Goal: Task Accomplishment & Management: Manage account settings

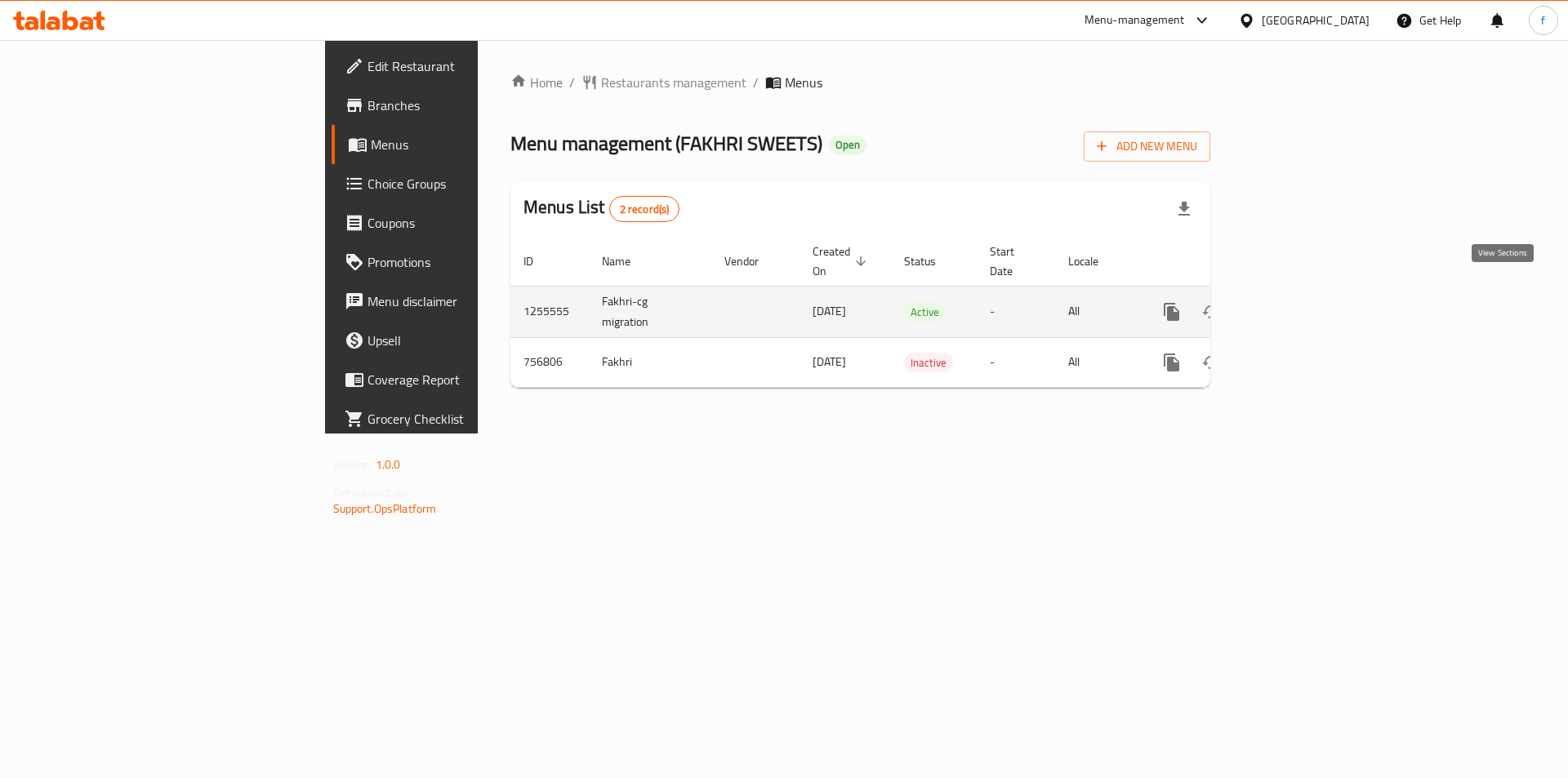
click at [1299, 302] on icon "enhanced table" at bounding box center [1289, 312] width 20 height 20
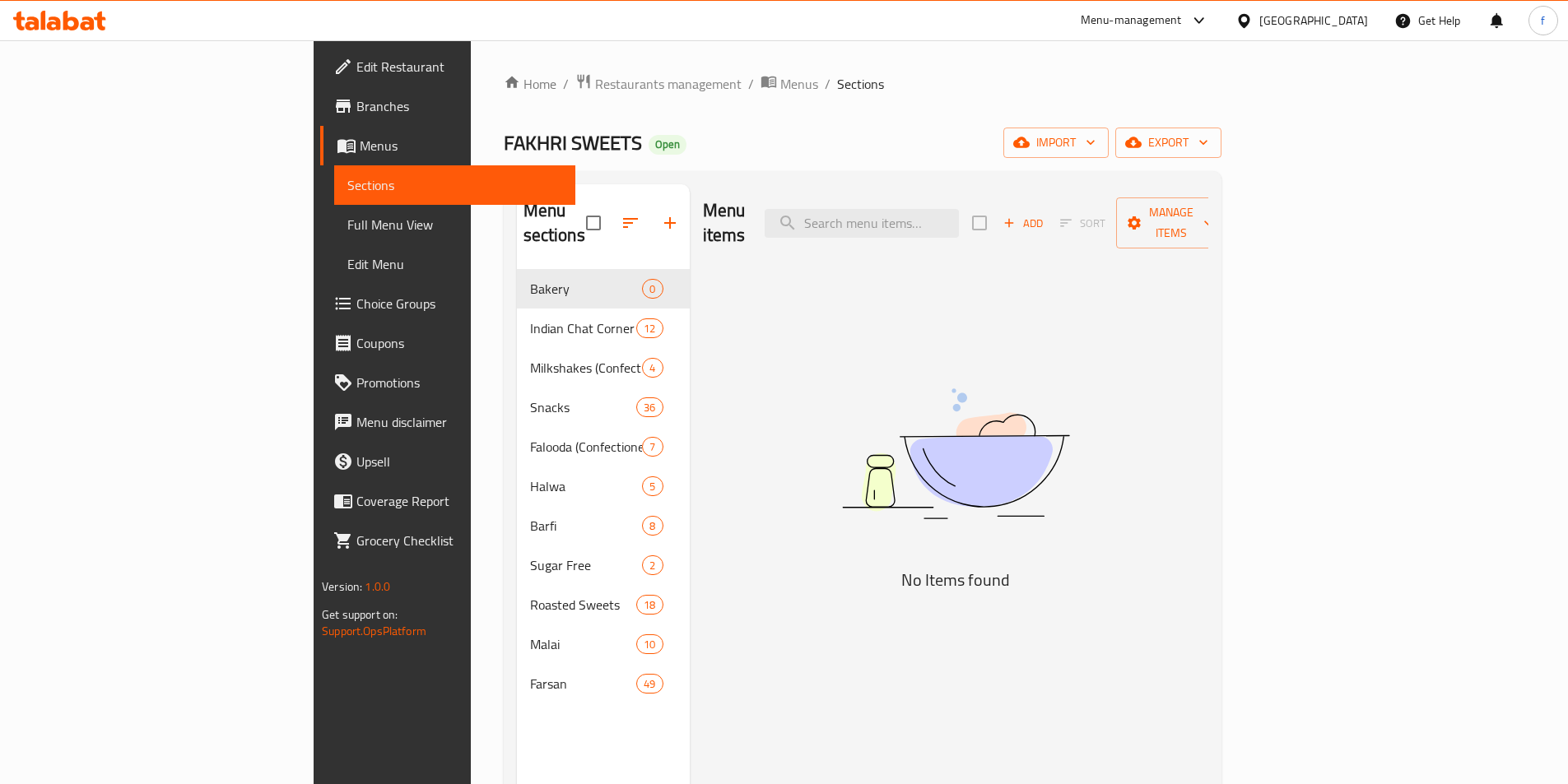
click at [360, 146] on span "Menus" at bounding box center [461, 146] width 202 height 20
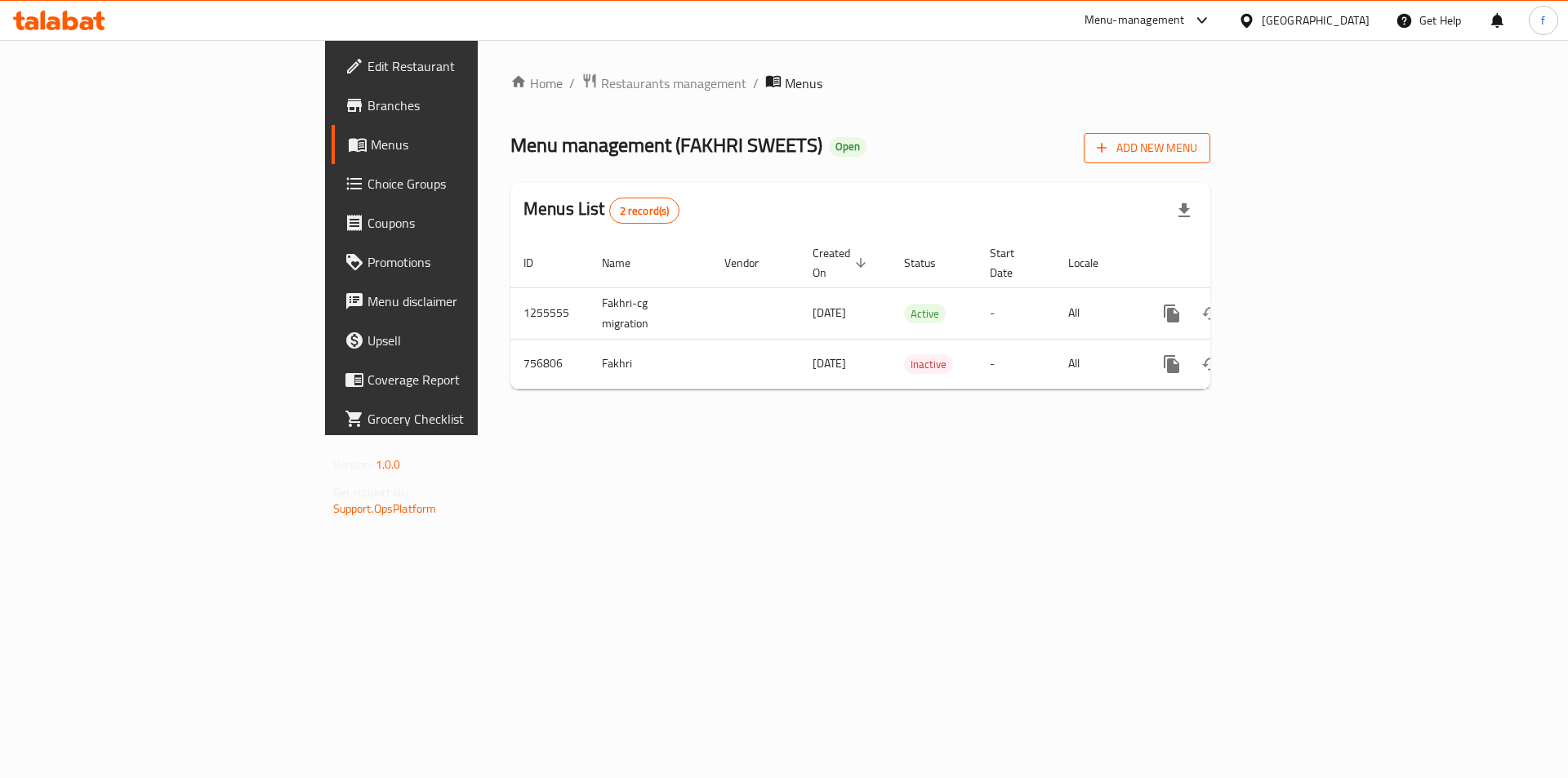
click at [1210, 159] on button "Add New Menu" at bounding box center [1147, 148] width 127 height 30
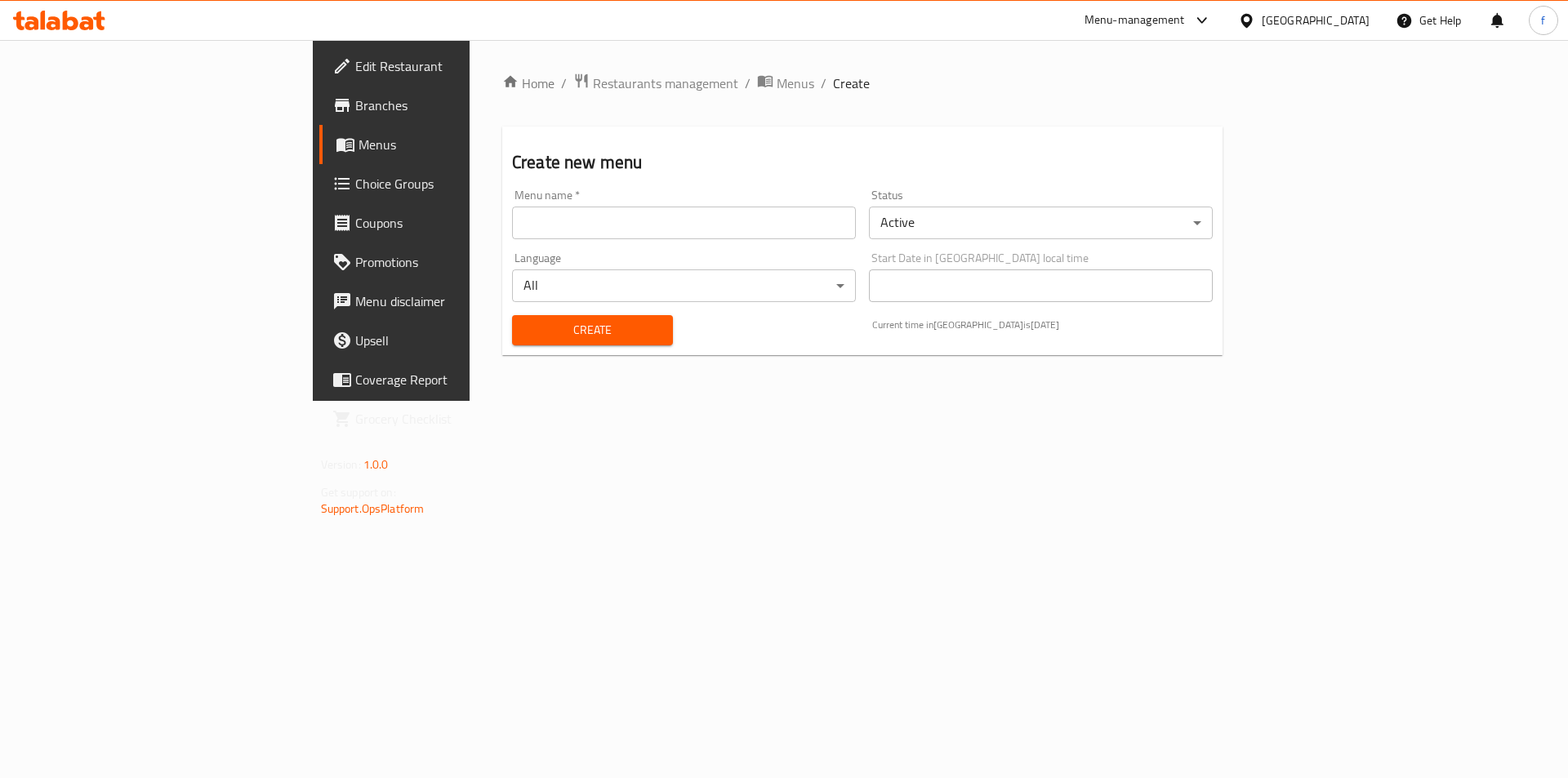
click at [512, 220] on input "text" at bounding box center [684, 223] width 344 height 33
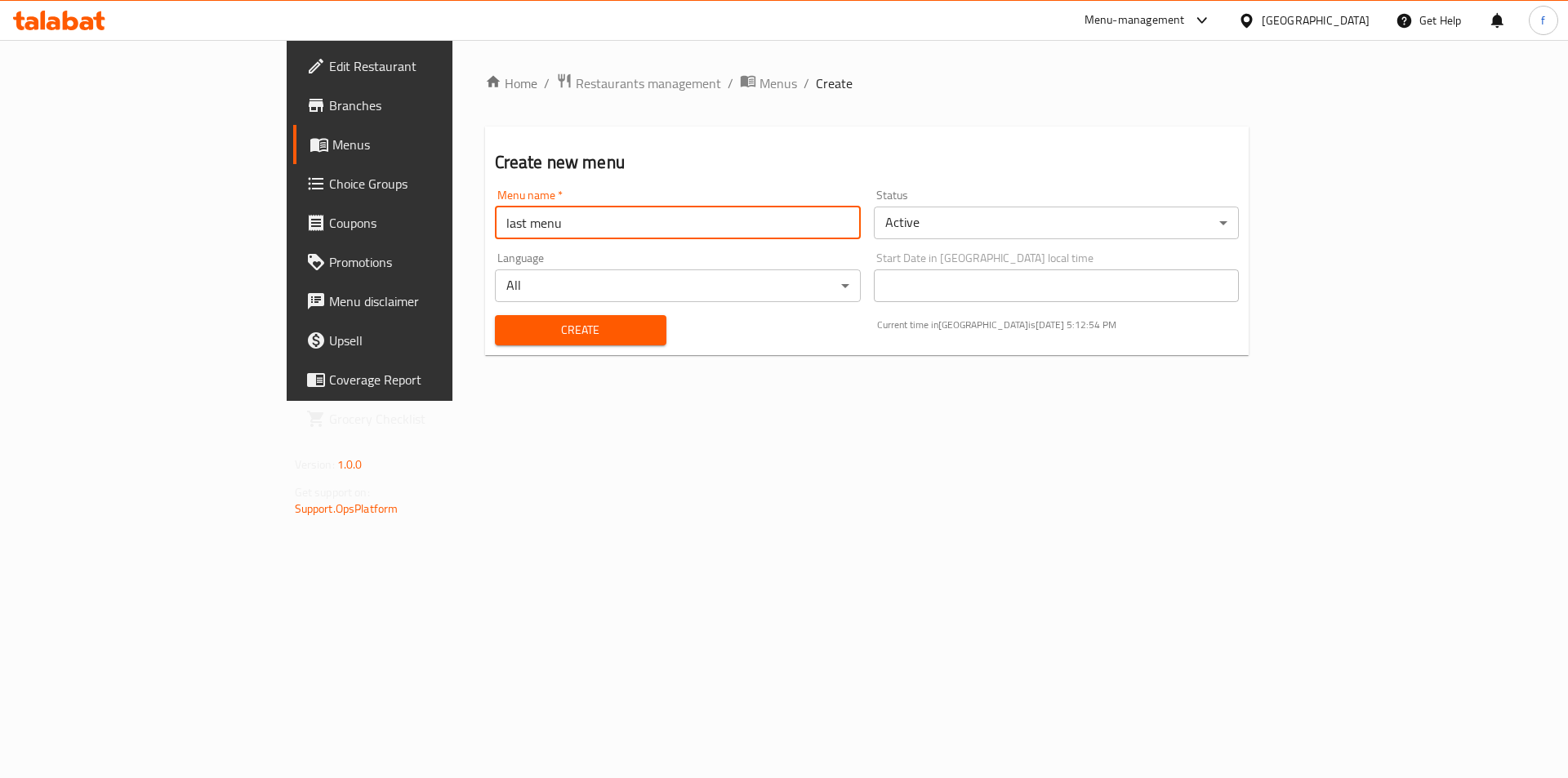
type input "last menu"
click at [495, 340] on button "Create" at bounding box center [580, 330] width 172 height 30
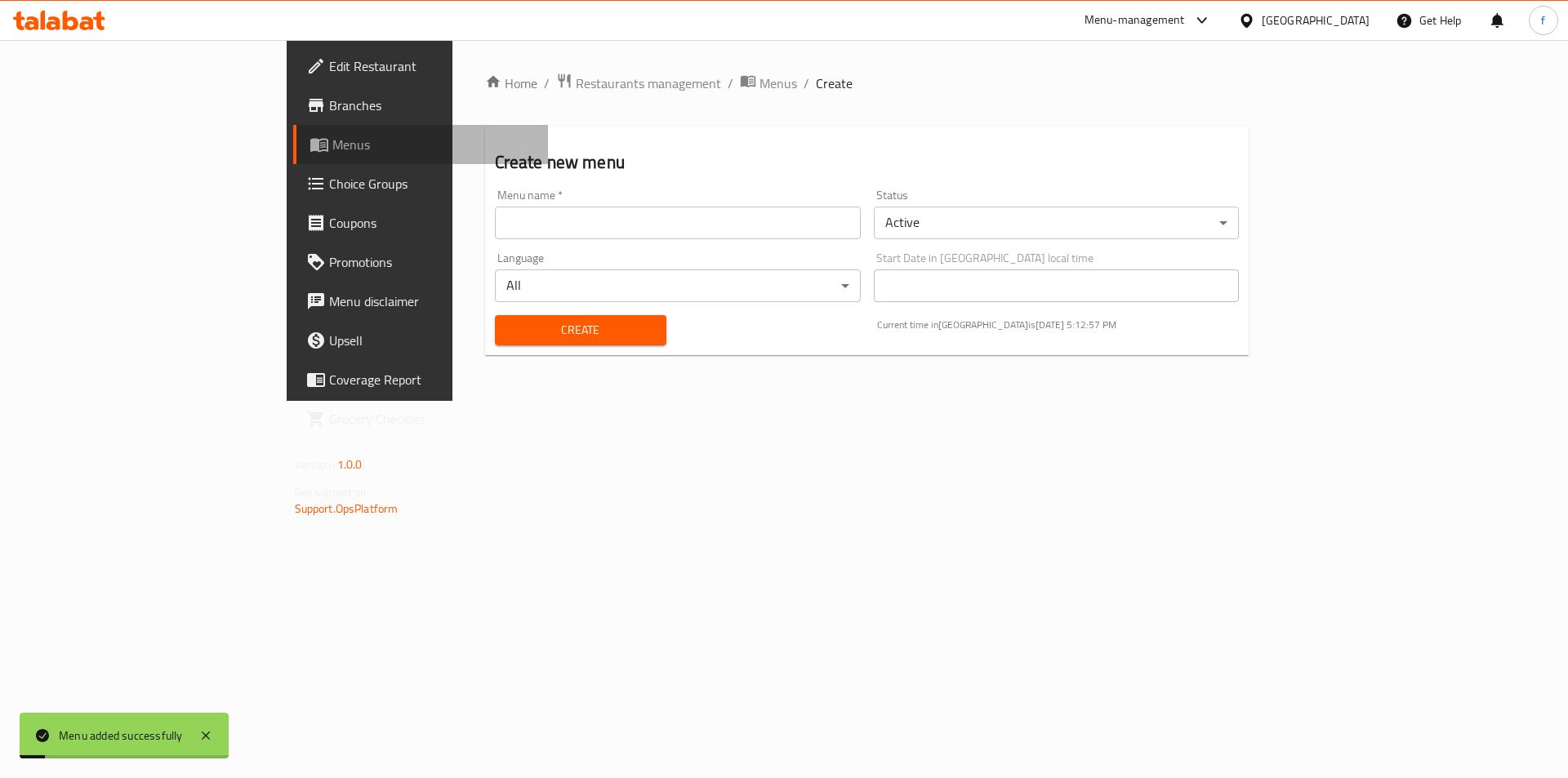
click at [332, 144] on span "Menus" at bounding box center [433, 145] width 203 height 20
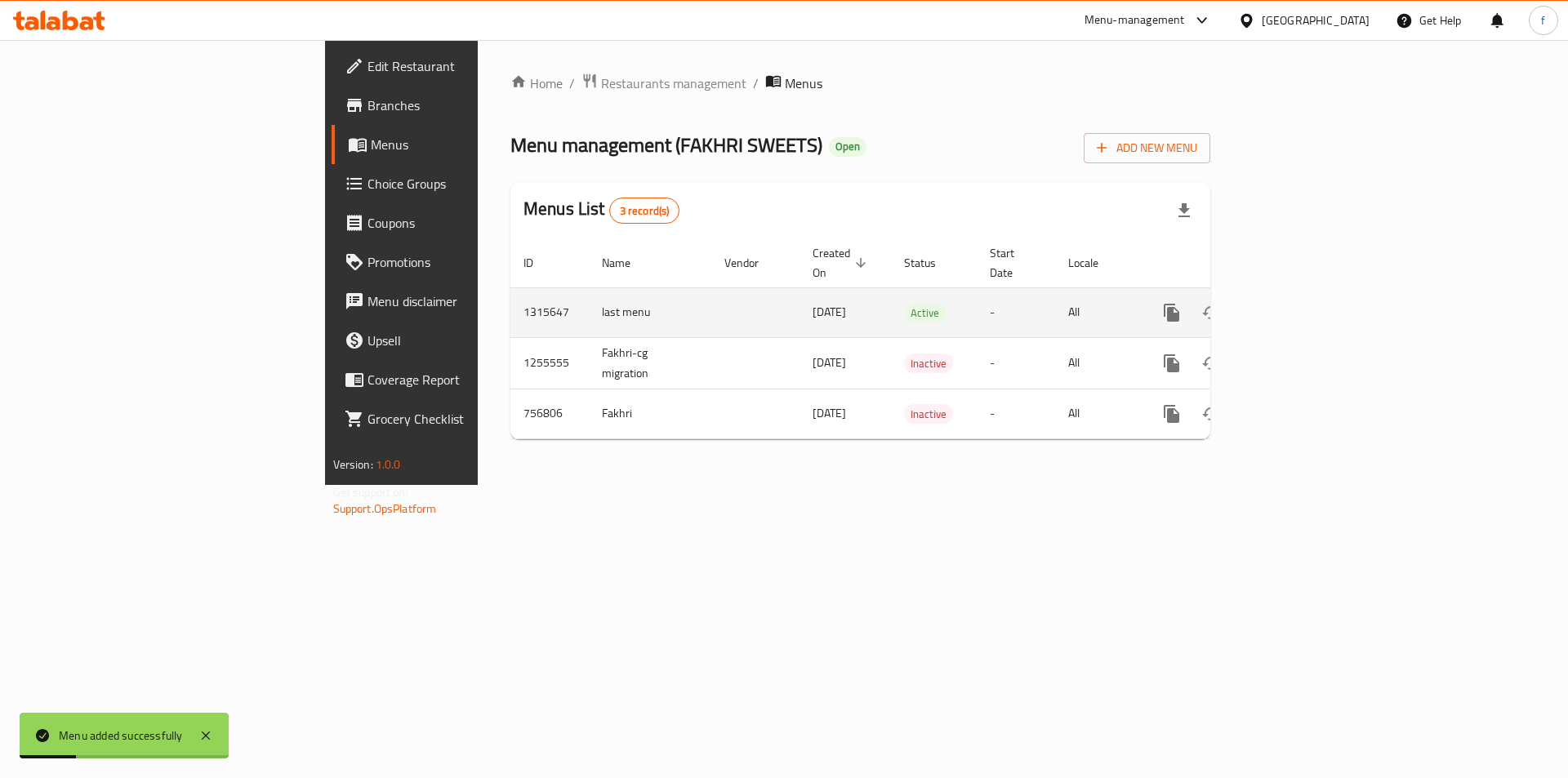
click at [1309, 299] on link "enhanced table" at bounding box center [1289, 313] width 39 height 39
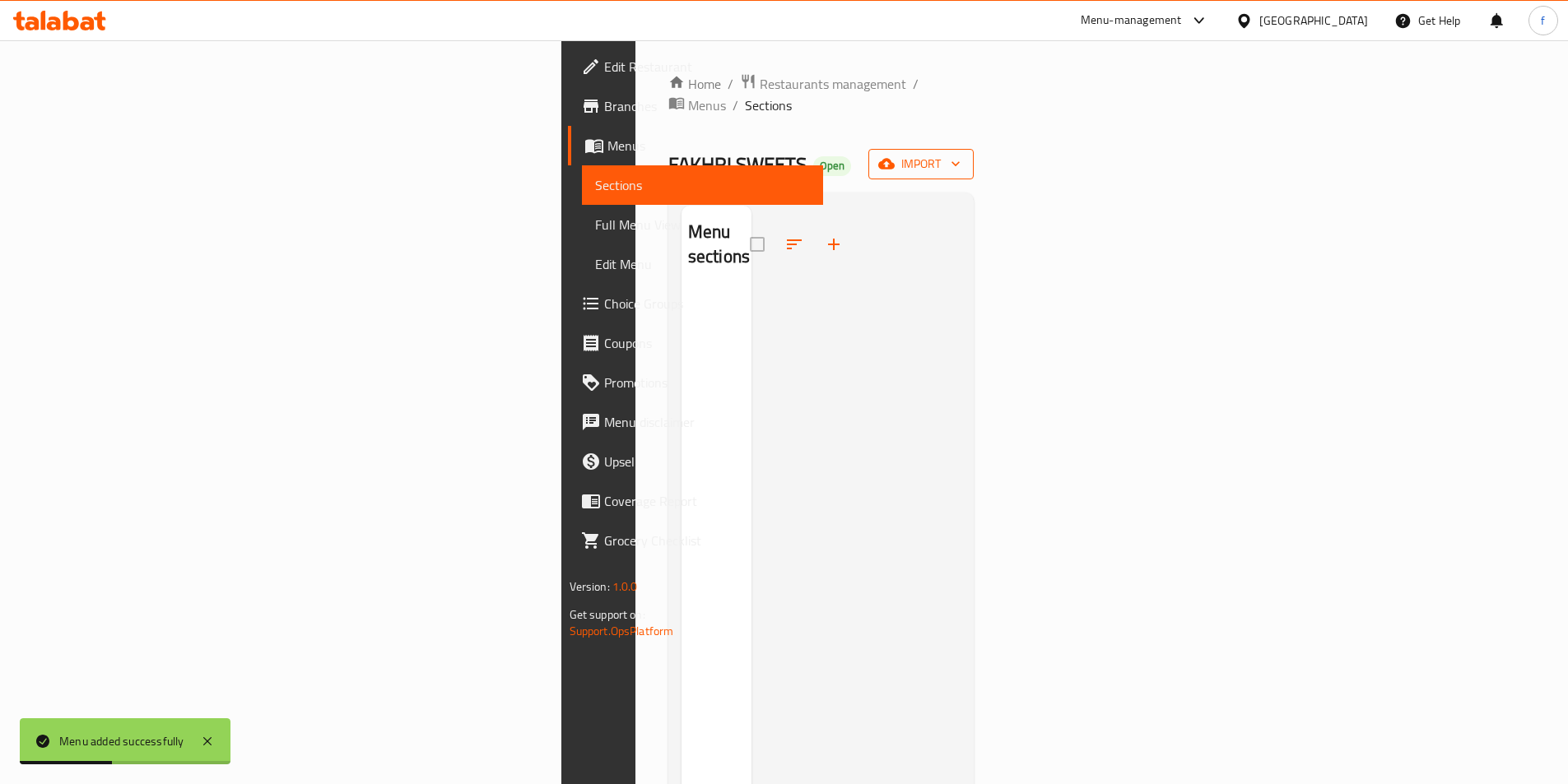
click at [961, 154] on span "import" at bounding box center [921, 164] width 79 height 21
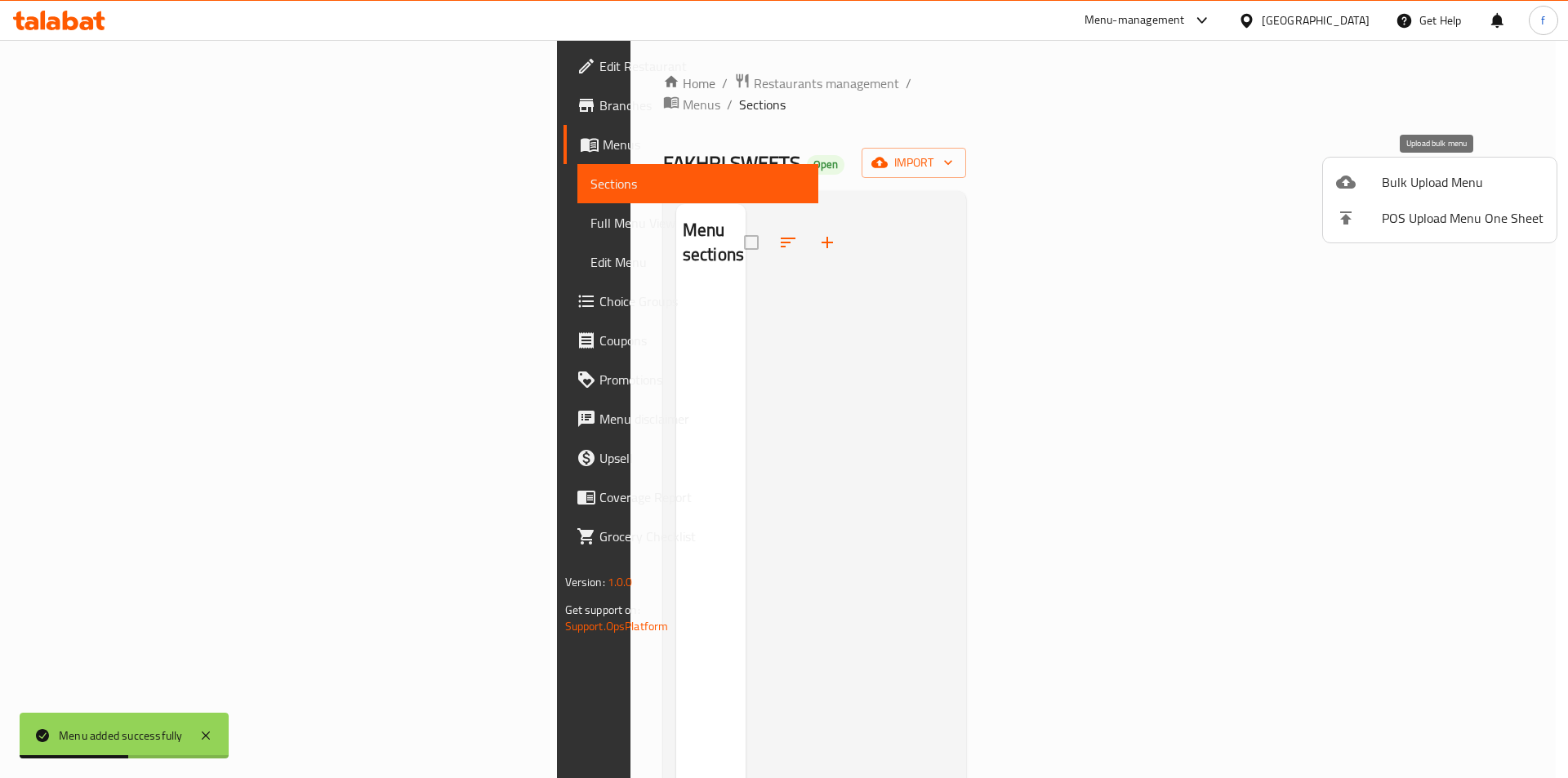
click at [1385, 176] on span "Bulk Upload Menu" at bounding box center [1462, 183] width 162 height 20
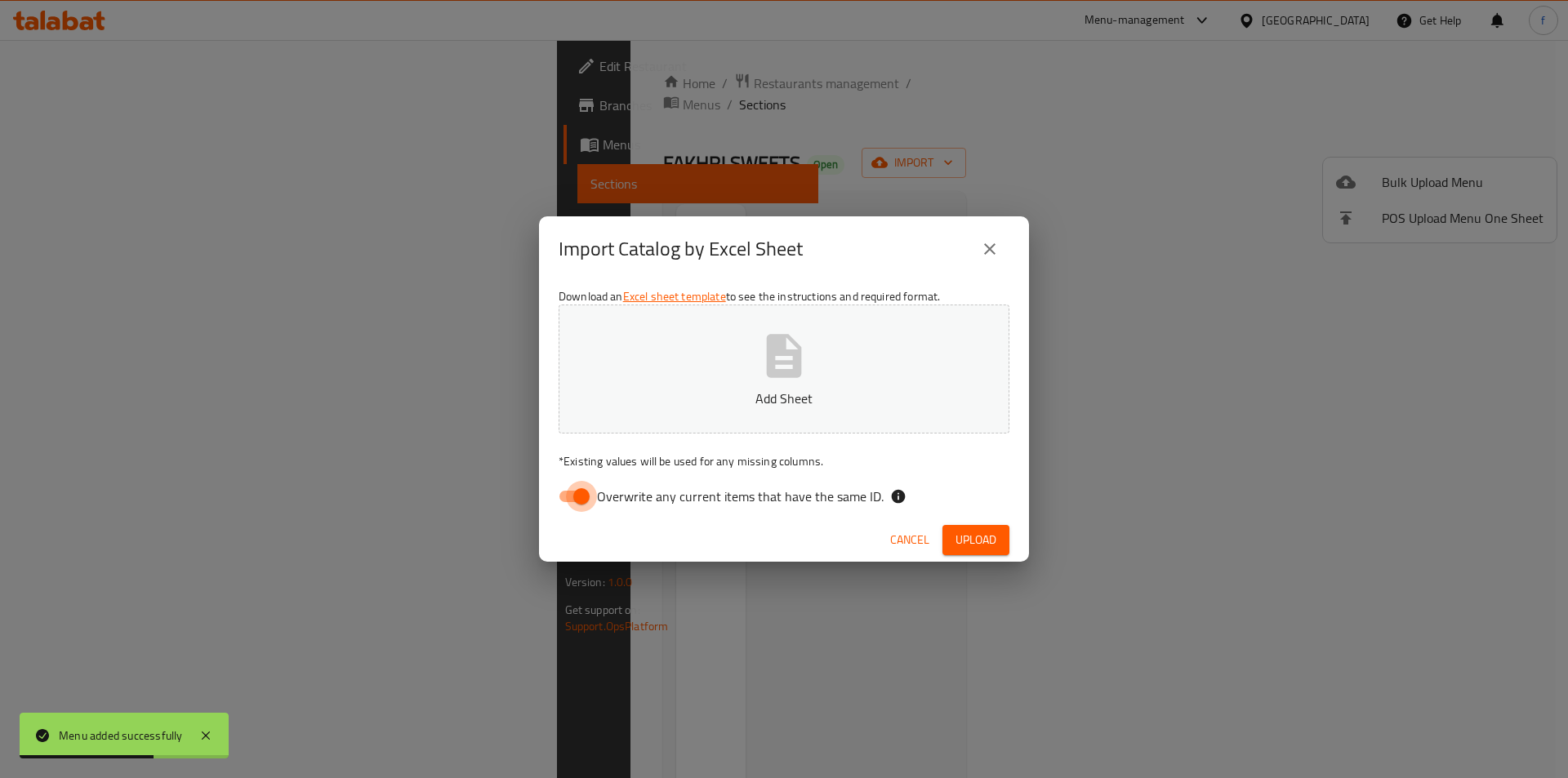
click at [557, 502] on input "Overwrite any current items that have the same ID." at bounding box center [580, 497] width 93 height 31
checkbox input "false"
click at [960, 540] on span "Upload" at bounding box center [976, 540] width 41 height 21
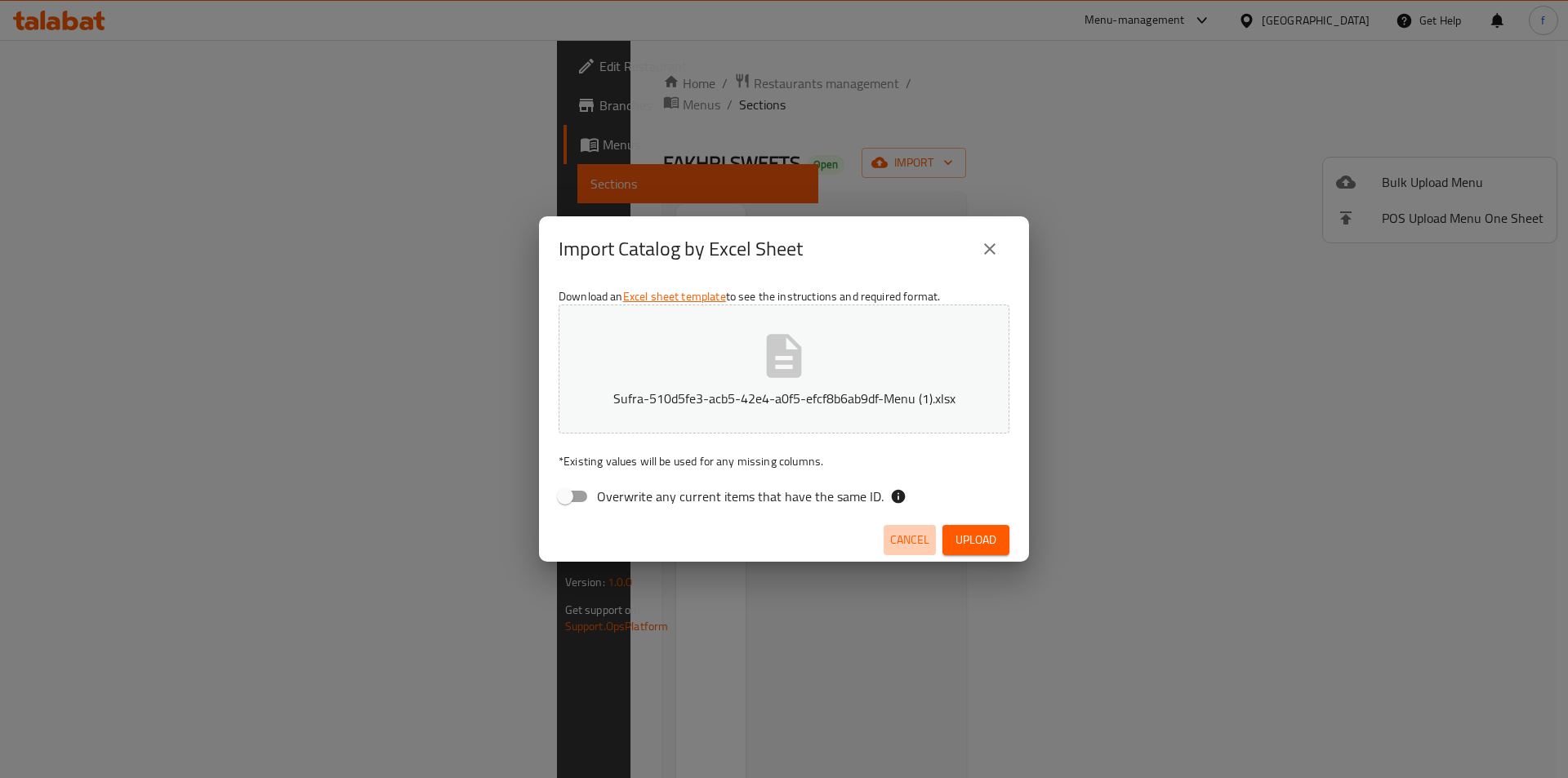
click at [898, 538] on span "Cancel" at bounding box center [909, 540] width 39 height 21
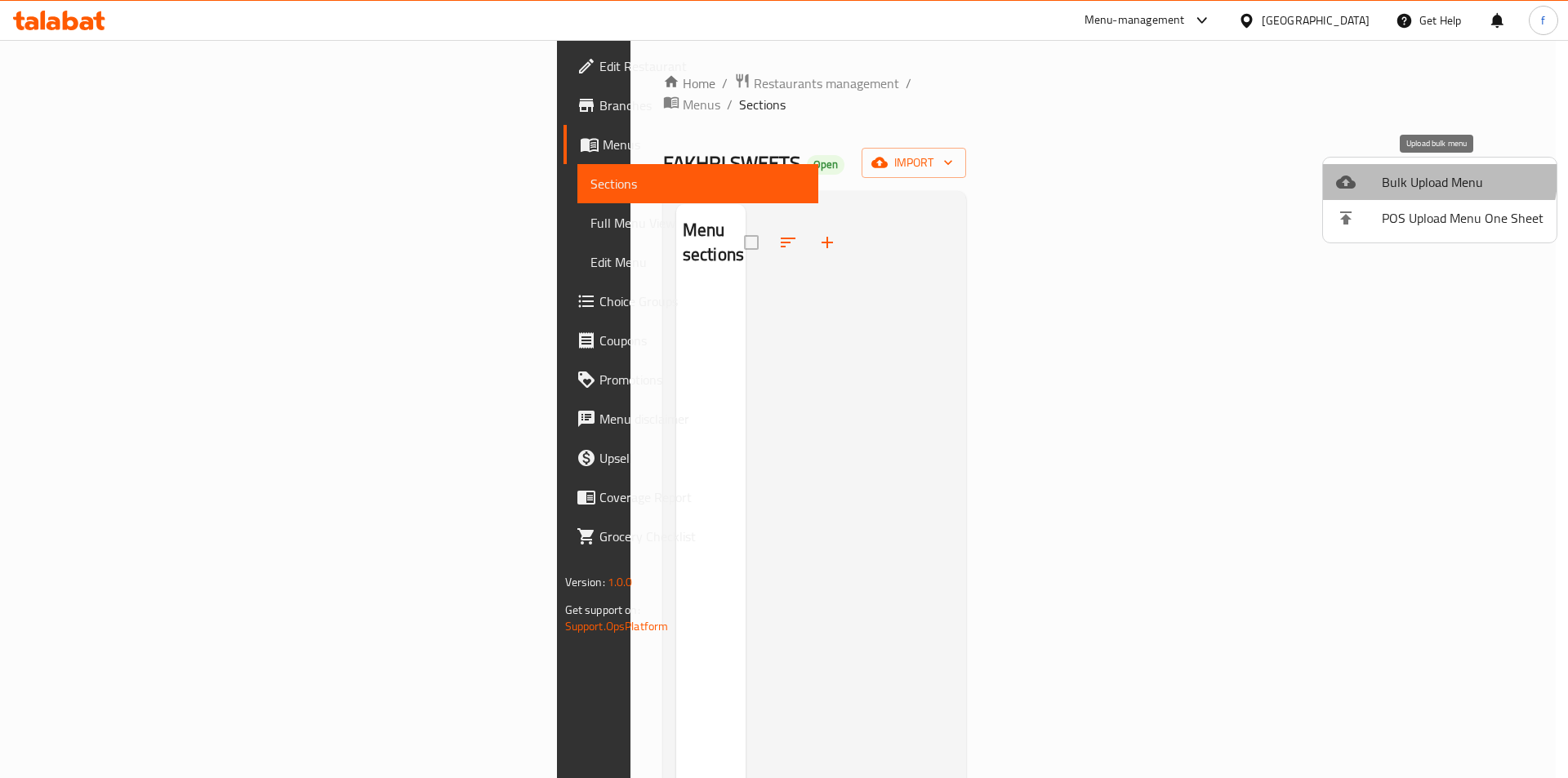
click at [1437, 177] on span "Bulk Upload Menu" at bounding box center [1462, 183] width 162 height 20
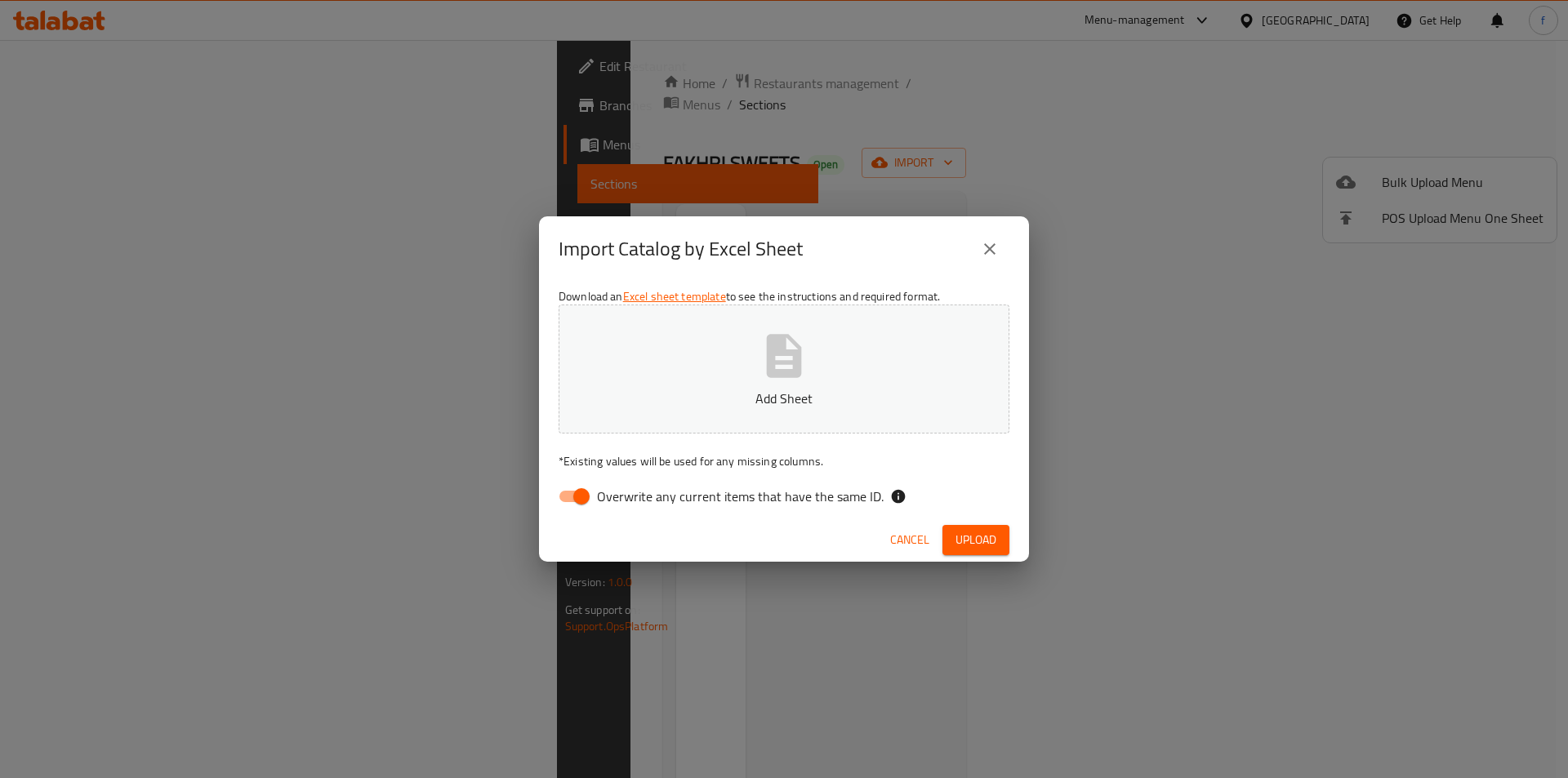
click at [569, 487] on input "Overwrite any current items that have the same ID." at bounding box center [580, 497] width 93 height 31
checkbox input "false"
click at [984, 549] on span "Upload" at bounding box center [976, 540] width 41 height 21
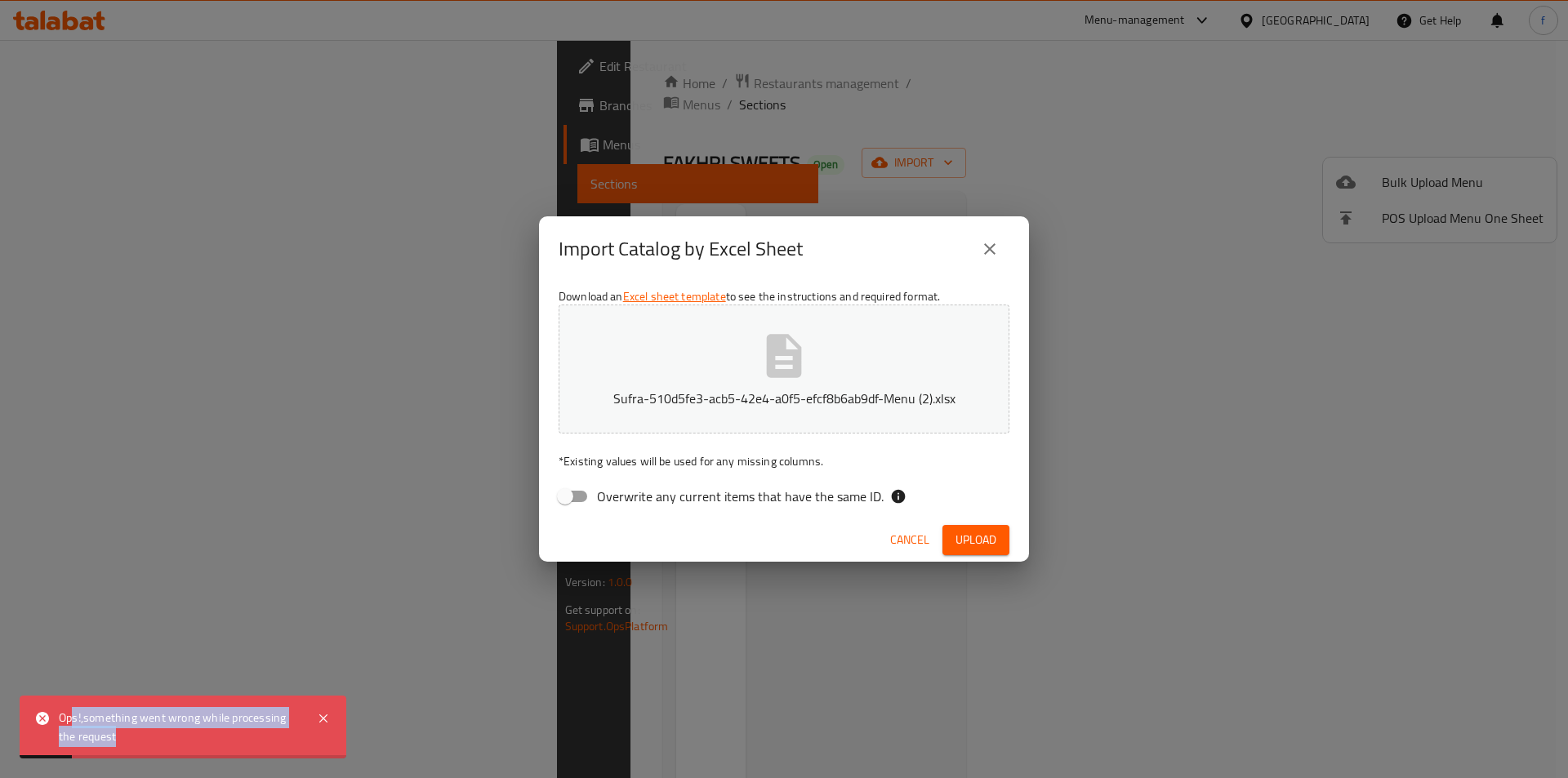
drag, startPoint x: 241, startPoint y: 735, endPoint x: 163, endPoint y: 733, distance: 78.0
click at [289, 737] on div "Ops!,something went wrong while processing the request" at bounding box center [180, 727] width 242 height 37
click at [90, 720] on div "Ops!,something went wrong while processing the request" at bounding box center [180, 727] width 242 height 37
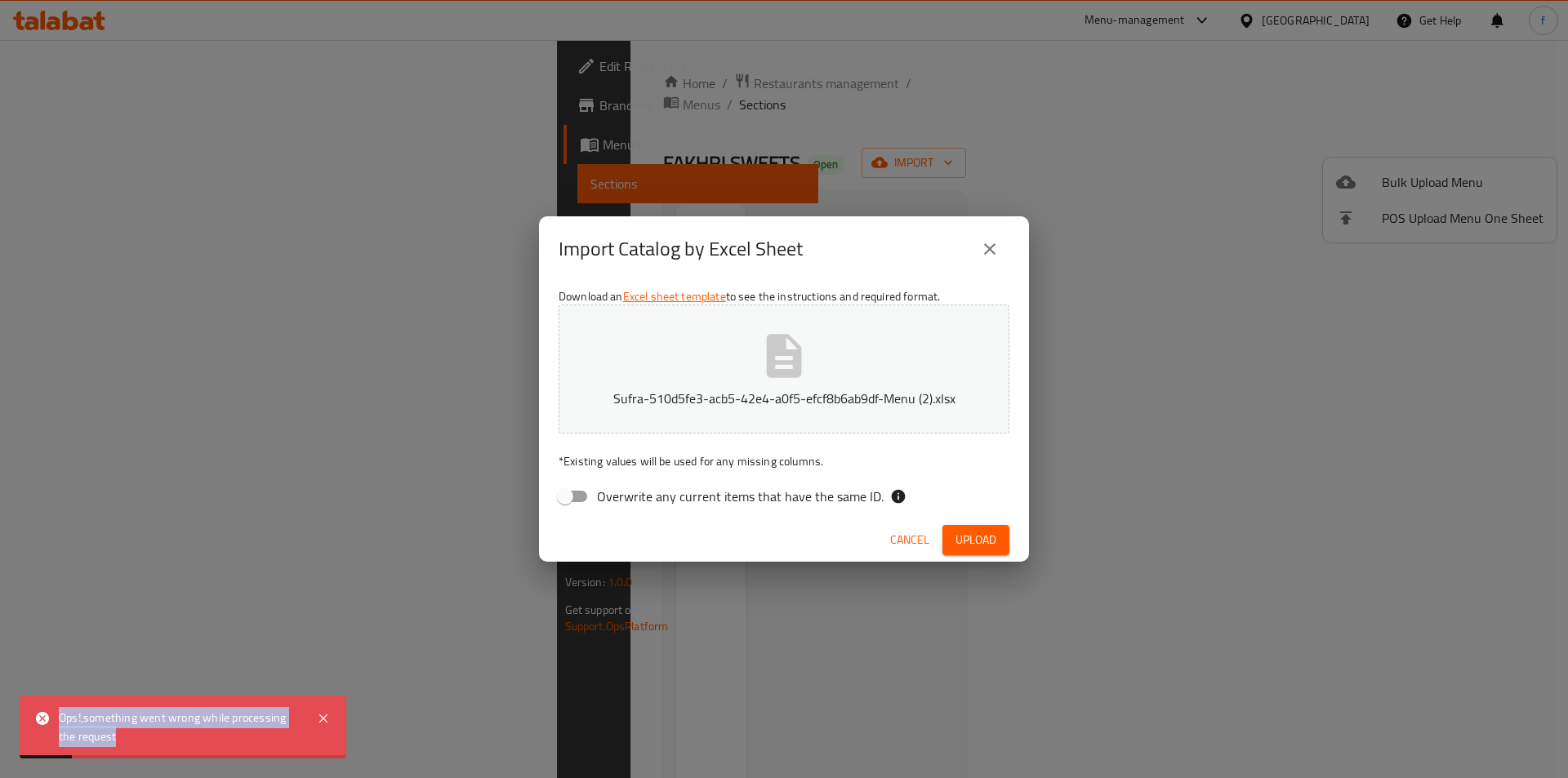
click at [90, 720] on div "Ops!,something went wrong while processing the request" at bounding box center [180, 727] width 242 height 37
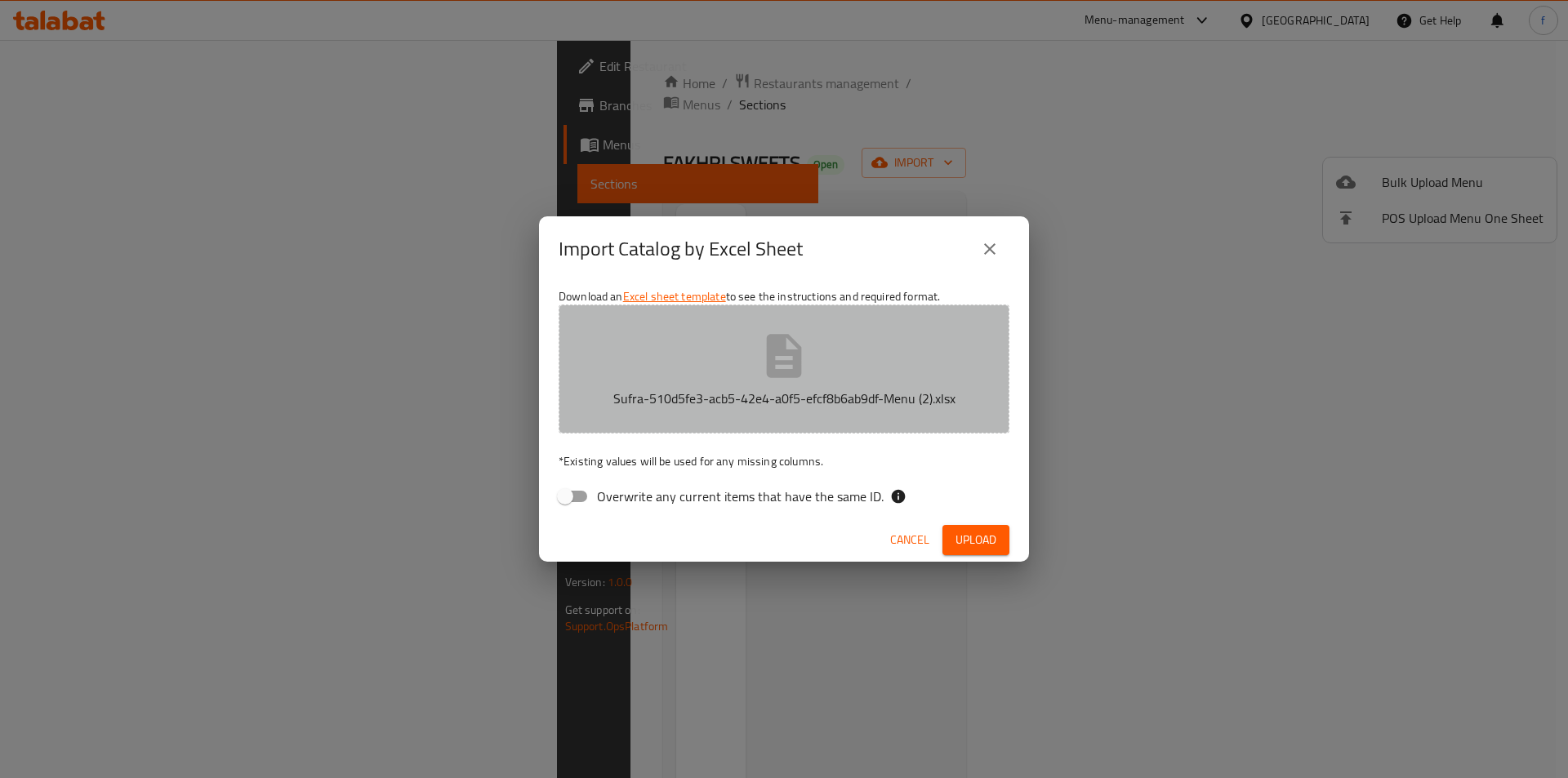
click at [778, 396] on p "Sufra-510d5fe3-acb5-42e4-a0f5-efcf8b6ab9df-Menu (2).xlsx" at bounding box center [784, 399] width 400 height 20
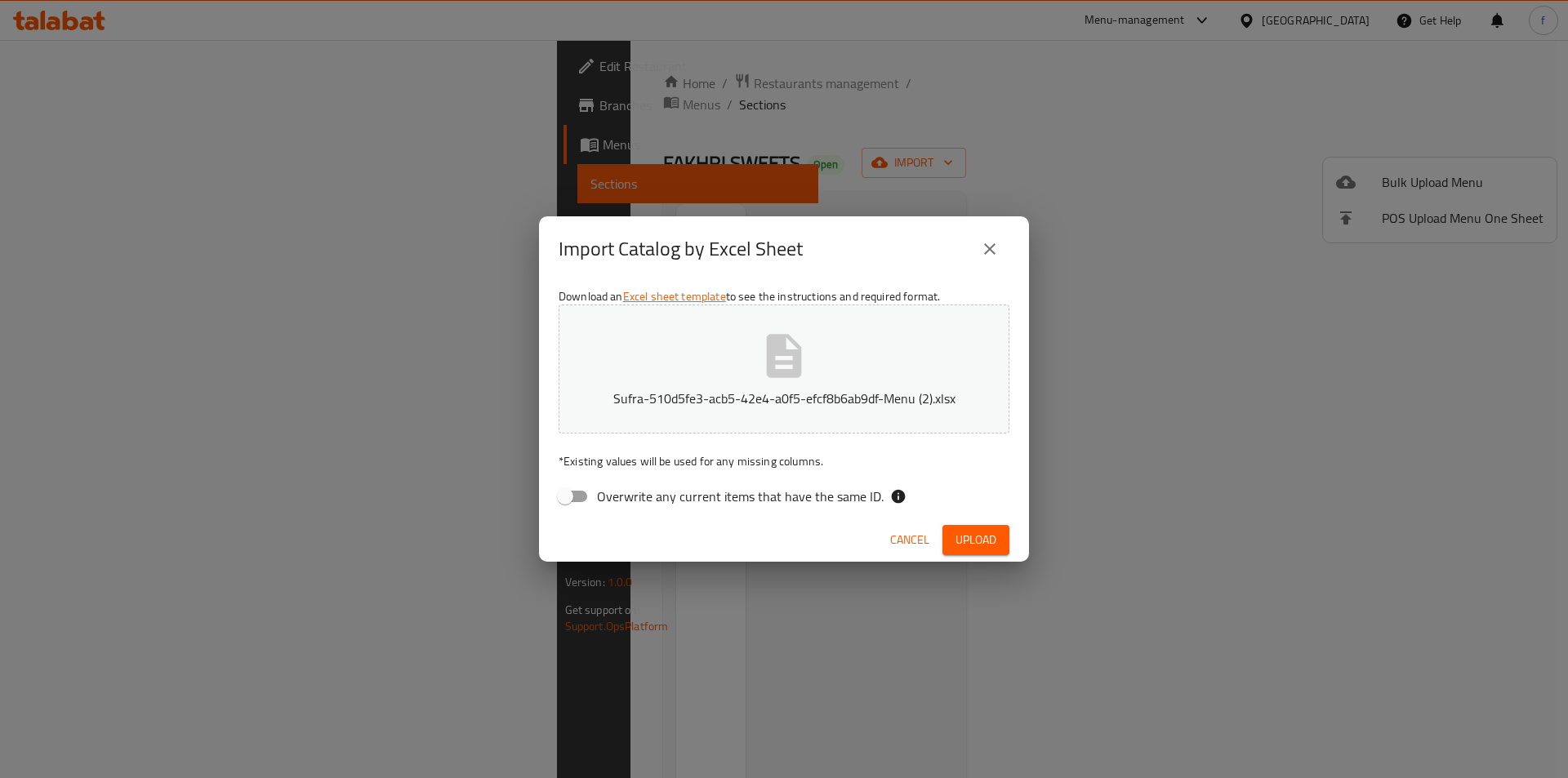
click at [770, 350] on icon "button" at bounding box center [784, 355] width 35 height 44
click at [944, 535] on button "Upload" at bounding box center [975, 540] width 67 height 30
click at [909, 551] on button "Cancel" at bounding box center [909, 540] width 53 height 30
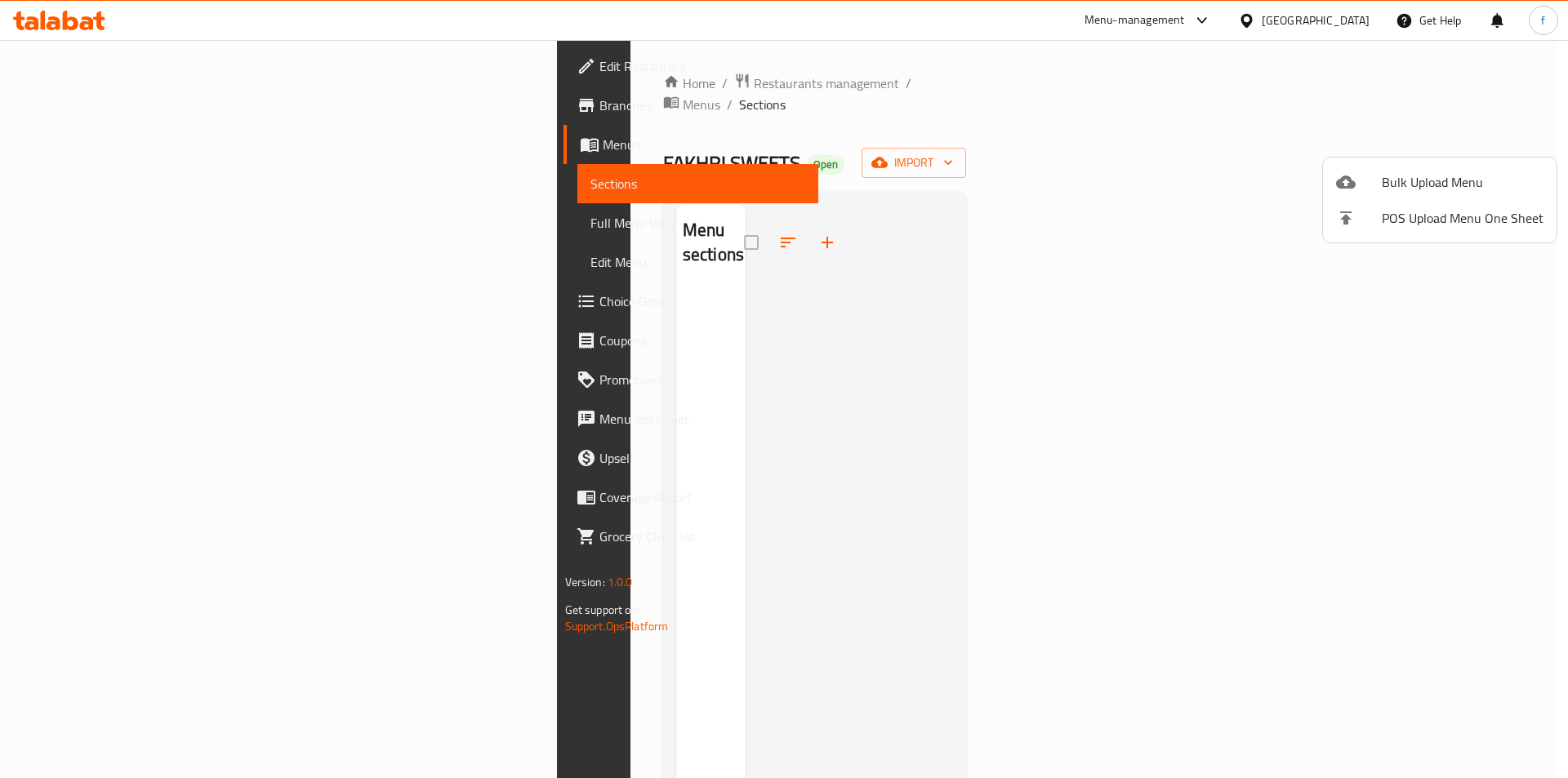
click at [800, 350] on div at bounding box center [784, 389] width 1568 height 778
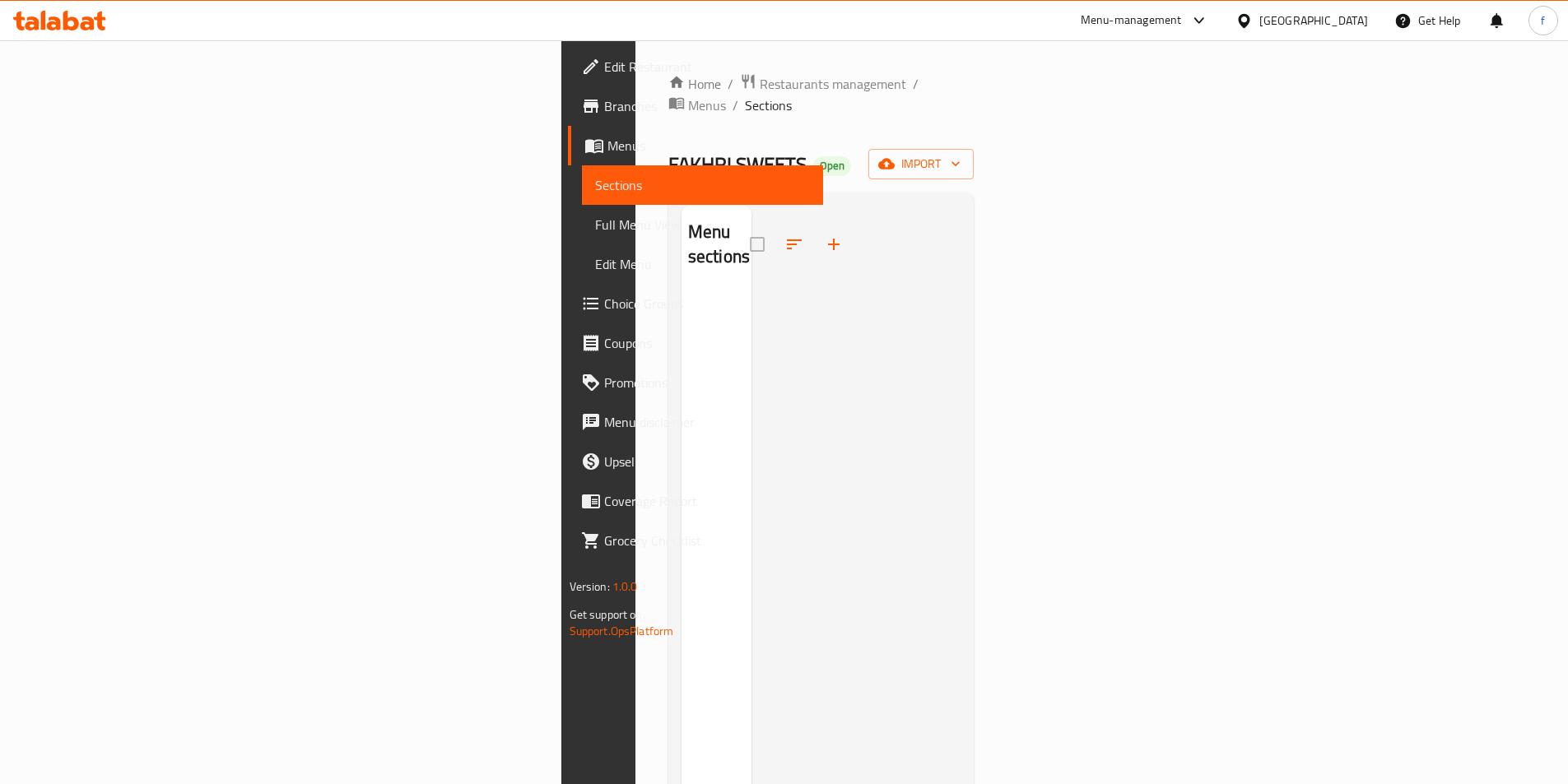
drag, startPoint x: 1223, startPoint y: 235, endPoint x: 1227, endPoint y: 213, distance: 22.4
click at [961, 217] on div at bounding box center [856, 598] width 210 height 784
click at [960, 162] on icon "button" at bounding box center [956, 165] width 8 height 5
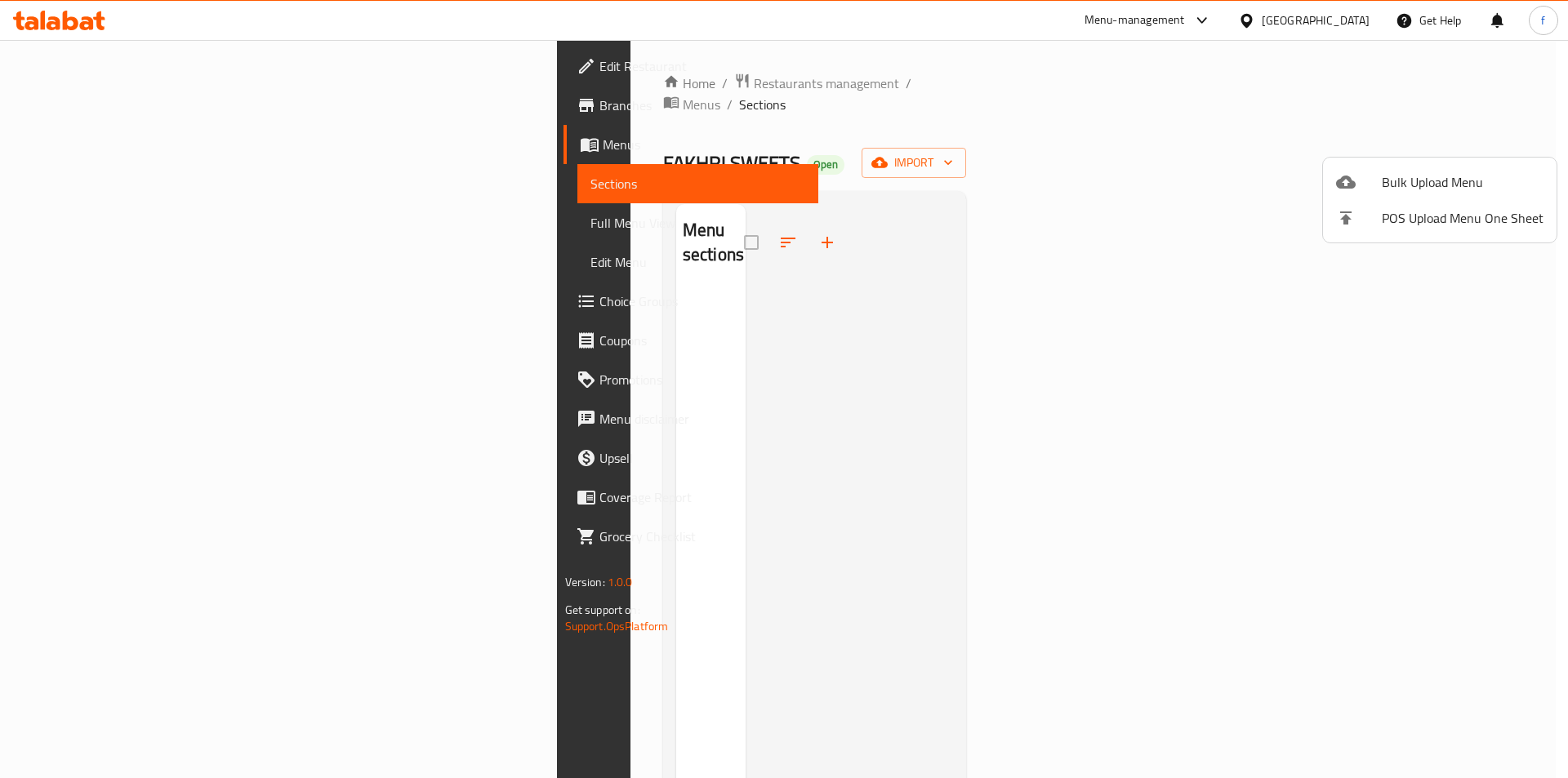
click at [1401, 177] on span "Bulk Upload Menu" at bounding box center [1462, 183] width 162 height 20
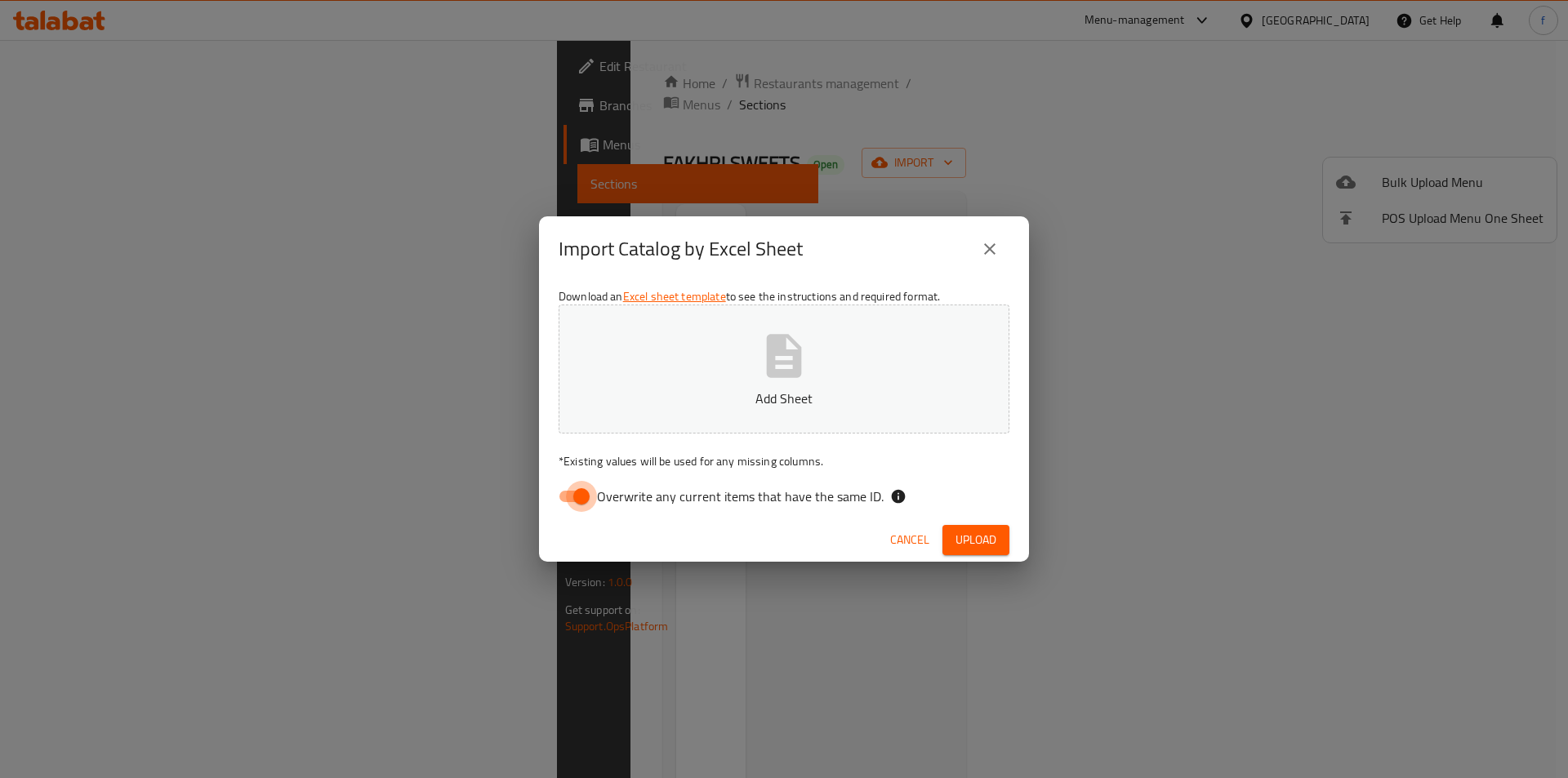
click at [584, 498] on input "Overwrite any current items that have the same ID." at bounding box center [580, 497] width 93 height 31
checkbox input "false"
click at [971, 540] on span "Upload" at bounding box center [976, 540] width 41 height 21
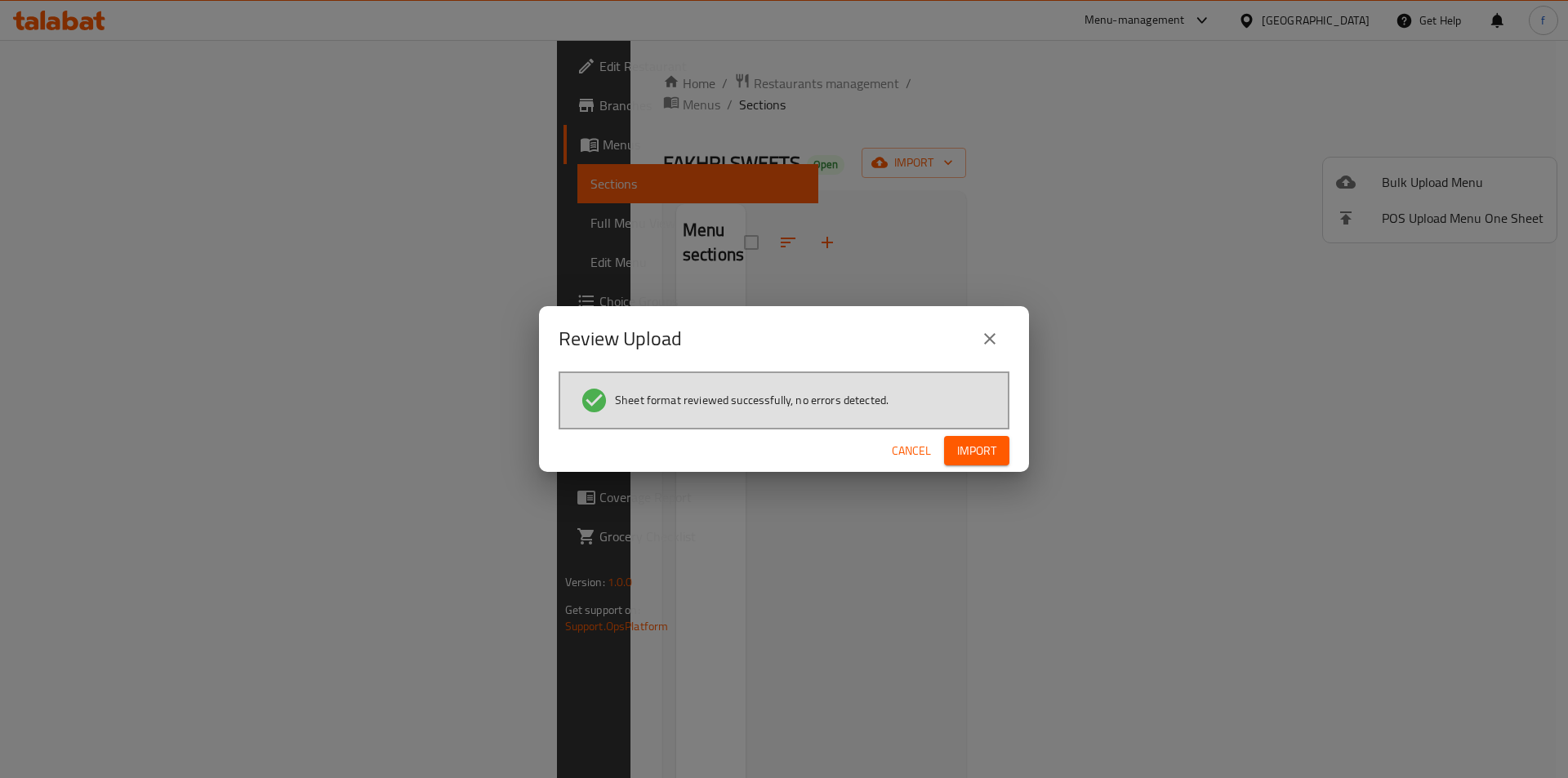
click at [985, 444] on span "Import" at bounding box center [977, 451] width 39 height 21
click at [927, 514] on div "Review Upload Sheet format reviewed successfully, no errors detected. Cancel" at bounding box center [784, 389] width 1568 height 778
click at [790, 565] on div "Review Upload Sheet format reviewed successfully, no errors detected. Cancel" at bounding box center [784, 389] width 1568 height 778
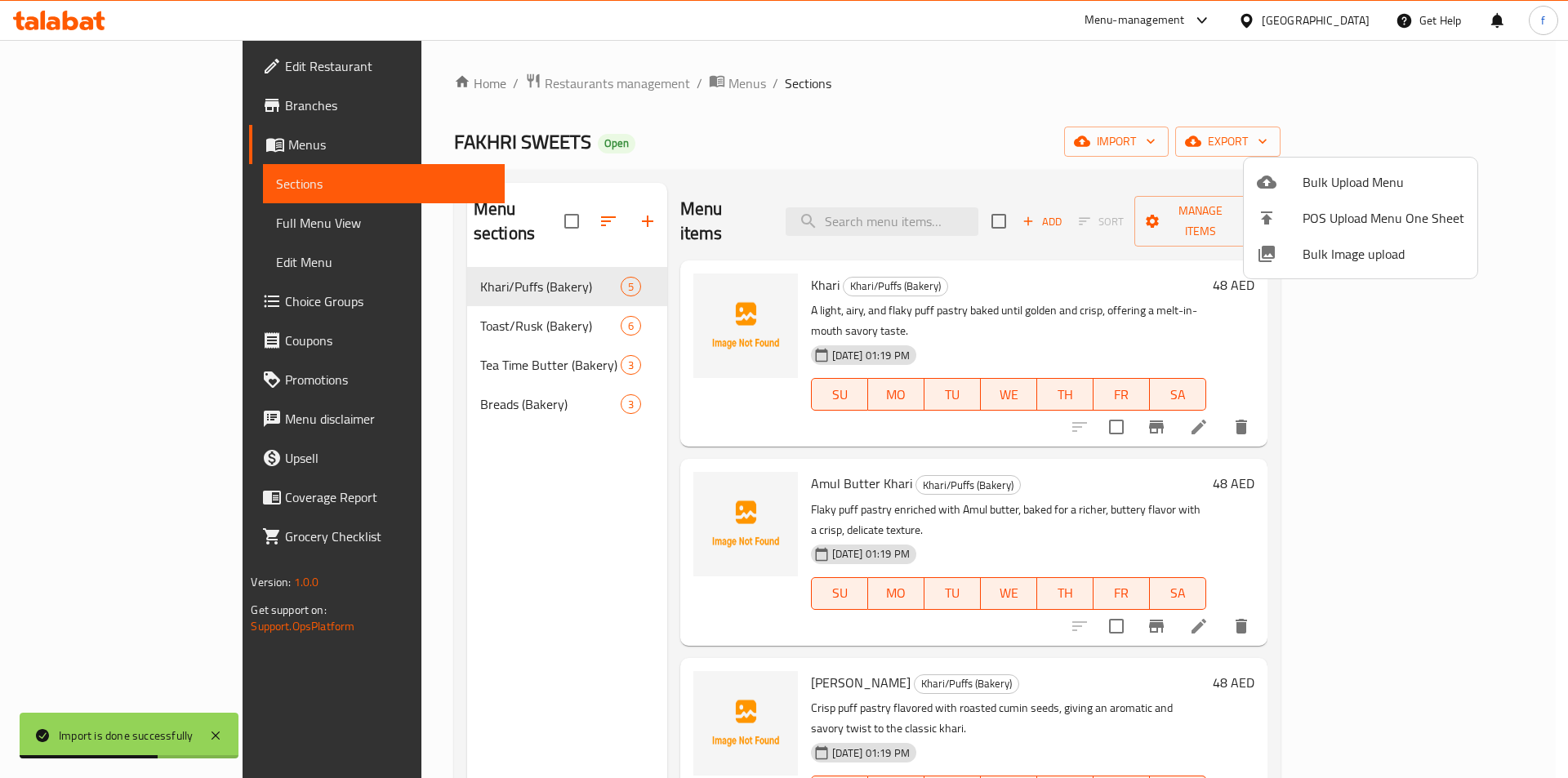
click at [164, 230] on div at bounding box center [784, 389] width 1568 height 778
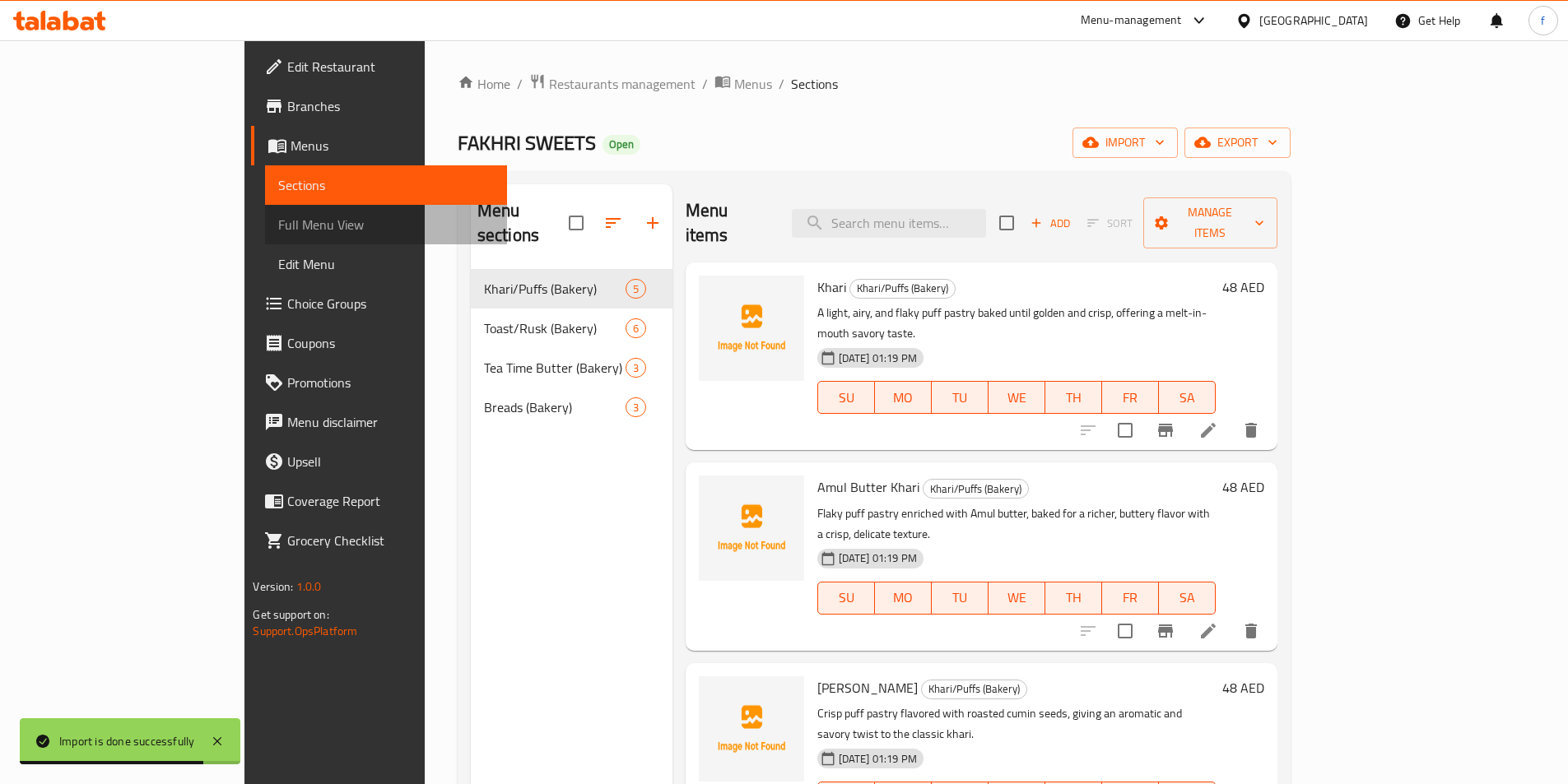
click at [278, 230] on span "Full Menu View" at bounding box center [385, 225] width 215 height 20
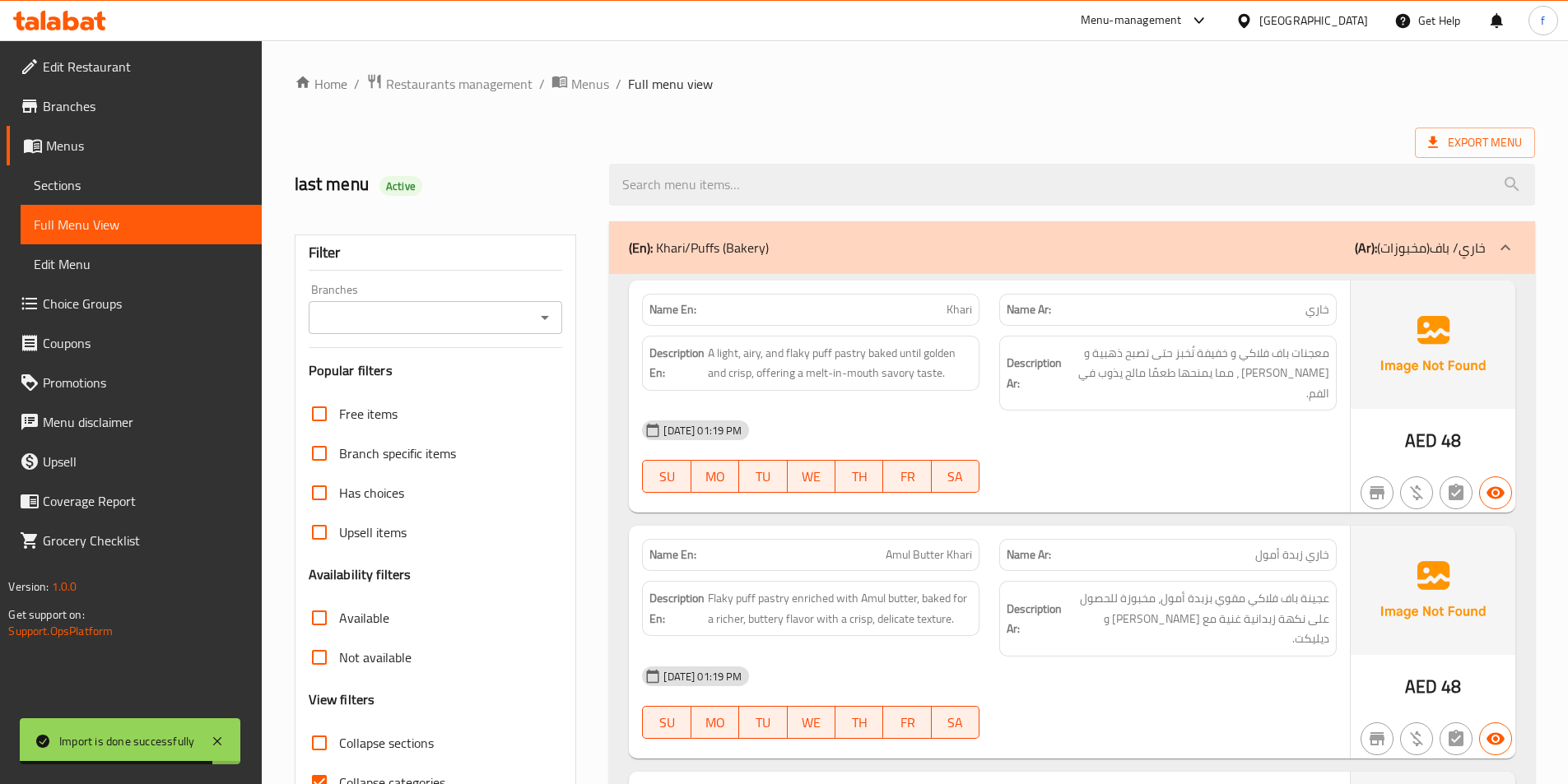
click at [707, 250] on p "(En): Khari/Puffs (Bakery)" at bounding box center [699, 248] width 140 height 20
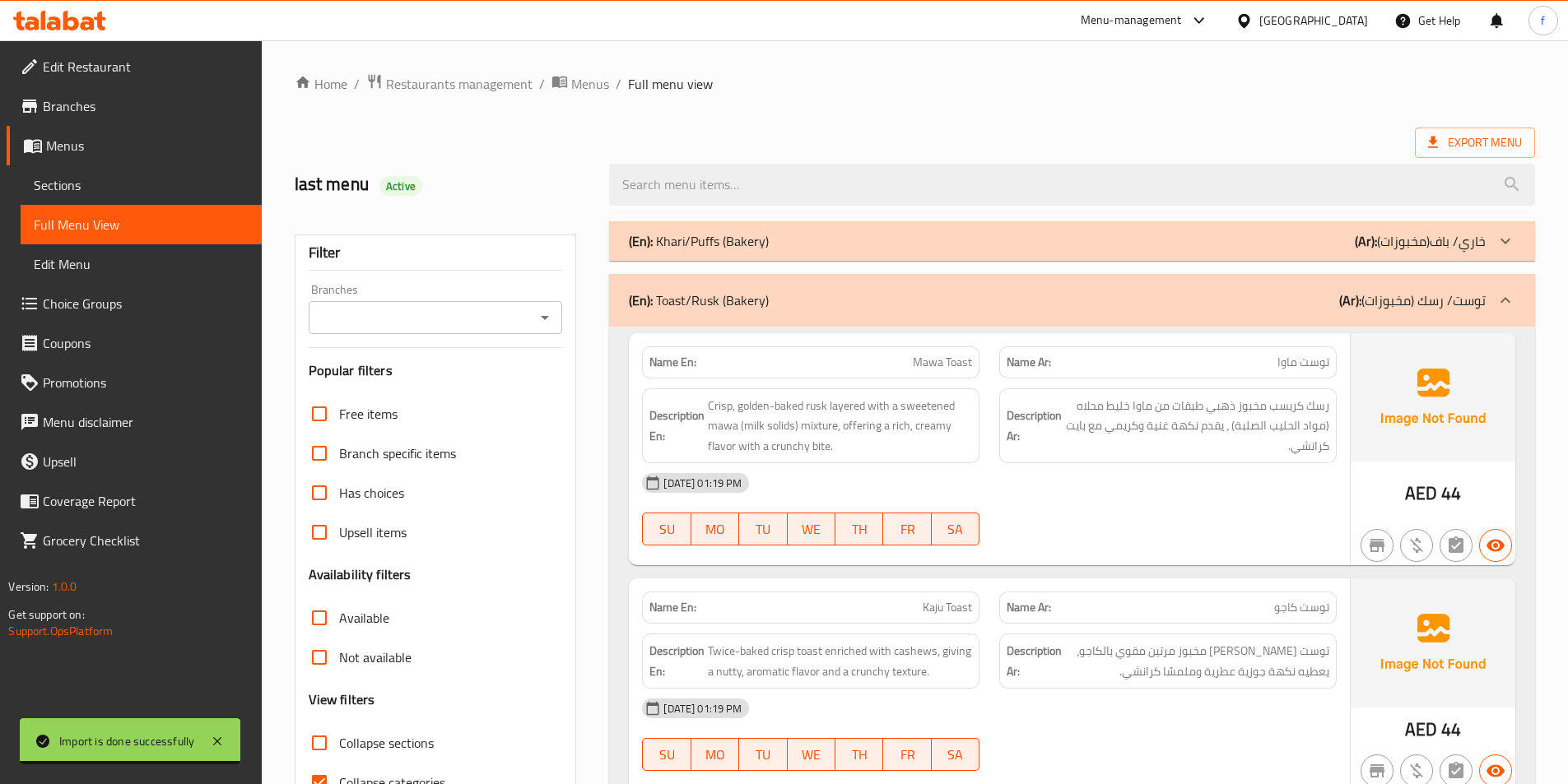
click at [704, 237] on p "(En): Khari/Puffs (Bakery)" at bounding box center [699, 241] width 140 height 20
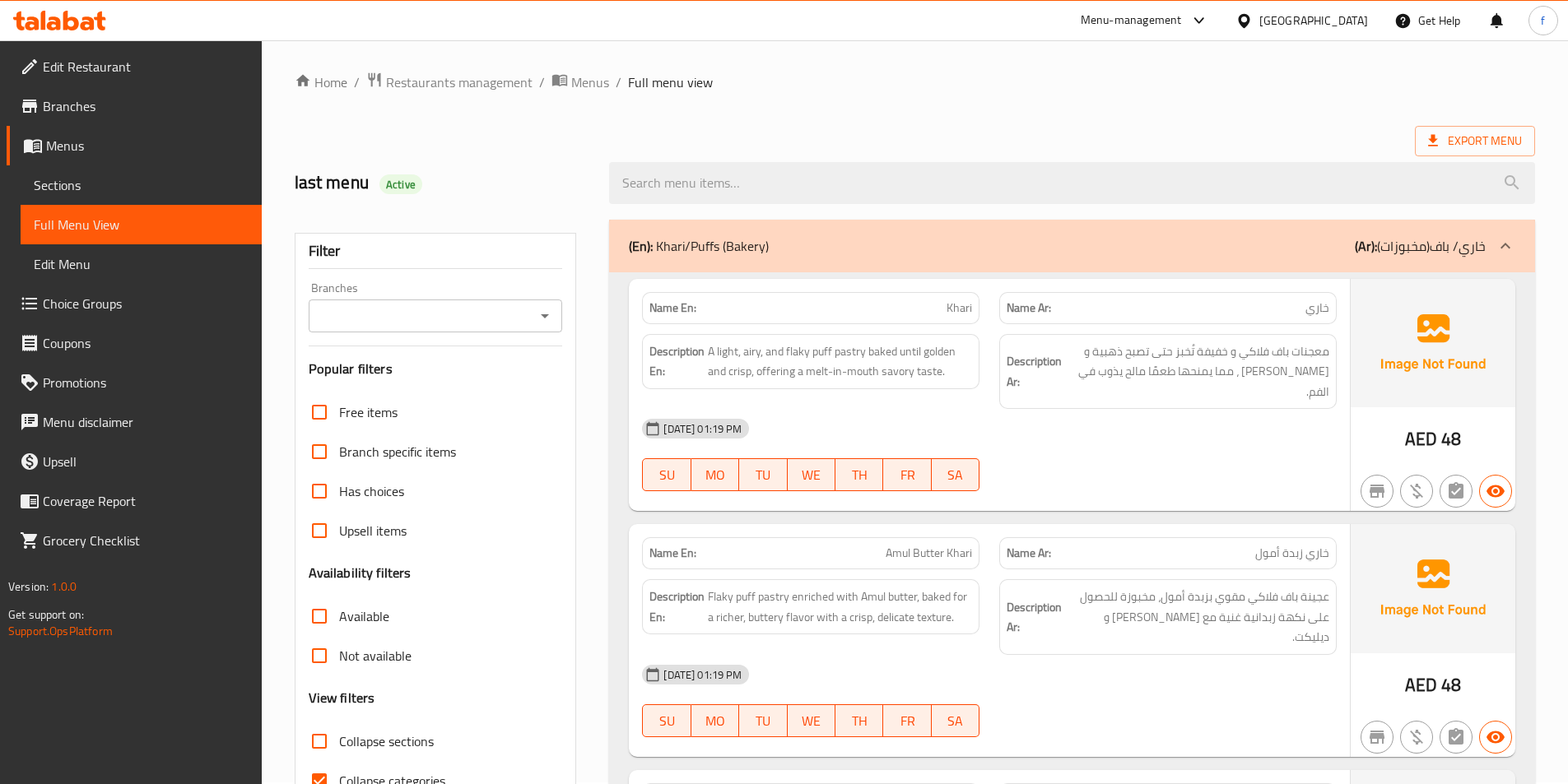
scroll to position [412, 0]
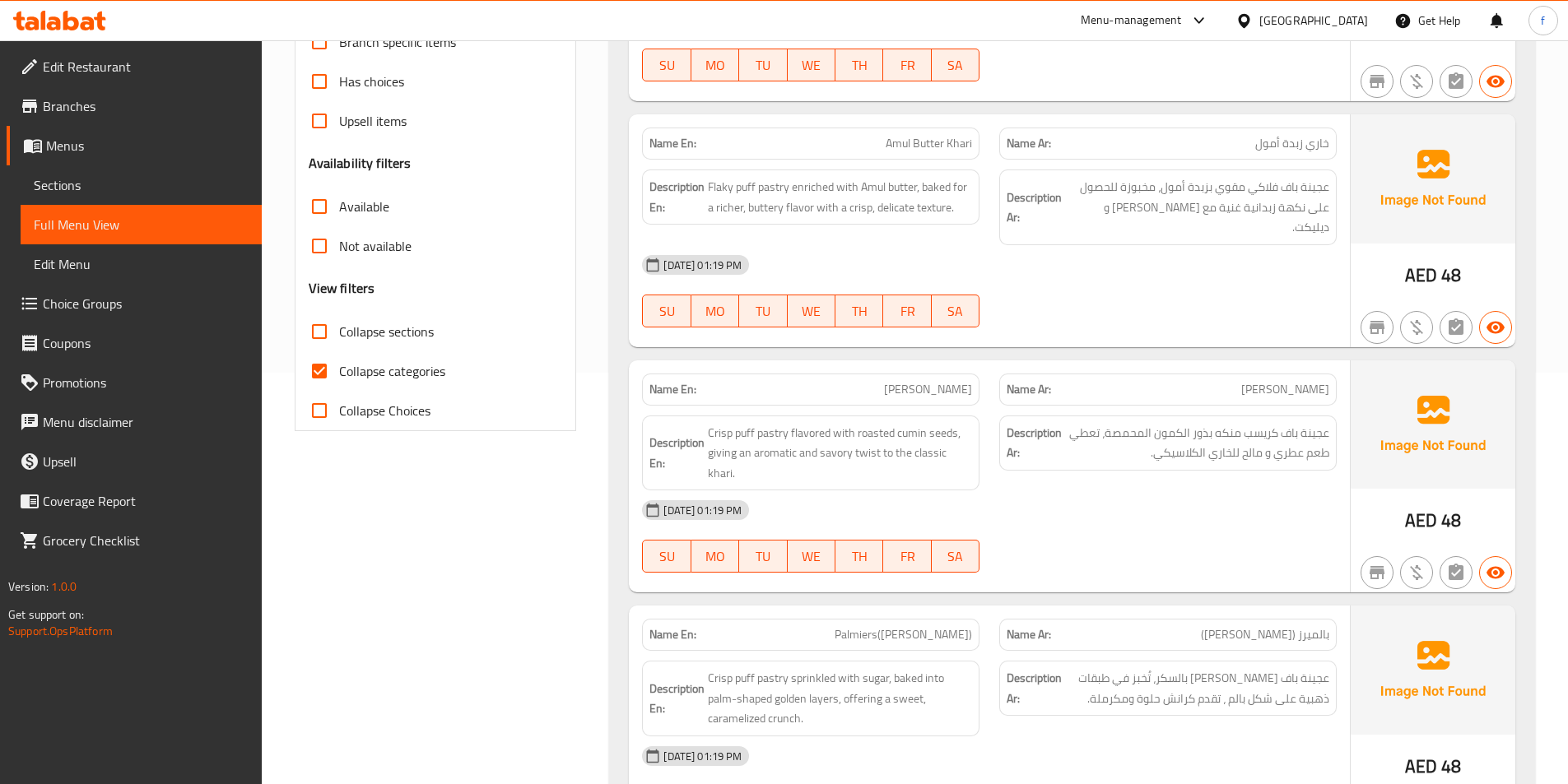
click at [325, 400] on input "Collapse Choices" at bounding box center [319, 411] width 40 height 40
checkbox input "true"
click at [332, 374] on input "Collapse categories" at bounding box center [319, 371] width 40 height 40
checkbox input "false"
click at [322, 413] on input "Collapse Choices" at bounding box center [319, 411] width 40 height 40
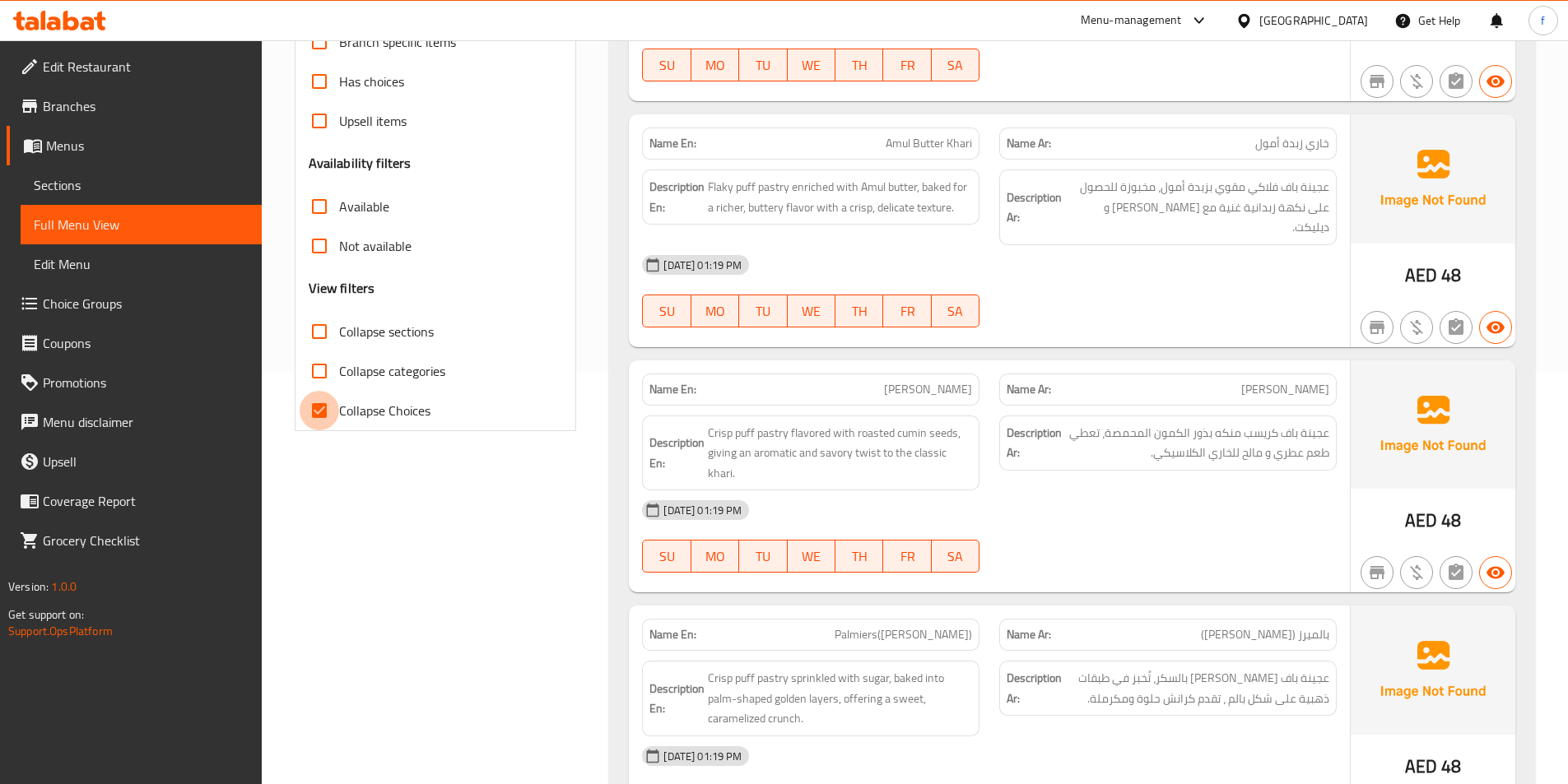
checkbox input "false"
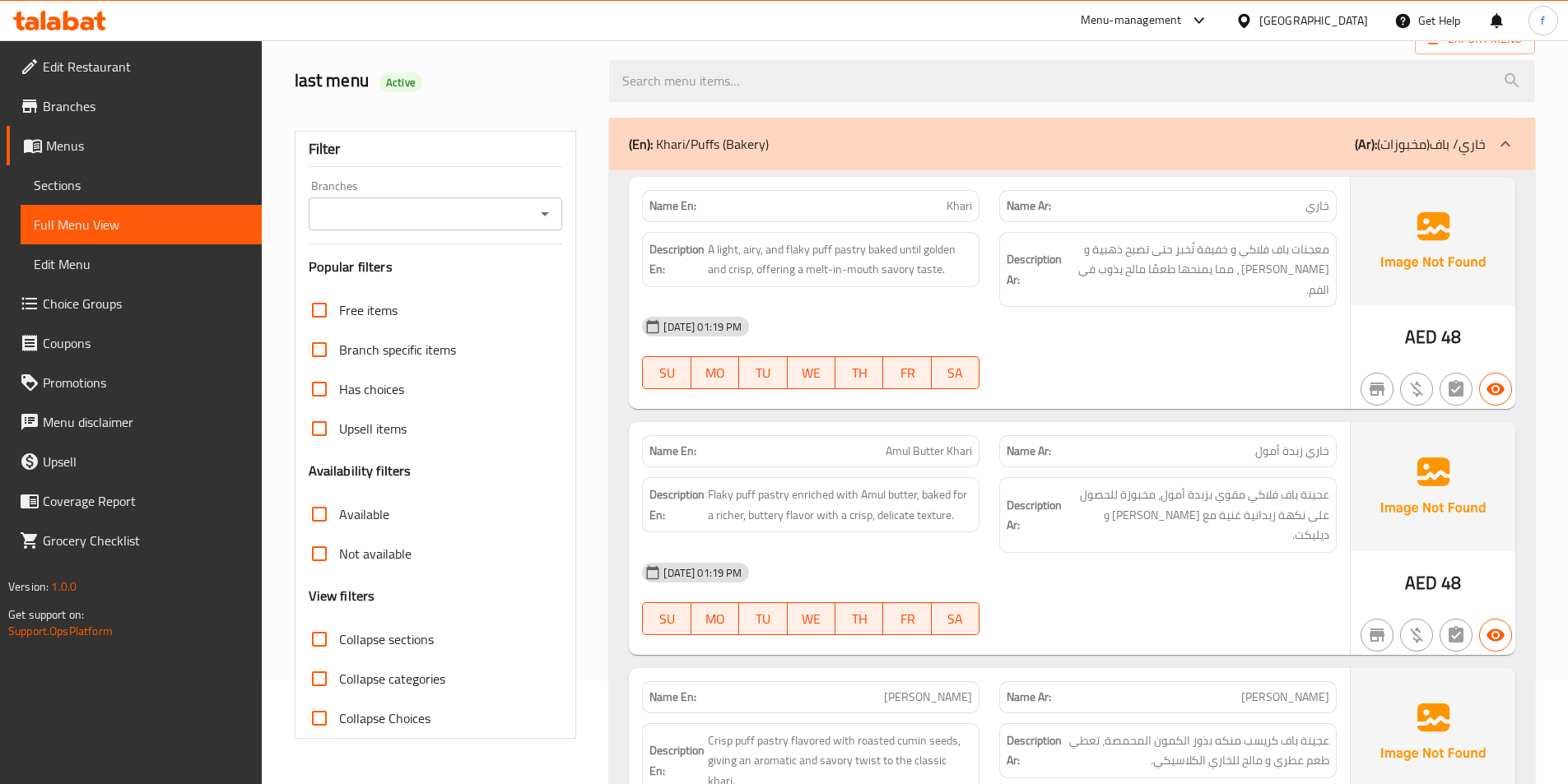
scroll to position [82, 0]
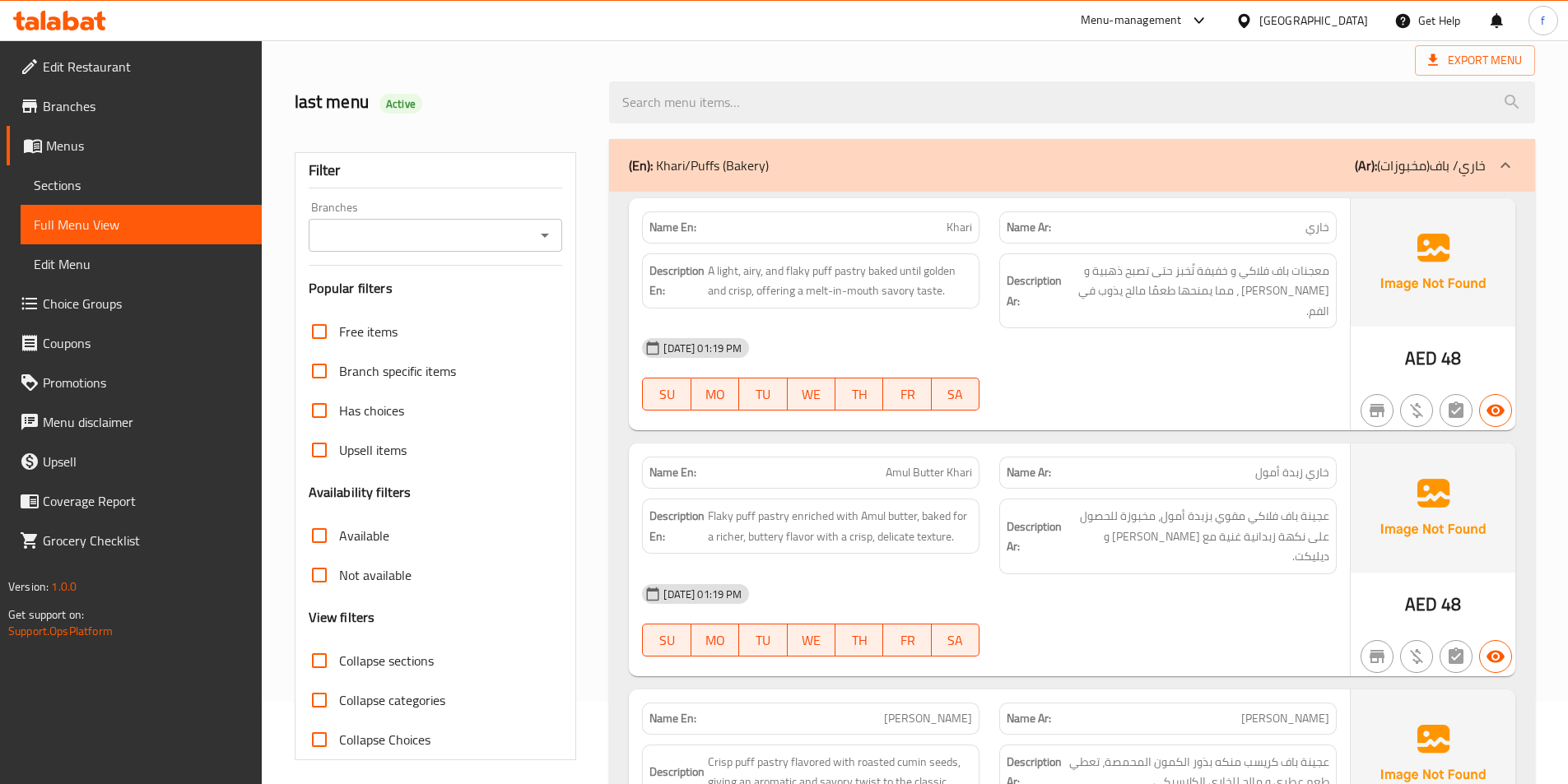
click at [970, 236] on span "Khari" at bounding box center [959, 227] width 26 height 17
click at [857, 269] on span "A light, airy, and flaky puff pastry baked until golden and crisp, offering a m…" at bounding box center [840, 281] width 264 height 41
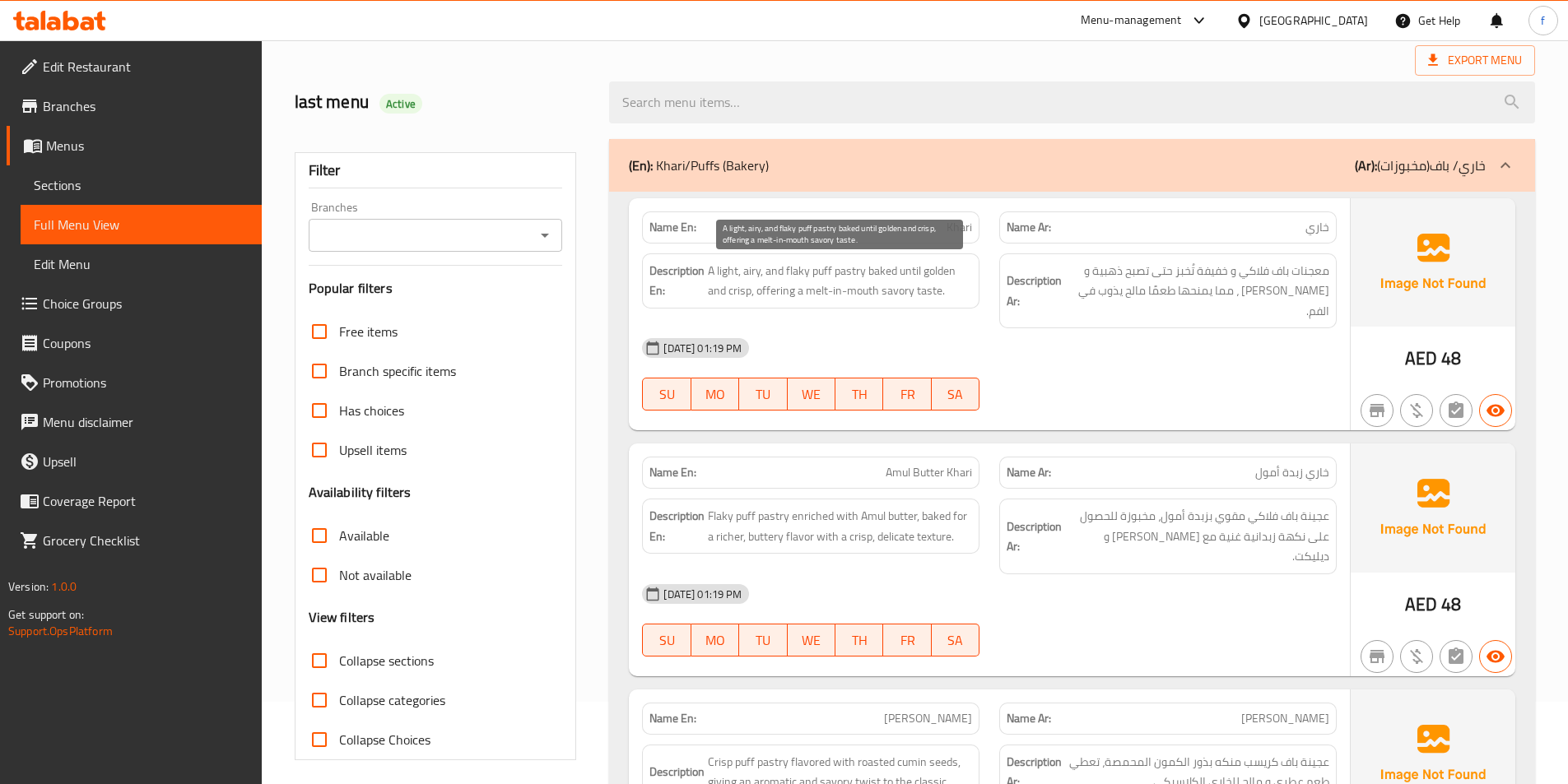
click at [816, 267] on span "A light, airy, and flaky puff pastry baked until golden and crisp, offering a m…" at bounding box center [840, 281] width 264 height 41
click at [793, 269] on span "A light, airy, and flaky puff pastry baked until golden and crisp, offering a m…" at bounding box center [840, 281] width 264 height 41
click at [724, 272] on span "A light, airy, and flaky puff pastry baked until golden and crisp, offering a m…" at bounding box center [840, 281] width 264 height 41
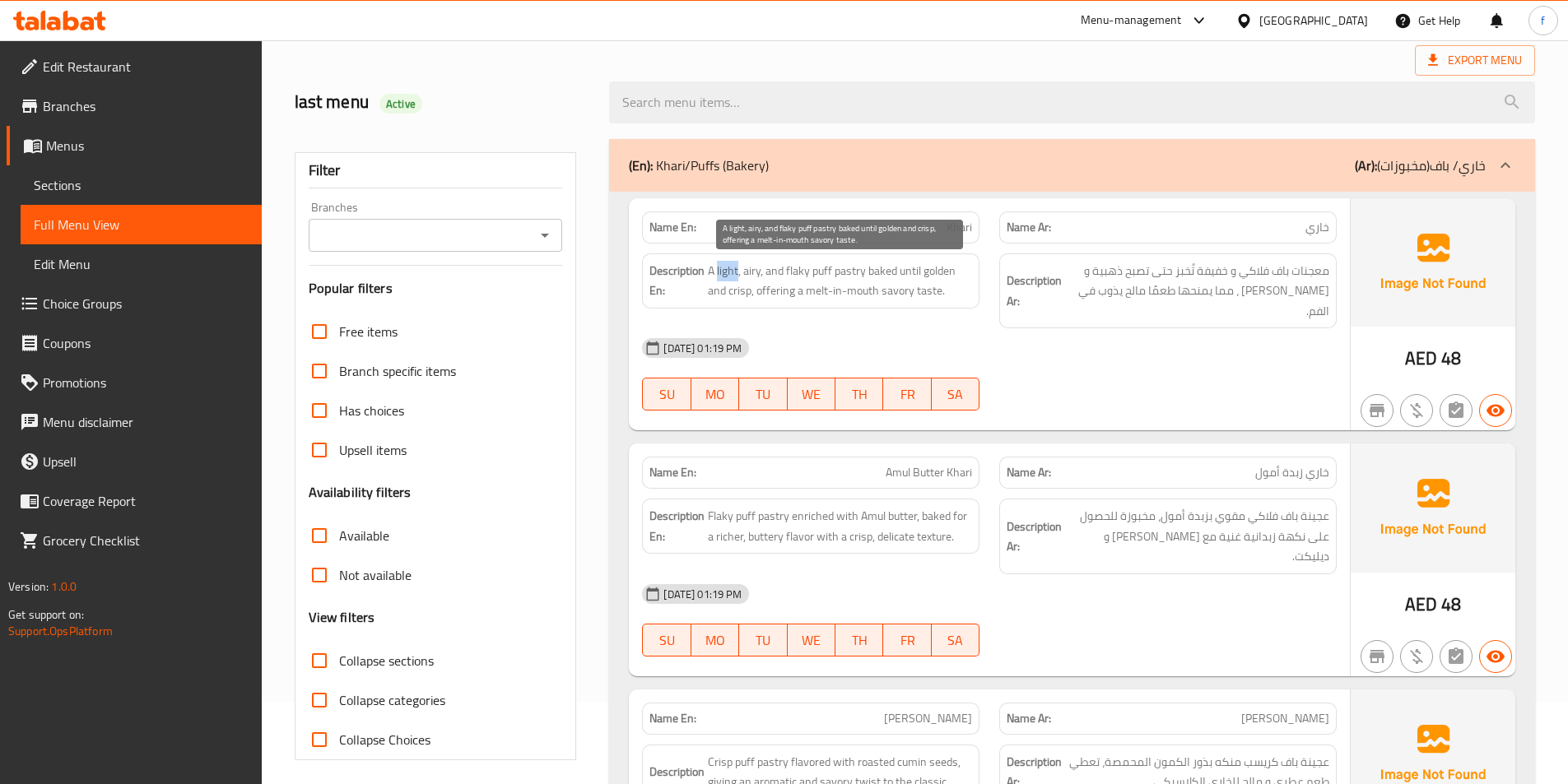
click at [724, 272] on span "A light, airy, and flaky puff pastry baked until golden and crisp, offering a m…" at bounding box center [840, 281] width 264 height 41
click at [831, 273] on span "A light, airy, and flaky puff pastry baked until golden and crisp, offering a m…" at bounding box center [840, 281] width 264 height 41
click at [723, 272] on span "A light, airy, and flaky puff pastry baked until golden and crisp, offering a m…" at bounding box center [840, 281] width 264 height 41
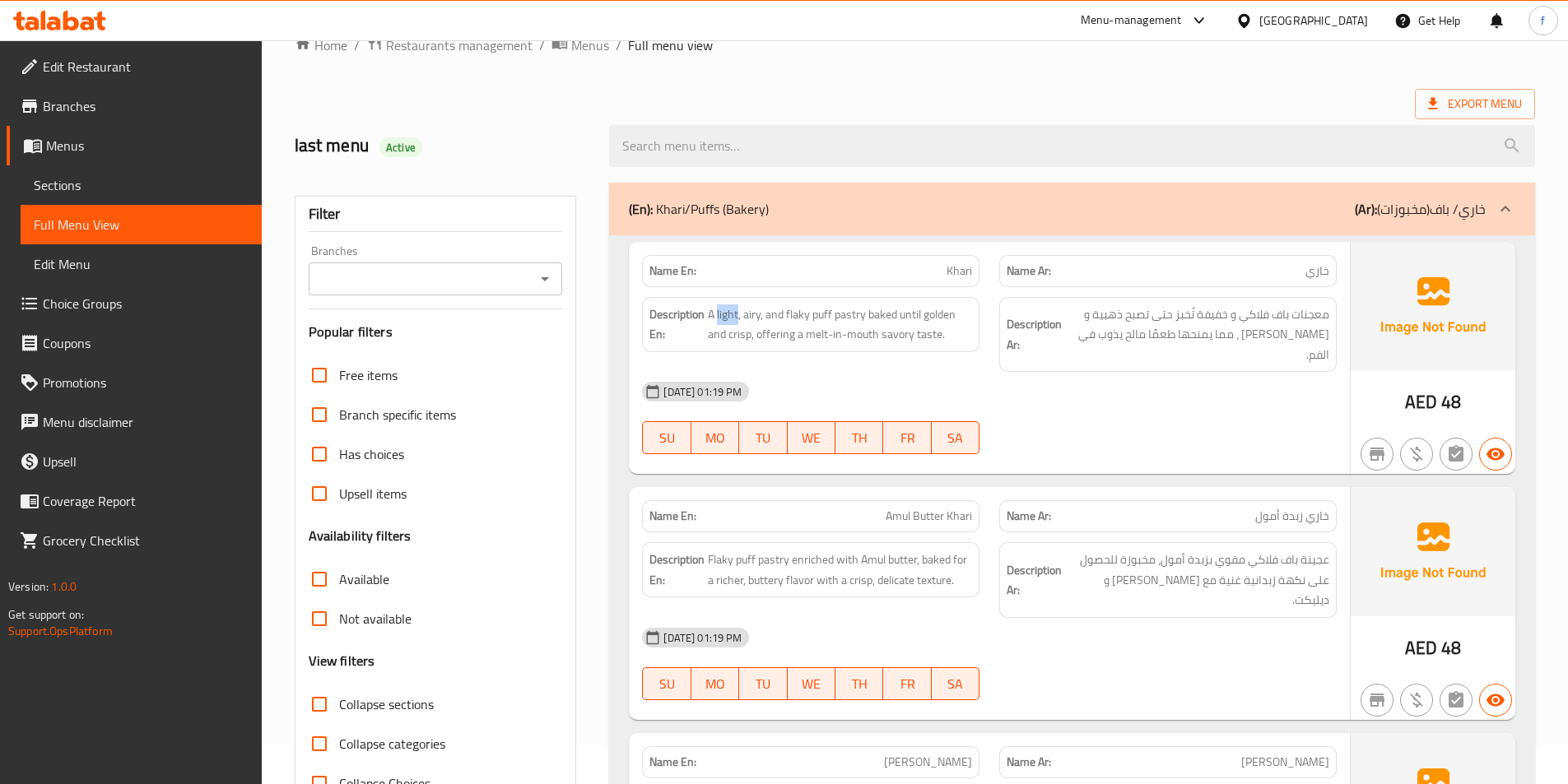
scroll to position [0, 0]
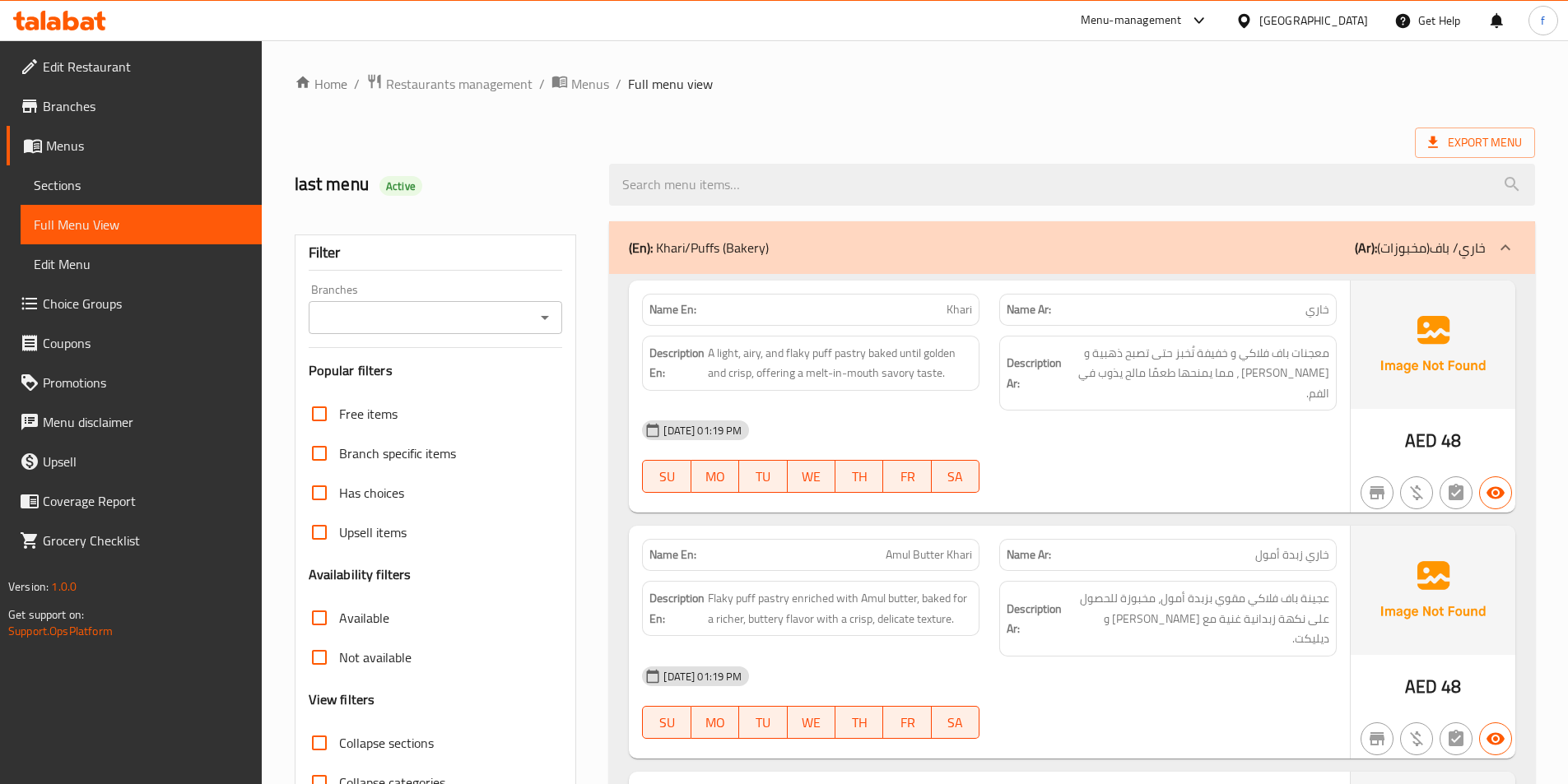
click at [957, 309] on span "Khari" at bounding box center [959, 309] width 26 height 17
copy span "Khari"
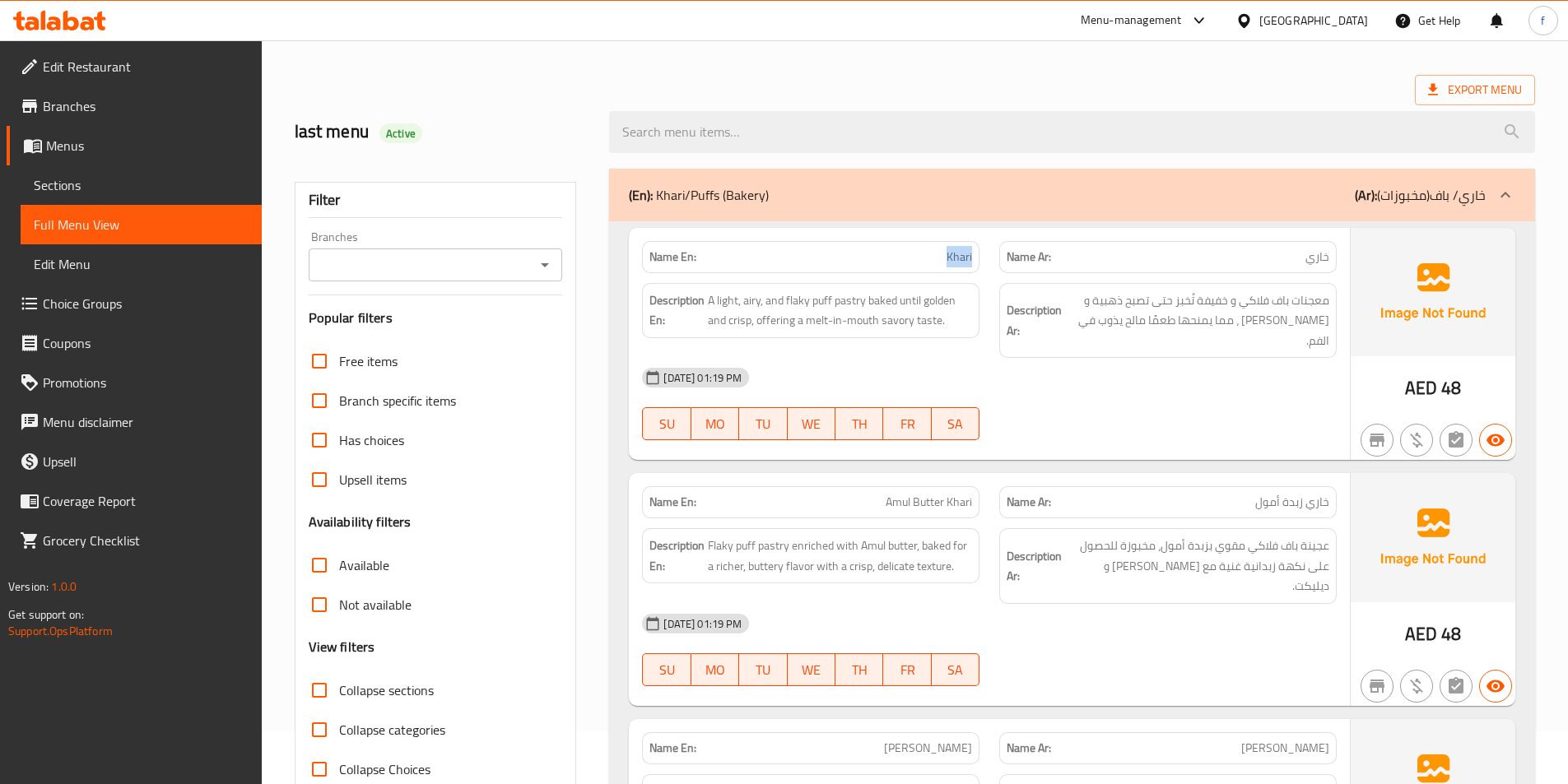
scroll to position [82, 0]
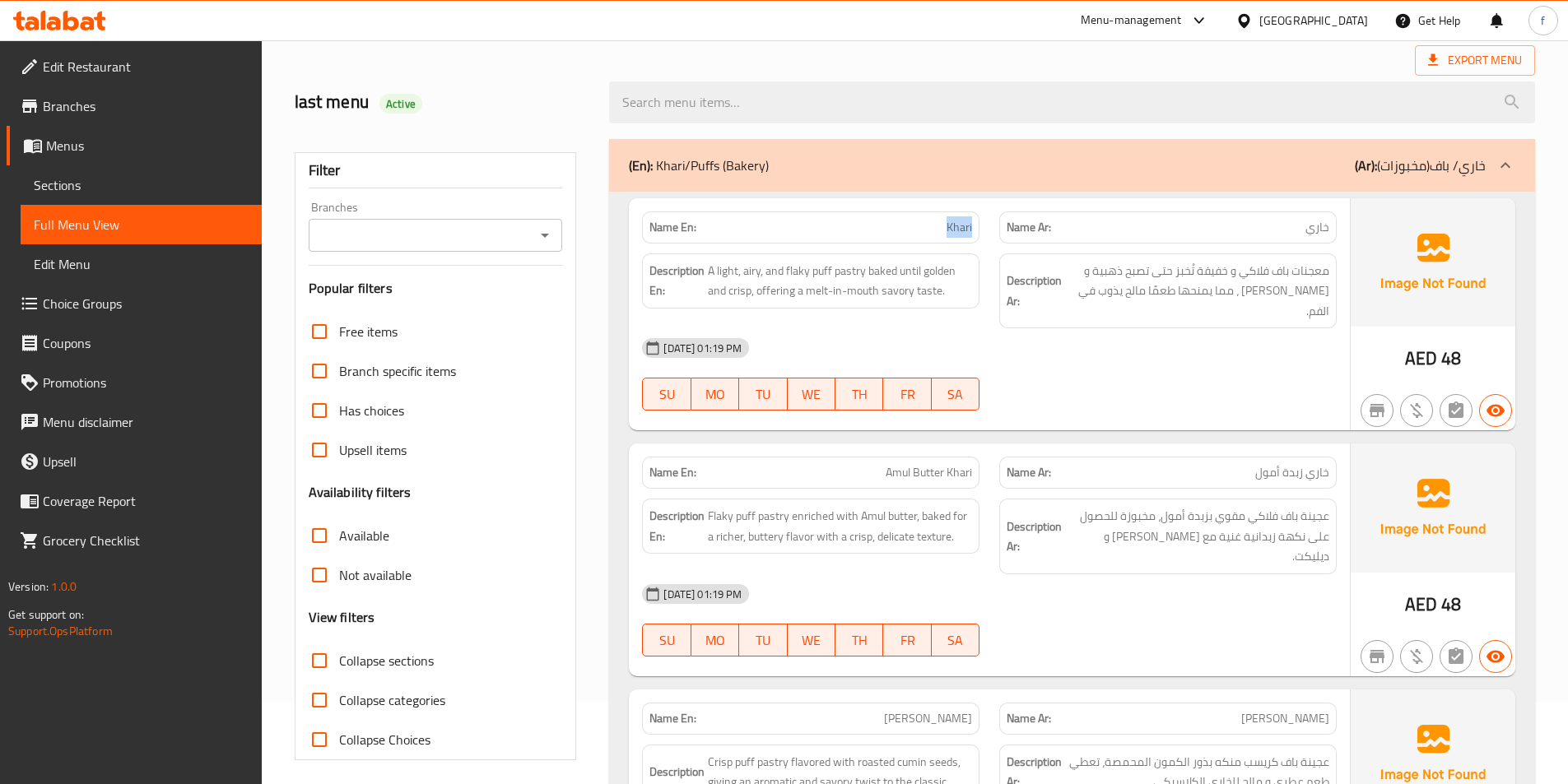
click at [956, 235] on span "Khari" at bounding box center [959, 227] width 26 height 17
click at [849, 271] on span "A light, airy, and flaky puff pastry baked until golden and crisp, offering a m…" at bounding box center [840, 281] width 264 height 41
click at [822, 268] on span "A light, airy, and flaky puff pastry baked until golden and crisp, offering a m…" at bounding box center [840, 281] width 264 height 41
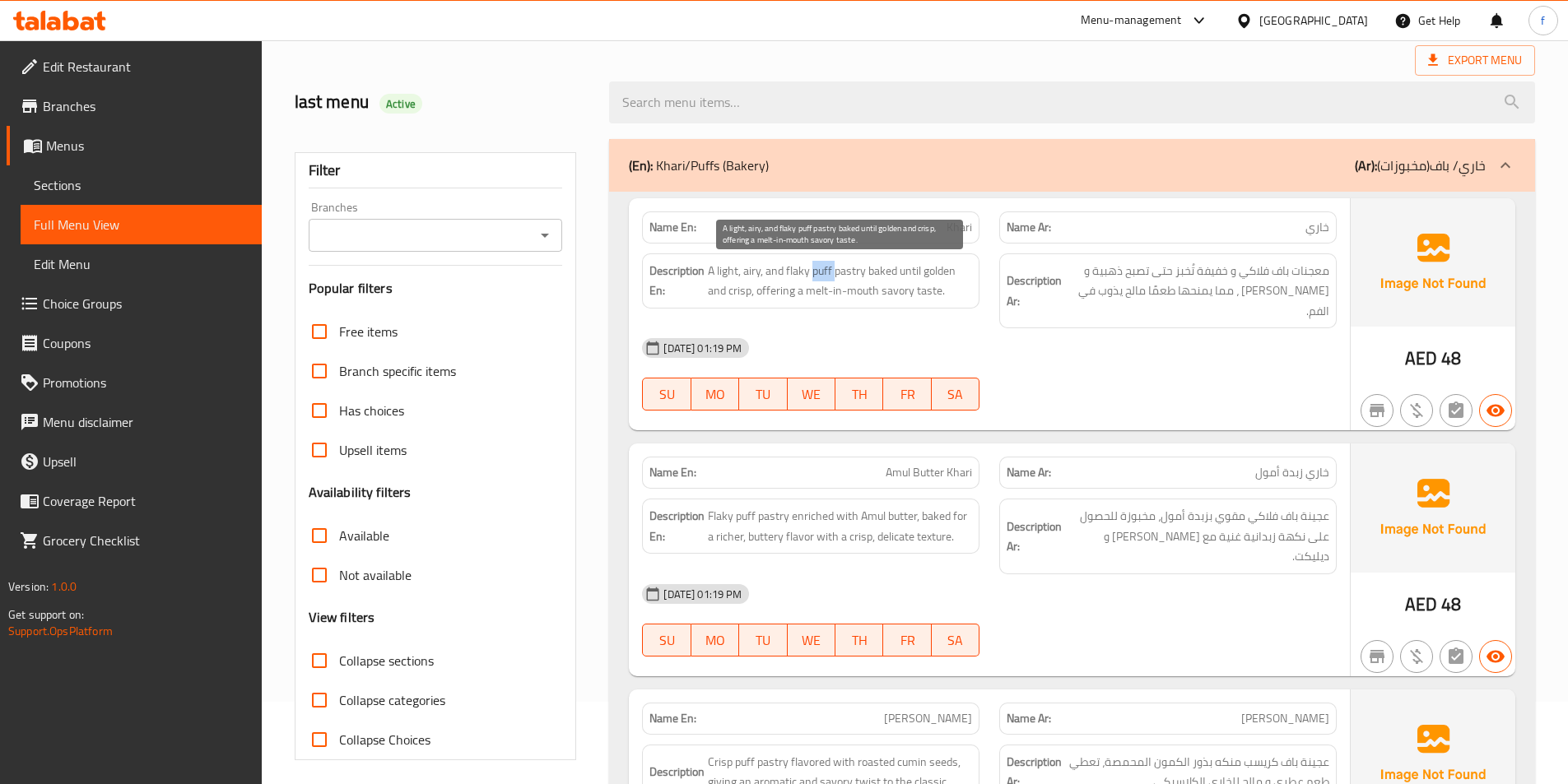
click at [822, 268] on span "A light, airy, and flaky puff pastry baked until golden and crisp, offering a m…" at bounding box center [840, 281] width 264 height 41
click at [799, 268] on span "A light, airy, and flaky puff pastry baked until golden and crisp, offering a m…" at bounding box center [840, 281] width 264 height 41
drag, startPoint x: 799, startPoint y: 268, endPoint x: 741, endPoint y: 269, distance: 58.0
click at [798, 268] on span "A light, airy, and flaky puff pastry baked until golden and crisp, offering a m…" at bounding box center [840, 281] width 264 height 41
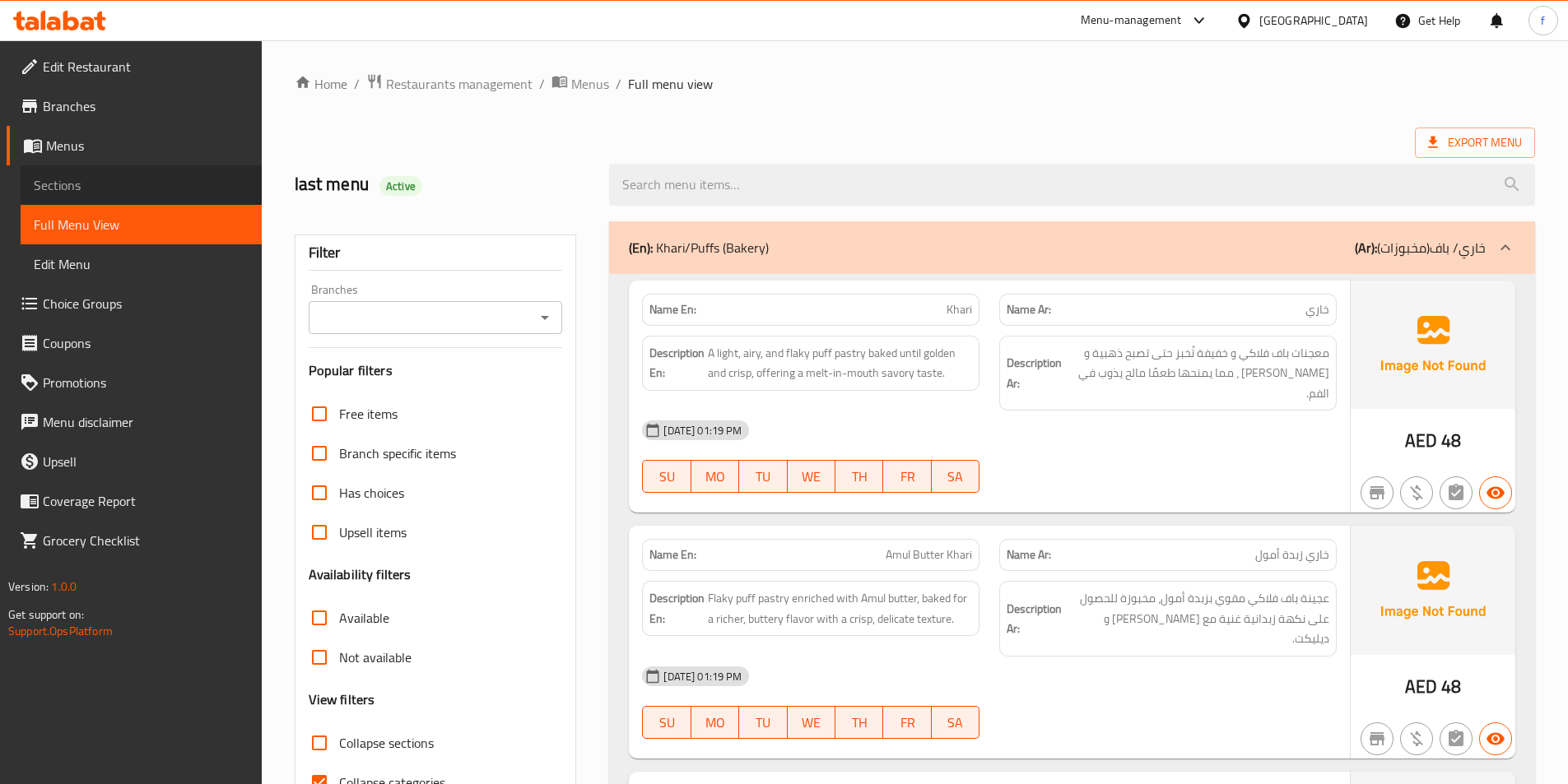
click at [122, 201] on link "Sections" at bounding box center [141, 186] width 241 height 40
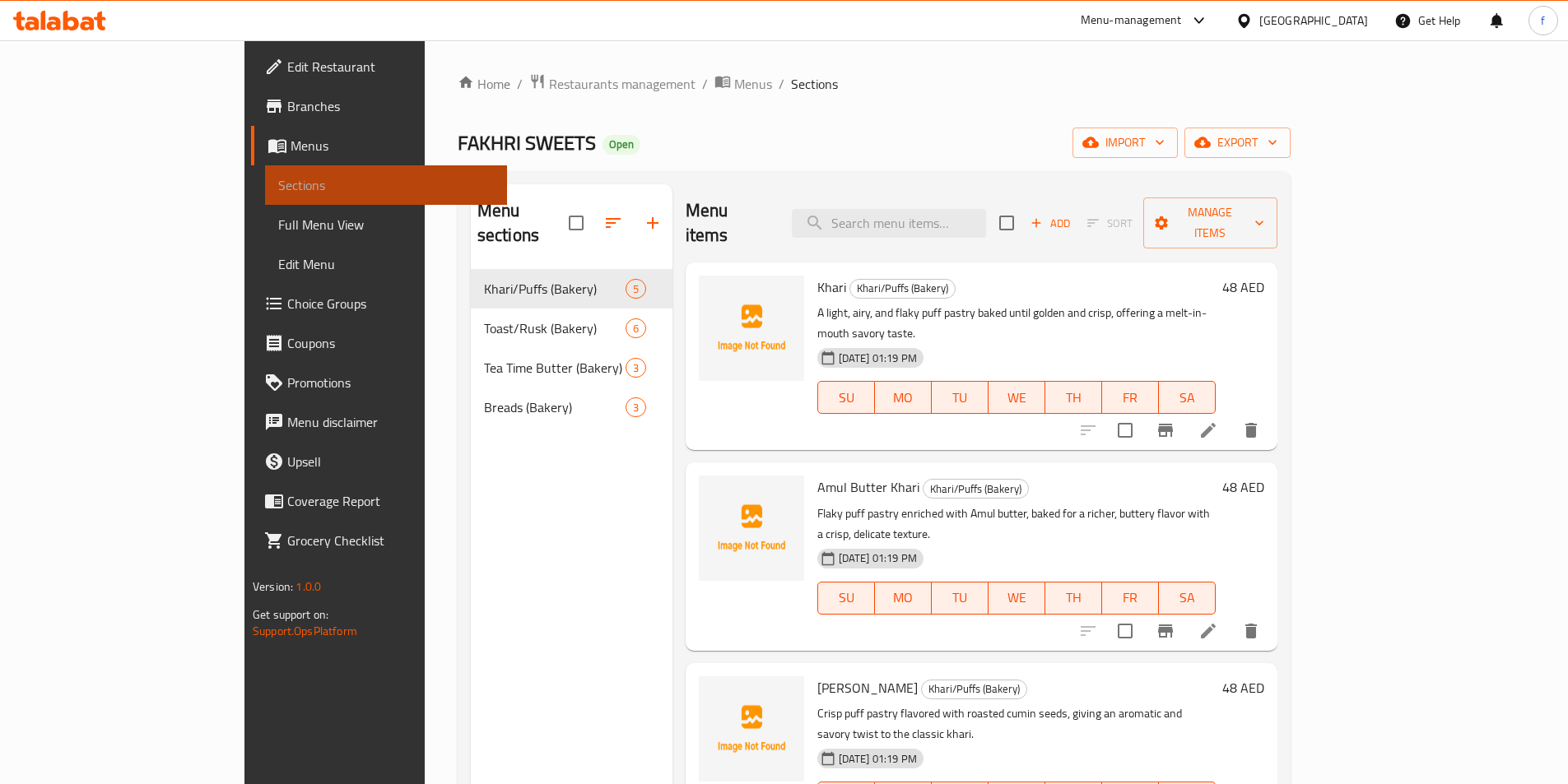
click at [265, 197] on link "Sections" at bounding box center [385, 186] width 241 height 40
click at [945, 211] on input "search" at bounding box center [888, 223] width 194 height 29
paste input "Khari"
type input "Khari"
click at [1232, 415] on li at bounding box center [1208, 430] width 46 height 30
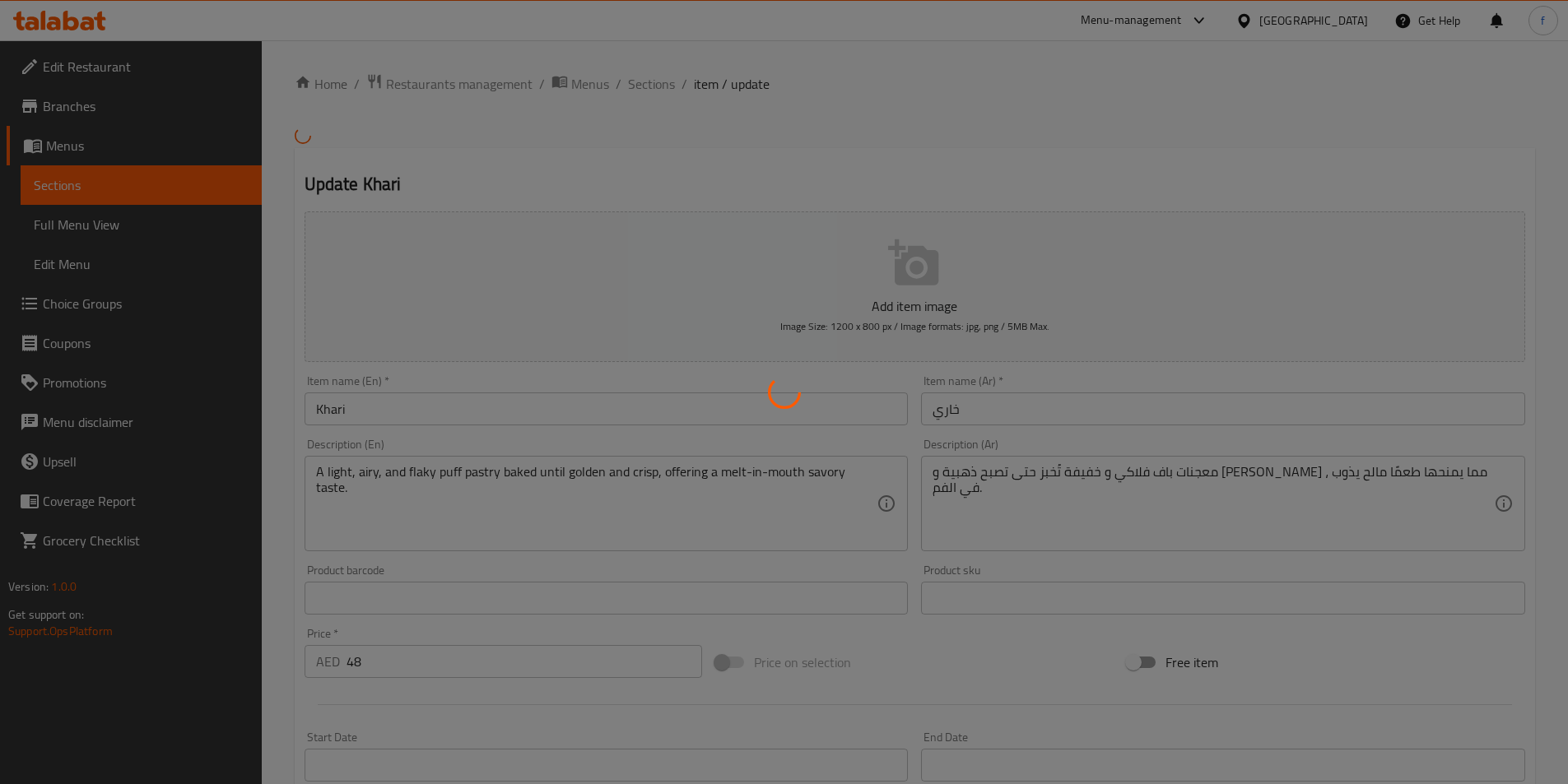
click at [1284, 407] on div at bounding box center [784, 392] width 1568 height 784
click at [1371, 486] on div at bounding box center [784, 392] width 1568 height 784
click at [1430, 515] on div at bounding box center [784, 392] width 1568 height 784
click at [1412, 501] on div at bounding box center [784, 392] width 1568 height 784
click at [1241, 556] on div at bounding box center [784, 392] width 1568 height 784
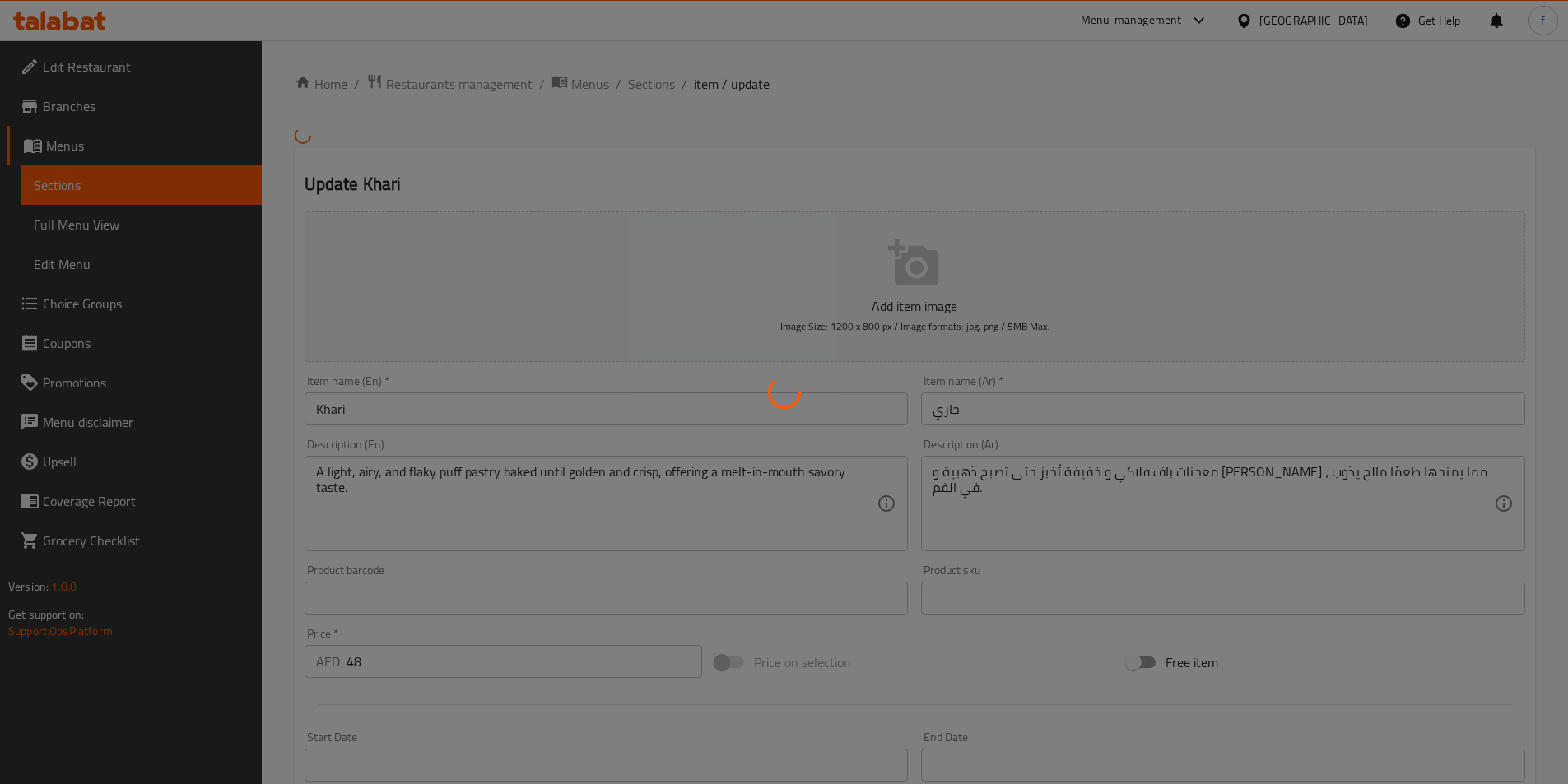
drag, startPoint x: 1180, startPoint y: 550, endPoint x: 1157, endPoint y: 547, distance: 23.2
click at [1174, 550] on div at bounding box center [784, 392] width 1568 height 784
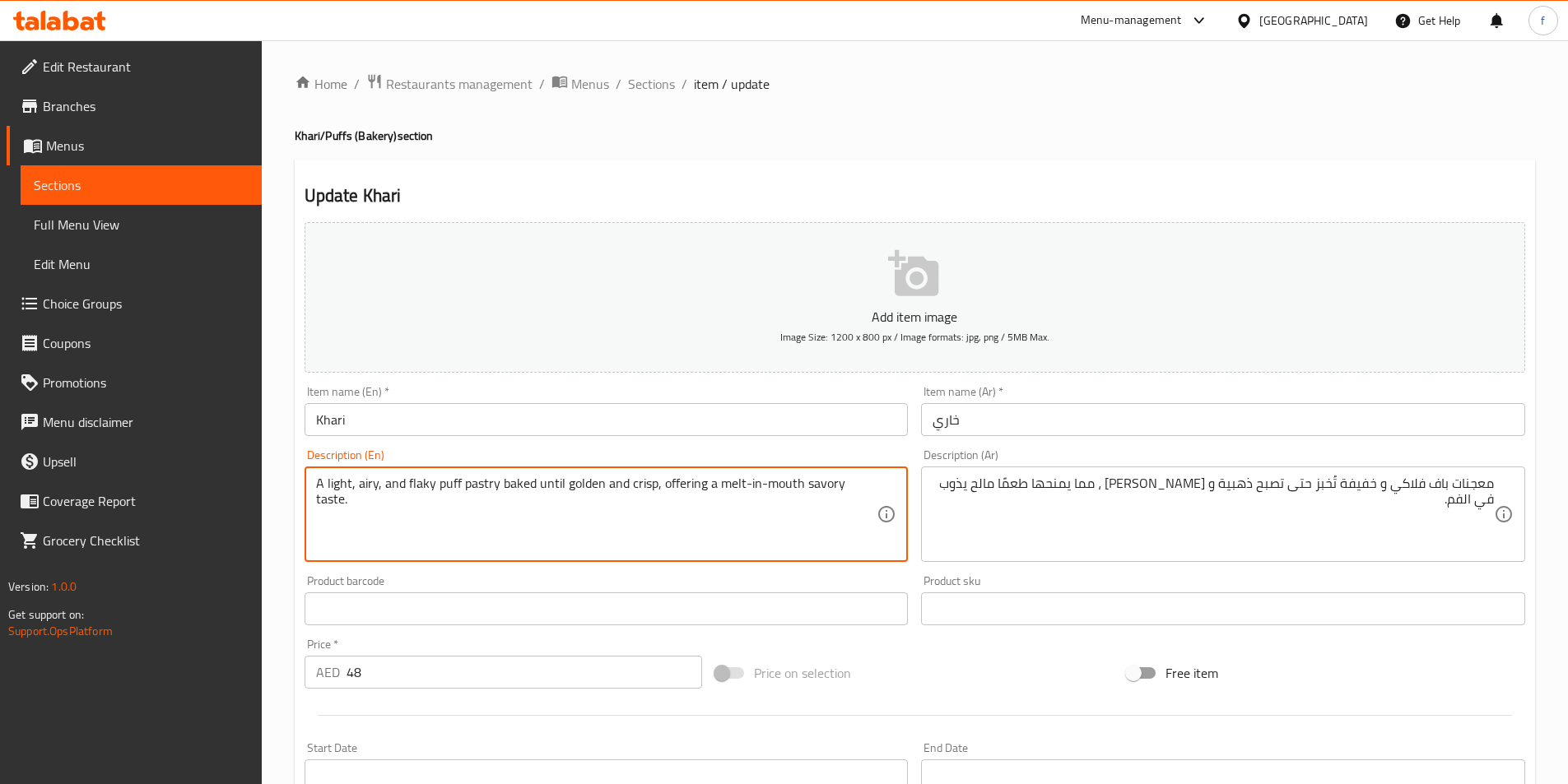
click at [475, 486] on textarea "A light, airy, and flaky puff pastry baked until golden and crisp, offering a m…" at bounding box center [596, 515] width 561 height 78
click at [447, 483] on textarea "A light, airy, and flaky puff pastry baked until golden and crisp, offering a m…" at bounding box center [596, 515] width 561 height 78
drag, startPoint x: 447, startPoint y: 483, endPoint x: 409, endPoint y: 482, distance: 38.0
click at [425, 484] on textarea "A light, airy, and flaky puff pastry baked until golden and crisp, offering a m…" at bounding box center [596, 515] width 561 height 78
click at [414, 482] on textarea "A light, airy, and flaky puff pastry baked until golden and crisp, offering a m…" at bounding box center [596, 515] width 561 height 78
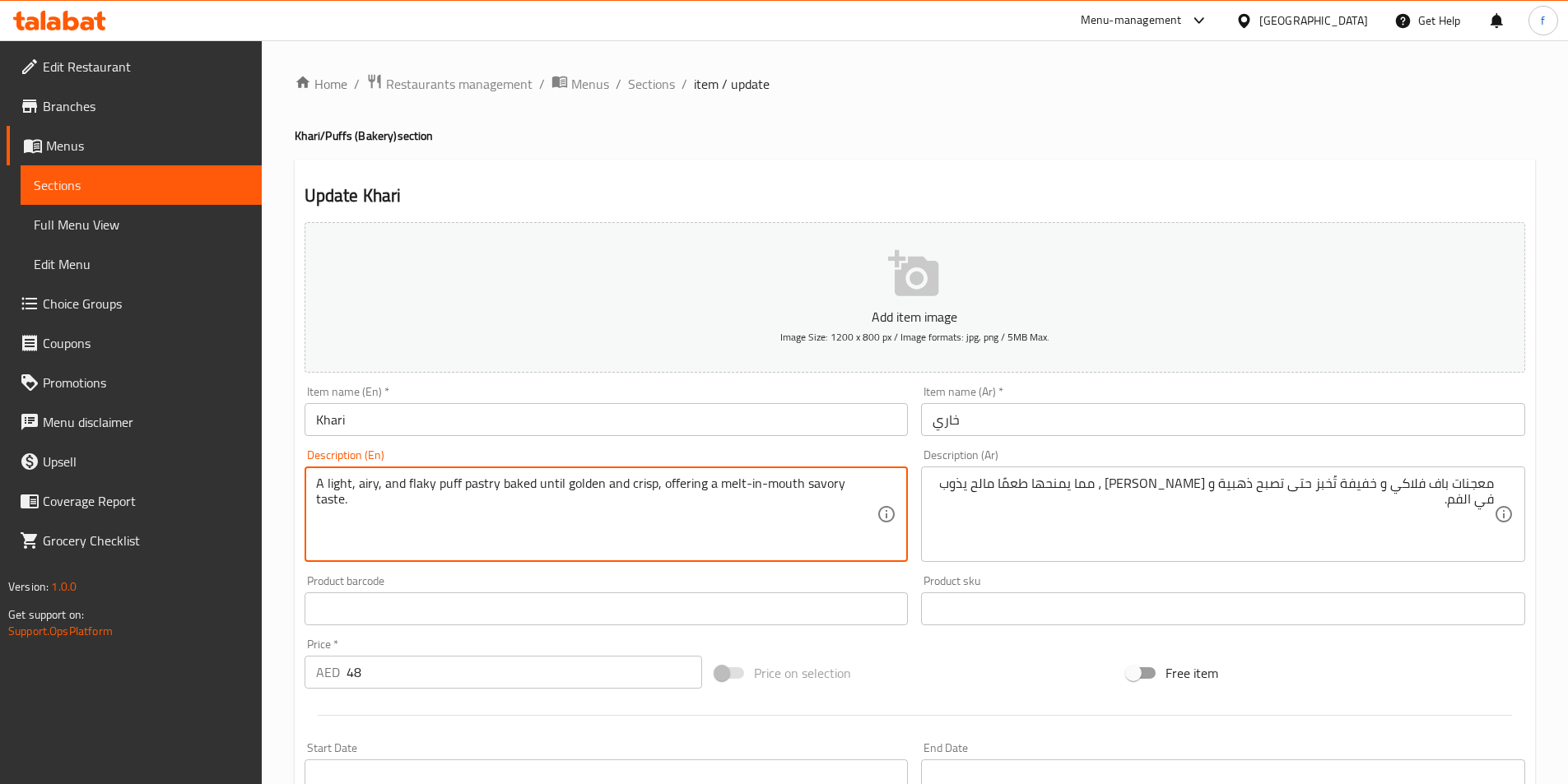
click at [414, 482] on textarea "A light, airy, and flaky puff pastry baked until golden and crisp, offering a m…" at bounding box center [596, 515] width 561 height 78
click at [390, 482] on textarea "A light, airy, and flaky puff pastry baked until golden and crisp, offering a m…" at bounding box center [596, 515] width 561 height 78
click at [346, 484] on textarea "A light, airy, and flaky puff pastry baked until golden and crisp, offering a m…" at bounding box center [596, 515] width 561 height 78
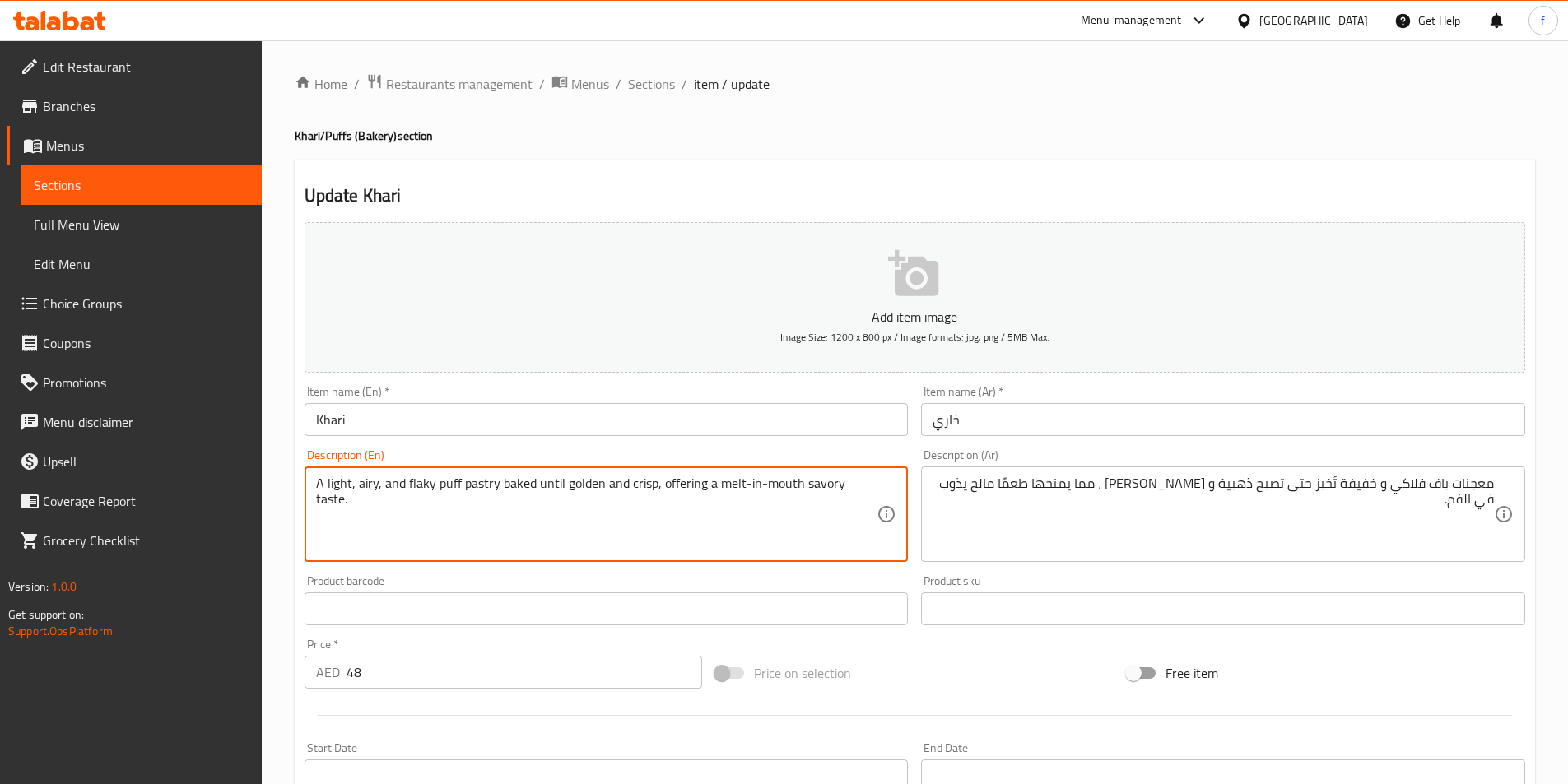
click at [359, 486] on textarea "A light, airy, and flaky puff pastry baked until golden and crisp, offering a m…" at bounding box center [596, 515] width 561 height 78
click at [370, 486] on textarea "A light, airy, and flaky puff pastry baked until golden and crisp, offering a m…" at bounding box center [596, 515] width 561 height 78
click at [370, 487] on textarea "A light, airy, and flaky puff pastry baked until golden and crisp, offering a m…" at bounding box center [596, 515] width 561 height 78
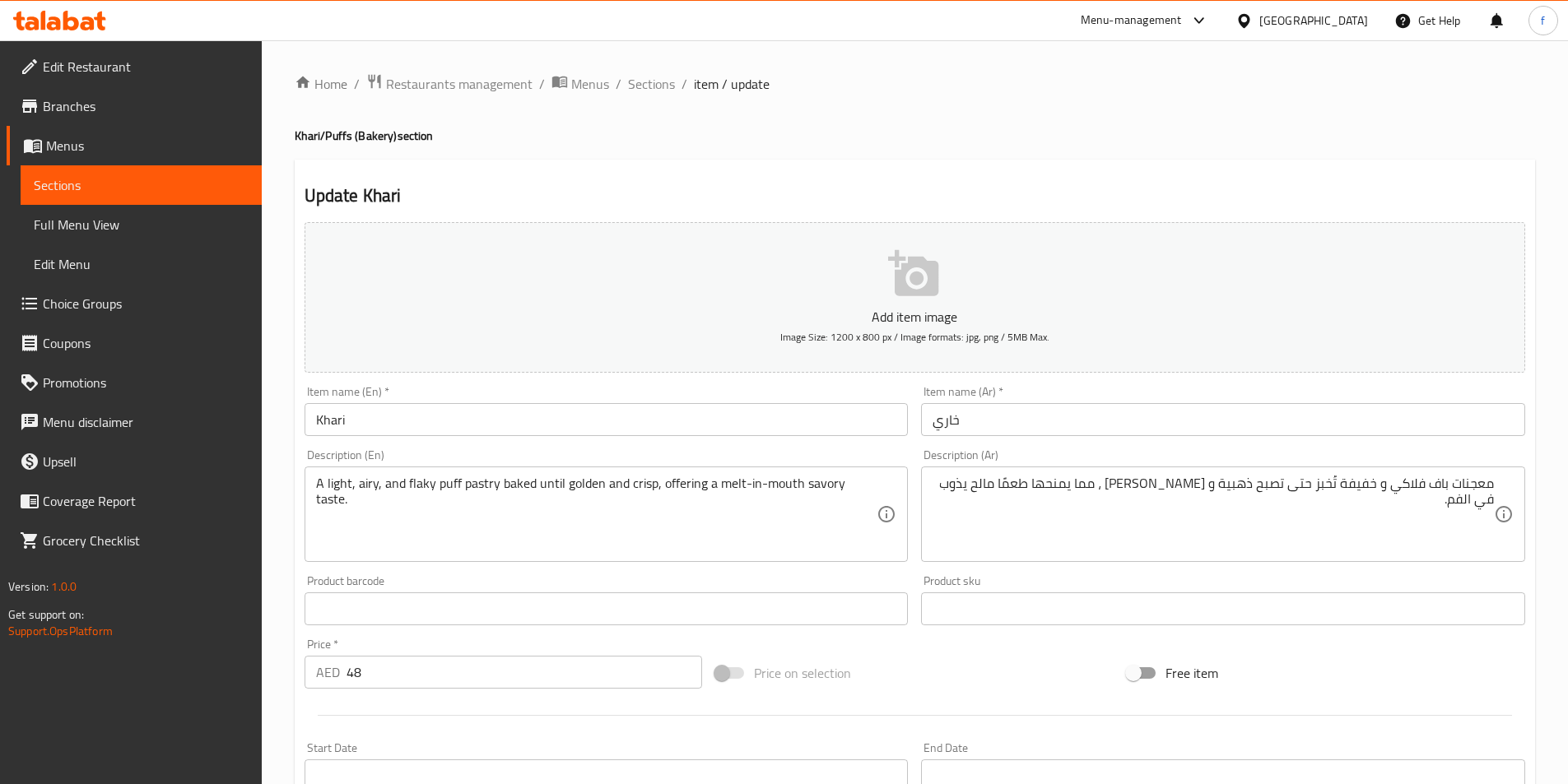
drag, startPoint x: 1387, startPoint y: 485, endPoint x: 1422, endPoint y: 493, distance: 35.9
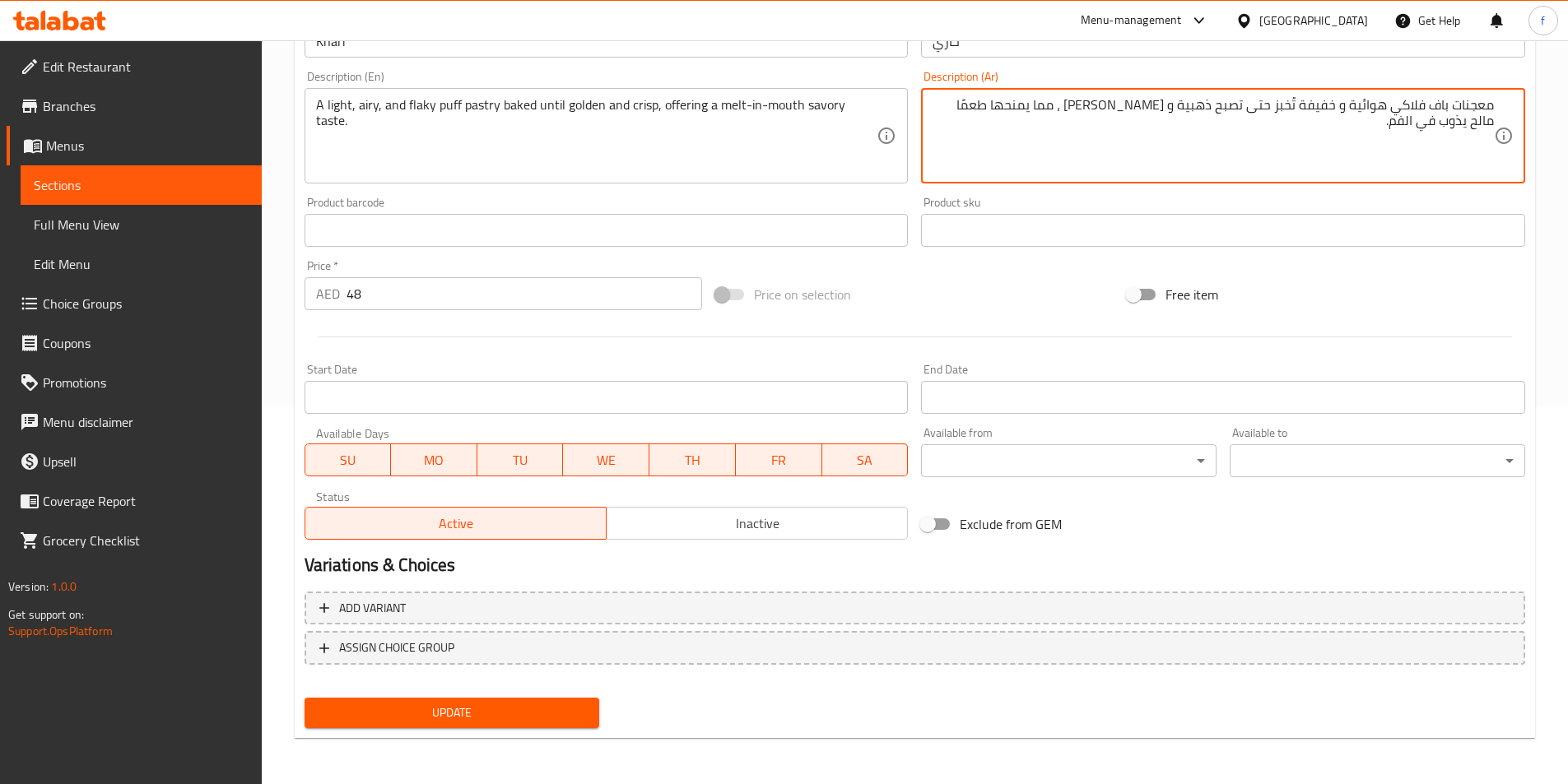
type textarea "معجنات باف فلاكي هوائية و خفيفة تُخبز حتى تصبح ذهبية و [PERSON_NAME] ، مما يمنح…"
click at [561, 728] on button "Update" at bounding box center [452, 713] width 296 height 31
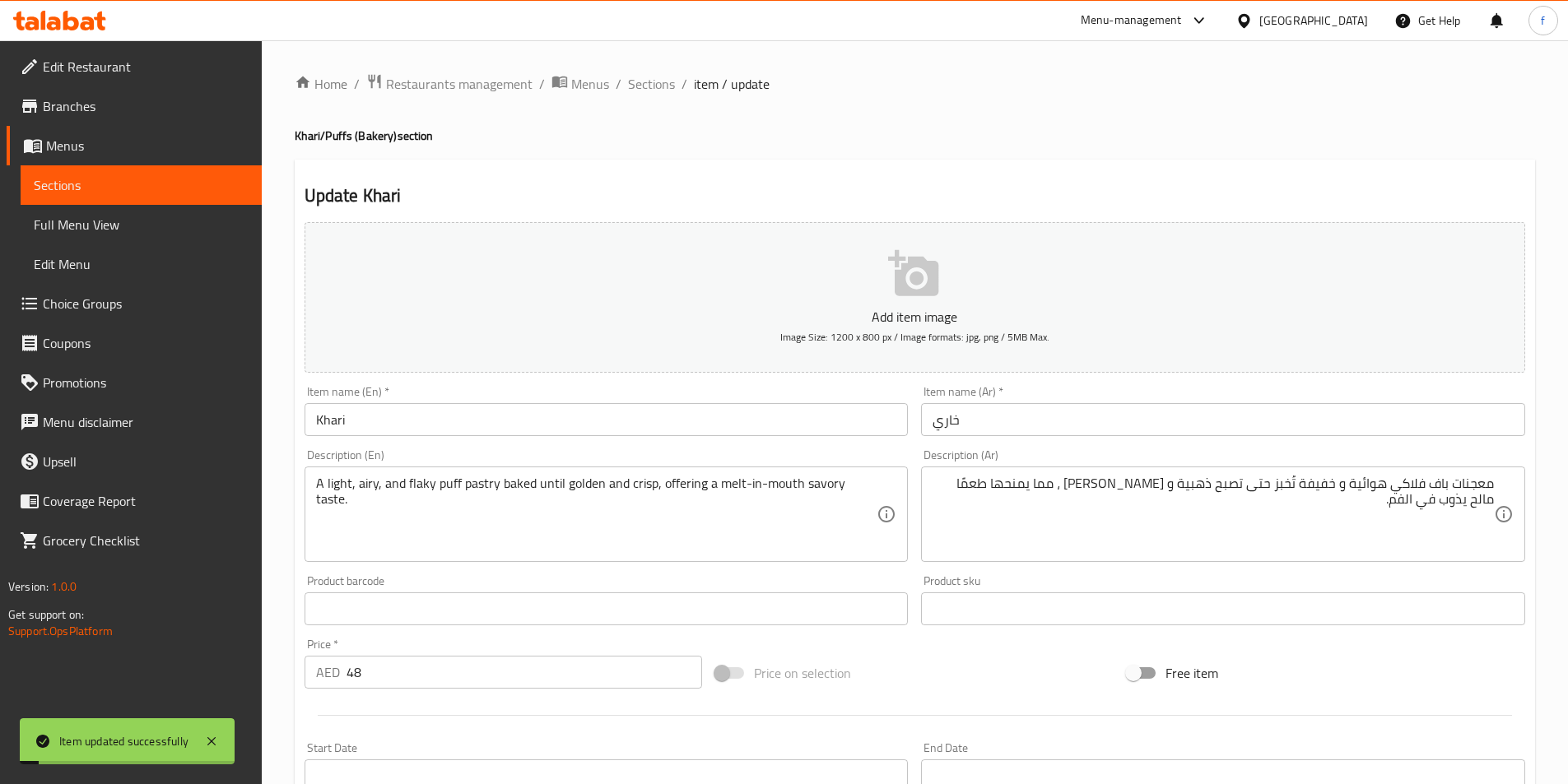
click at [674, 90] on ol "Home / Restaurants management / Menus / Sections / item / update" at bounding box center [915, 84] width 1241 height 22
click at [660, 82] on span "Sections" at bounding box center [651, 84] width 47 height 20
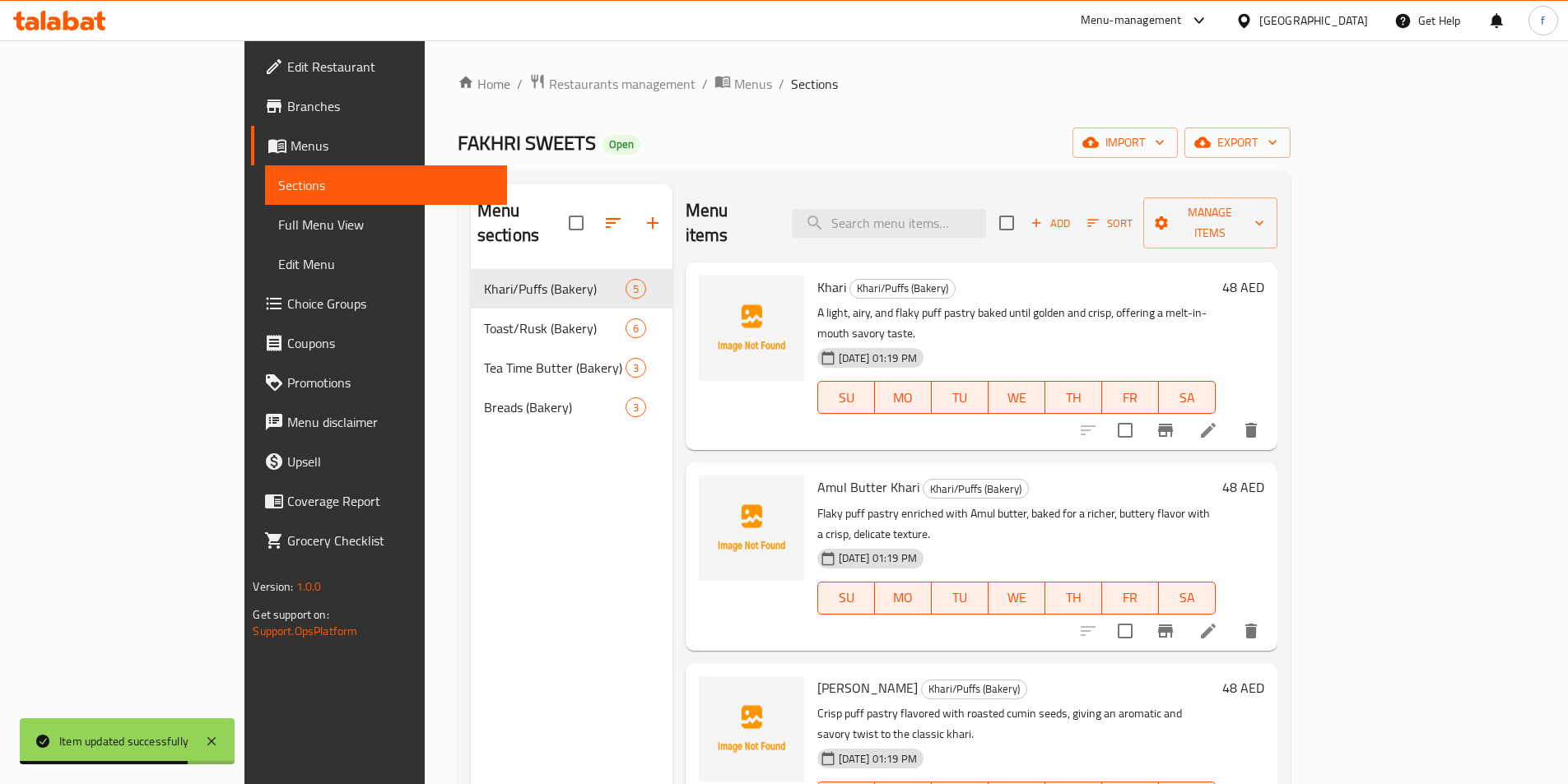
click at [941, 228] on div "Menu items Add Sort Manage items" at bounding box center [981, 223] width 592 height 78
click at [951, 209] on input "search" at bounding box center [888, 223] width 194 height 29
paste input "Khari"
type input "Khari"
click at [1270, 411] on button "delete" at bounding box center [1251, 431] width 40 height 40
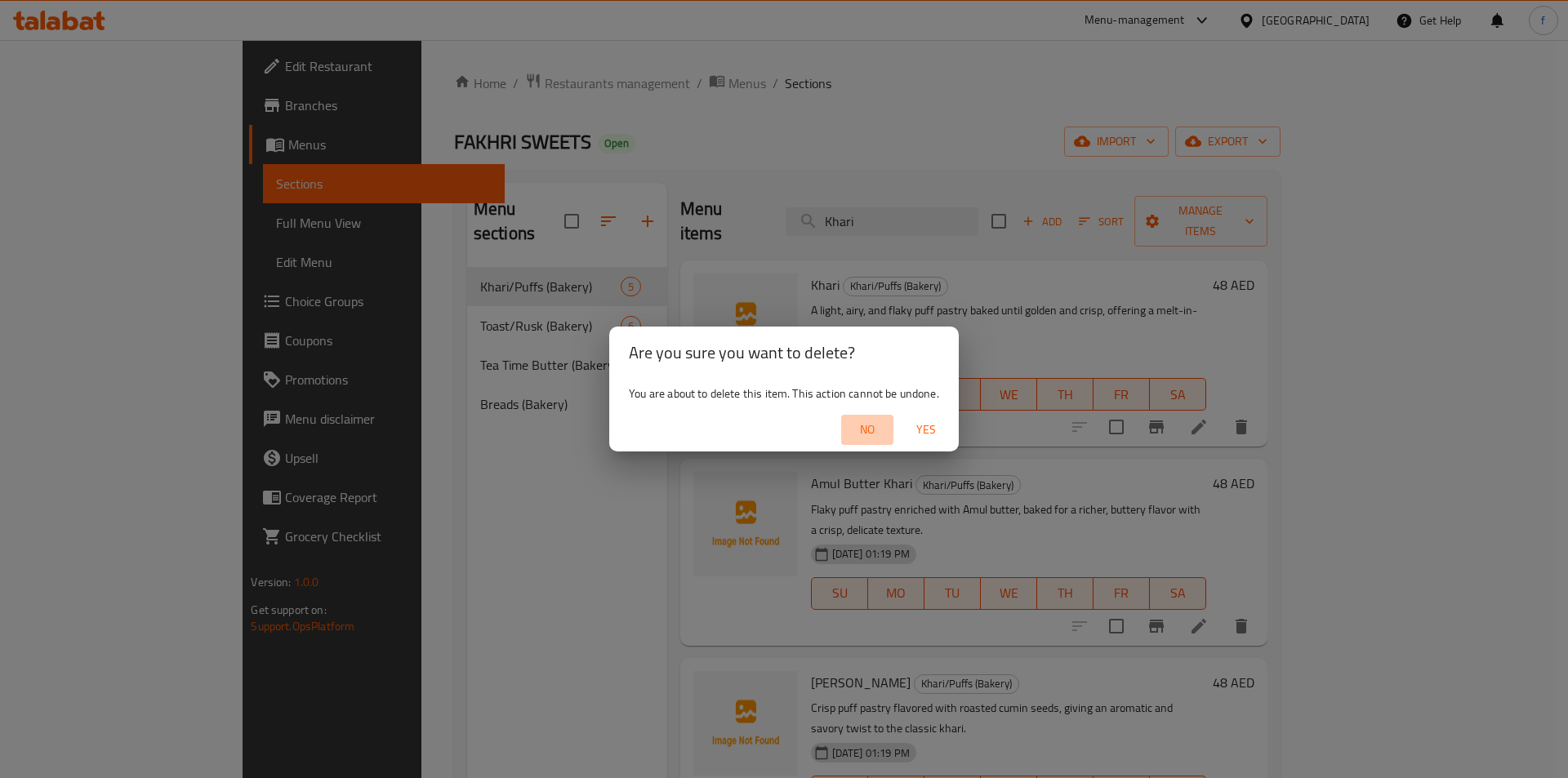
click at [881, 428] on span "No" at bounding box center [867, 429] width 39 height 21
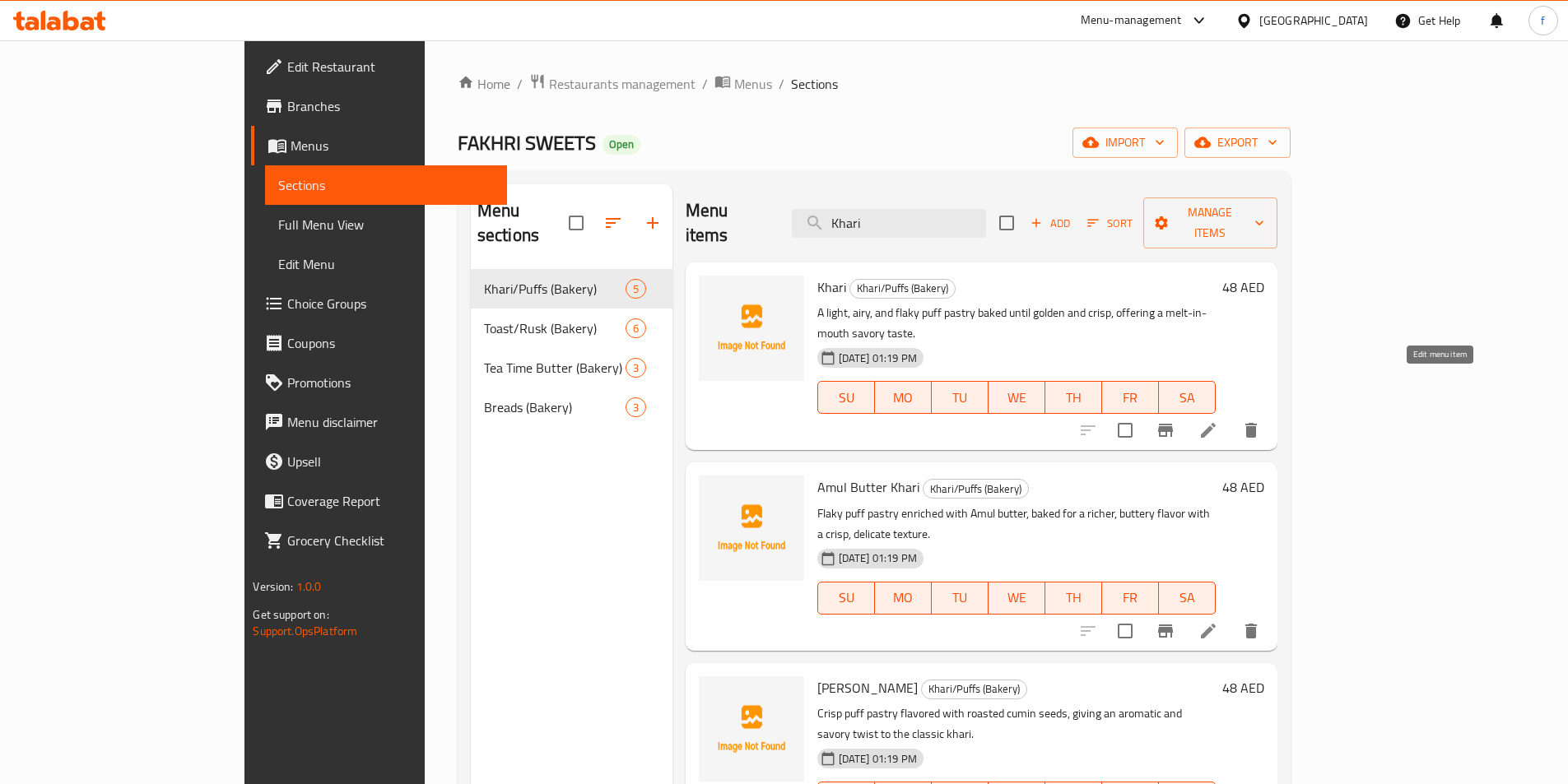
click at [1218, 420] on icon at bounding box center [1208, 430] width 20 height 20
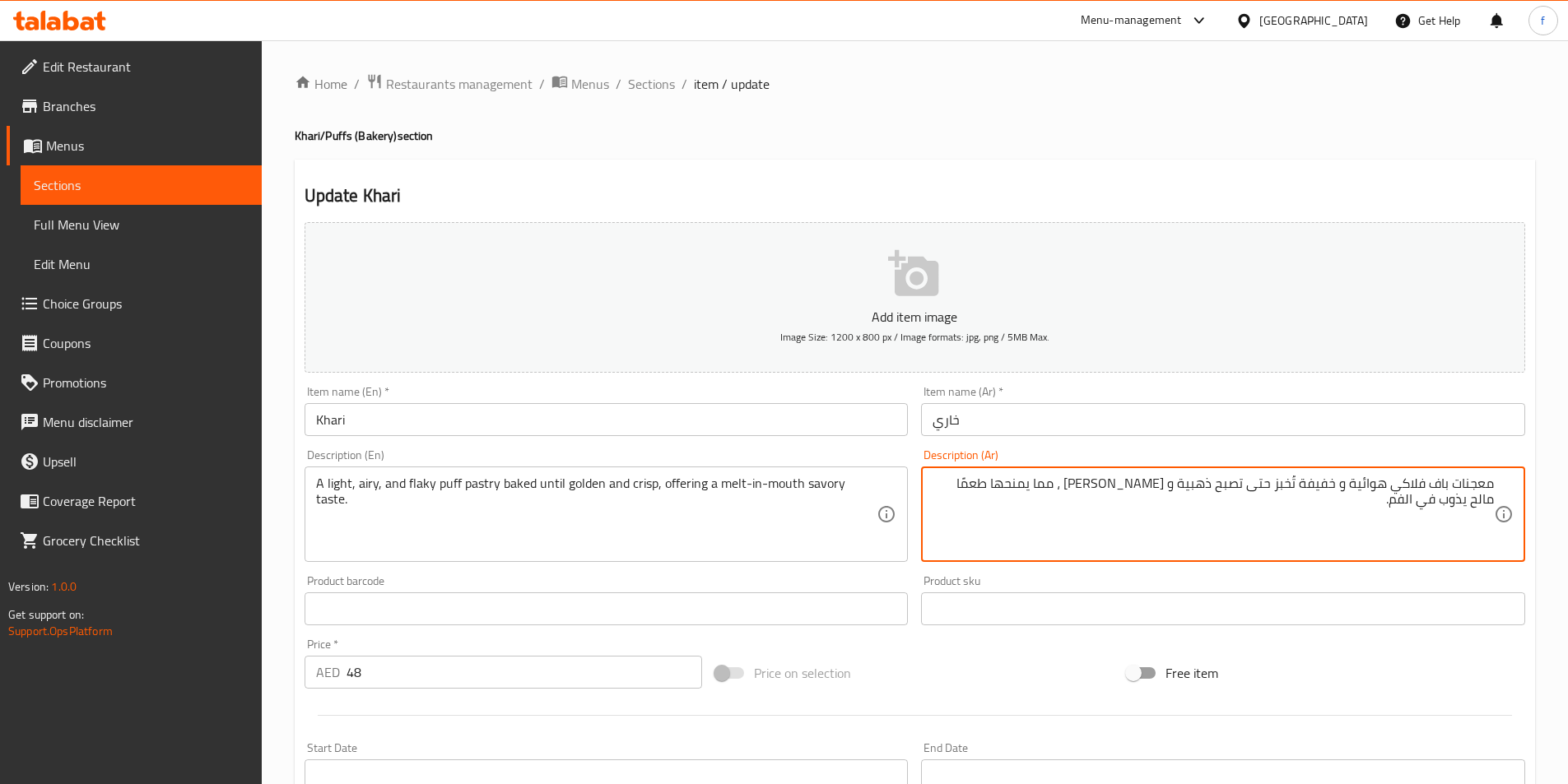
drag, startPoint x: 1118, startPoint y: 483, endPoint x: 1060, endPoint y: 484, distance: 58.0
click at [1060, 484] on textarea "معجنات باف فلاكي هوائية و خفيفة تُخبز حتى تصبح ذهبية و [PERSON_NAME] ، مما يمنح…" at bounding box center [1212, 515] width 561 height 78
type textarea "معجنات باف فلاكي هوائية و خفيفة تُخبز حتى تصبح ذهبية و [PERSON_NAME] ، يعرض طعم…"
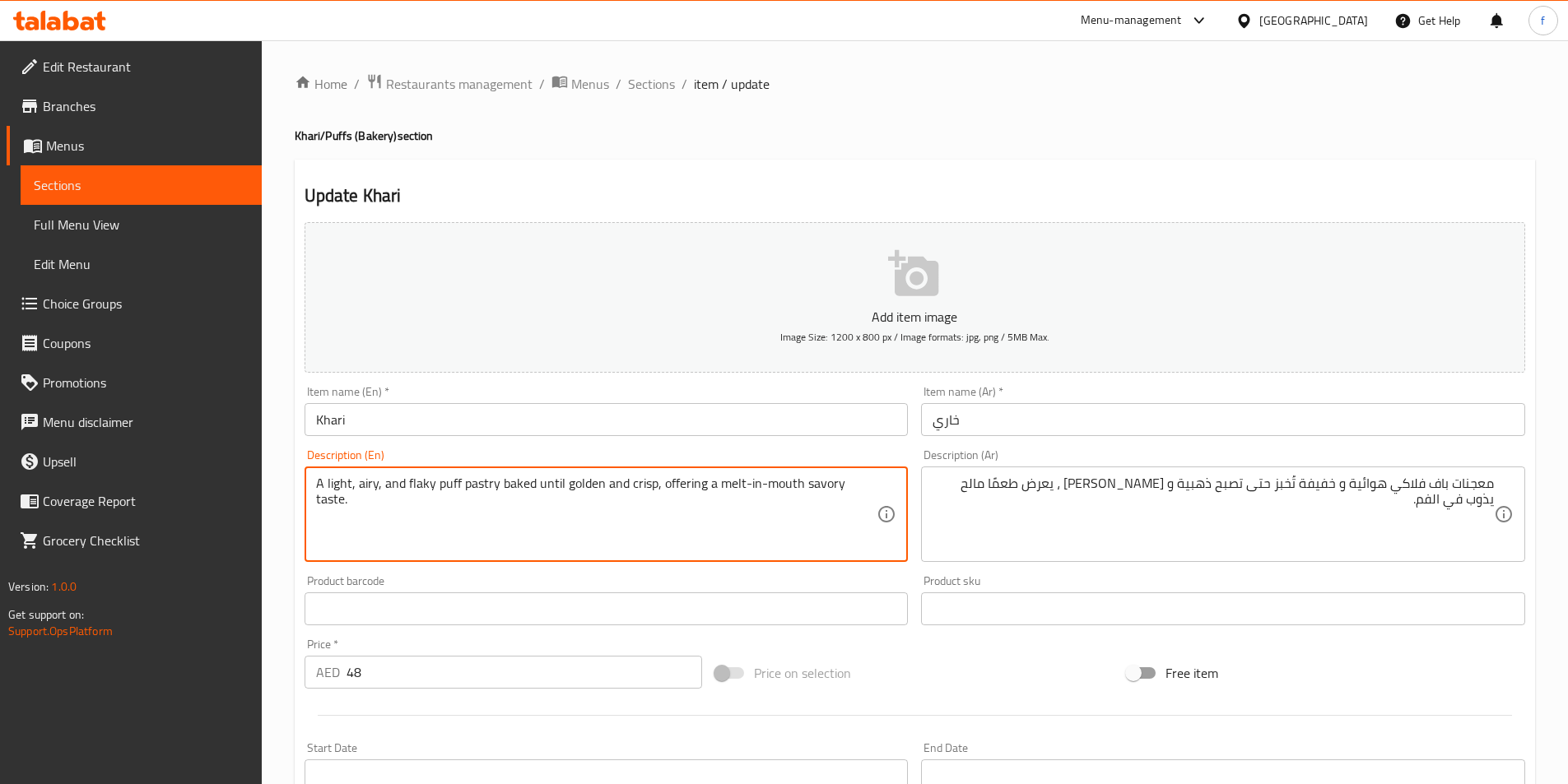
click at [840, 482] on textarea "A light, airy, and flaky puff pastry baked until golden and crisp, offering a m…" at bounding box center [596, 515] width 561 height 78
click at [820, 482] on textarea "A light, airy, and flaky puff pastry baked until golden and crisp, offering a m…" at bounding box center [596, 515] width 561 height 78
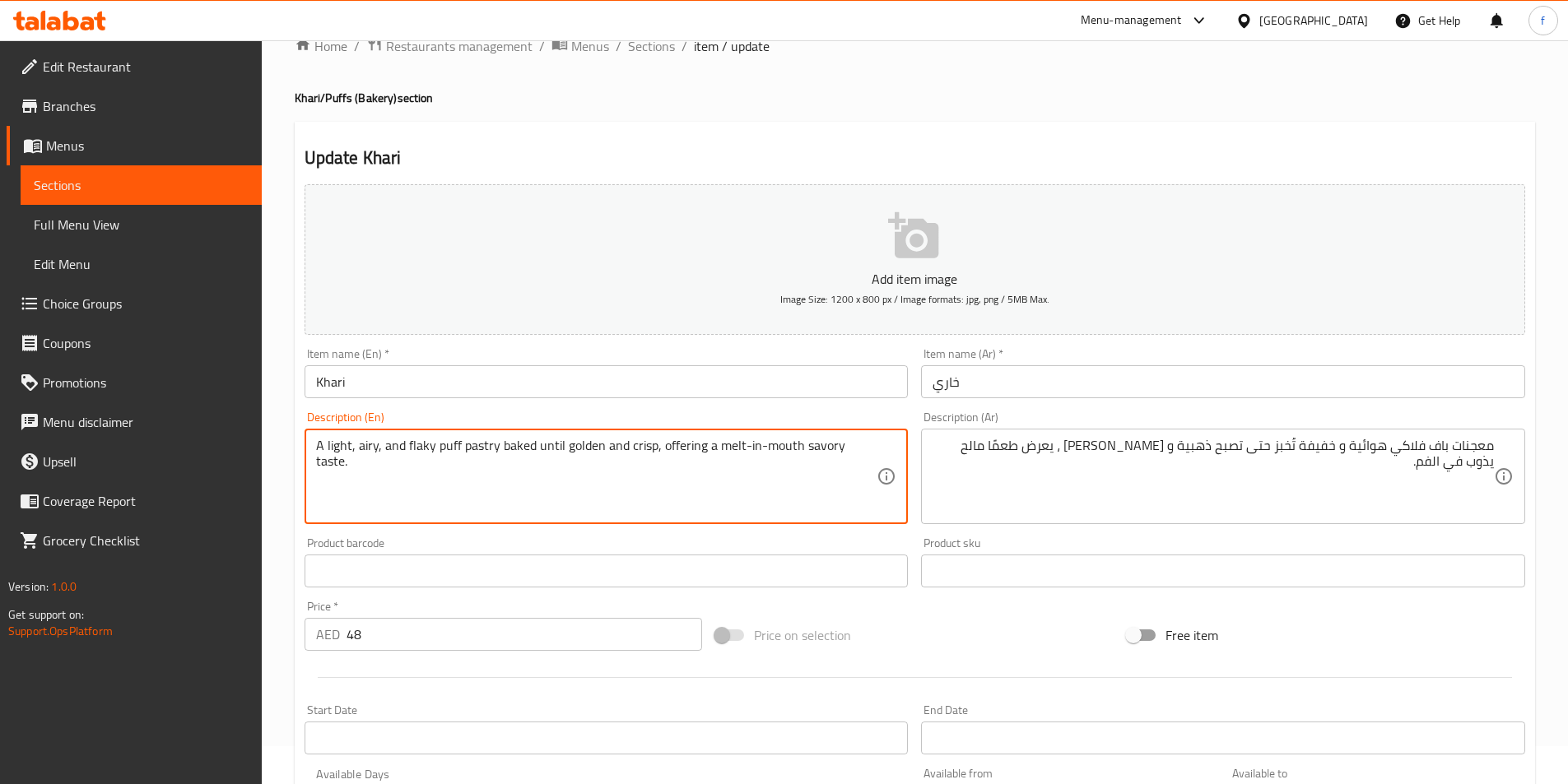
scroll to position [379, 0]
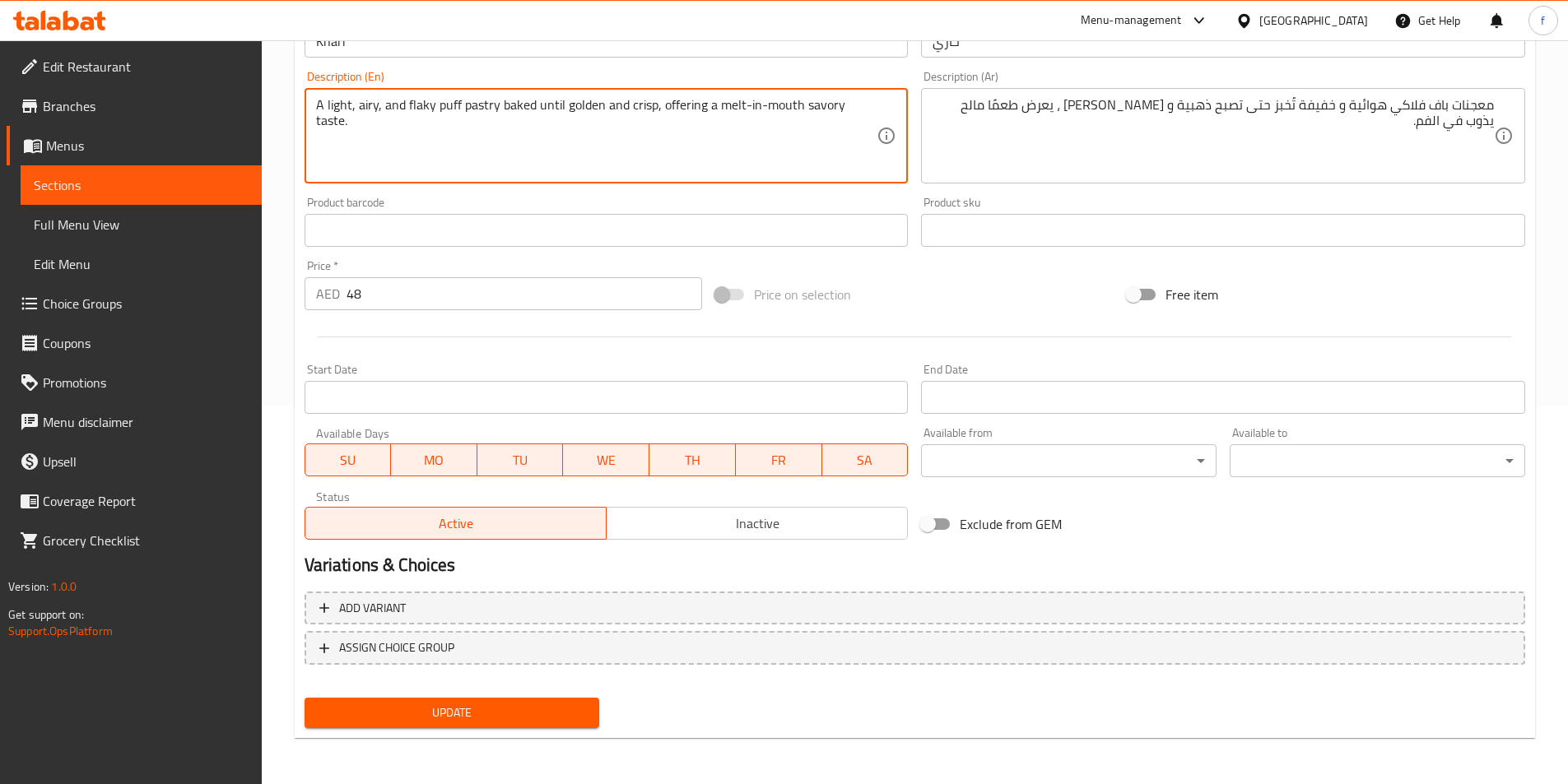
click at [499, 706] on span "Update" at bounding box center [452, 713] width 269 height 21
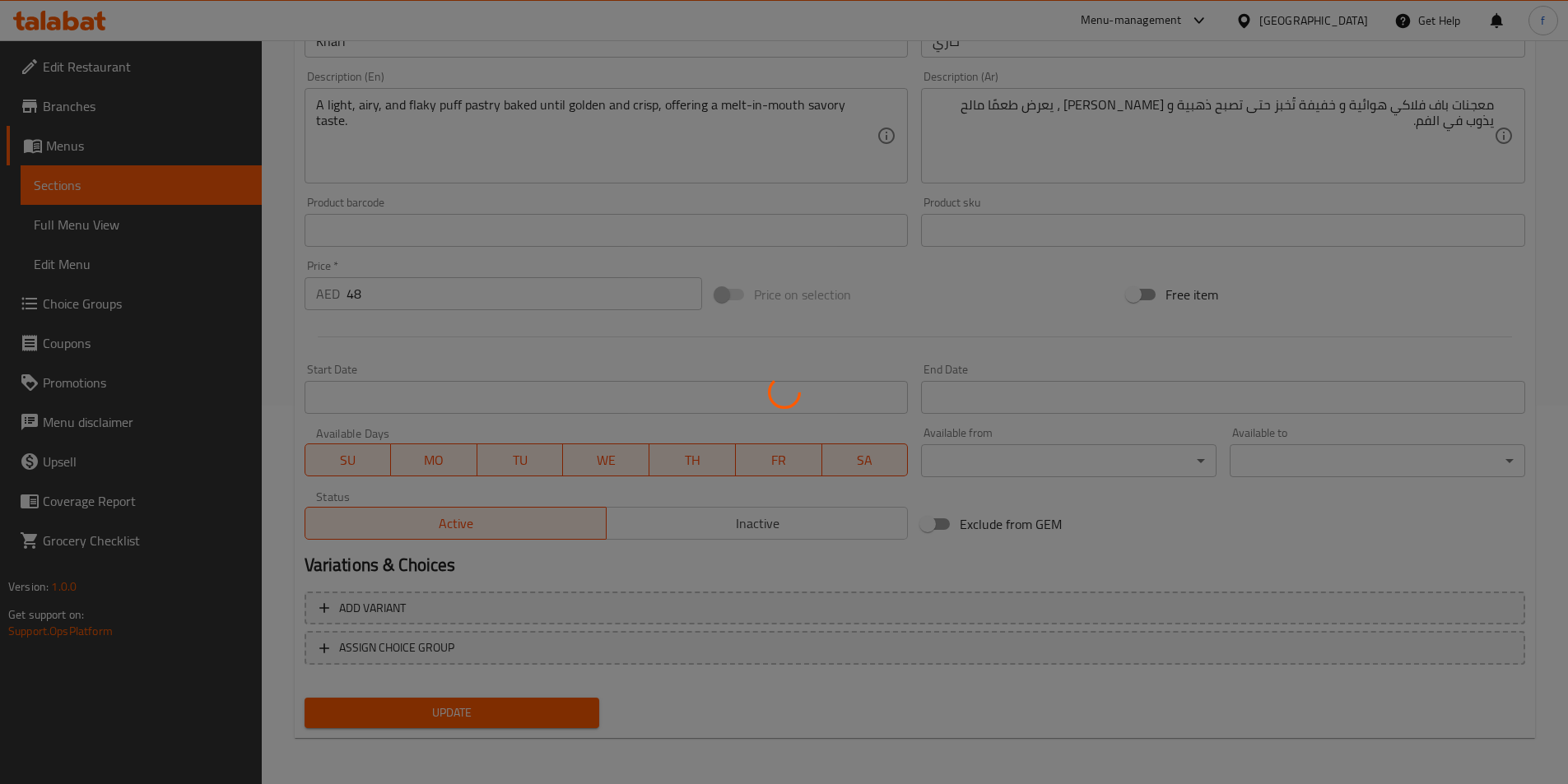
scroll to position [0, 0]
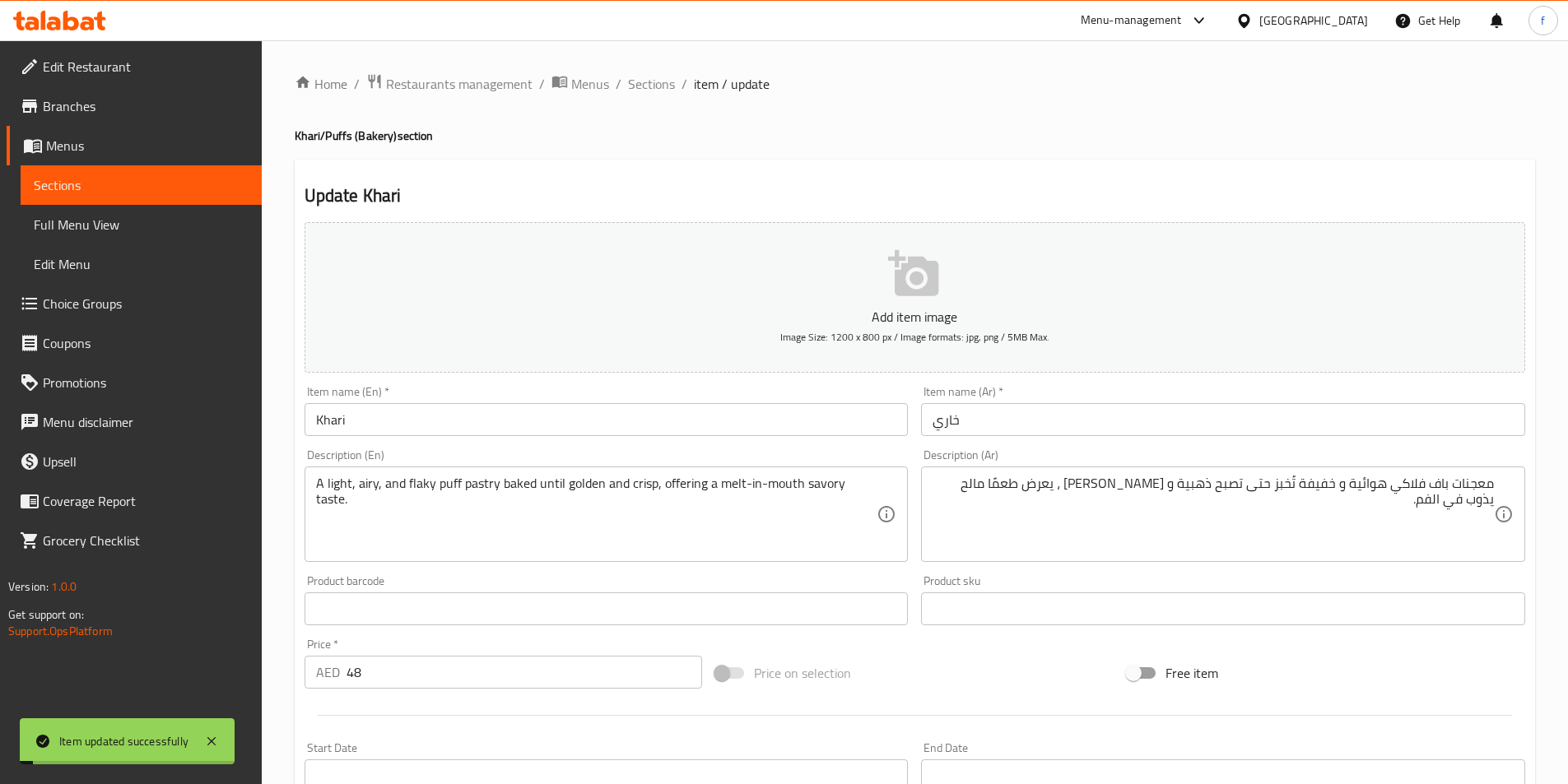
click at [656, 80] on span "Sections" at bounding box center [651, 84] width 47 height 20
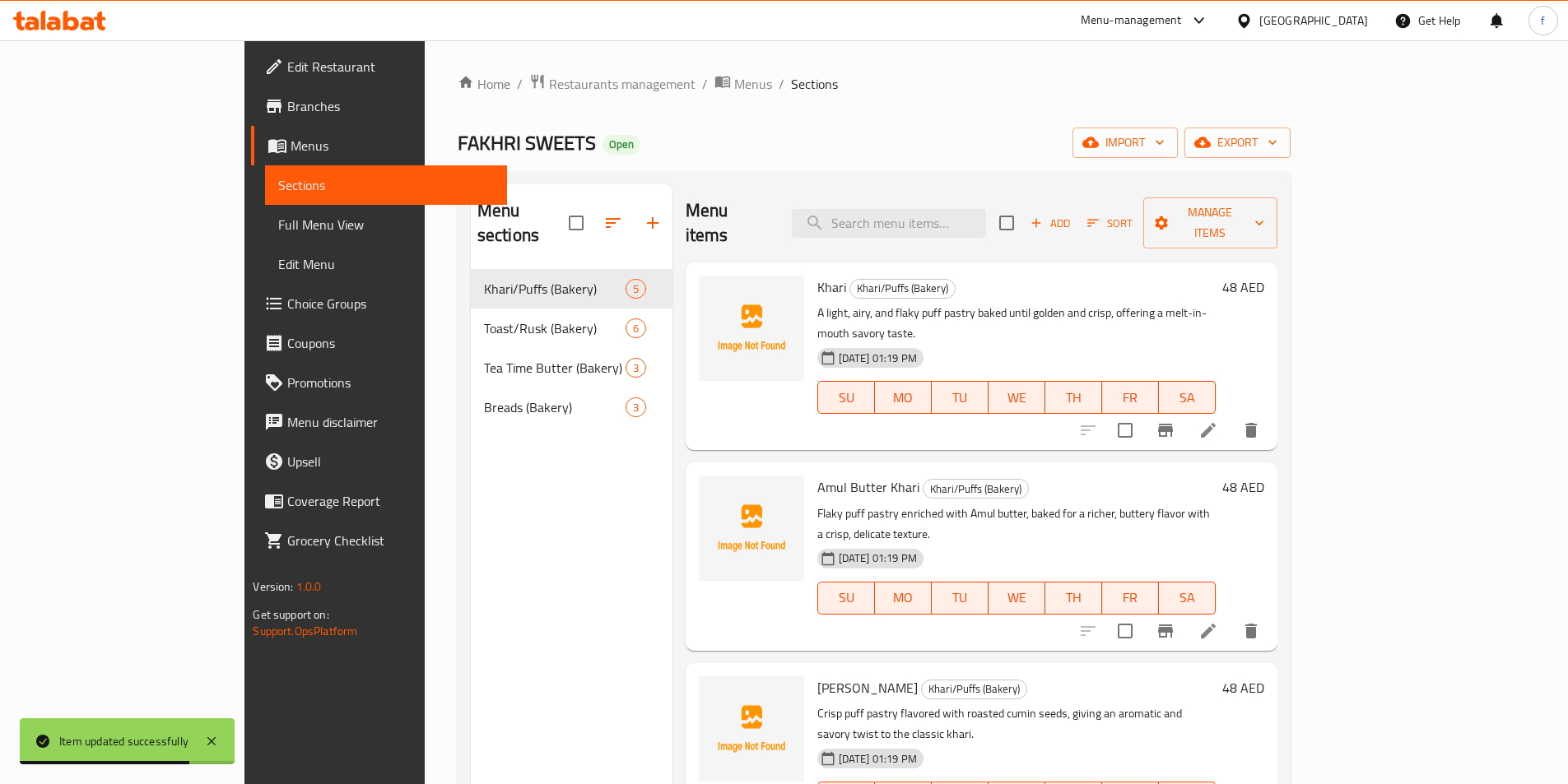
drag, startPoint x: 982, startPoint y: 228, endPoint x: 984, endPoint y: 220, distance: 8.2
click at [983, 227] on div "Menu items Add Sort Manage items" at bounding box center [981, 223] width 592 height 78
click at [985, 212] on input "search" at bounding box center [888, 223] width 194 height 29
paste input "[PERSON_NAME]"
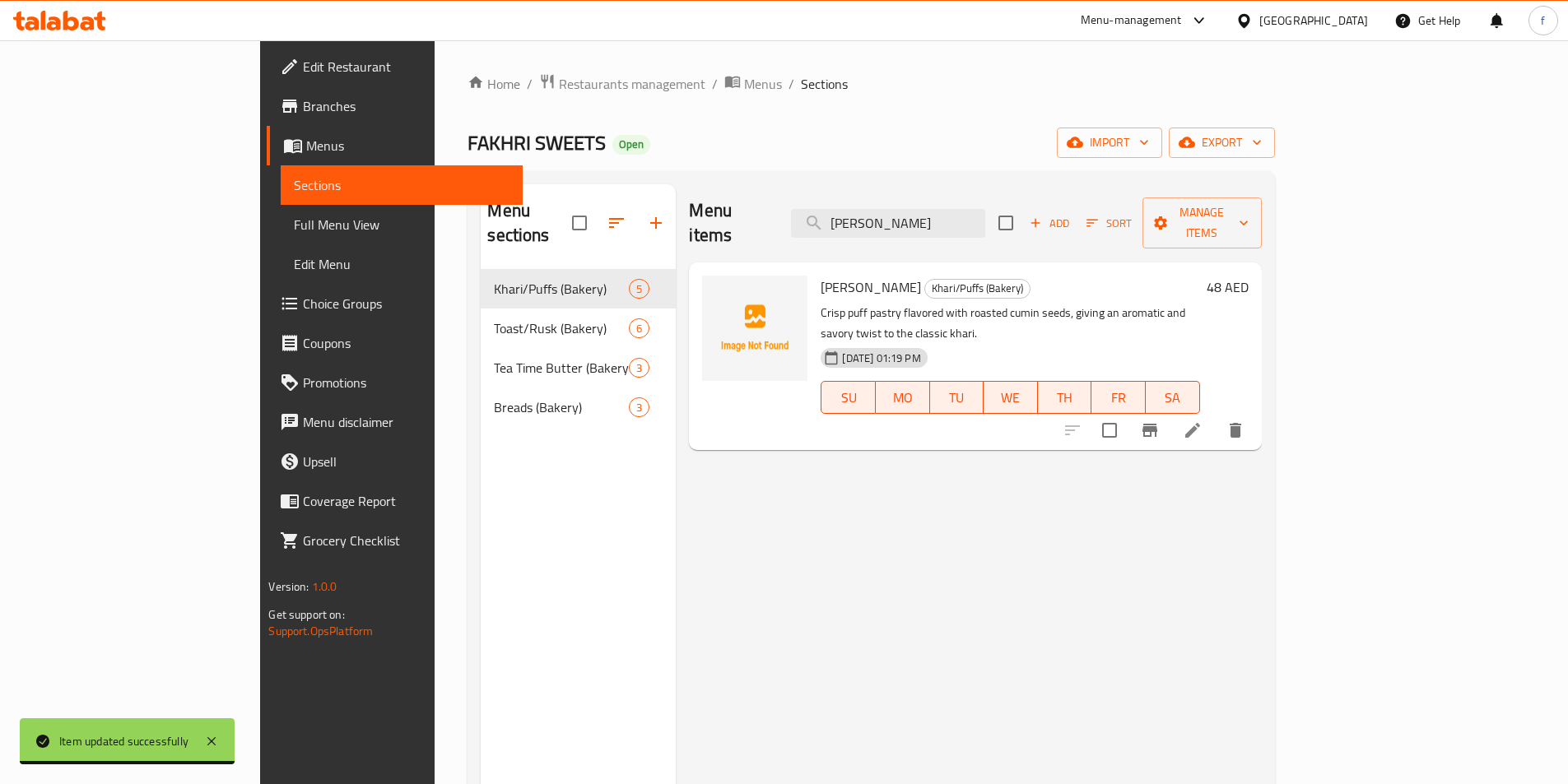
type input "[PERSON_NAME]"
click at [1203, 420] on icon at bounding box center [1193, 430] width 20 height 20
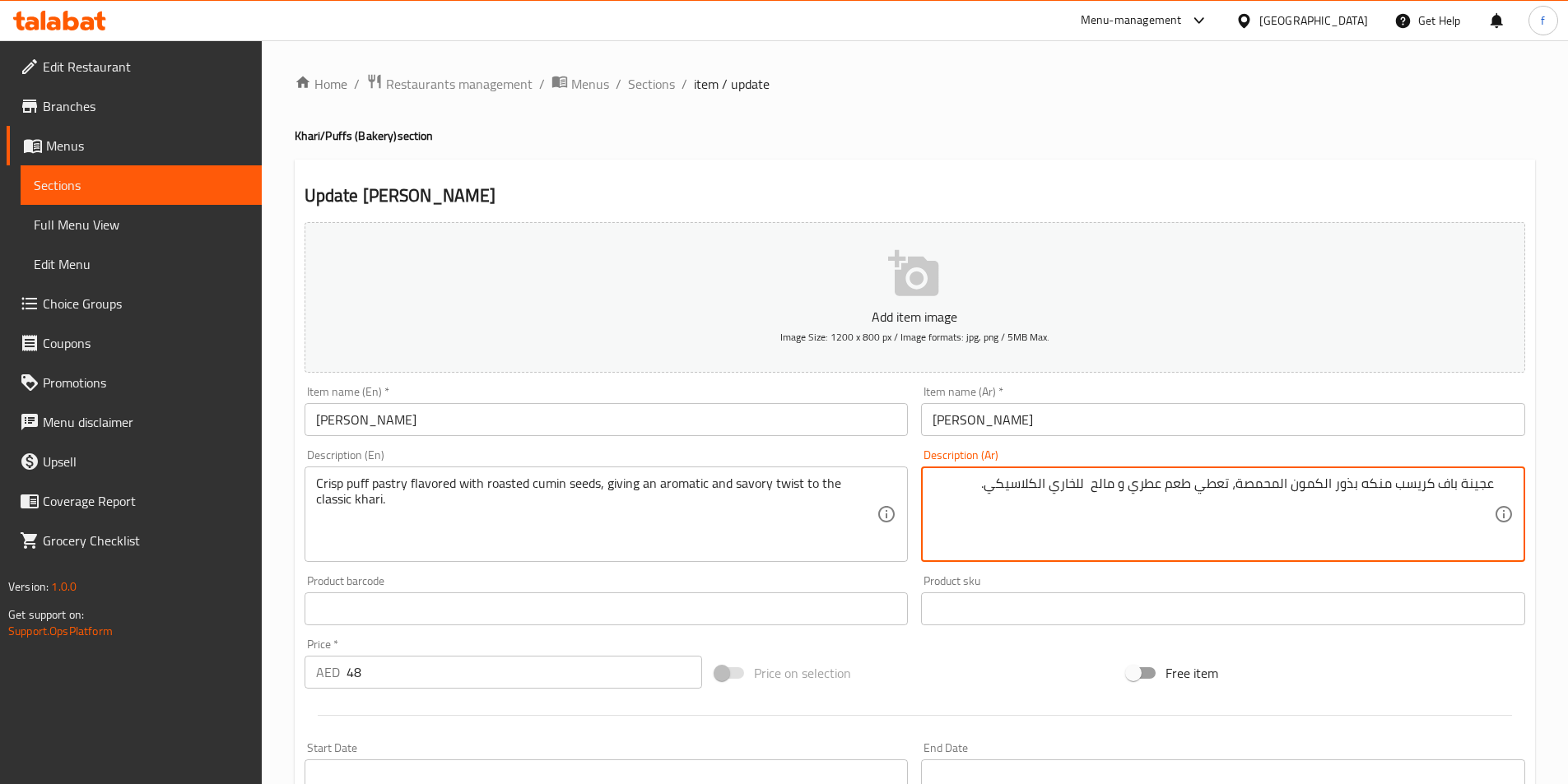
click at [1352, 480] on textarea "عجينة باف كريسب منكه بذور الكمون المحمصة، تعطي طعم عطري و مالح للخاري الكلاسيكي." at bounding box center [1212, 515] width 561 height 78
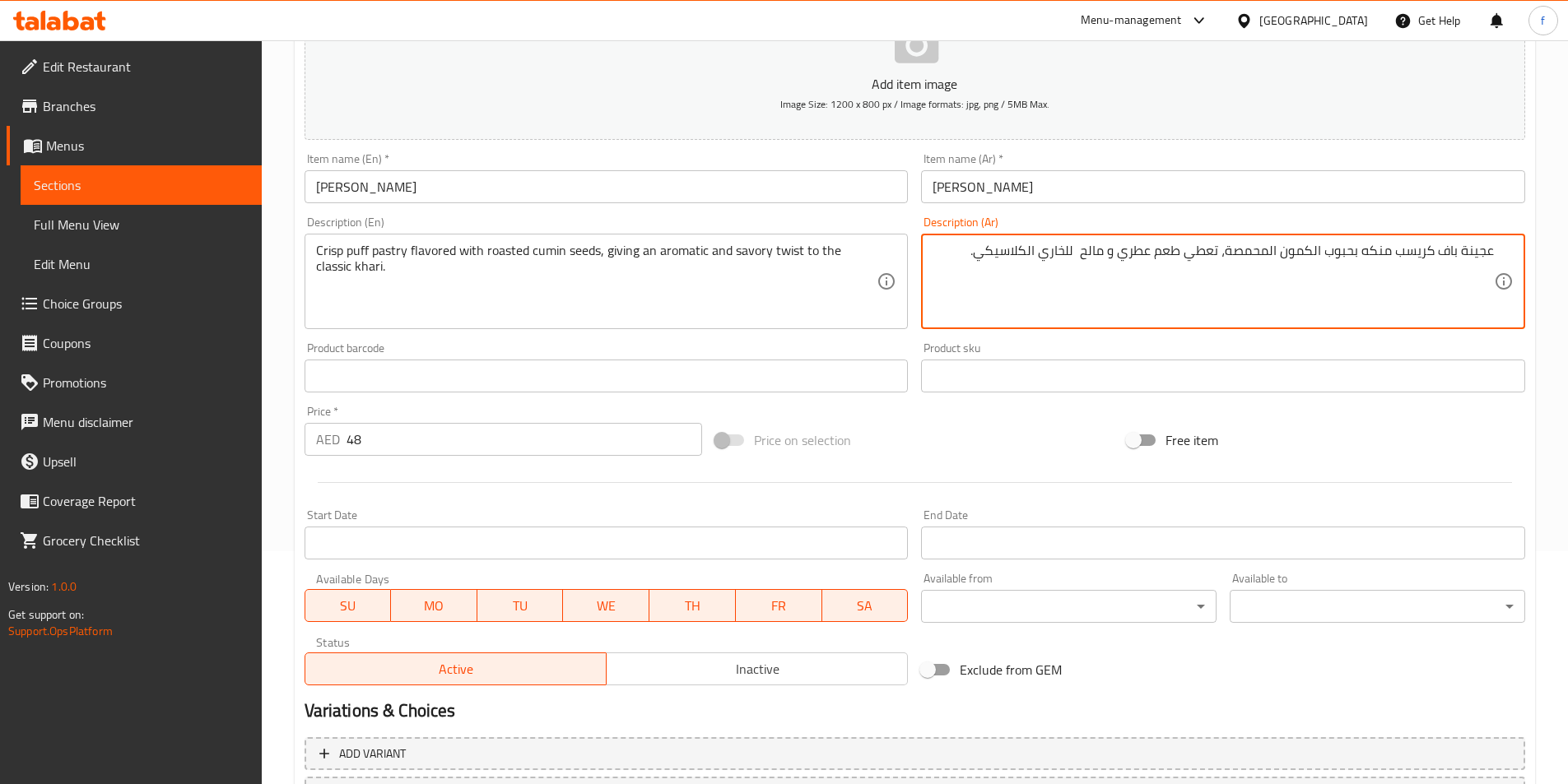
scroll to position [379, 0]
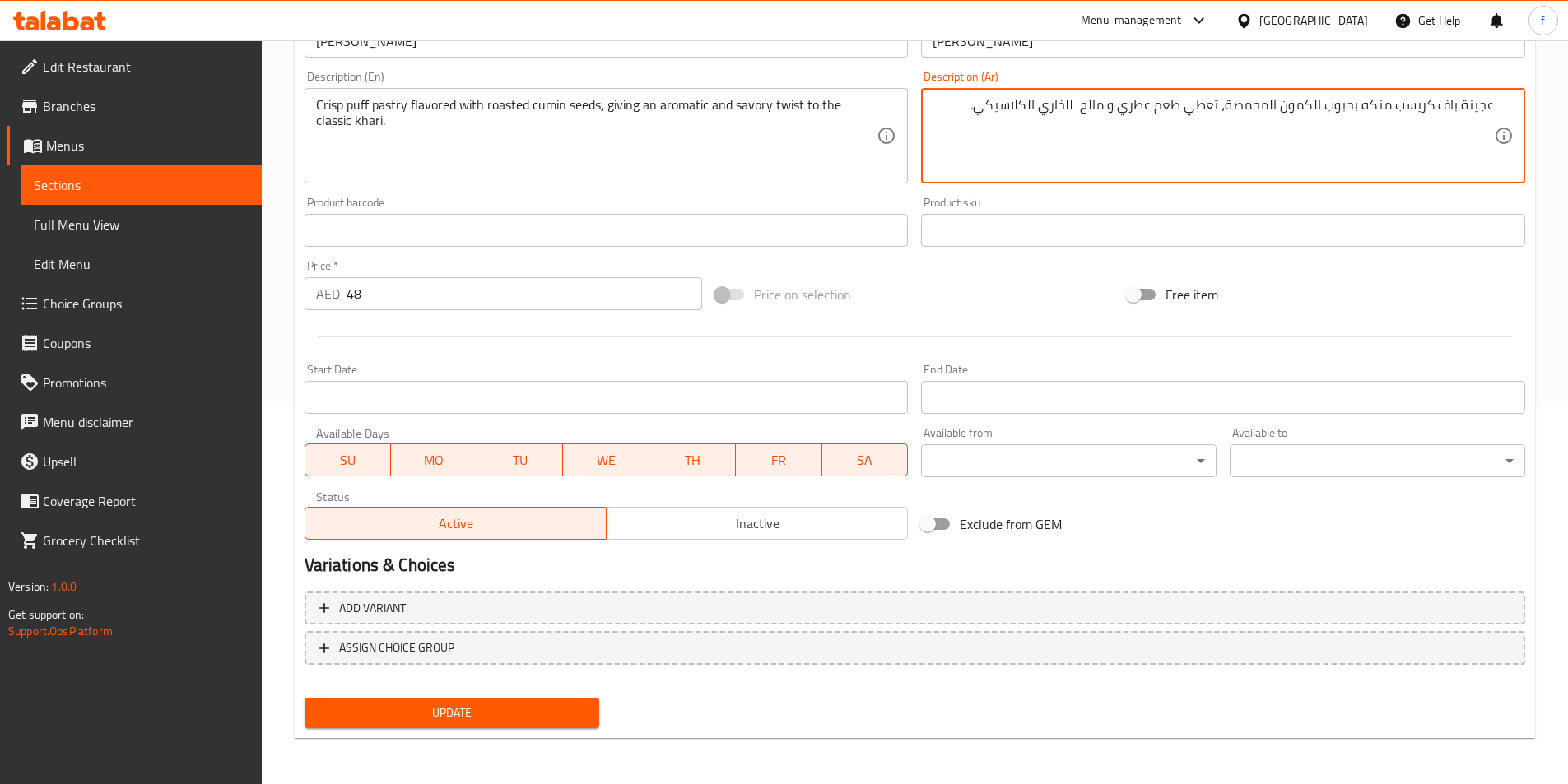
type textarea "عجينة باف كريسب منكه بحبوب الكمون المحمصة، تعطي طعم عطري و مالح للخاري الكلاسيك…"
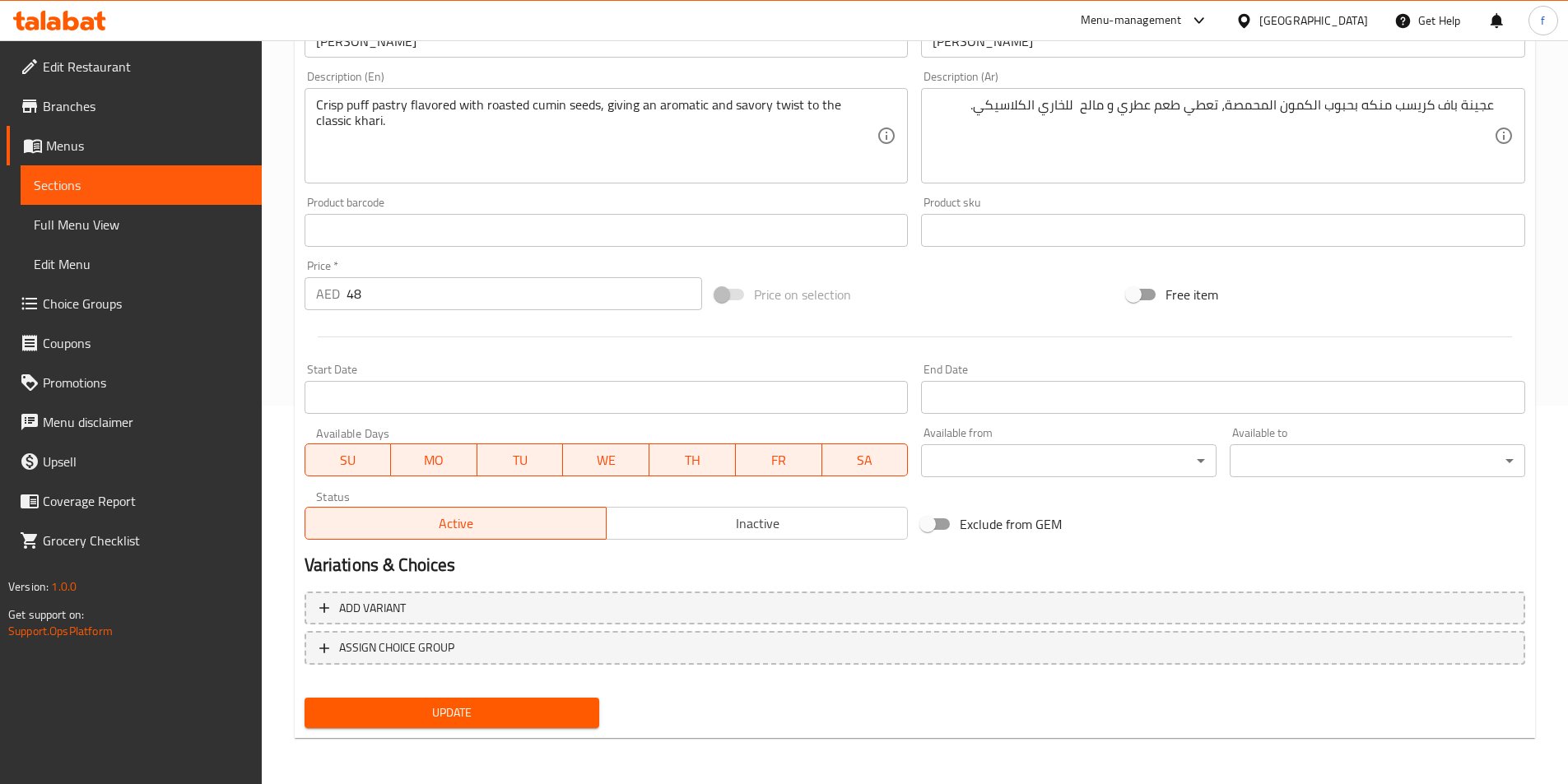
drag, startPoint x: 569, startPoint y: 692, endPoint x: 568, endPoint y: 704, distance: 12.0
click at [569, 694] on div "Update" at bounding box center [452, 713] width 308 height 44
click at [568, 704] on span "Update" at bounding box center [452, 713] width 269 height 21
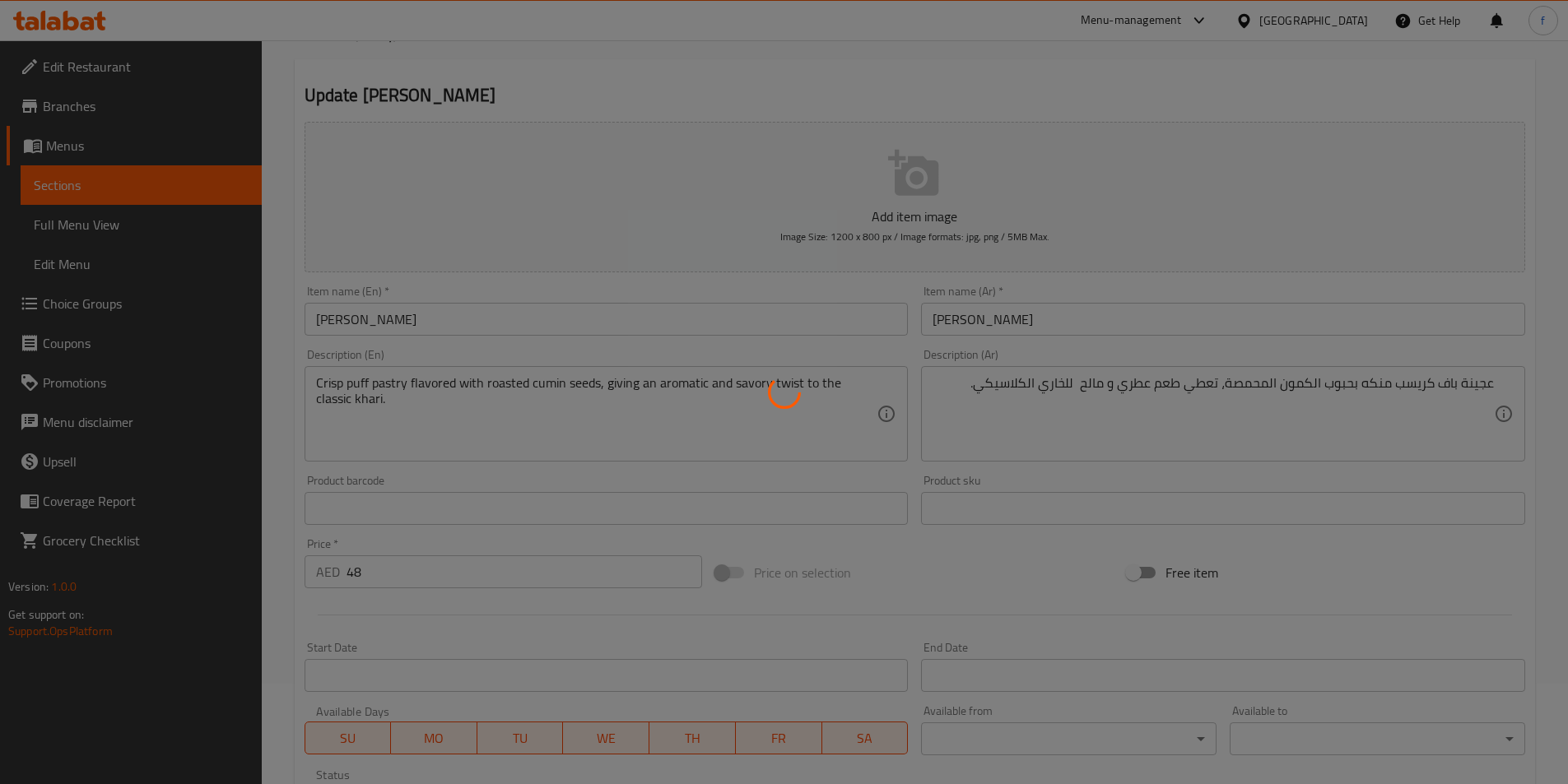
scroll to position [0, 0]
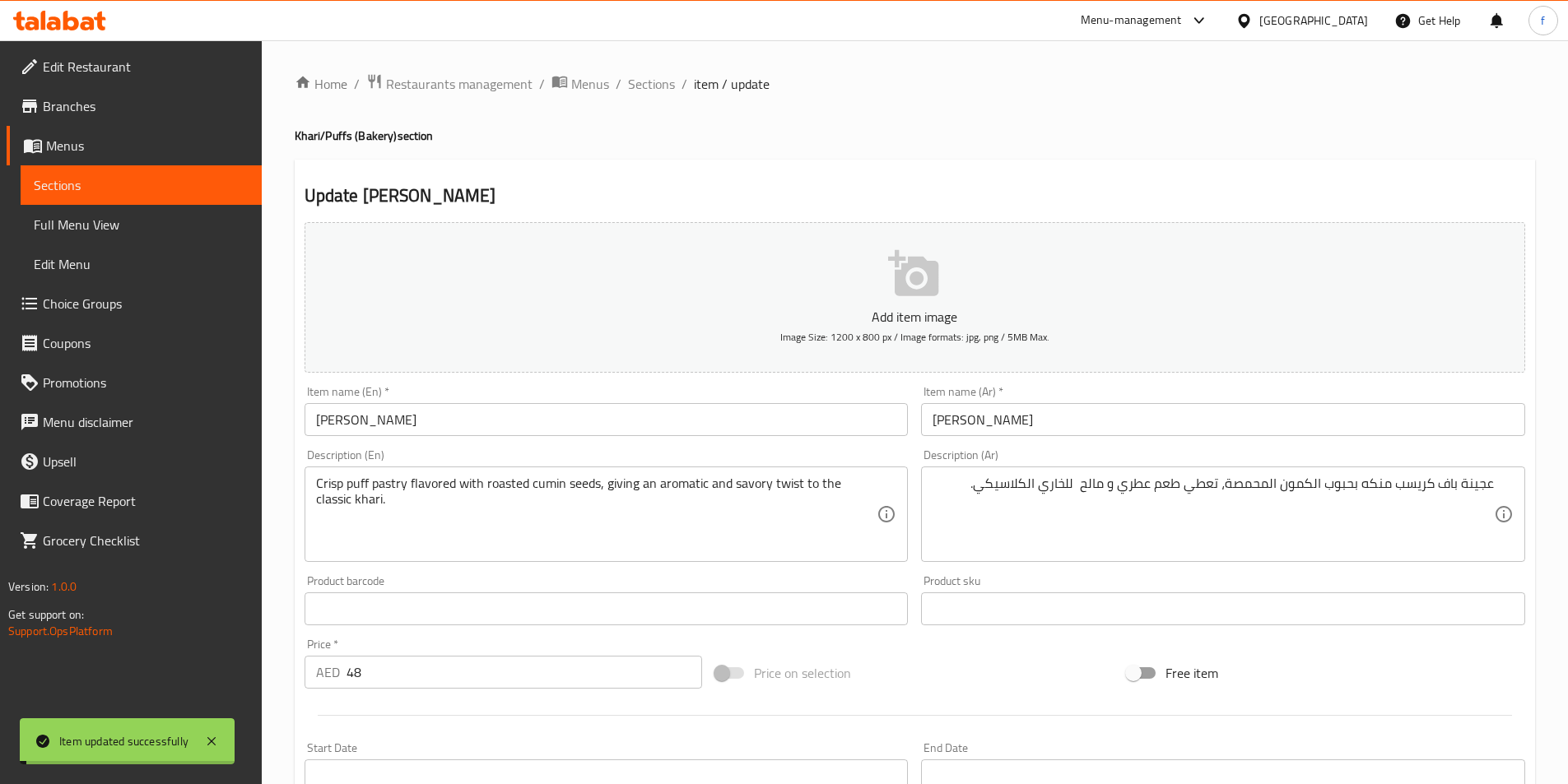
click at [657, 85] on span "Sections" at bounding box center [651, 84] width 47 height 20
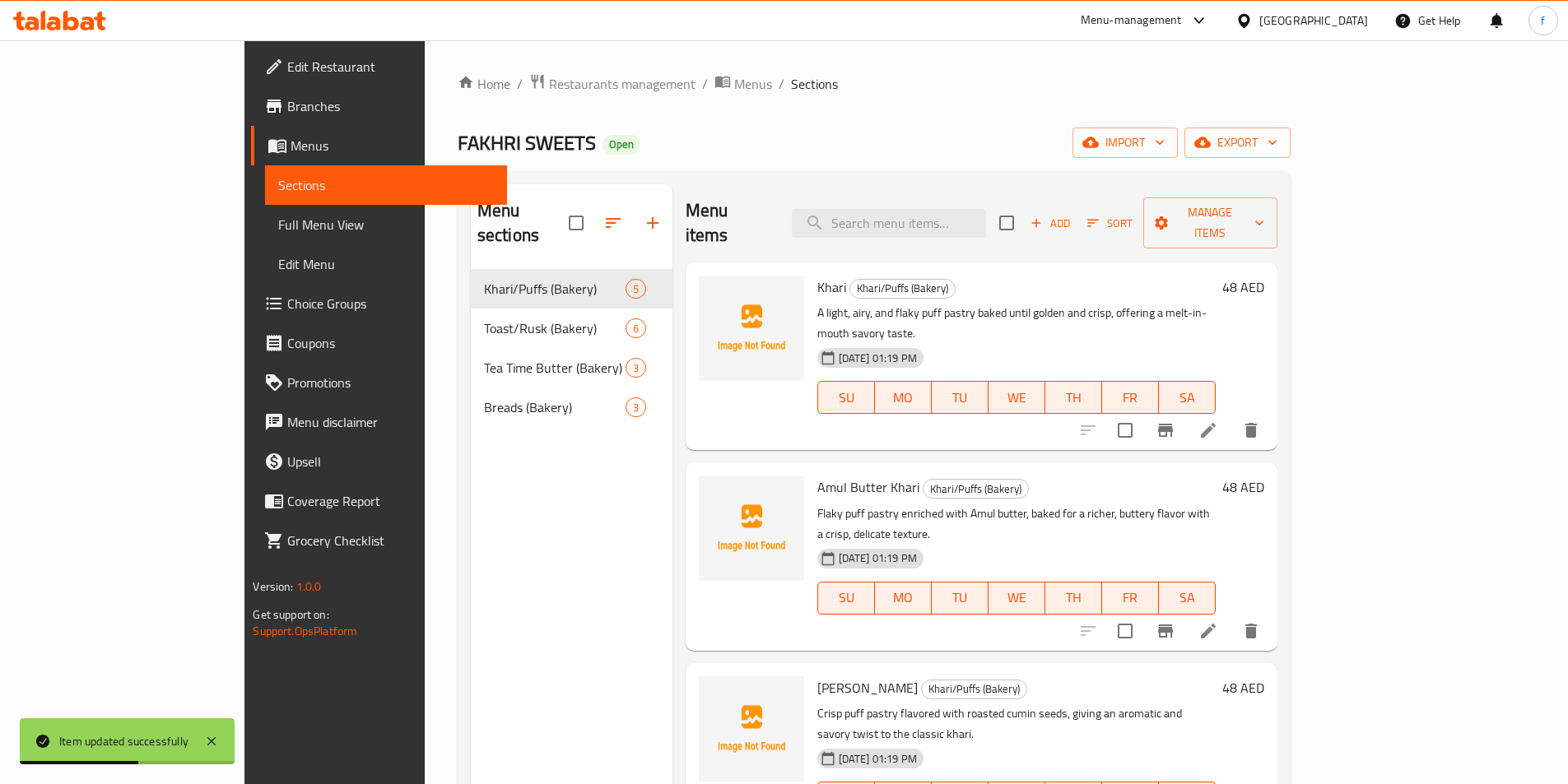
click at [940, 228] on div "Menu items Add Sort Manage items" at bounding box center [981, 223] width 592 height 78
click at [952, 209] on input "search" at bounding box center [888, 223] width 194 height 29
paste input "[PERSON_NAME]"
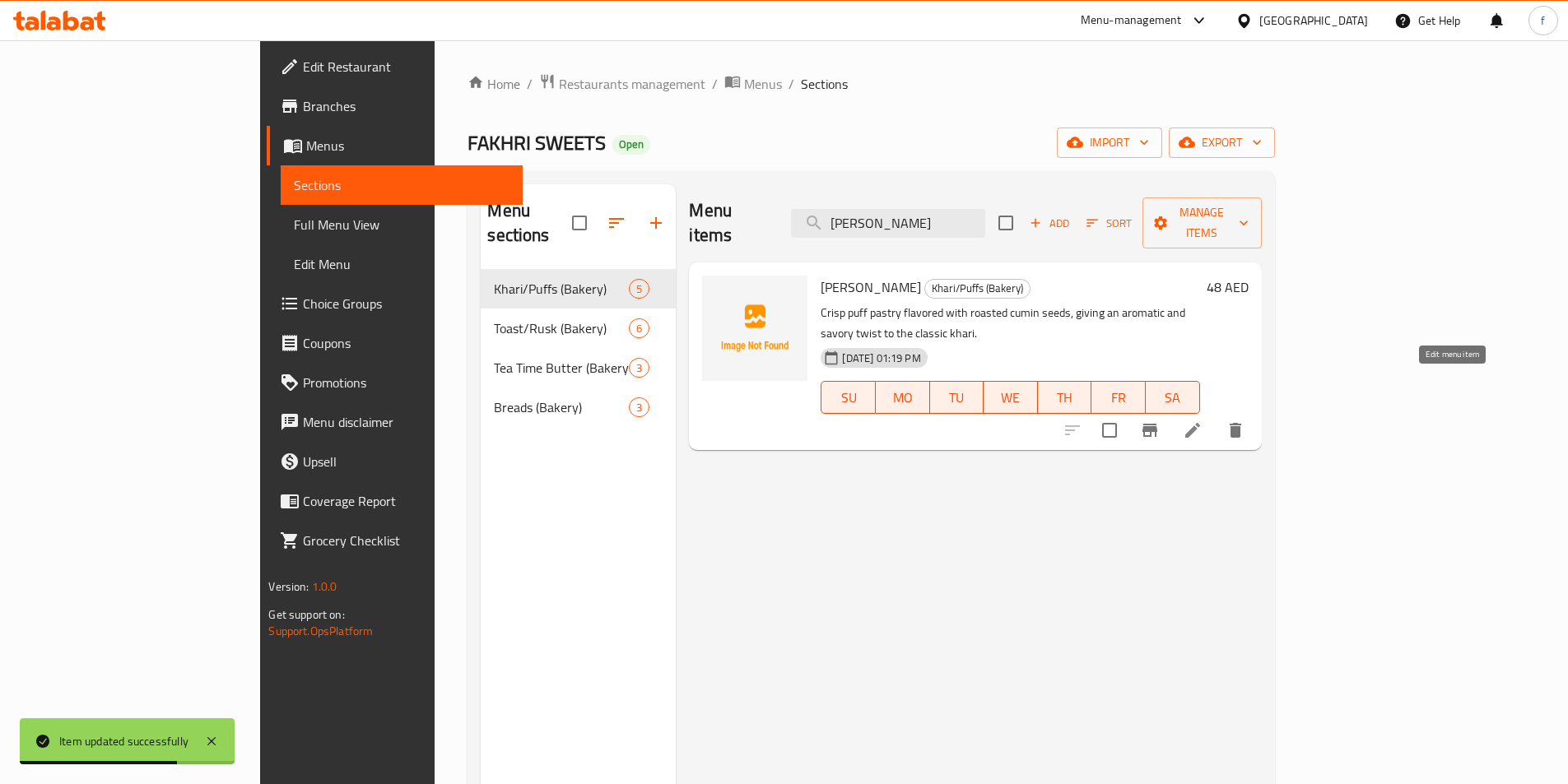
type input "[PERSON_NAME]"
click at [1200, 423] on icon at bounding box center [1193, 430] width 15 height 15
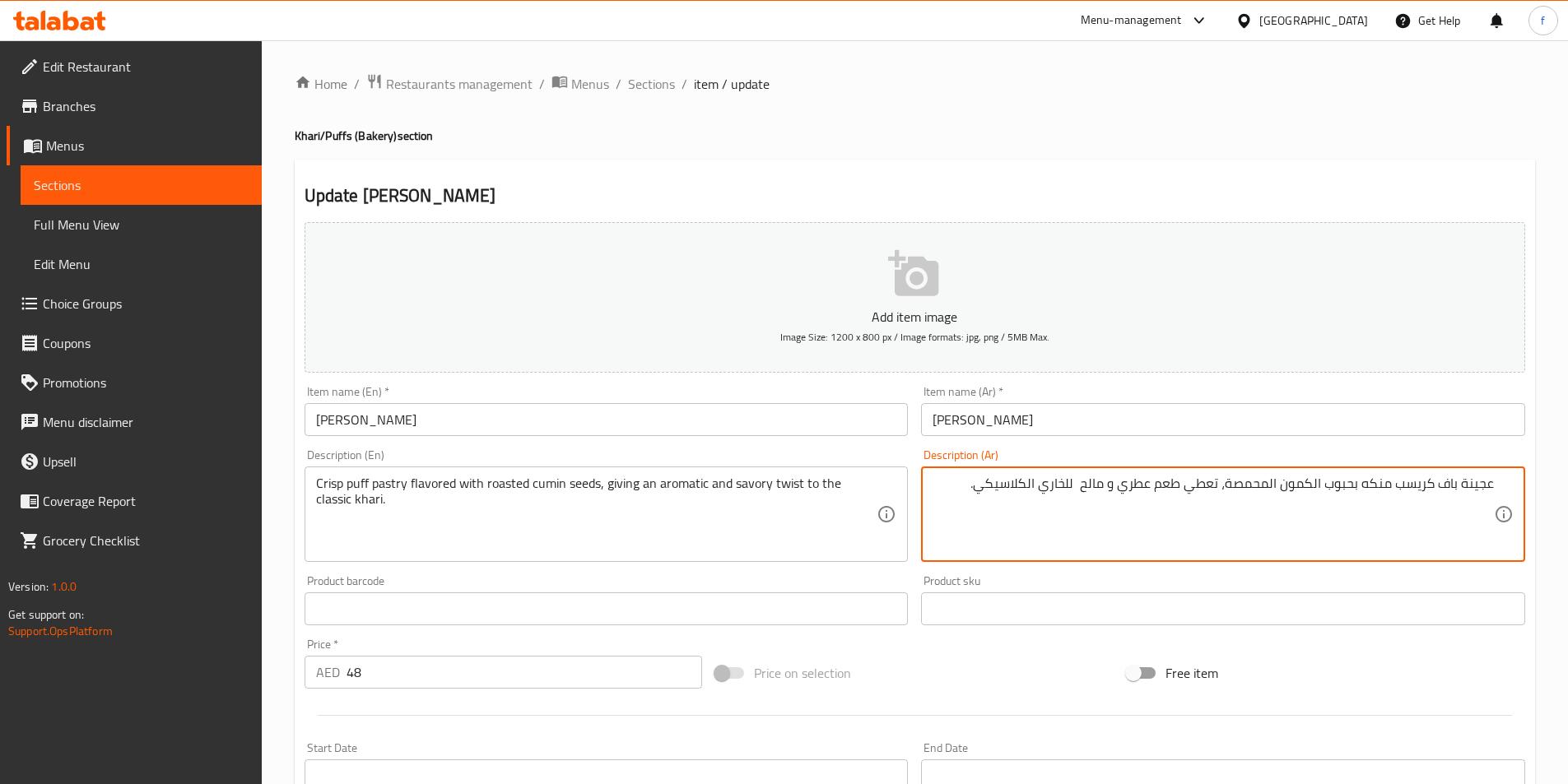
click at [1179, 483] on textarea "عجينة باف كريسب منكه بحبوب الكمون المحمصة، تعطي طعم عطري و مالح للخاري الكلاسيك…" at bounding box center [1212, 515] width 561 height 78
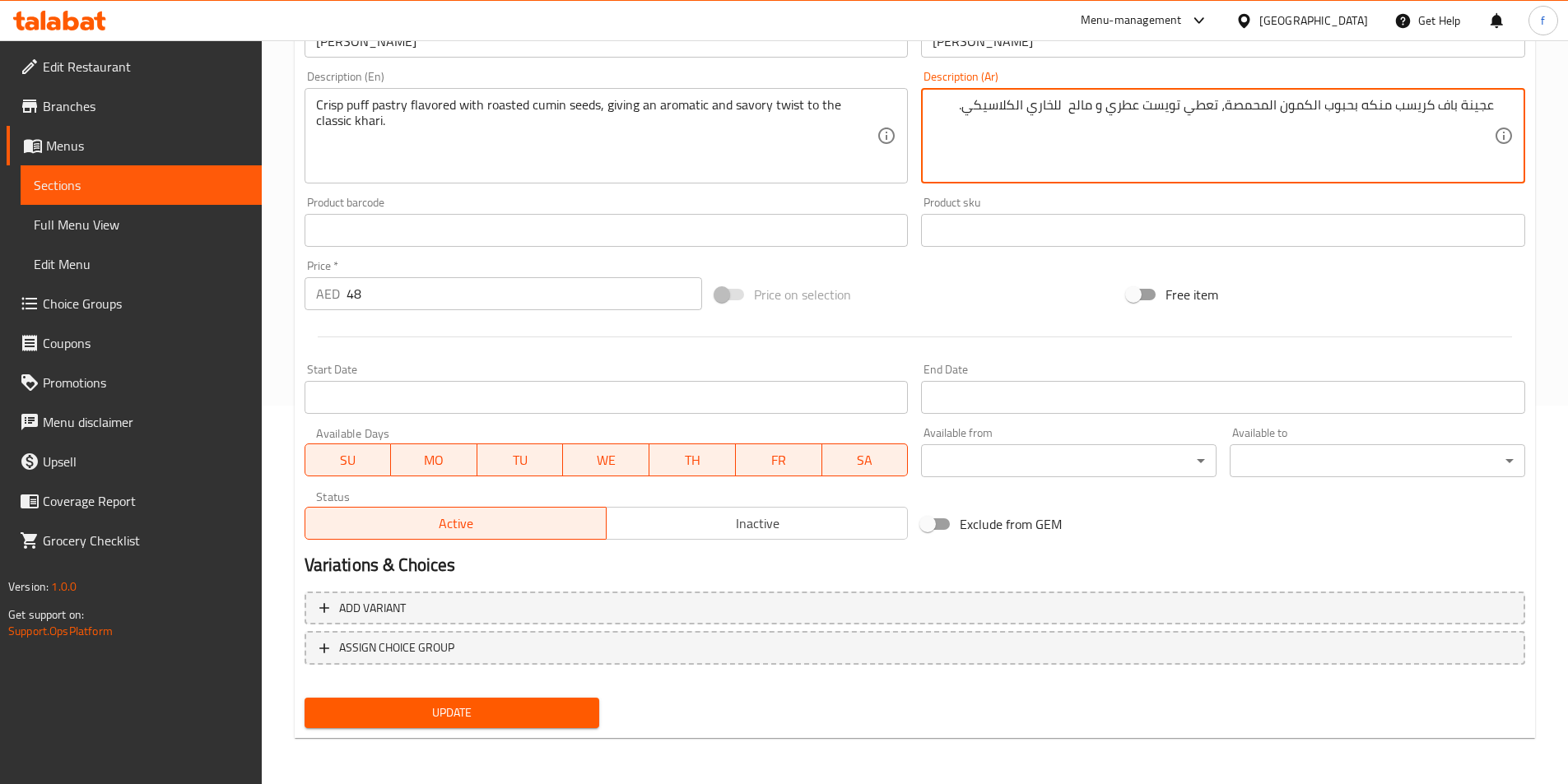
type textarea "عجينة باف كريسب منكه بحبوب الكمون المحمصة، تعطي تويست عطري و مالح للخاري الكلاس…"
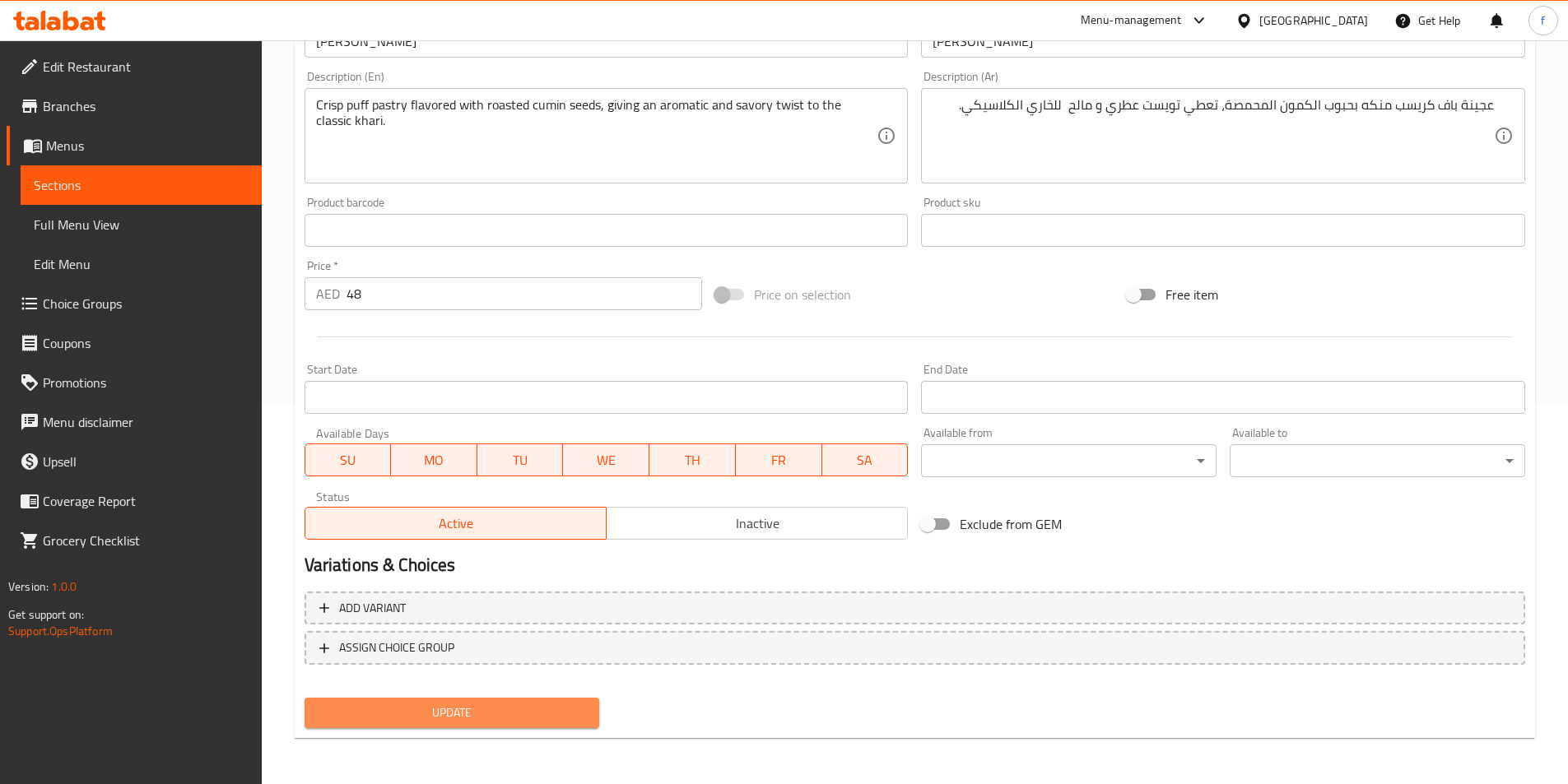
click at [492, 714] on span "Update" at bounding box center [452, 713] width 269 height 21
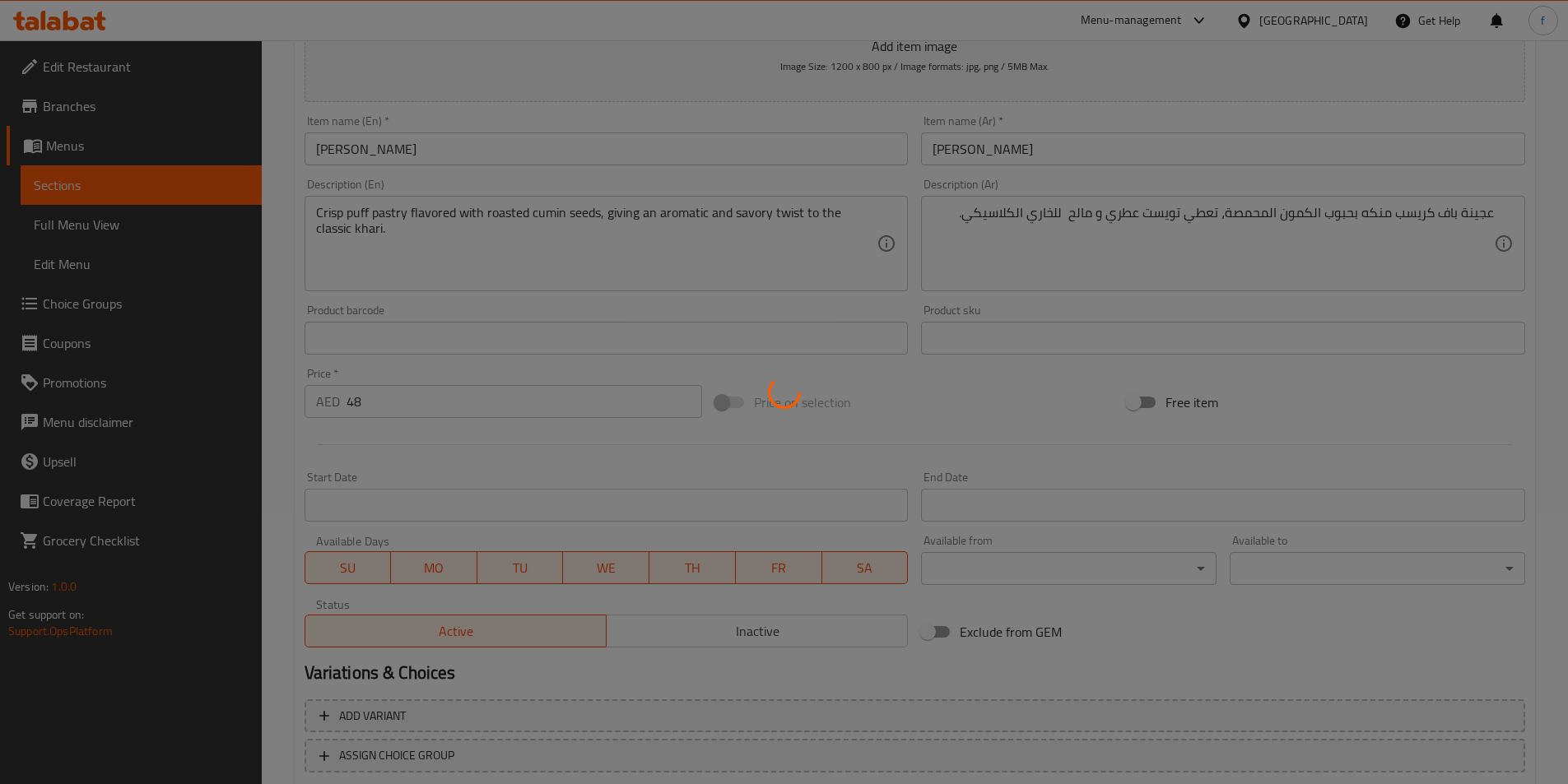
scroll to position [0, 0]
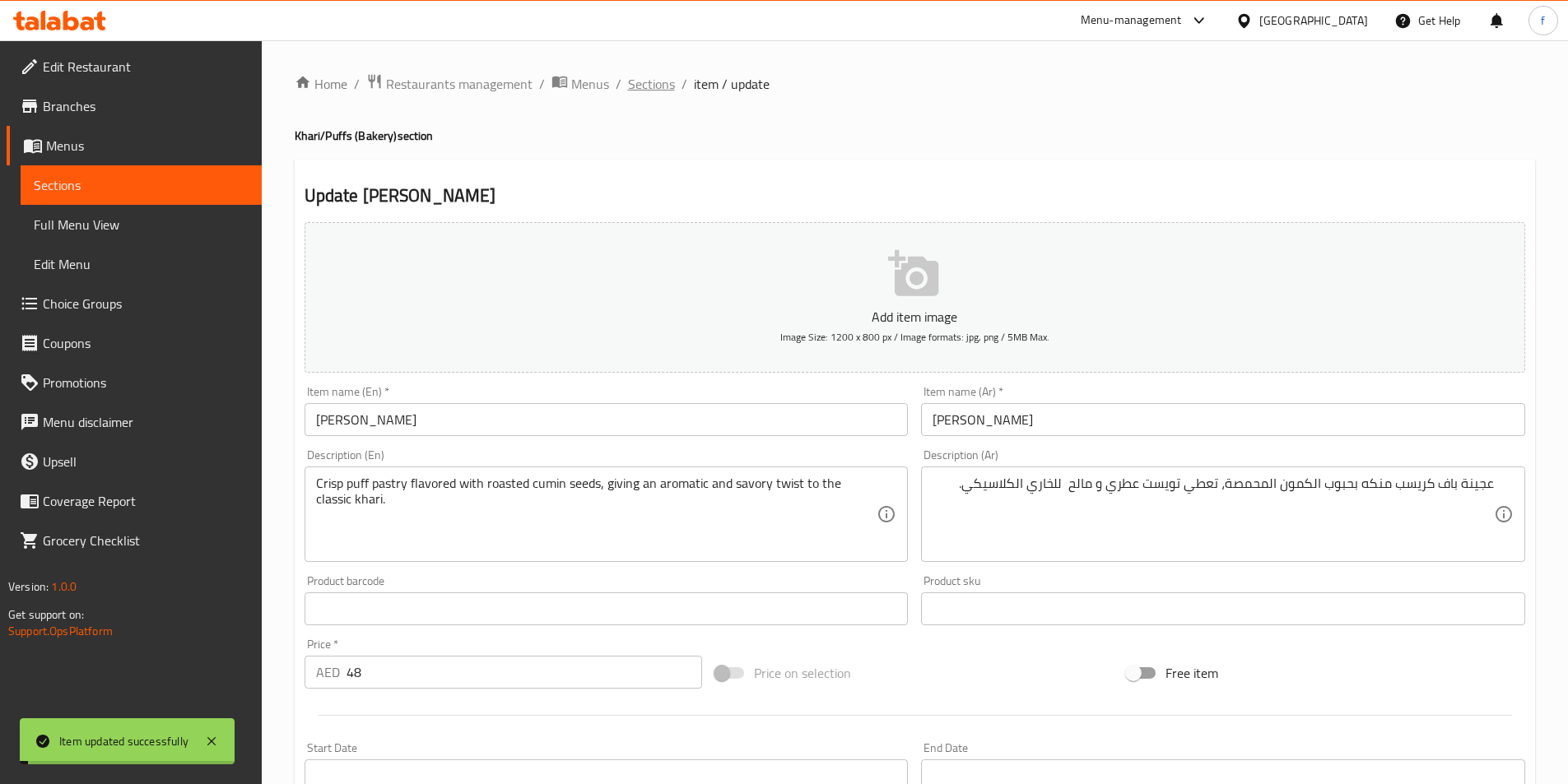
click at [641, 85] on span "Sections" at bounding box center [651, 84] width 47 height 20
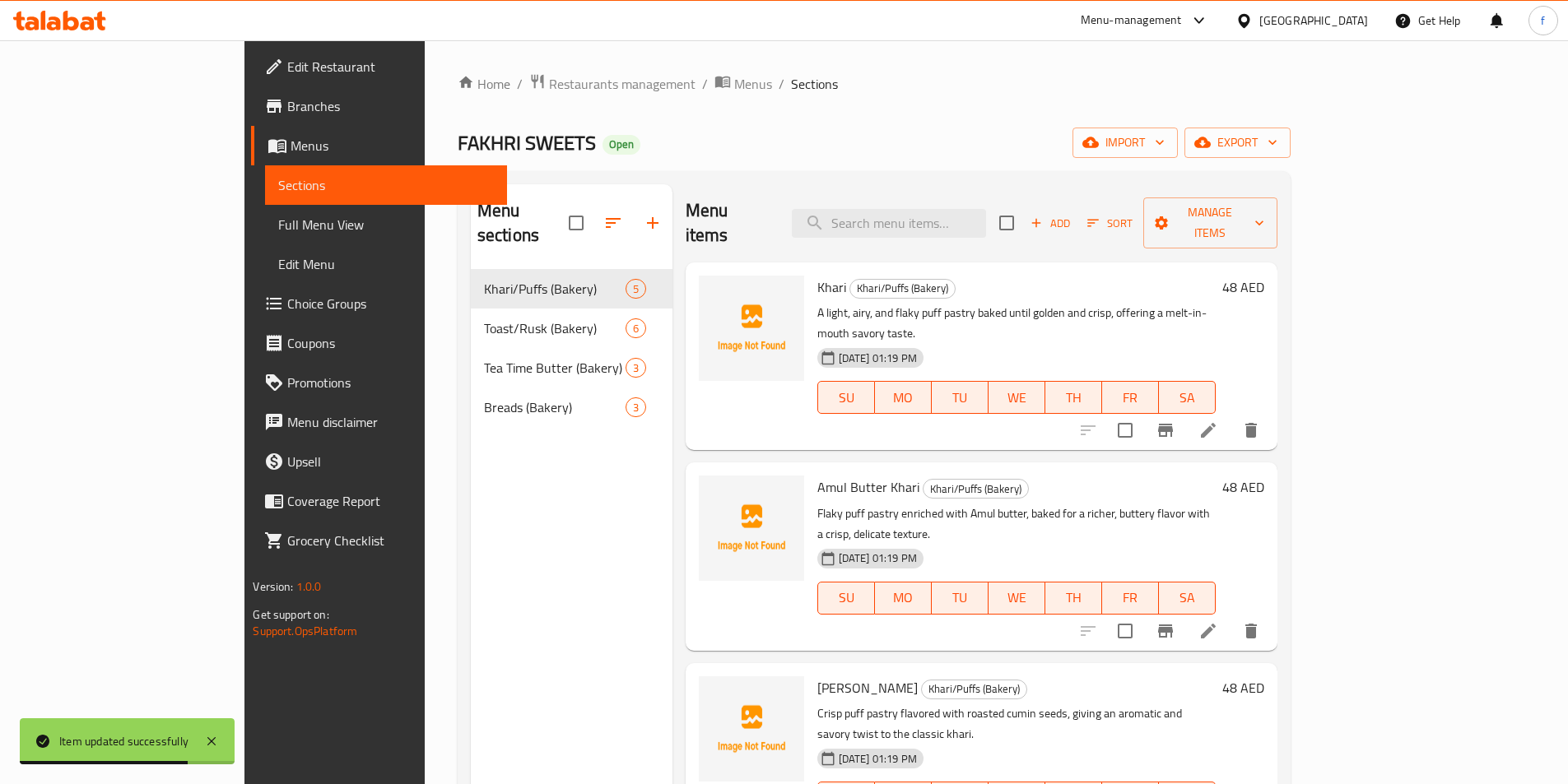
click at [948, 191] on div "Menu items Add Sort Manage items" at bounding box center [981, 223] width 592 height 78
click at [944, 209] on input "search" at bounding box center [888, 223] width 194 height 29
paste input "Jeera Toast"
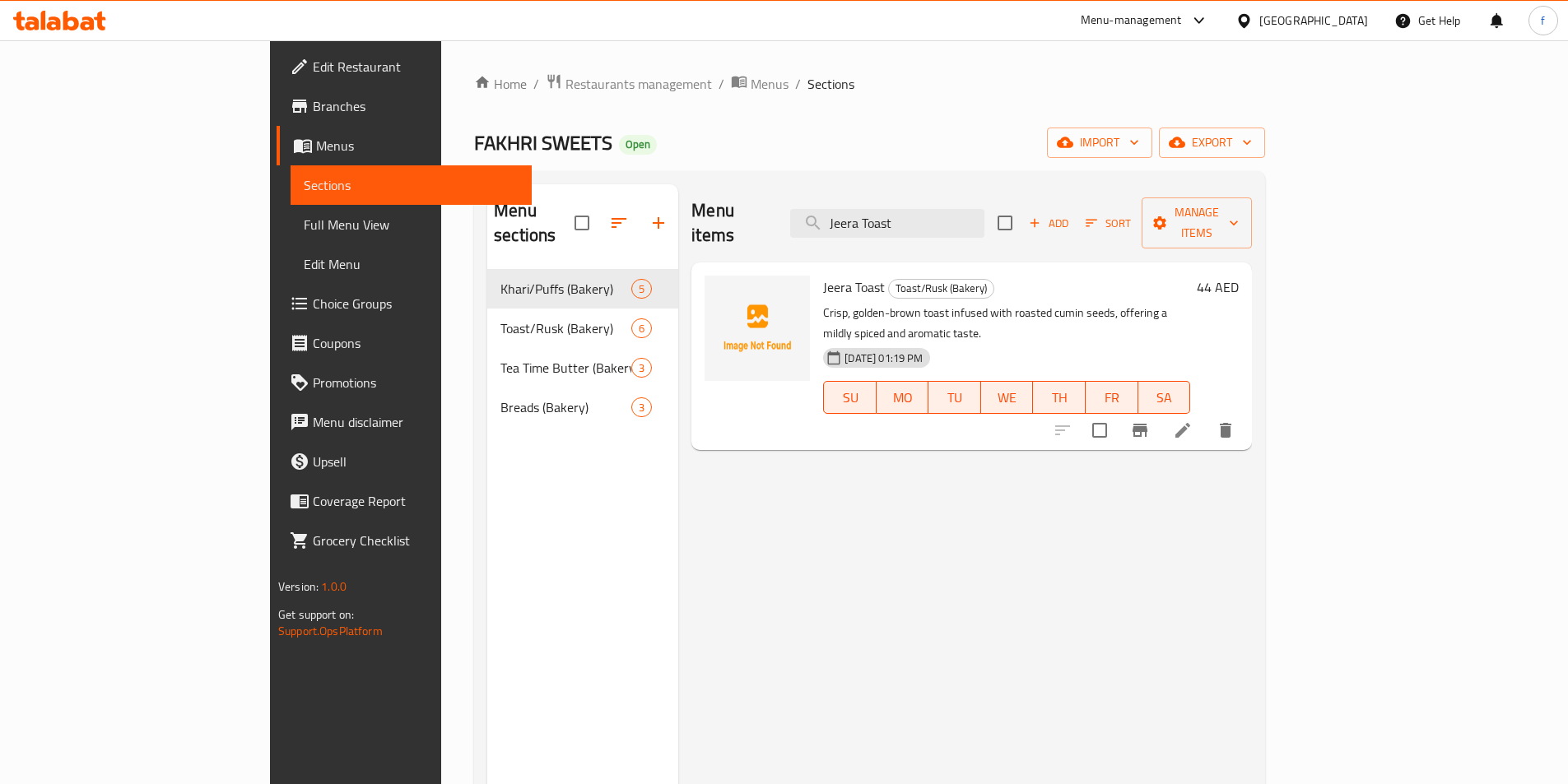
type input "Jeera Toast"
click at [1206, 415] on li at bounding box center [1183, 430] width 46 height 30
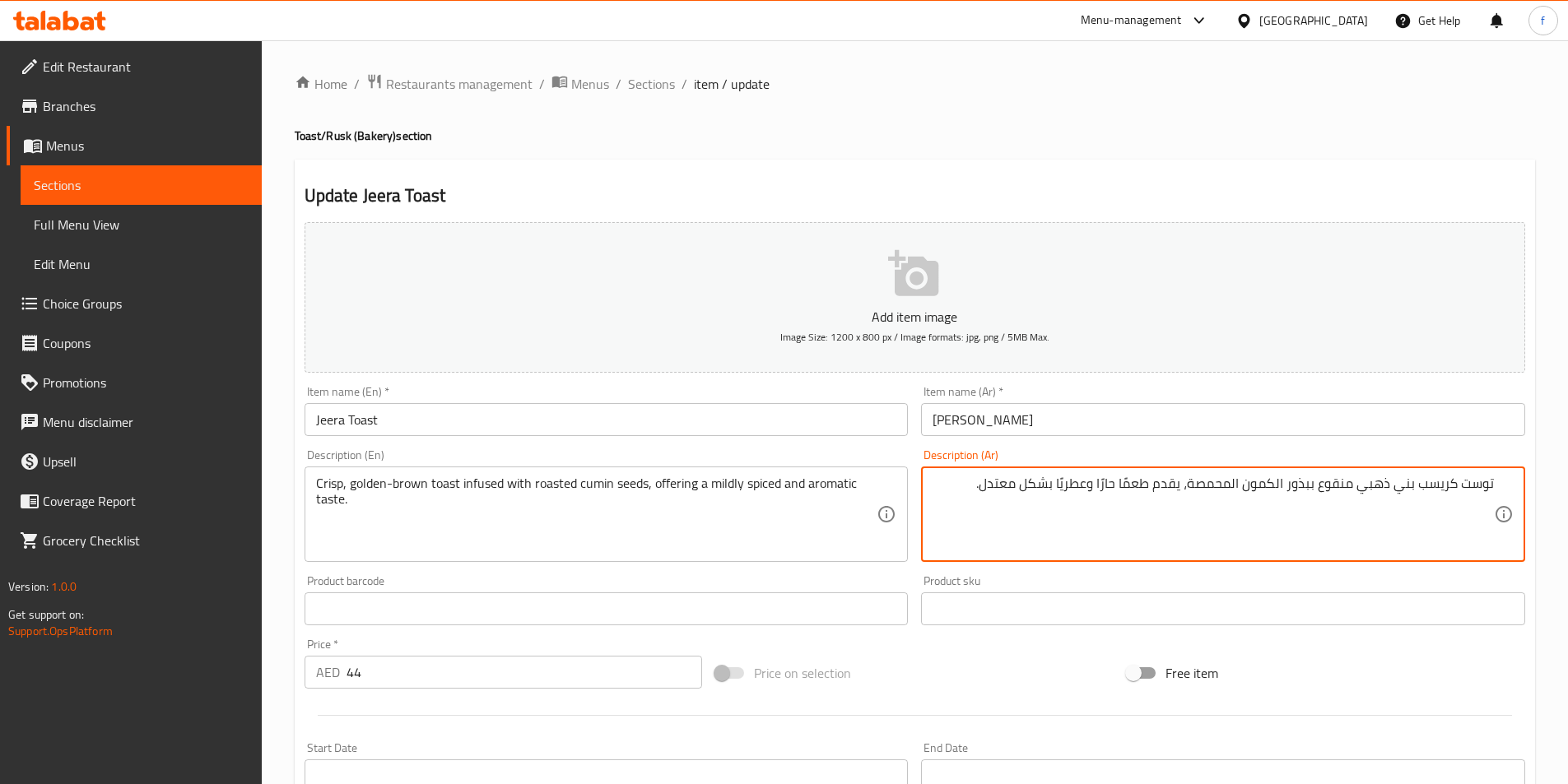
click at [1299, 494] on textarea "توست كريسب بني ذهبي منقوع ببذور الكمون المحمصة، يقدم طعمًا حارًا وعطريًا بشكل م…" at bounding box center [1212, 515] width 561 height 78
type textarea "توست كريسب بني ذهبي منقوع بحبوب الكمون المحمصة، يقدم طعمًا حارًا وعطريًا بشكل م…"
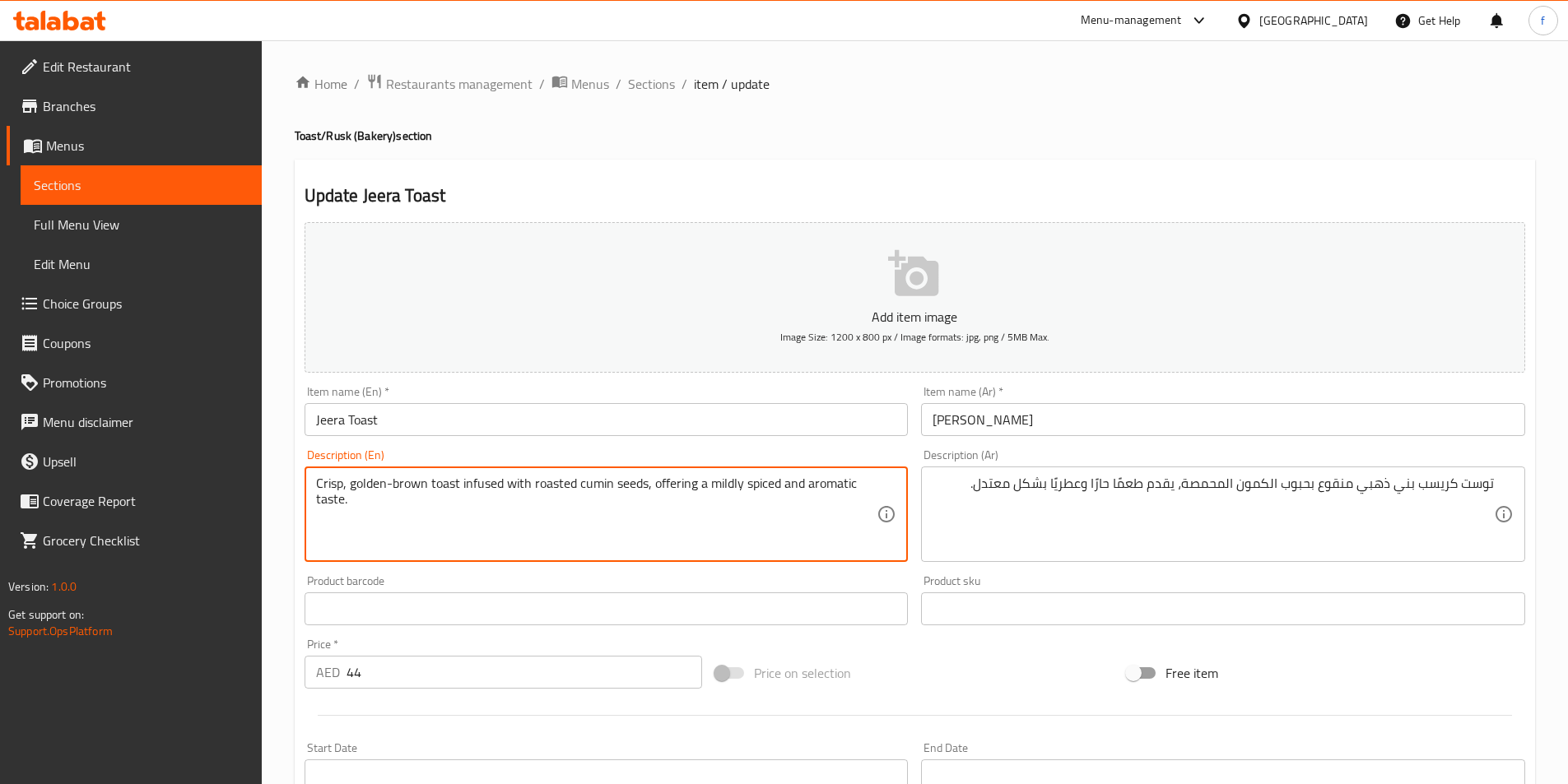
click at [675, 482] on textarea "Crisp, golden-brown toast infused with roasted cumin seeds, offering a mildly s…" at bounding box center [596, 515] width 561 height 78
click at [761, 485] on textarea "Crisp, golden-brown toast infused with roasted cumin seeds, offering a mildly s…" at bounding box center [596, 515] width 561 height 78
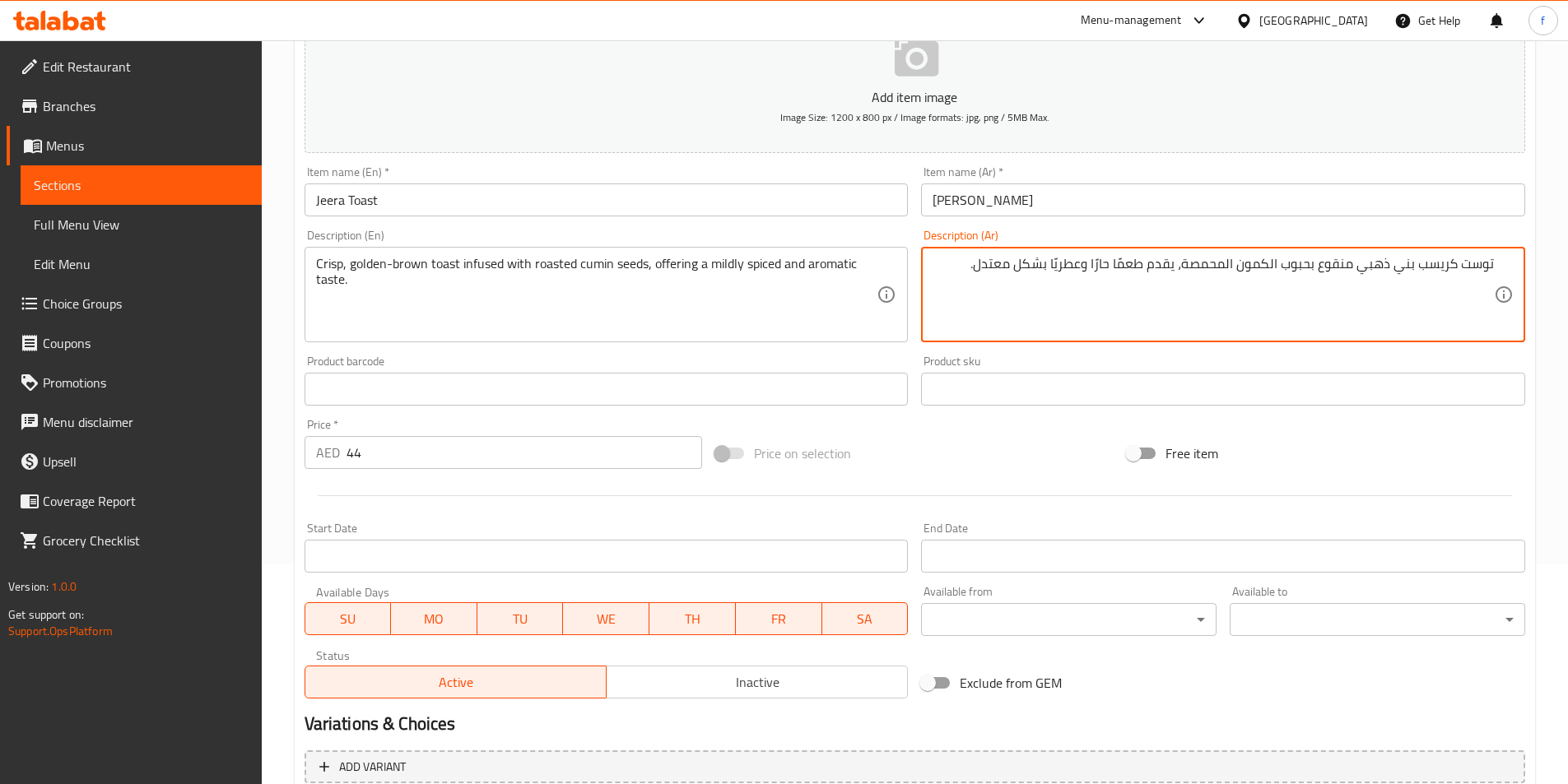
scroll to position [379, 0]
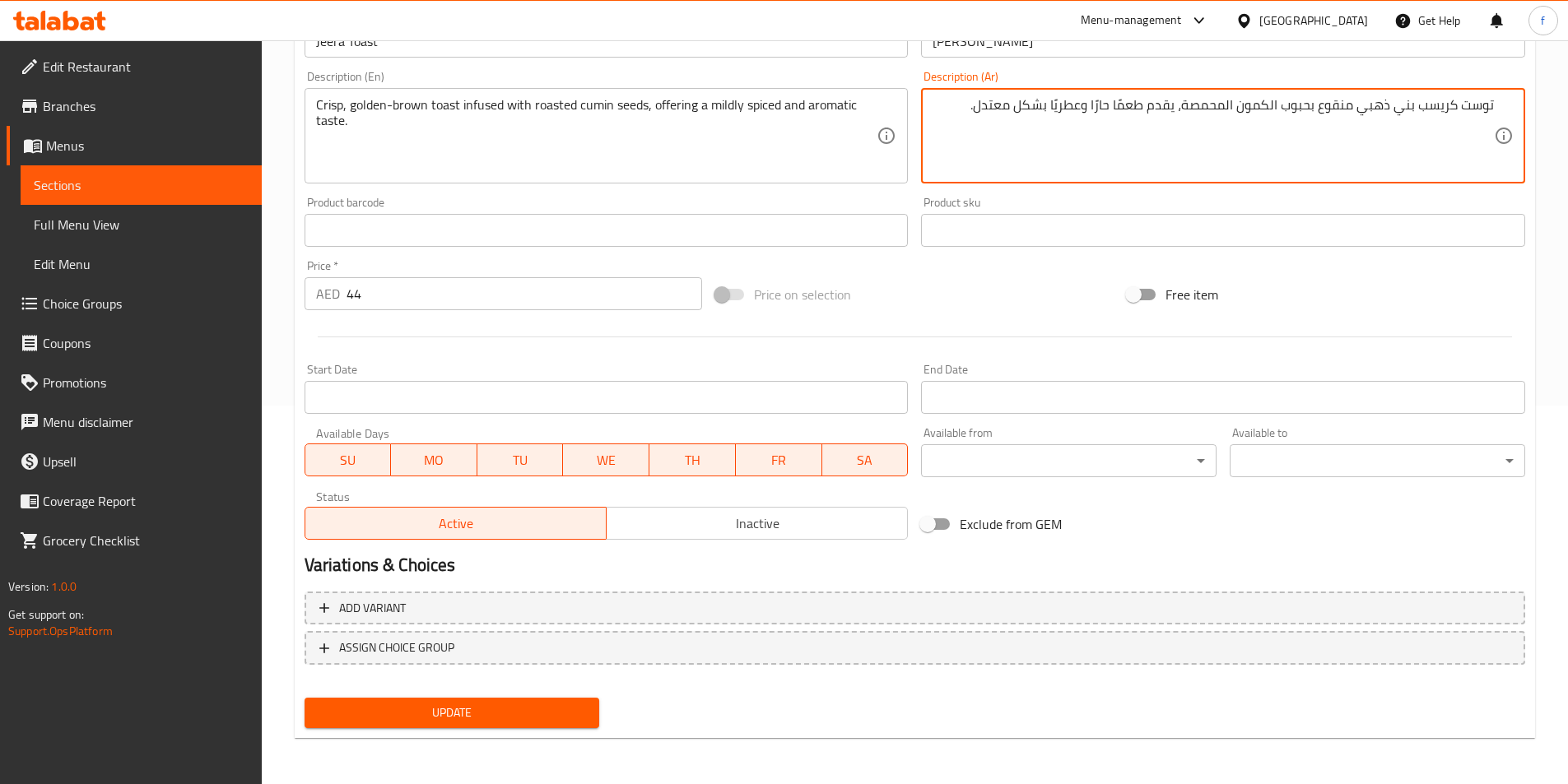
click at [385, 708] on span "Update" at bounding box center [452, 713] width 269 height 21
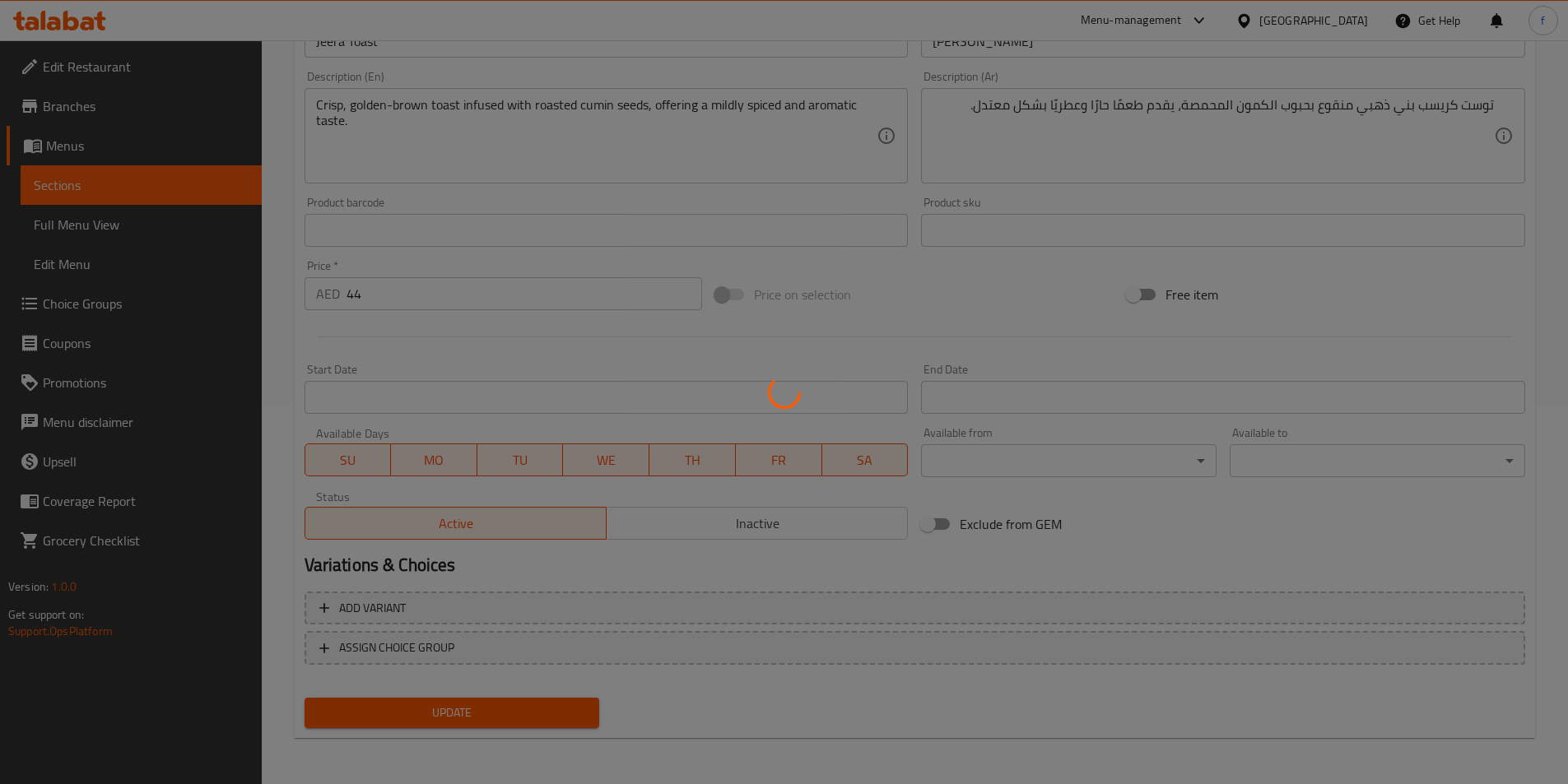
scroll to position [0, 0]
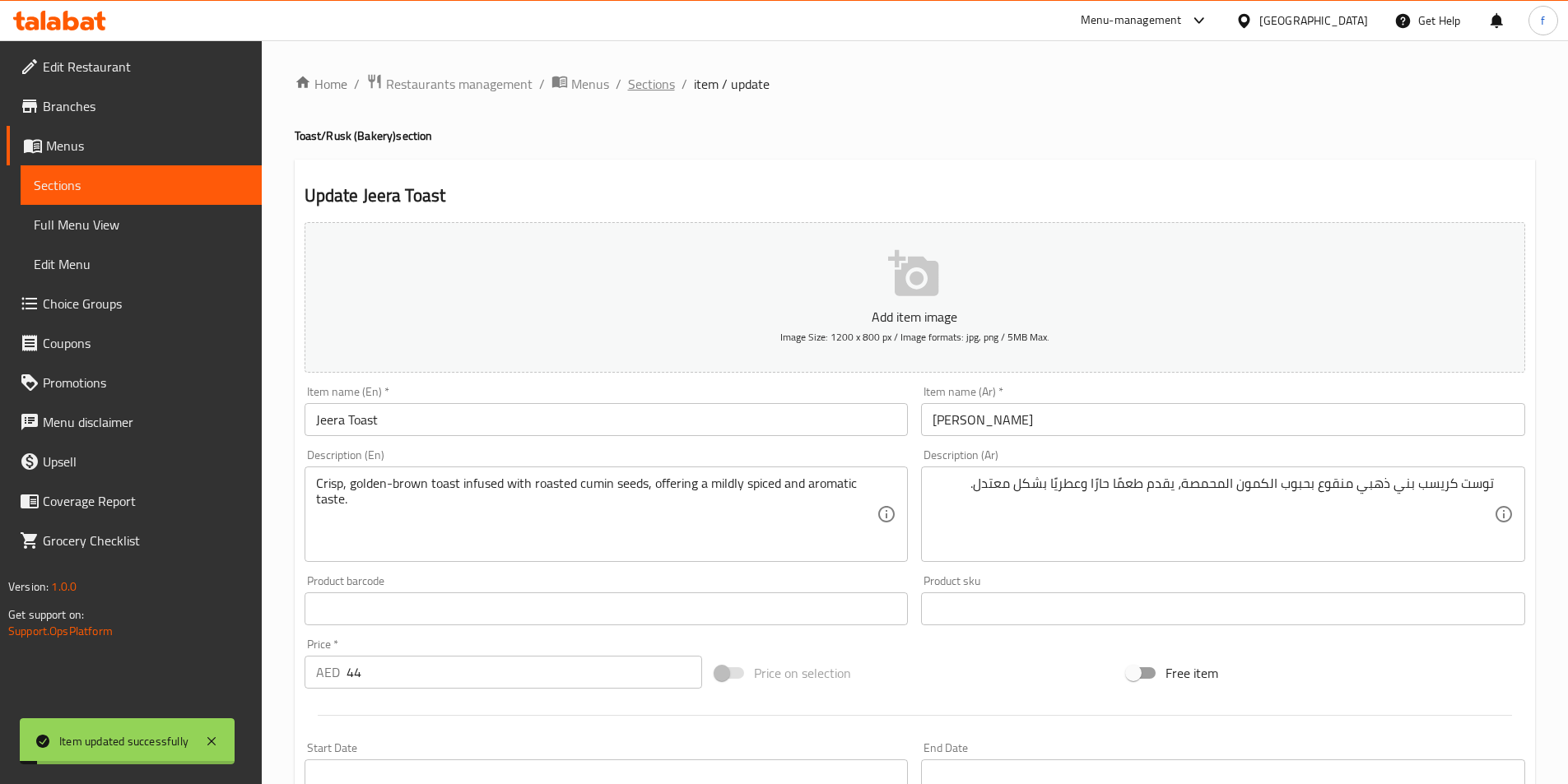
click at [641, 77] on span "Sections" at bounding box center [651, 84] width 47 height 20
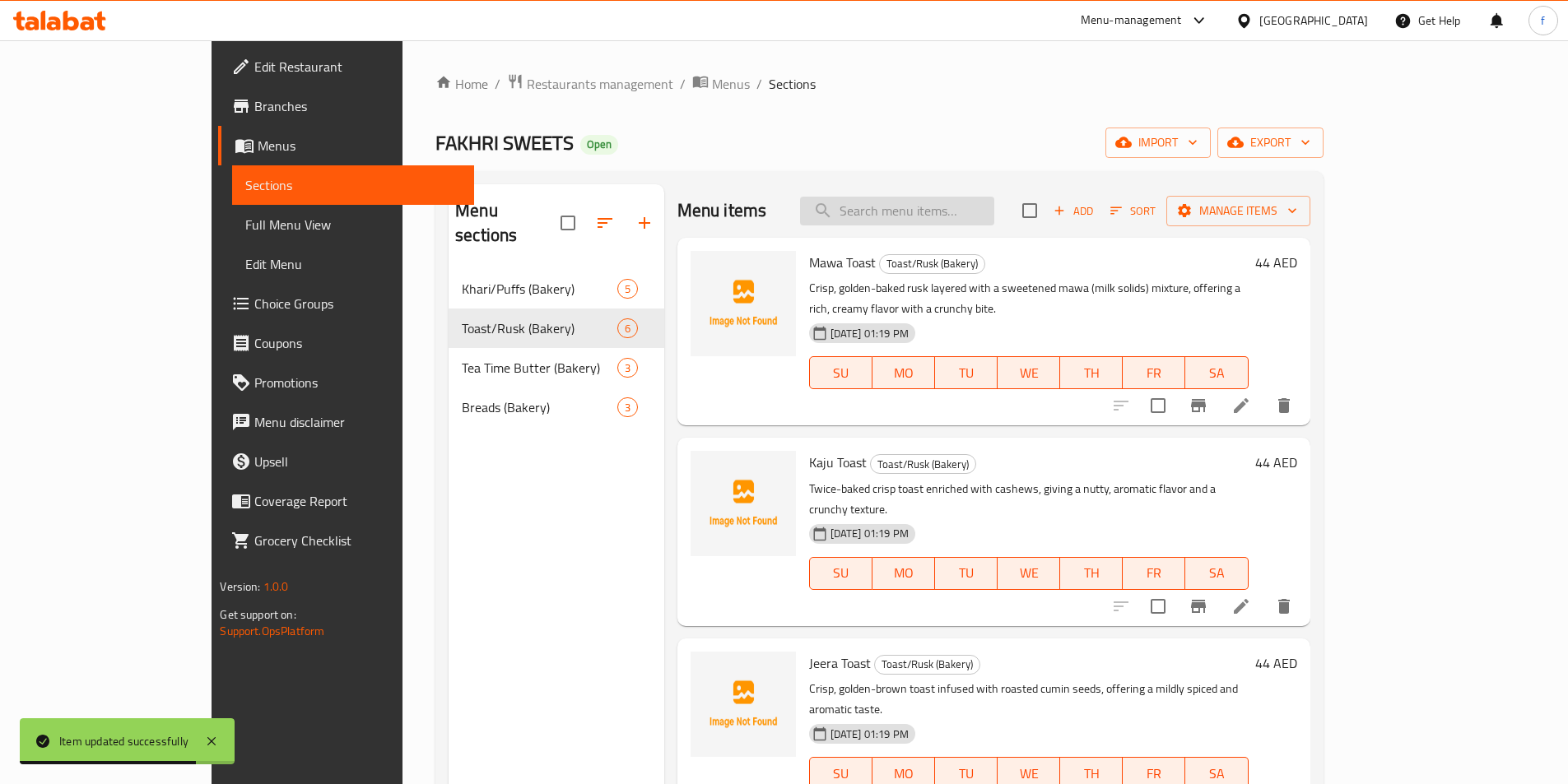
click at [957, 214] on input "search" at bounding box center [897, 211] width 194 height 29
paste input "Varkhi Butter"
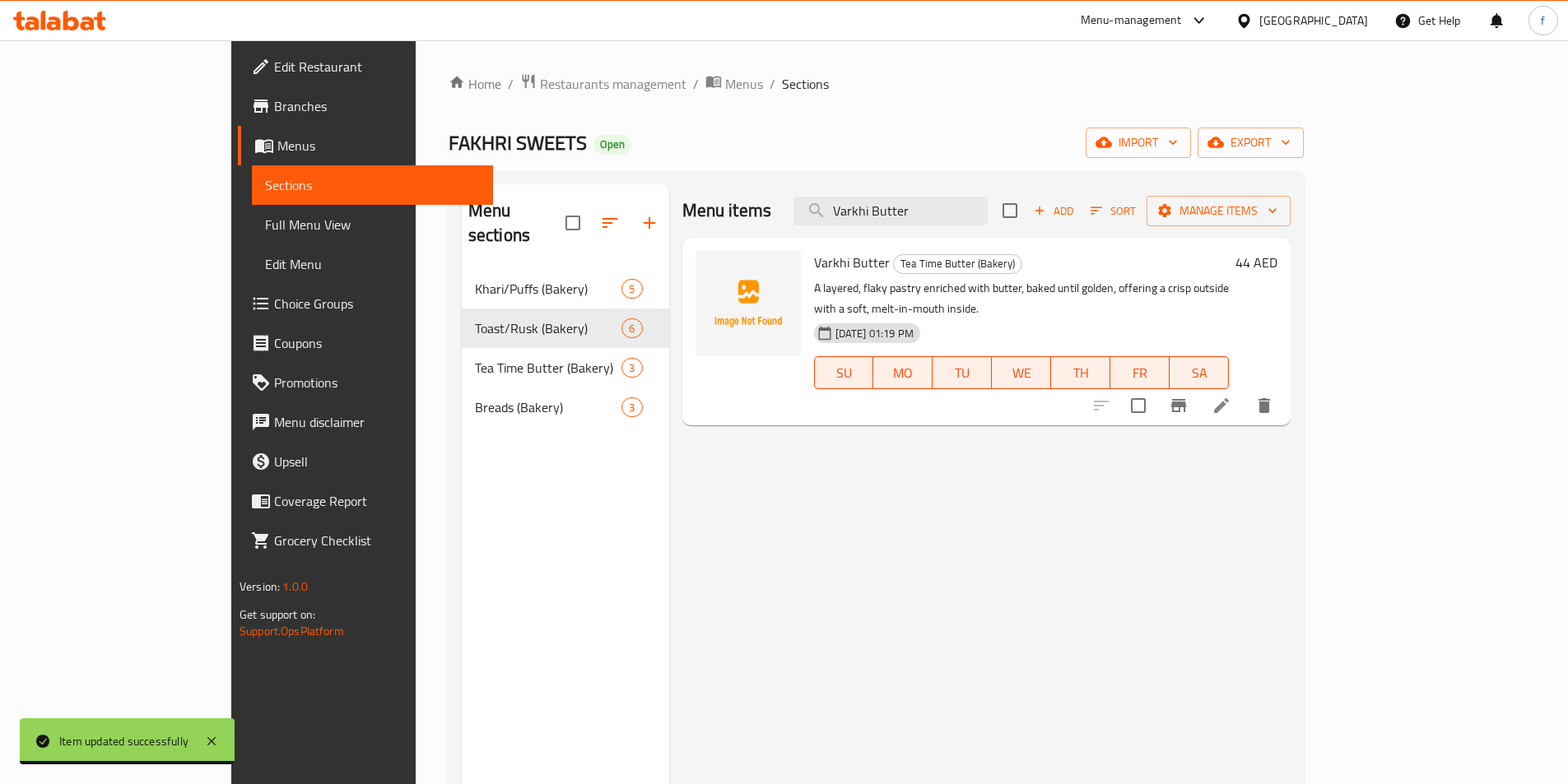
type input "Varkhi Butter"
click at [1198, 386] on button "Branch-specific-item" at bounding box center [1178, 406] width 40 height 40
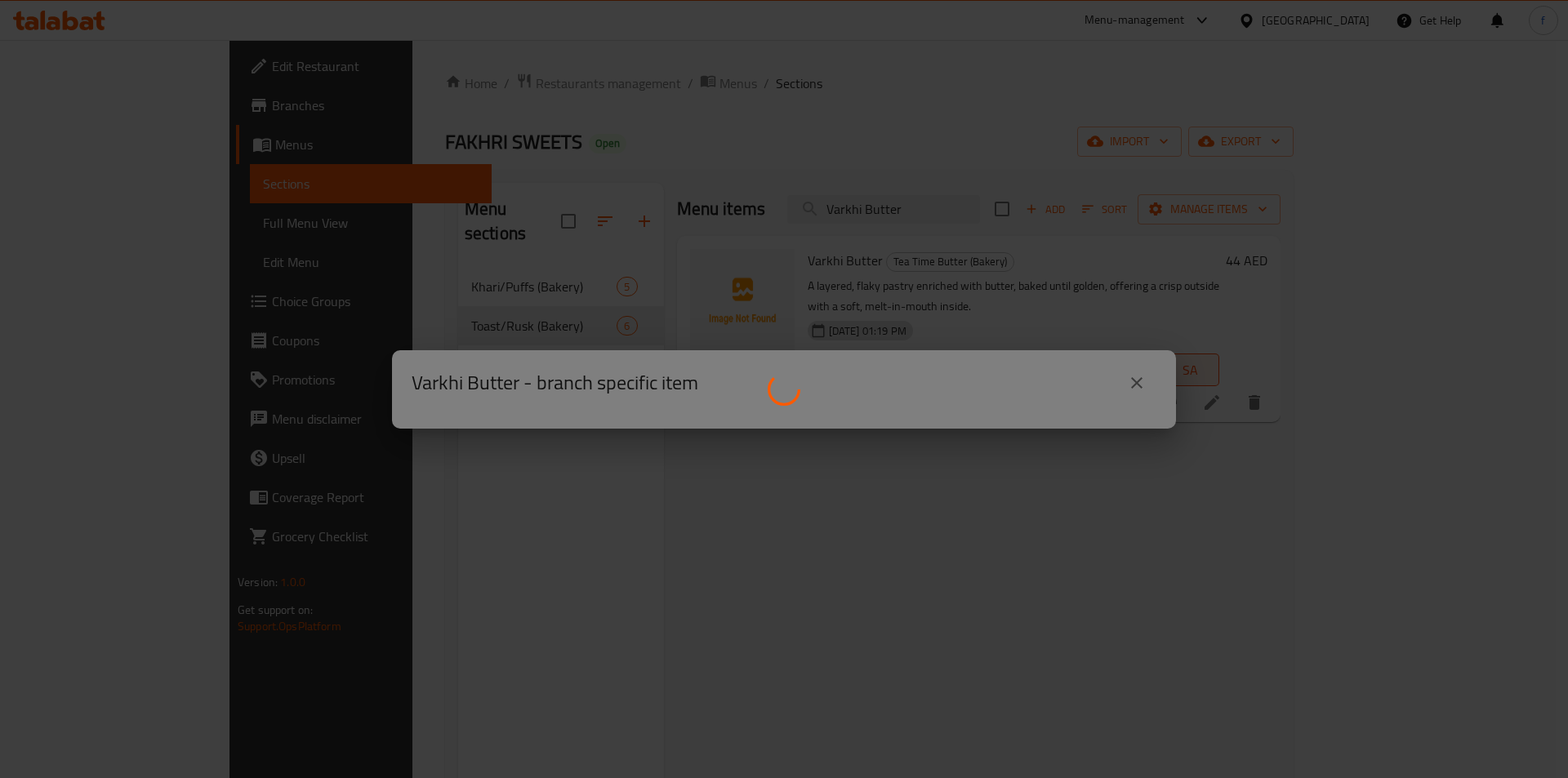
click at [1331, 383] on div at bounding box center [784, 389] width 1568 height 778
click at [1276, 357] on div at bounding box center [784, 389] width 1568 height 778
click at [1275, 356] on div at bounding box center [784, 389] width 1568 height 778
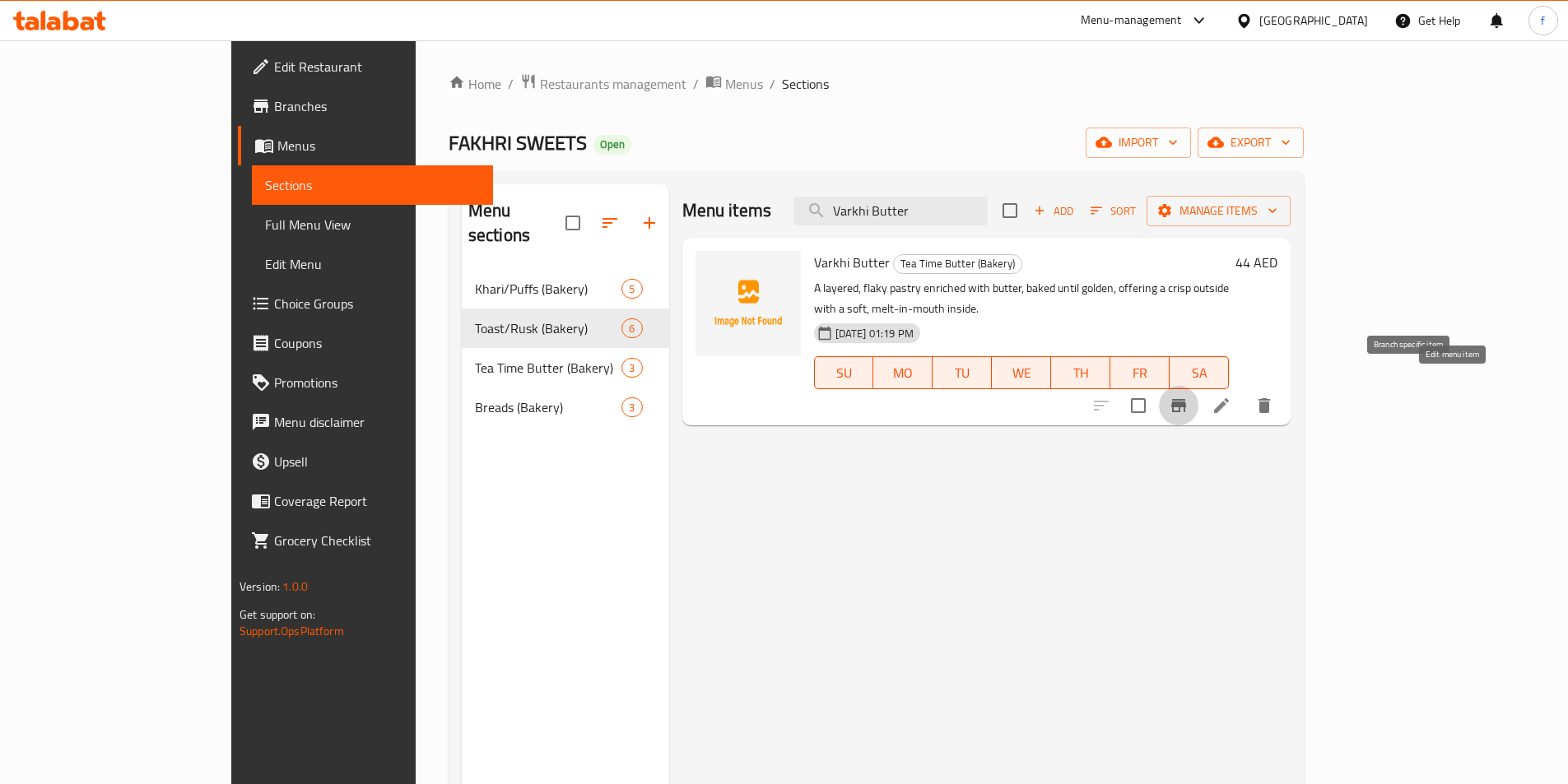
click at [1232, 396] on icon at bounding box center [1222, 406] width 20 height 20
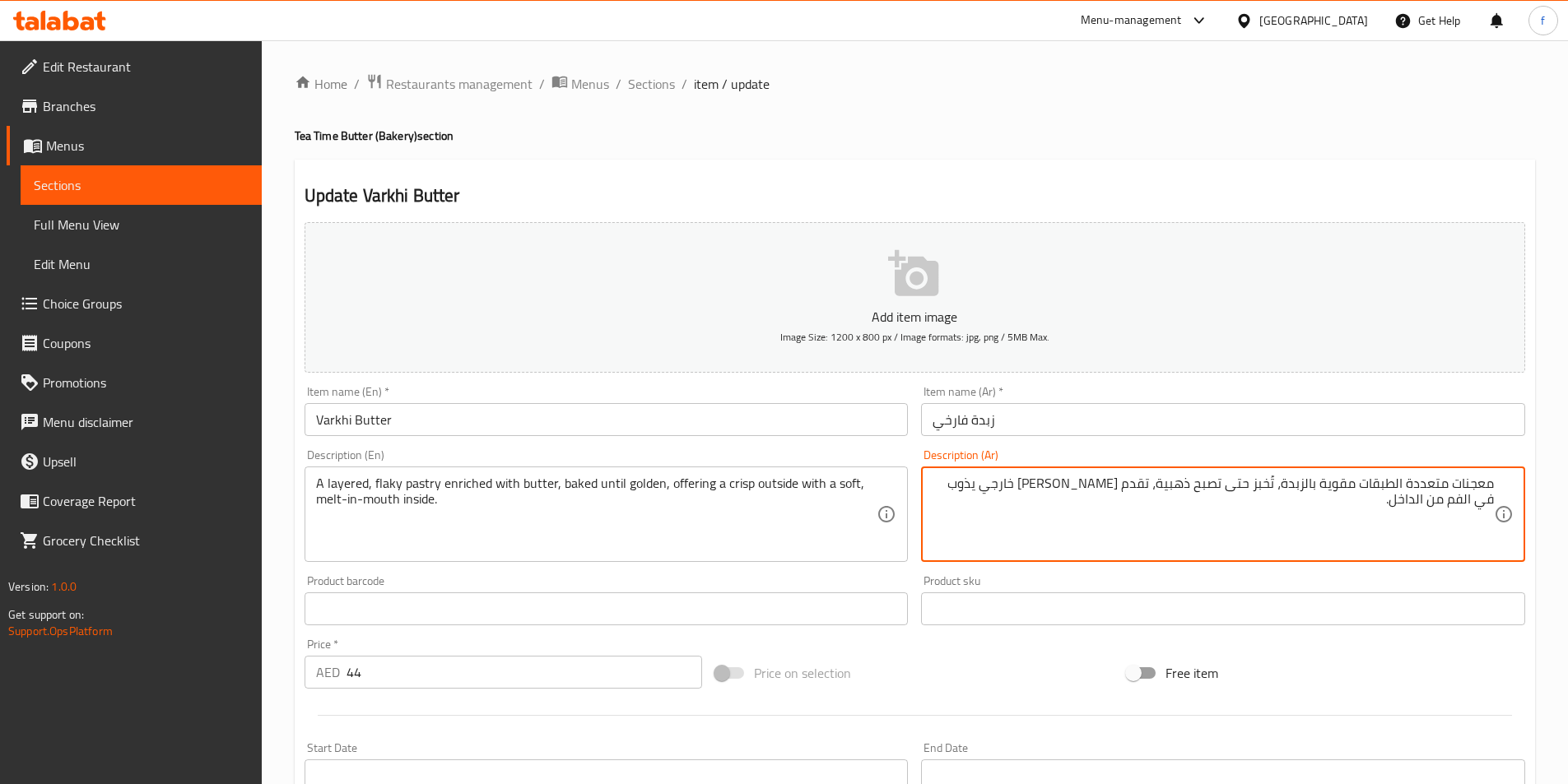
click at [1454, 482] on textarea "معجنات متعددة الطبقات مقوية بالزبدة، تُخبز حتى تصبح ذهبية، تقدم كريسب خارجي يذو…" at bounding box center [1212, 515] width 561 height 78
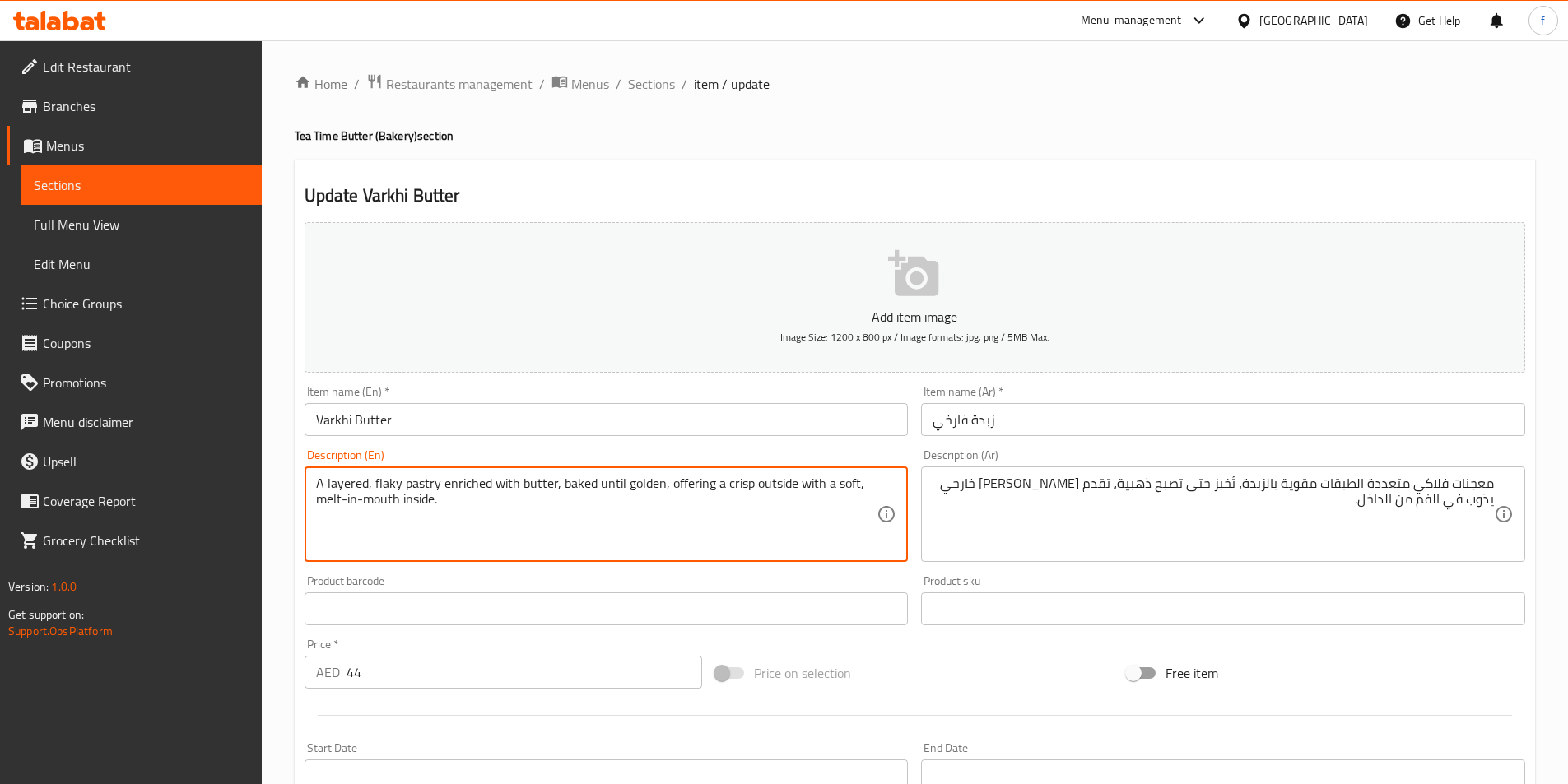
click at [570, 485] on textarea "A layered, flaky pastry enriched with butter, baked until golden, offering a cr…" at bounding box center [596, 515] width 561 height 78
click at [637, 483] on textarea "A layered, flaky pastry enriched with butter, baked until golden, offering a cr…" at bounding box center [596, 515] width 561 height 78
click at [687, 485] on textarea "A layered, flaky pastry enriched with butter, baked until golden, offering a cr…" at bounding box center [596, 515] width 561 height 78
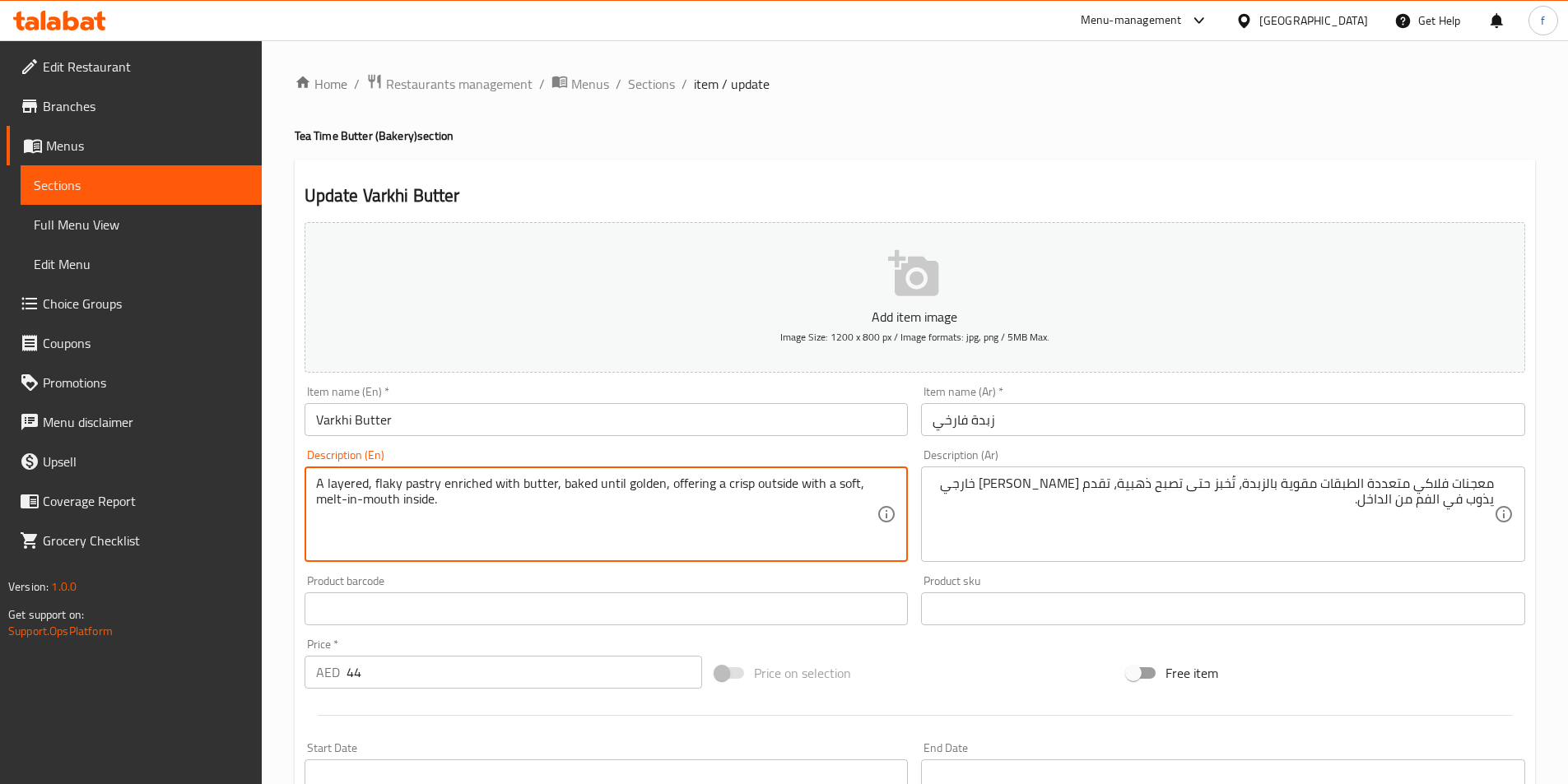
click at [731, 484] on textarea "A layered, flaky pastry enriched with butter, baked until golden, offering a cr…" at bounding box center [596, 515] width 561 height 78
click at [762, 483] on textarea "A layered, flaky pastry enriched with butter, baked until golden, offering a cr…" at bounding box center [596, 515] width 561 height 78
click at [820, 483] on textarea "A layered, flaky pastry enriched with butter, baked until golden, offering a cr…" at bounding box center [596, 515] width 561 height 78
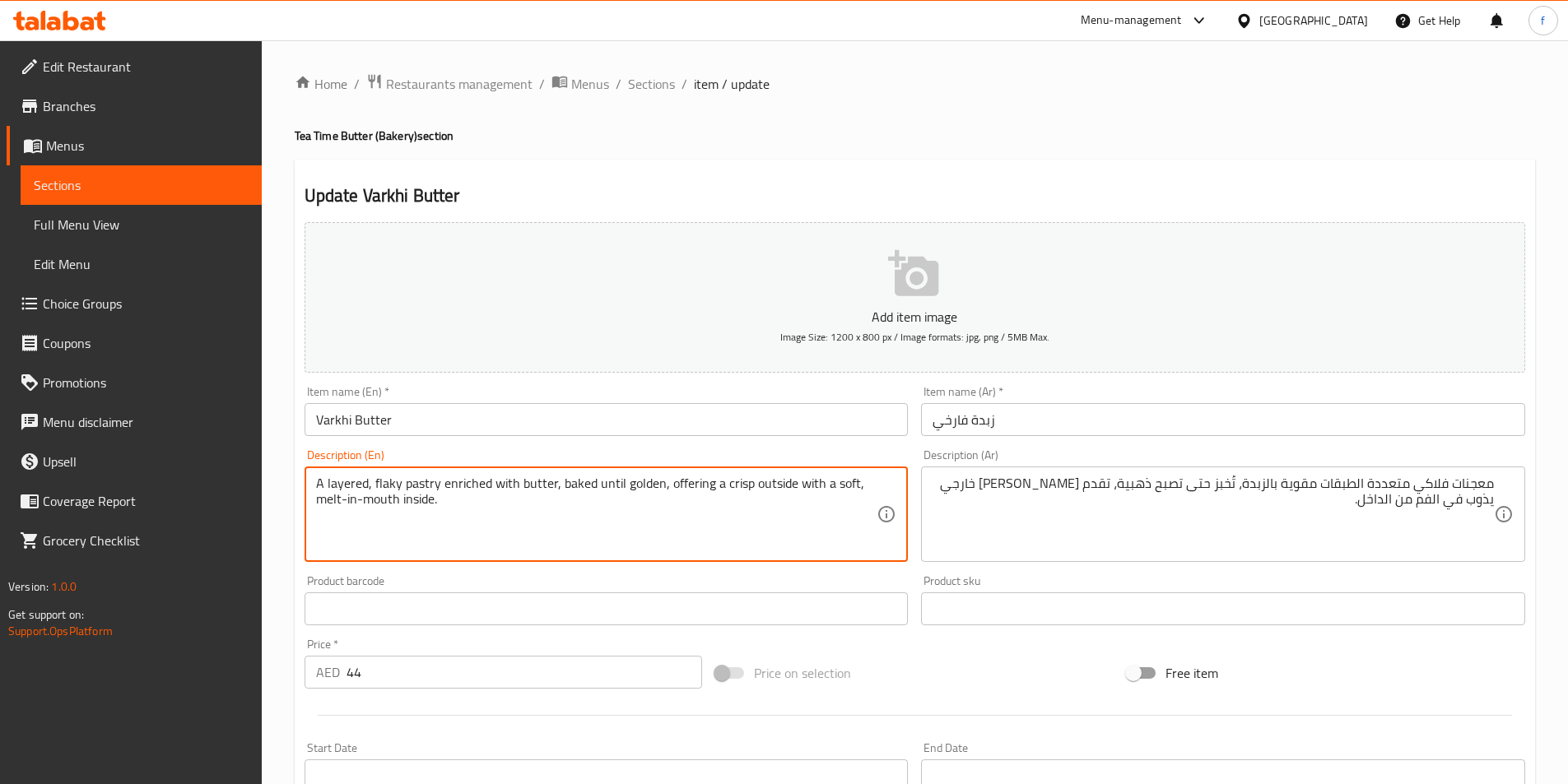
click at [820, 483] on textarea "A layered, flaky pastry enriched with butter, baked until golden, offering a cr…" at bounding box center [596, 515] width 561 height 78
click at [803, 482] on textarea "A layered, flaky pastry enriched with butter, baked until golden, offering a cr…" at bounding box center [596, 515] width 561 height 78
click at [767, 485] on textarea "A layered, flaky pastry enriched with butter, baked until golden, offering a cr…" at bounding box center [596, 515] width 561 height 78
drag, startPoint x: 663, startPoint y: 485, endPoint x: 796, endPoint y: 491, distance: 133.1
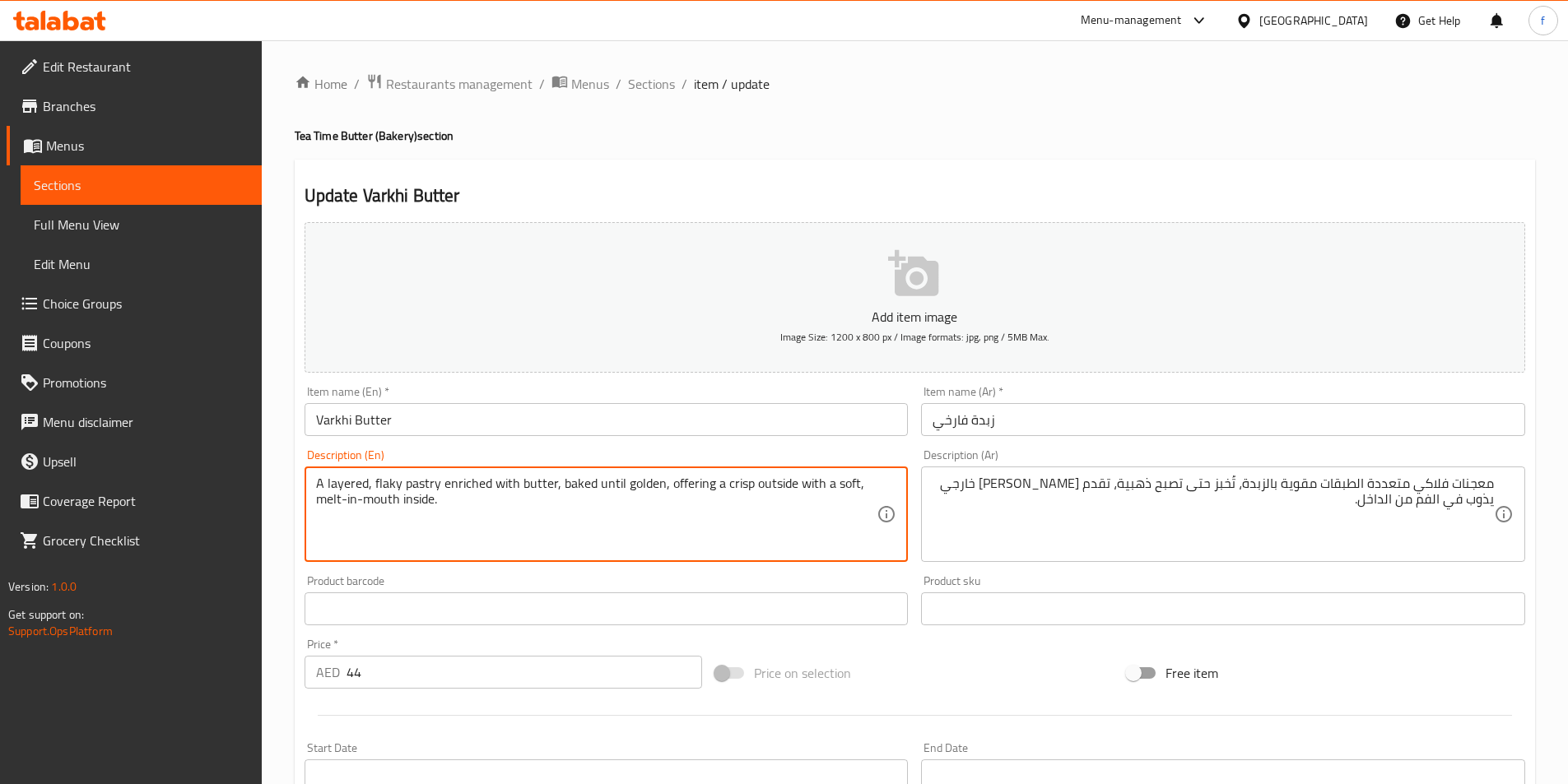
click at [796, 491] on textarea "A layered, flaky pastry enriched with butter, baked until golden, offering a cr…" at bounding box center [596, 515] width 561 height 78
click at [814, 486] on textarea "A layered, flaky pastry enriched with butter, baked until golden, offering a cr…" at bounding box center [596, 515] width 561 height 78
click at [829, 482] on textarea "A layered, flaky pastry enriched with butter, baked until golden, offering a cr…" at bounding box center [596, 515] width 561 height 78
drag, startPoint x: 797, startPoint y: 482, endPoint x: 860, endPoint y: 526, distance: 76.8
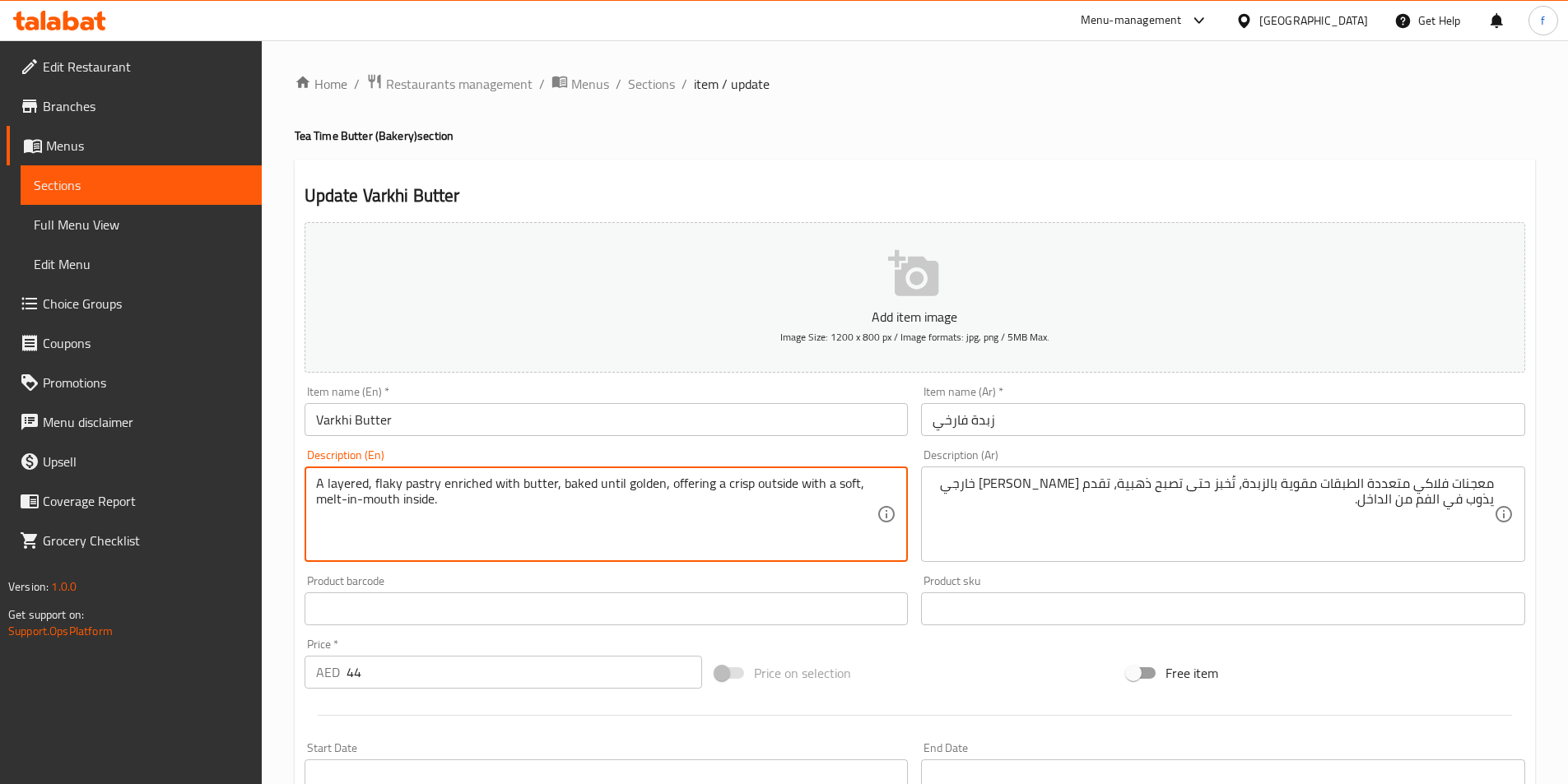
click at [860, 526] on textarea "A layered, flaky pastry enriched with butter, baked until golden, offering a cr…" at bounding box center [596, 515] width 561 height 78
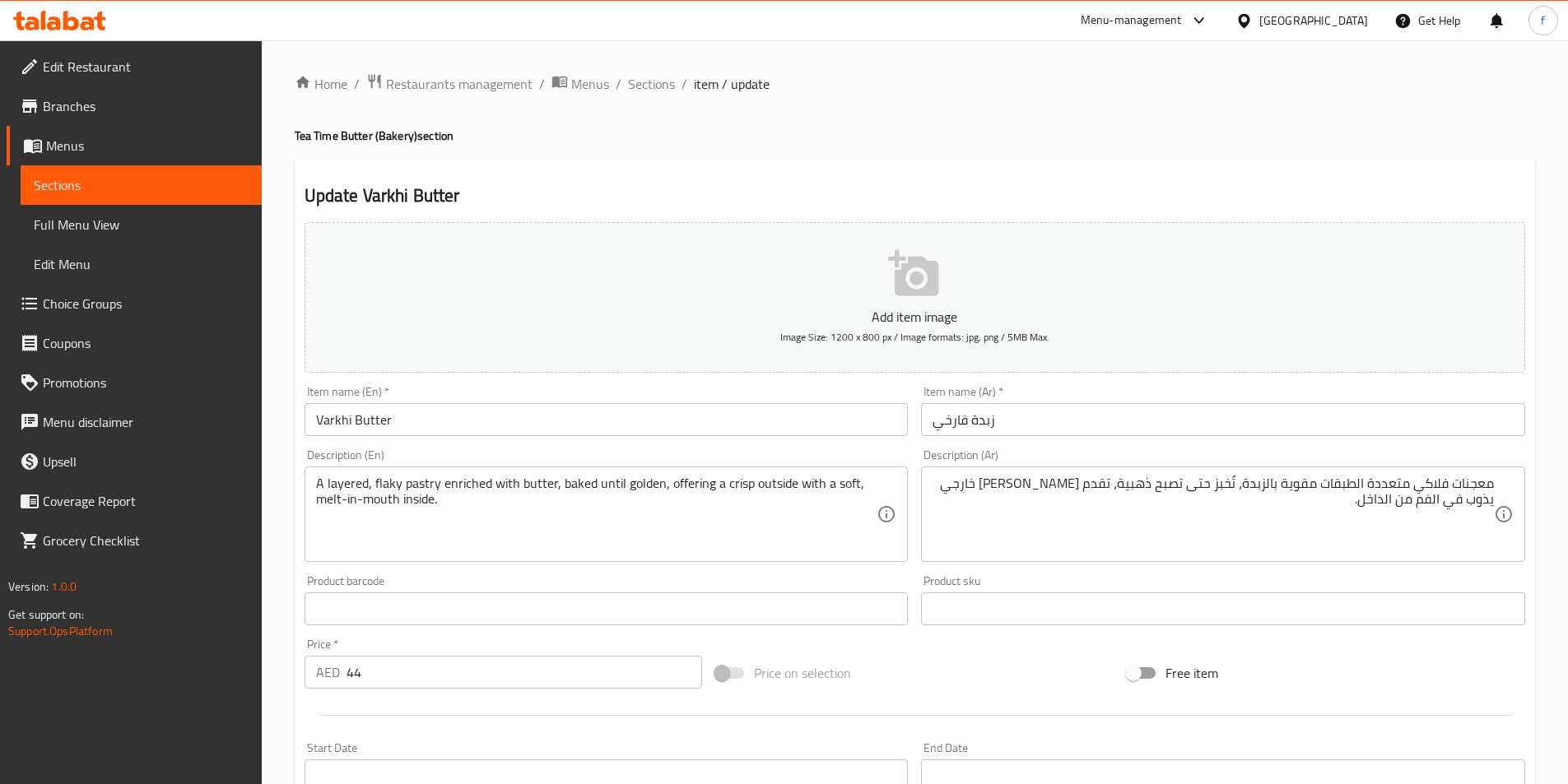
click at [812, 483] on textarea "A layered, flaky pastry enriched with butter, baked until golden, offering a cr…" at bounding box center [596, 515] width 561 height 78
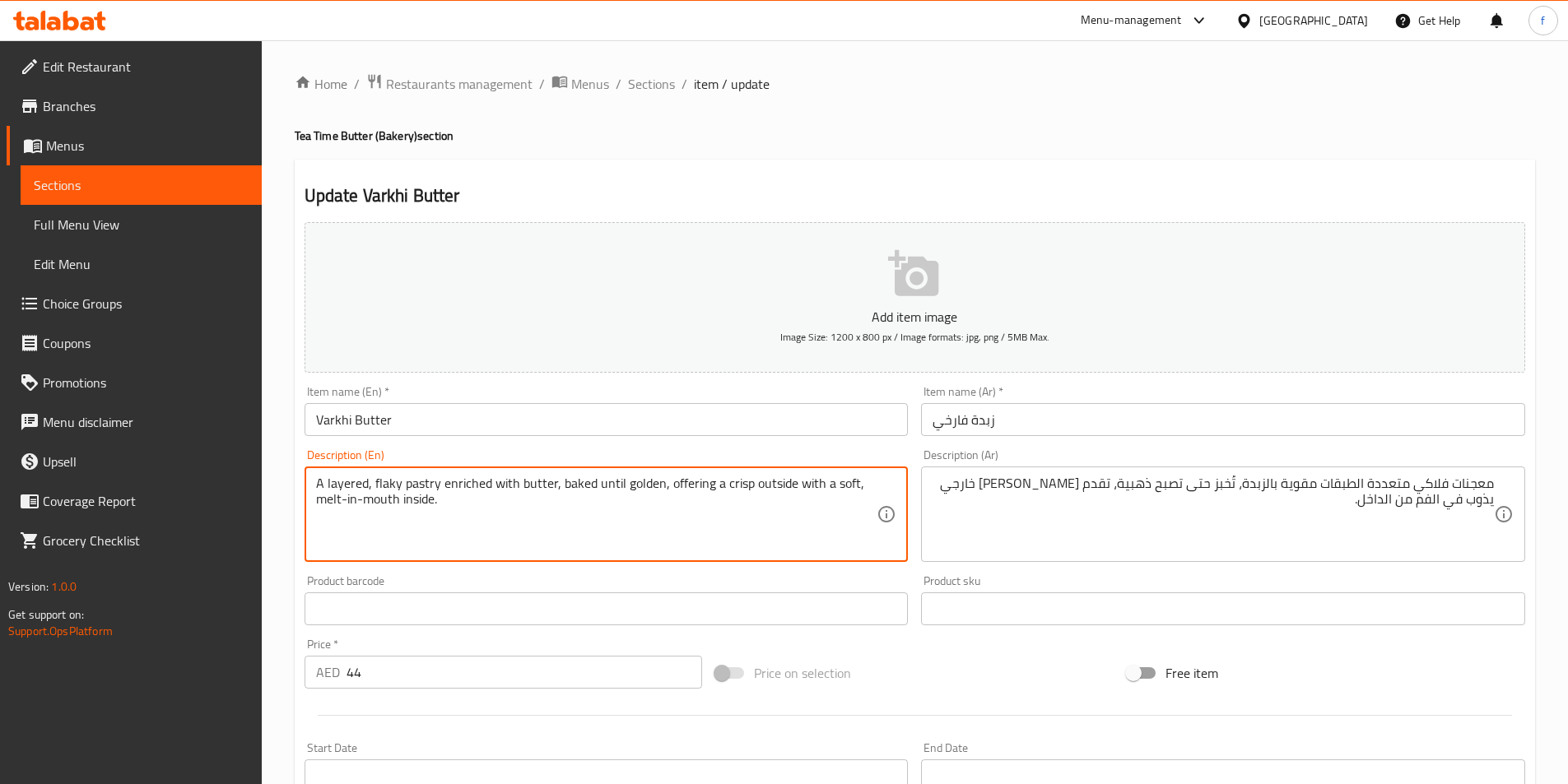
drag, startPoint x: 793, startPoint y: 483, endPoint x: 350, endPoint y: 517, distance: 444.3
click at [350, 517] on textarea "A layered, flaky pastry enriched with butter, baked until golden, offering a cr…" at bounding box center [596, 515] width 561 height 78
click at [348, 518] on textarea "A layered, flaky pastry enriched with butter, baked until golden, offering a cr…" at bounding box center [596, 515] width 561 height 78
drag, startPoint x: 791, startPoint y: 481, endPoint x: 342, endPoint y: 525, distance: 451.2
click at [342, 525] on textarea "A layered, flaky pastry enriched with butter, baked until golden, offering a cr…" at bounding box center [596, 515] width 561 height 78
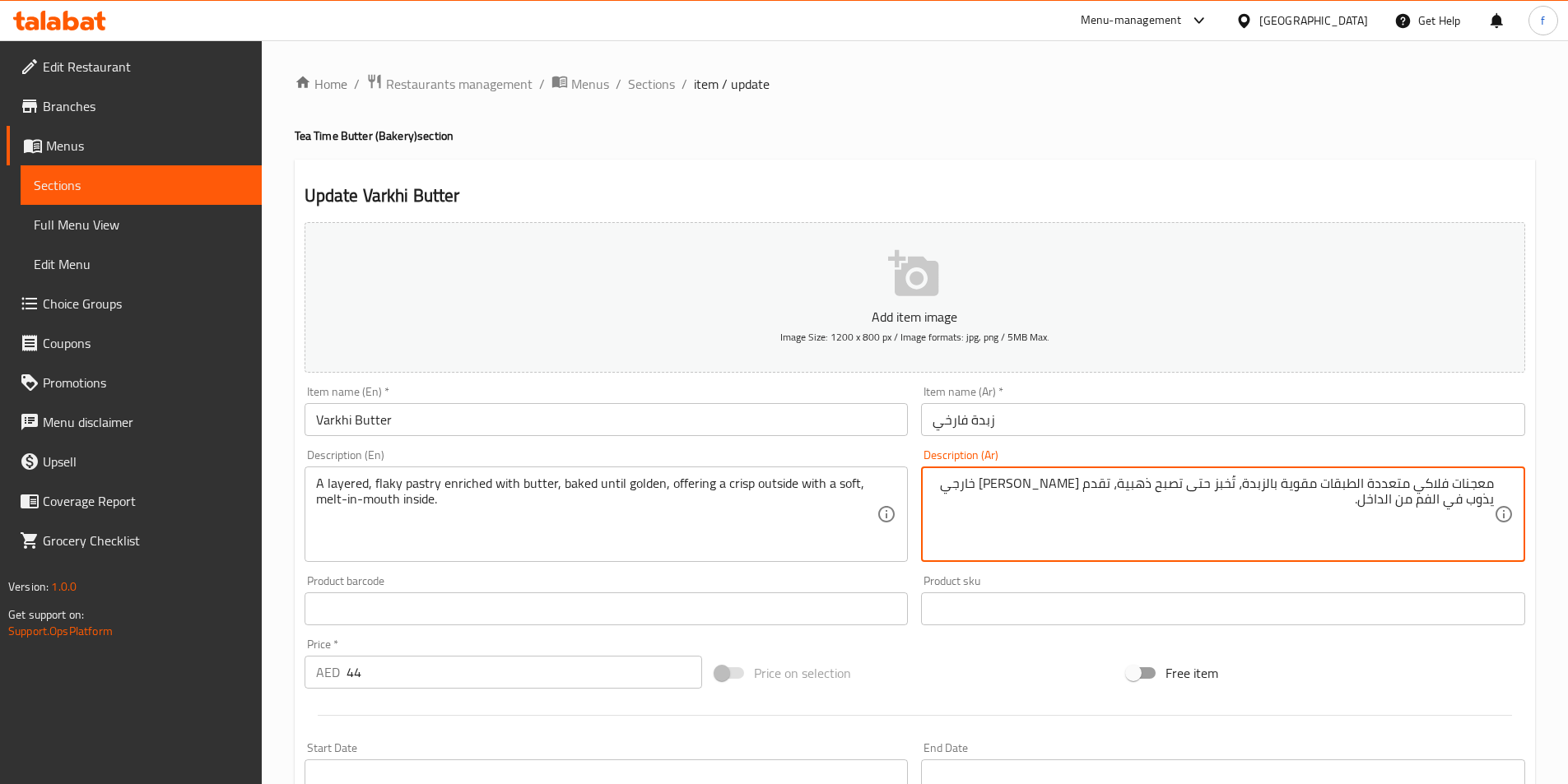
drag, startPoint x: 1008, startPoint y: 486, endPoint x: 917, endPoint y: 486, distance: 91.0
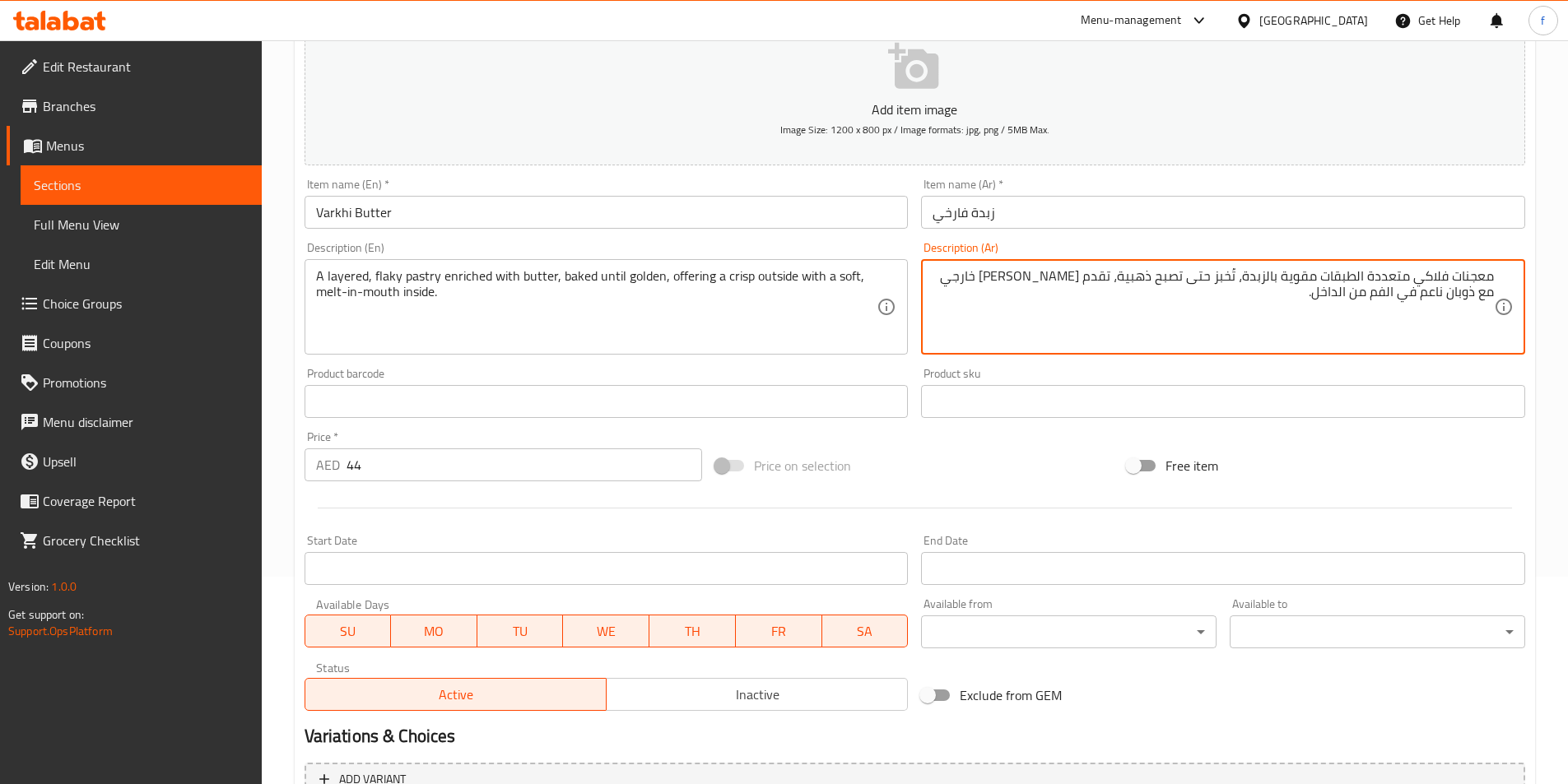
scroll to position [379, 0]
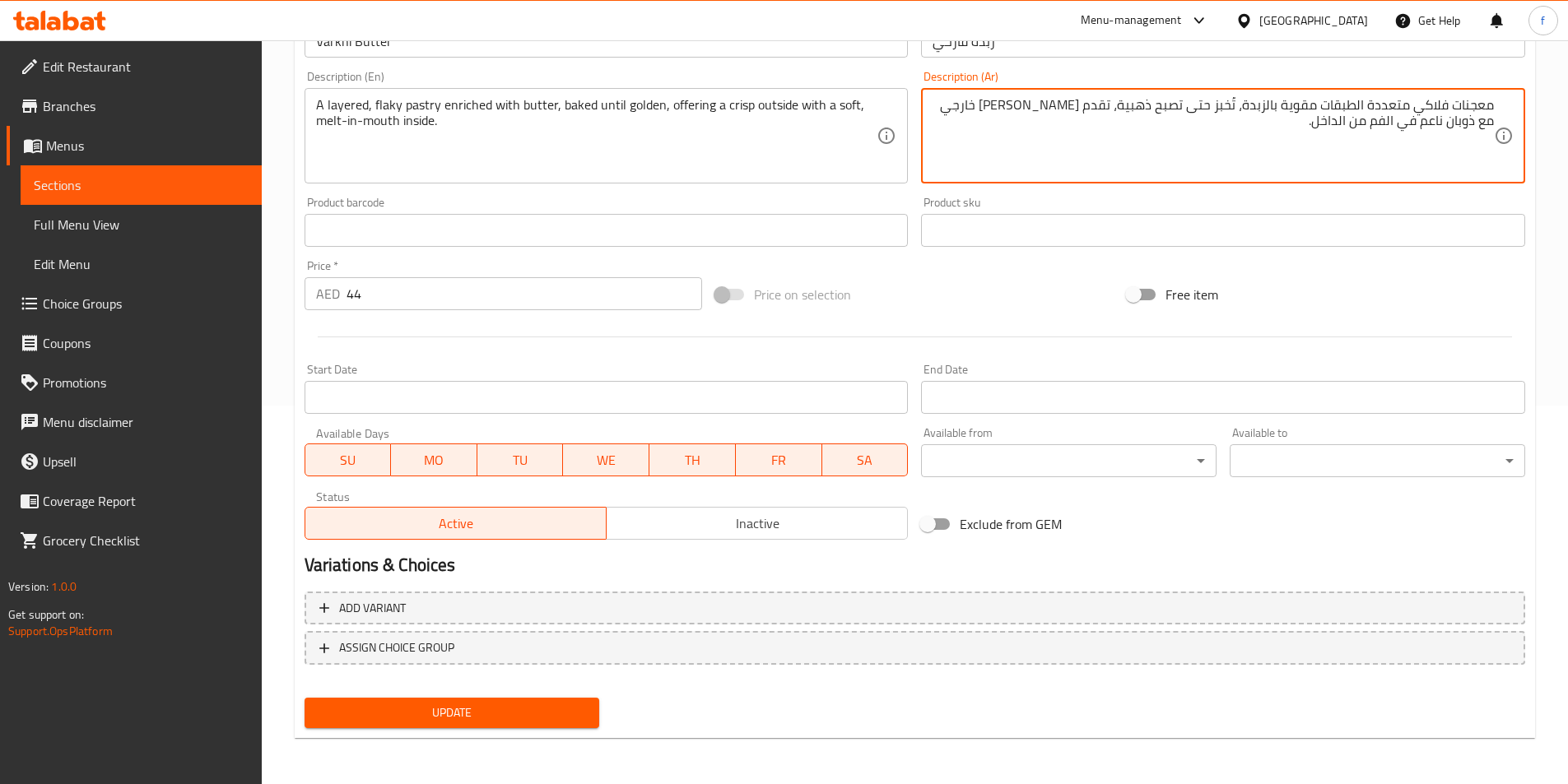
type textarea "معجنات فلاكي متعددة الطبقات مقوية بالزبدة، تُخبز حتى تصبح ذهبية، تقدم كريسب خار…"
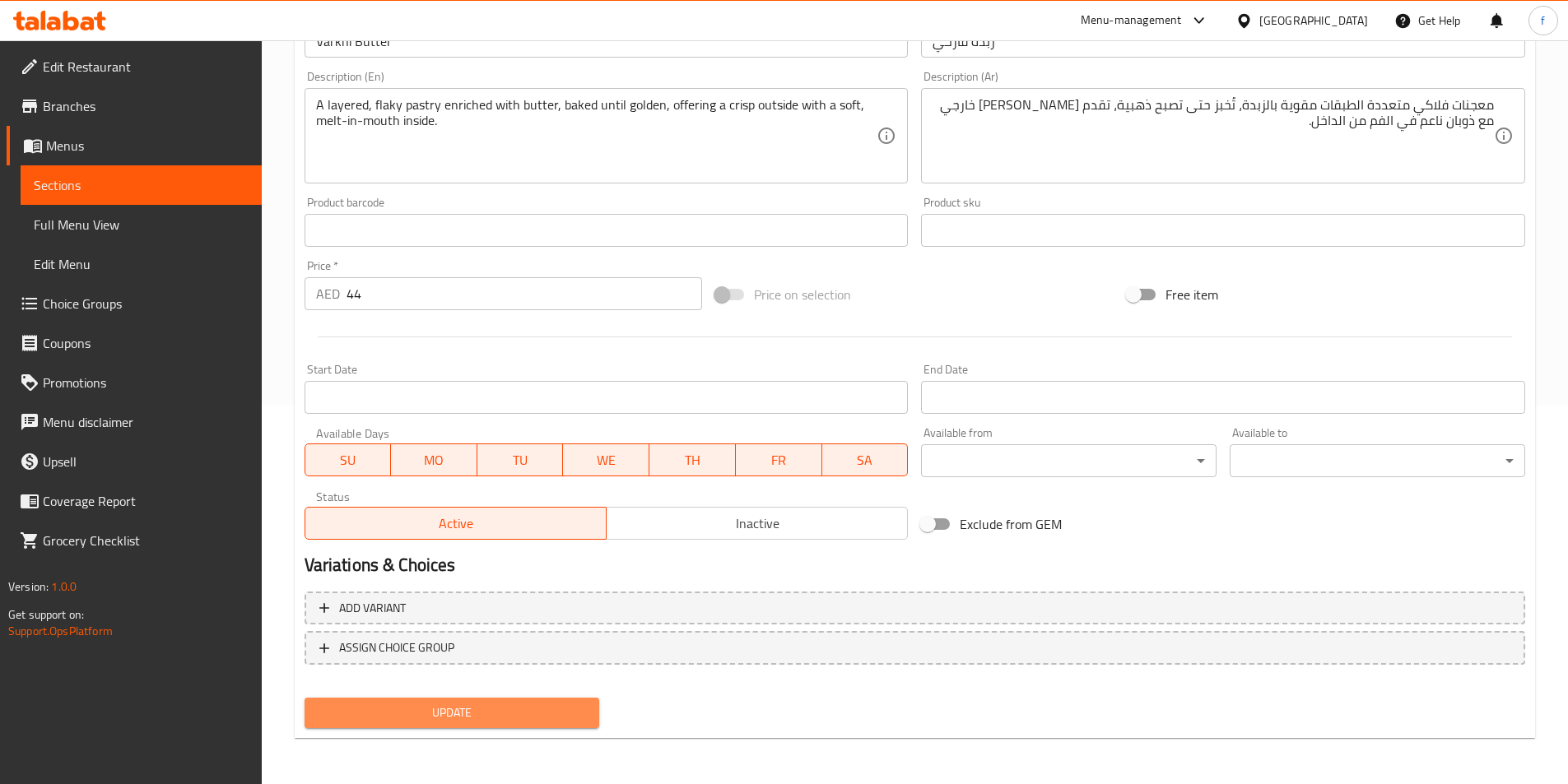
click at [451, 699] on button "Update" at bounding box center [452, 713] width 296 height 31
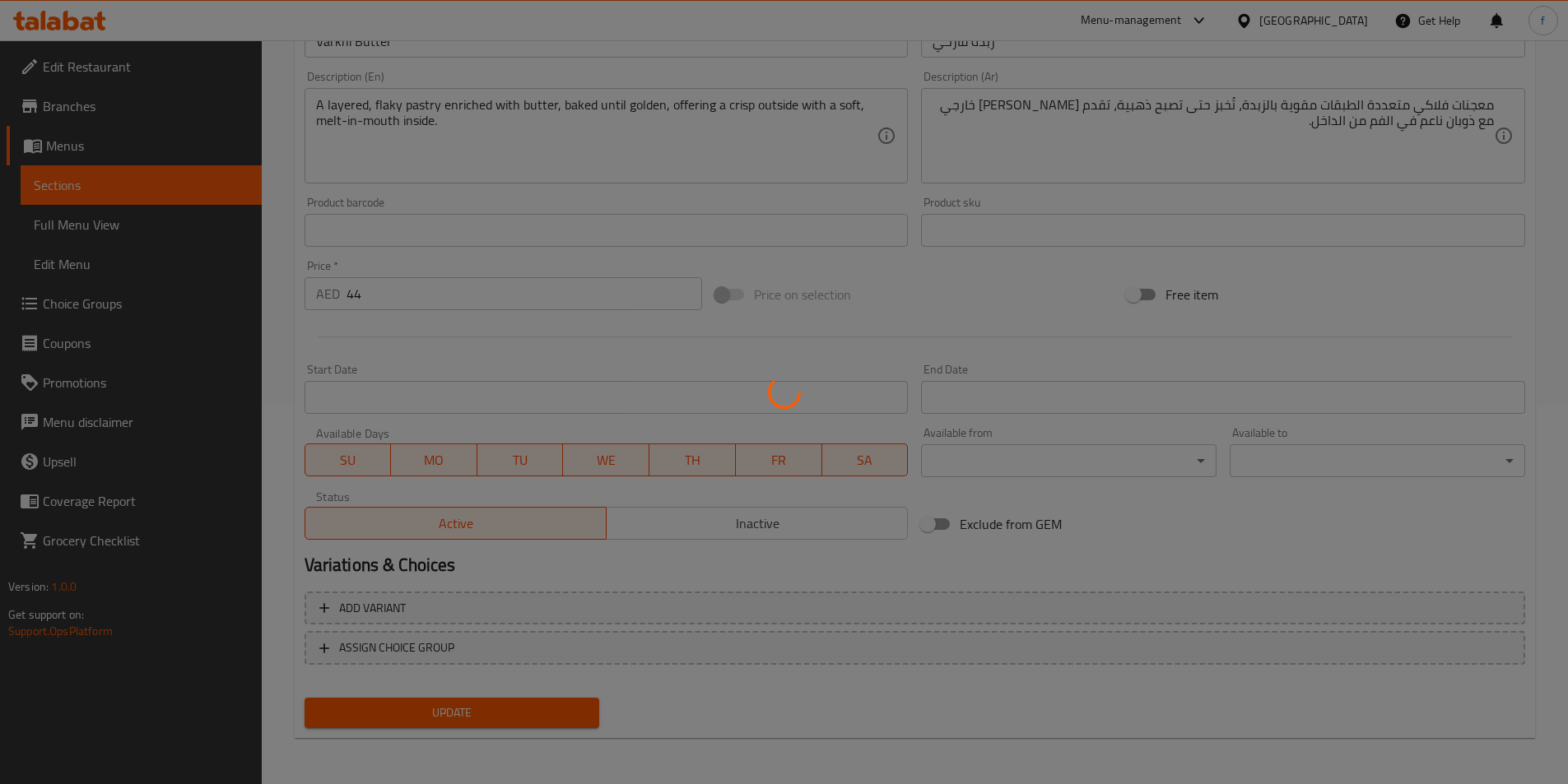
scroll to position [0, 0]
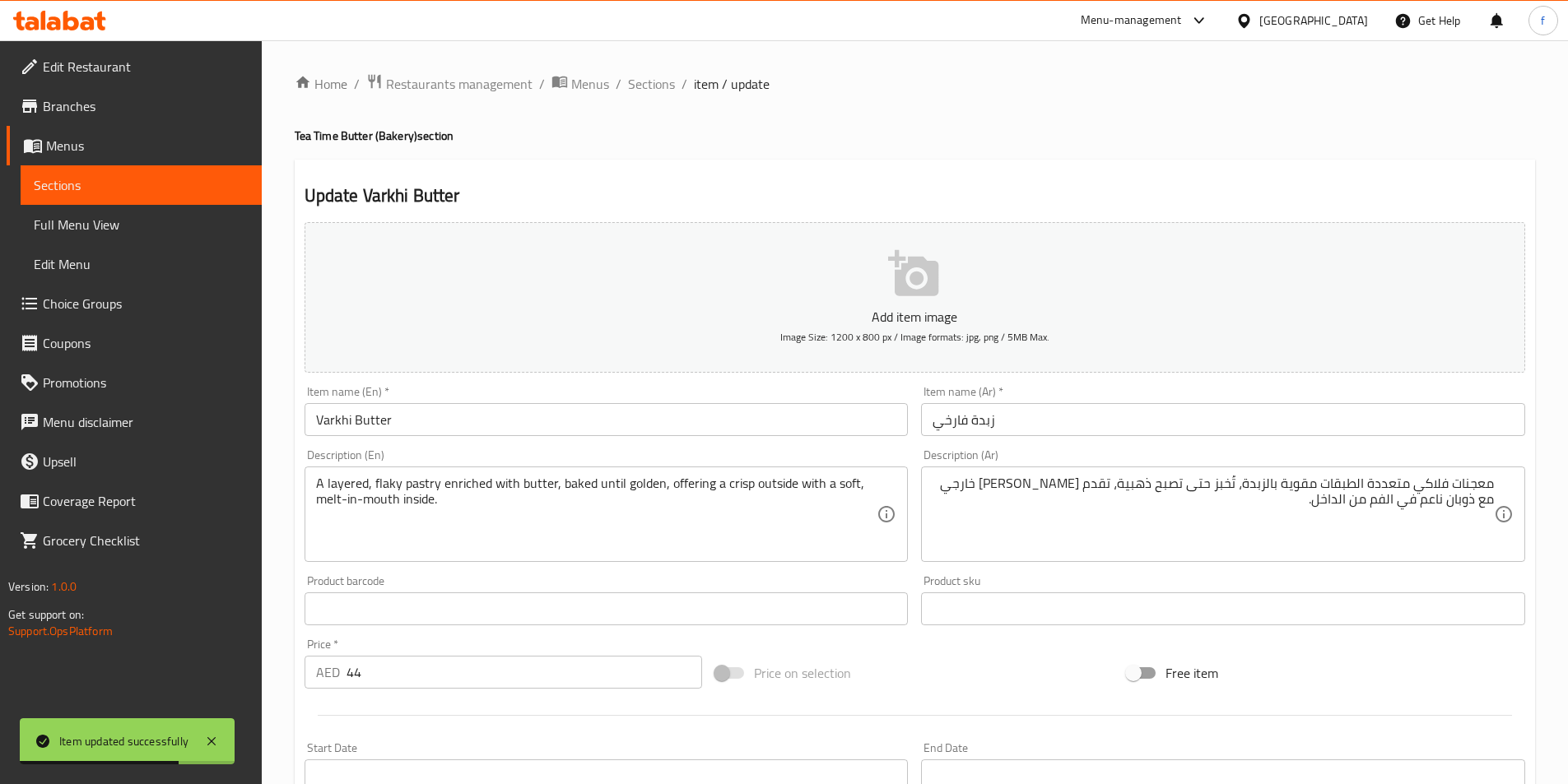
click at [655, 97] on div "Home / Restaurants management / Menus / Sections / item / update Tea Time Butte…" at bounding box center [915, 601] width 1241 height 1057
click at [656, 81] on span "Sections" at bounding box center [651, 84] width 47 height 20
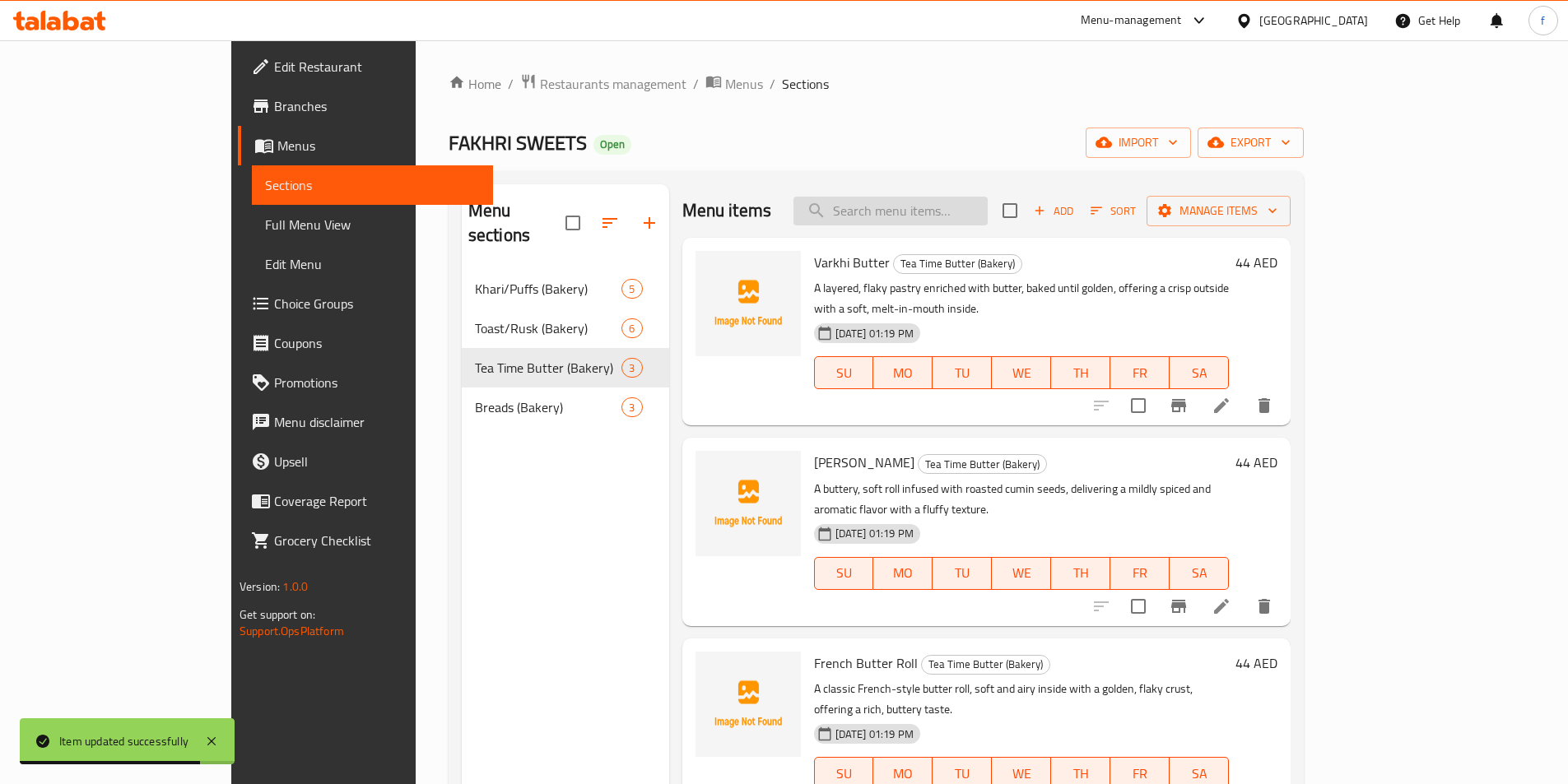
drag, startPoint x: 888, startPoint y: 204, endPoint x: 917, endPoint y: 210, distance: 29.6
click at [902, 207] on input "search" at bounding box center [890, 211] width 194 height 29
click at [922, 210] on input "search" at bounding box center [890, 211] width 194 height 29
paste input "Jeera Makhaniya"
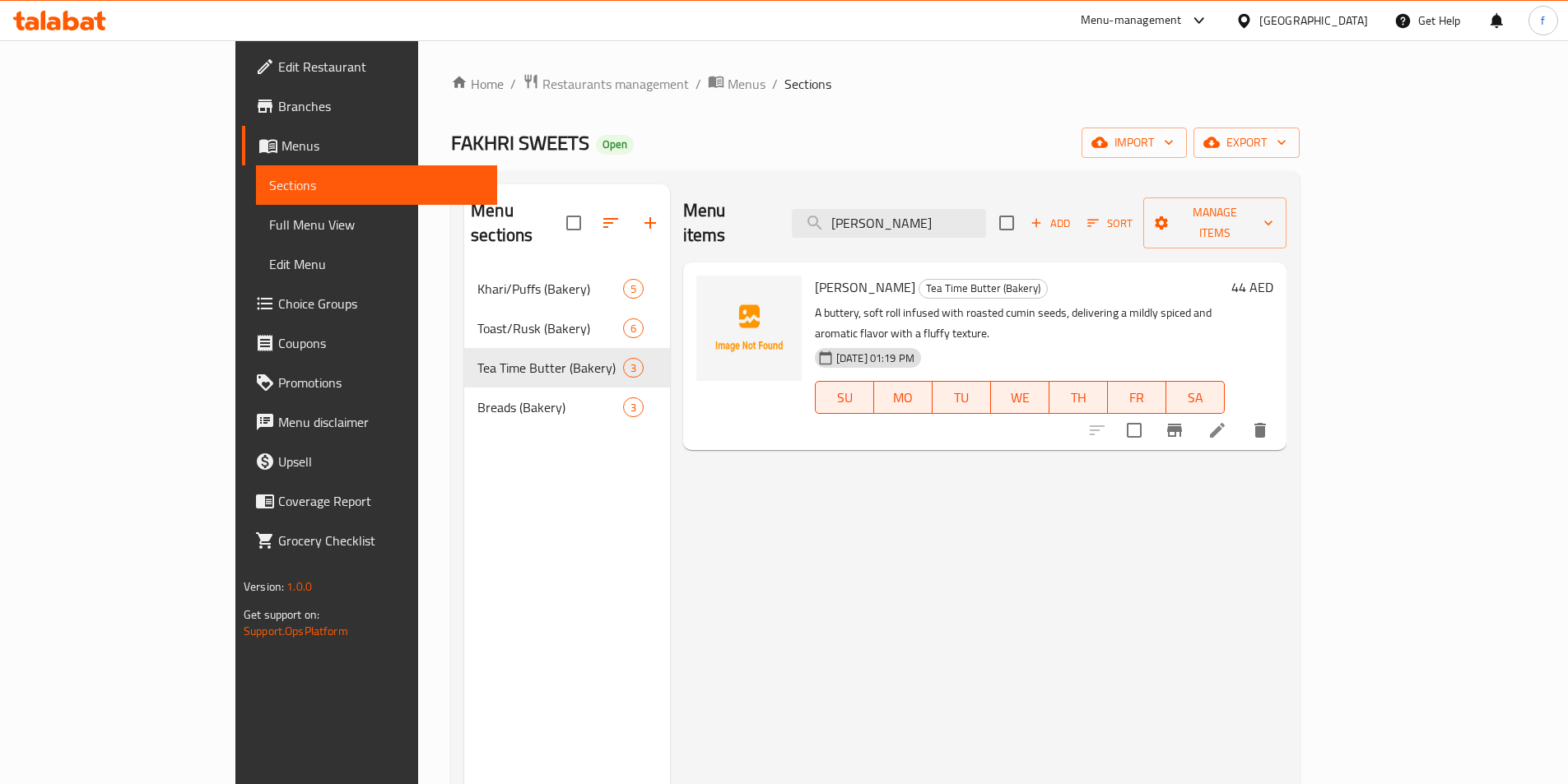
type input "Jeera Makhaniya"
click at [1227, 420] on icon at bounding box center [1217, 430] width 20 height 20
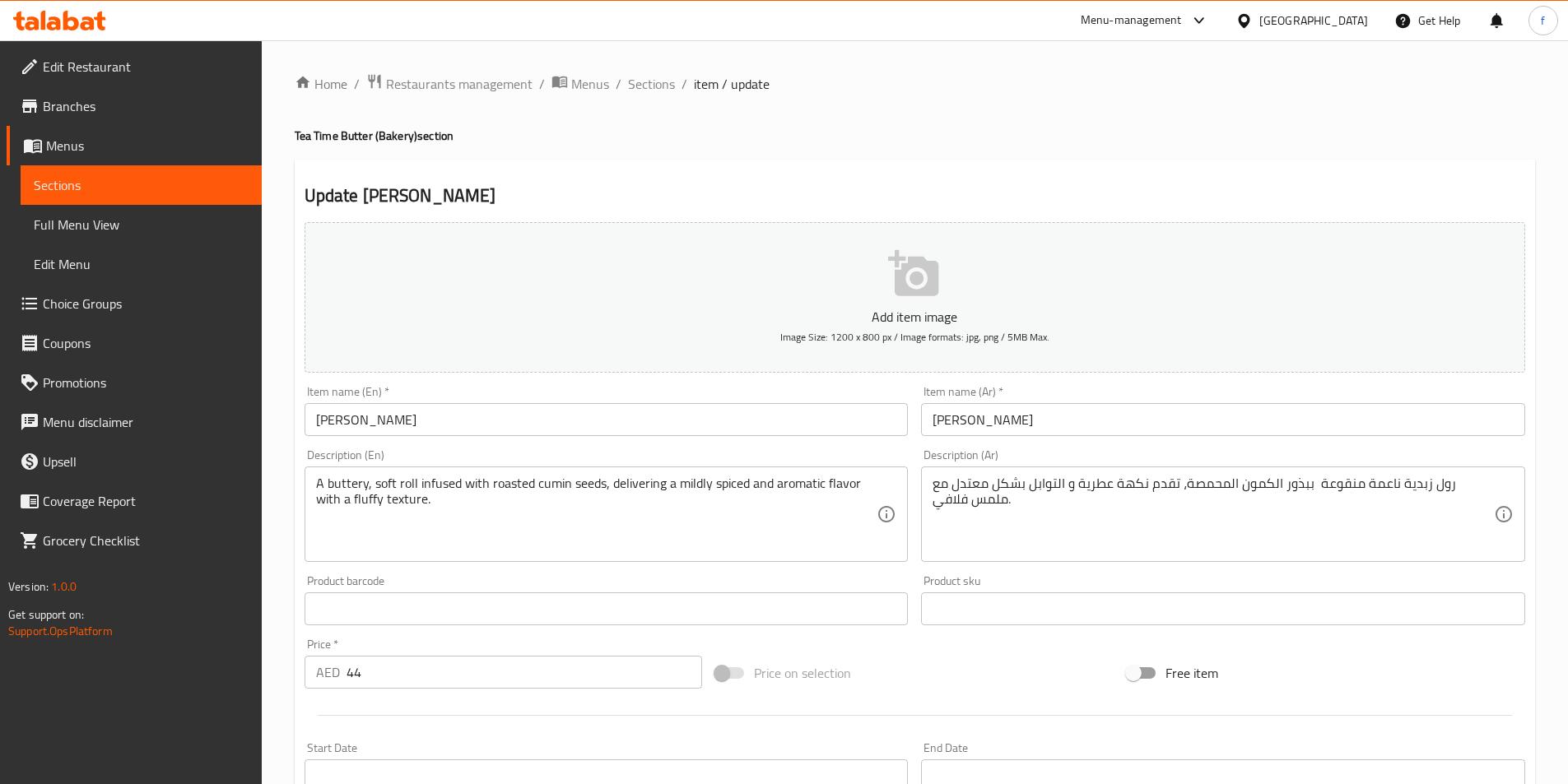
drag, startPoint x: 1376, startPoint y: 560, endPoint x: 1364, endPoint y: 559, distance: 12.0
click at [1370, 559] on div "رول زبدية ناعمة منقوعة ببذور الكمون المحمصة، تقدم نكهة عطرية و التوابل بشكل معت…" at bounding box center [1222, 514] width 604 height 95
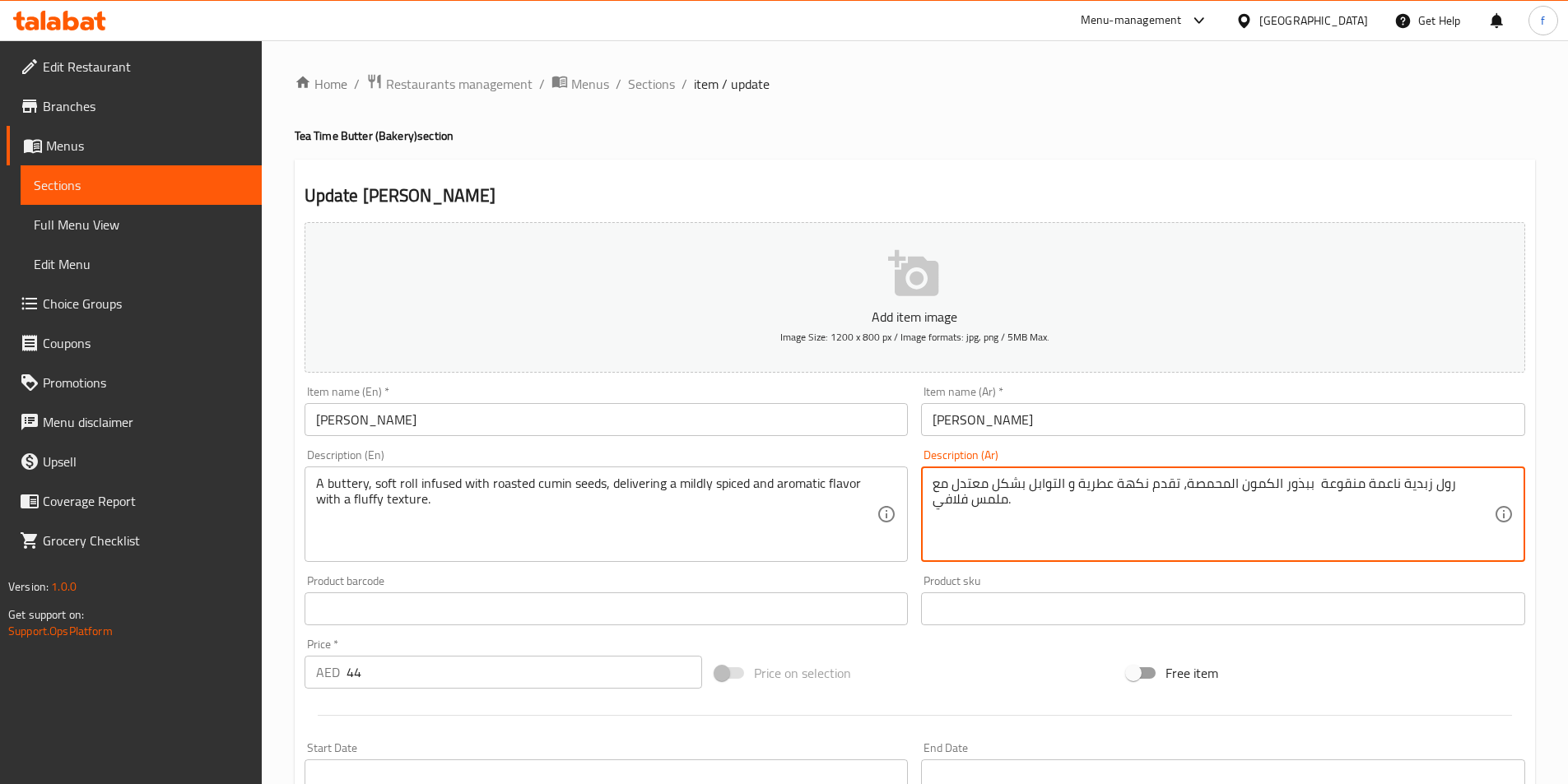
click at [1367, 550] on textarea "رول زبدية ناعمة منقوعة ببذور الكمون المحمصة، تقدم نكهة عطرية و التوابل بشكل معت…" at bounding box center [1212, 515] width 561 height 78
click at [1344, 484] on textarea "رول زبدية ناعمة منقوعة ببذور الكمون المحمصة، تقدم نكهة عطرية و التوابل بشكل معت…" at bounding box center [1212, 515] width 561 height 78
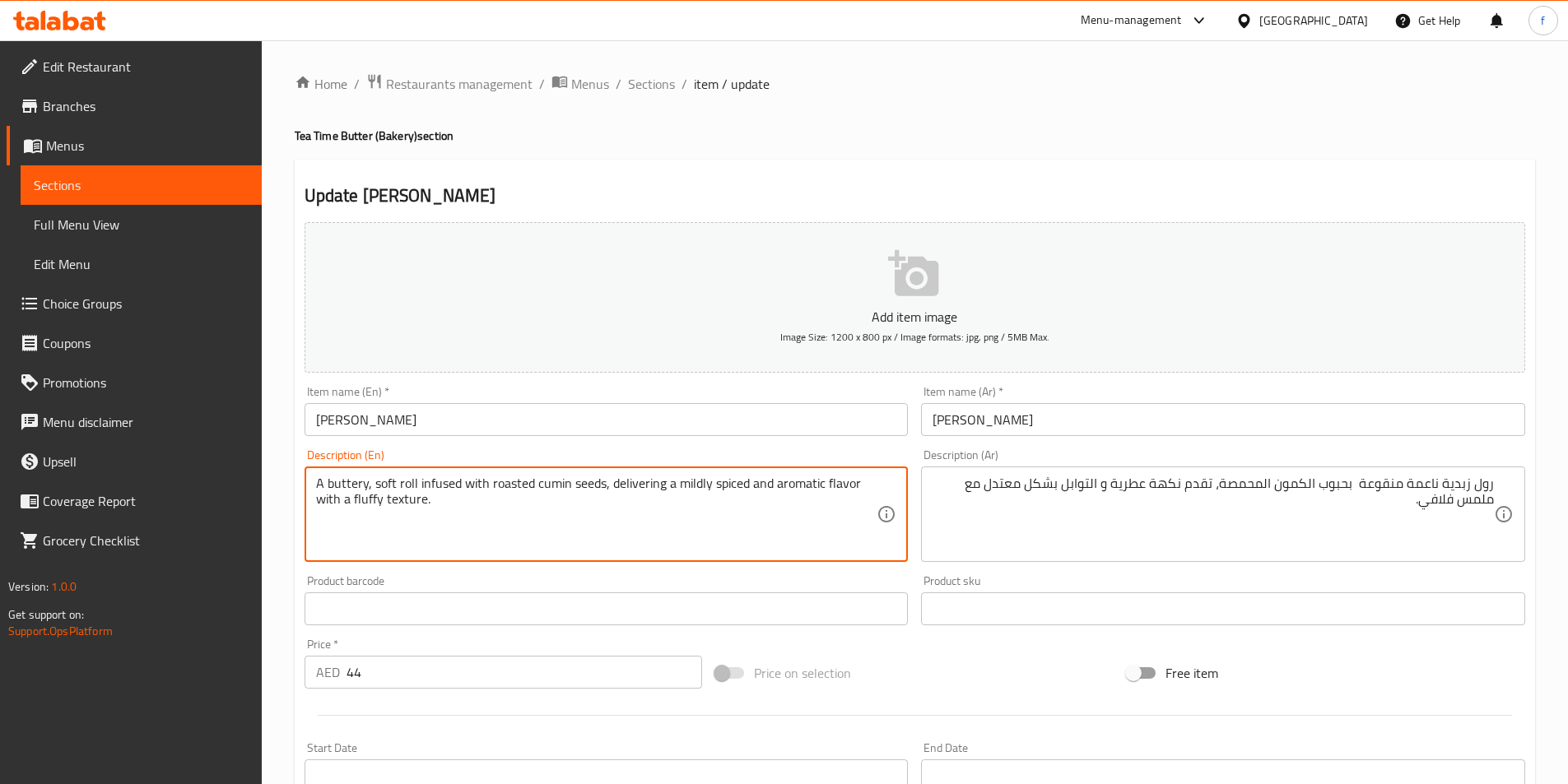
click at [655, 478] on textarea "A buttery, soft roll infused with roasted cumin seeds, delivering a mildly spic…" at bounding box center [596, 515] width 561 height 78
click at [845, 490] on textarea "A buttery, soft roll infused with roasted cumin seeds, delivering a mildly spic…" at bounding box center [596, 515] width 561 height 78
click at [790, 486] on textarea "A buttery, soft roll infused with roasted cumin seeds, delivering a mildly spic…" at bounding box center [596, 515] width 561 height 78
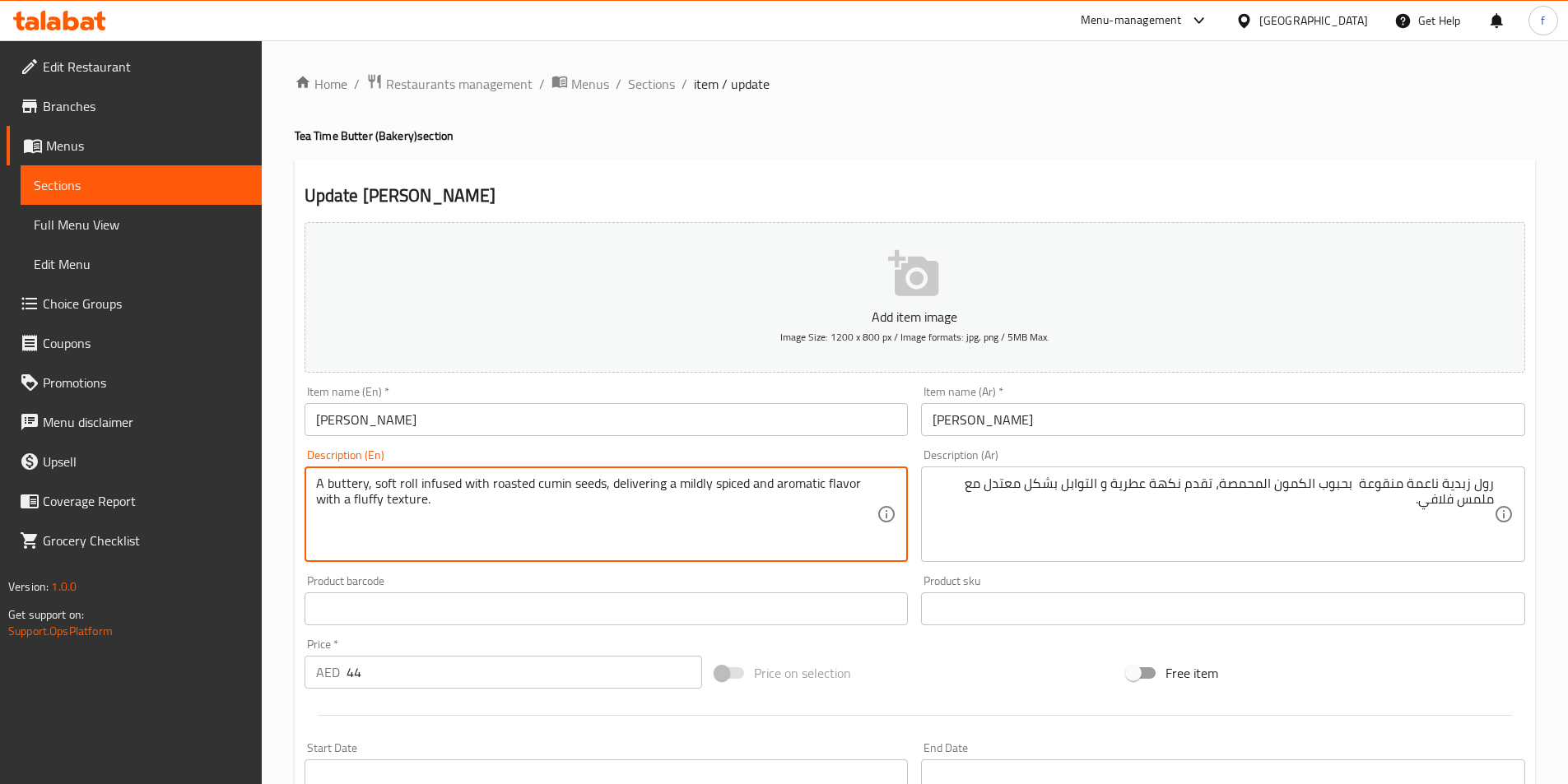
click at [723, 487] on textarea "A buttery, soft roll infused with roasted cumin seeds, delivering a mildly spic…" at bounding box center [596, 515] width 561 height 78
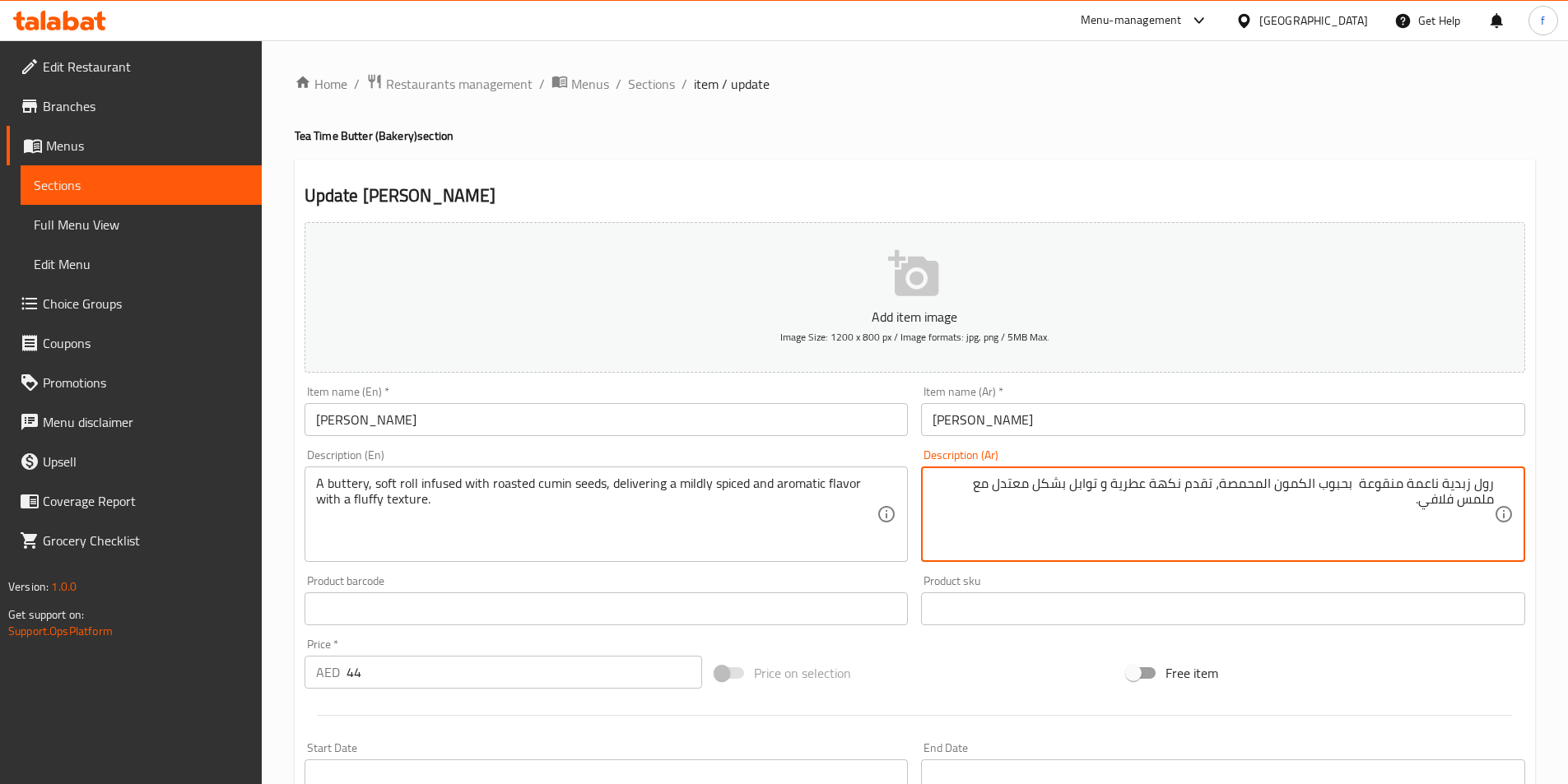
type textarea "رول زبدية ناعمة منقوعة بحبوب الكمون المحمصة، تقدم نكهة عطرية و توابل بشكل معتدل…"
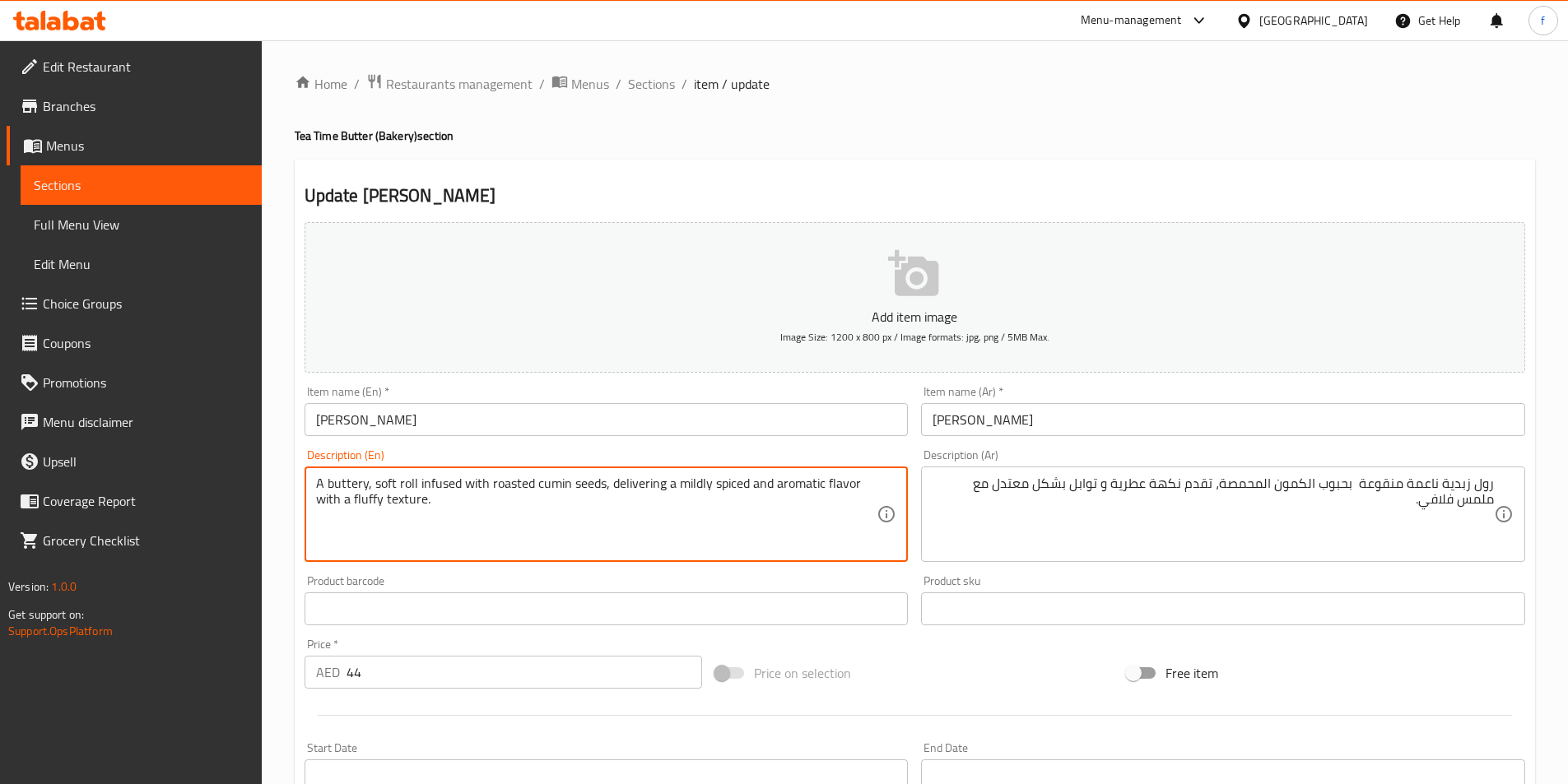
click at [688, 482] on textarea "A buttery, soft roll infused with roasted cumin seeds, delivering a mildly spic…" at bounding box center [596, 515] width 561 height 78
click at [400, 501] on textarea "A buttery, soft roll infused with roasted cumin seeds, delivering a mildly spic…" at bounding box center [596, 515] width 561 height 78
click at [361, 502] on textarea "A buttery, soft roll infused with roasted cumin seeds, delivering a mildly spic…" at bounding box center [596, 515] width 561 height 78
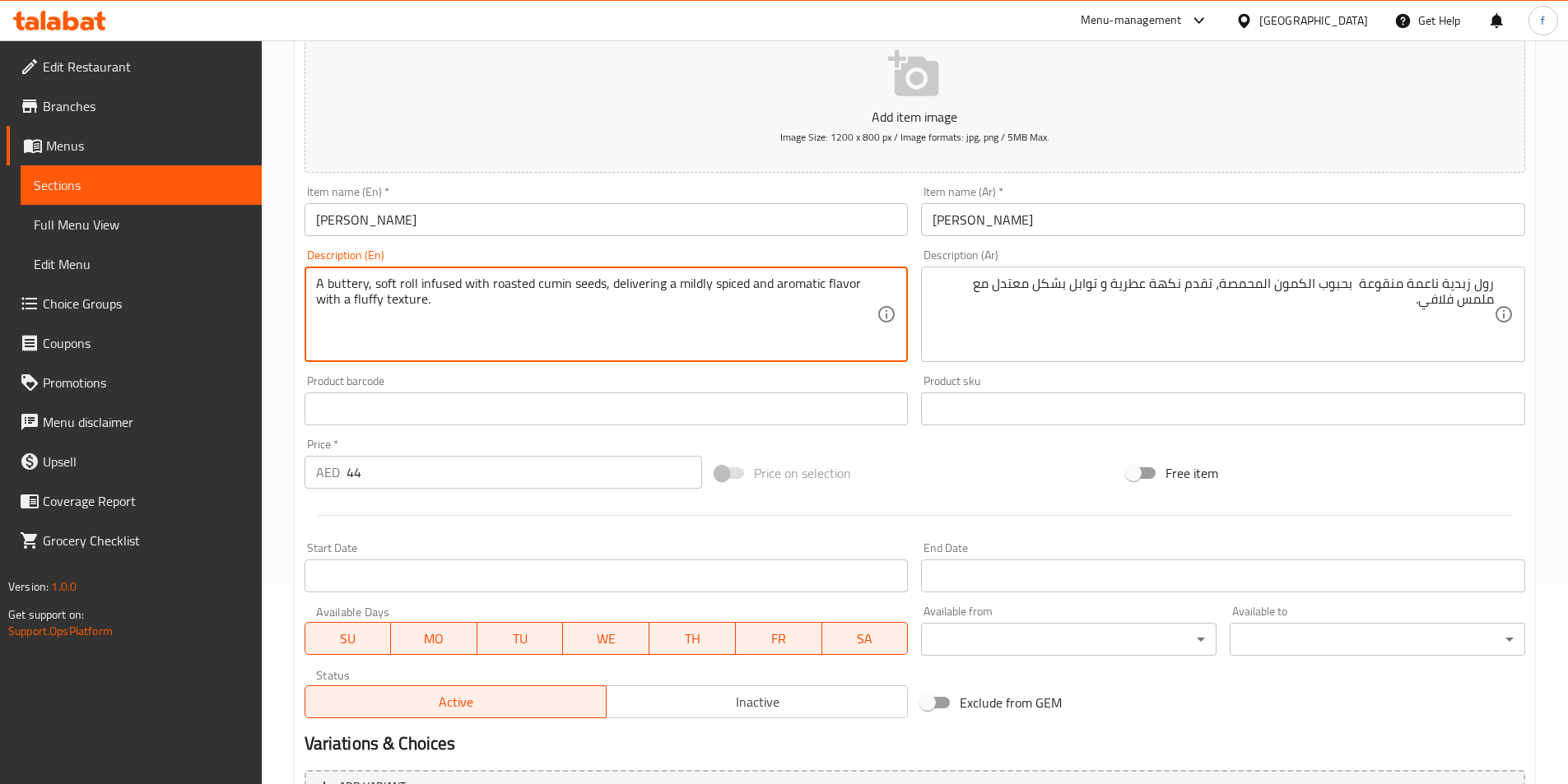
scroll to position [379, 0]
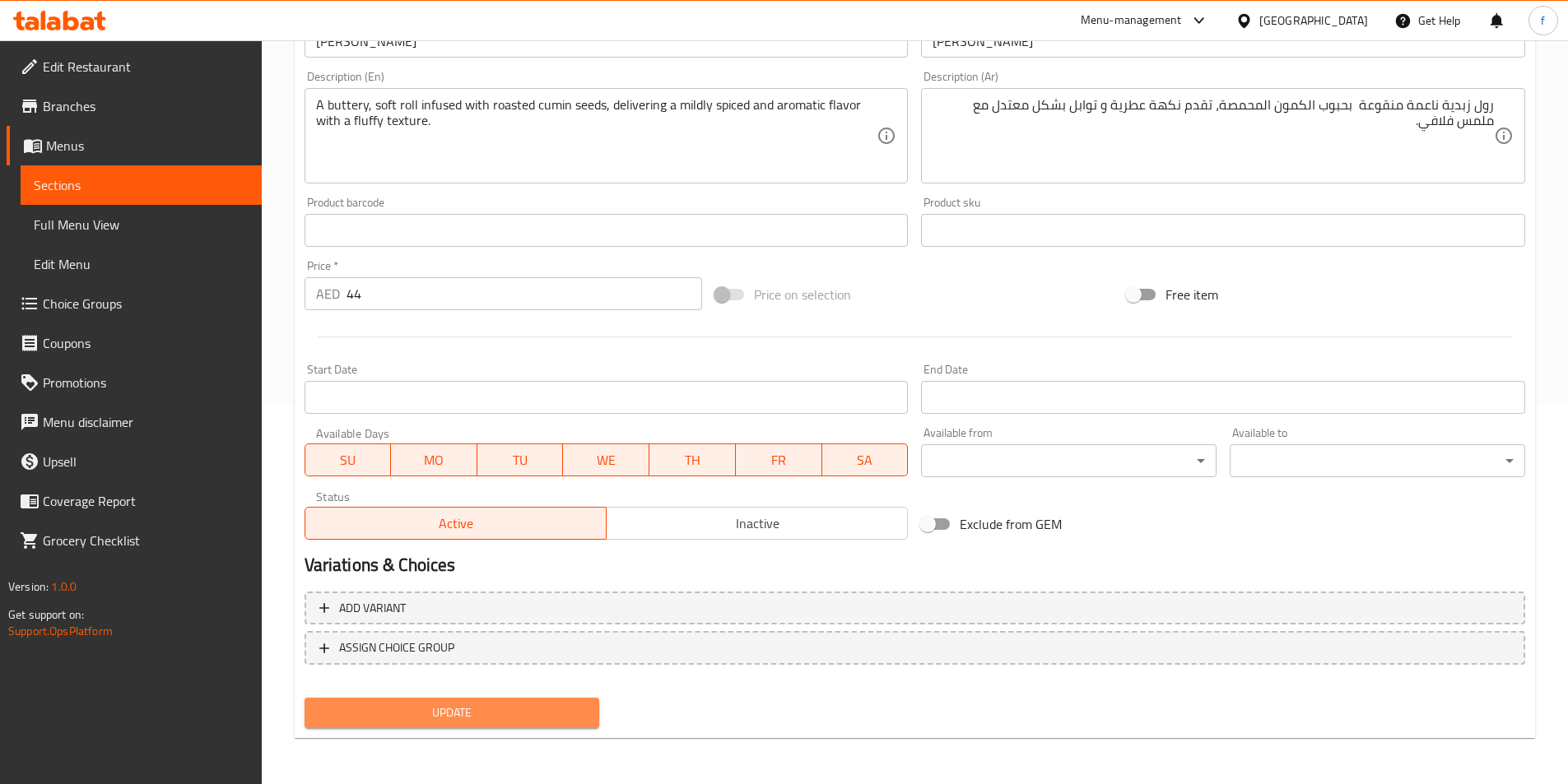
click at [423, 713] on span "Update" at bounding box center [452, 713] width 269 height 21
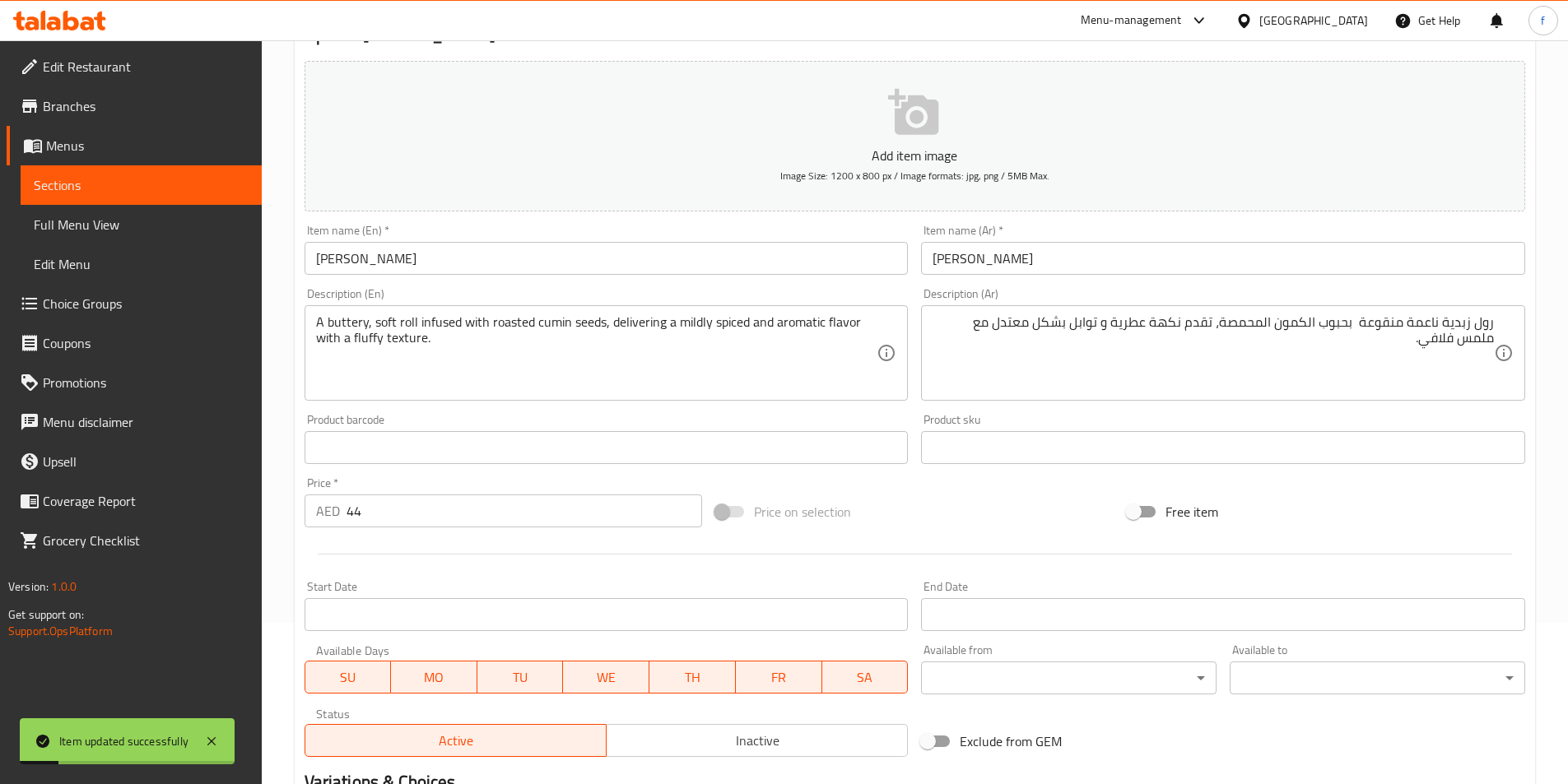
scroll to position [0, 0]
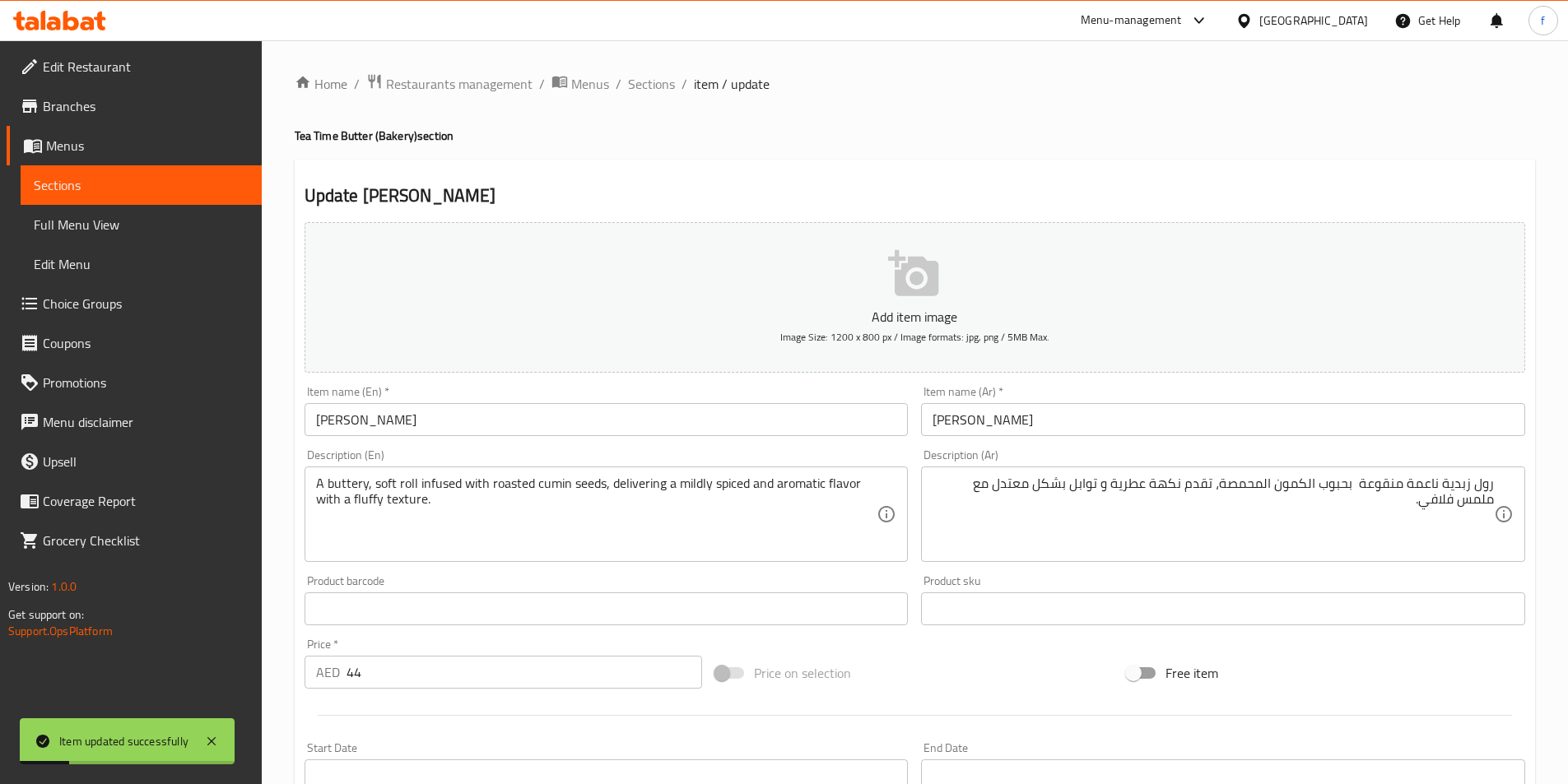
drag, startPoint x: 652, startPoint y: 78, endPoint x: 718, endPoint y: 17, distance: 89.9
click at [652, 78] on span "Sections" at bounding box center [651, 84] width 47 height 20
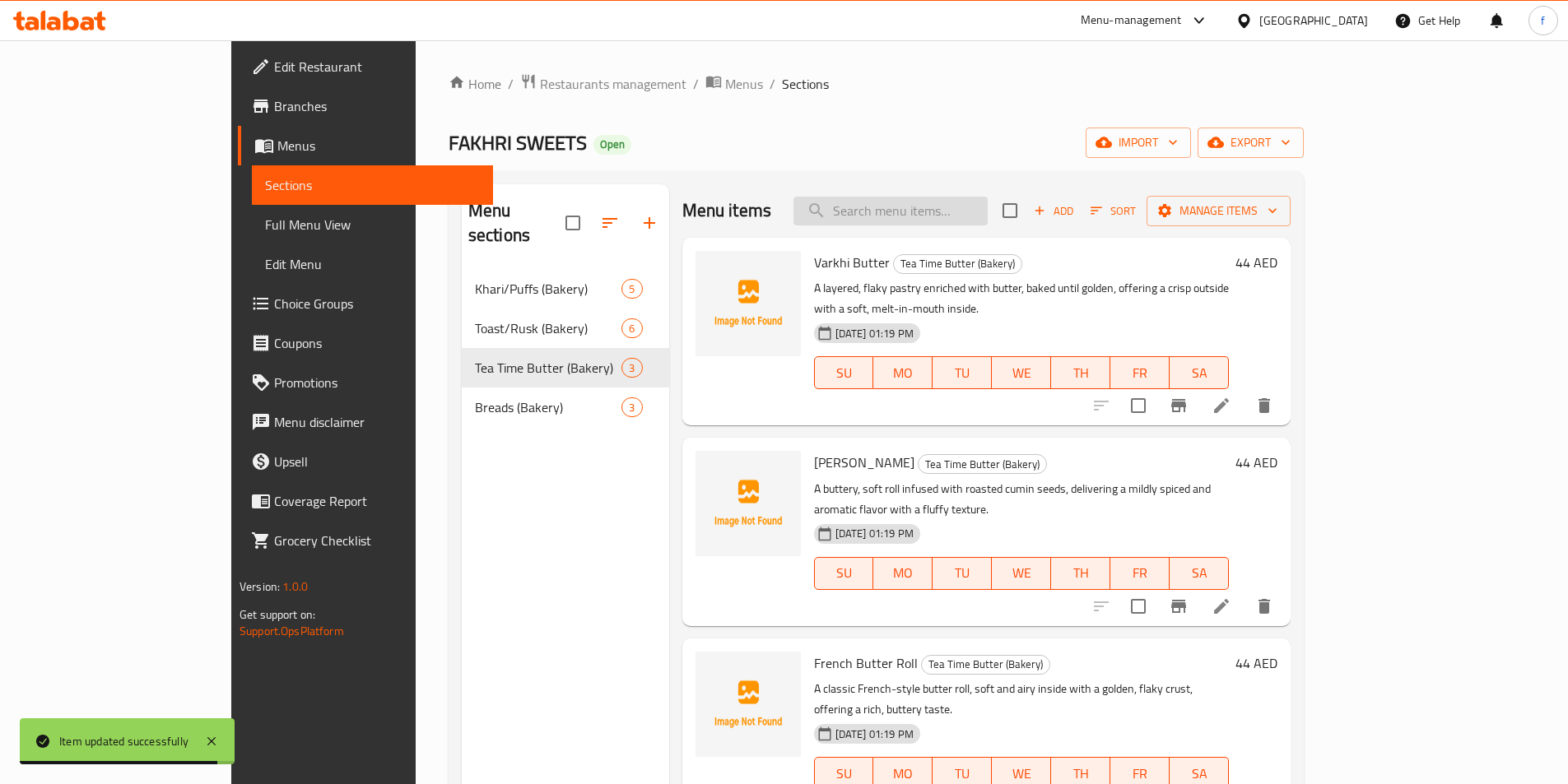
click at [988, 205] on input "search" at bounding box center [890, 211] width 194 height 29
paste input "Kebab Bread"
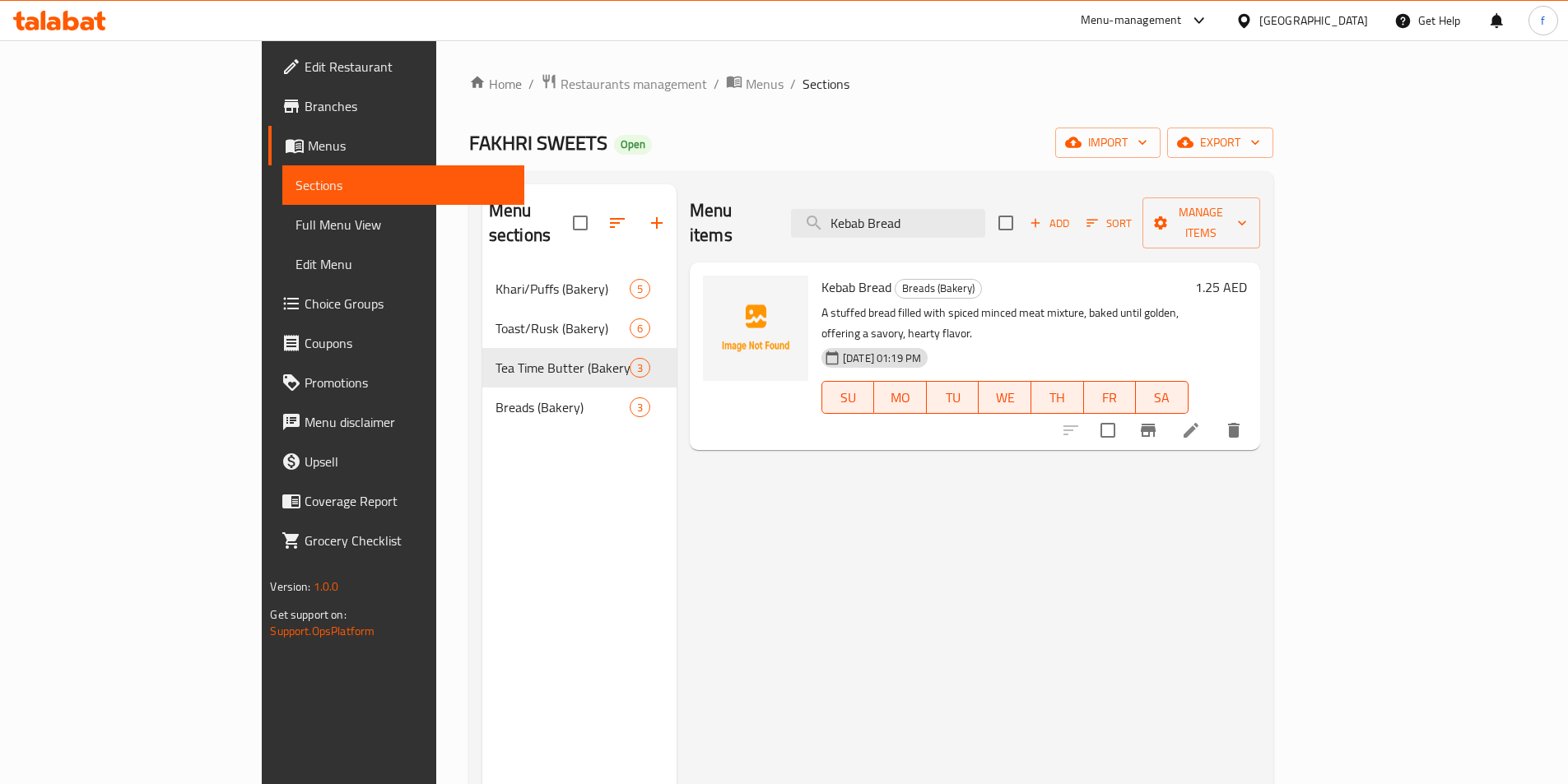
type input "Kebab Bread"
click at [1214, 415] on li at bounding box center [1191, 430] width 46 height 30
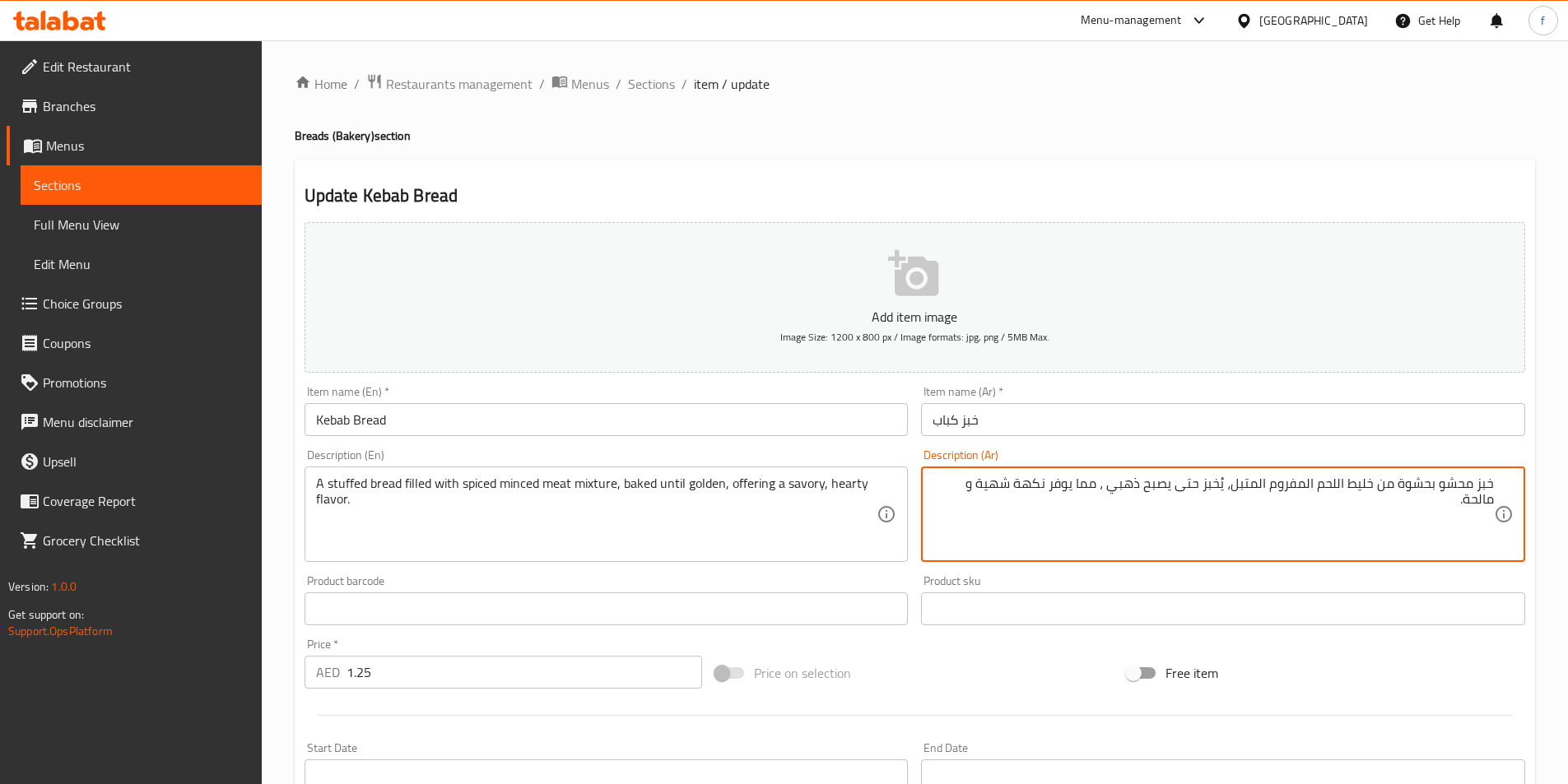
drag, startPoint x: 1101, startPoint y: 485, endPoint x: 1054, endPoint y: 495, distance: 48.1
click at [1054, 495] on textarea "خبز محشو بحشوة من خليط اللحم المفروم المتبل، يُخبز حتى يصبح ذهبي ، مما يوفر نكه…" at bounding box center [1212, 515] width 561 height 78
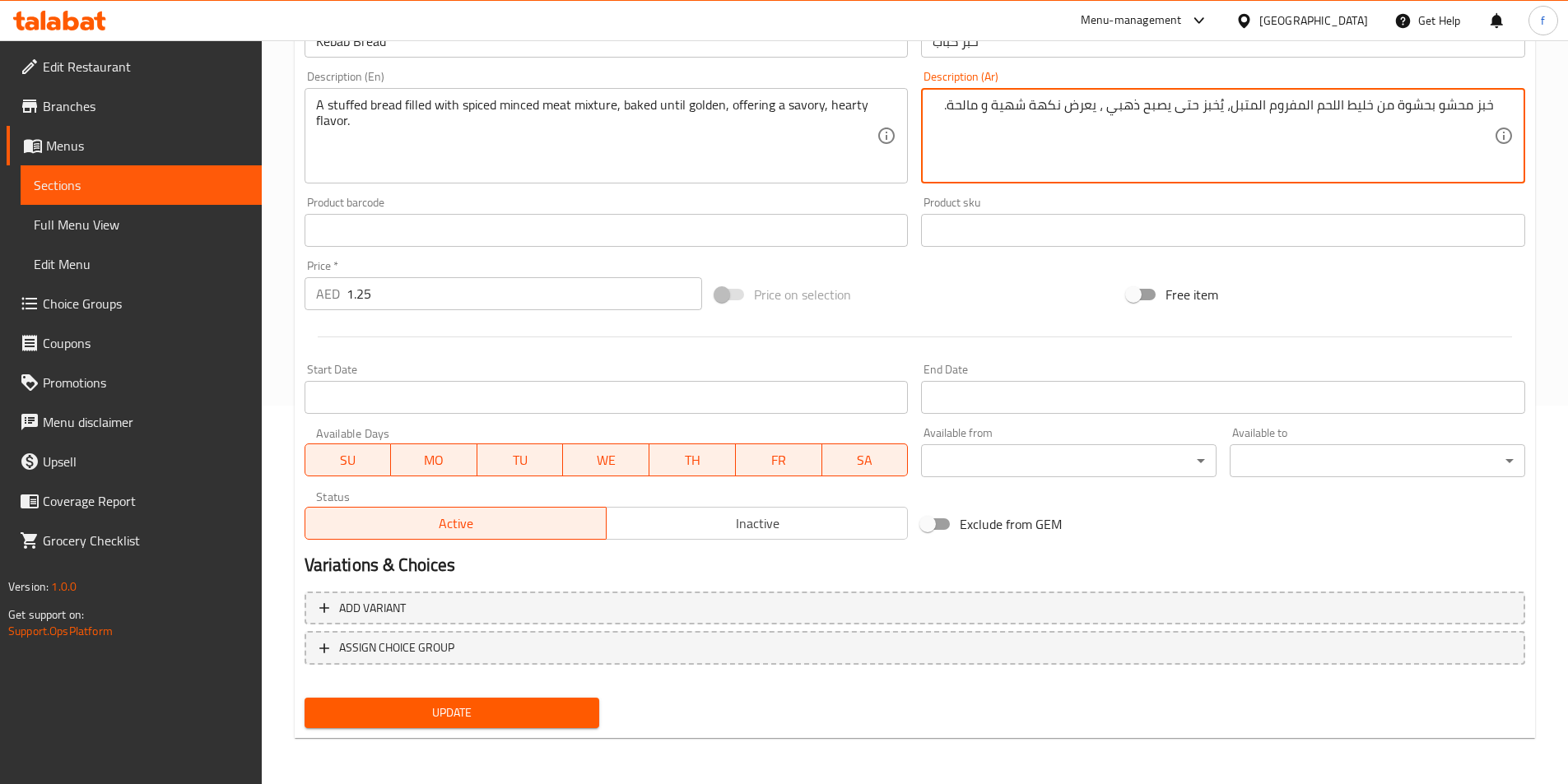
type textarea "خبز محشو بحشوة من خليط اللحم المفروم المتبل، يُخبز حتى يصبح ذهبي ، يعرض نكهة شه…"
click at [533, 728] on button "Update" at bounding box center [452, 713] width 296 height 31
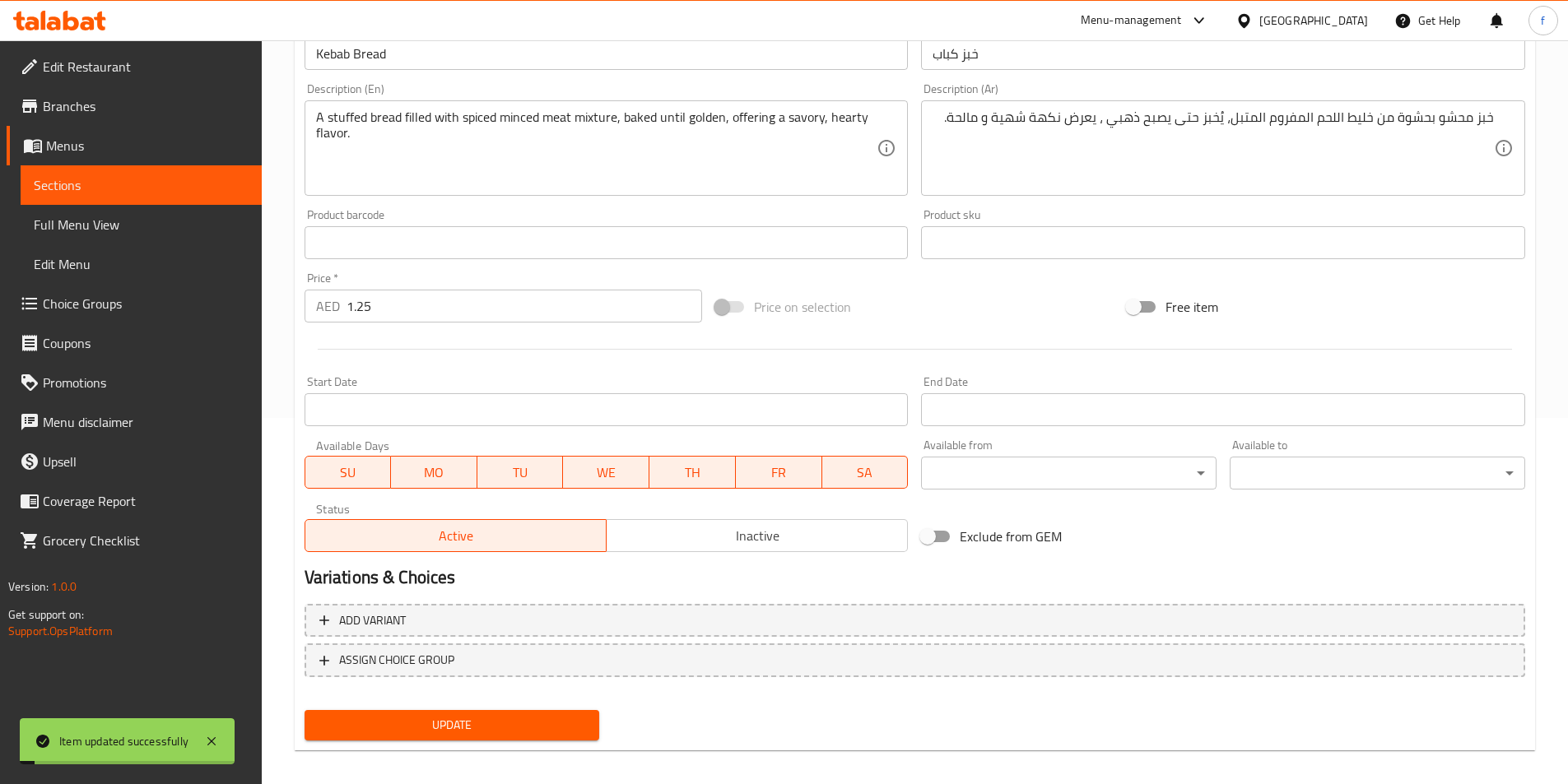
scroll to position [0, 0]
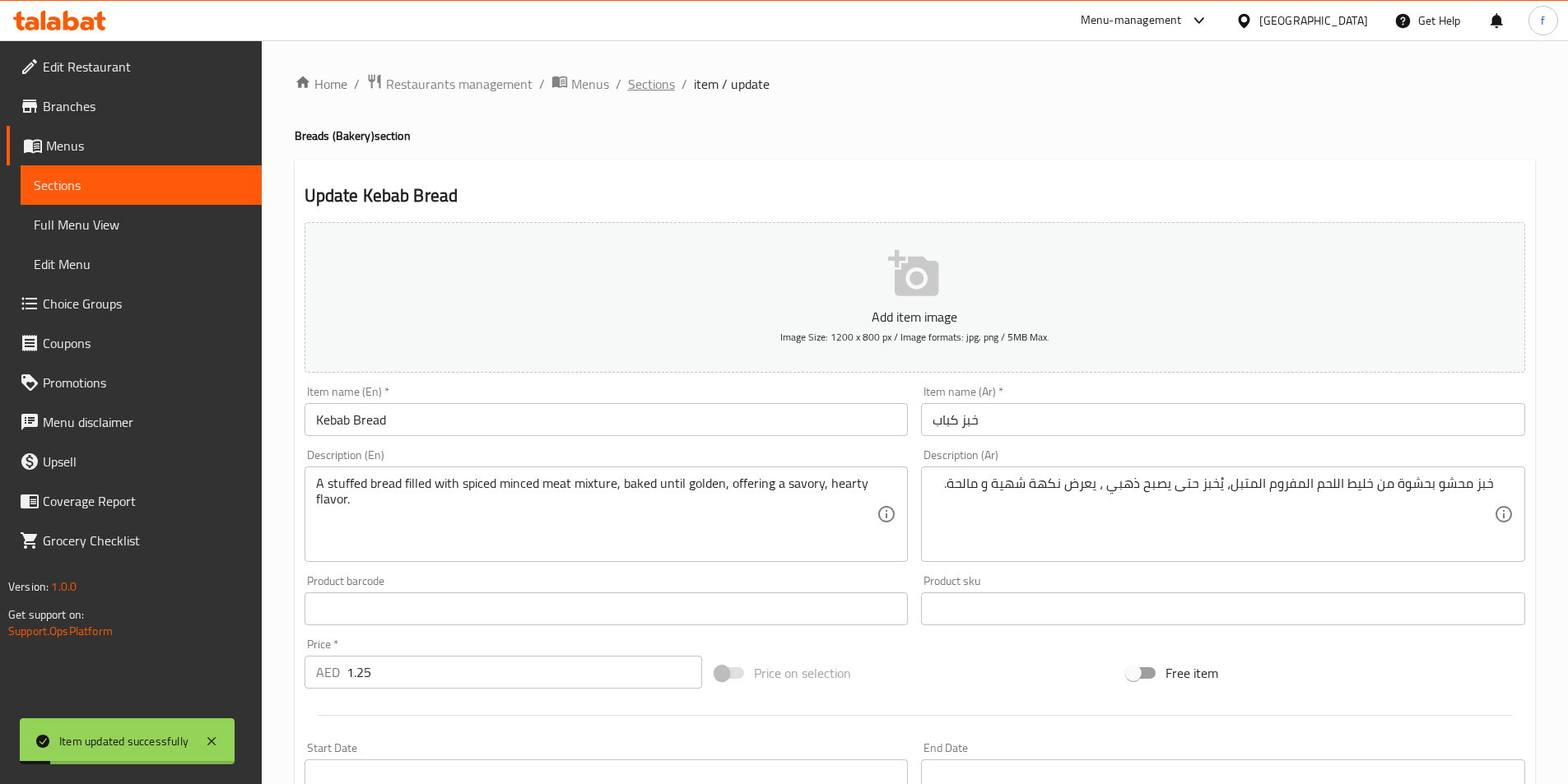
click at [664, 93] on span "Sections" at bounding box center [651, 84] width 47 height 20
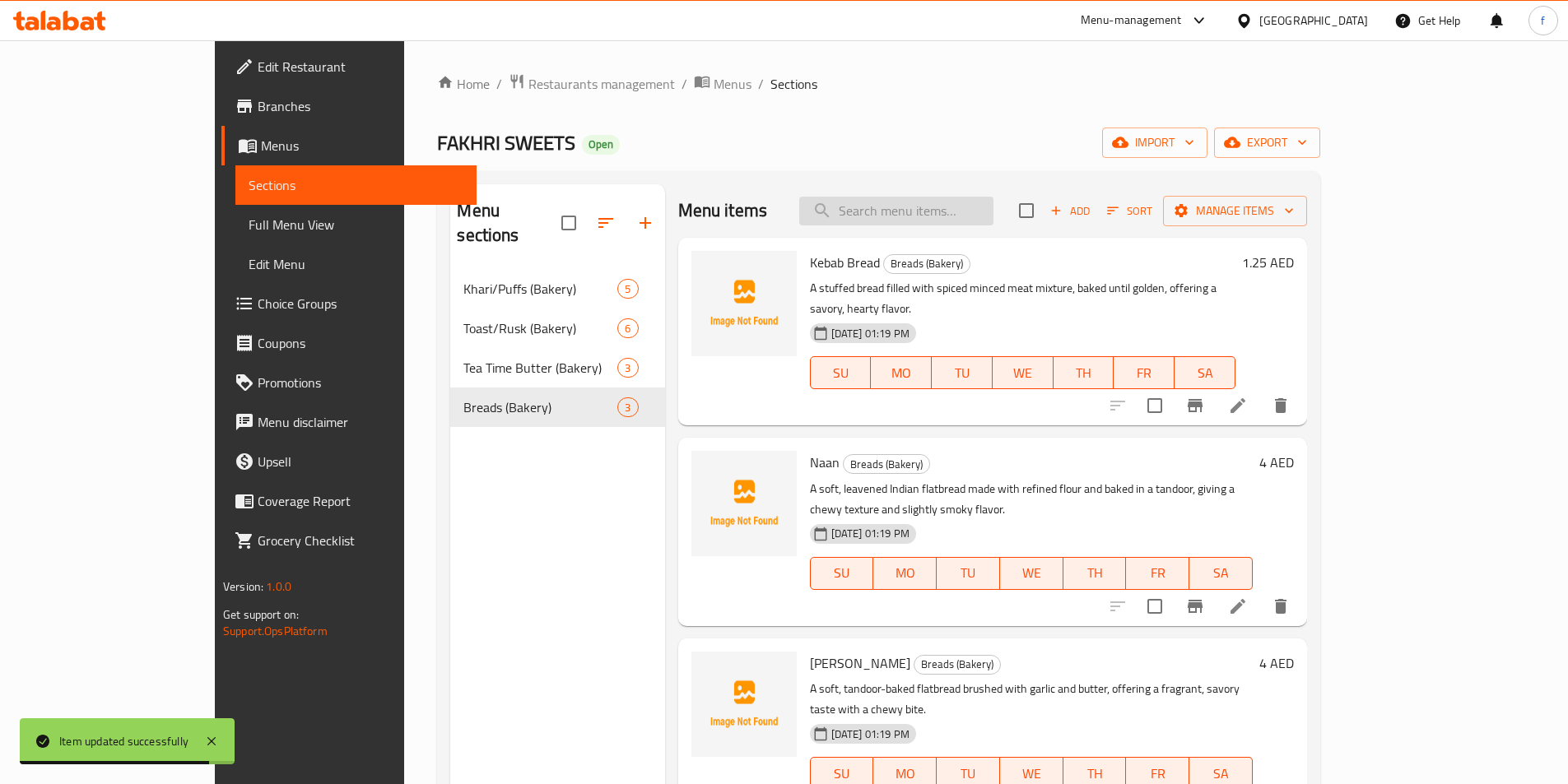
click at [969, 207] on input "search" at bounding box center [896, 211] width 194 height 29
paste input "Palmiers(Shakkar Khari)"
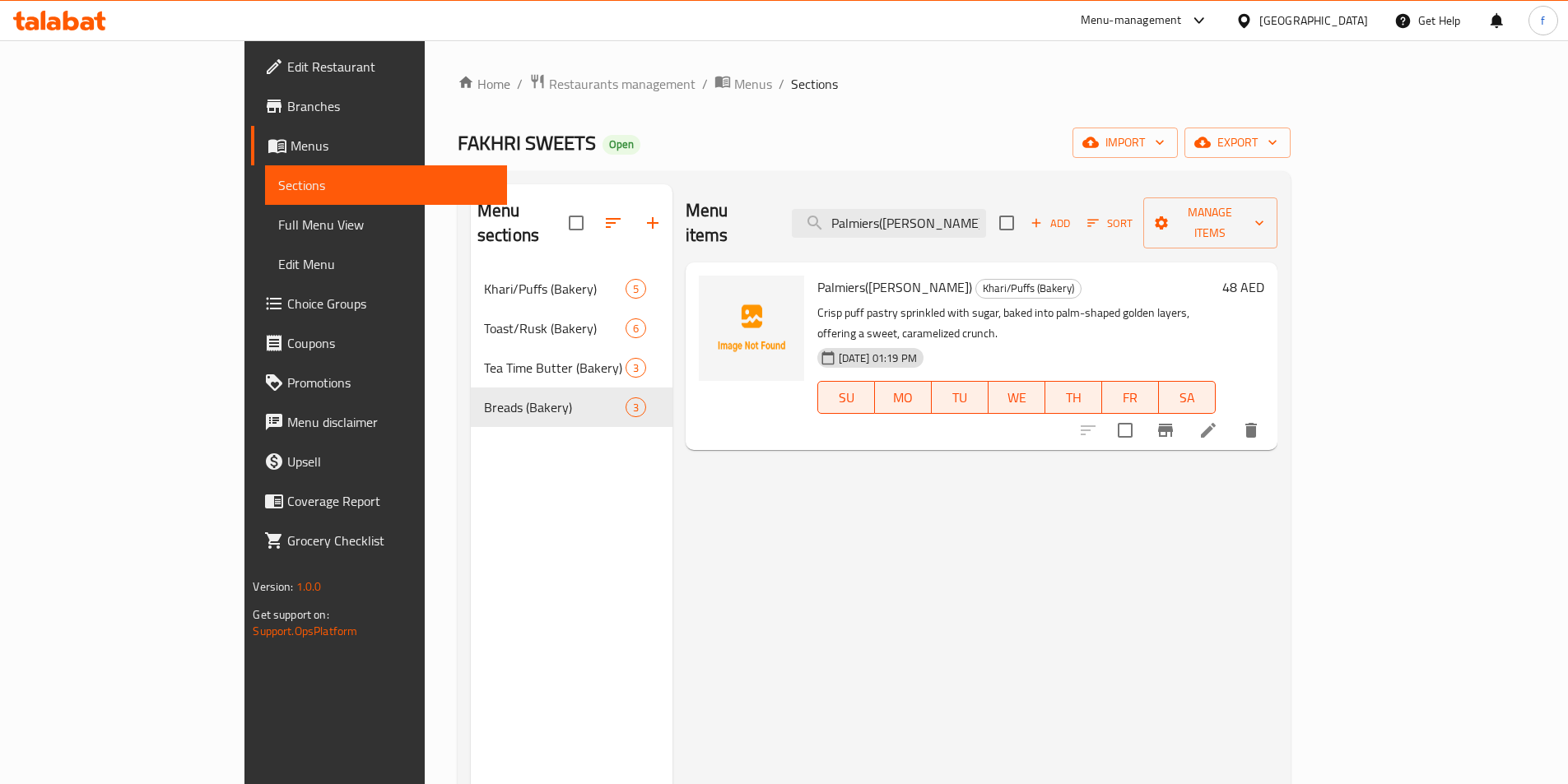
type input "Palmiers(Shakkar Khari)"
click at [1218, 420] on icon at bounding box center [1208, 430] width 20 height 20
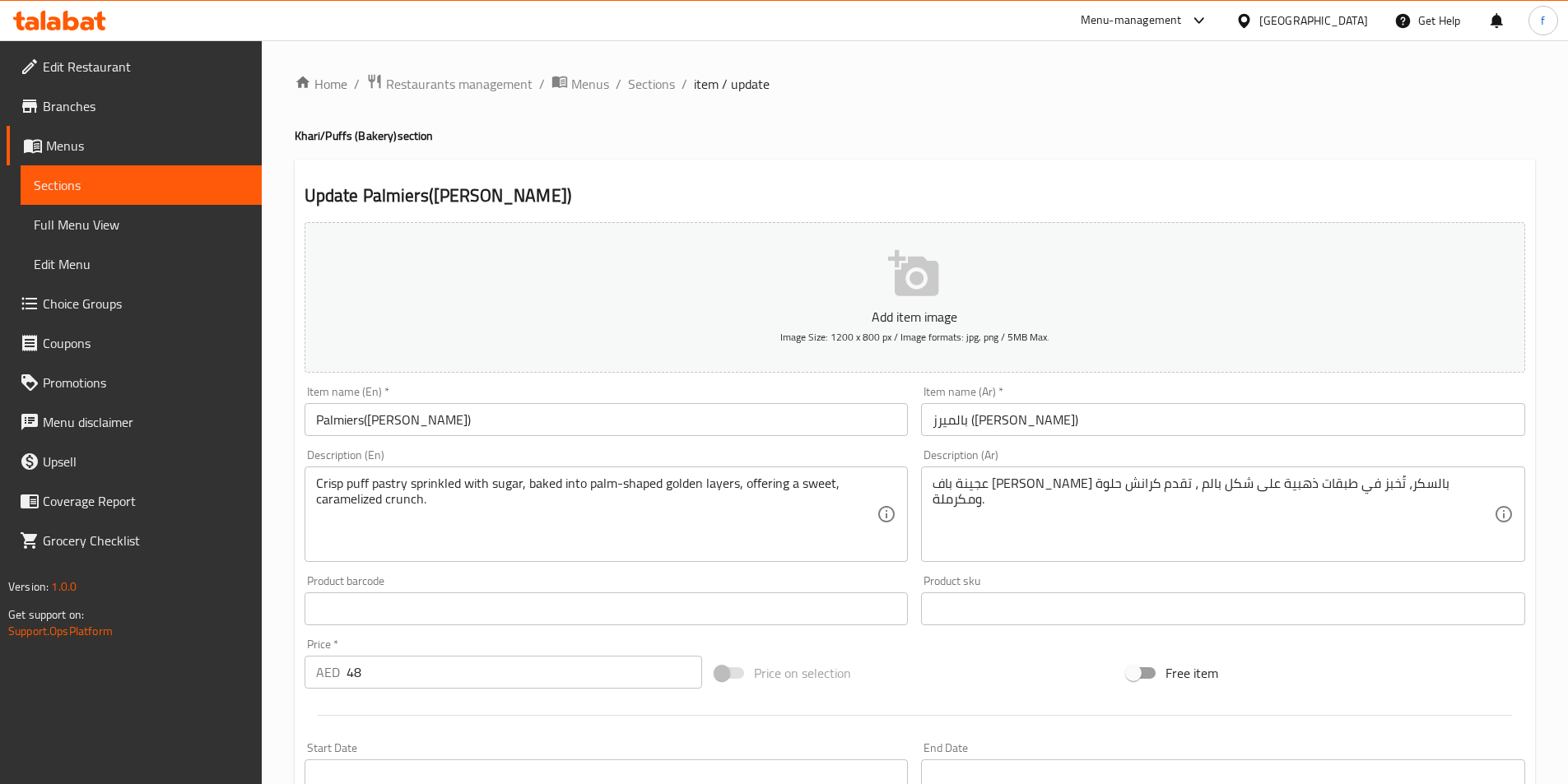
click at [1341, 555] on div "عجينة باف كريسب مرشوشة بالسكر، تُخبز في طبقات ذهبية على شكل بالم ، تقدم كرانش ح…" at bounding box center [1222, 514] width 604 height 95
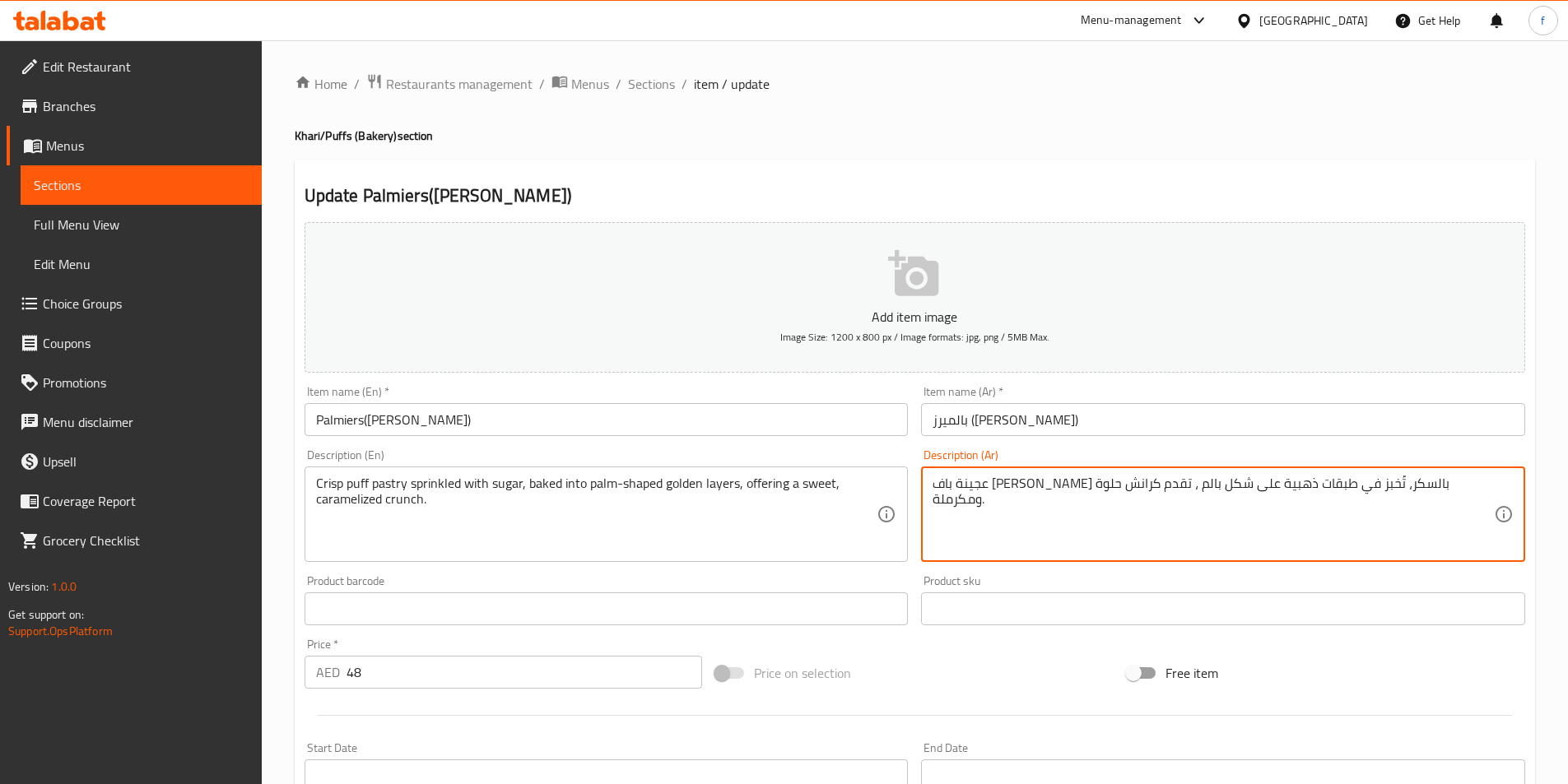
click at [1333, 529] on textarea "عجينة باف كريسب مرشوشة بالسكر، تُخبز في طبقات ذهبية على شكل بالم ، تقدم كرانش ح…" at bounding box center [1212, 515] width 561 height 78
click at [1072, 482] on textarea "عجينة باف كريسب مرشوشة بالسكر، تُخبز في طبقات ذهبية على شكل بالم ، تقدم كرانش ح…" at bounding box center [1212, 515] width 561 height 78
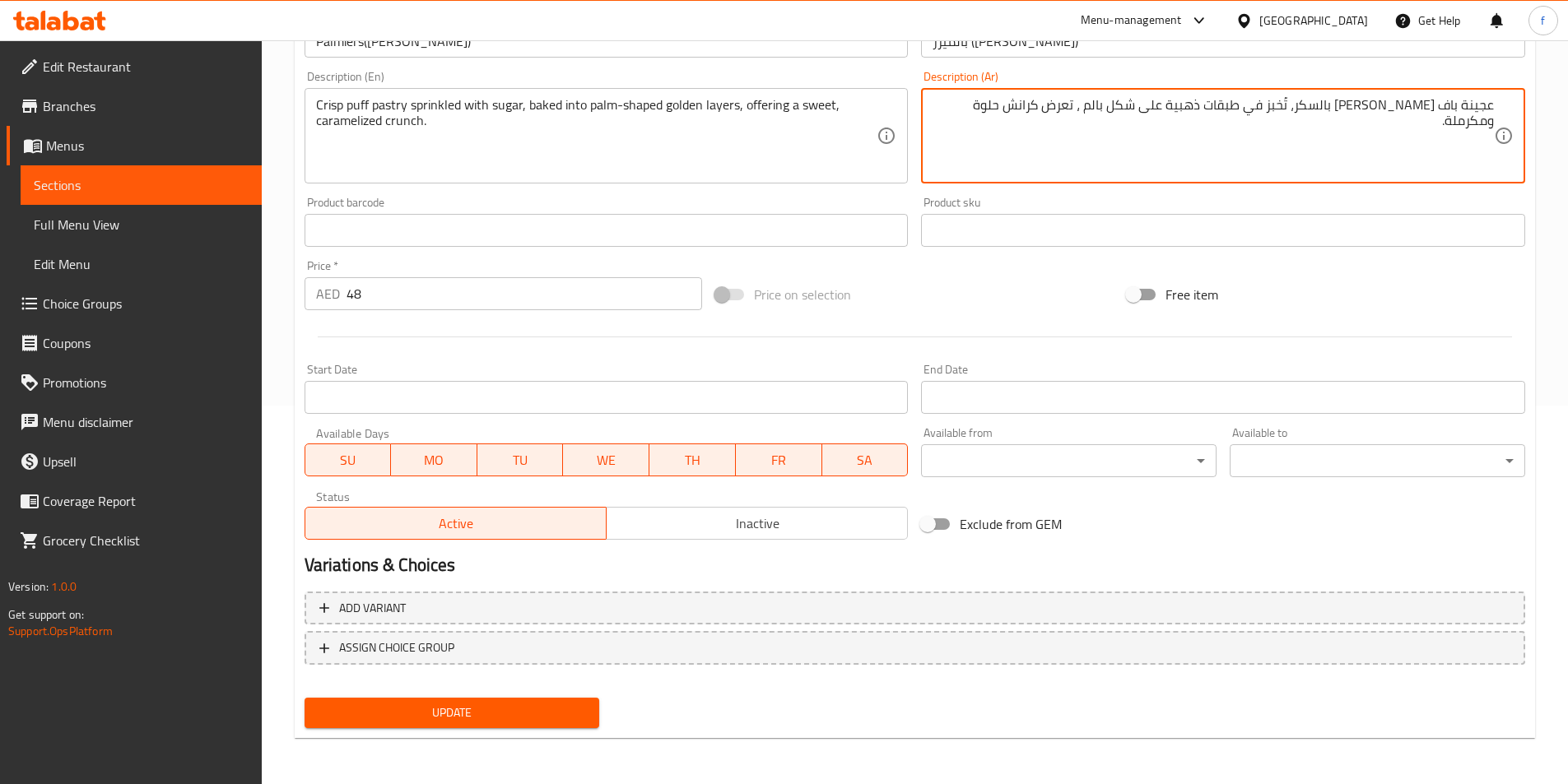
type textarea "عجينة باف كريسب مرشوشة بالسكر، تُخبز في طبقات ذهبية على شكل بالم ، تعرض كرانش ح…"
click at [535, 722] on span "Update" at bounding box center [452, 713] width 269 height 21
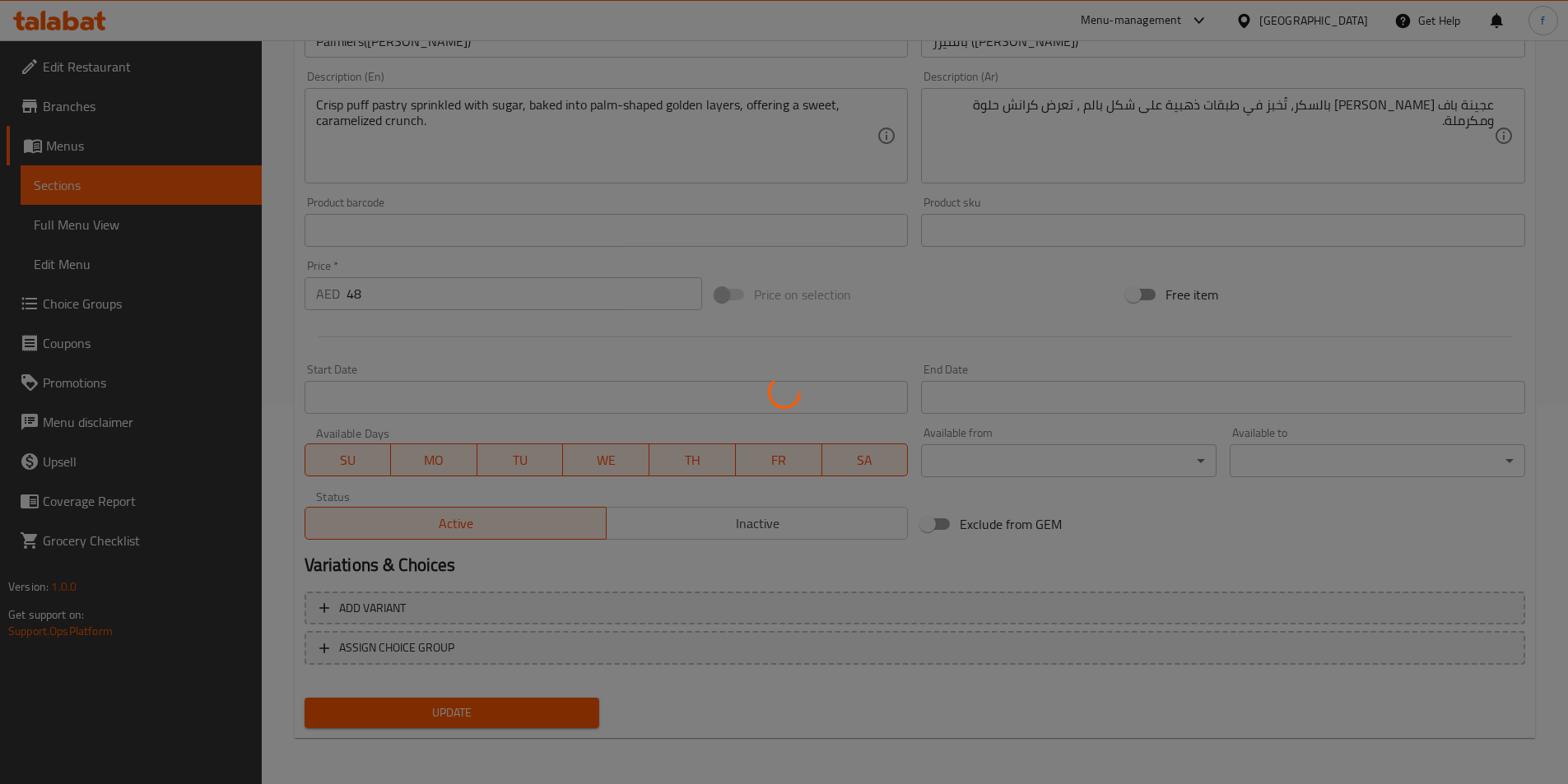
scroll to position [0, 0]
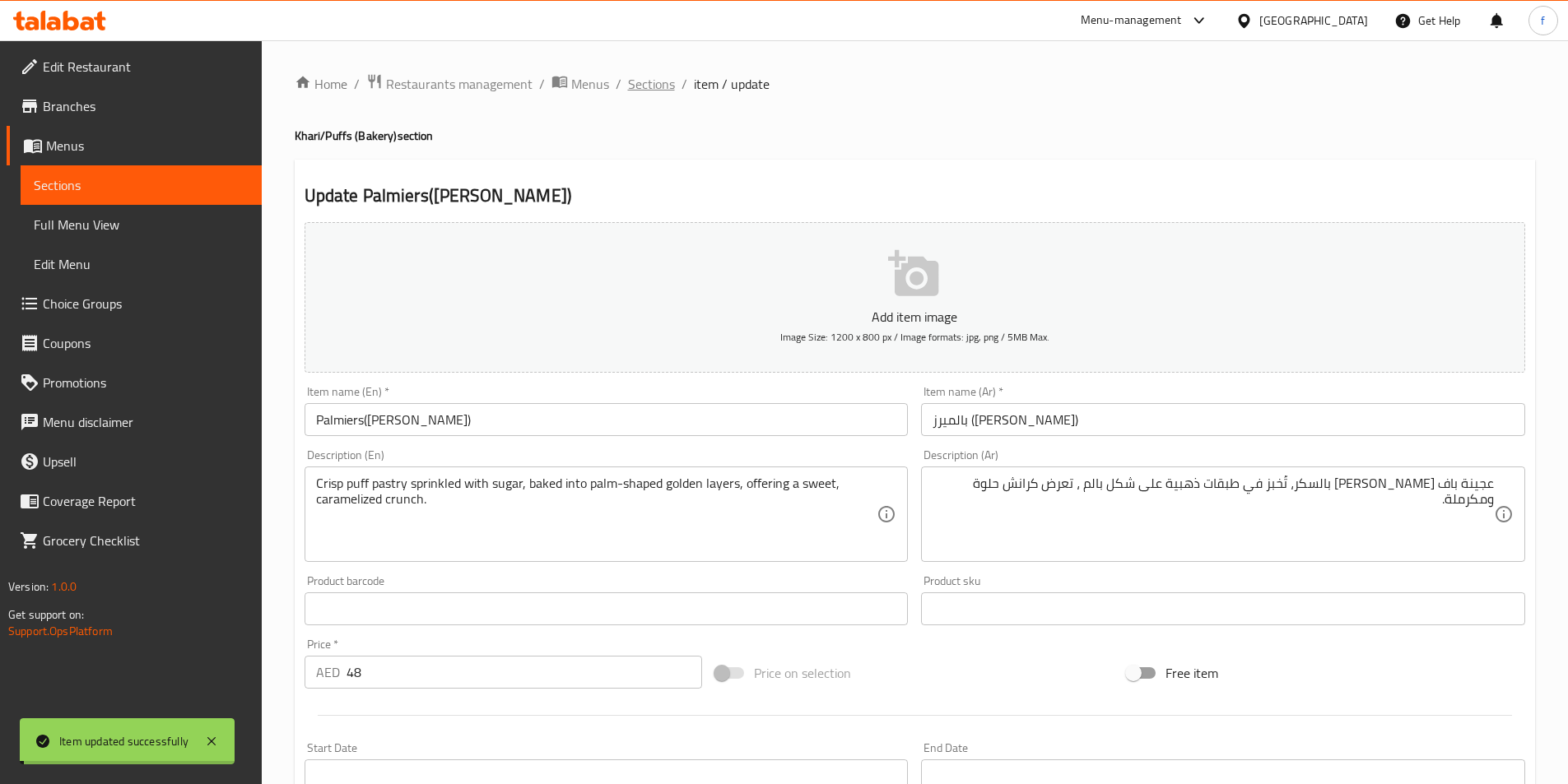
click at [650, 86] on span "Sections" at bounding box center [651, 84] width 47 height 20
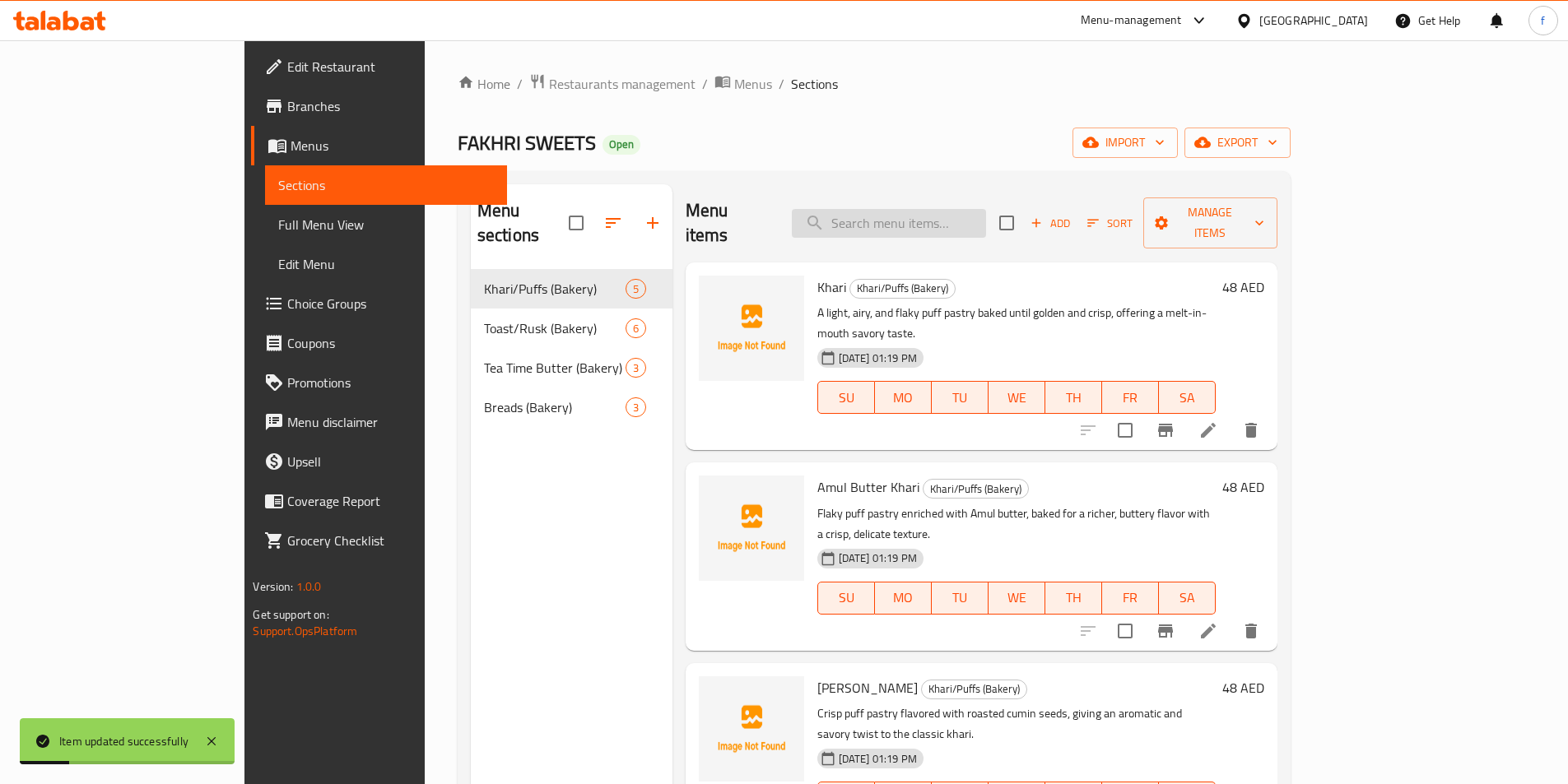
click at [958, 209] on input "search" at bounding box center [888, 223] width 194 height 29
paste input "Mawa Toast"
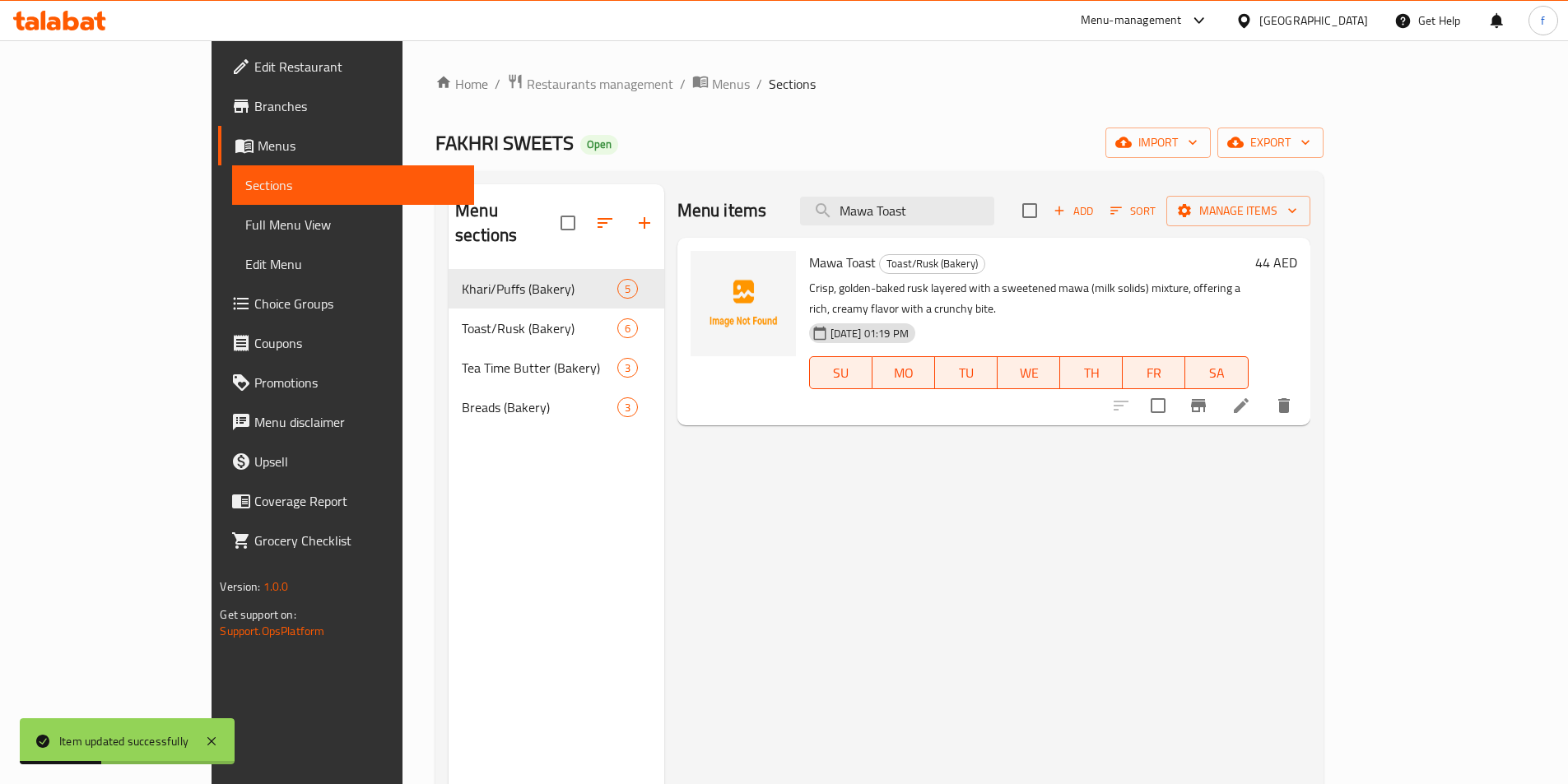
type input "Mawa Toast"
click at [1248, 399] on icon at bounding box center [1241, 406] width 15 height 15
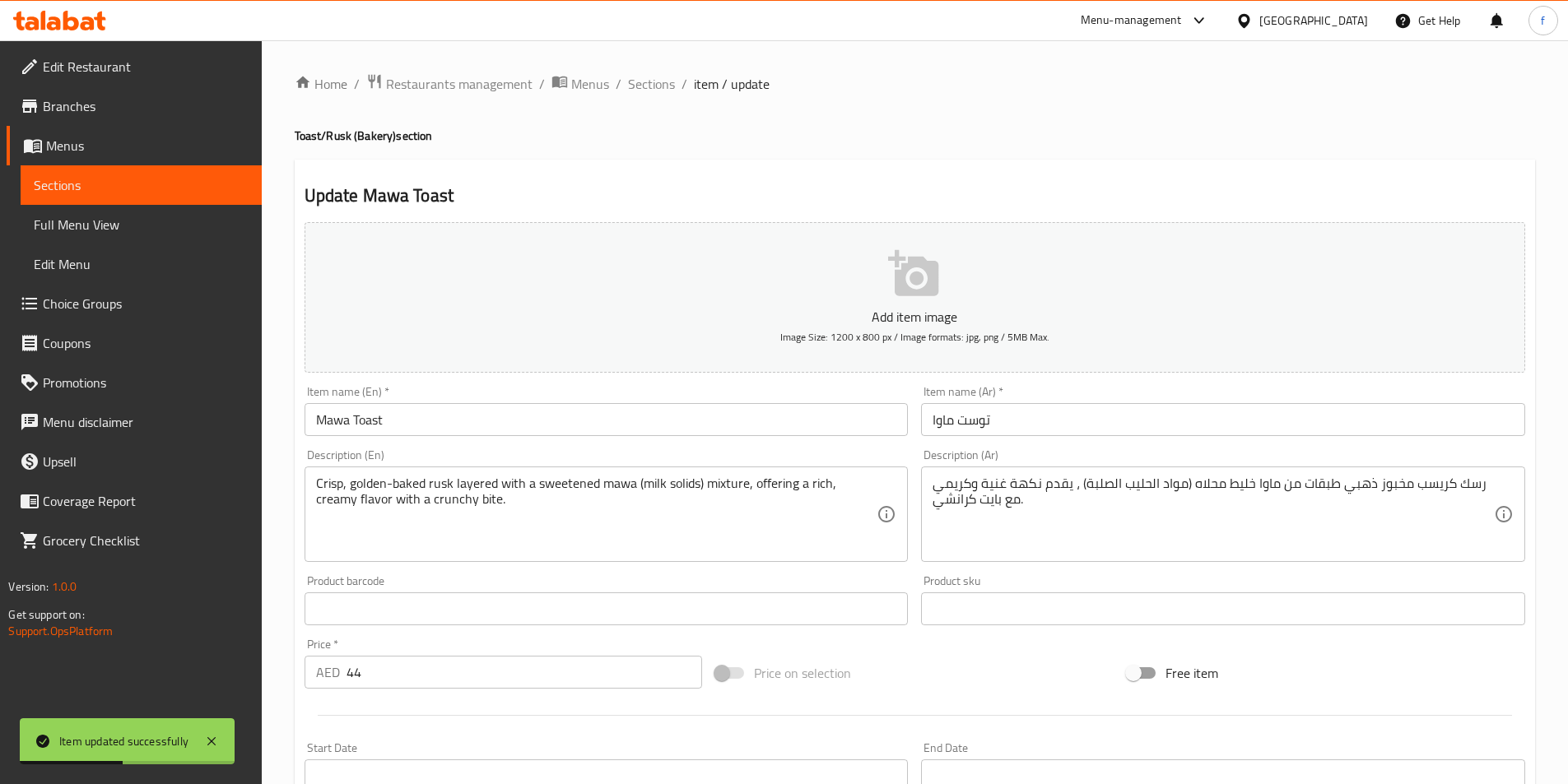
scroll to position [165, 0]
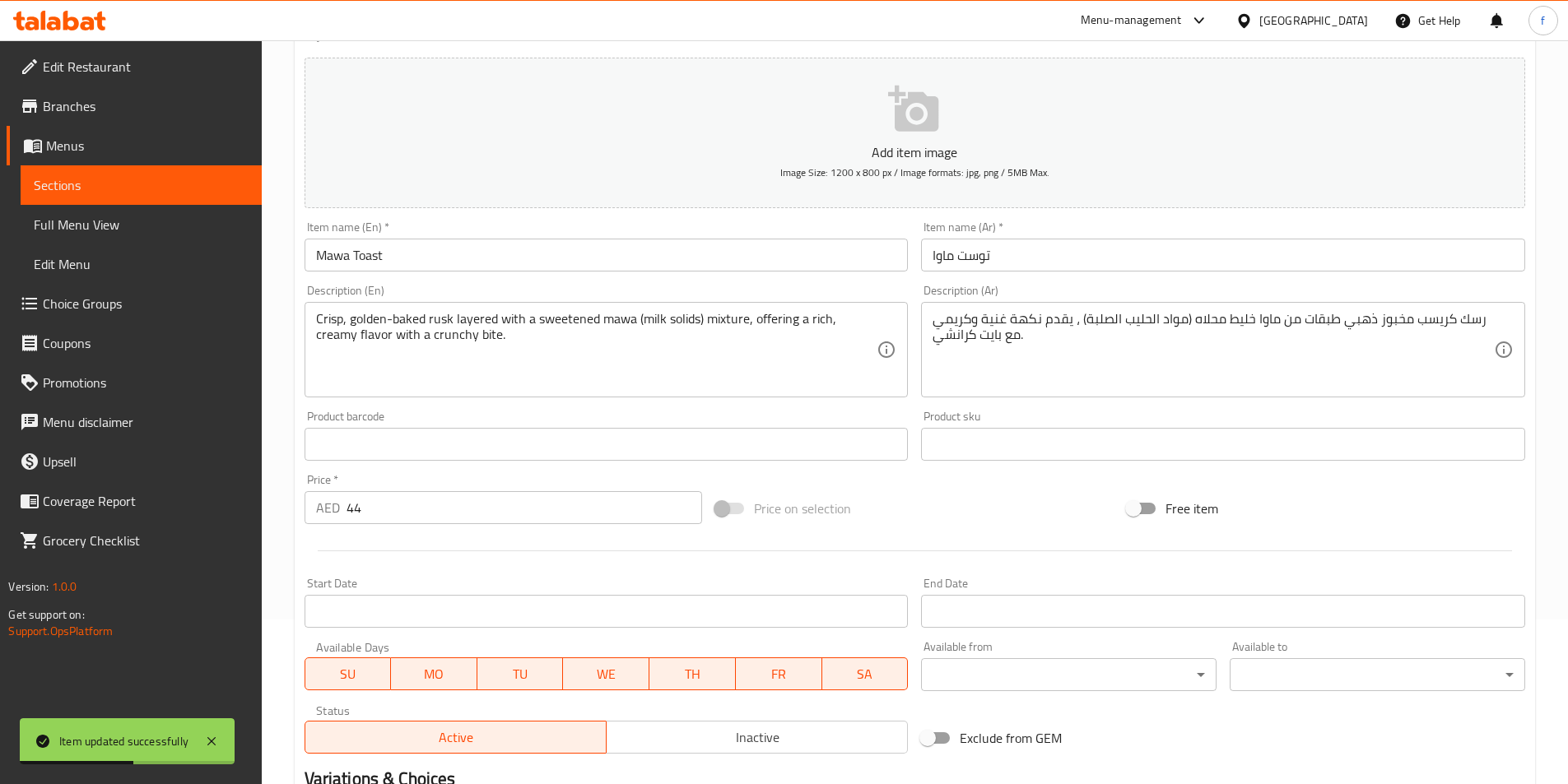
click at [1267, 390] on div "رسك كريسب مخبوز ذهبي طبقات من ماوا خليط محلاه (مواد الحليب الصلبة) ، يقدم نكهة …" at bounding box center [1222, 349] width 604 height 95
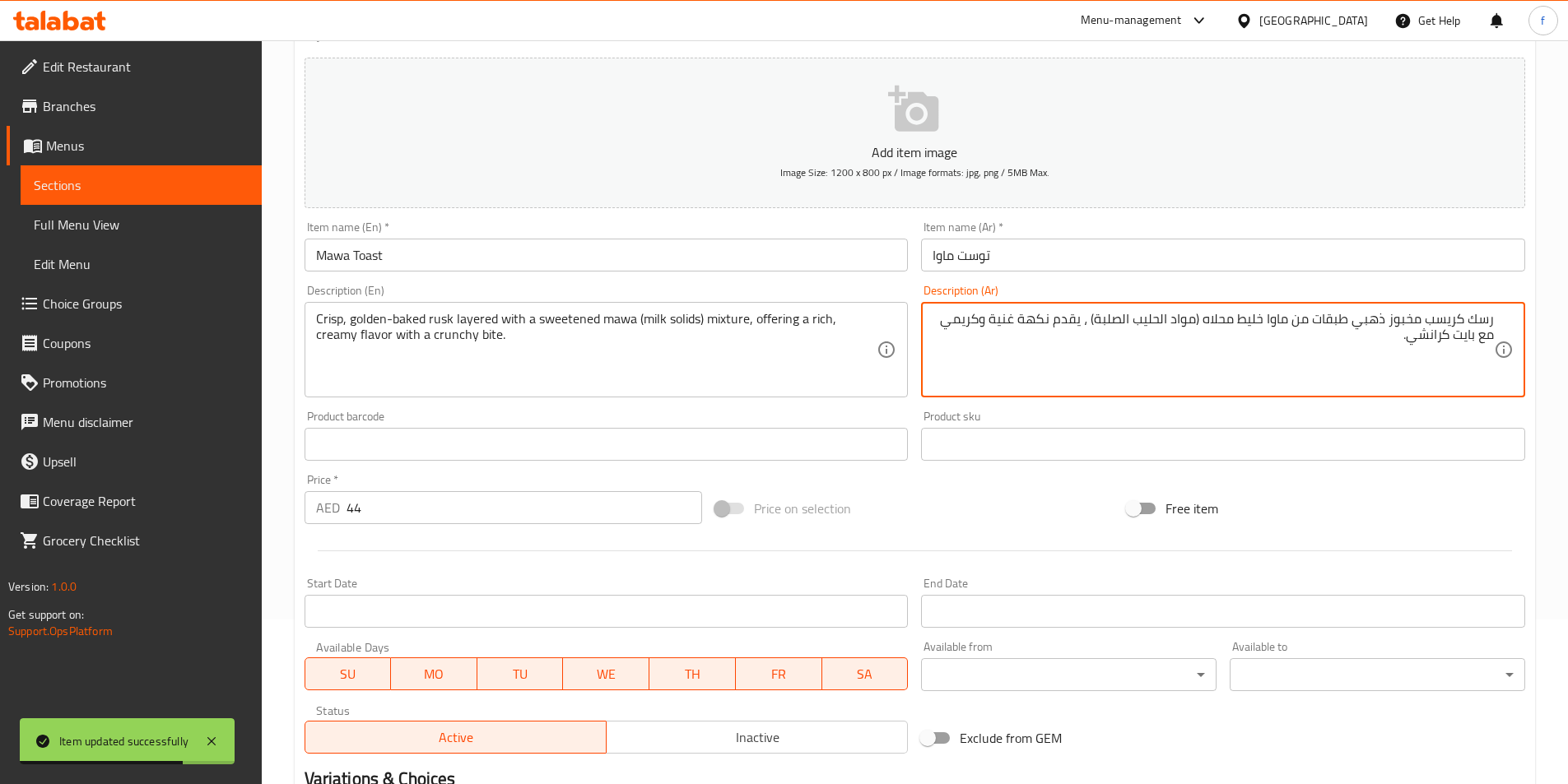
click at [1070, 322] on textarea "رسك كريسب مخبوز ذهبي طبقات من ماوا خليط محلاه (مواد الحليب الصلبة) ، يقدم نكهة …" at bounding box center [1212, 350] width 561 height 78
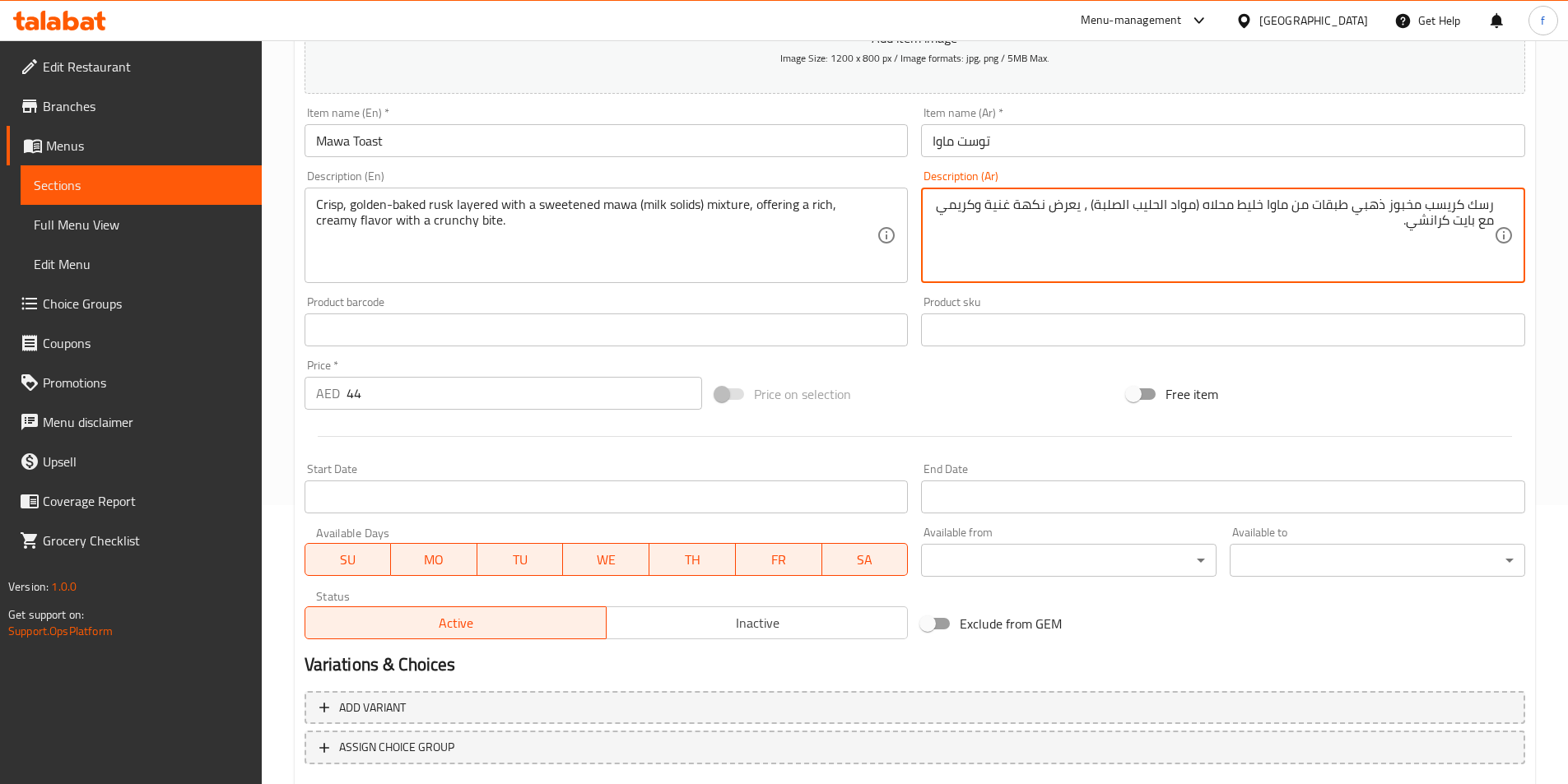
scroll to position [379, 0]
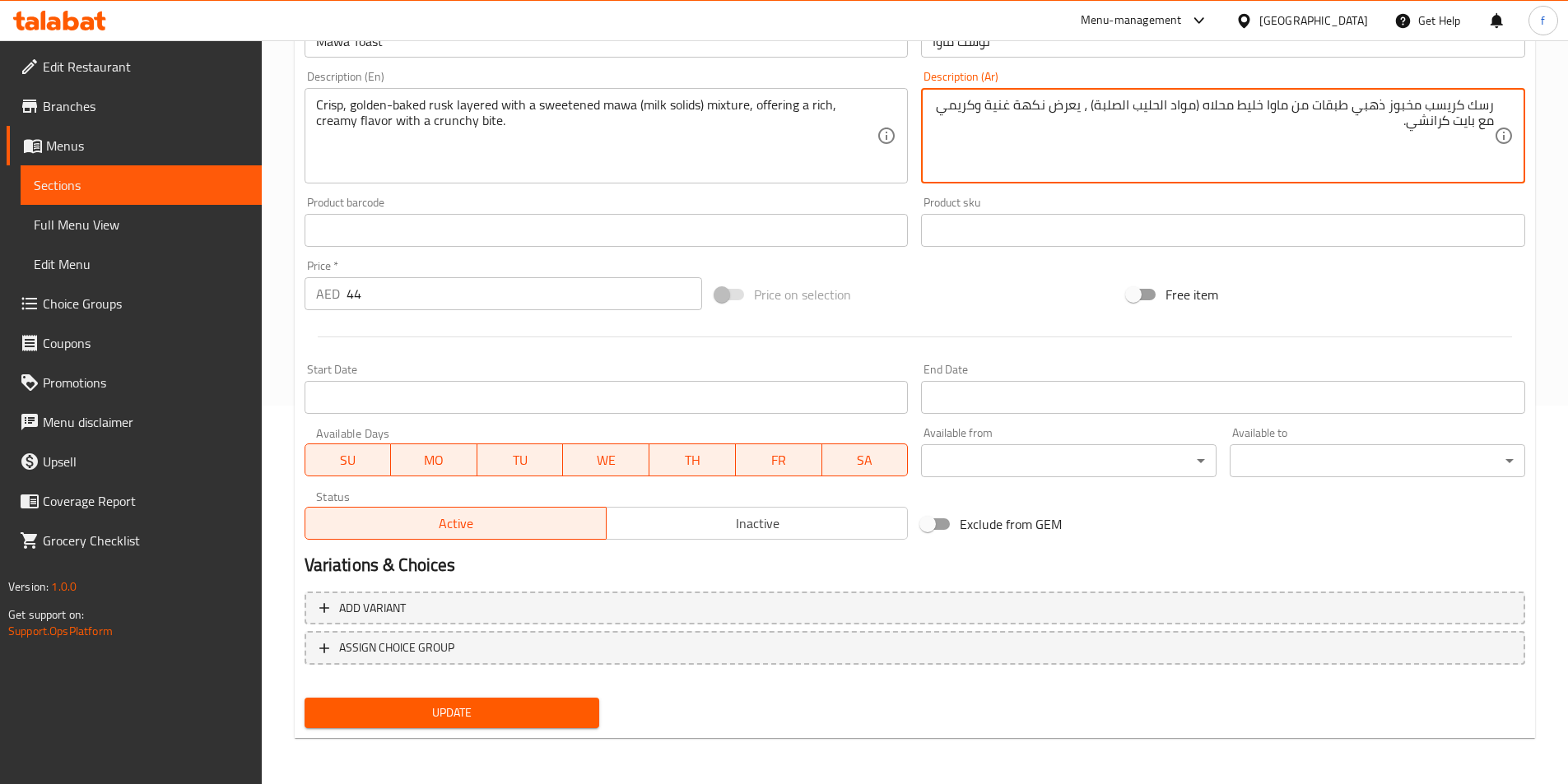
type textarea "رسك كريسب مخبوز ذهبي طبقات من ماوا خليط محلاه (مواد الحليب الصلبة) ، يعرض نكهة …"
click at [392, 728] on button "Update" at bounding box center [452, 713] width 296 height 31
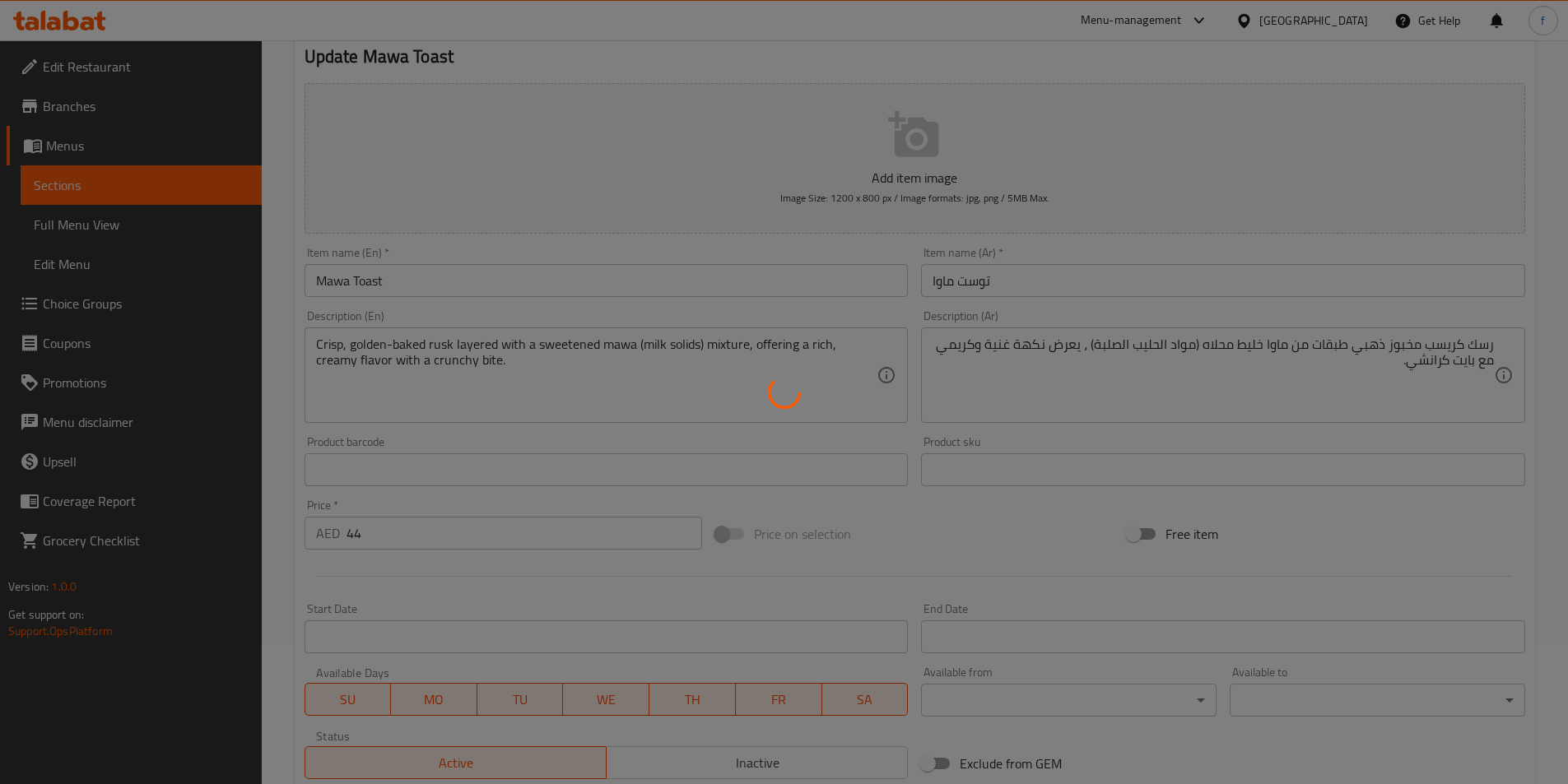
scroll to position [0, 0]
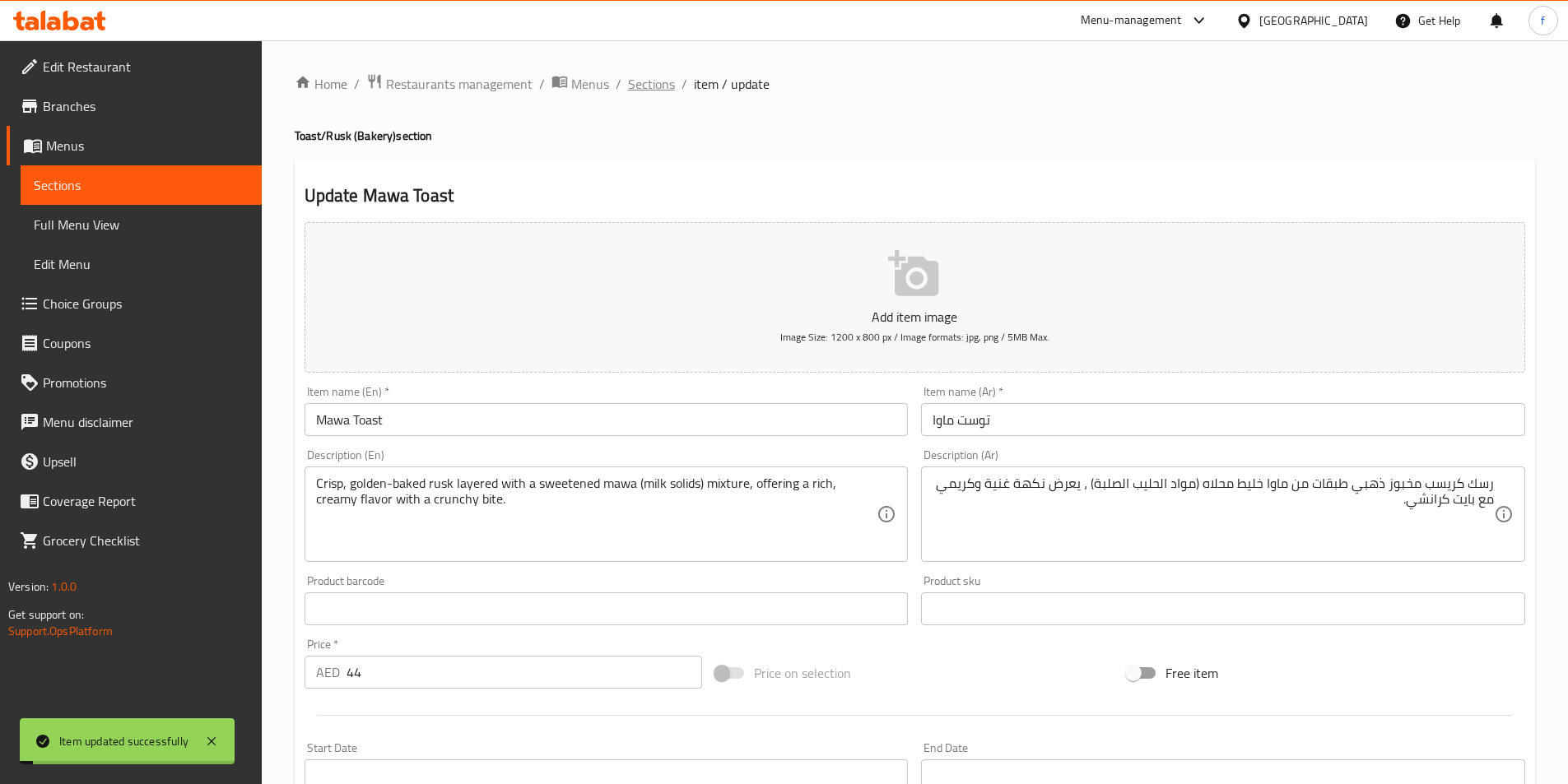
click at [657, 82] on span "Sections" at bounding box center [651, 84] width 47 height 20
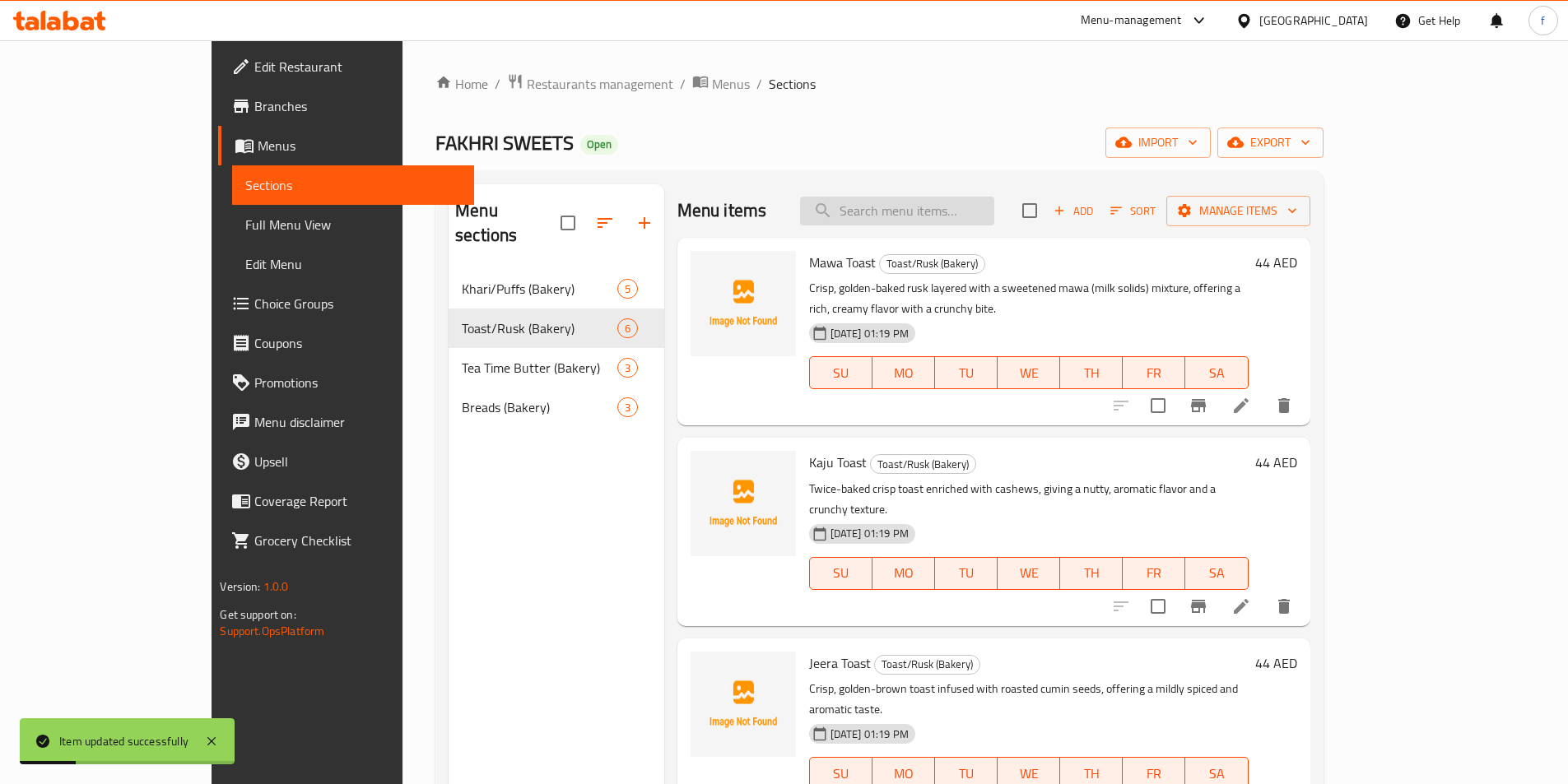
click at [979, 207] on input "search" at bounding box center [897, 211] width 194 height 29
paste input "Jeera Toast"
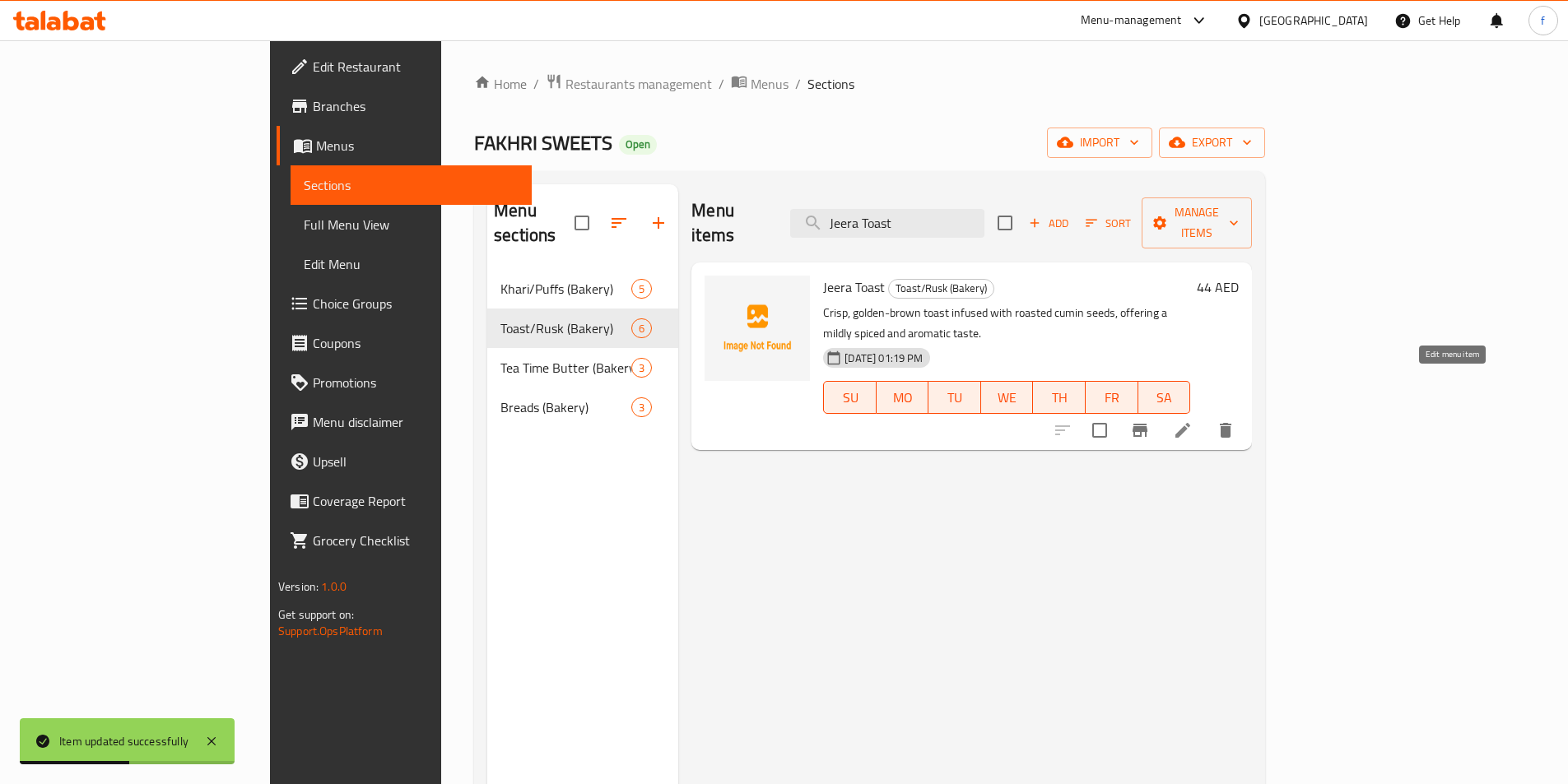
type input "Jeera Toast"
click at [1193, 420] on icon at bounding box center [1183, 430] width 20 height 20
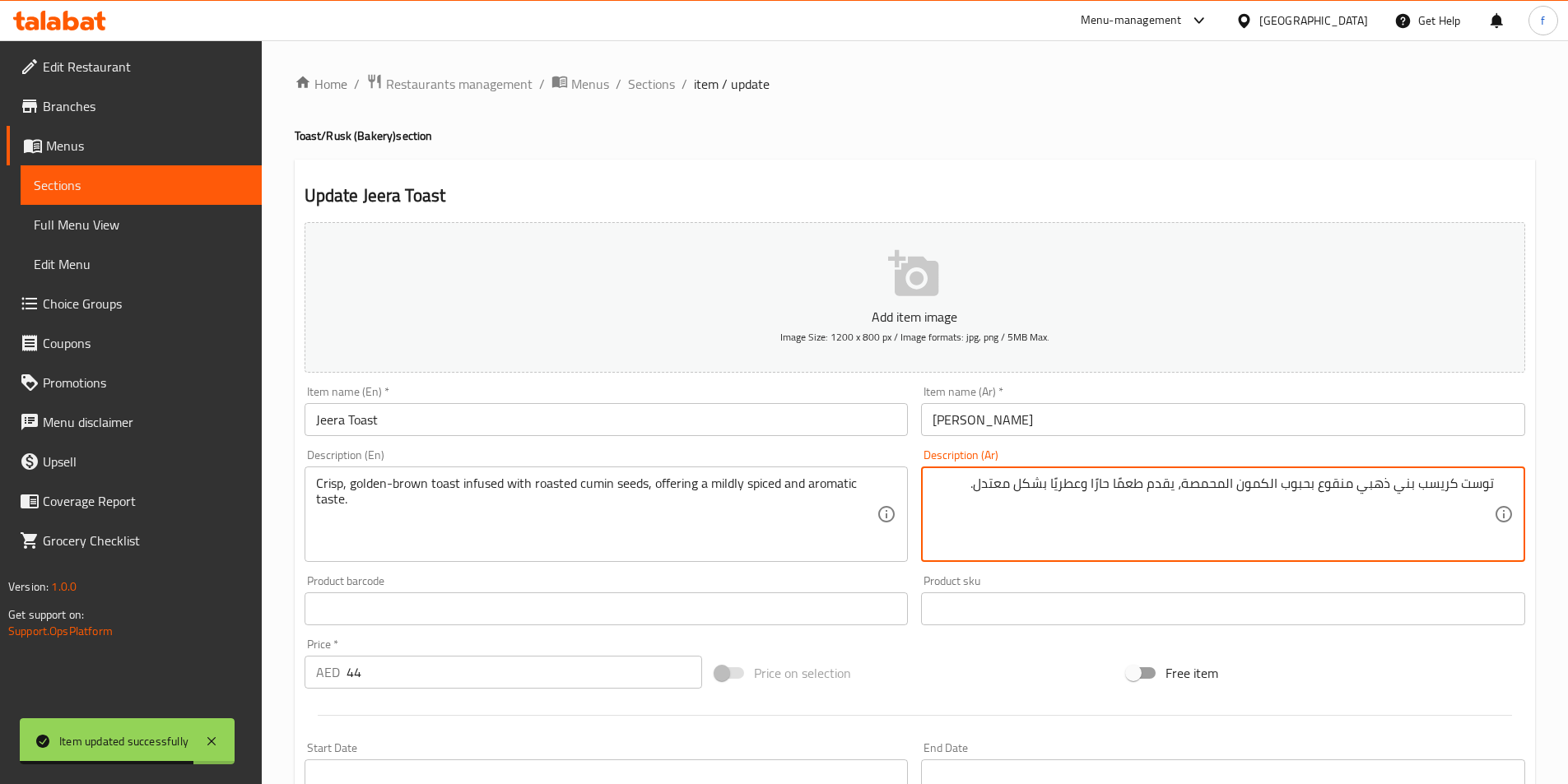
click at [1165, 483] on textarea "توست كريسب بني ذهبي منقوع بحبوب الكمون المحمصة، يقدم طعمًا حارًا وعطريًا بشكل م…" at bounding box center [1212, 515] width 561 height 78
click at [1166, 483] on textarea "توست كريسب بني ذهبي منقوع بحبوب الكمون المحمصة، يقدم طعمًا حارًا وعطريًا بشكل م…" at bounding box center [1212, 515] width 561 height 78
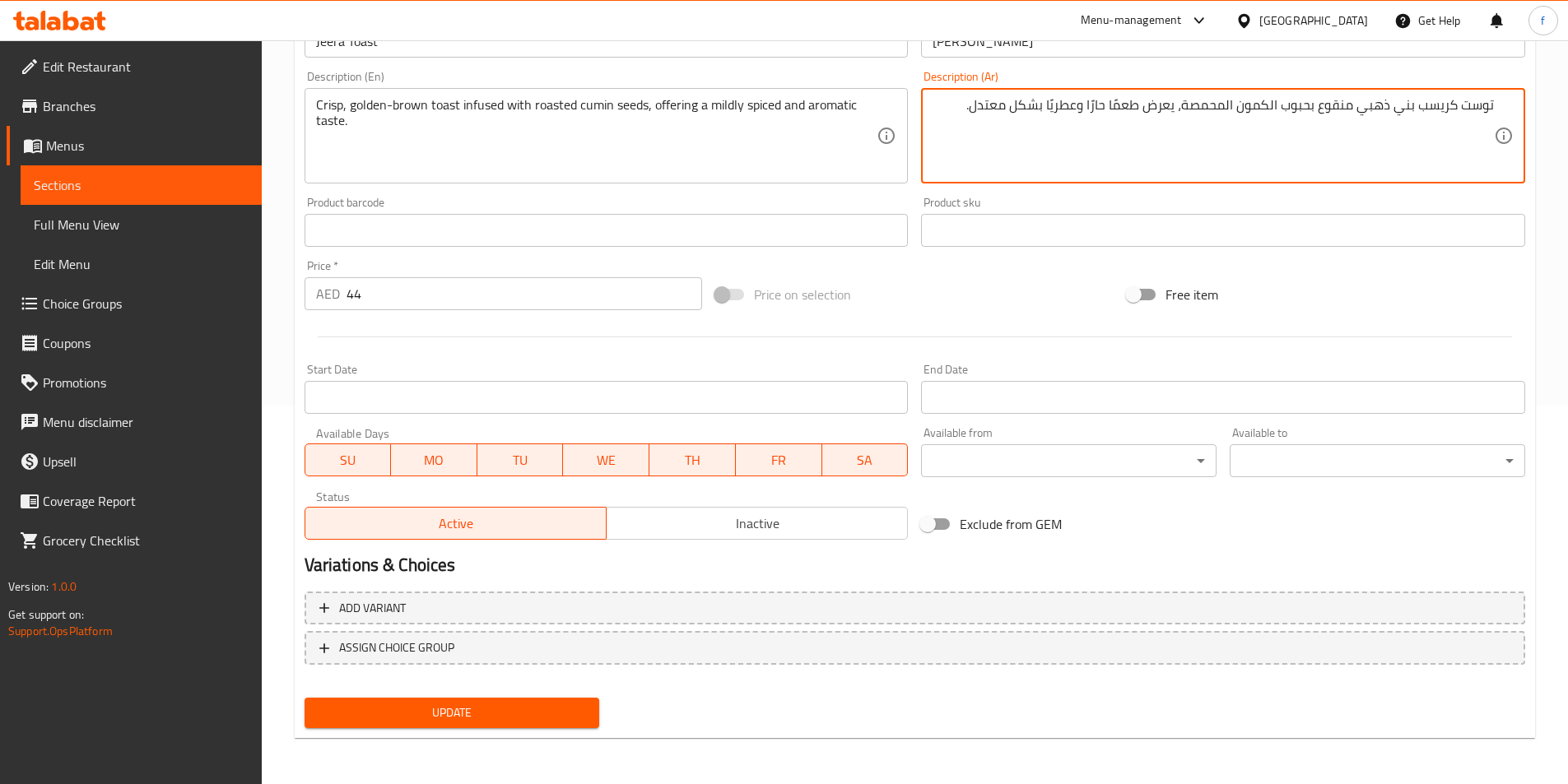
type textarea "توست كريسب بني ذهبي منقوع بحبوب الكمون المحمصة، يعرض طعمًا حارًا وعطريًا بشكل م…"
click at [365, 726] on button "Update" at bounding box center [452, 713] width 296 height 31
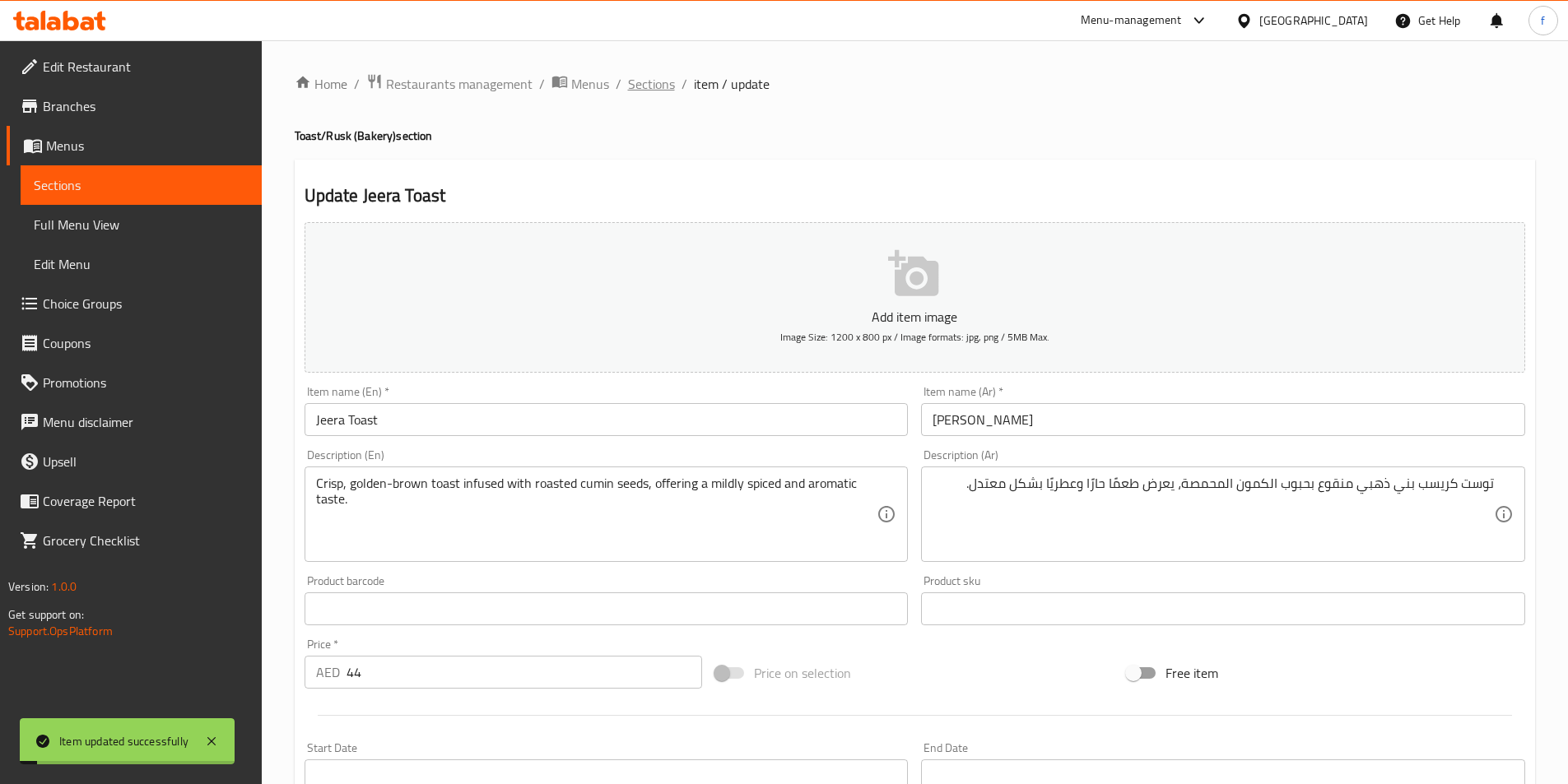
click at [640, 86] on span "Sections" at bounding box center [651, 84] width 47 height 20
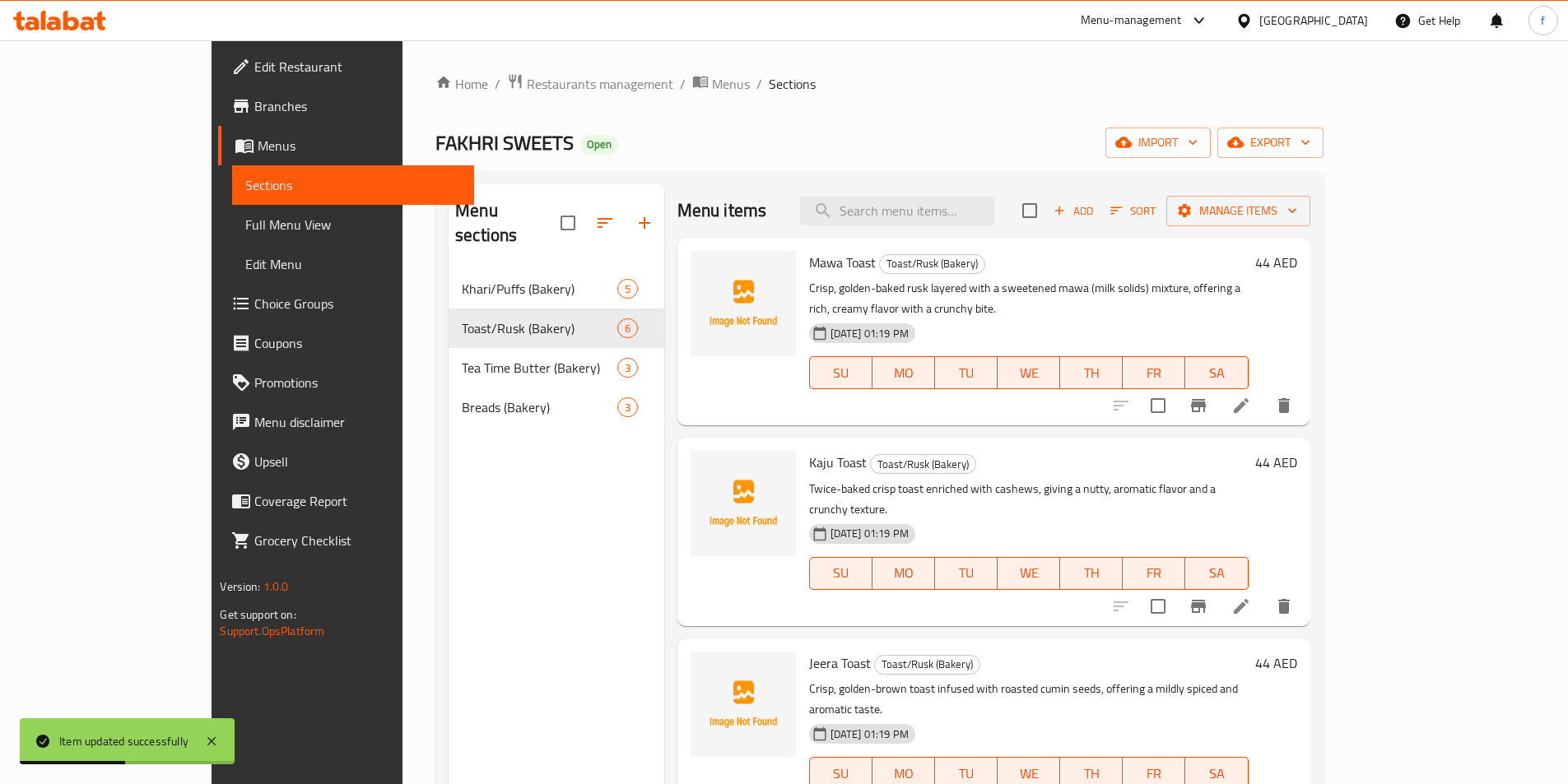
click at [932, 226] on div "Menu items Add Sort Manage items" at bounding box center [994, 211] width 633 height 54
click at [952, 214] on input "search" at bounding box center [897, 211] width 194 height 29
paste input "Garlic Toast"
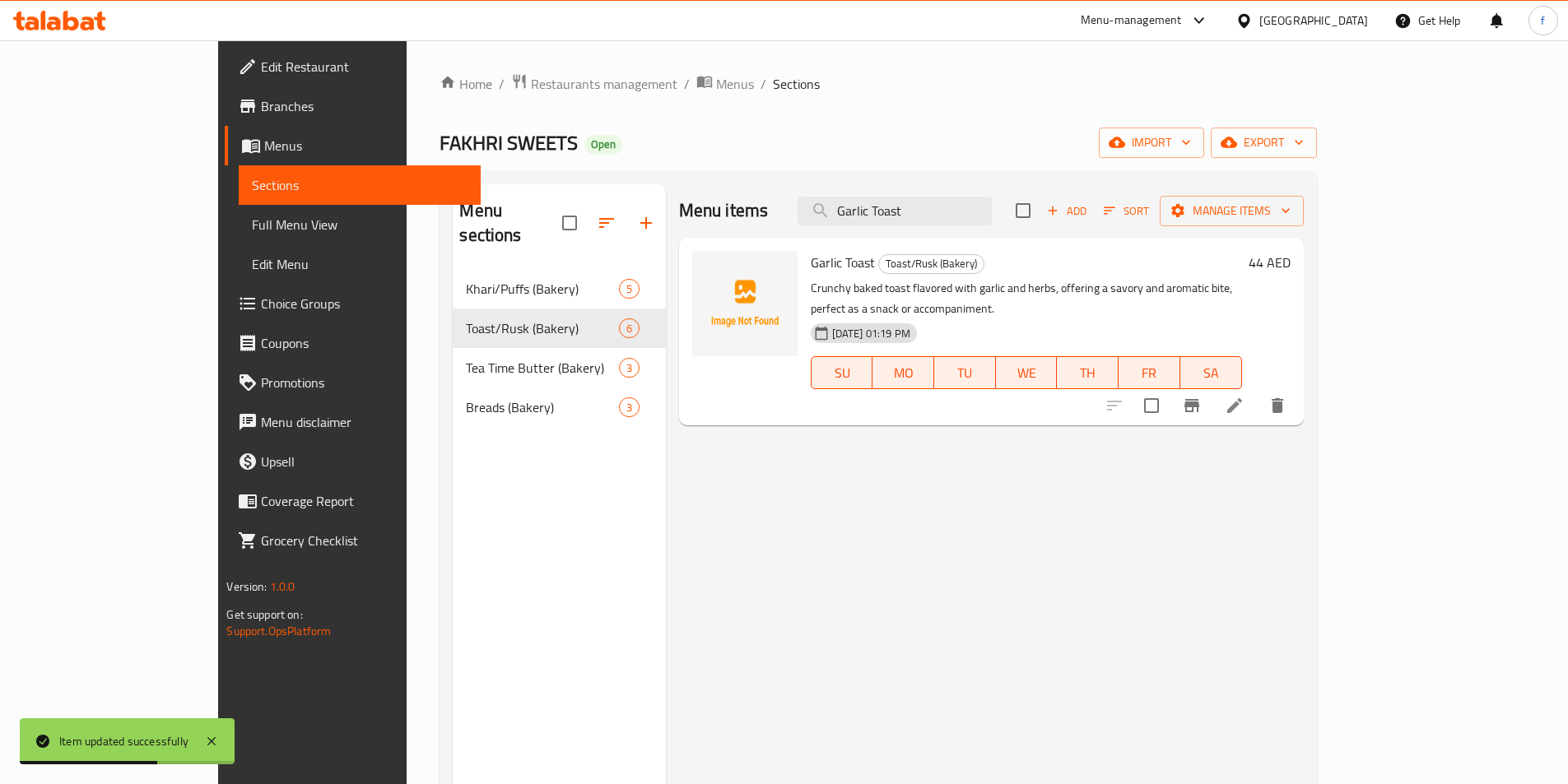
type input "Garlic Toast"
click at [1245, 396] on icon at bounding box center [1235, 406] width 20 height 20
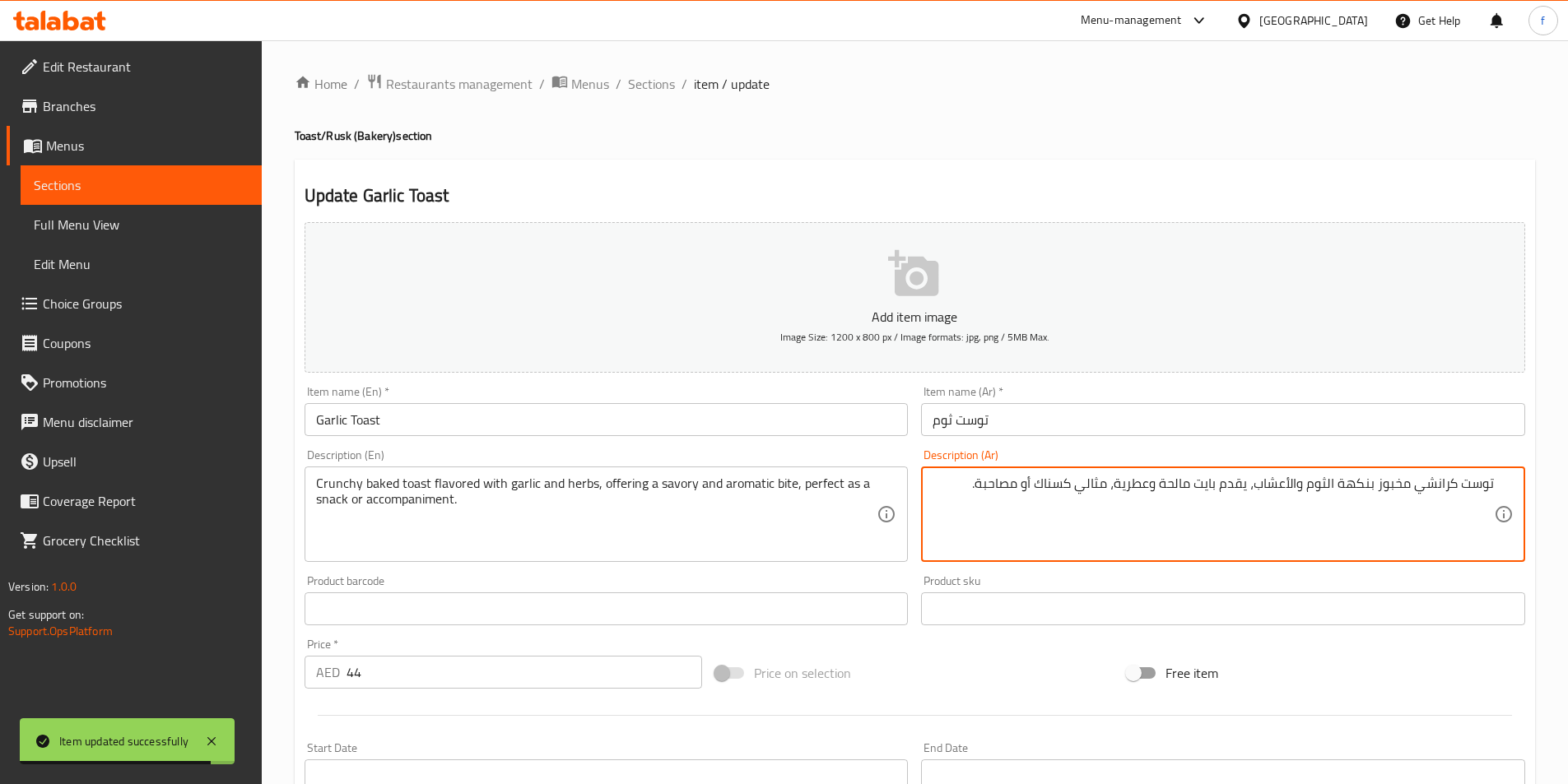
click at [1239, 486] on textarea "توست كرانشي مخبوز بنكهة الثوم والأعشاب، يقدم بايت مالحة وعطرية، مثالي كسناك أو …" at bounding box center [1212, 515] width 561 height 78
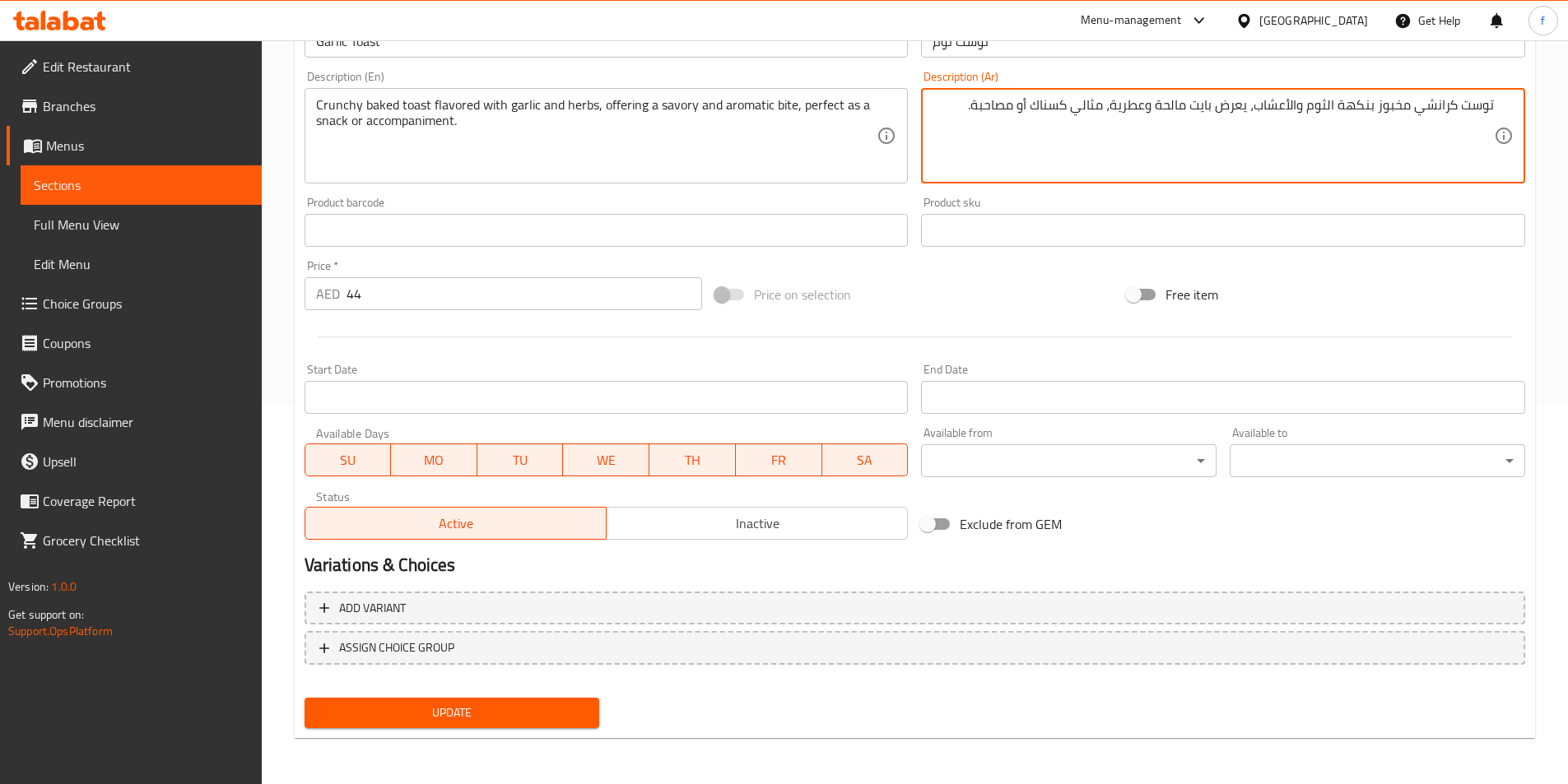
type textarea "توست كرانشي مخبوز بنكهة الثوم والأعشاب، يعرض بايت مالحة وعطرية، مثالي كسناك أو …"
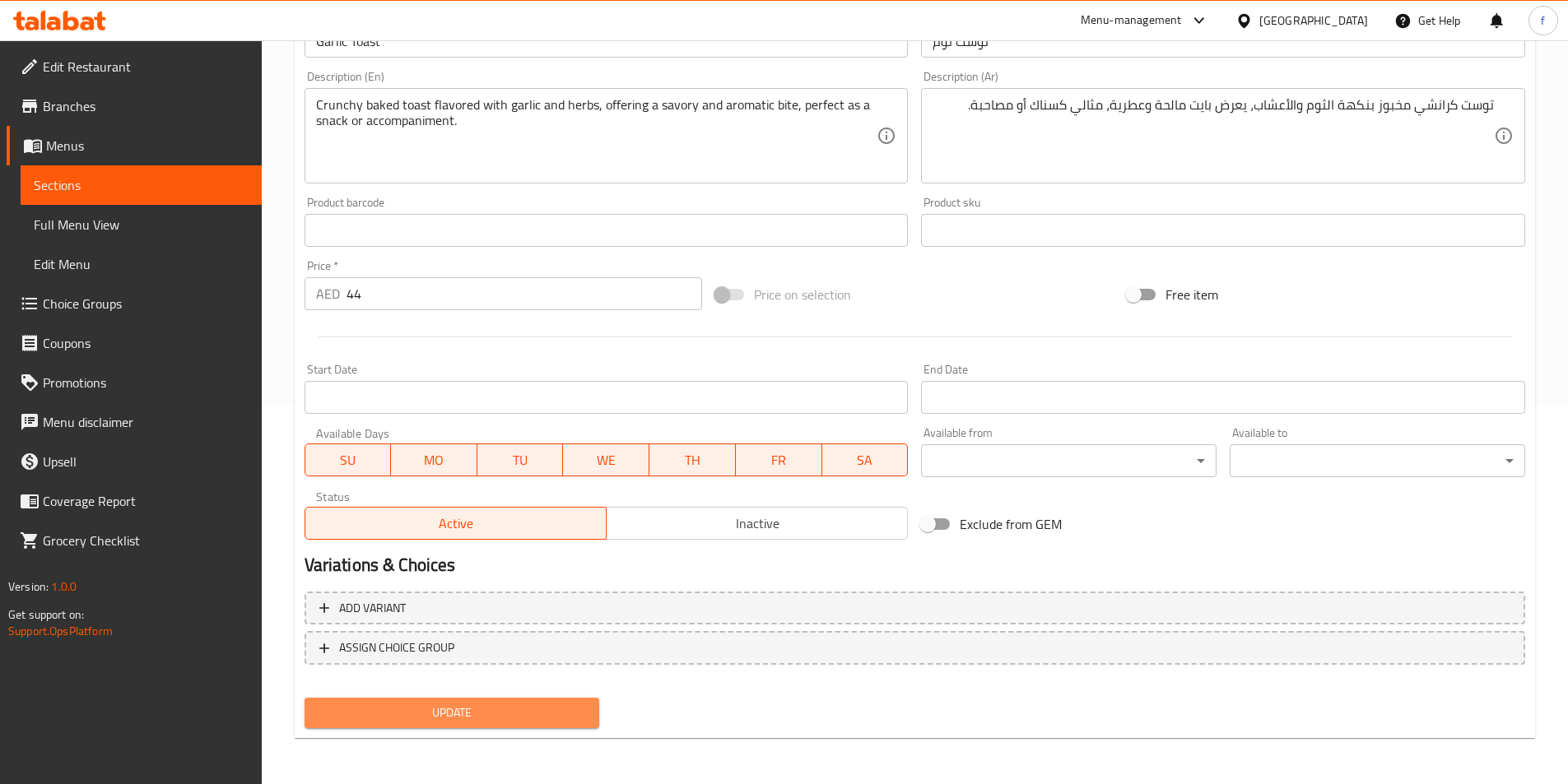
click at [564, 710] on span "Update" at bounding box center [452, 713] width 269 height 21
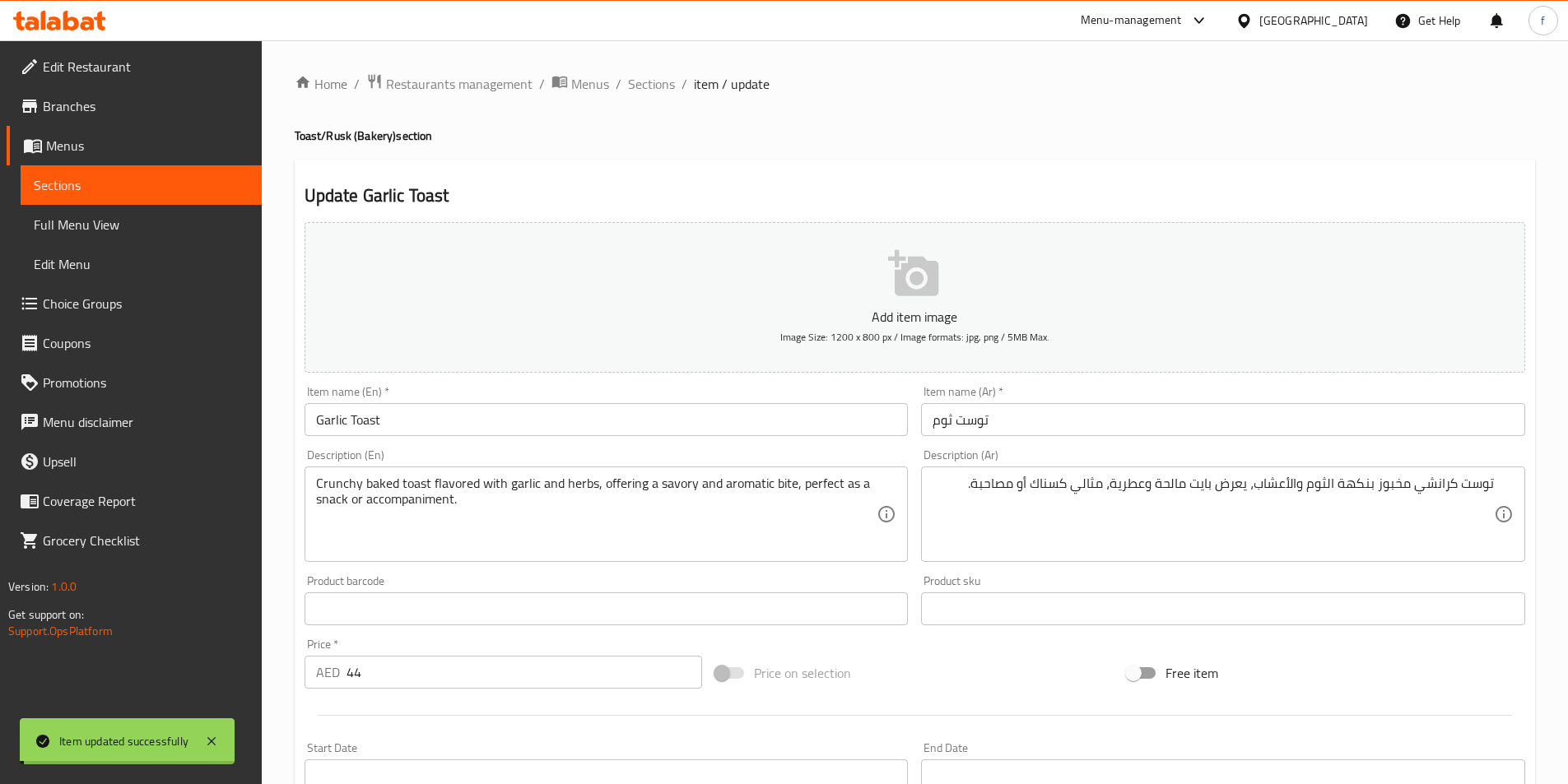
click at [651, 86] on span "Sections" at bounding box center [651, 84] width 47 height 20
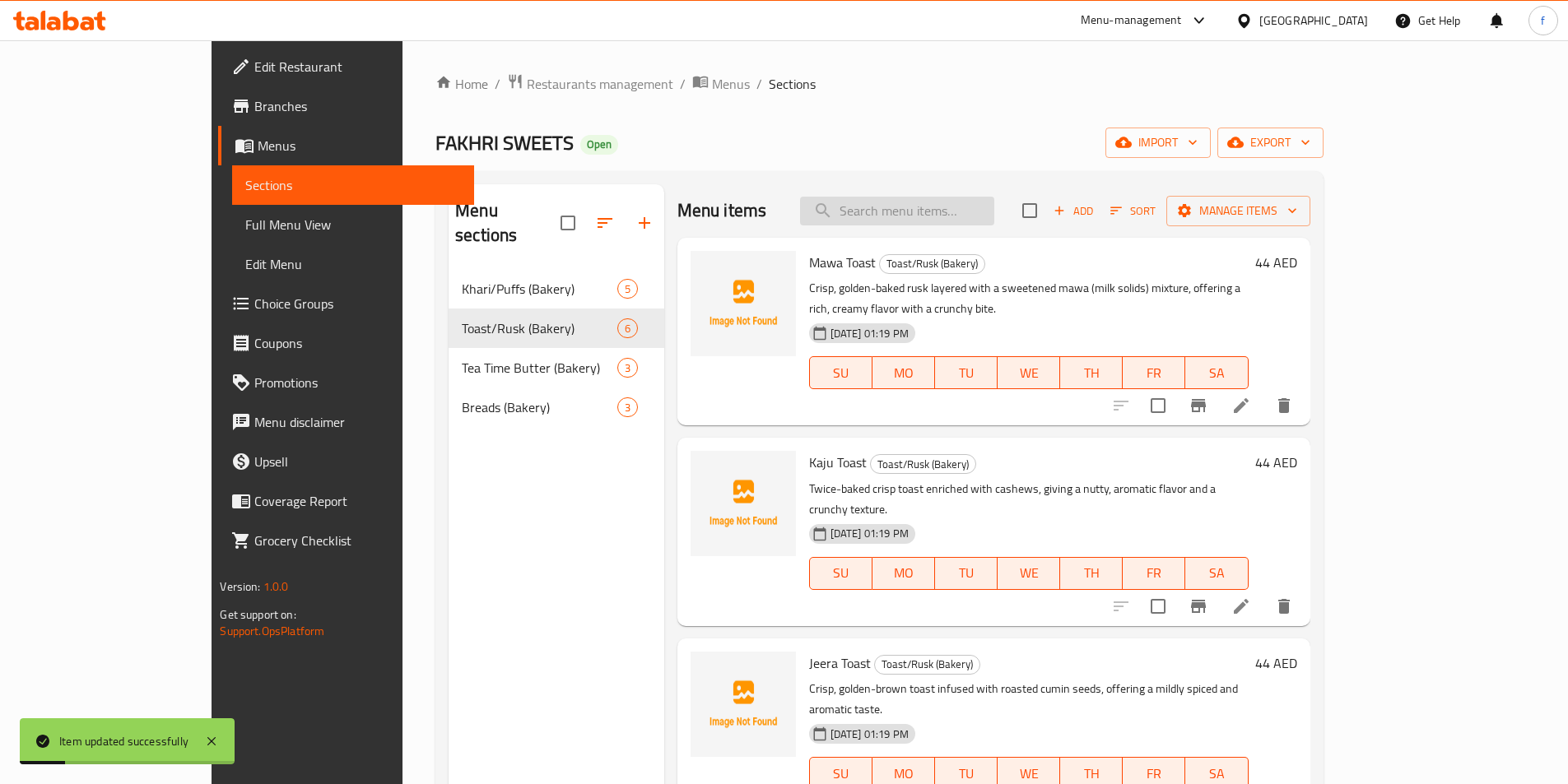
click at [951, 201] on input "search" at bounding box center [897, 211] width 194 height 29
paste input "Varkhi Butter"
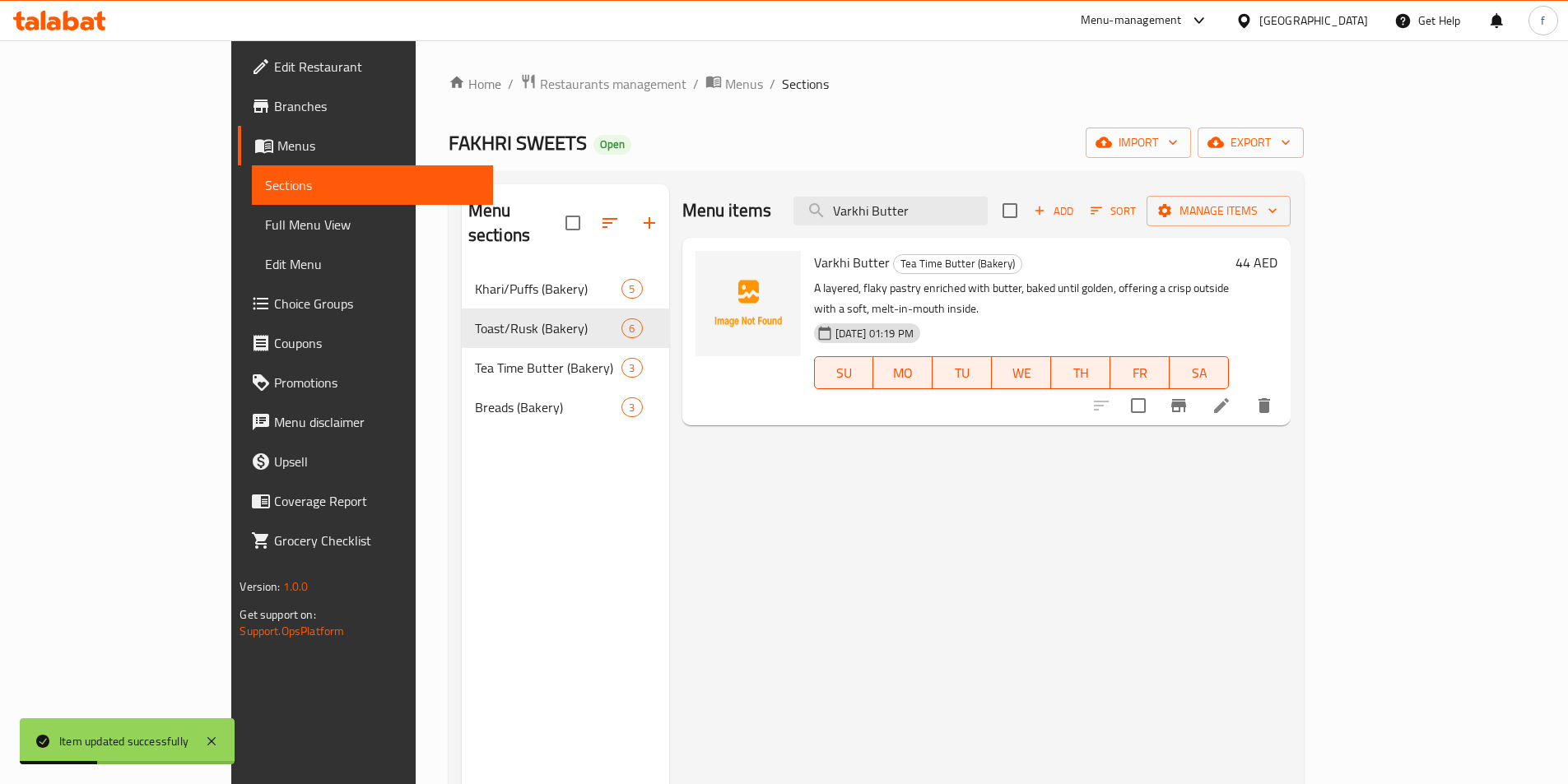
type input "Varkhi Butter"
click at [1229, 399] on icon at bounding box center [1222, 406] width 15 height 15
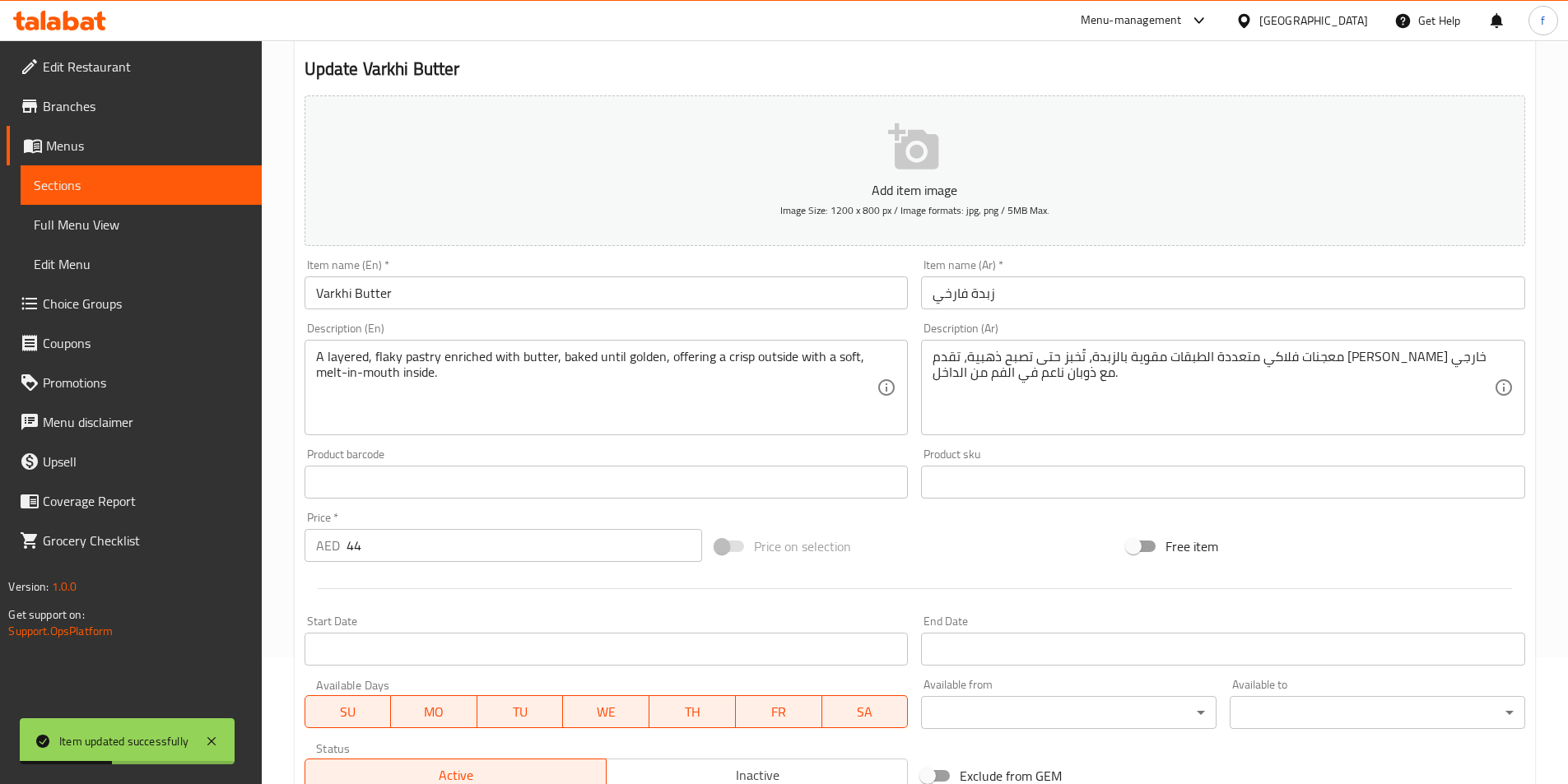
scroll to position [329, 0]
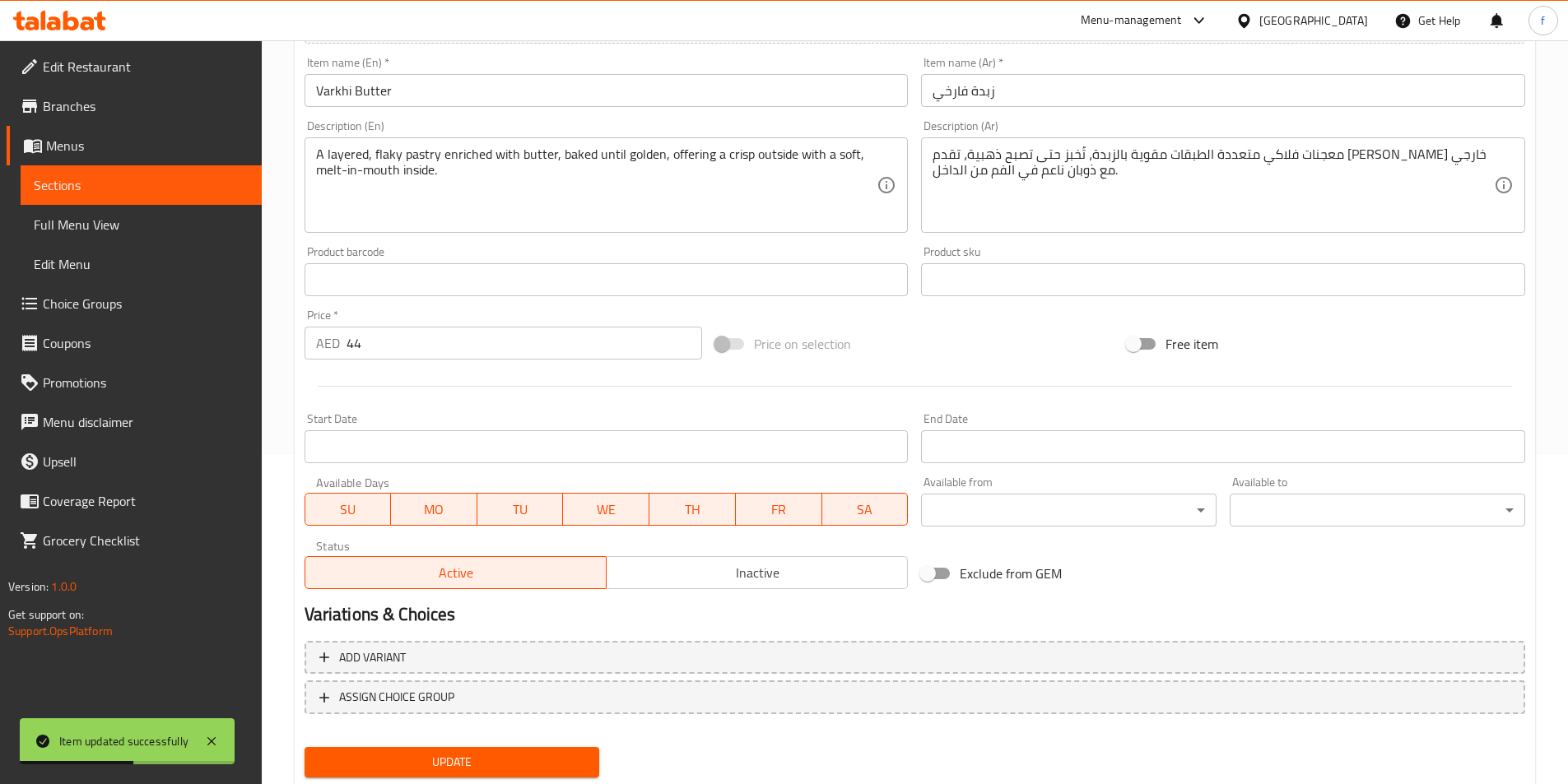
click at [1081, 142] on div "معجنات فلاكي متعددة الطبقات مقوية بالزبدة، تُخبز حتى تصبح ذهبية، تقدم كريسب خار…" at bounding box center [1222, 185] width 604 height 95
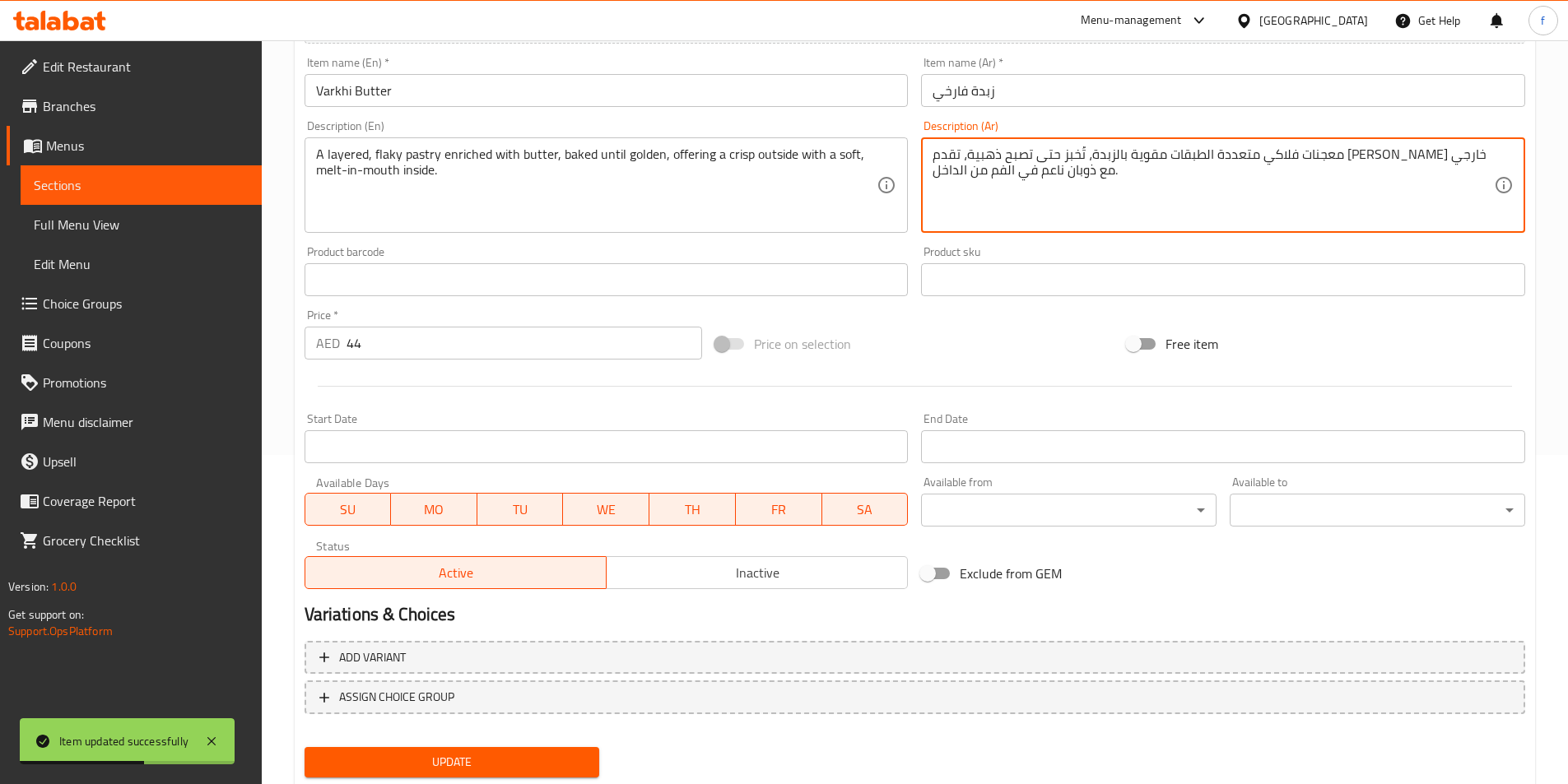
click at [1080, 162] on textarea "معجنات فلاكي متعددة الطبقات مقوية بالزبدة، تُخبز حتى تصبح ذهبية، تقدم كريسب خار…" at bounding box center [1212, 186] width 561 height 78
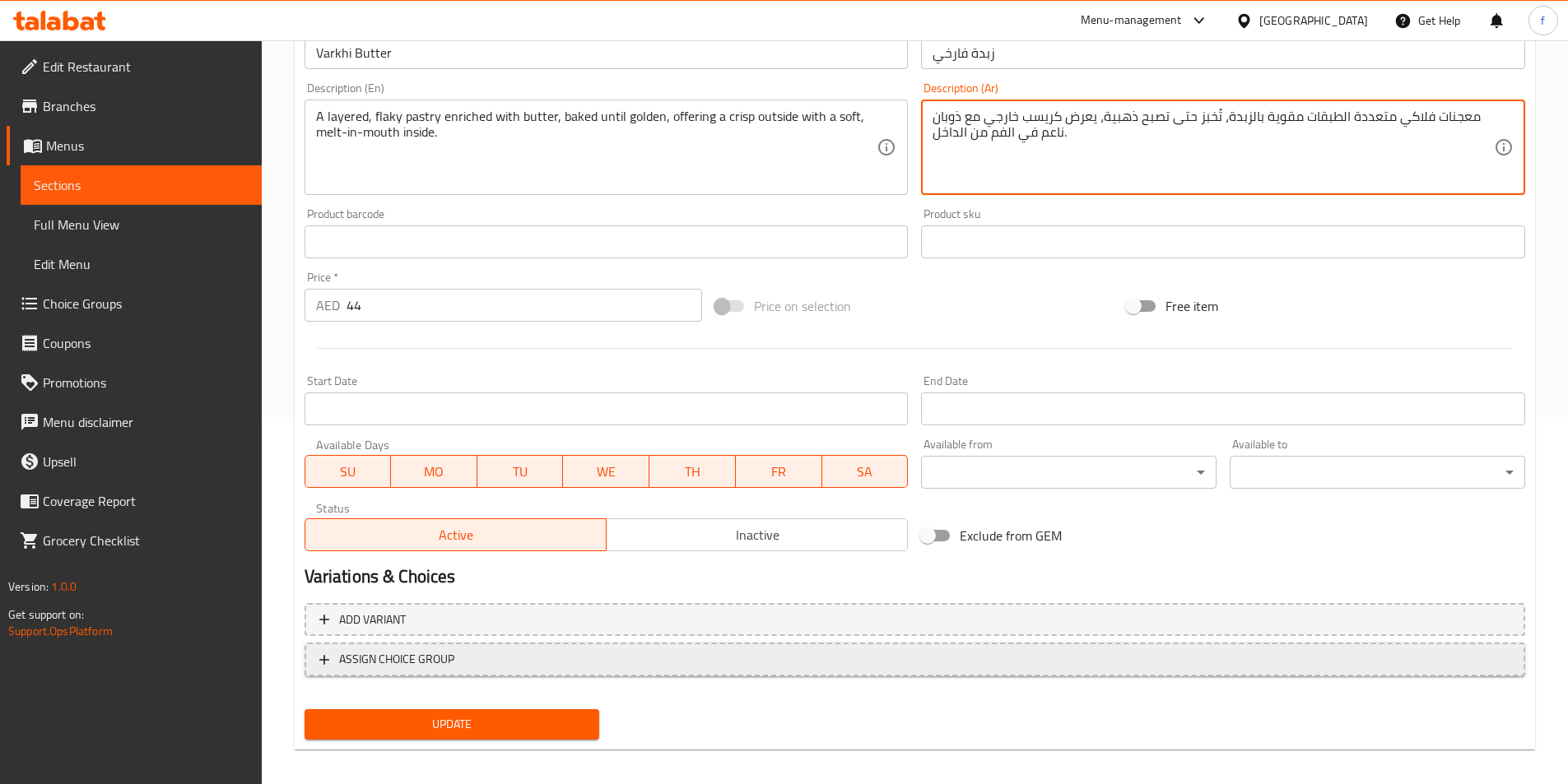
scroll to position [379, 0]
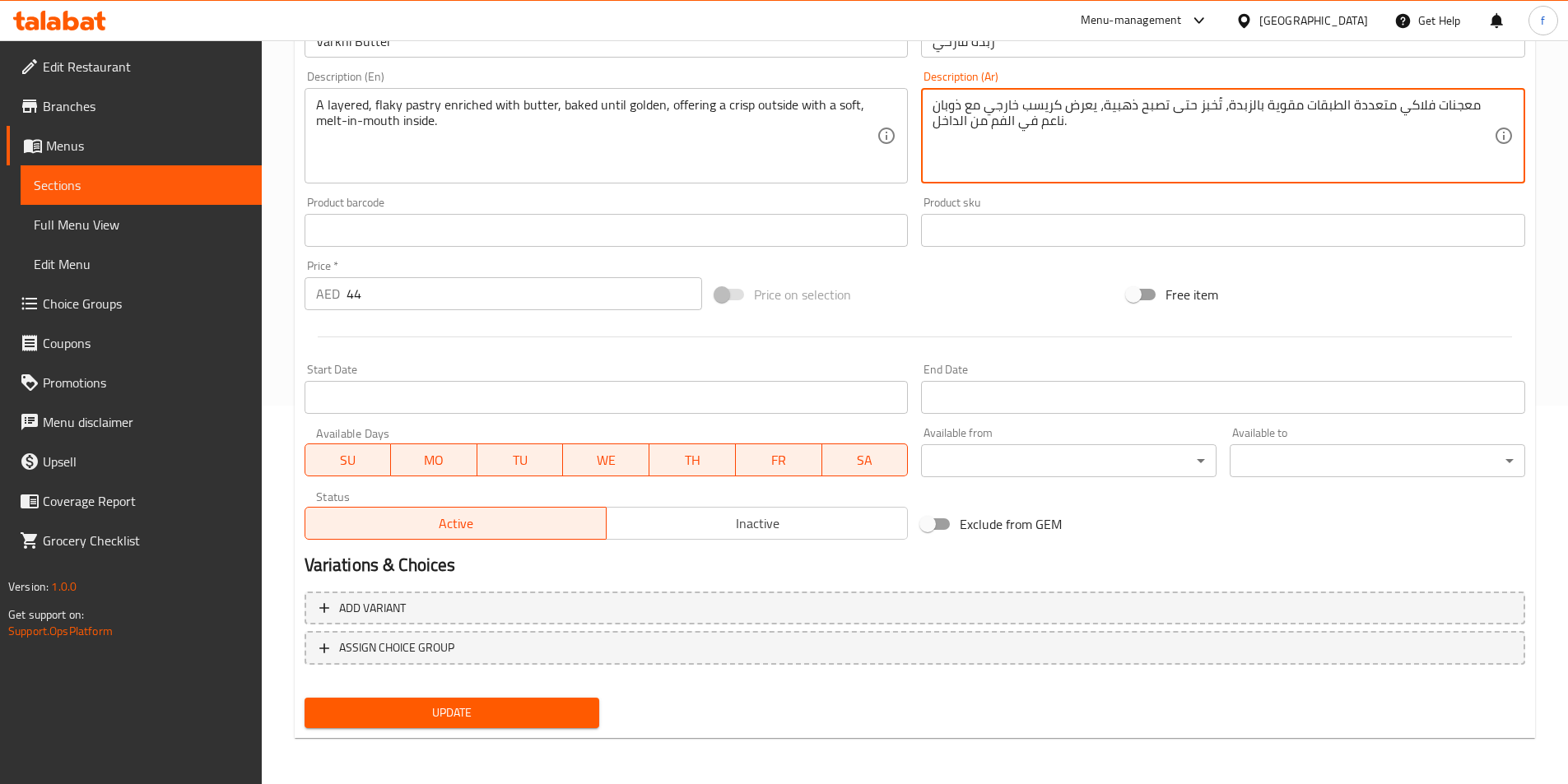
type textarea "معجنات فلاكي متعددة الطبقات مقوية بالزبدة، تُخبز حتى تصبح ذهبية، يعرض كريسب خار…"
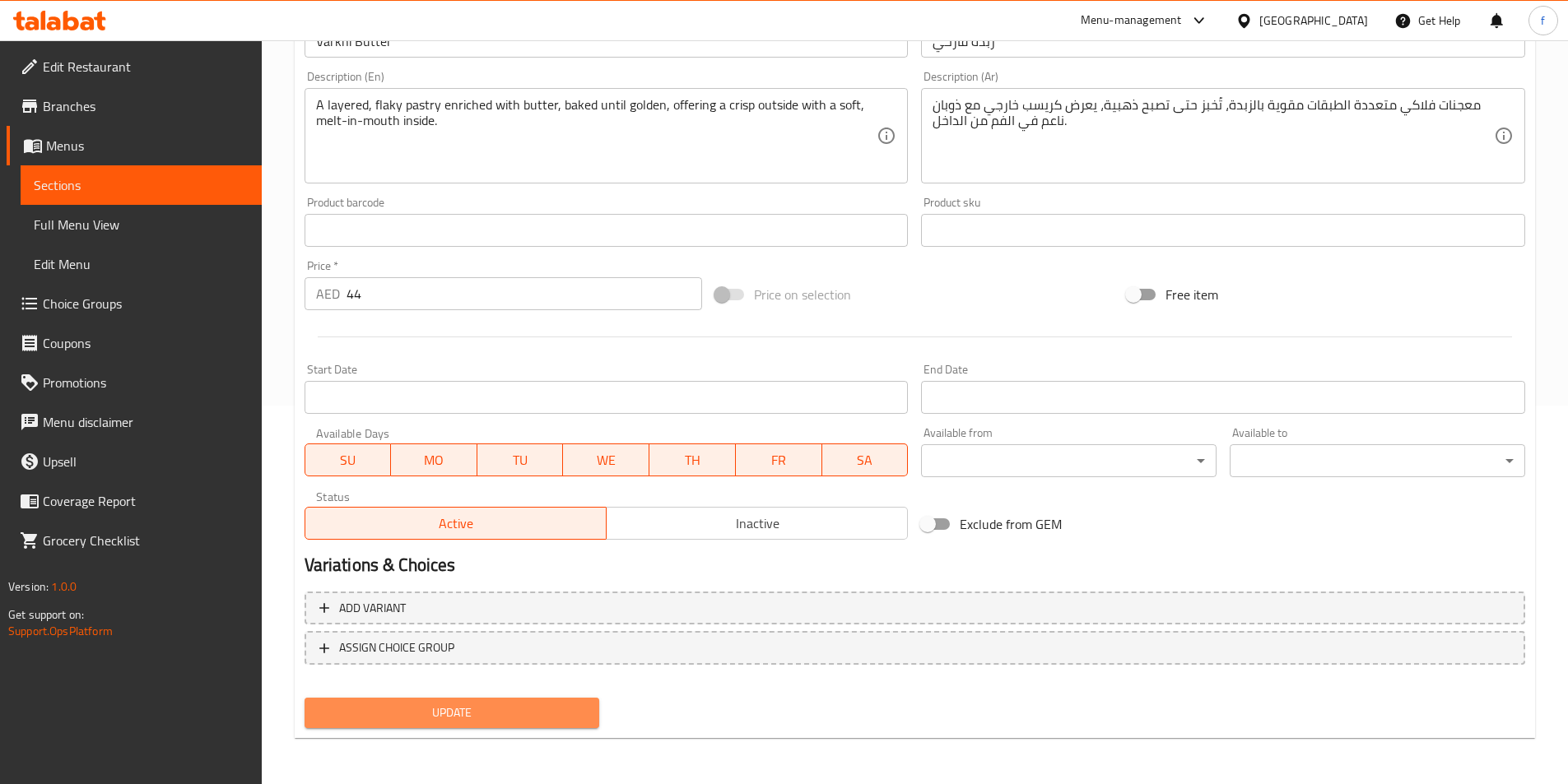
click at [506, 699] on button "Update" at bounding box center [452, 713] width 296 height 31
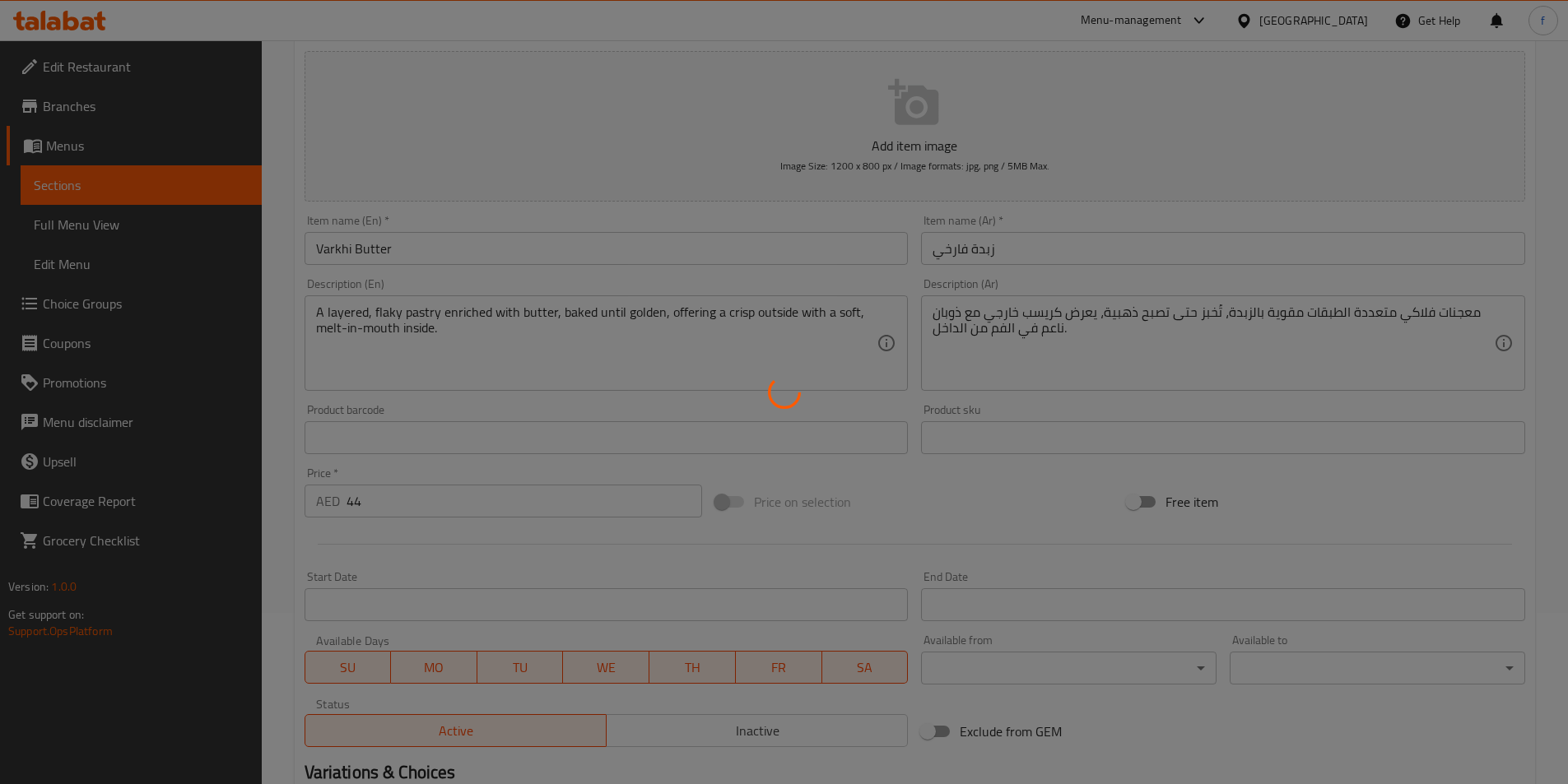
scroll to position [0, 0]
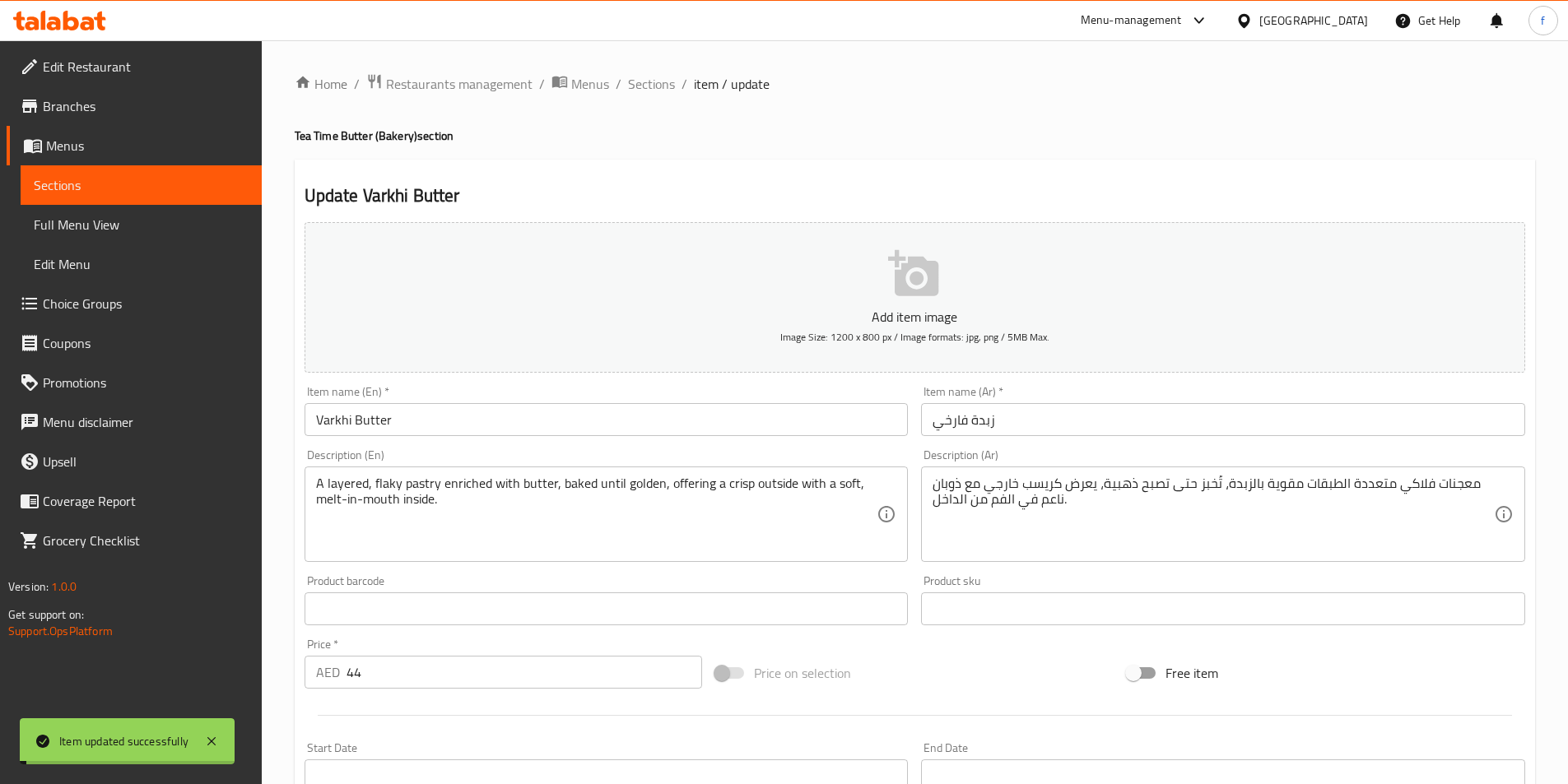
click at [636, 82] on span "Sections" at bounding box center [651, 84] width 47 height 20
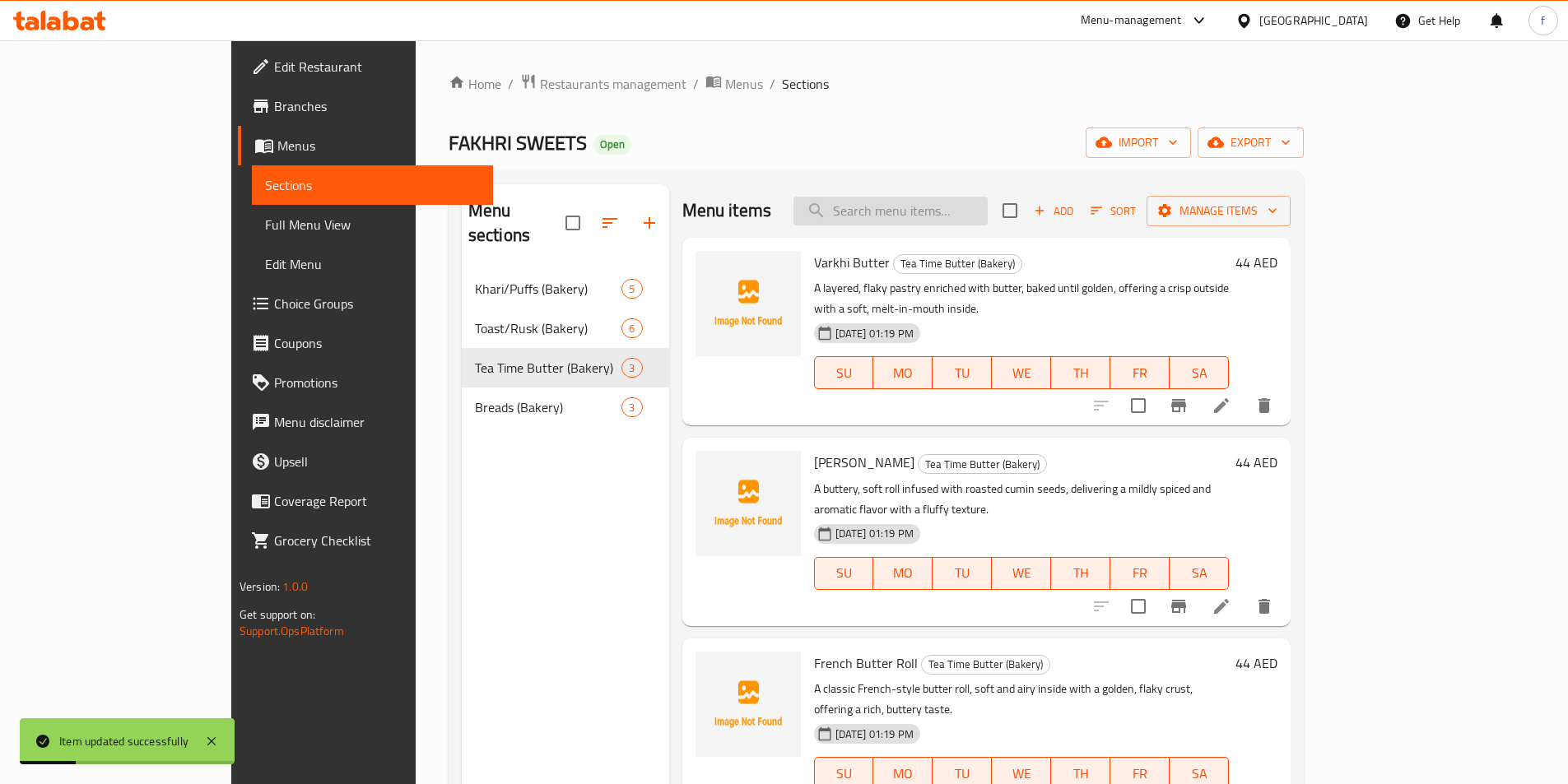
click at [951, 213] on input "search" at bounding box center [890, 211] width 194 height 29
paste input "French Butter Roll"
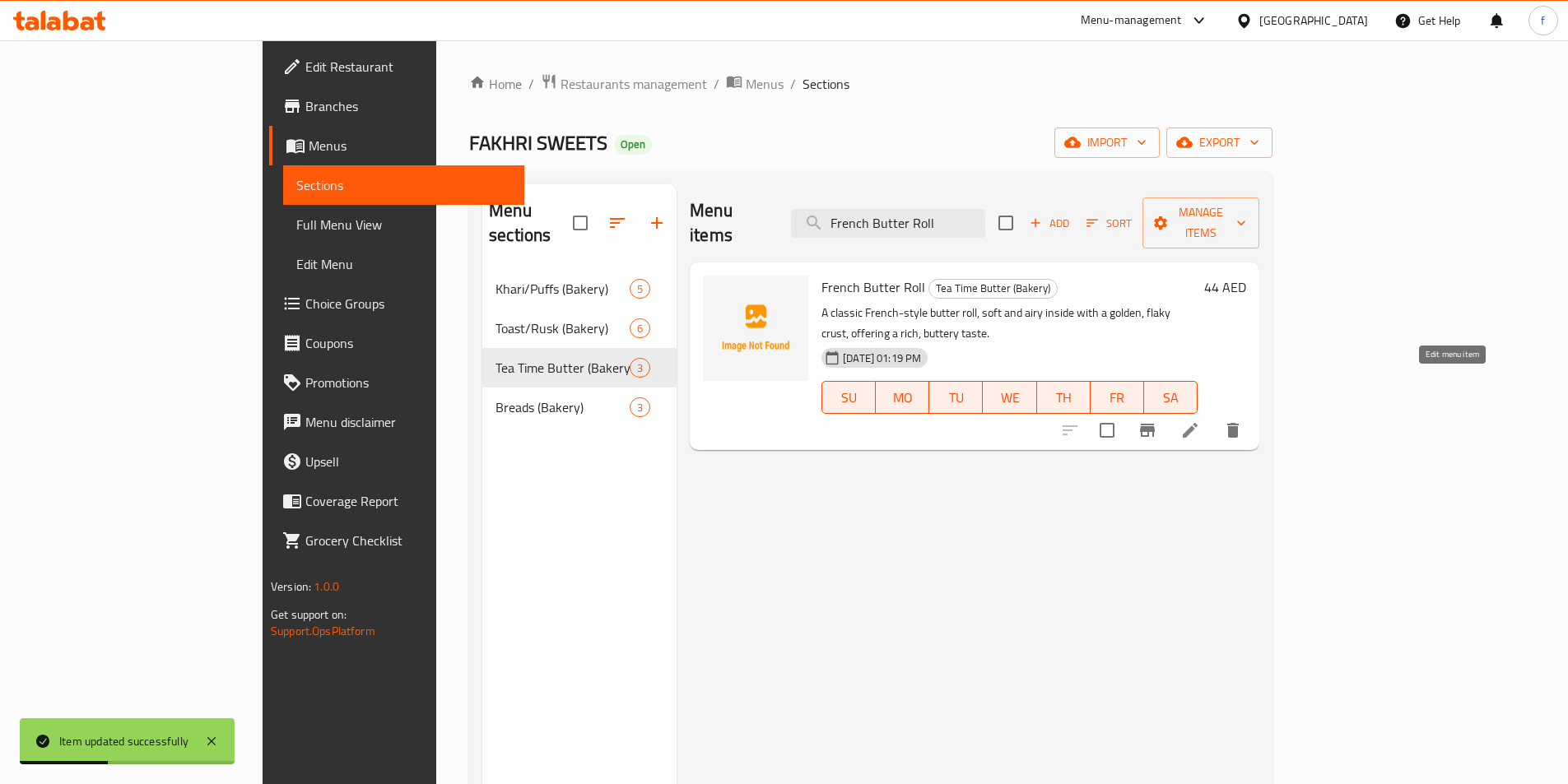
type input "French Butter Roll"
click at [1200, 420] on icon at bounding box center [1190, 430] width 20 height 20
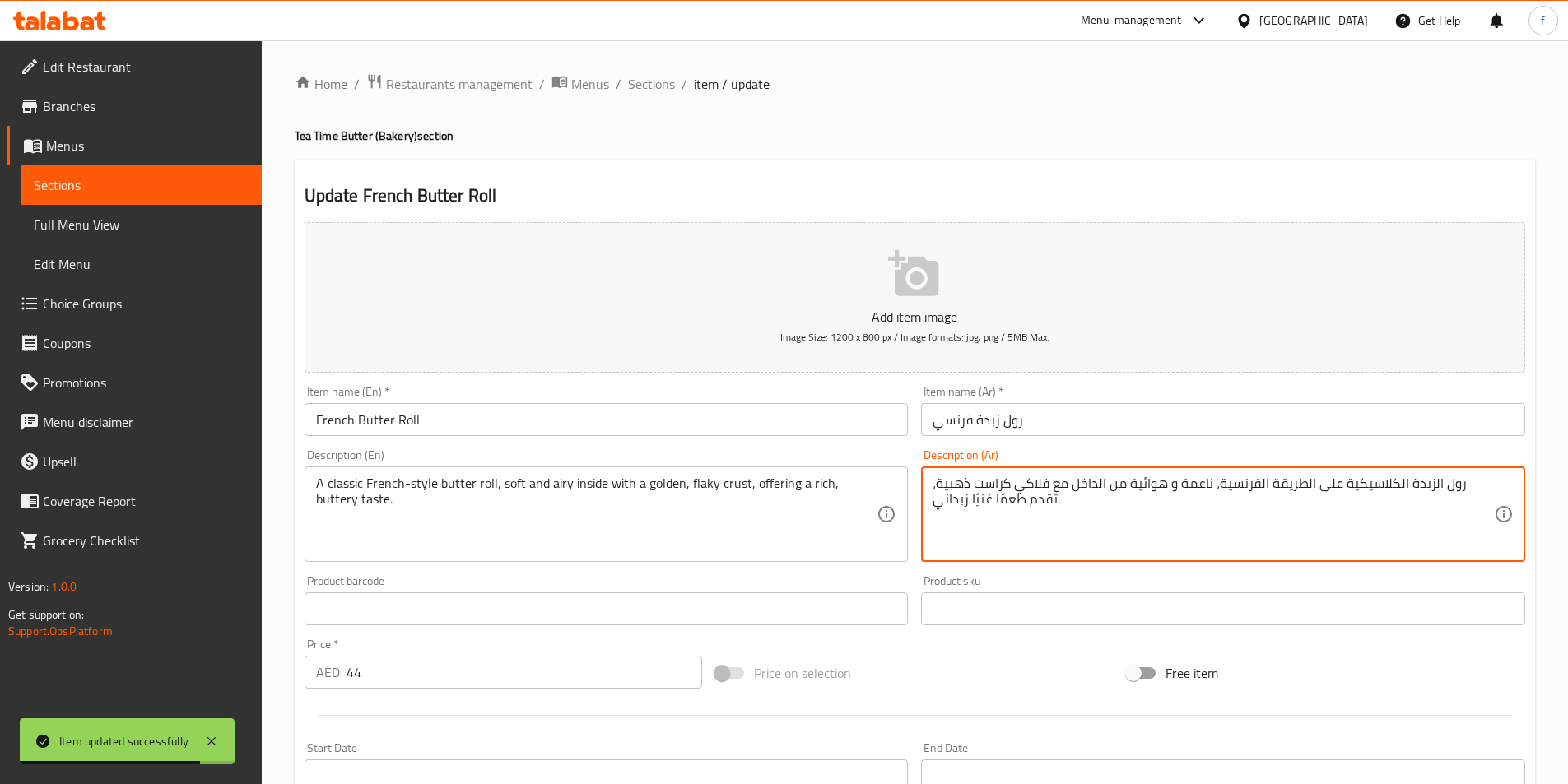
click at [956, 484] on textarea "رول الزبدة الكلاسيكية على الطريقة الفرنسية، ناعمة و هوائية من الداخل مع فلاكي ك…" at bounding box center [1212, 515] width 561 height 78
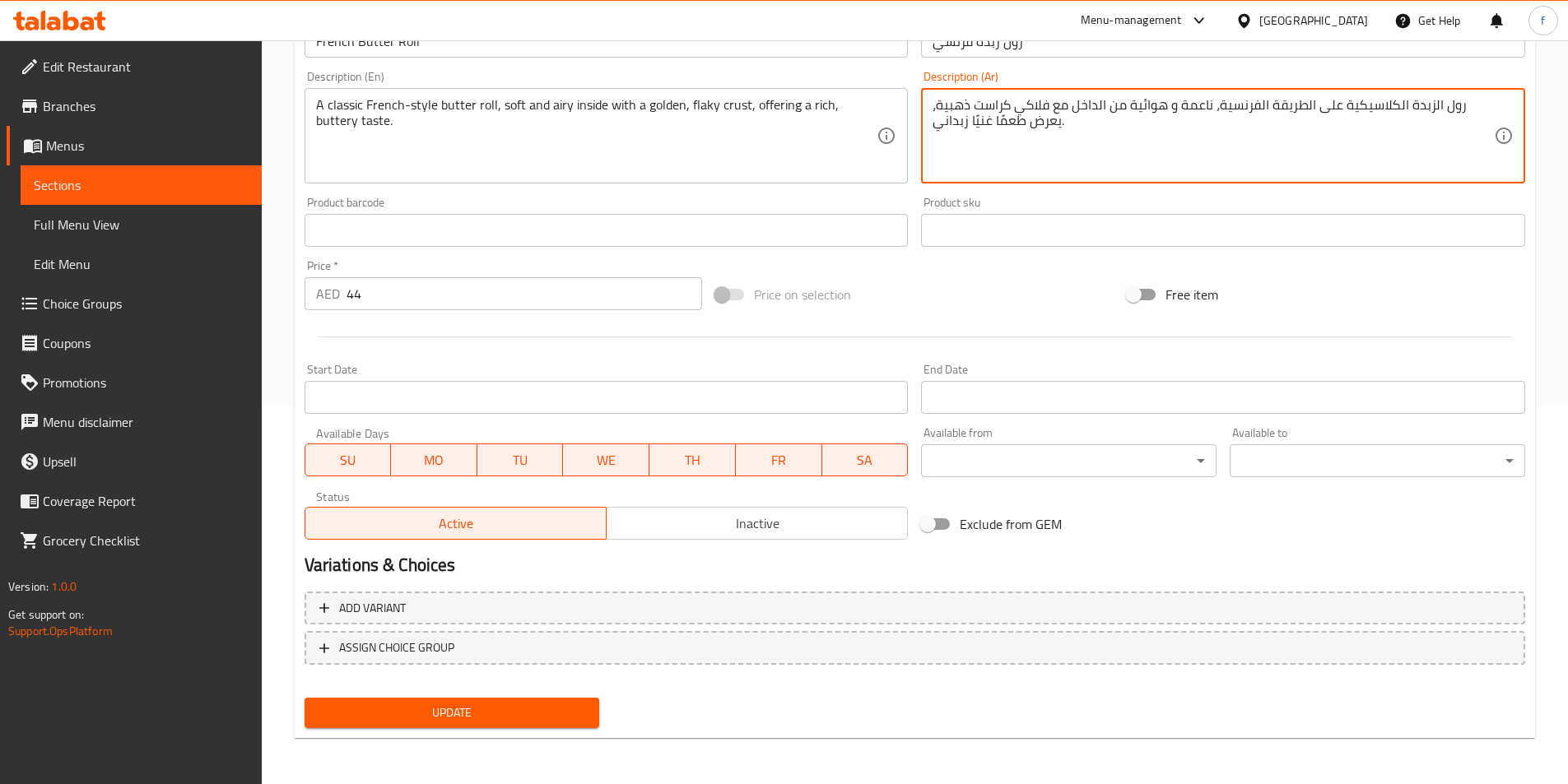
type textarea "رول الزبدة الكلاسيكية على الطريقة الفرنسية، ناعمة و هوائية من الداخل مع فلاكي ك…"
click at [423, 709] on span "Update" at bounding box center [452, 713] width 269 height 21
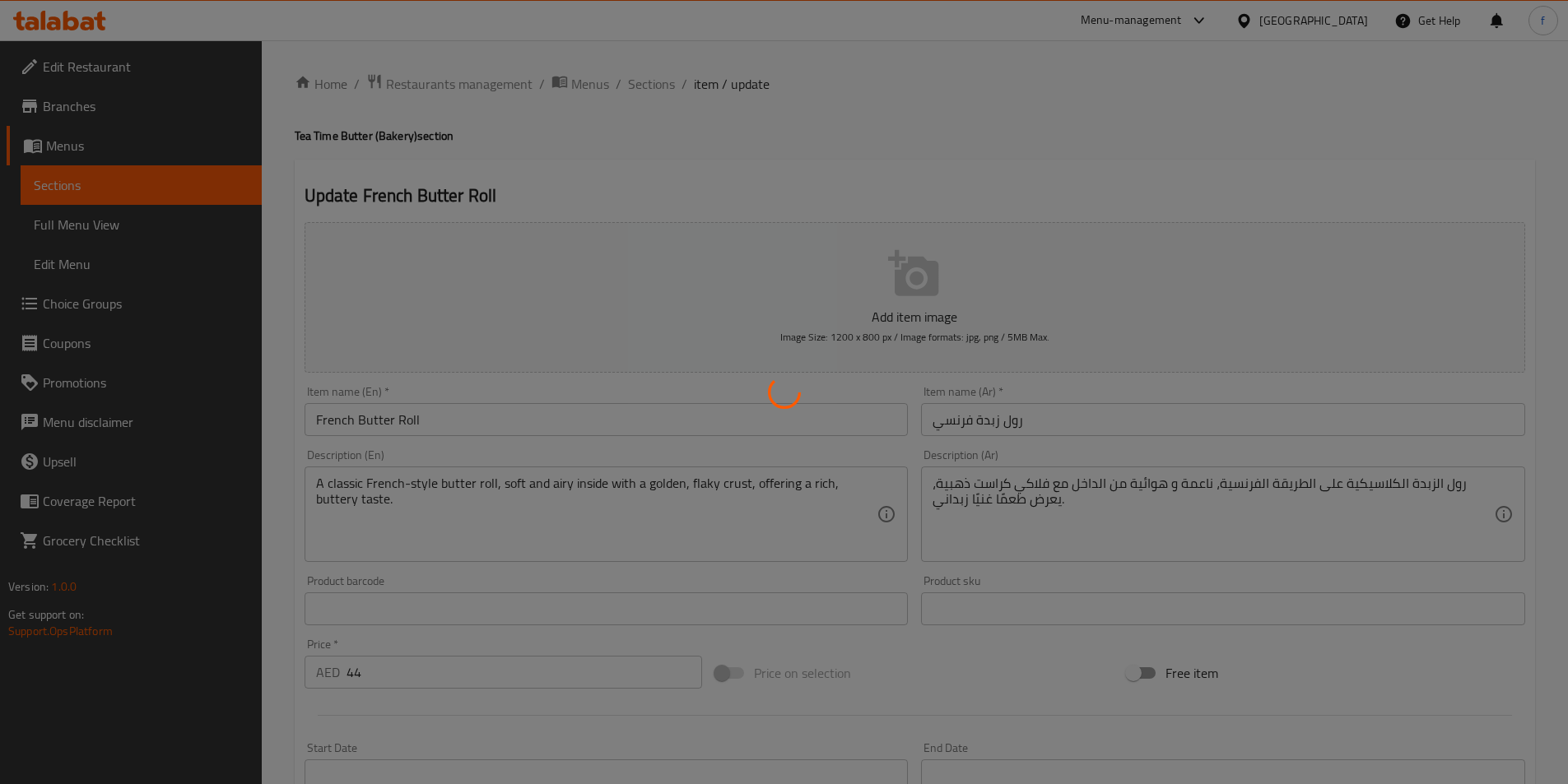
click at [631, 82] on div at bounding box center [784, 392] width 1568 height 784
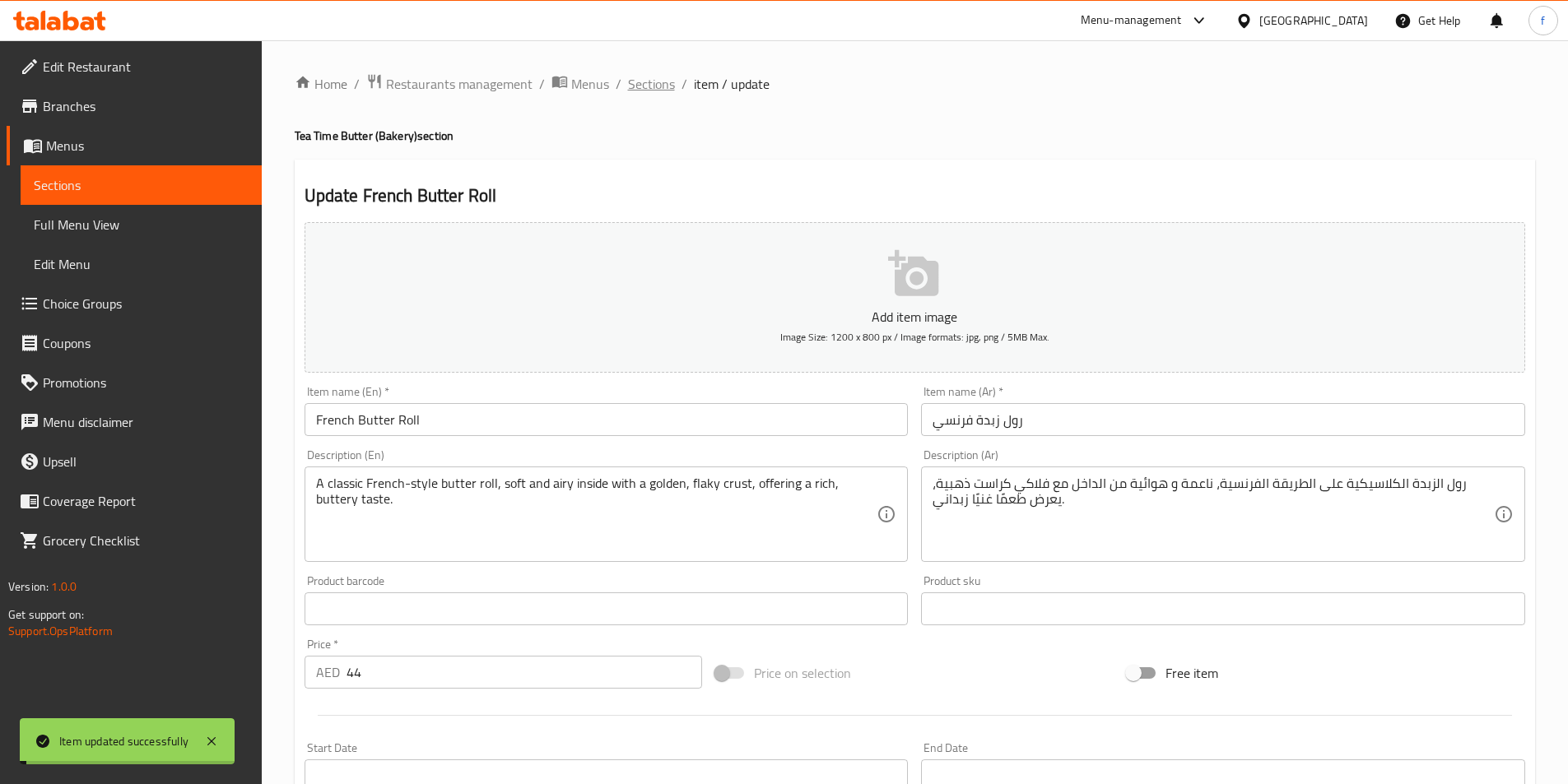
click at [639, 82] on span "Sections" at bounding box center [651, 84] width 47 height 20
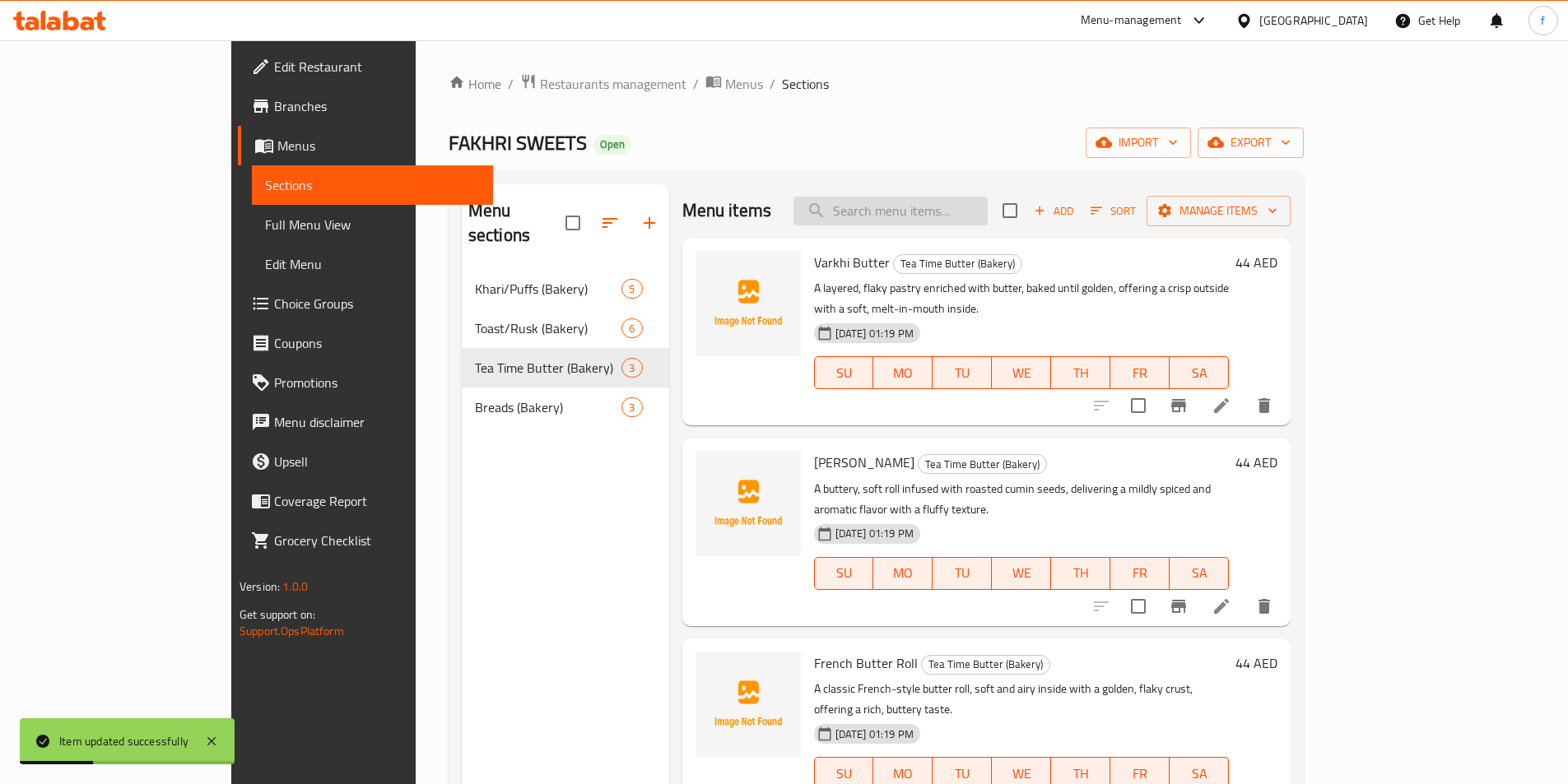
click at [954, 214] on input "search" at bounding box center [890, 211] width 194 height 29
paste input "Garlic Naan"
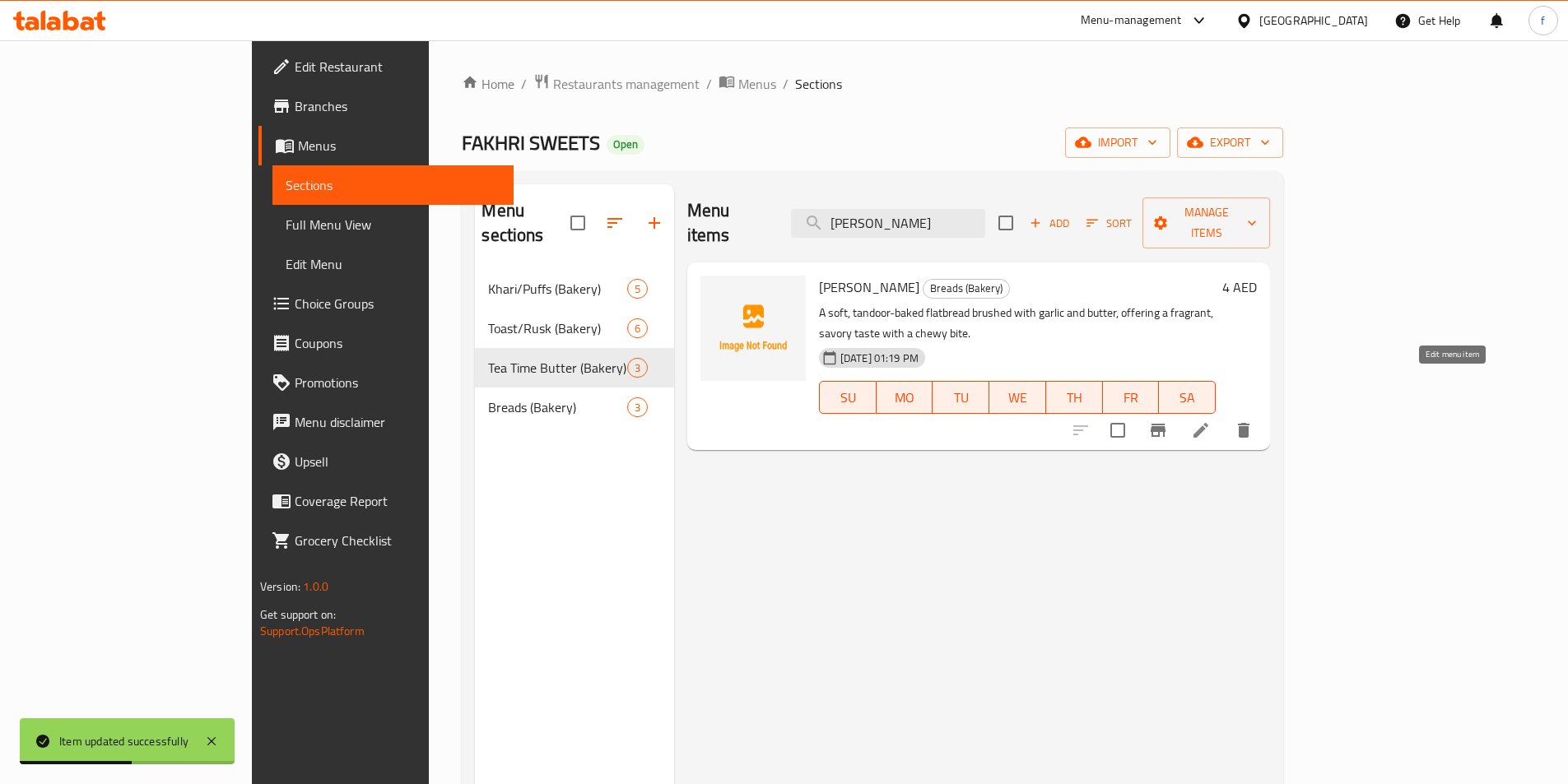
type input "Garlic Naan"
click at [1211, 420] on icon at bounding box center [1201, 430] width 20 height 20
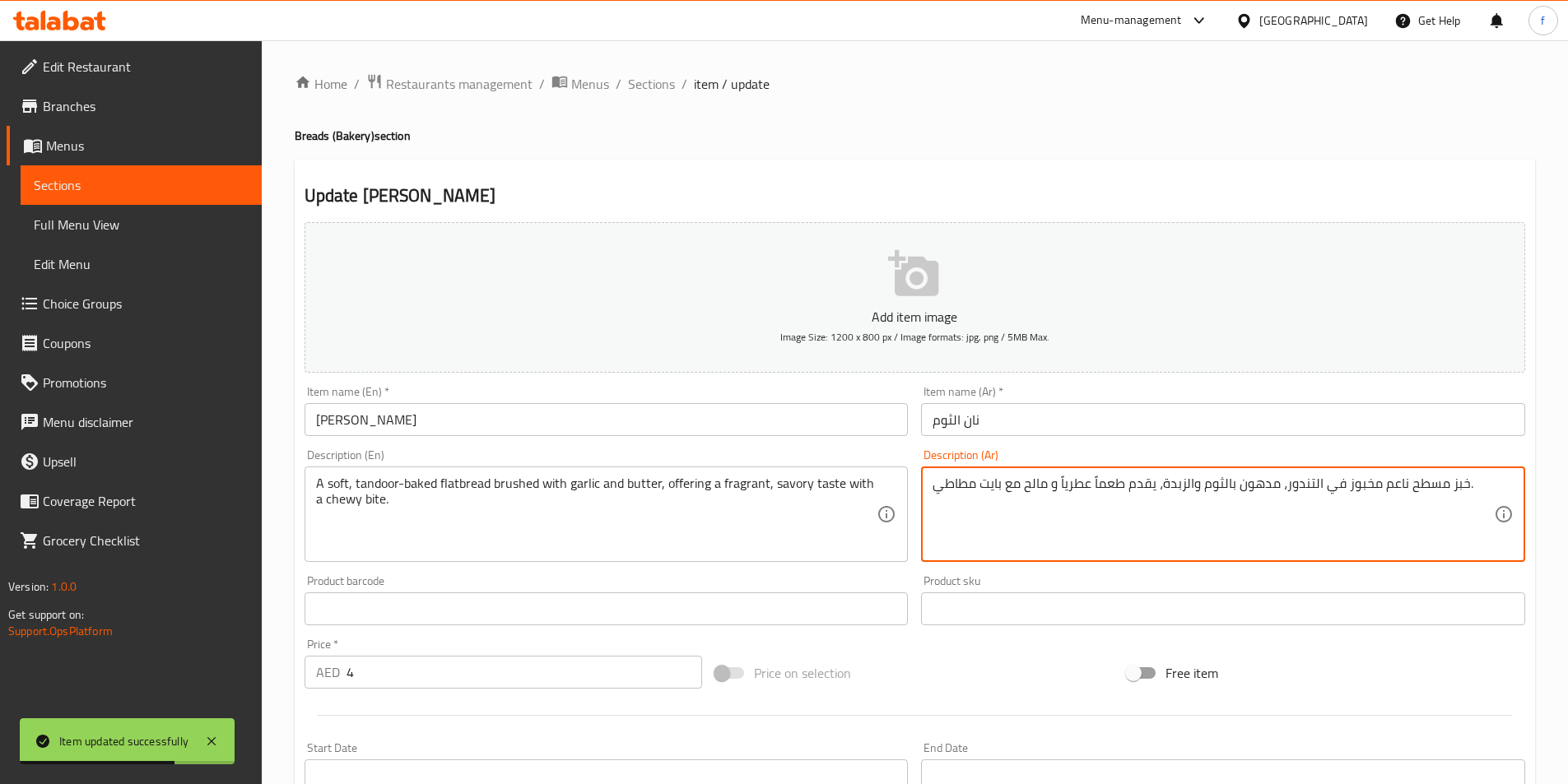
click at [1144, 482] on textarea "خبز مسطح ناعم مخبوز في التندور، مدهون بالثوم والزبدة، يقدم طعماً عطرياً و مالح …" at bounding box center [1212, 515] width 561 height 78
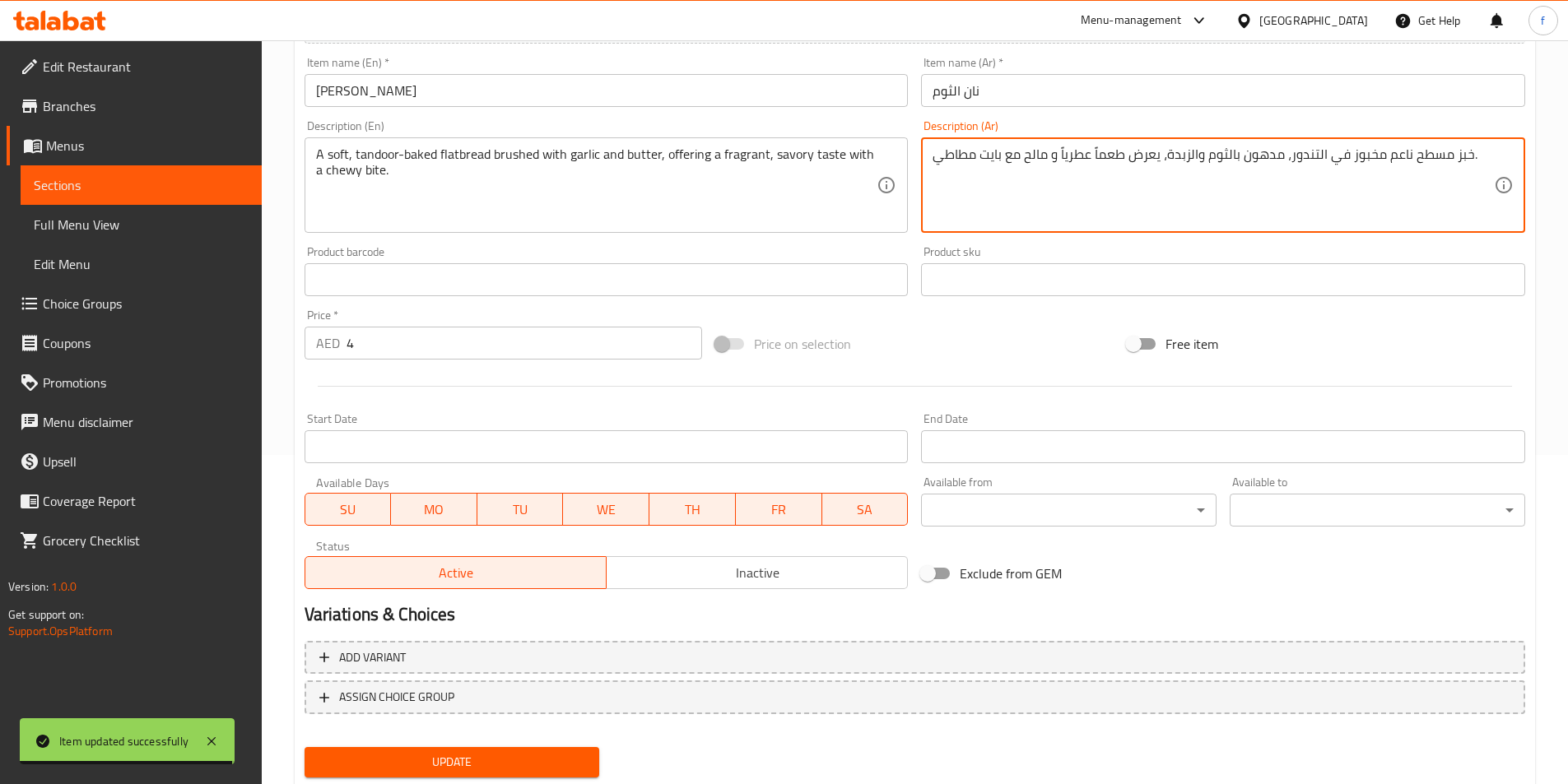
type textarea "خبز مسطح ناعم مخبوز في التندور، مدهون بالثوم والزبدة، يعرض طعماً عطرياً و مالح …"
click at [482, 767] on span "Update" at bounding box center [452, 762] width 269 height 21
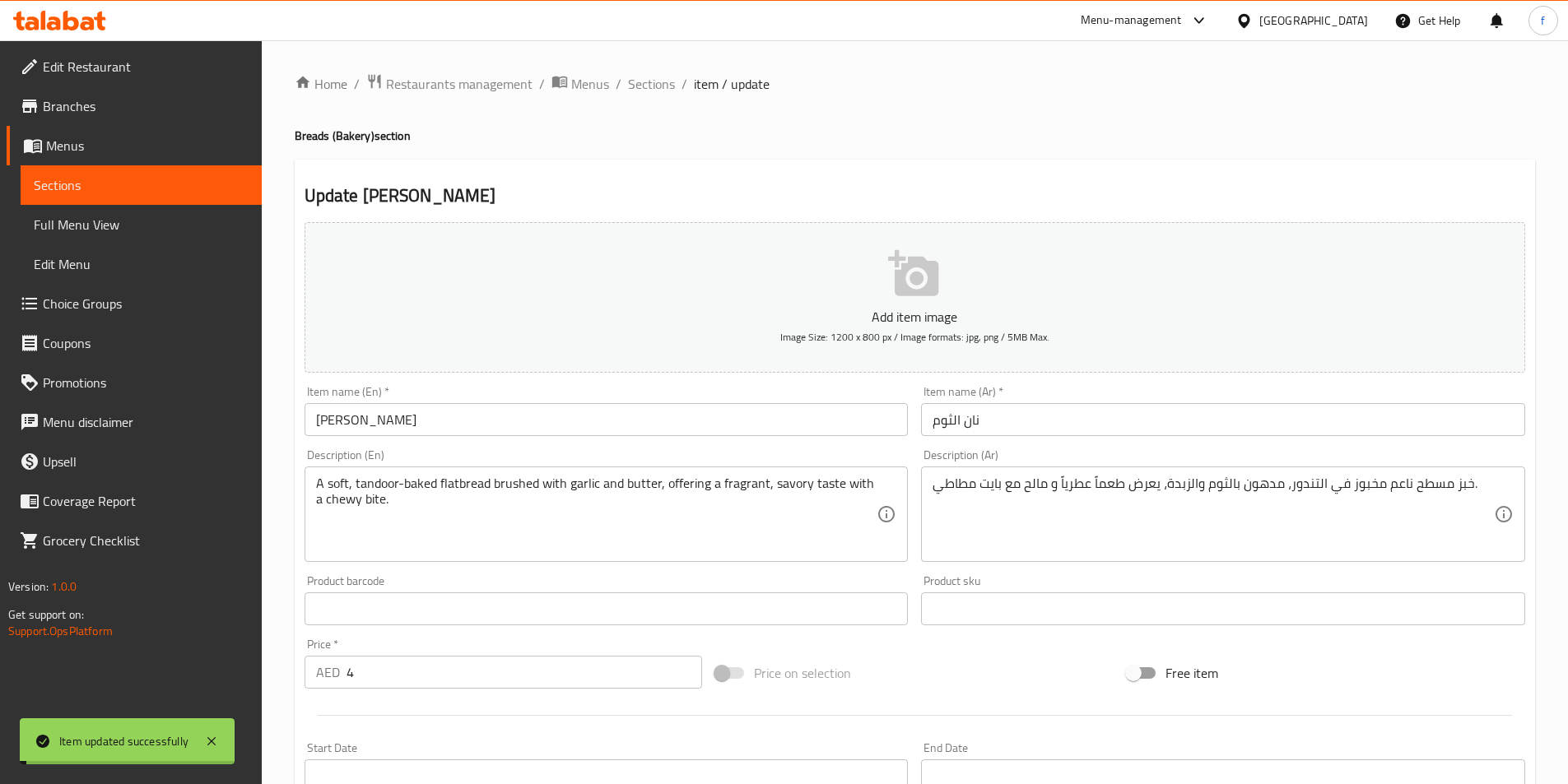
click at [645, 85] on span "Sections" at bounding box center [651, 84] width 47 height 20
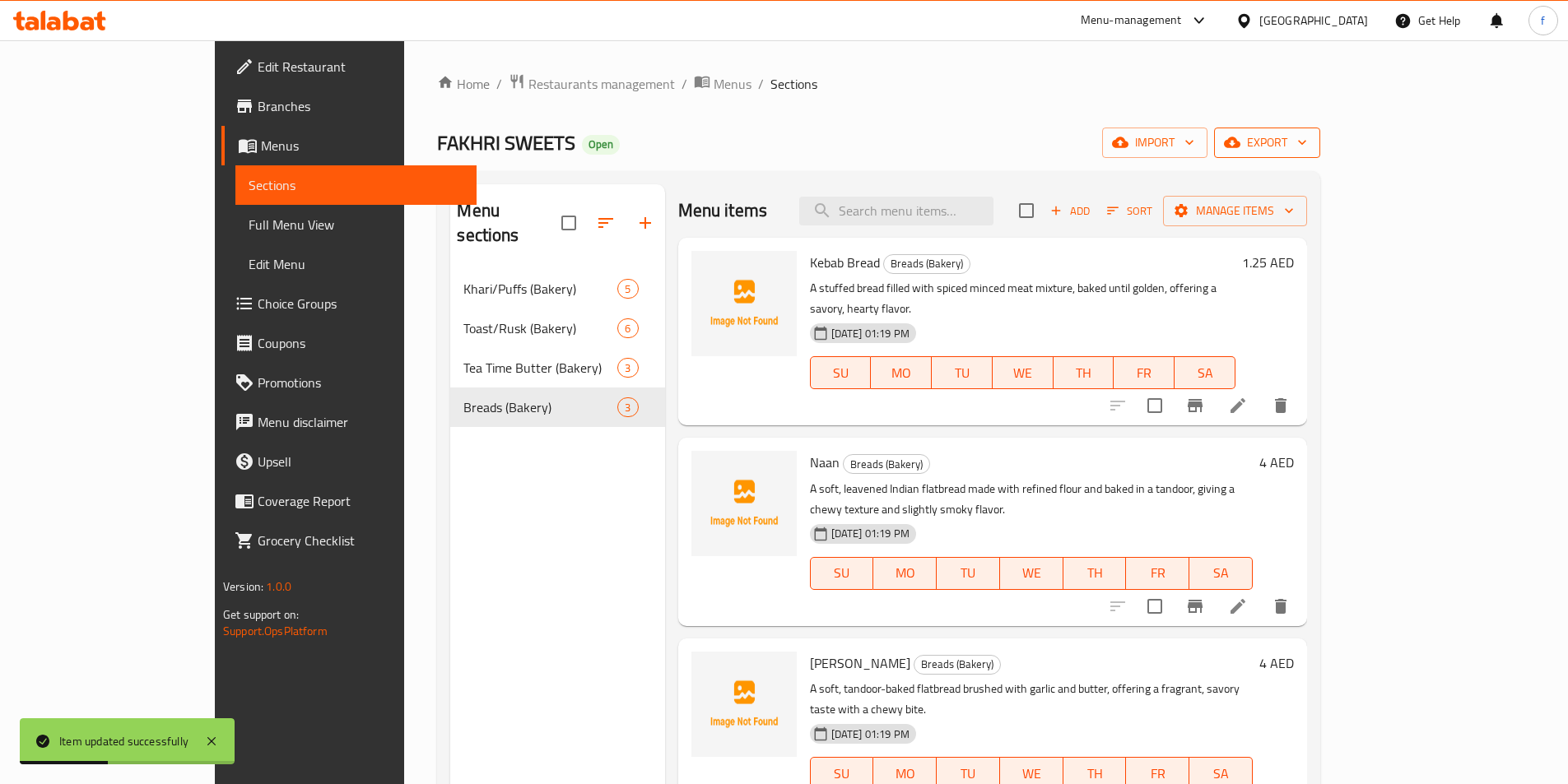
click at [1307, 143] on span "export" at bounding box center [1267, 143] width 80 height 21
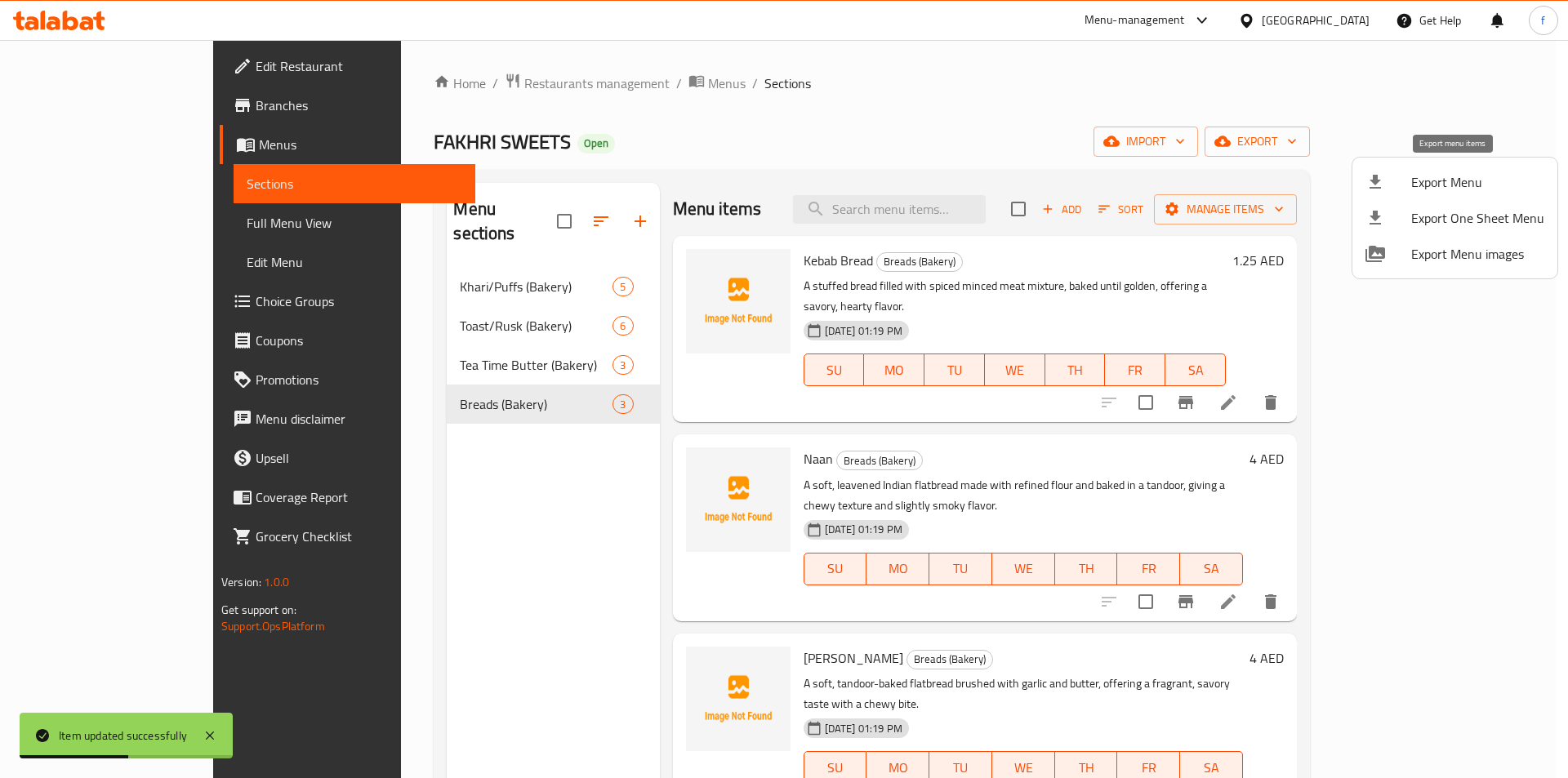
click at [1464, 188] on span "Export Menu" at bounding box center [1478, 183] width 133 height 20
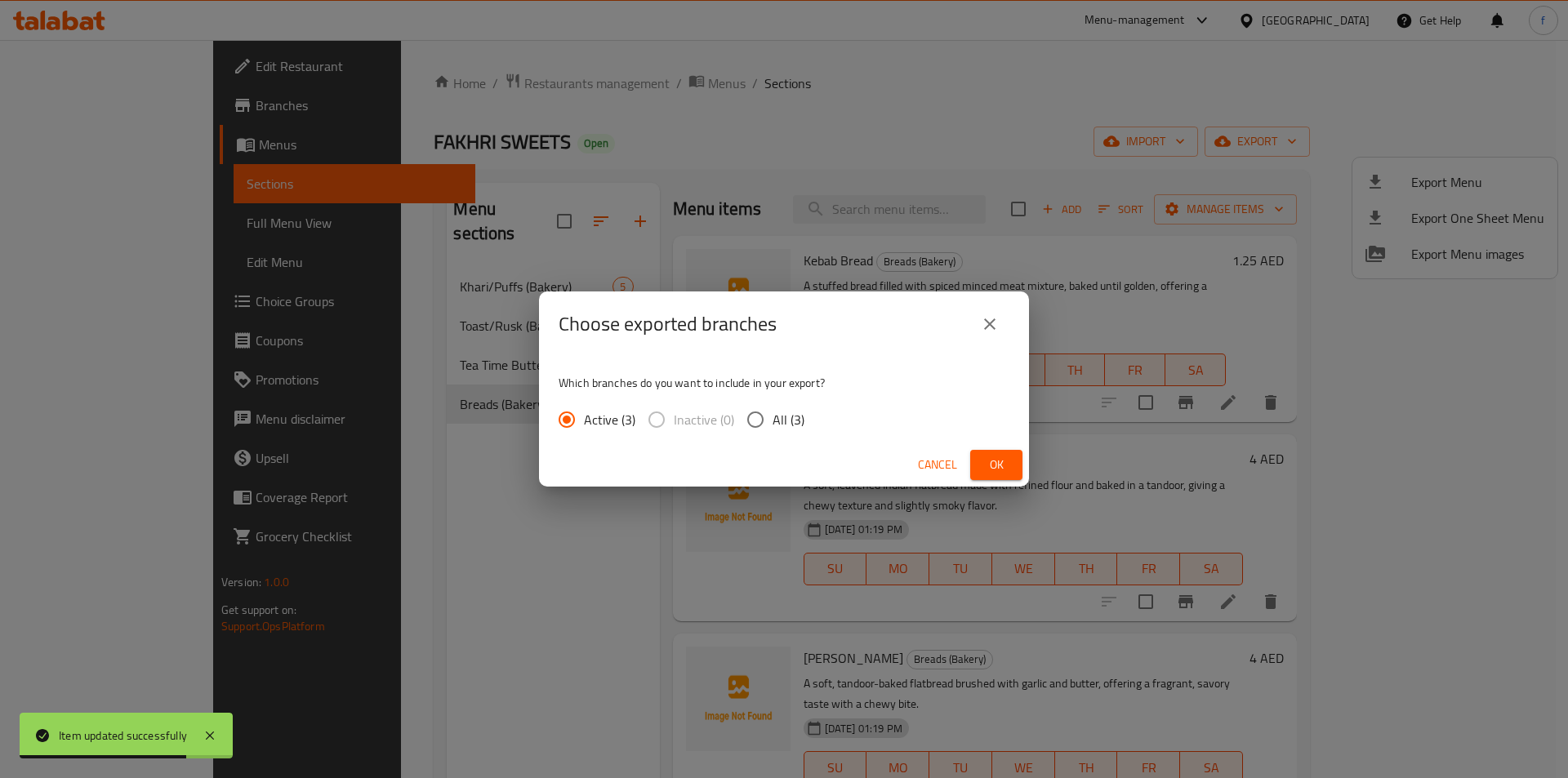
click at [976, 475] on button "Ok" at bounding box center [997, 465] width 53 height 30
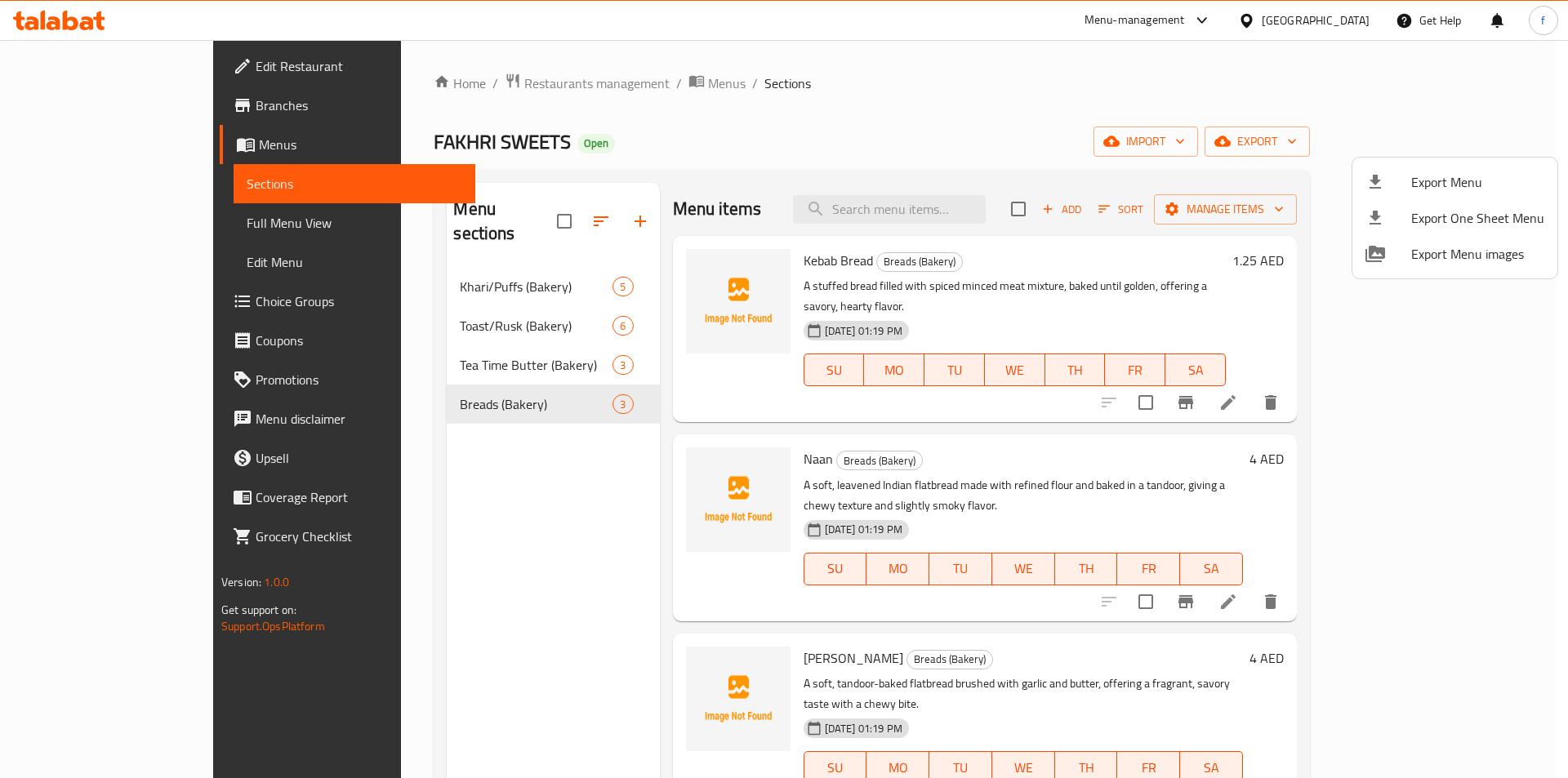
click at [406, 259] on div at bounding box center [784, 389] width 1568 height 778
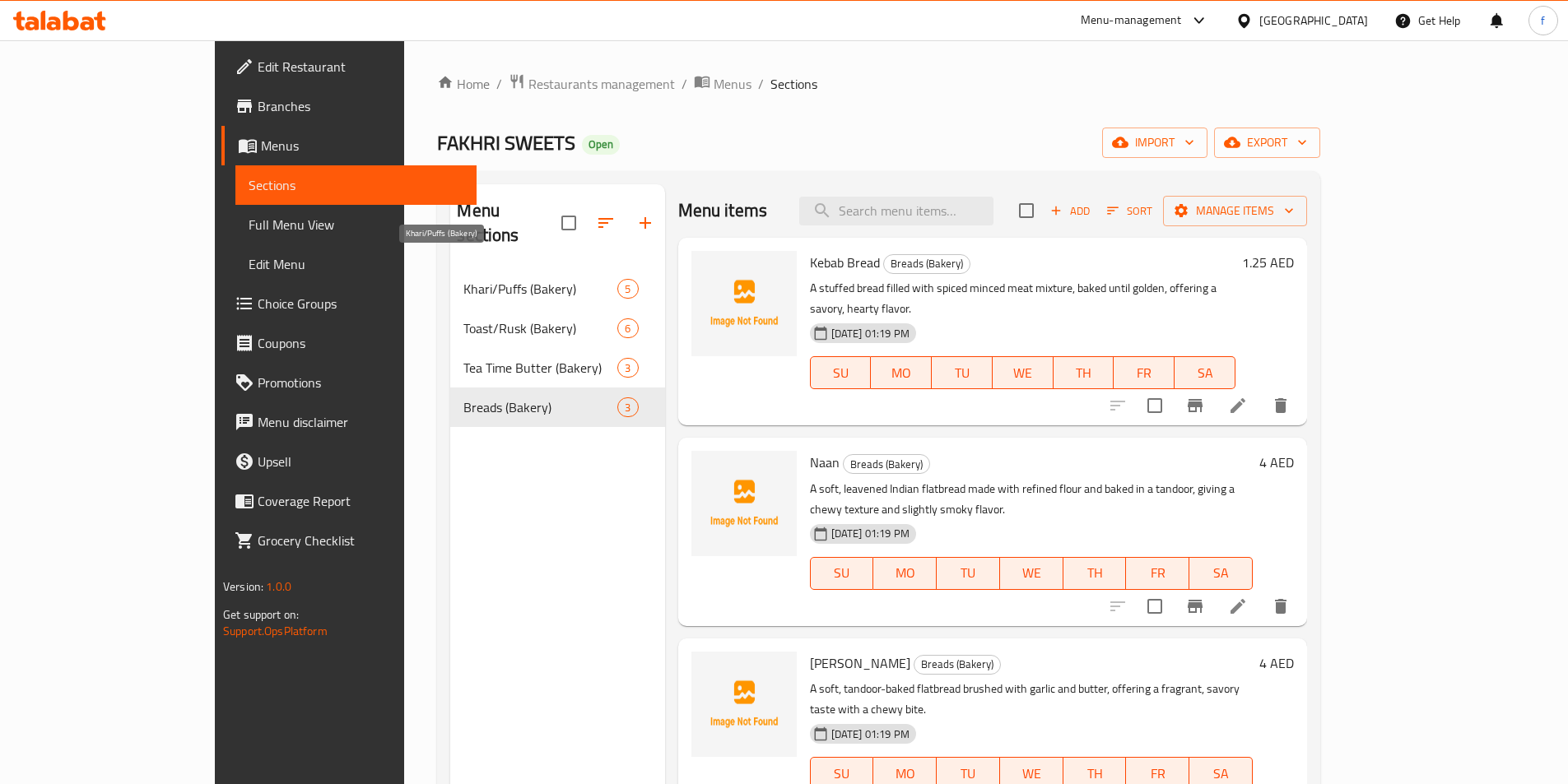
click at [463, 279] on span "Khari/Puffs (Bakery)" at bounding box center [540, 289] width 154 height 20
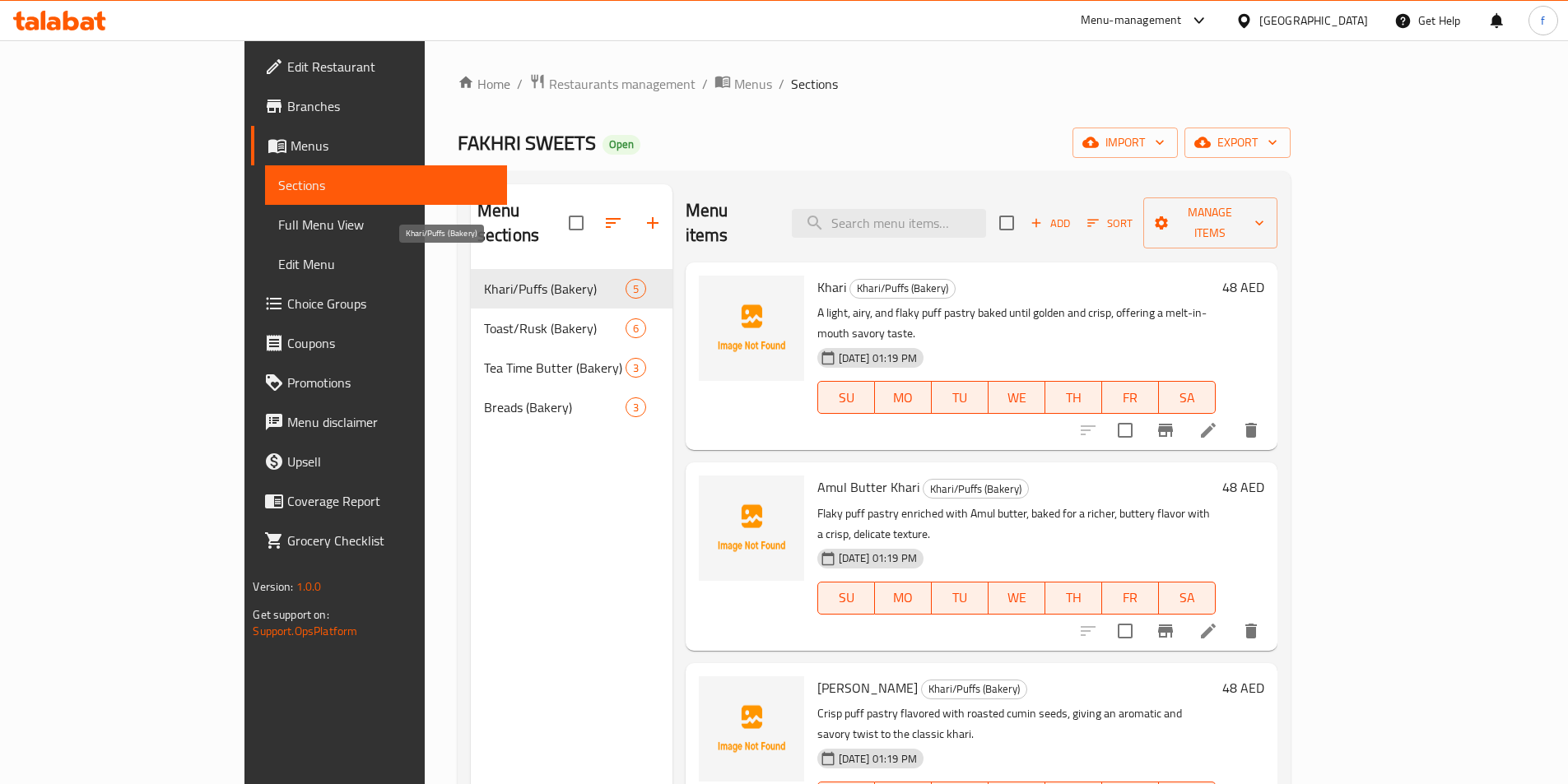
click at [484, 279] on span "Khari/Puffs (Bakery)" at bounding box center [554, 289] width 142 height 20
click at [291, 155] on span "Menus" at bounding box center [392, 146] width 202 height 20
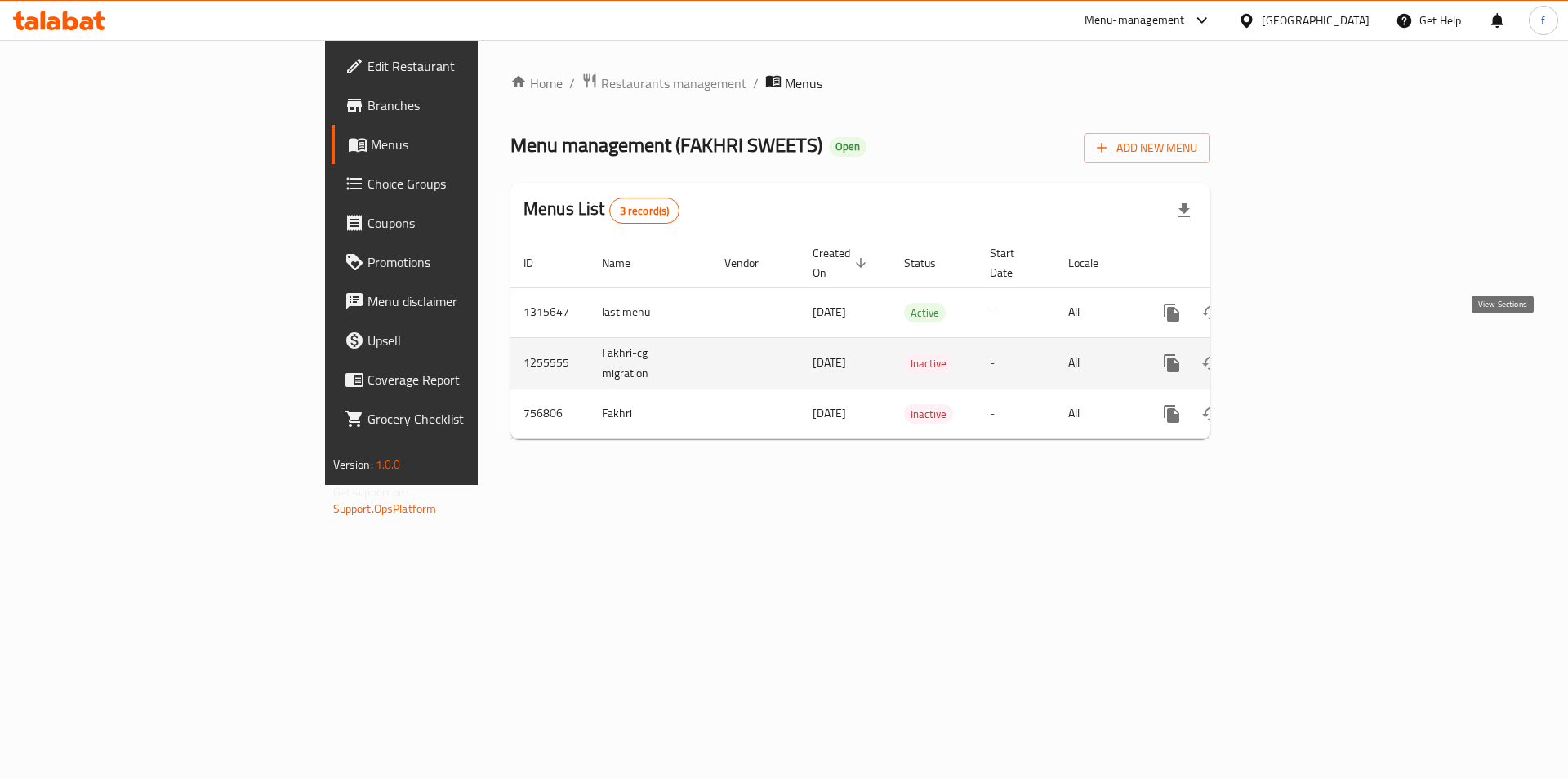
click at [1309, 350] on link "enhanced table" at bounding box center [1289, 364] width 39 height 39
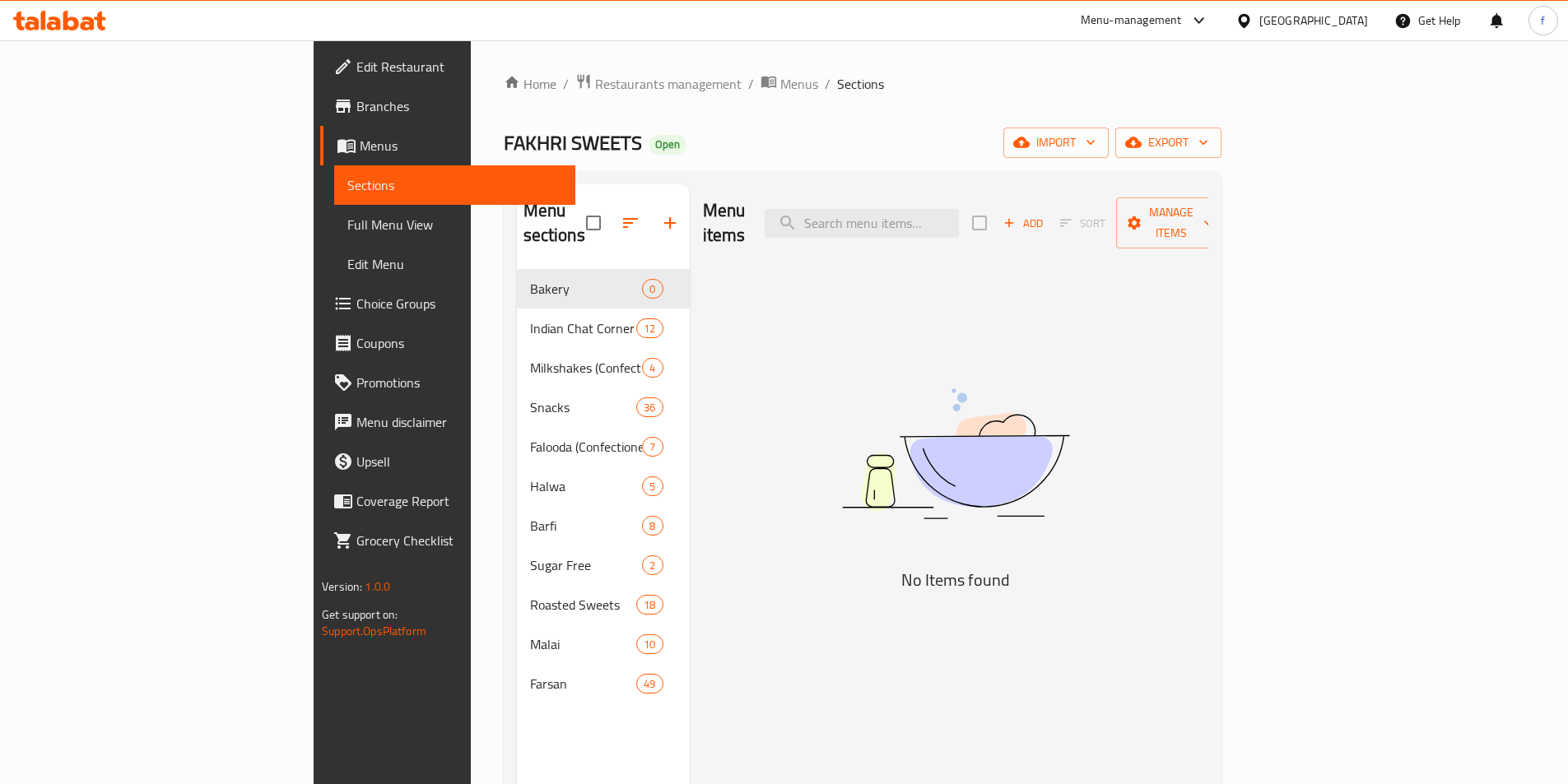
click at [334, 168] on link "Sections" at bounding box center [454, 186] width 241 height 40
click at [320, 159] on link "Menus" at bounding box center [448, 146] width 255 height 40
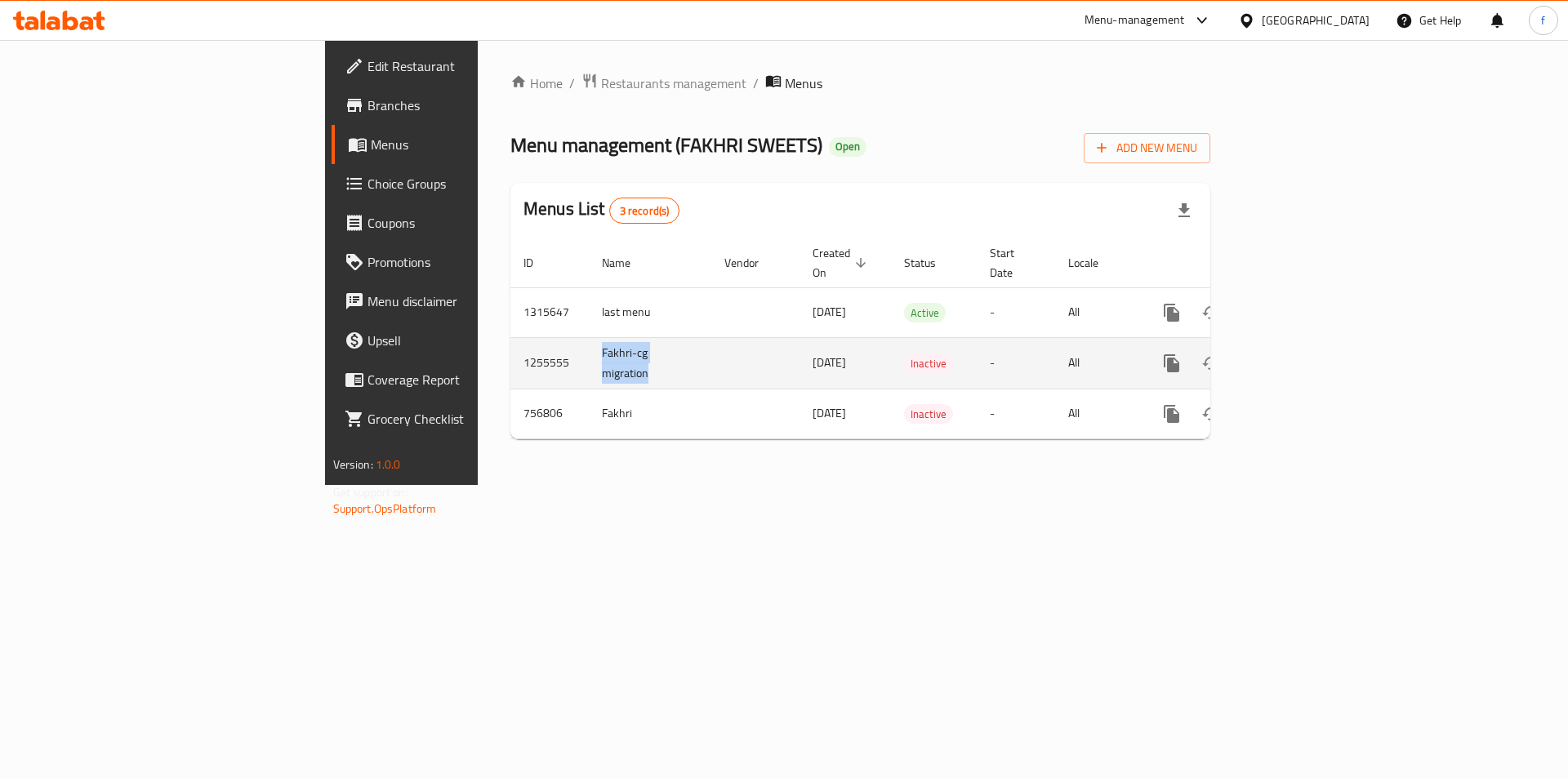
drag, startPoint x: 383, startPoint y: 333, endPoint x: 520, endPoint y: 367, distance: 141.2
click at [520, 367] on tr "1255555 Fakhri-cg migration 31/08/2024 Inactive - All" at bounding box center [916, 363] width 812 height 52
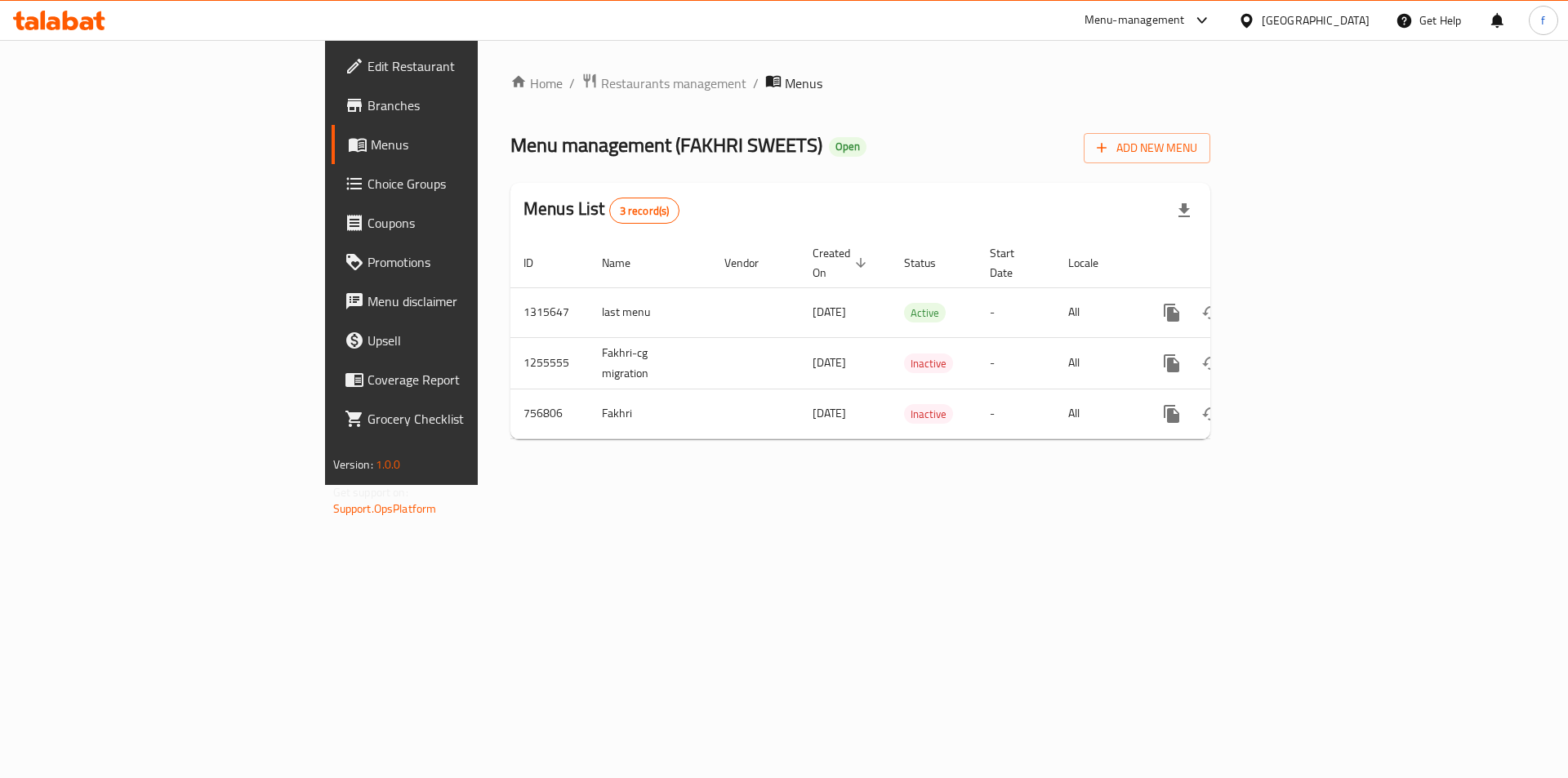
drag, startPoint x: 877, startPoint y: 552, endPoint x: 623, endPoint y: 428, distance: 282.7
click at [872, 485] on div "Home / Restaurants management / Menus Menu management ( FAKHRI SWEETS ) Open Ad…" at bounding box center [860, 262] width 765 height 445
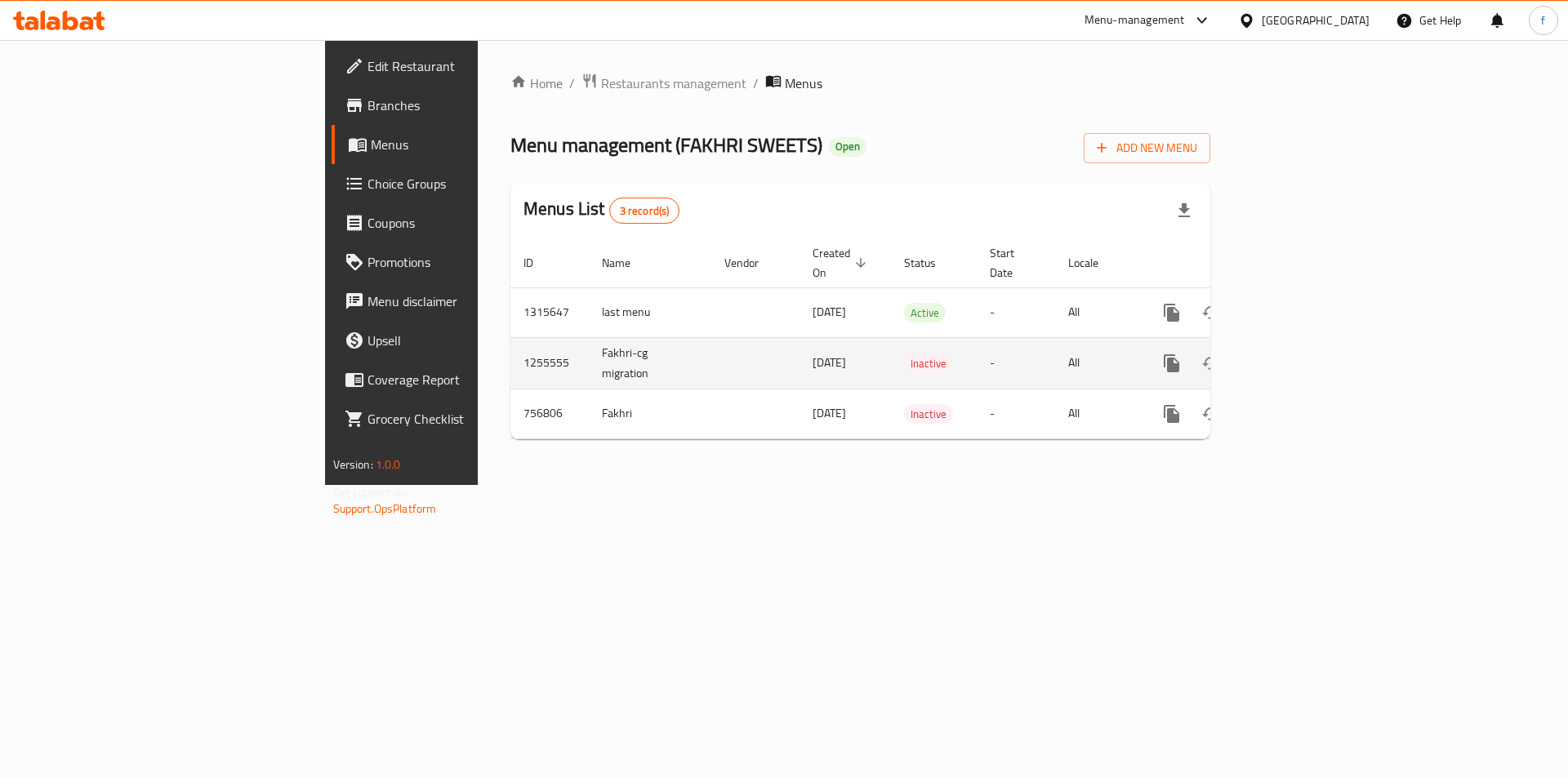
drag, startPoint x: 631, startPoint y: 340, endPoint x: 717, endPoint y: 355, distance: 87.3
click at [799, 355] on td "31/08/2024" at bounding box center [844, 363] width 91 height 52
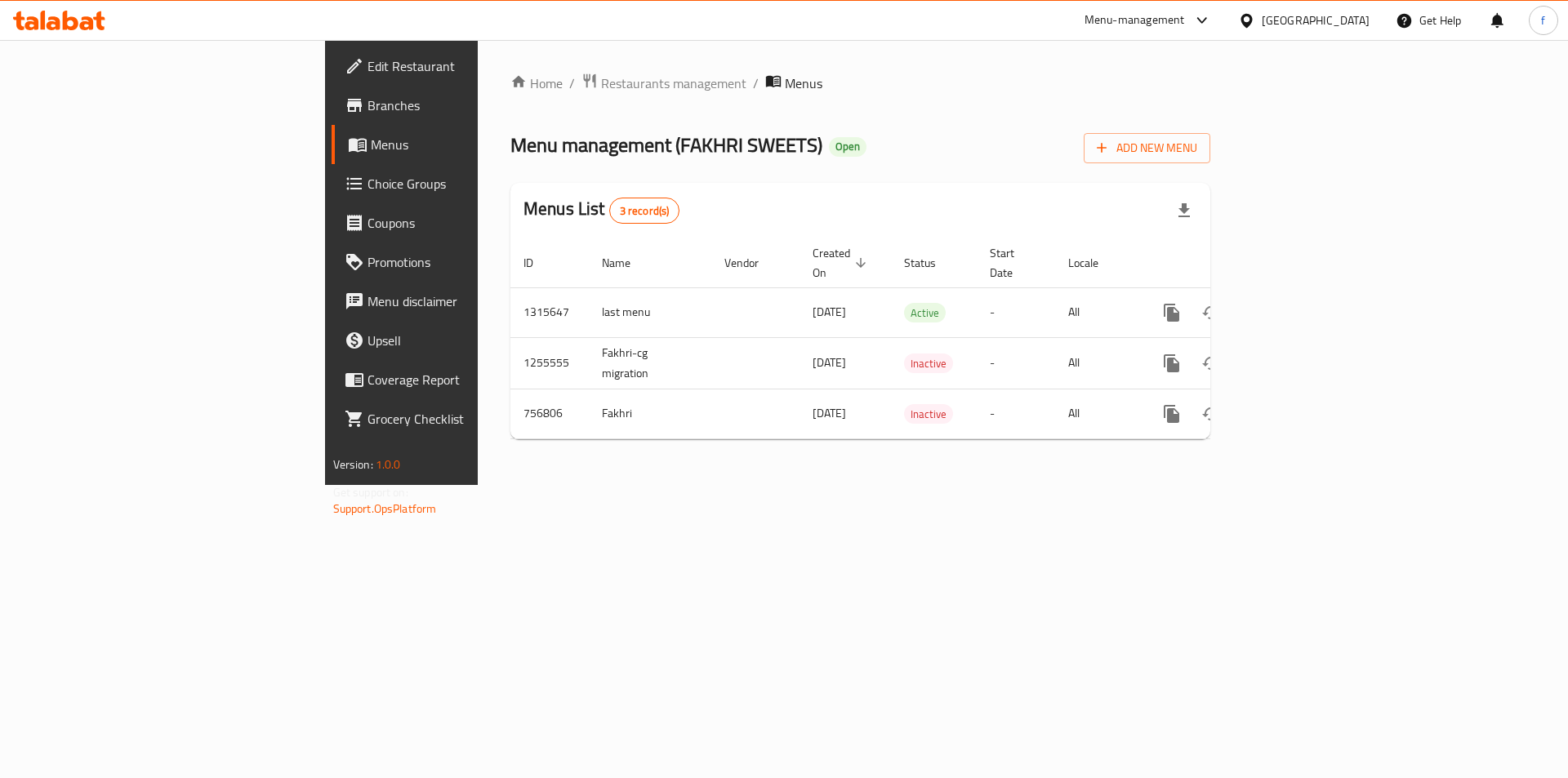
click at [717, 485] on div "Home / Restaurants management / Menus Menu management ( FAKHRI SWEETS ) Open Ad…" at bounding box center [860, 262] width 765 height 445
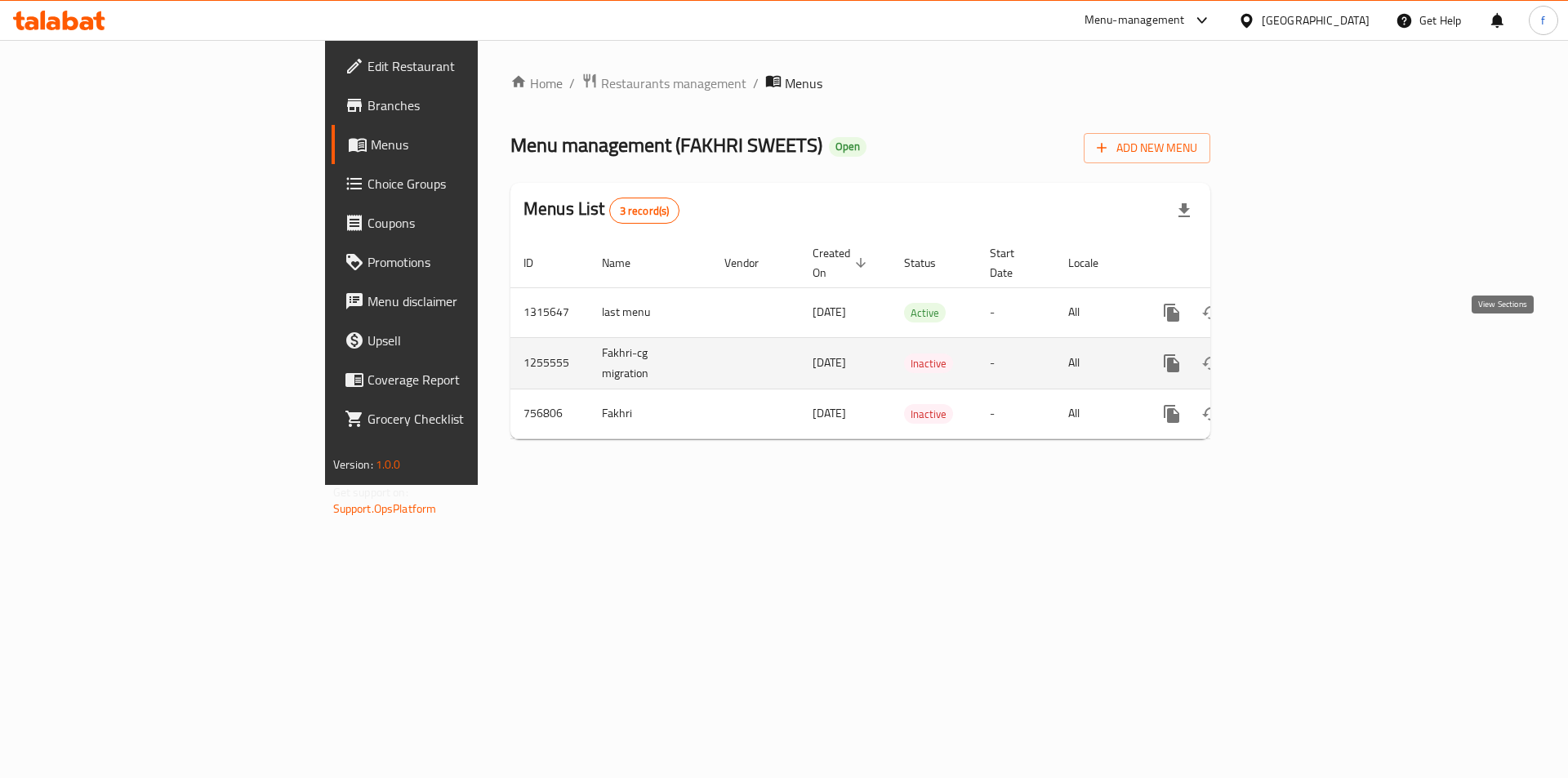
click at [1299, 354] on icon "enhanced table" at bounding box center [1289, 364] width 20 height 20
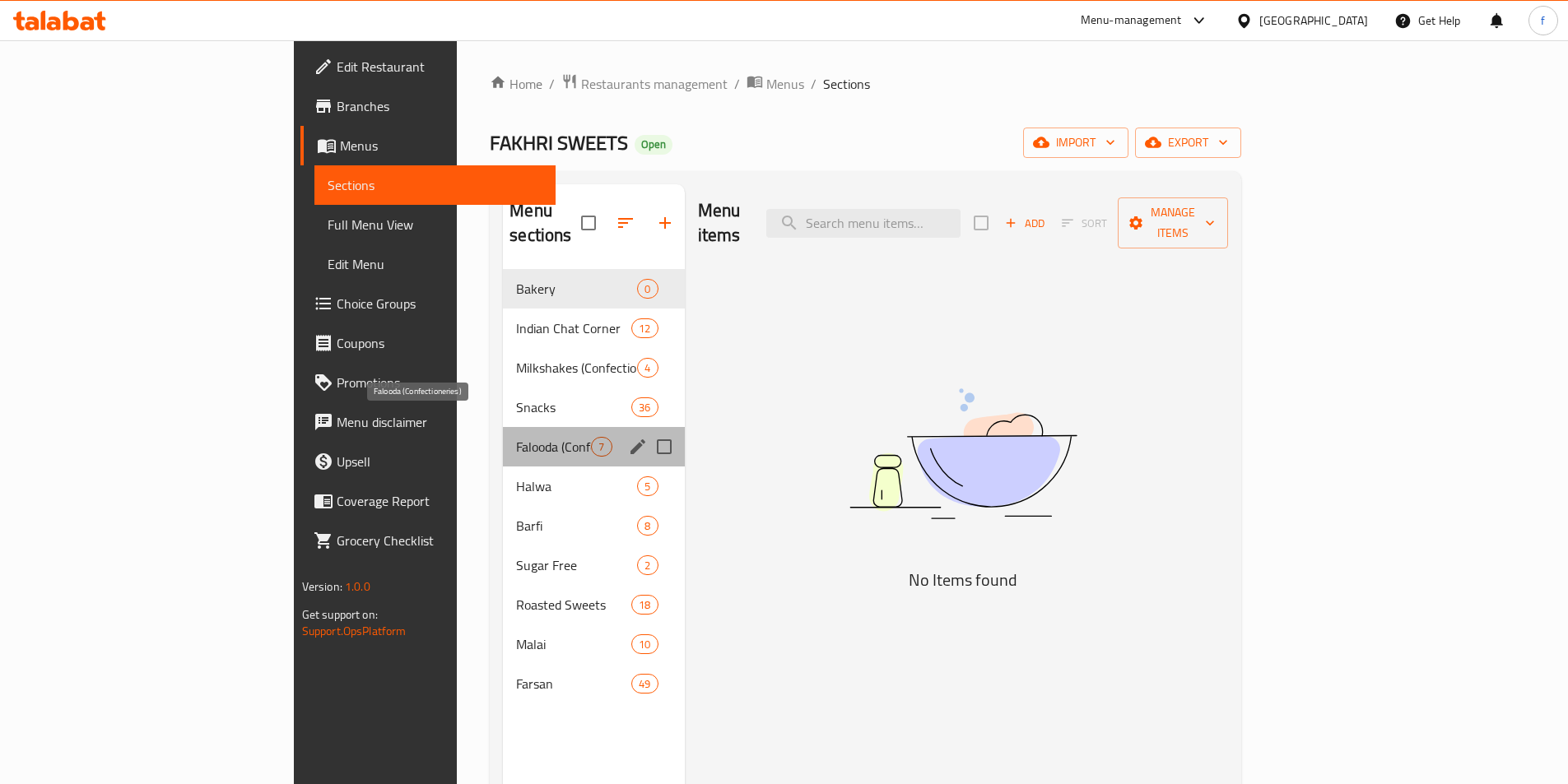
click at [516, 437] on span "Falooda (Confectioneries)" at bounding box center [554, 447] width 75 height 20
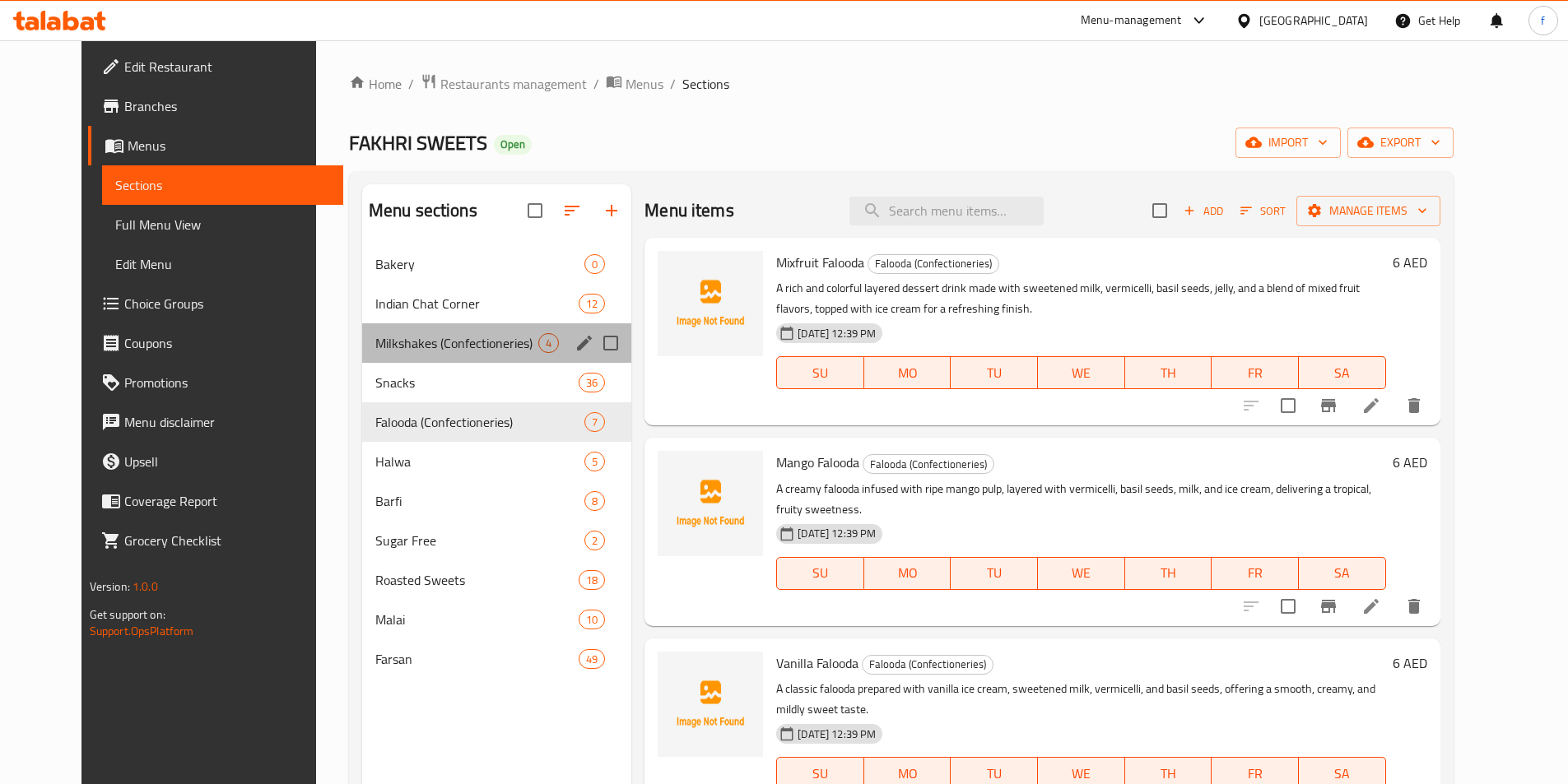
click at [434, 354] on div "Milkshakes (Confectioneries) 4" at bounding box center [496, 343] width 269 height 40
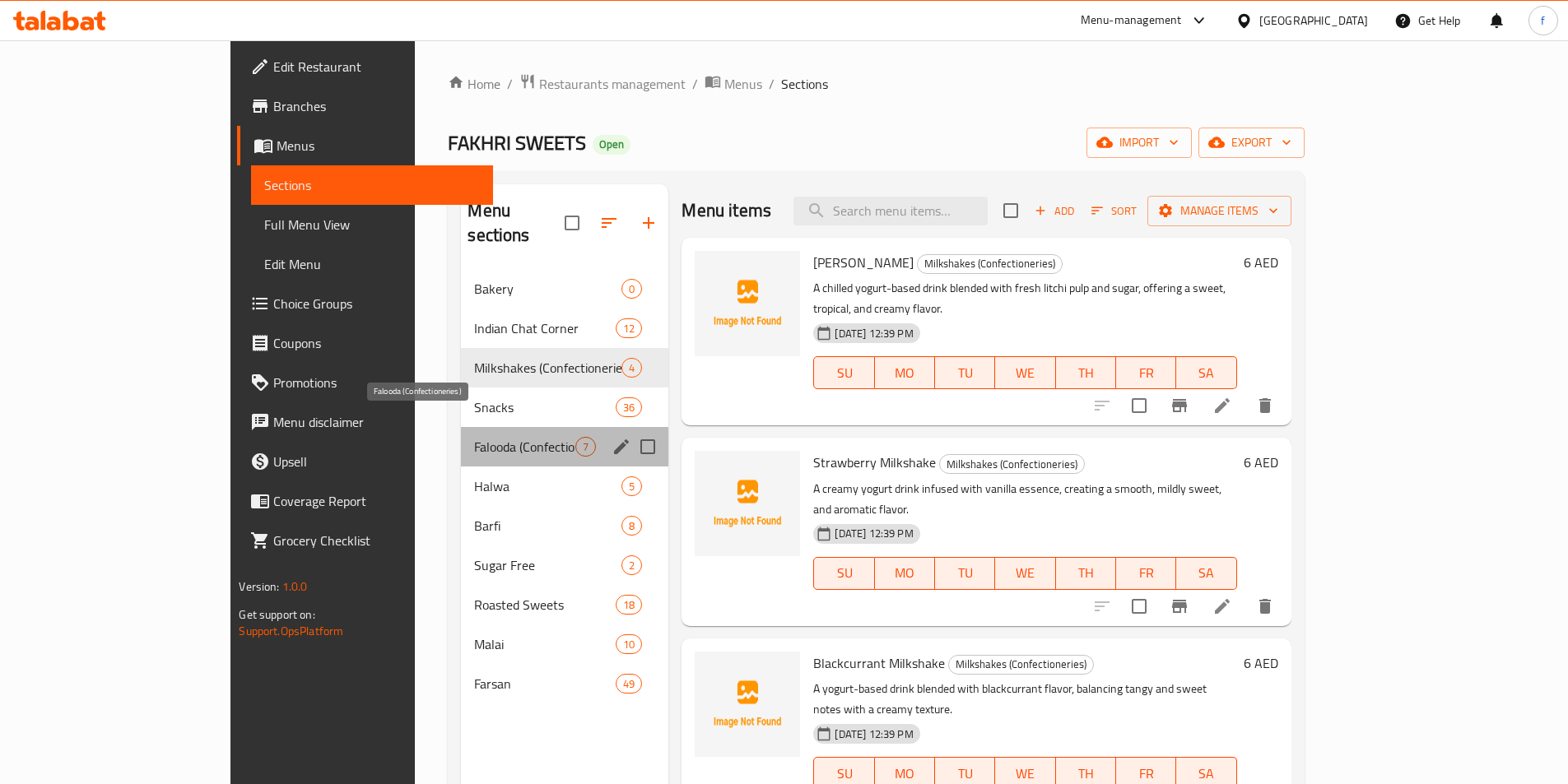
click at [474, 437] on span "Falooda (Confectioneries)" at bounding box center [525, 447] width 101 height 20
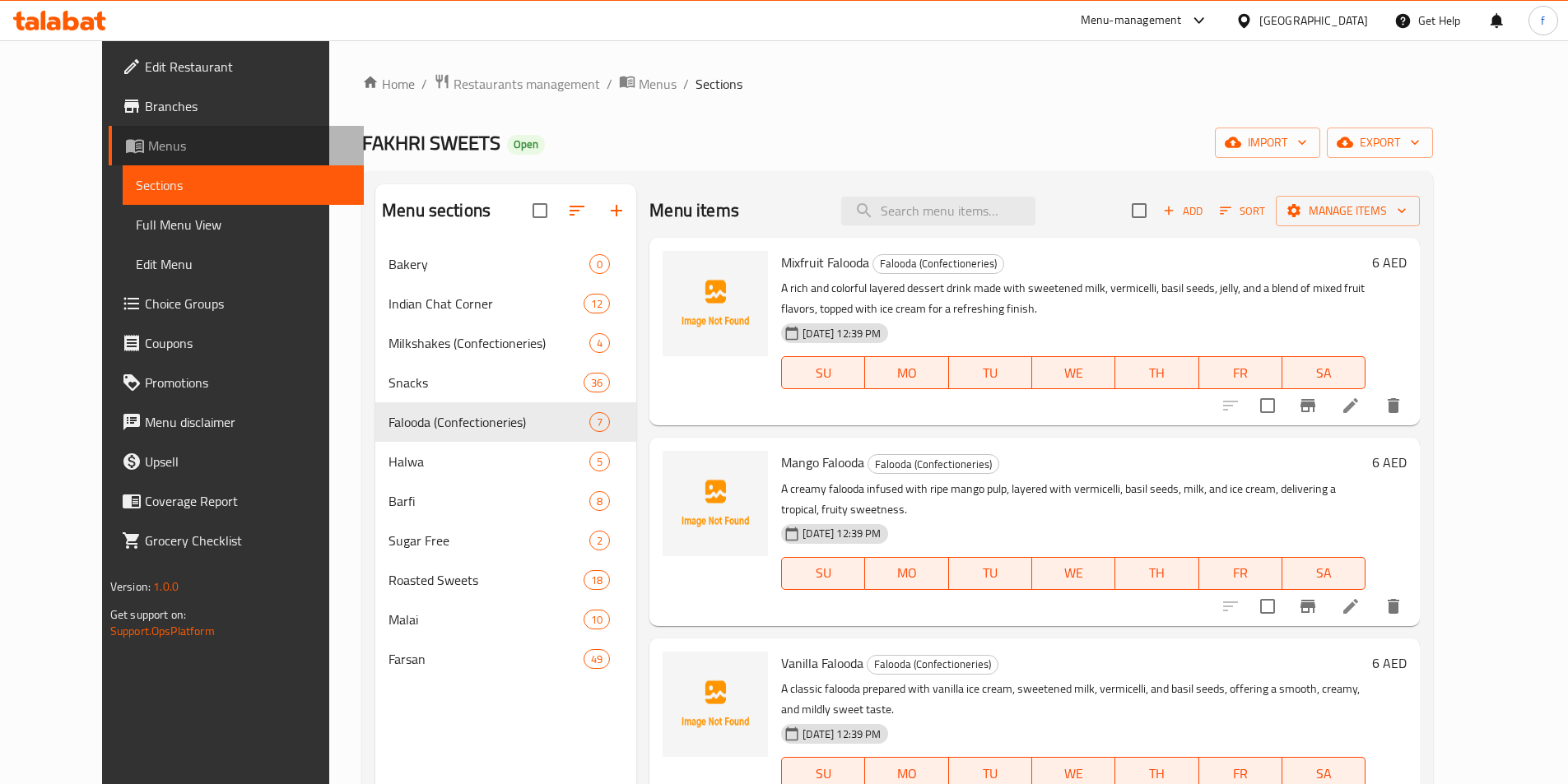
click at [177, 146] on span "Menus" at bounding box center [249, 146] width 202 height 20
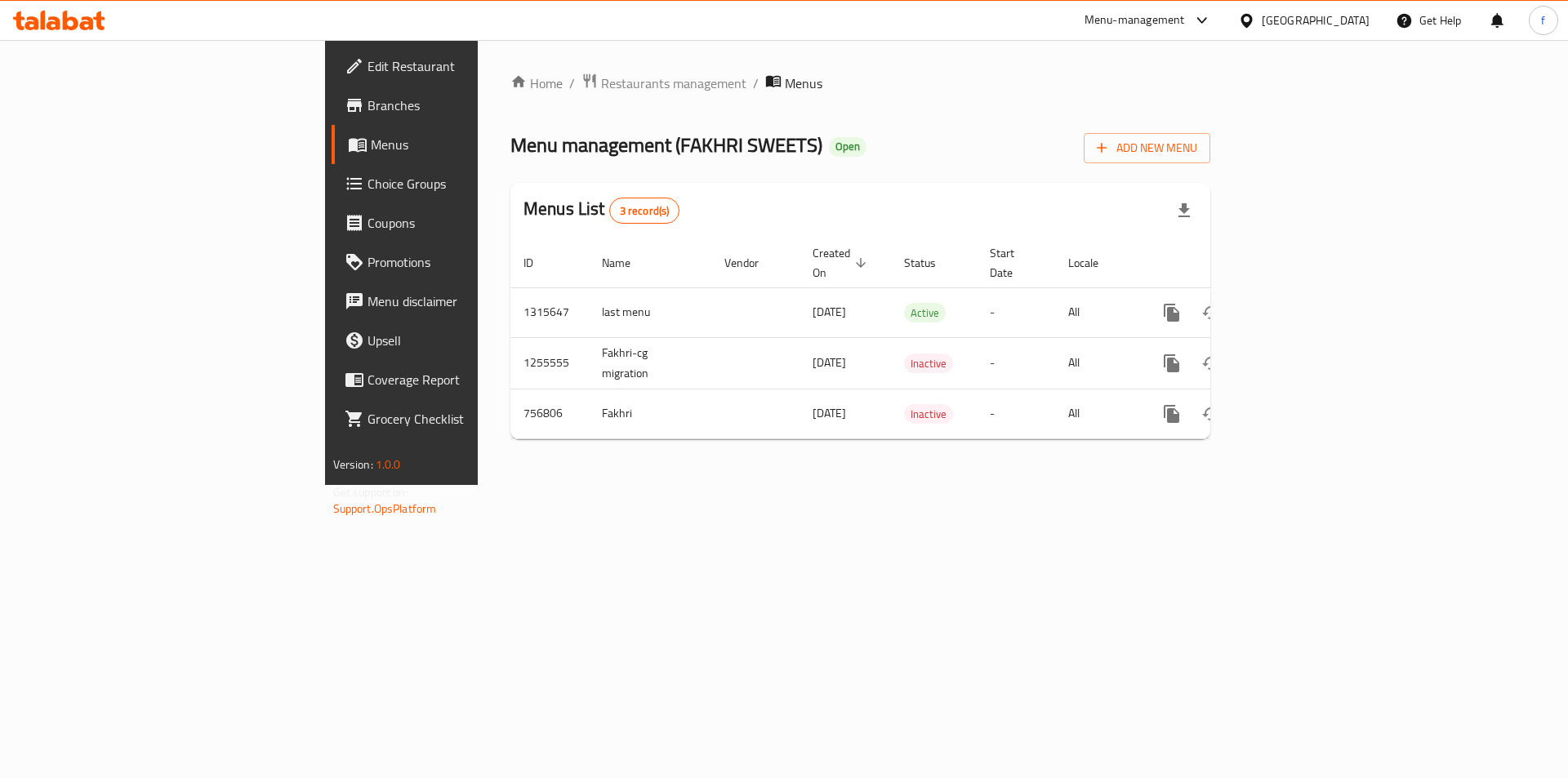
click at [737, 485] on div "Home / Restaurants management / Menus Menu management ( FAKHRI SWEETS ) Open Ad…" at bounding box center [860, 262] width 765 height 445
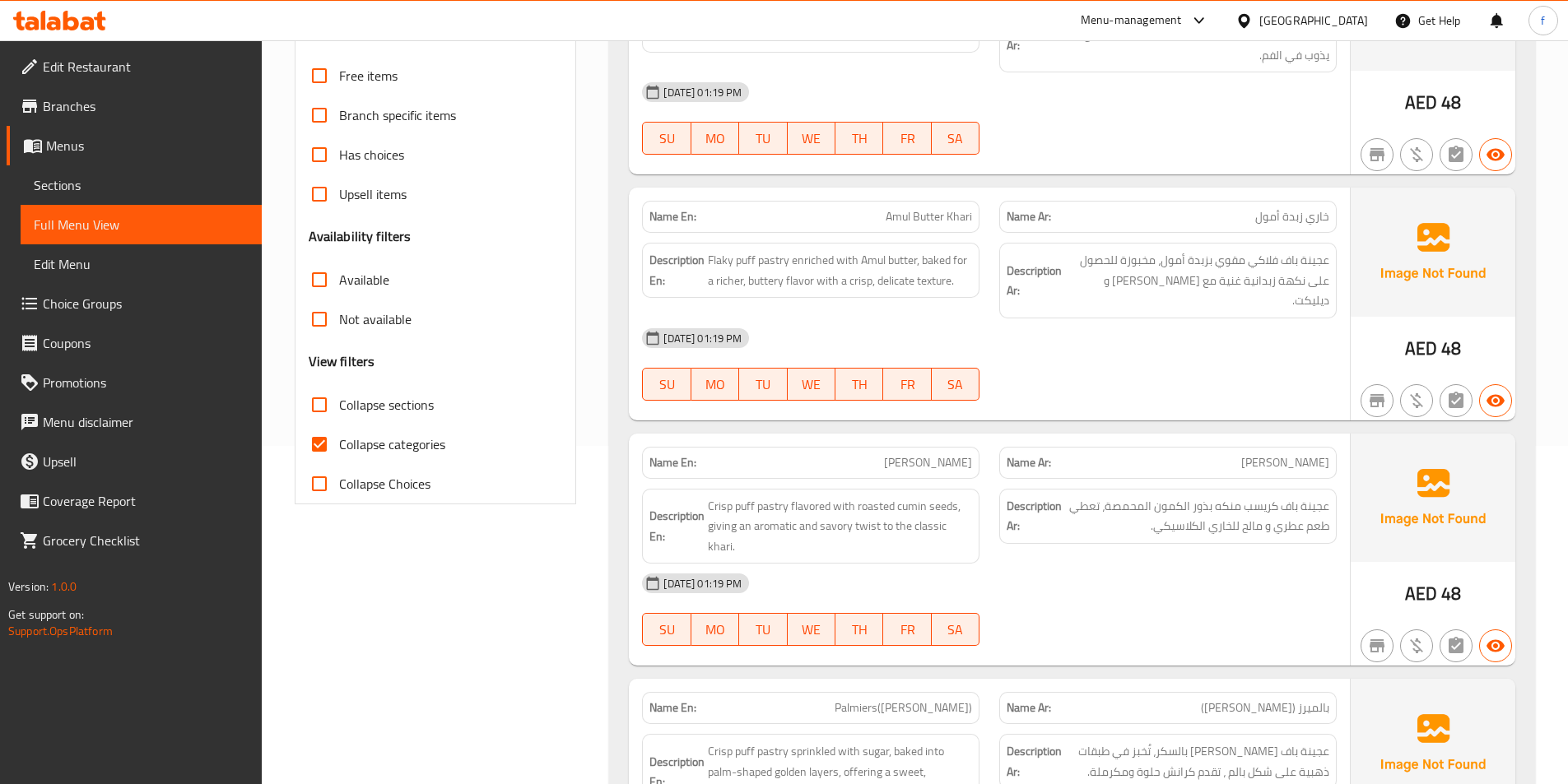
click at [382, 440] on span "Collapse categories" at bounding box center [392, 444] width 106 height 20
click at [339, 440] on input "Collapse categories" at bounding box center [319, 444] width 40 height 40
checkbox input "false"
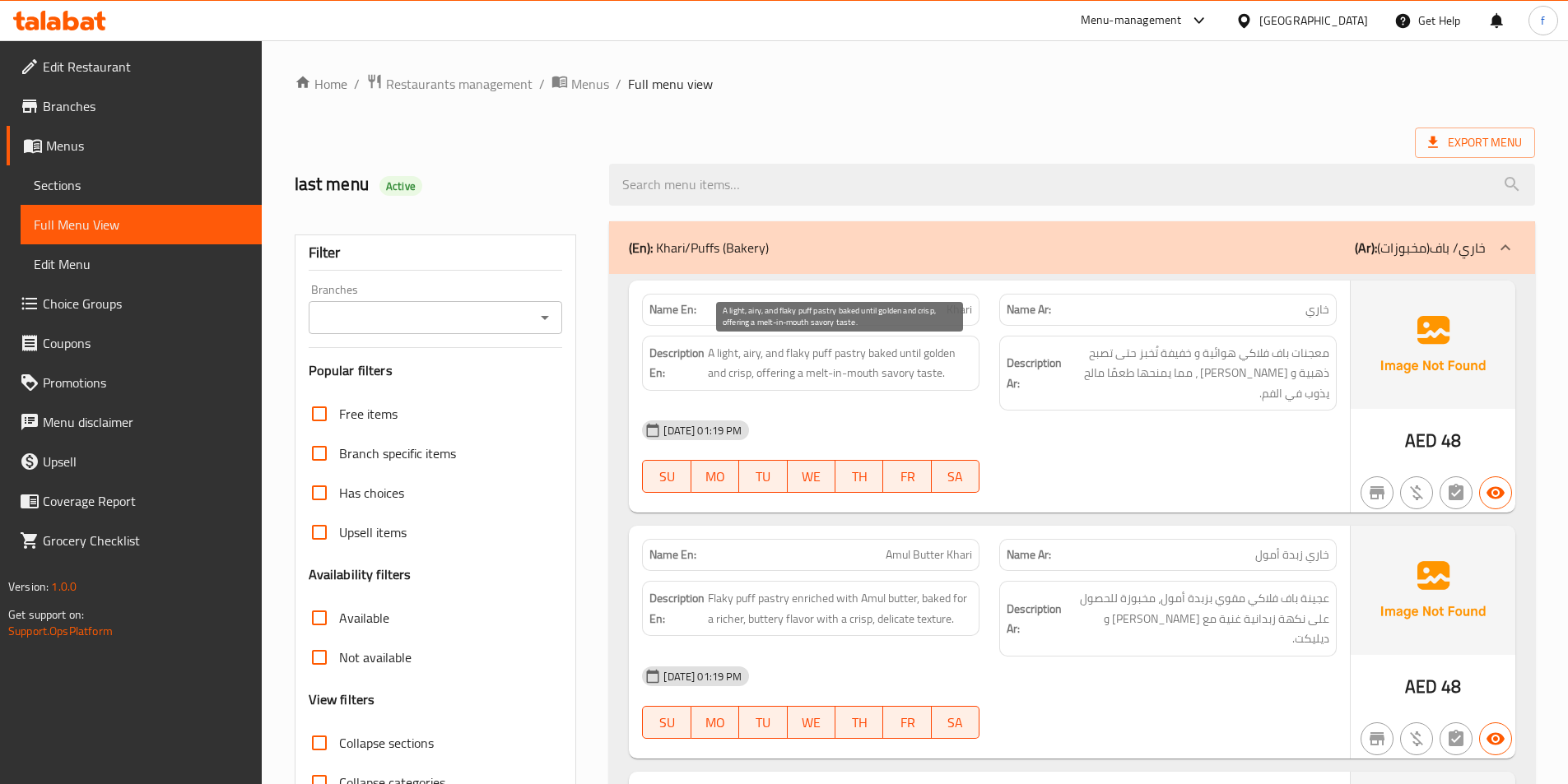
click at [851, 351] on span "A light, airy, and flaky puff pastry baked until golden and crisp, offering a m…" at bounding box center [840, 363] width 264 height 41
click at [822, 351] on span "A light, airy, and flaky puff pastry baked until golden and crisp, offering a m…" at bounding box center [840, 363] width 264 height 41
click at [791, 354] on span "A light, airy, and flaky puff pastry baked until golden and crisp, offering a m…" at bounding box center [840, 363] width 264 height 41
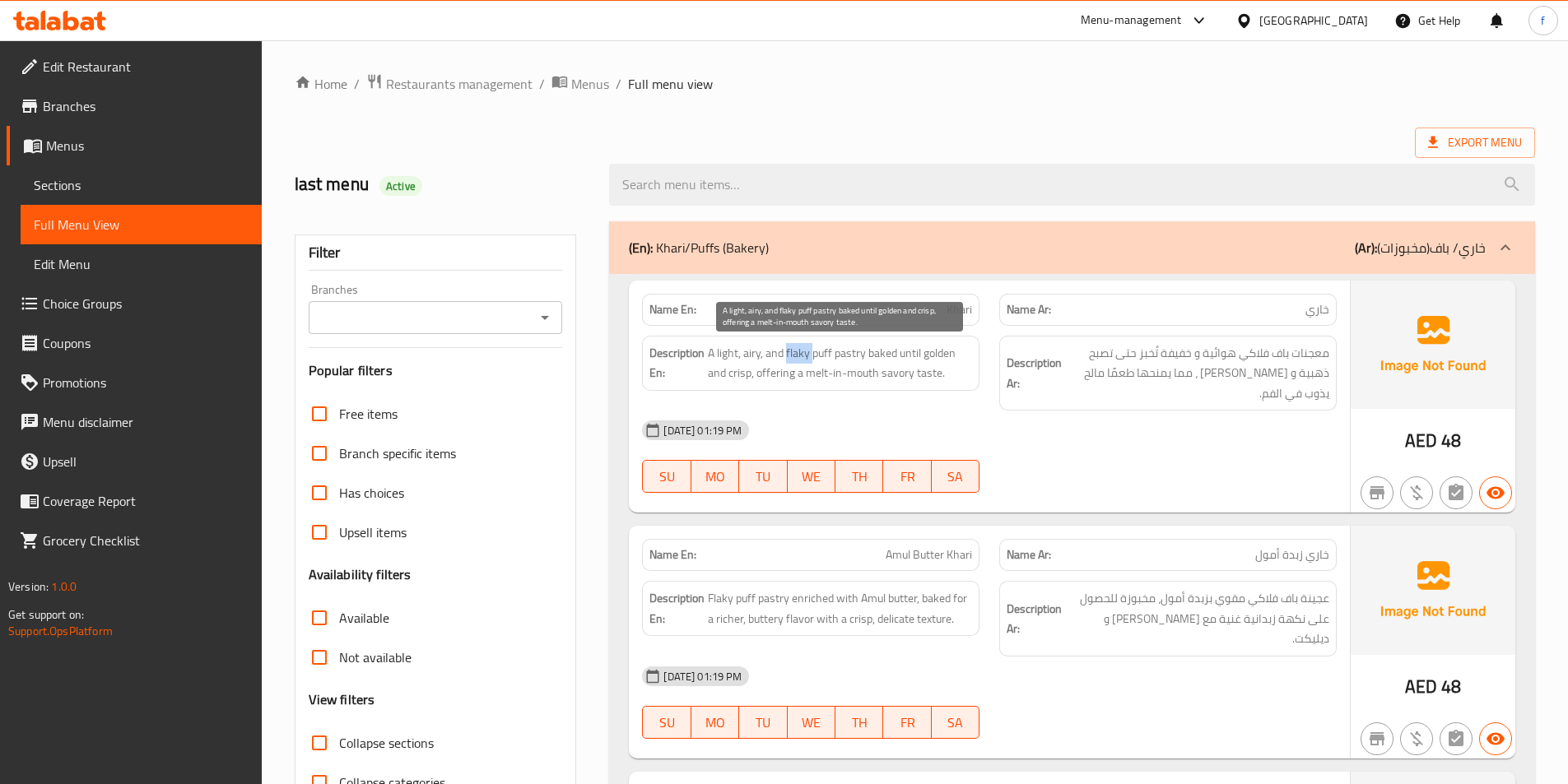
click at [791, 354] on span "A light, airy, and flaky puff pastry baked until golden and crisp, offering a m…" at bounding box center [840, 363] width 264 height 41
click at [746, 352] on span "A light, airy, and flaky puff pastry baked until golden and crisp, offering a m…" at bounding box center [840, 363] width 264 height 41
click at [725, 352] on span "A light, airy, and flaky puff pastry baked until golden and crisp, offering a m…" at bounding box center [840, 363] width 264 height 41
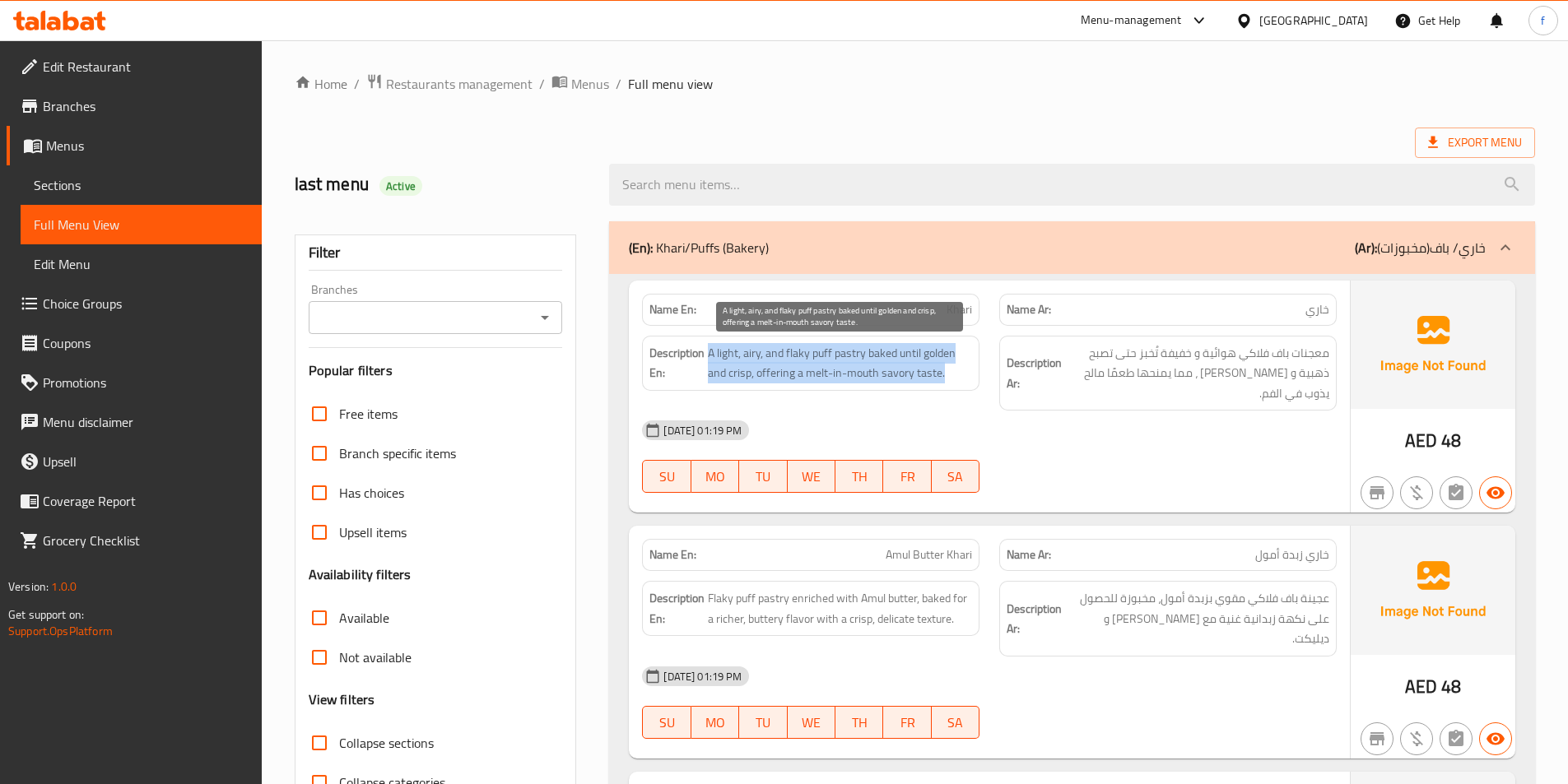
click at [725, 352] on span "A light, airy, and flaky puff pastry baked until golden and crisp, offering a m…" at bounding box center [840, 363] width 264 height 41
click at [911, 370] on span "A light, airy, and flaky puff pastry baked until golden and crisp, offering a m…" at bounding box center [840, 363] width 264 height 41
click at [882, 352] on span "A light, airy, and flaky puff pastry baked until golden and crisp, offering a m…" at bounding box center [840, 363] width 264 height 41
click at [909, 352] on span "A light, airy, and flaky puff pastry baked until golden and crisp, offering a m…" at bounding box center [840, 363] width 264 height 41
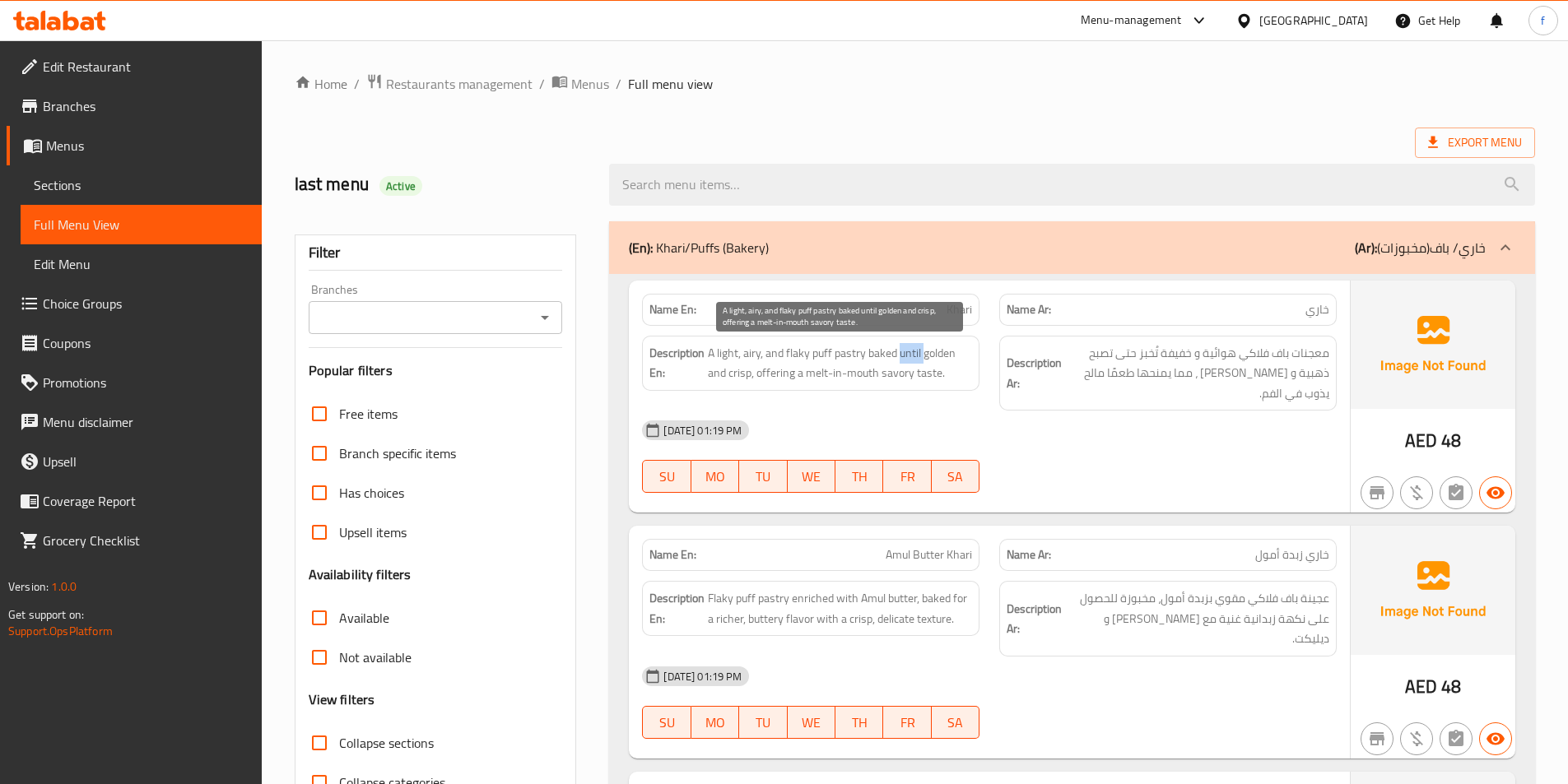
click at [909, 352] on span "A light, airy, and flaky puff pastry baked until golden and crisp, offering a m…" at bounding box center [840, 363] width 264 height 41
click at [944, 352] on span "A light, airy, and flaky puff pastry baked until golden and crisp, offering a m…" at bounding box center [840, 363] width 264 height 41
click at [751, 375] on span "A light, airy, and flaky puff pastry baked until golden and crisp, offering a m…" at bounding box center [840, 363] width 264 height 41
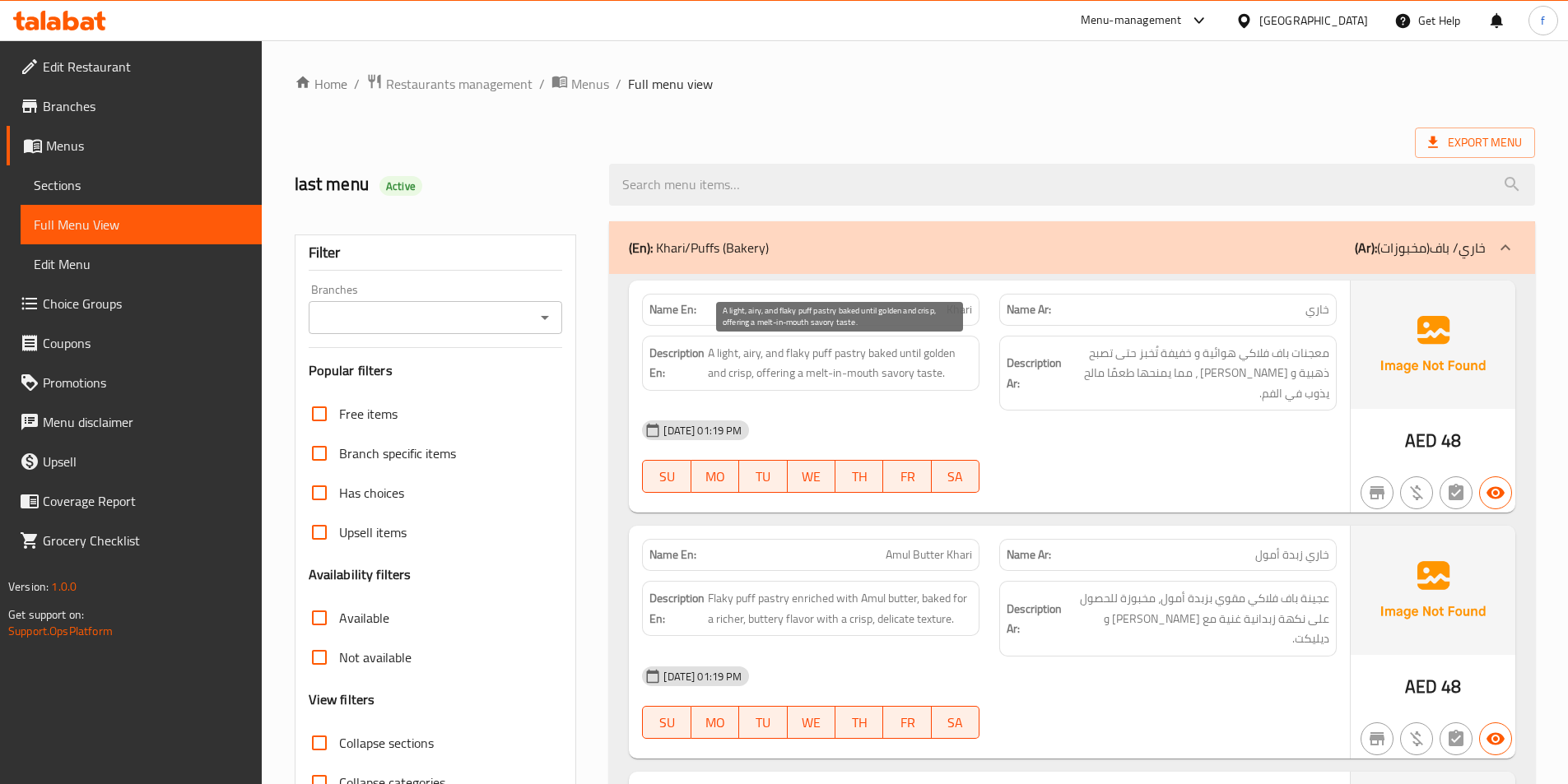
click at [779, 375] on span "A light, airy, and flaky puff pastry baked until golden and crisp, offering a m…" at bounding box center [840, 363] width 264 height 41
copy span "offering"
click at [956, 309] on span "Khari" at bounding box center [959, 309] width 26 height 17
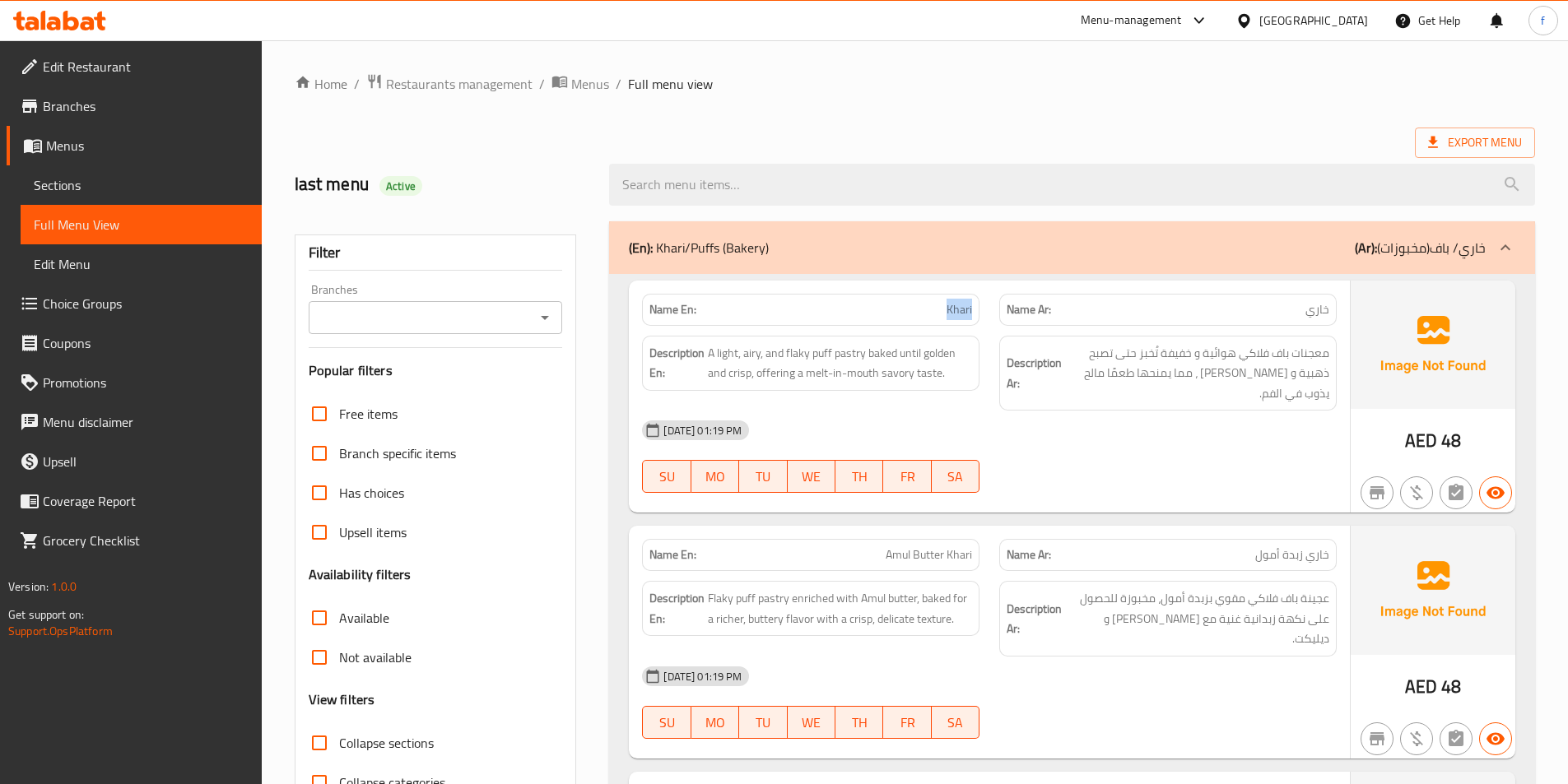
copy span "Khari"
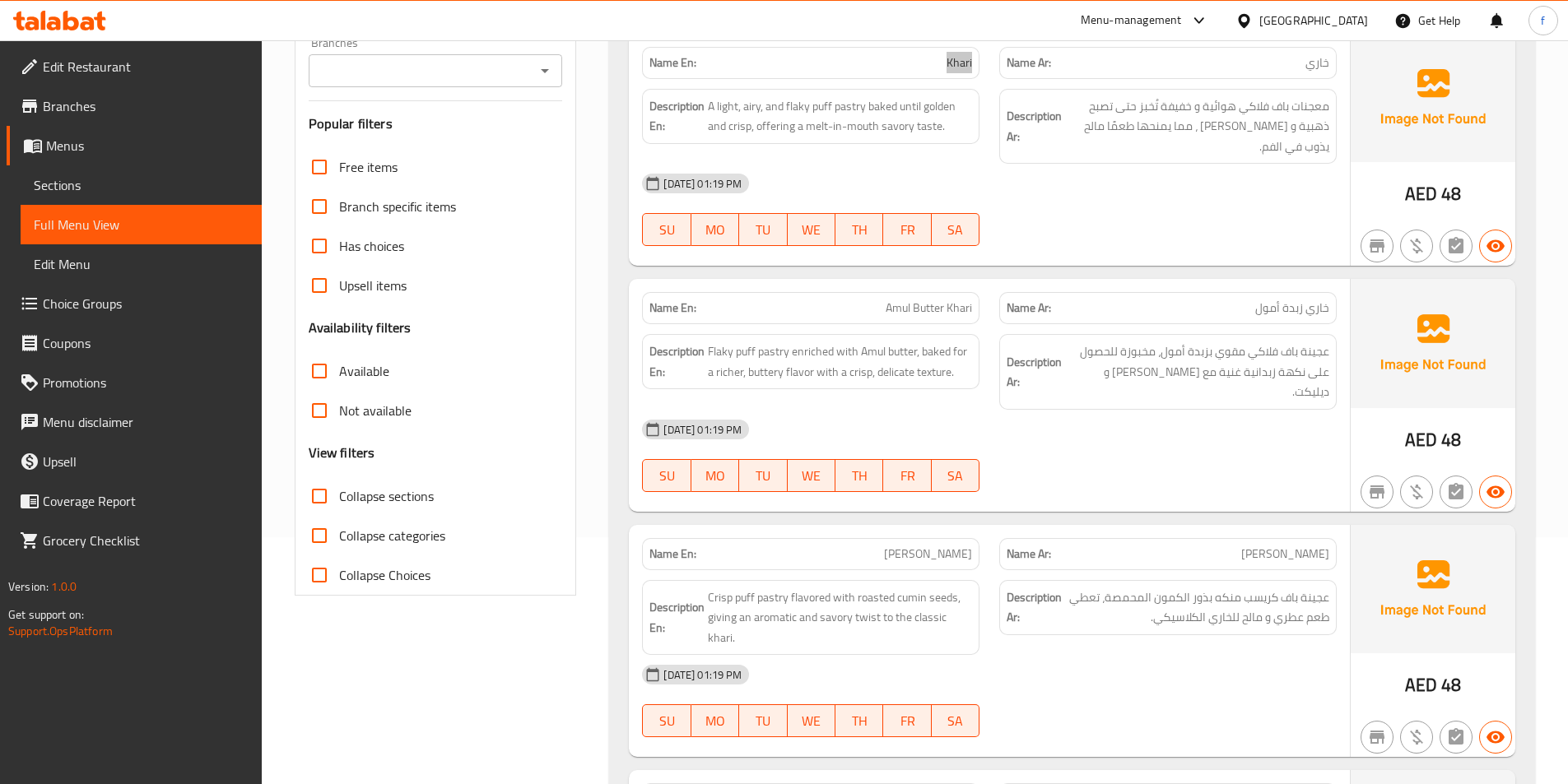
scroll to position [329, 0]
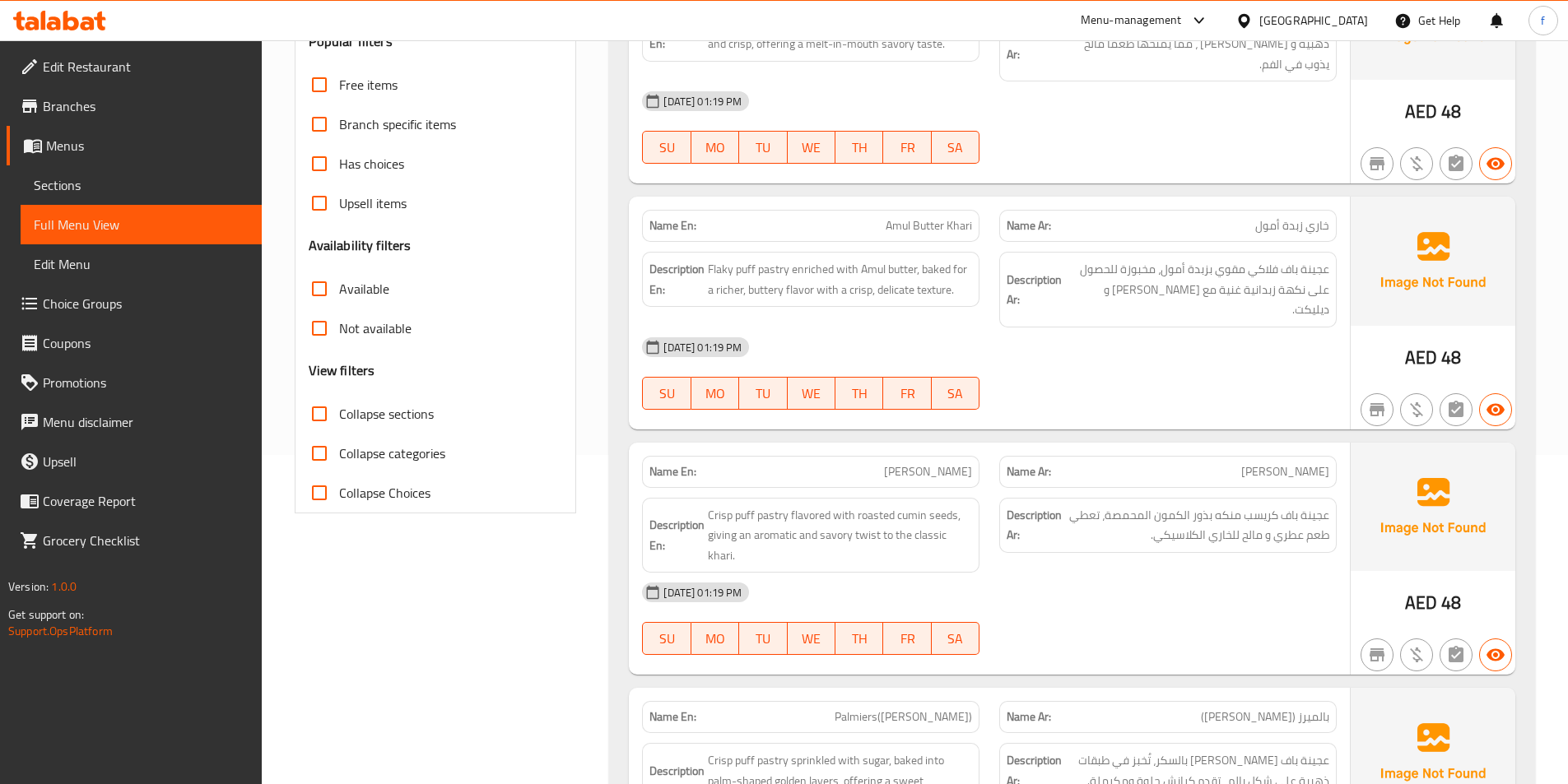
click at [961, 217] on span "Amul Butter Khari" at bounding box center [929, 225] width 86 height 17
drag, startPoint x: 961, startPoint y: 206, endPoint x: 931, endPoint y: 211, distance: 30.4
click at [960, 217] on span "Amul Butter Khari" at bounding box center [929, 225] width 86 height 17
click at [931, 217] on span "Amul Butter Khari" at bounding box center [929, 225] width 86 height 17
drag, startPoint x: 931, startPoint y: 211, endPoint x: 900, endPoint y: 214, distance: 31.1
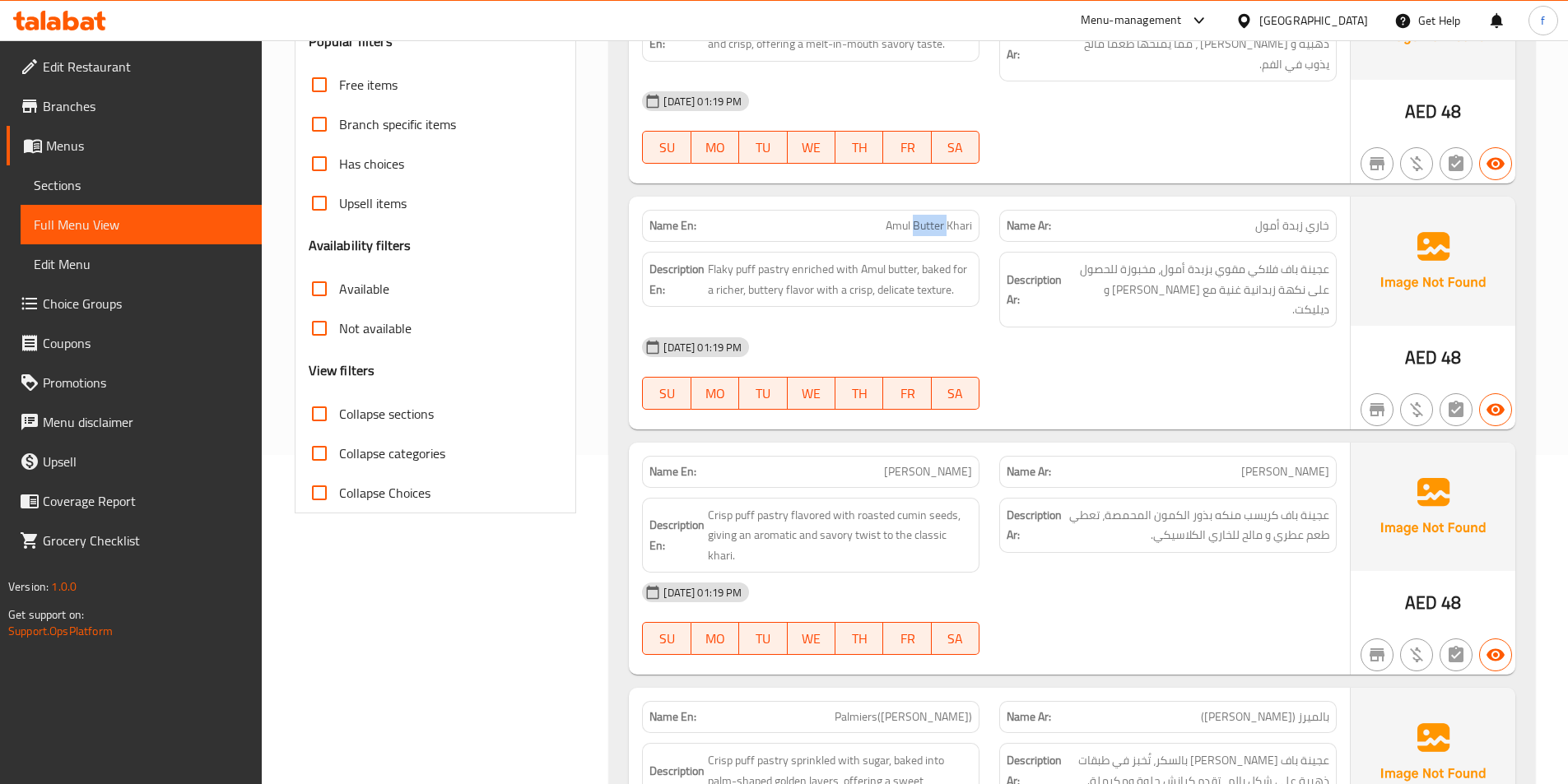
click at [917, 217] on span "Amul Butter Khari" at bounding box center [929, 225] width 86 height 17
click at [915, 217] on span "Amul Butter Khari" at bounding box center [929, 225] width 86 height 17
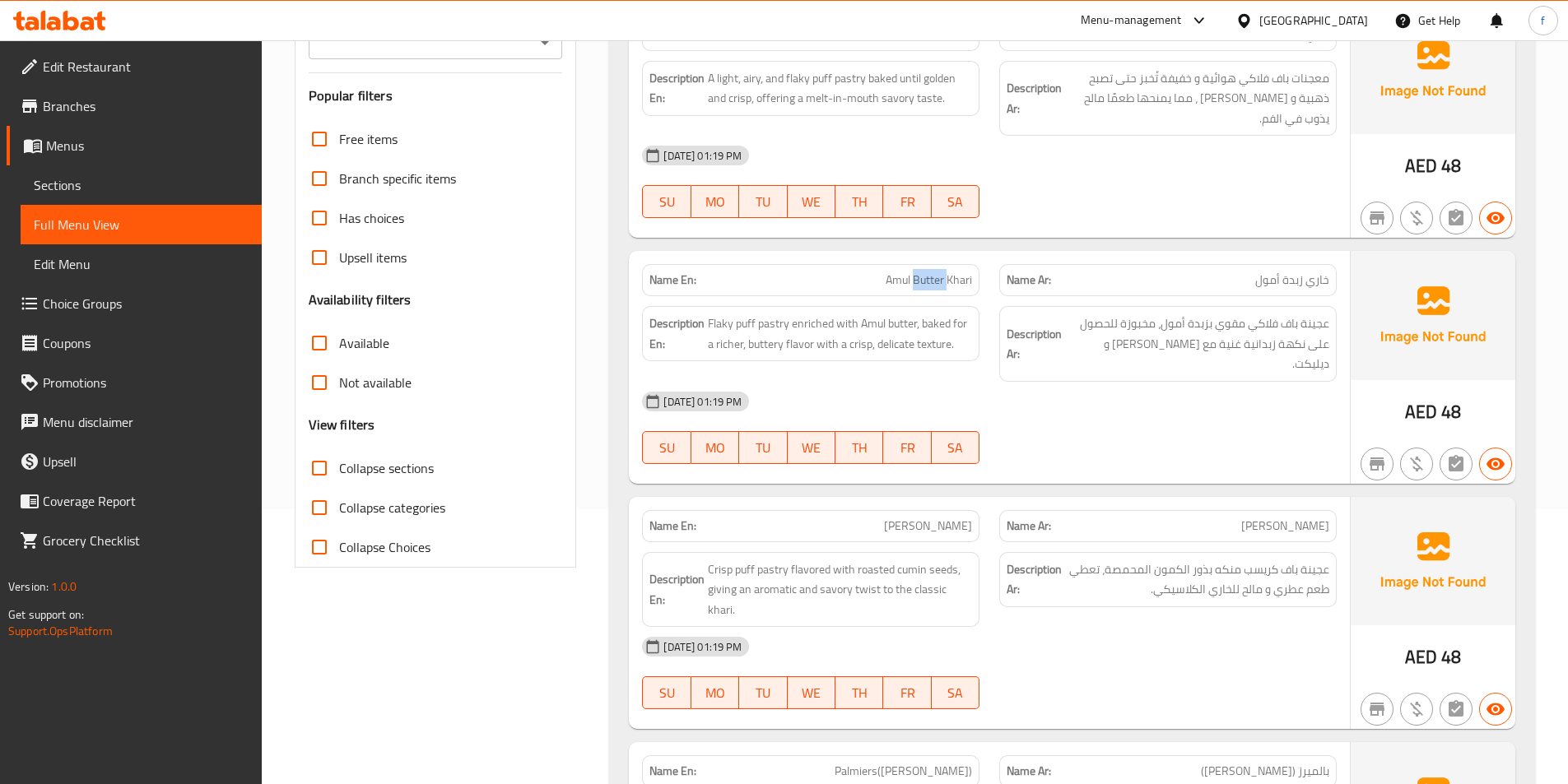
scroll to position [247, 0]
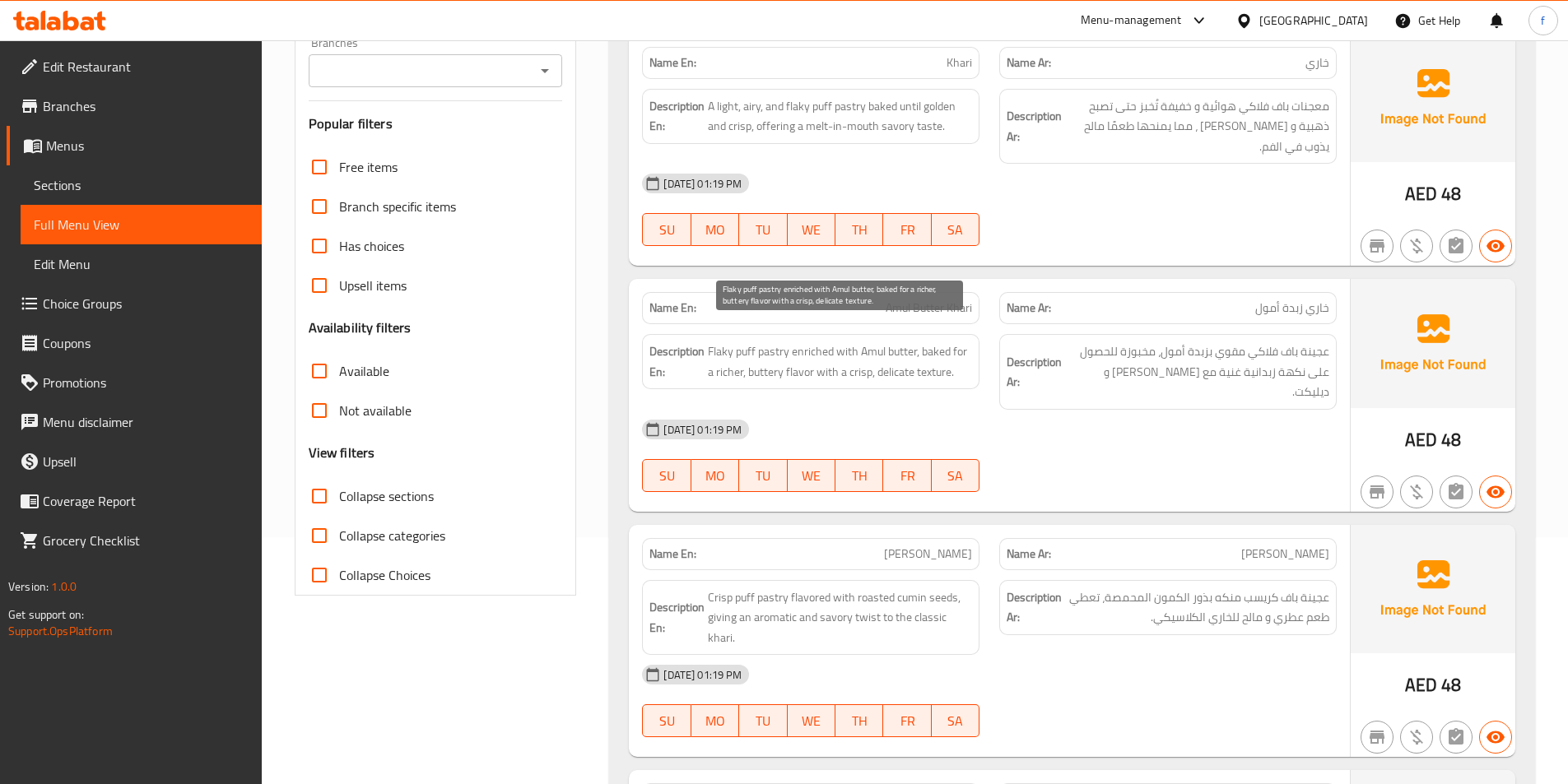
click at [771, 341] on span "Flaky puff pastry enriched with Amul butter, baked for a richer, buttery flavor…" at bounding box center [840, 361] width 264 height 41
drag, startPoint x: 771, startPoint y: 329, endPoint x: 743, endPoint y: 336, distance: 28.9
click at [769, 341] on span "Flaky puff pastry enriched with Amul butter, baked for a richer, buttery flavor…" at bounding box center [840, 361] width 264 height 41
click at [743, 341] on span "Flaky puff pastry enriched with Amul butter, baked for a richer, buttery flavor…" at bounding box center [840, 361] width 264 height 41
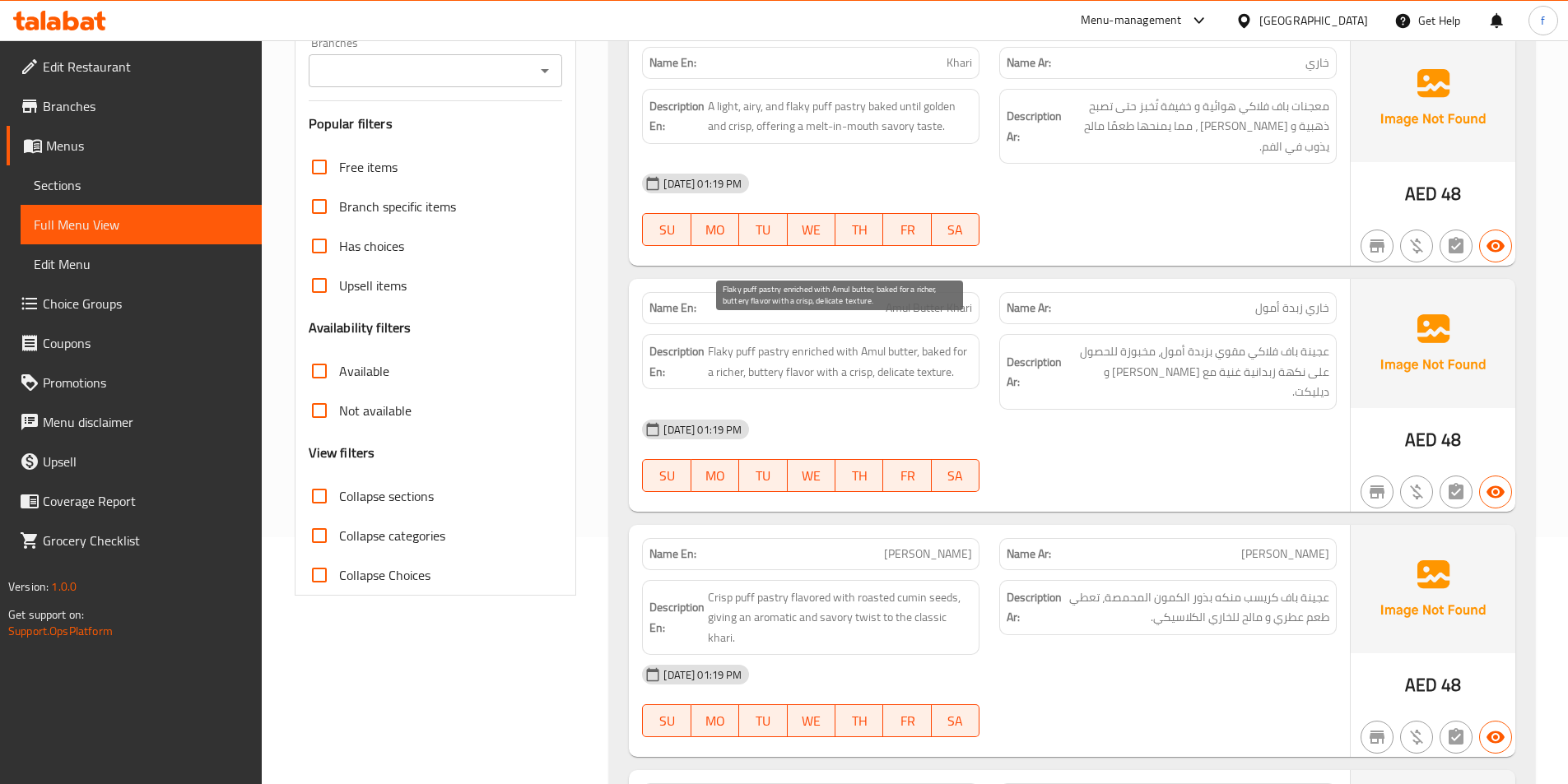
click at [730, 341] on span "Flaky puff pastry enriched with Amul butter, baked for a richer, buttery flavor…" at bounding box center [840, 361] width 264 height 41
click at [818, 341] on span "Flaky puff pastry enriched with Amul butter, baked for a richer, buttery flavor…" at bounding box center [840, 361] width 264 height 41
click at [898, 341] on span "Flaky puff pastry enriched with Amul butter, baked for a richer, buttery flavor…" at bounding box center [840, 361] width 264 height 41
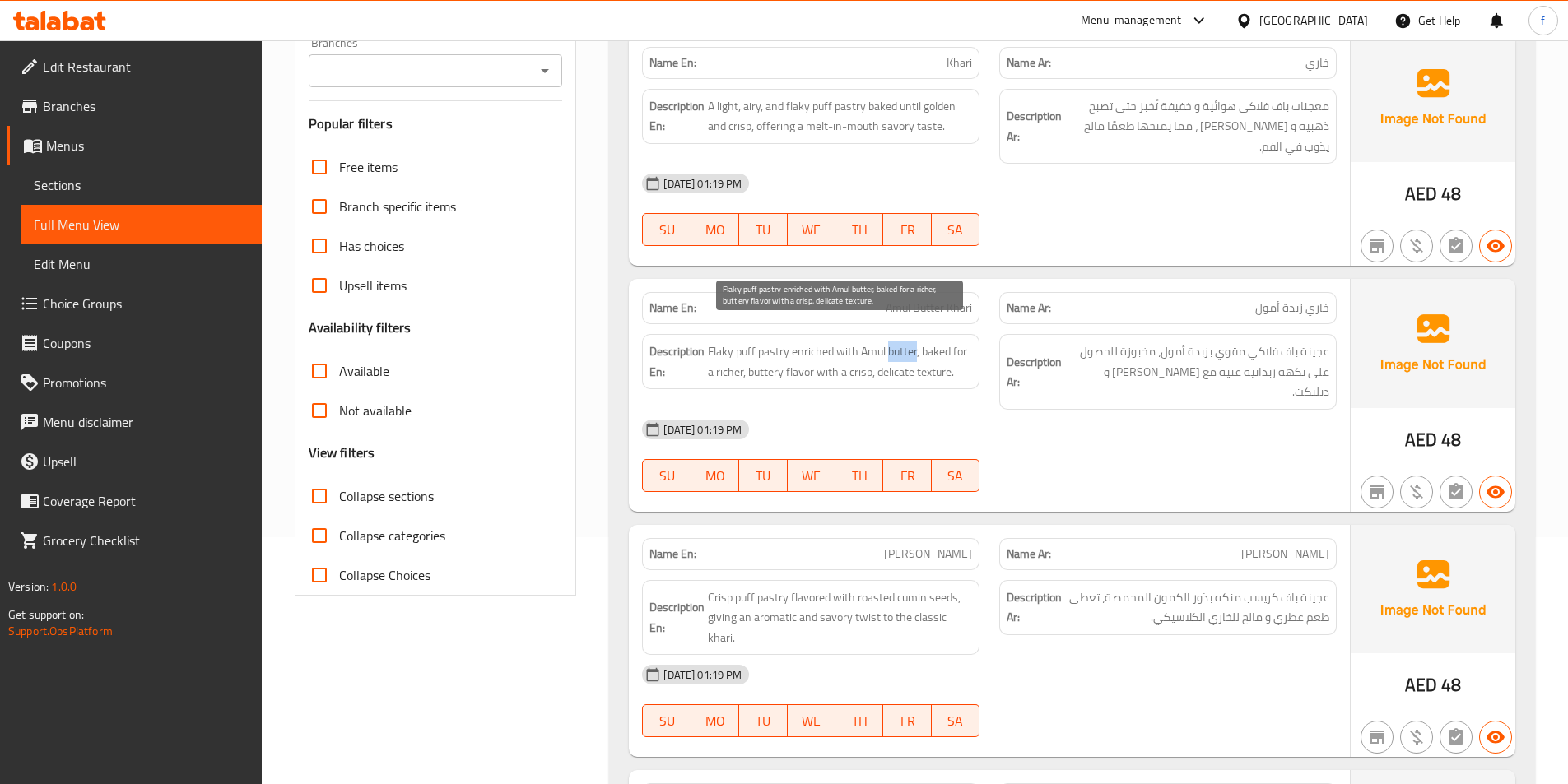
click at [898, 341] on span "Flaky puff pastry enriched with Amul butter, baked for a richer, buttery flavor…" at bounding box center [840, 361] width 264 height 41
click at [869, 341] on span "Flaky puff pastry enriched with Amul butter, baked for a richer, buttery flavor…" at bounding box center [840, 361] width 264 height 41
click at [932, 341] on span "Flaky puff pastry enriched with Amul butter, baked for a richer, buttery flavor…" at bounding box center [840, 361] width 264 height 41
drag, startPoint x: 932, startPoint y: 332, endPoint x: 959, endPoint y: 332, distance: 27.0
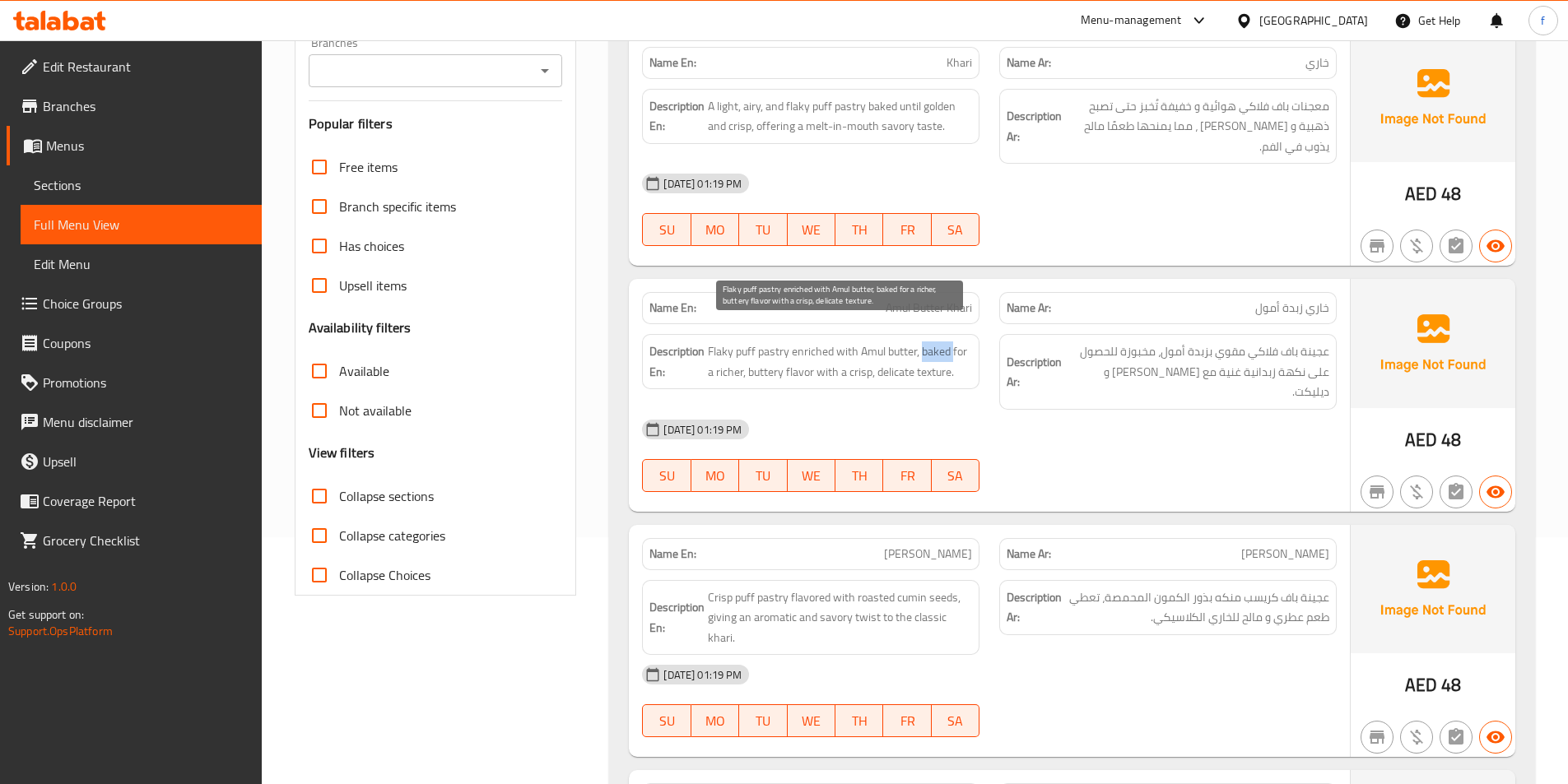
click at [936, 341] on span "Flaky puff pastry enriched with Amul butter, baked for a richer, buttery flavor…" at bounding box center [840, 361] width 264 height 41
click at [958, 341] on span "Flaky puff pastry enriched with Amul butter, baked for a richer, buttery flavor…" at bounding box center [840, 361] width 264 height 41
click at [724, 354] on span "Flaky puff pastry enriched with Amul butter, baked for a richer, buttery flavor…" at bounding box center [840, 361] width 264 height 41
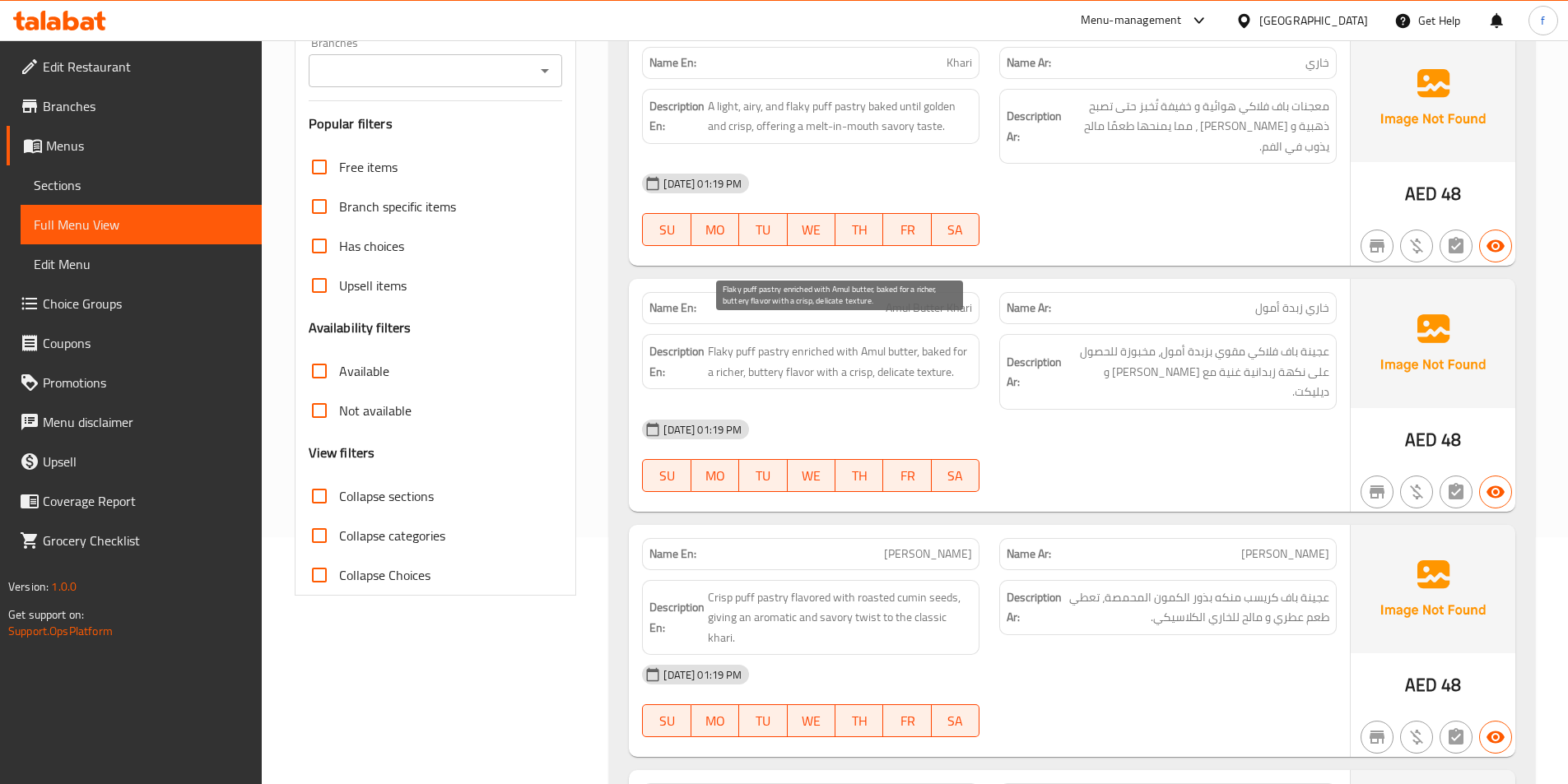
click at [794, 353] on span "Flaky puff pastry enriched with Amul butter, baked for a richer, buttery flavor…" at bounding box center [840, 361] width 264 height 41
click at [793, 353] on span "Flaky puff pastry enriched with Amul butter, baked for a richer, buttery flavor…" at bounding box center [840, 361] width 264 height 41
click at [769, 353] on span "Flaky puff pastry enriched with Amul butter, baked for a richer, buttery flavor…" at bounding box center [840, 361] width 264 height 41
click at [735, 353] on span "Flaky puff pastry enriched with Amul butter, baked for a richer, buttery flavor…" at bounding box center [840, 361] width 264 height 41
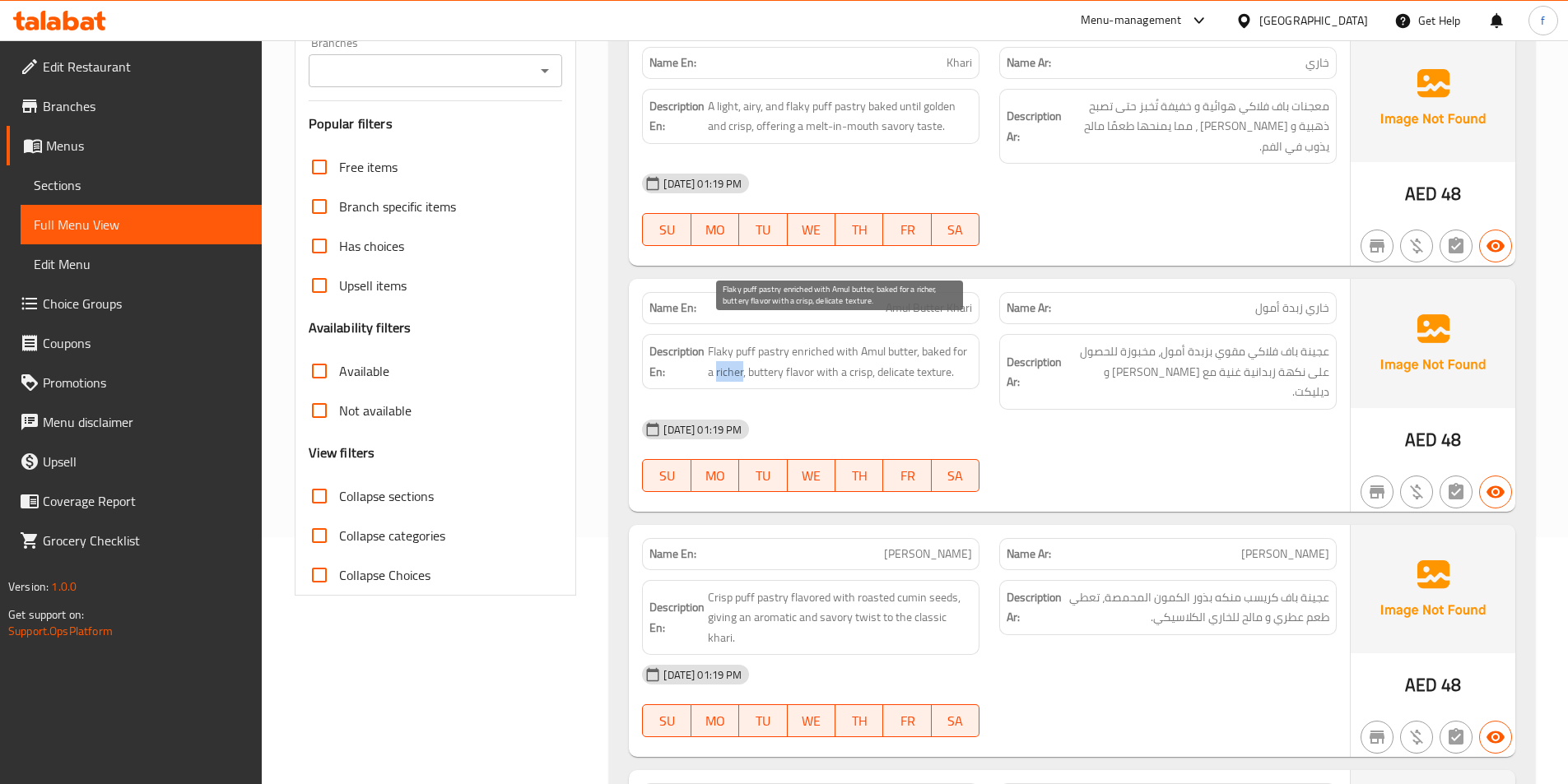
click at [735, 353] on span "Flaky puff pastry enriched with Amul butter, baked for a richer, buttery flavor…" at bounding box center [840, 361] width 264 height 41
click at [806, 341] on span "Flaky puff pastry enriched with Amul butter, baked for a richer, buttery flavor…" at bounding box center [840, 361] width 264 height 41
click at [754, 349] on span "Flaky puff pastry enriched with Amul butter, baked for a richer, buttery flavor…" at bounding box center [840, 361] width 264 height 41
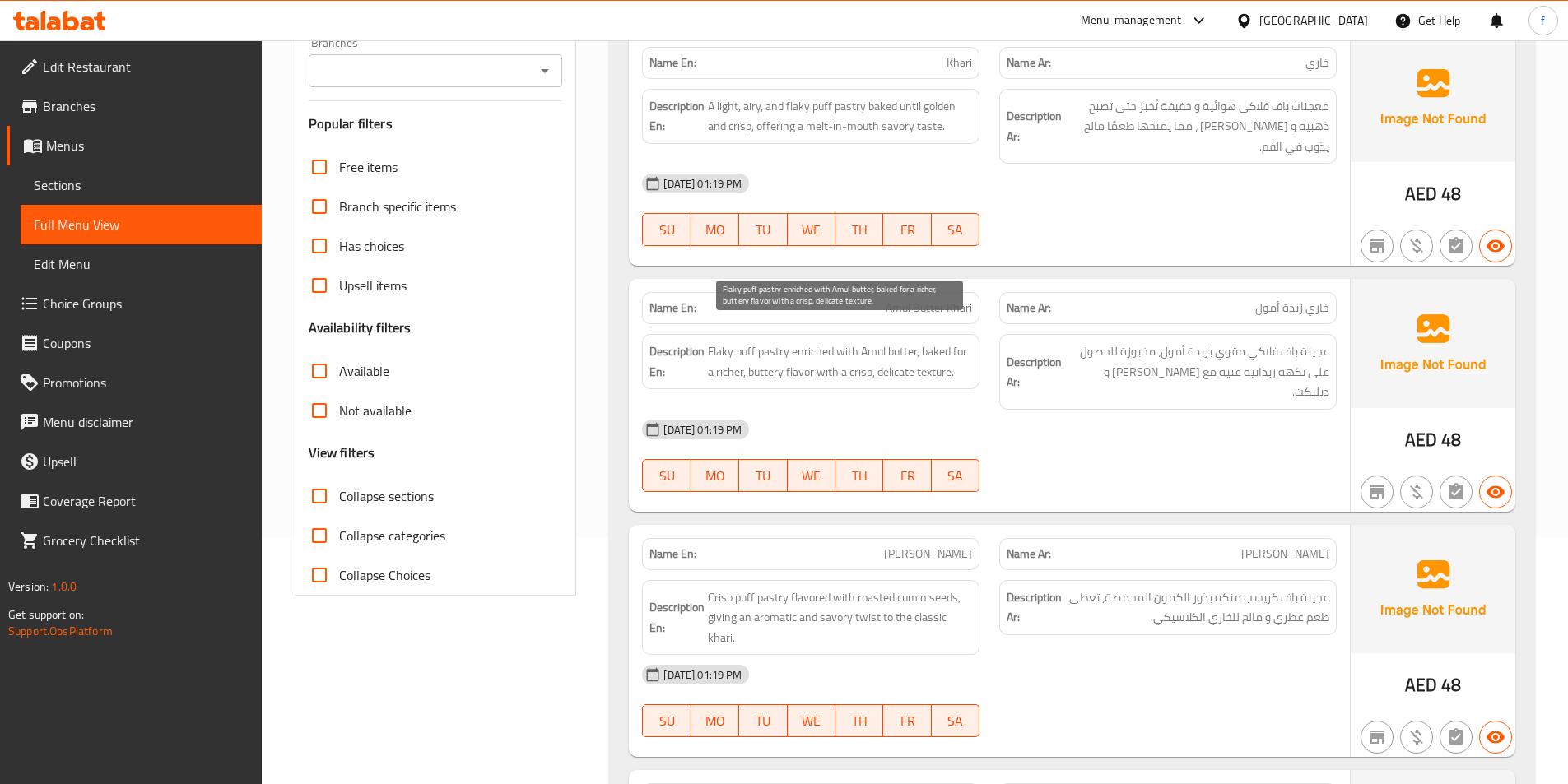
click at [738, 351] on span "Flaky puff pastry enriched with Amul butter, baked for a richer, buttery flavor…" at bounding box center [840, 361] width 264 height 41
click at [772, 359] on span "Flaky puff pastry enriched with Amul butter, baked for a richer, buttery flavor…" at bounding box center [840, 361] width 264 height 41
click at [815, 341] on span "Flaky puff pastry enriched with Amul butter, baked for a richer, buttery flavor…" at bounding box center [840, 361] width 264 height 41
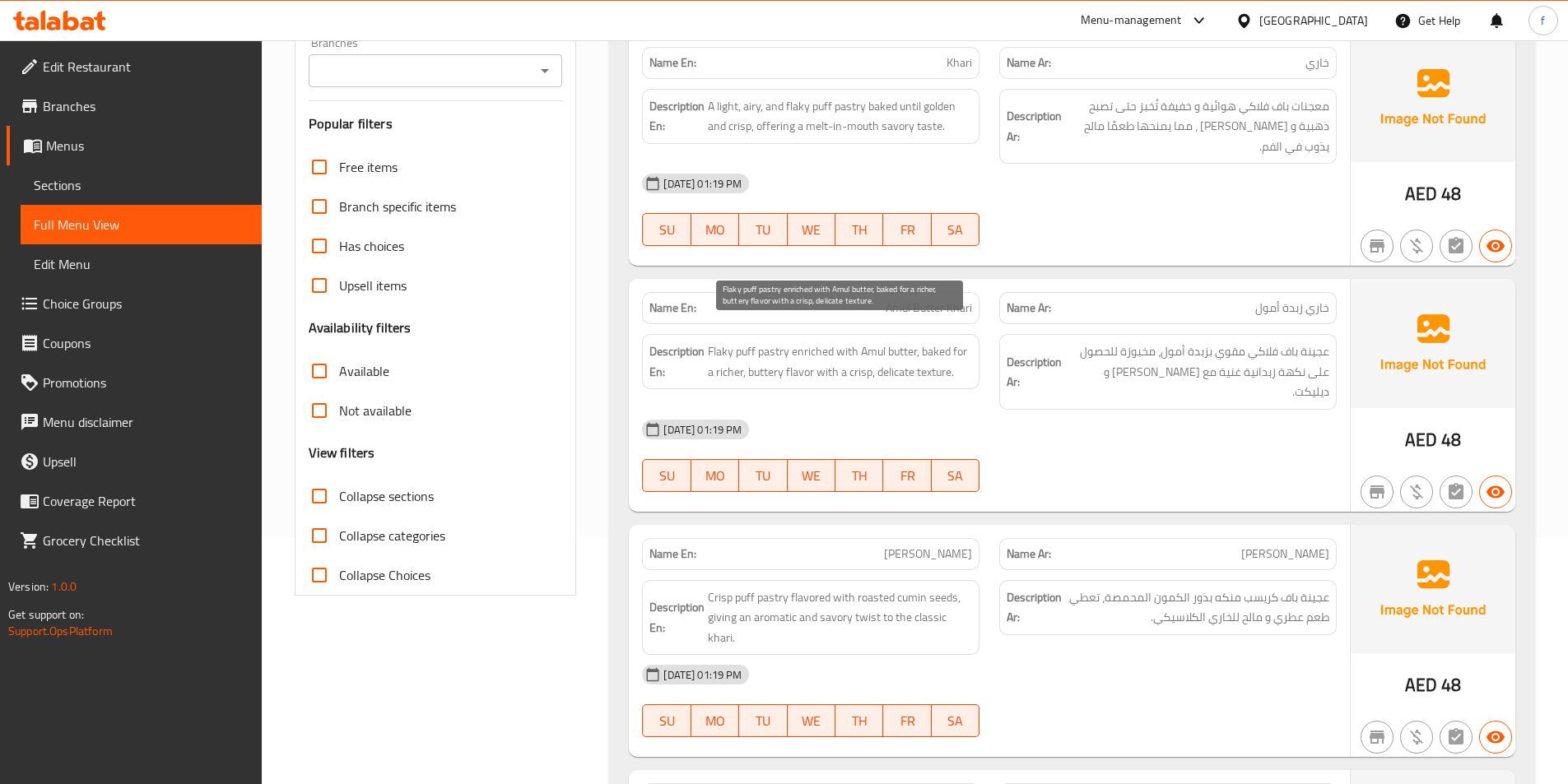
click at [801, 349] on span "Flaky puff pastry enriched with Amul butter, baked for a richer, buttery flavor…" at bounding box center [840, 361] width 264 height 41
click at [757, 356] on span "Flaky puff pastry enriched with Amul butter, baked for a richer, buttery flavor…" at bounding box center [840, 361] width 264 height 41
click at [729, 356] on span "Flaky puff pastry enriched with Amul butter, baked for a richer, buttery flavor…" at bounding box center [840, 361] width 264 height 41
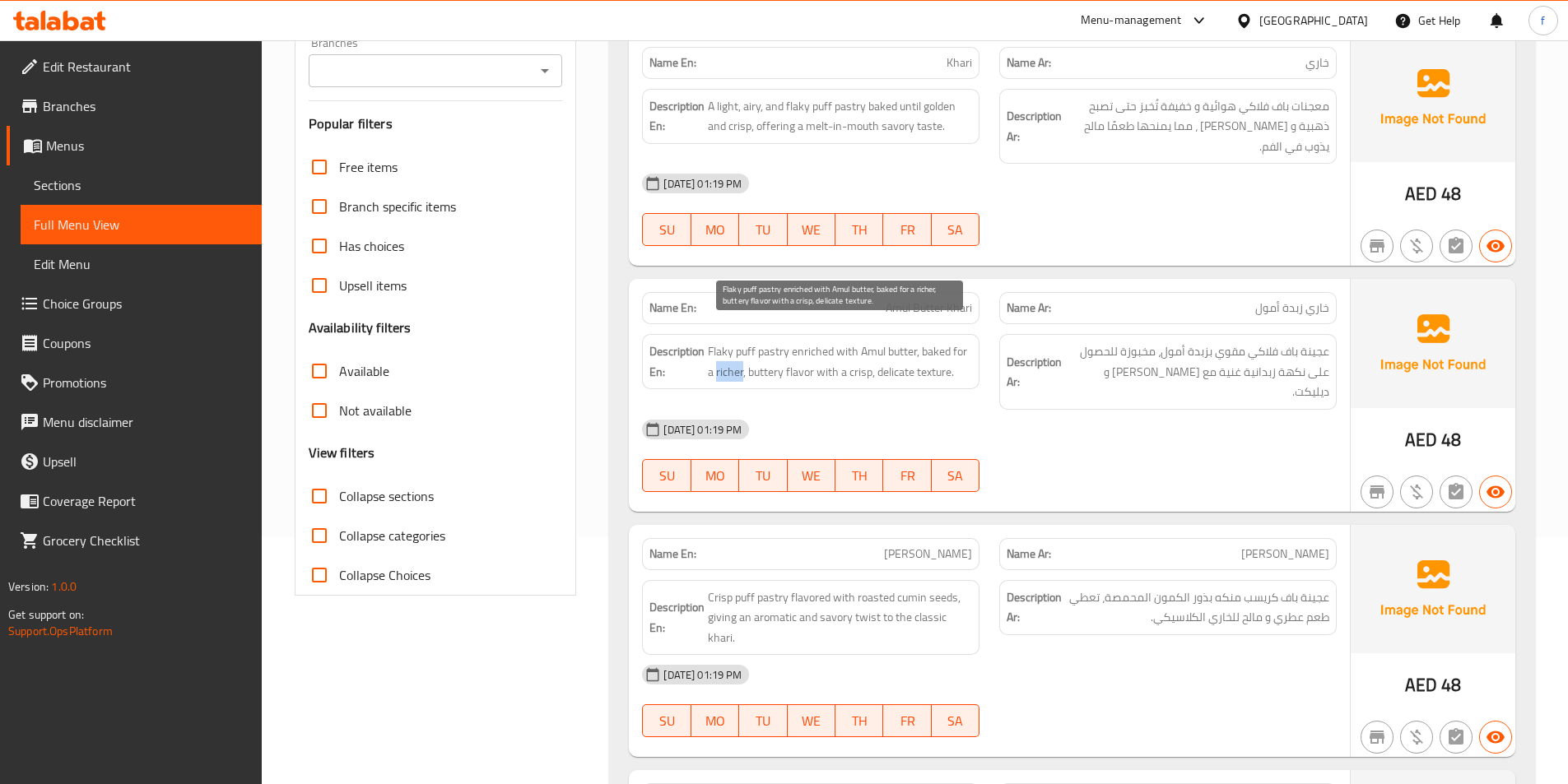
click at [729, 356] on span "Flaky puff pastry enriched with Amul butter, baked for a richer, buttery flavor…" at bounding box center [840, 361] width 264 height 41
click at [825, 353] on span "Flaky puff pastry enriched with Amul butter, baked for a richer, buttery flavor…" at bounding box center [840, 361] width 264 height 41
click at [865, 351] on span "Flaky puff pastry enriched with Amul butter, baked for a richer, buttery flavor…" at bounding box center [840, 361] width 264 height 41
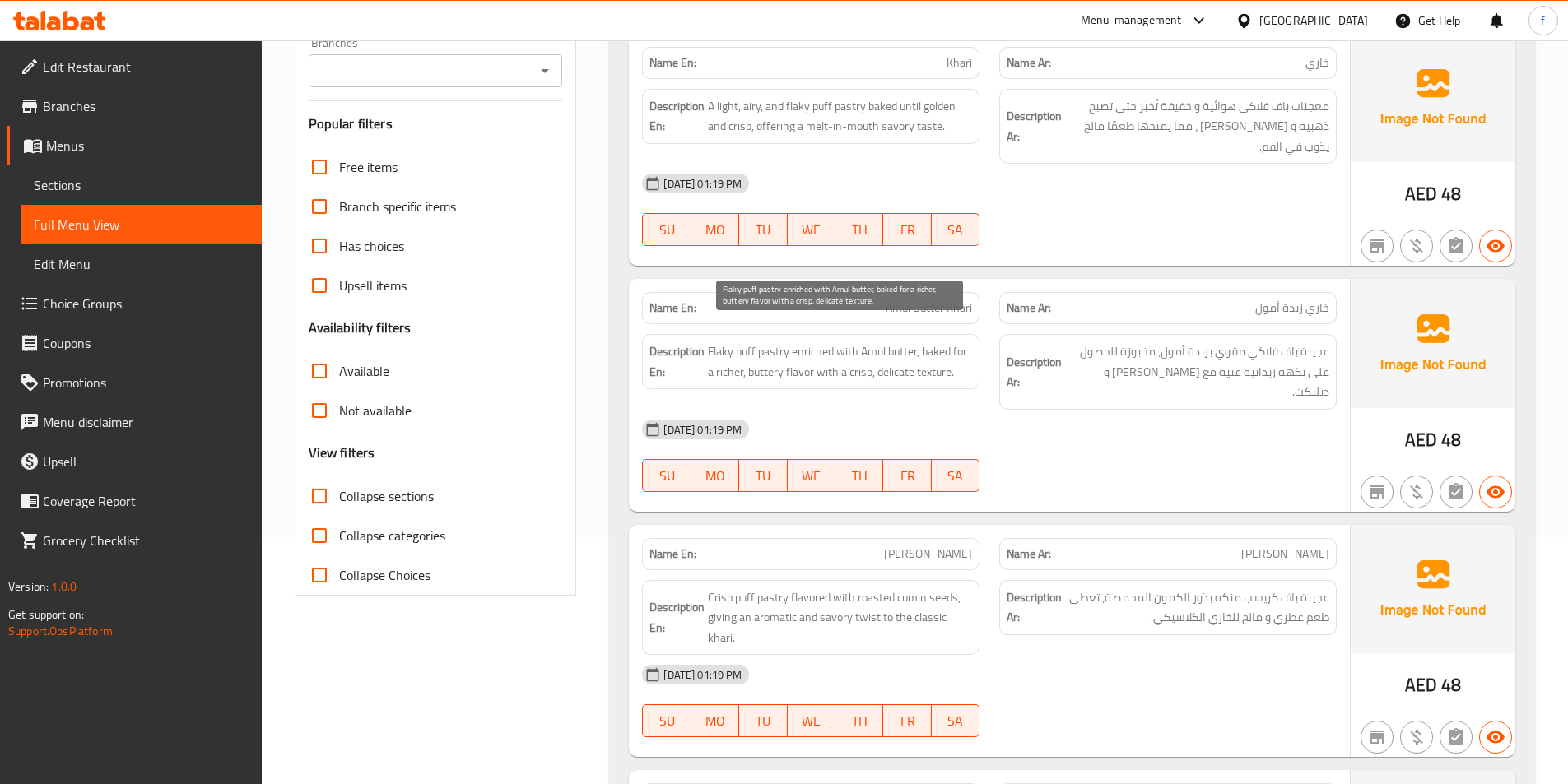
click at [941, 347] on span "Flaky puff pastry enriched with Amul butter, baked for a richer, buttery flavor…" at bounding box center [840, 361] width 264 height 41
click at [909, 349] on span "Flaky puff pastry enriched with Amul butter, baked for a richer, buttery flavor…" at bounding box center [840, 361] width 264 height 41
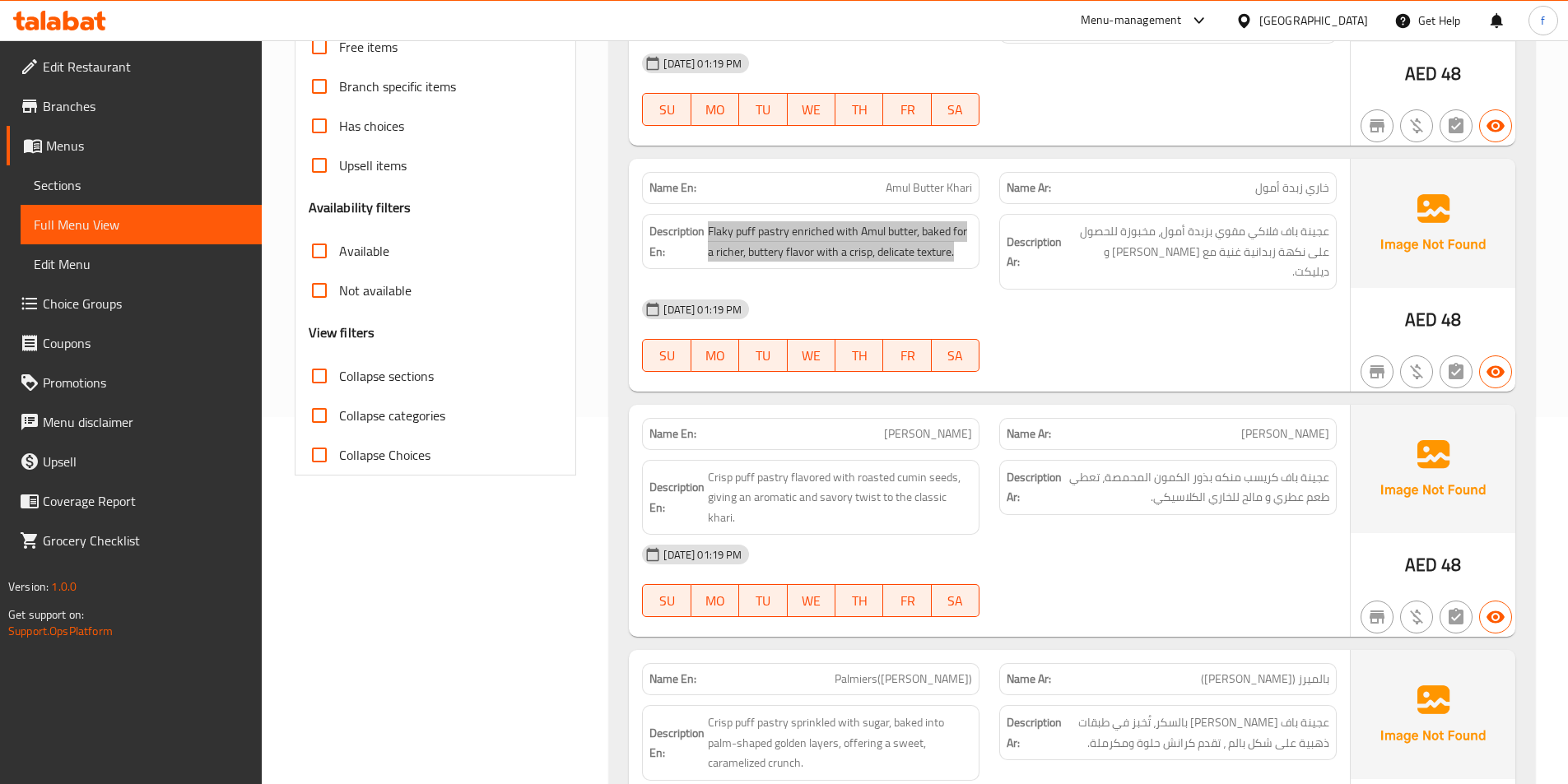
scroll to position [494, 0]
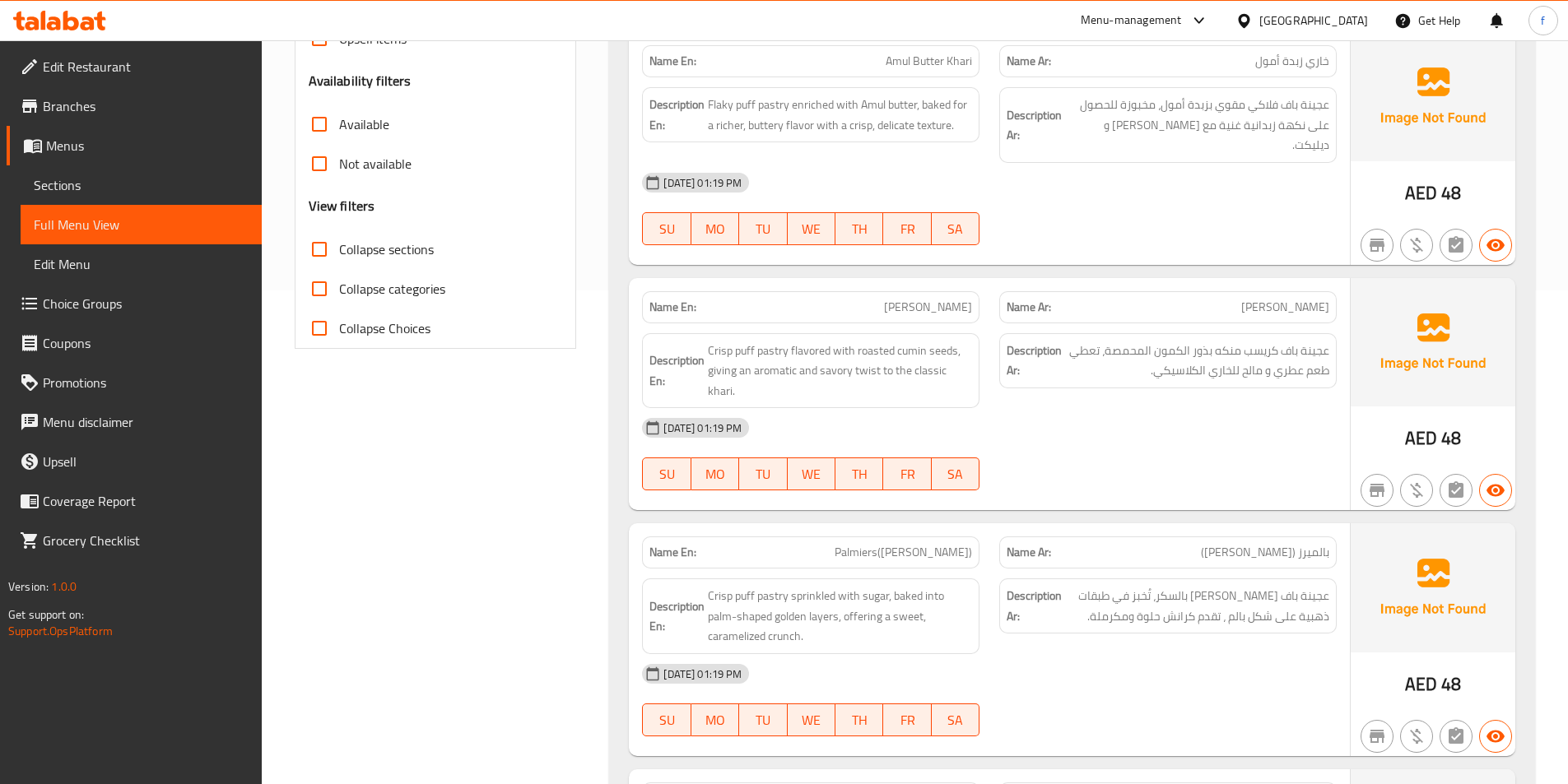
click at [943, 298] on span "[PERSON_NAME]" at bounding box center [928, 307] width 88 height 17
click at [771, 341] on span "Crisp puff pastry flavored with roasted cumin seeds, giving an aromatic and sav…" at bounding box center [840, 370] width 264 height 60
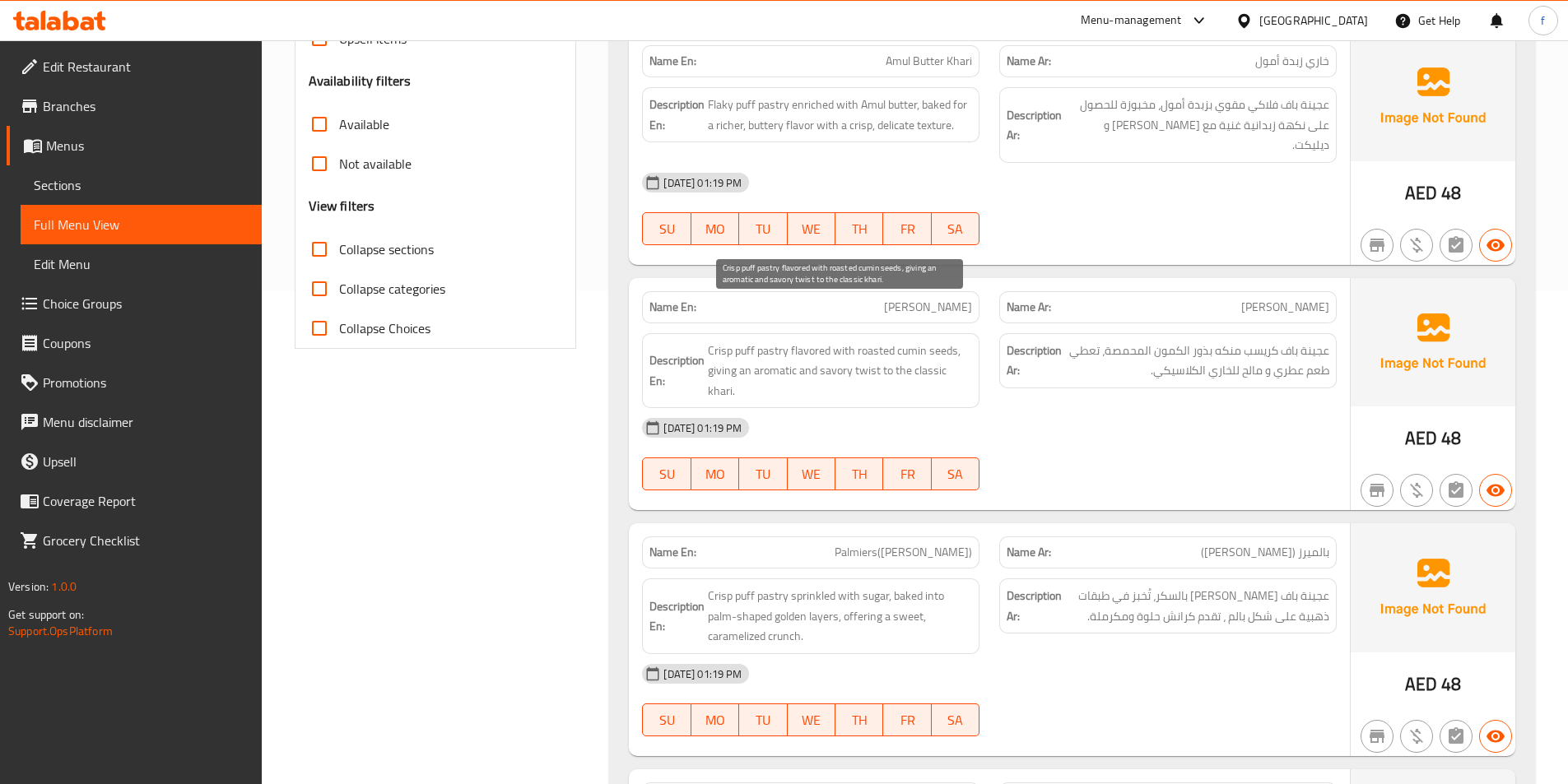
click at [743, 341] on span "Crisp puff pastry flavored with roasted cumin seeds, giving an aromatic and sav…" at bounding box center [840, 370] width 264 height 60
click at [716, 341] on span "Crisp puff pastry flavored with roasted cumin seeds, giving an aromatic and sav…" at bounding box center [840, 370] width 264 height 60
click at [816, 341] on span "Crisp puff pastry flavored with roasted cumin seeds, giving an aromatic and sav…" at bounding box center [840, 370] width 264 height 60
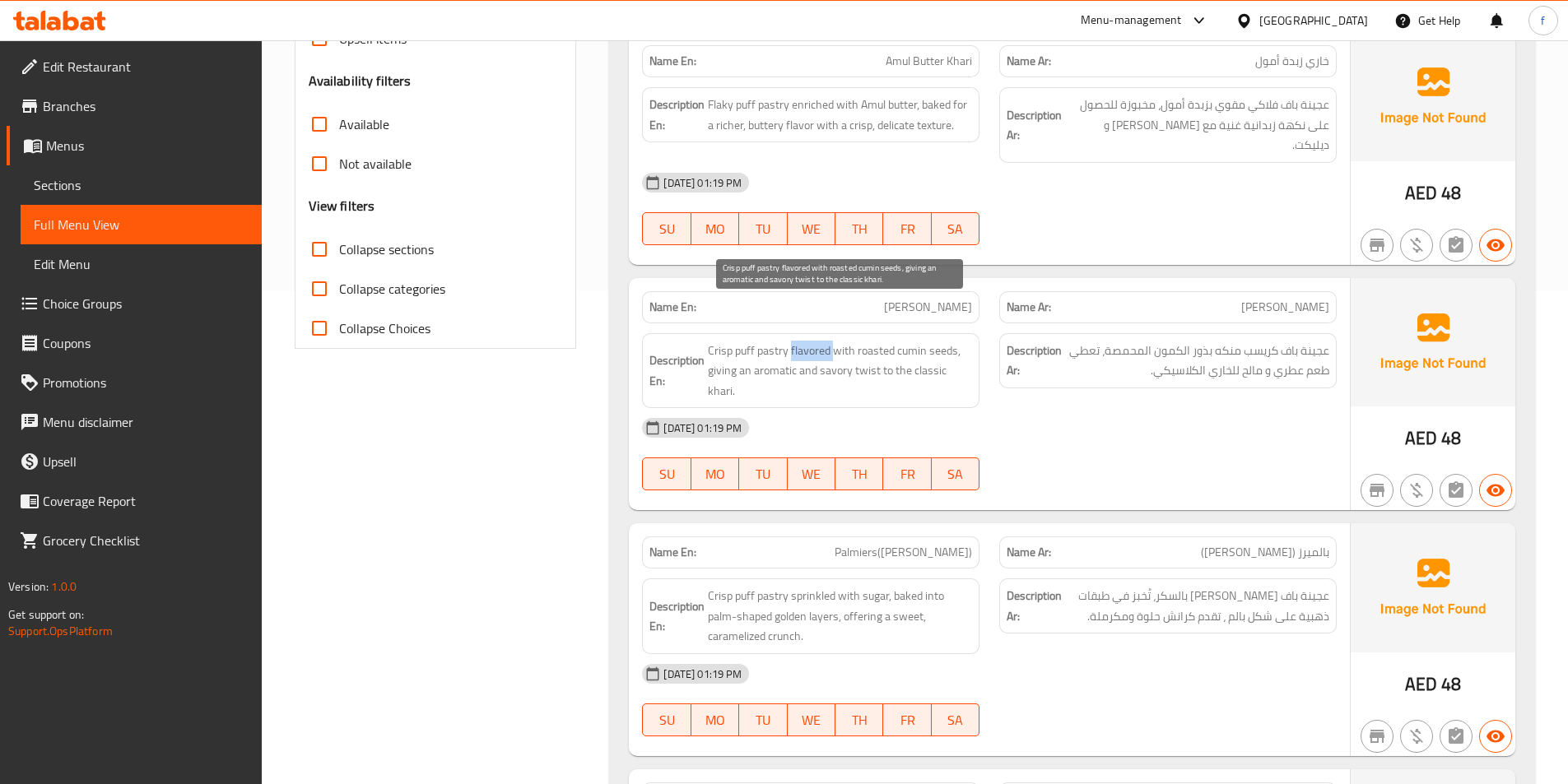
click at [816, 341] on span "Crisp puff pastry flavored with roasted cumin seeds, giving an aromatic and sav…" at bounding box center [840, 370] width 264 height 60
click at [947, 341] on span "Crisp puff pastry flavored with roasted cumin seeds, giving an aromatic and sav…" at bounding box center [840, 370] width 264 height 60
click at [924, 341] on span "Crisp puff pastry flavored with roasted cumin seeds, giving an aromatic and sav…" at bounding box center [840, 370] width 264 height 60
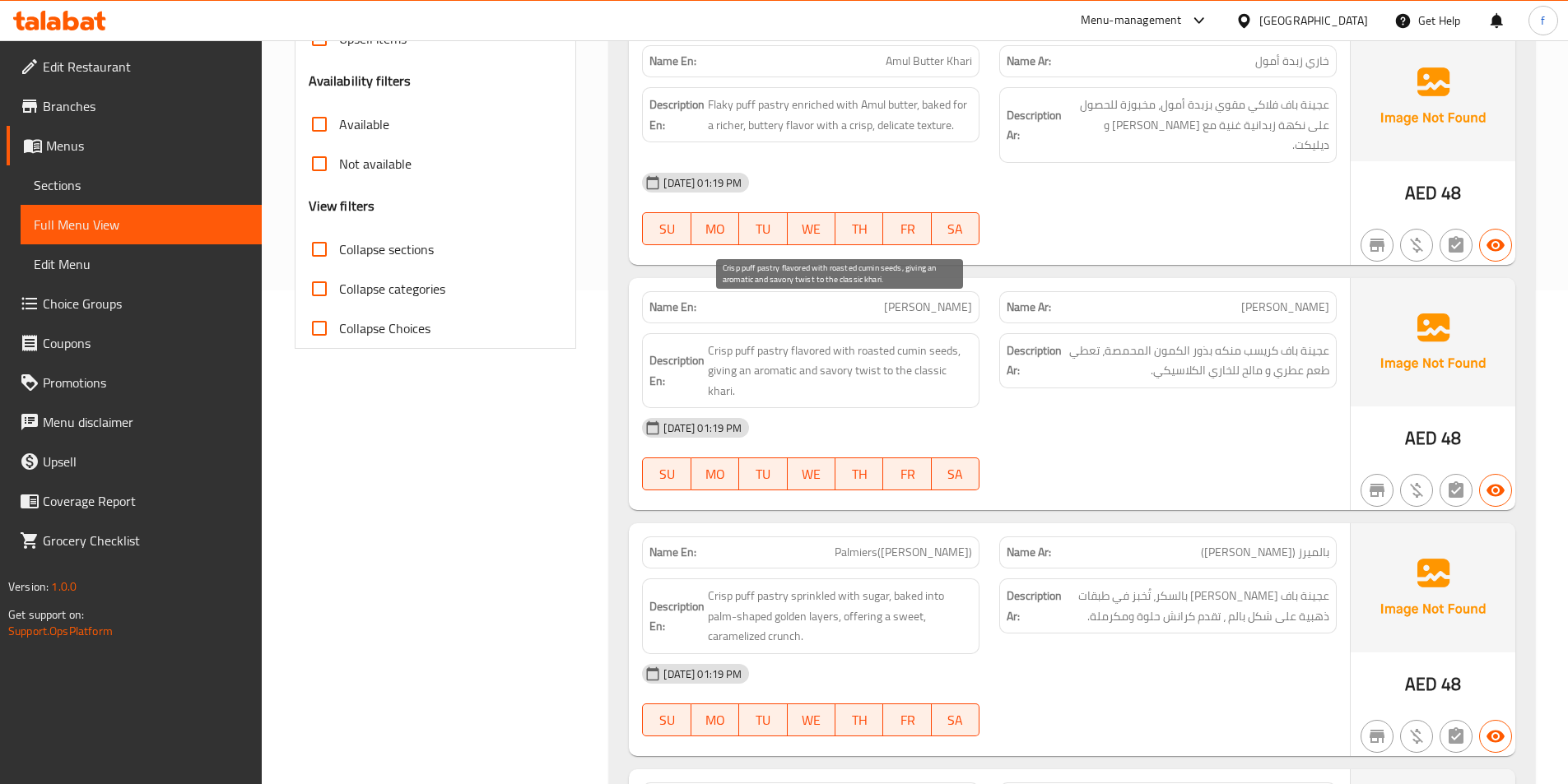
click at [866, 341] on span "Crisp puff pastry flavored with roasted cumin seeds, giving an aromatic and sav…" at bounding box center [840, 370] width 264 height 60
click at [715, 341] on span "Crisp puff pastry flavored with roasted cumin seeds, giving an aromatic and sav…" at bounding box center [840, 370] width 264 height 60
click at [938, 341] on span "Crisp puff pastry flavored with roasted cumin seeds, giving an aromatic and sav…" at bounding box center [840, 370] width 264 height 60
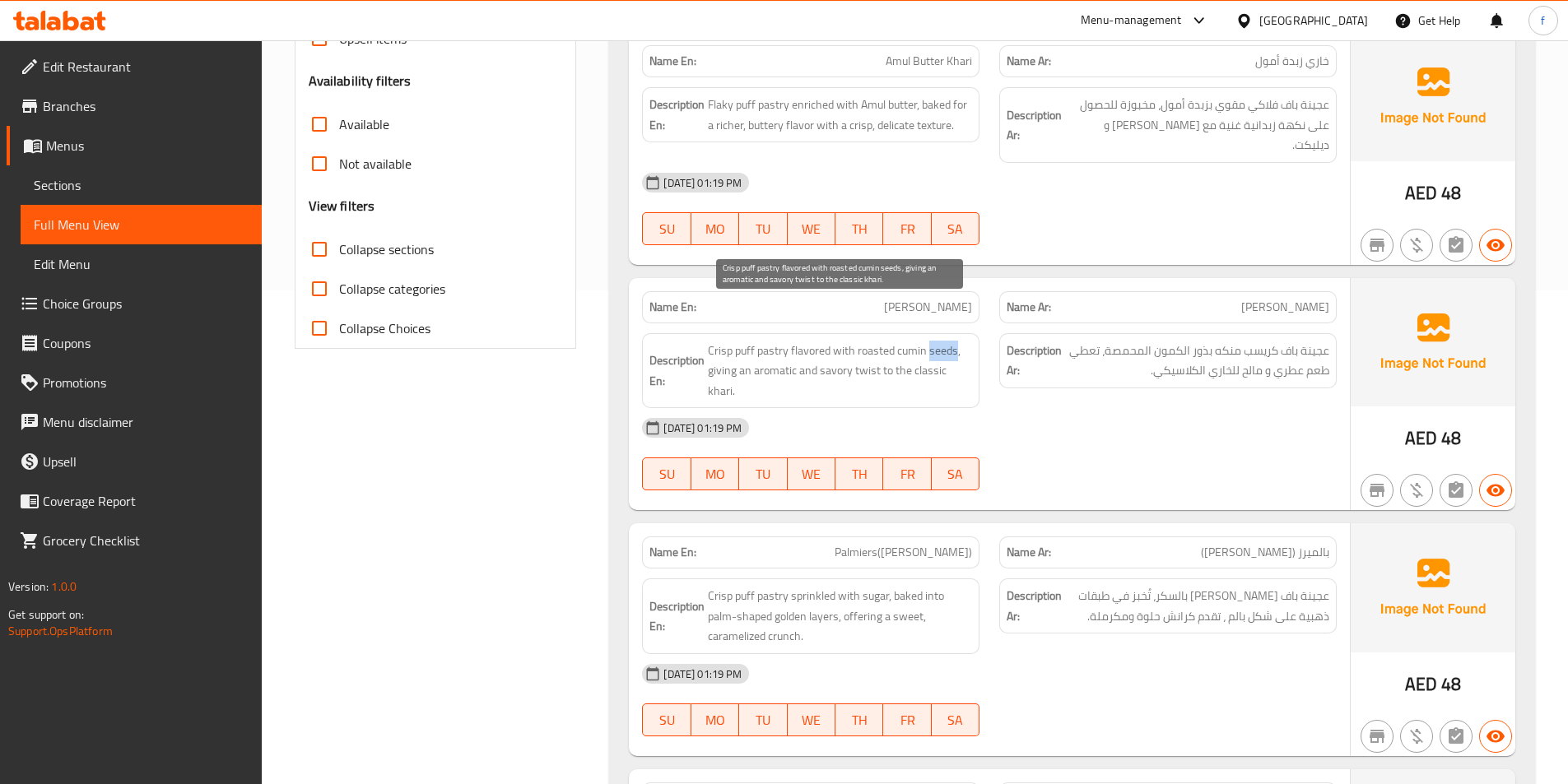
click at [938, 341] on span "Crisp puff pastry flavored with roasted cumin seeds, giving an aromatic and sav…" at bounding box center [840, 370] width 264 height 60
copy span "seeds"
drag, startPoint x: 940, startPoint y: 235, endPoint x: 945, endPoint y: 264, distance: 29.4
click at [940, 236] on div "Name En: Khari Name Ar: خاري Description En: A light, airy, and flaky puff past…" at bounding box center [1072, 408] width 926 height 1255
click at [950, 298] on span "Jeera Khari" at bounding box center [928, 307] width 88 height 17
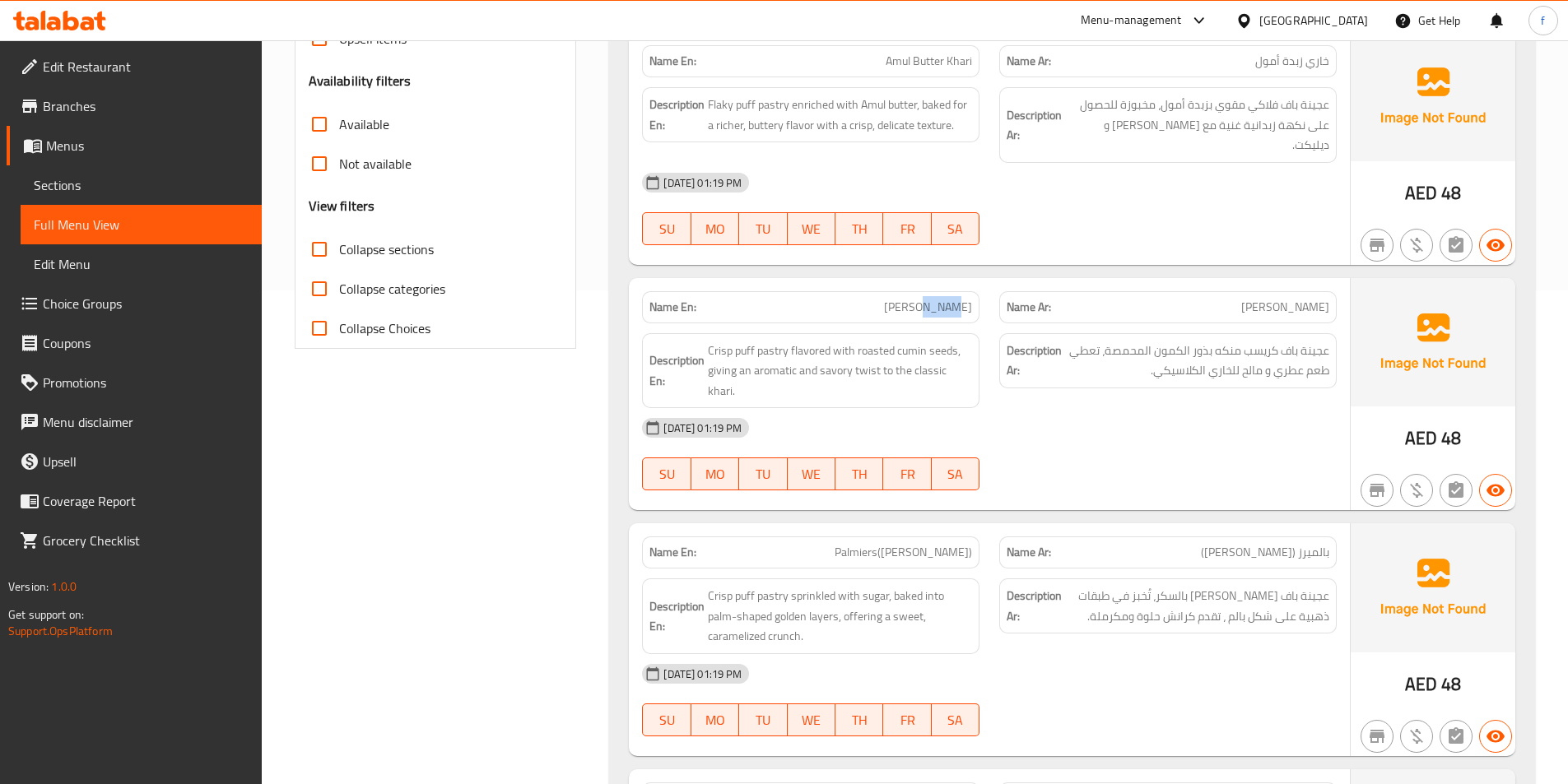
click at [950, 298] on span "Jeera Khari" at bounding box center [928, 307] width 88 height 17
copy span "Jeera Khari"
click at [951, 298] on span "Jeera Khari" at bounding box center [928, 307] width 88 height 17
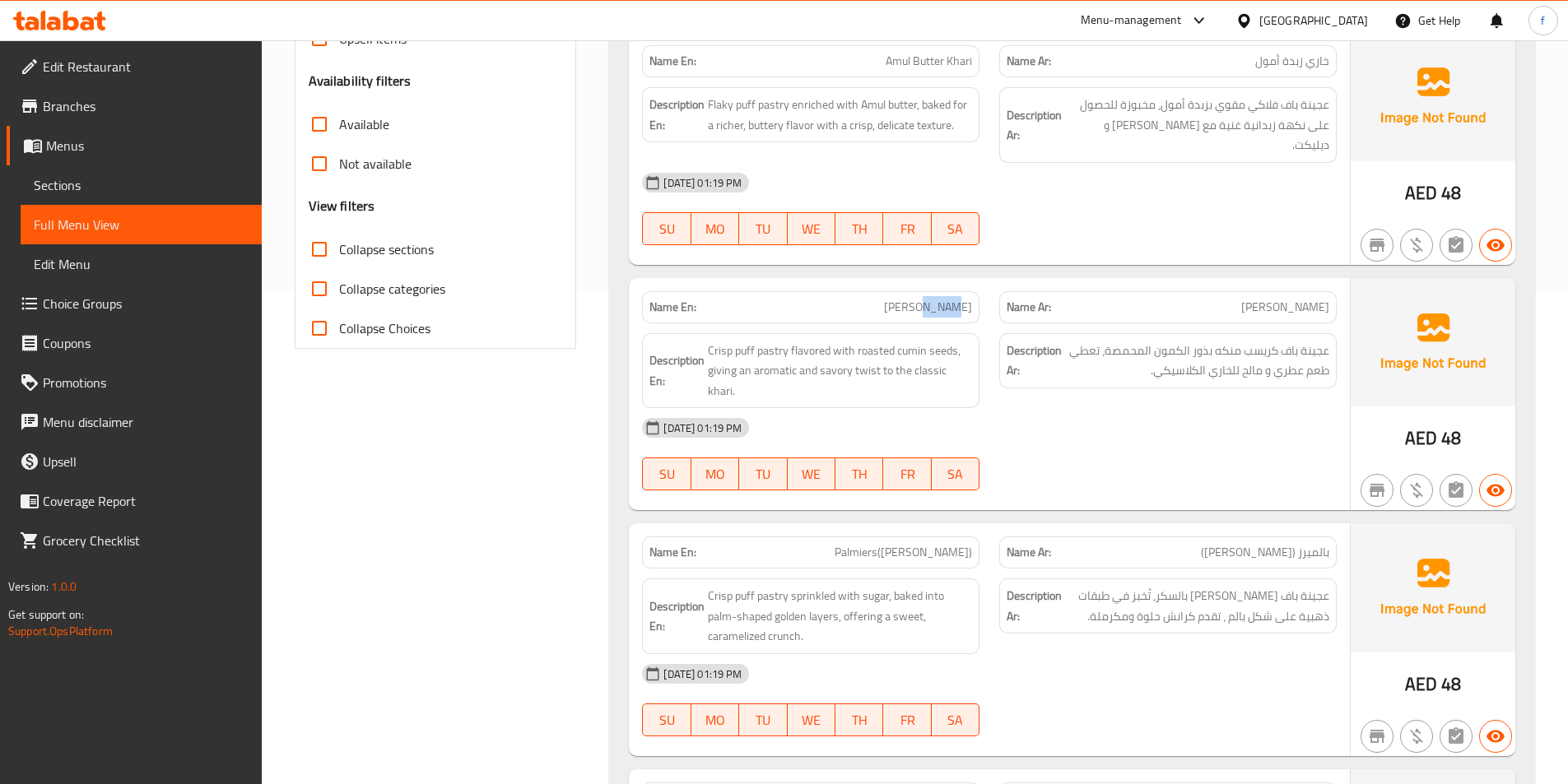
click at [951, 298] on span "Jeera Khari" at bounding box center [928, 307] width 88 height 17
click at [775, 341] on span "Crisp puff pastry flavored with roasted cumin seeds, giving an aromatic and sav…" at bounding box center [840, 370] width 264 height 60
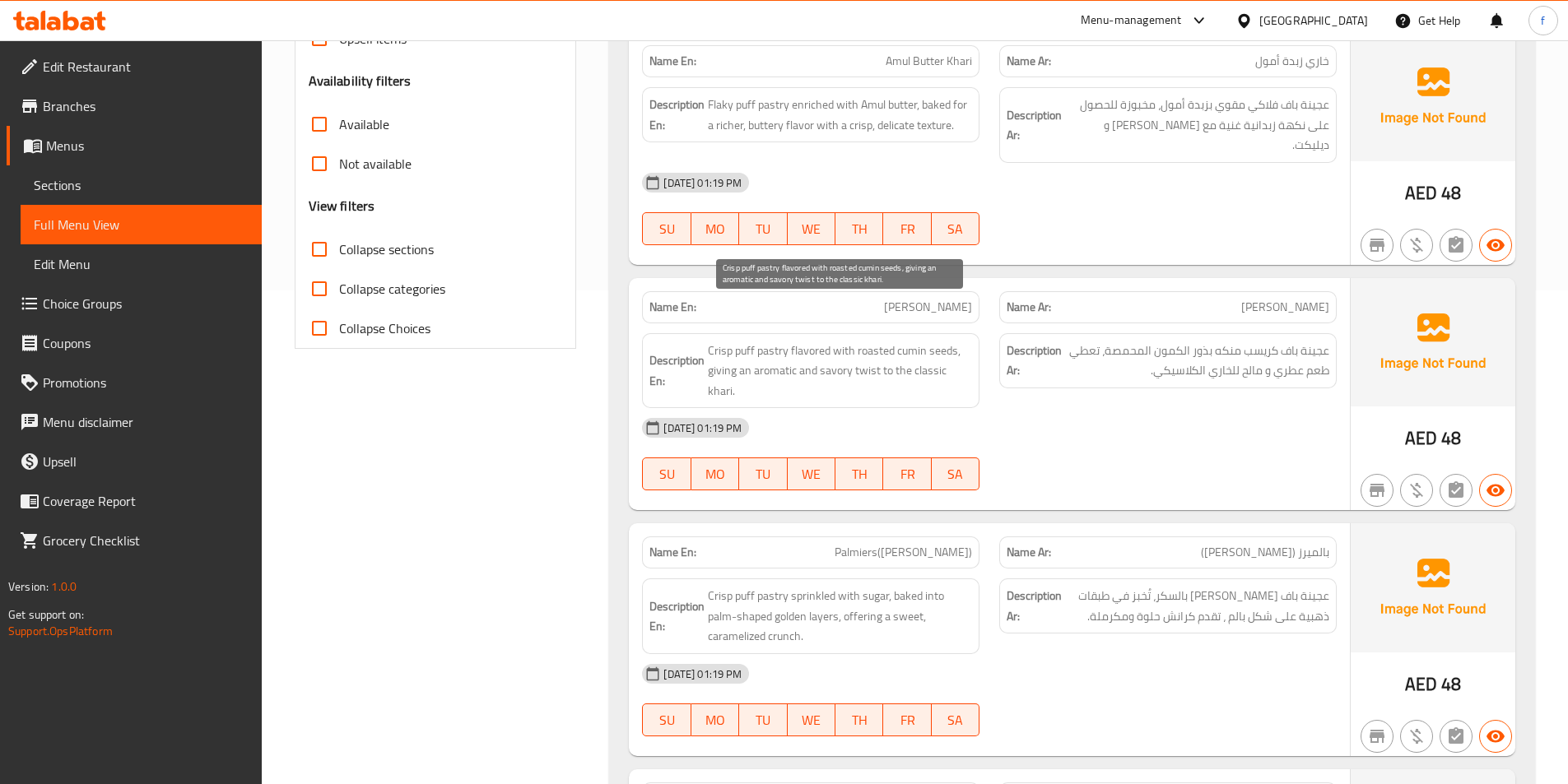
click at [748, 341] on span "Crisp puff pastry flavored with roasted cumin seeds, giving an aromatic and sav…" at bounding box center [840, 370] width 264 height 60
click at [715, 341] on span "Crisp puff pastry flavored with roasted cumin seeds, giving an aromatic and sav…" at bounding box center [840, 370] width 264 height 60
click at [807, 341] on span "Crisp puff pastry flavored with roasted cumin seeds, giving an aromatic and sav…" at bounding box center [840, 370] width 264 height 60
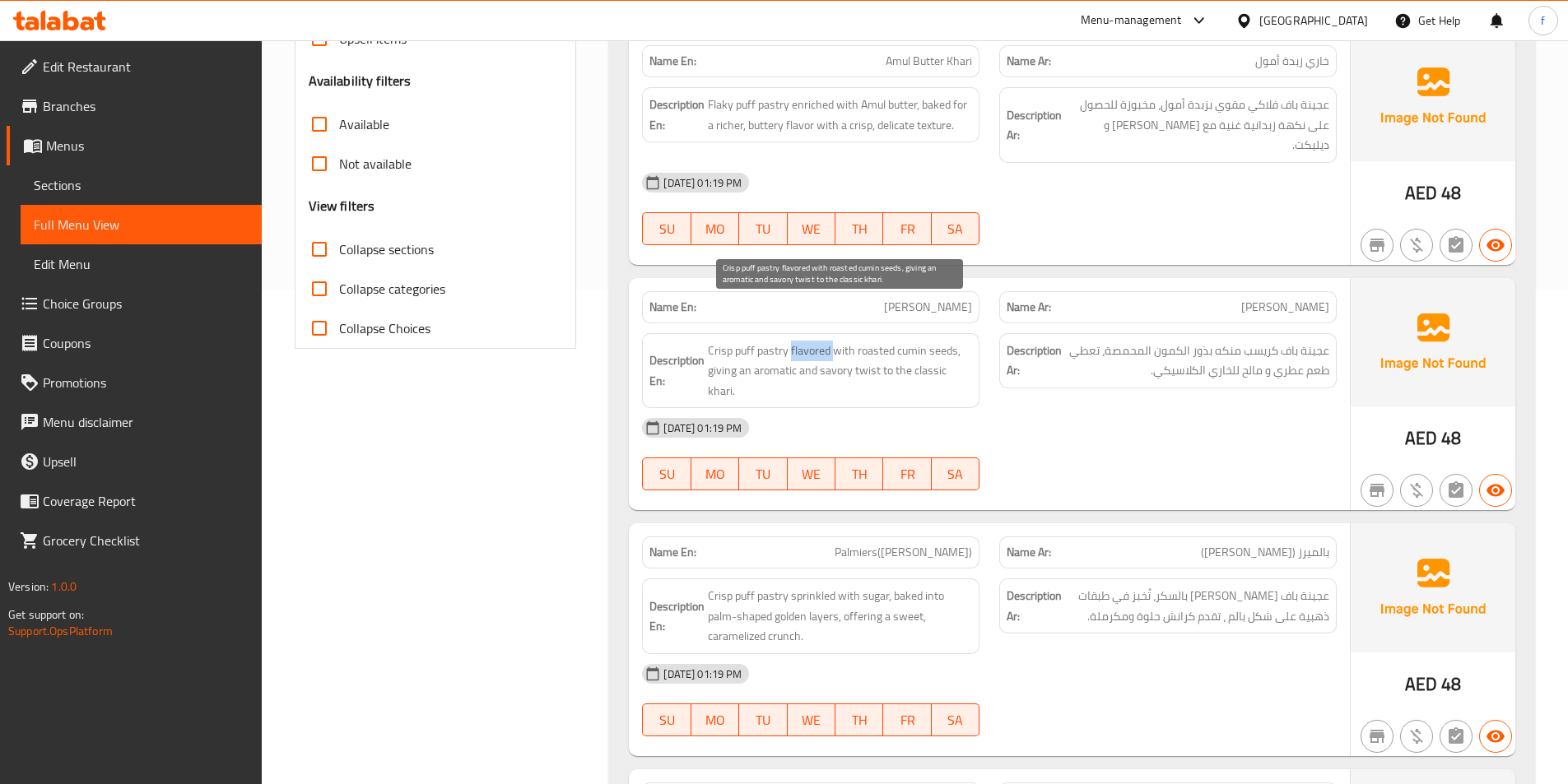
click at [807, 341] on span "Crisp puff pastry flavored with roasted cumin seeds, giving an aromatic and sav…" at bounding box center [840, 370] width 264 height 60
click at [912, 341] on span "Crisp puff pastry flavored with roasted cumin seeds, giving an aromatic and sav…" at bounding box center [840, 370] width 264 height 60
click at [879, 341] on span "Crisp puff pastry flavored with roasted cumin seeds, giving an aromatic and sav…" at bounding box center [840, 370] width 264 height 60
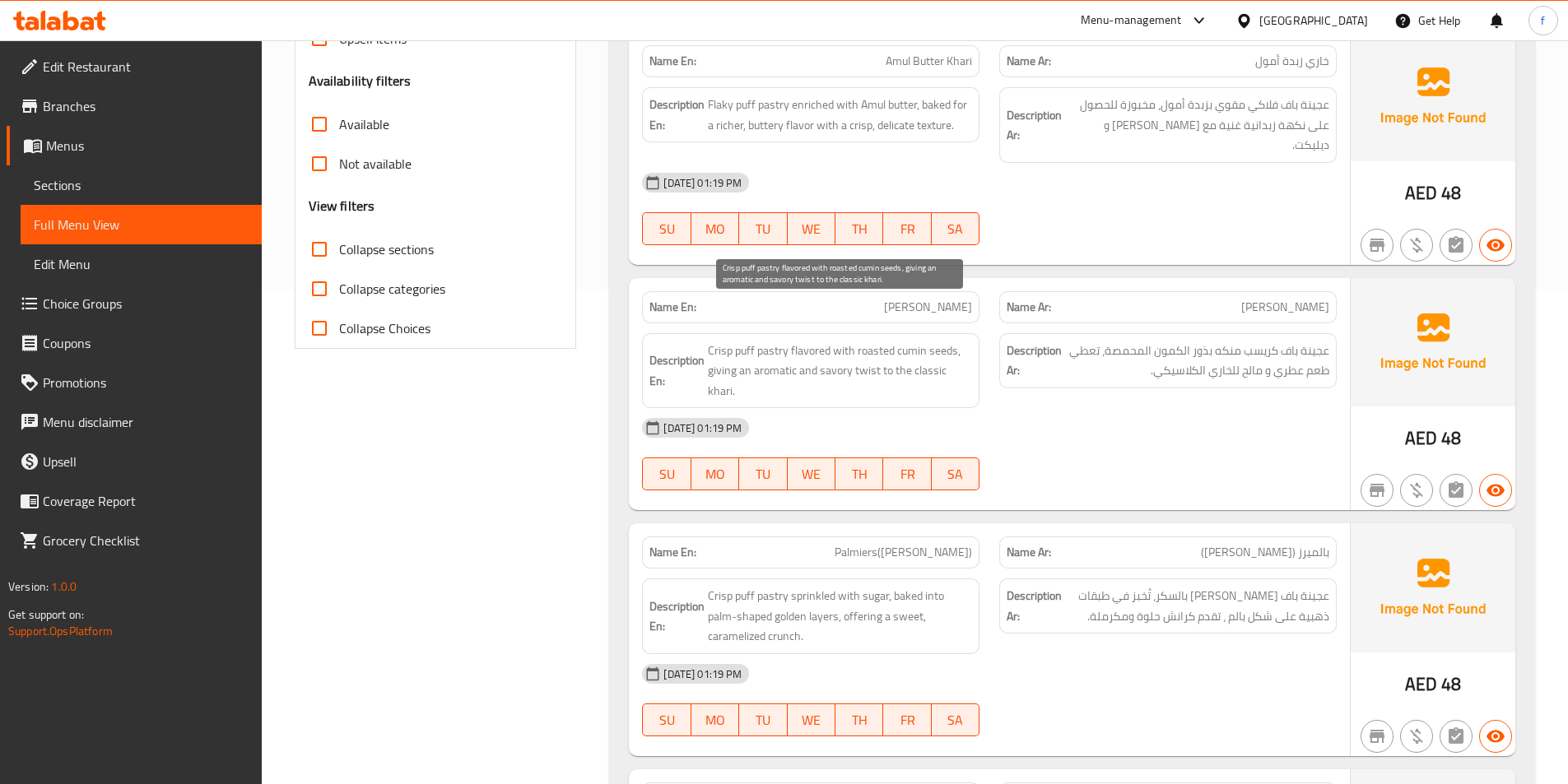
click at [914, 341] on span "Crisp puff pastry flavored with roasted cumin seeds, giving an aromatic and sav…" at bounding box center [840, 370] width 264 height 60
click at [869, 341] on span "Crisp puff pastry flavored with roasted cumin seeds, giving an aromatic and sav…" at bounding box center [840, 370] width 264 height 60
click at [771, 341] on span "Crisp puff pastry flavored with roasted cumin seeds, giving an aromatic and sav…" at bounding box center [840, 370] width 264 height 60
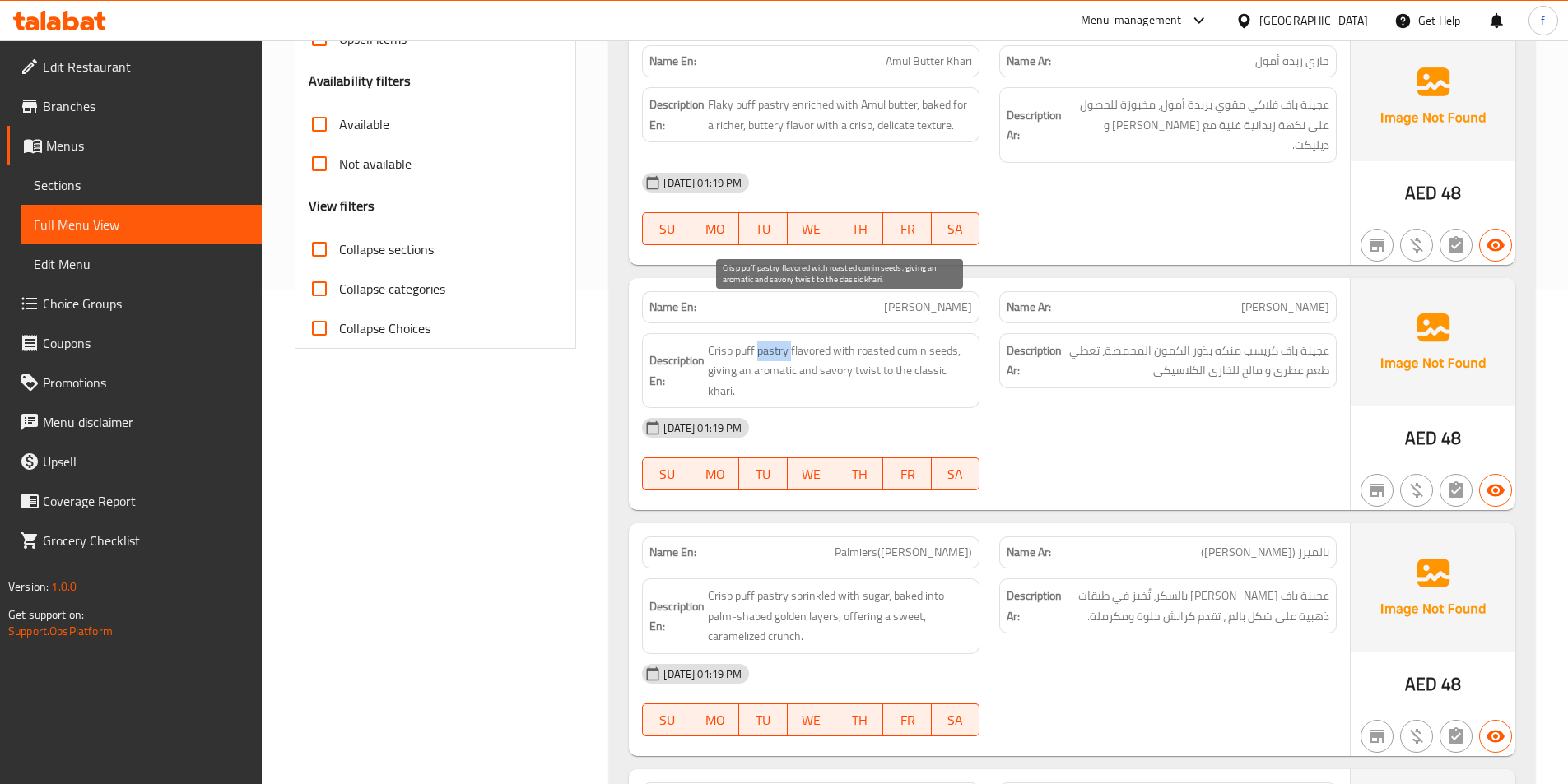
click at [771, 341] on span "Crisp puff pastry flavored with roasted cumin seeds, giving an aromatic and sav…" at bounding box center [840, 370] width 264 height 60
click at [832, 333] on div "Description En: Crisp puff pastry flavored with roasted cumin seeds, giving an …" at bounding box center [811, 370] width 337 height 75
click at [777, 341] on span "Crisp puff pastry flavored with roasted cumin seeds, giving an aromatic and sav…" at bounding box center [840, 370] width 264 height 60
click at [739, 341] on span "Crisp puff pastry flavored with roasted cumin seeds, giving an aromatic and sav…" at bounding box center [840, 370] width 264 height 60
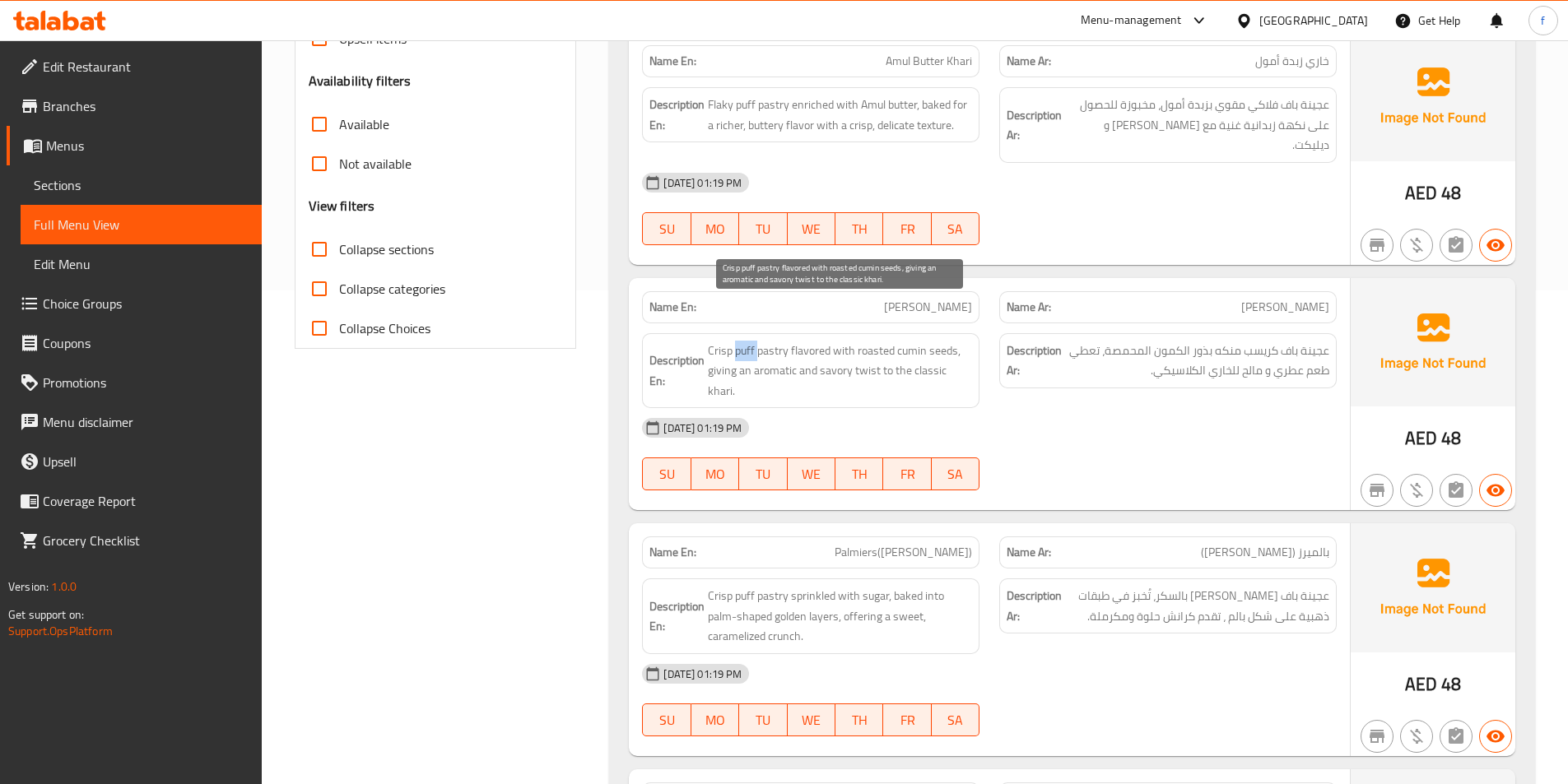
click at [739, 341] on span "Crisp puff pastry flavored with roasted cumin seeds, giving an aromatic and sav…" at bounding box center [840, 370] width 264 height 60
click at [718, 341] on span "Crisp puff pastry flavored with roasted cumin seeds, giving an aromatic and sav…" at bounding box center [840, 370] width 264 height 60
click at [814, 341] on span "Crisp puff pastry flavored with roasted cumin seeds, giving an aromatic and sav…" at bounding box center [840, 370] width 264 height 60
click at [815, 341] on span "Crisp puff pastry flavored with roasted cumin seeds, giving an aromatic and sav…" at bounding box center [840, 370] width 264 height 60
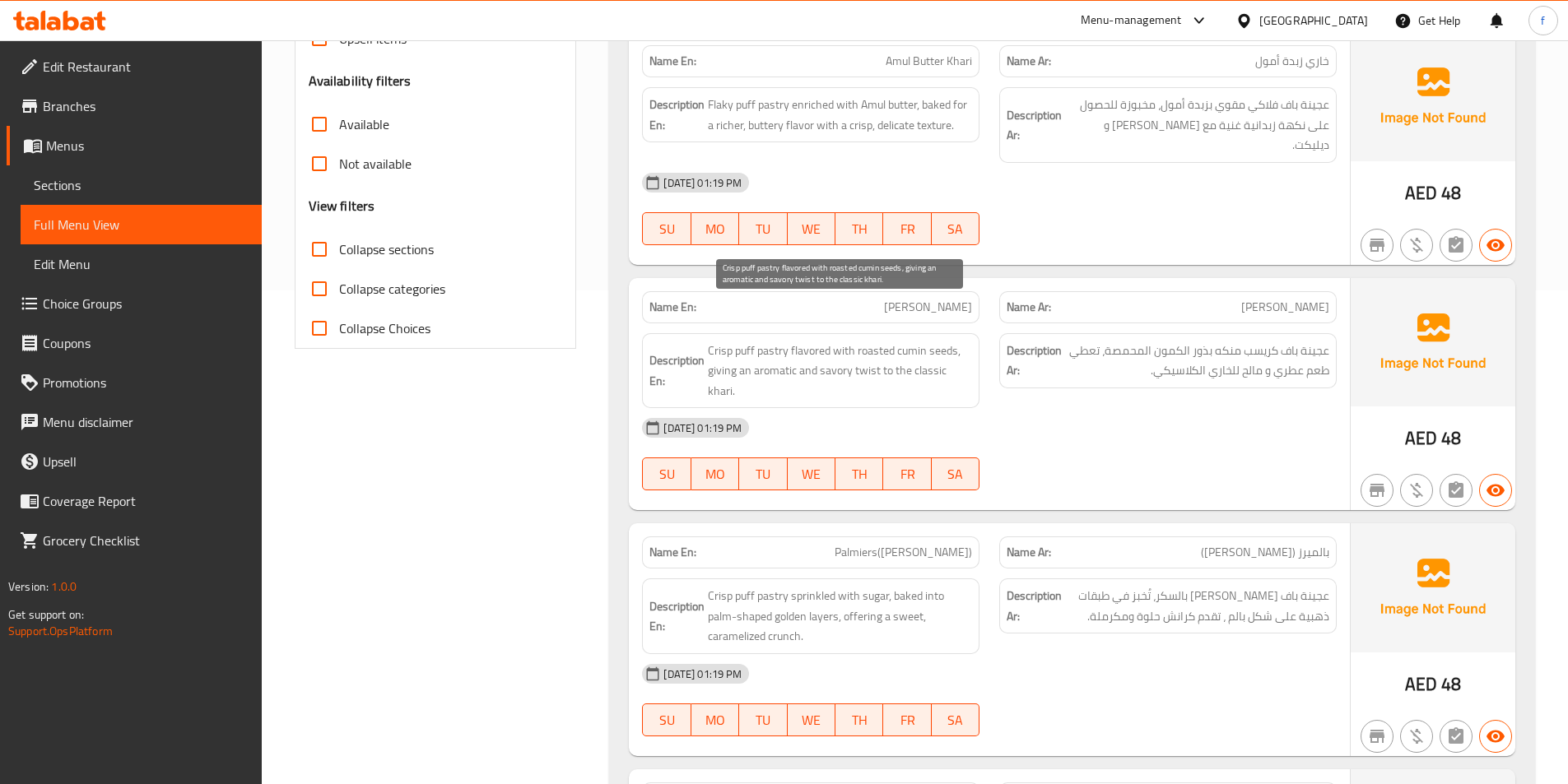
click at [941, 341] on span "Crisp puff pastry flavored with roasted cumin seeds, giving an aromatic and sav…" at bounding box center [840, 370] width 264 height 60
click at [919, 341] on span "Crisp puff pastry flavored with roasted cumin seeds, giving an aromatic and sav…" at bounding box center [840, 370] width 264 height 60
click at [867, 341] on span "Crisp puff pastry flavored with roasted cumin seeds, giving an aromatic and sav…" at bounding box center [840, 370] width 264 height 60
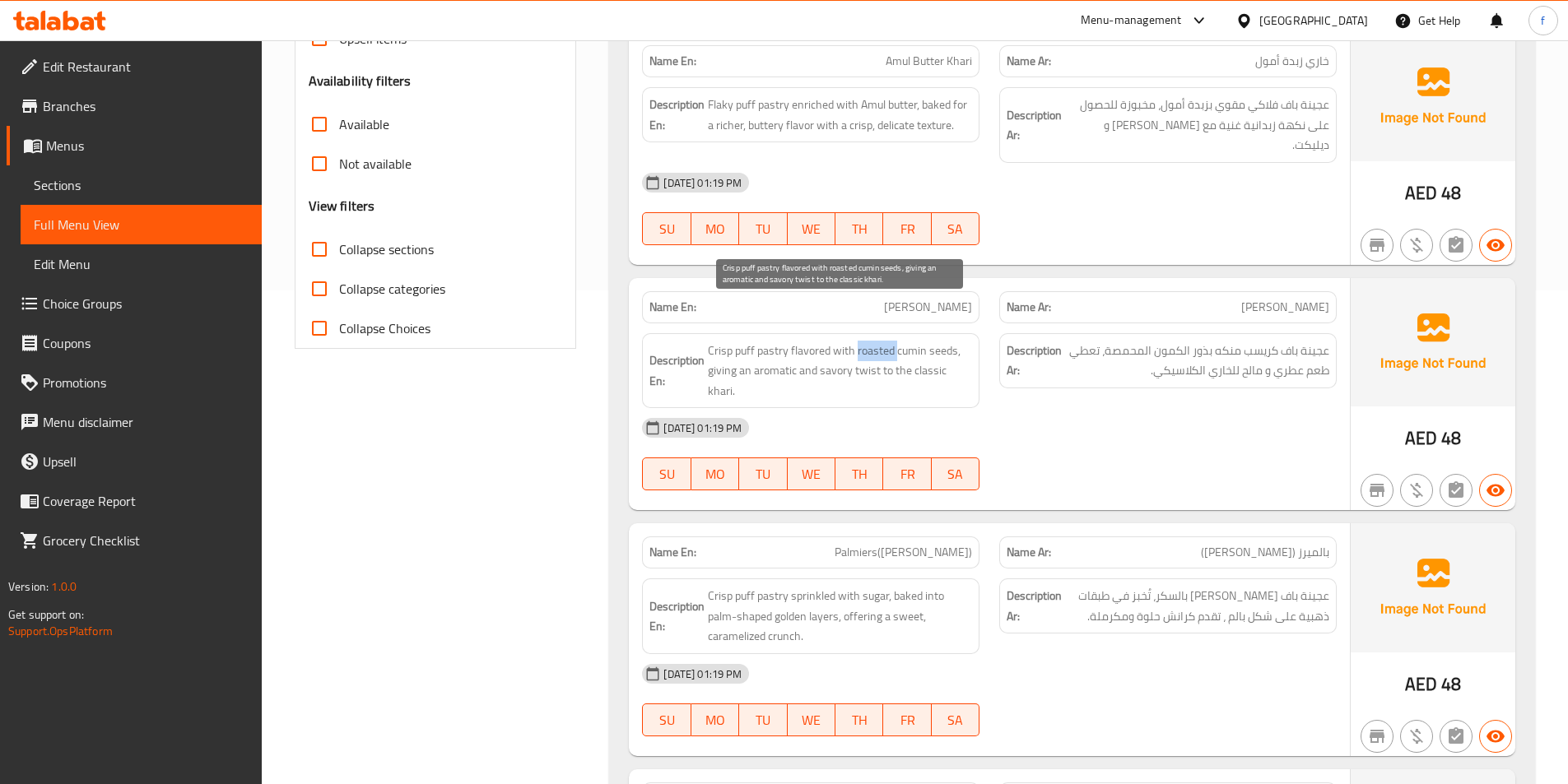
click at [867, 341] on span "Crisp puff pastry flavored with roasted cumin seeds, giving an aromatic and sav…" at bounding box center [840, 370] width 264 height 60
click at [700, 351] on strong "Description En:" at bounding box center [677, 370] width 56 height 41
click at [720, 341] on span "Crisp puff pastry flavored with roasted cumin seeds, giving an aromatic and sav…" at bounding box center [840, 370] width 264 height 60
click at [867, 341] on span "Crisp puff pastry flavored with roasted cumin seeds, giving an aromatic and sav…" at bounding box center [840, 370] width 264 height 60
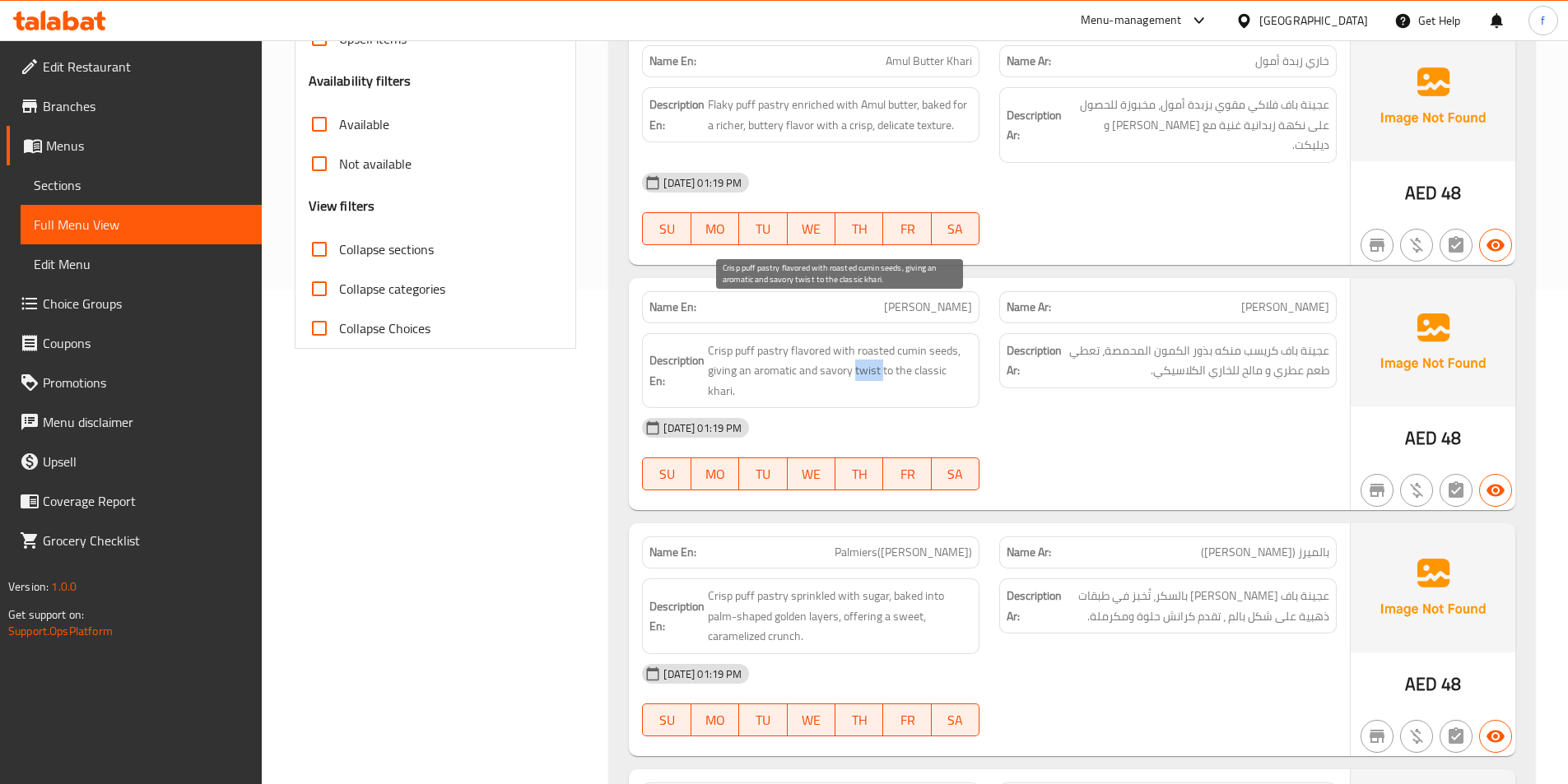
click at [867, 341] on span "Crisp puff pastry flavored with roasted cumin seeds, giving an aromatic and sav…" at bounding box center [840, 370] width 264 height 60
copy span "twist"
click at [958, 298] on span "Jeera Khari" at bounding box center [928, 307] width 88 height 17
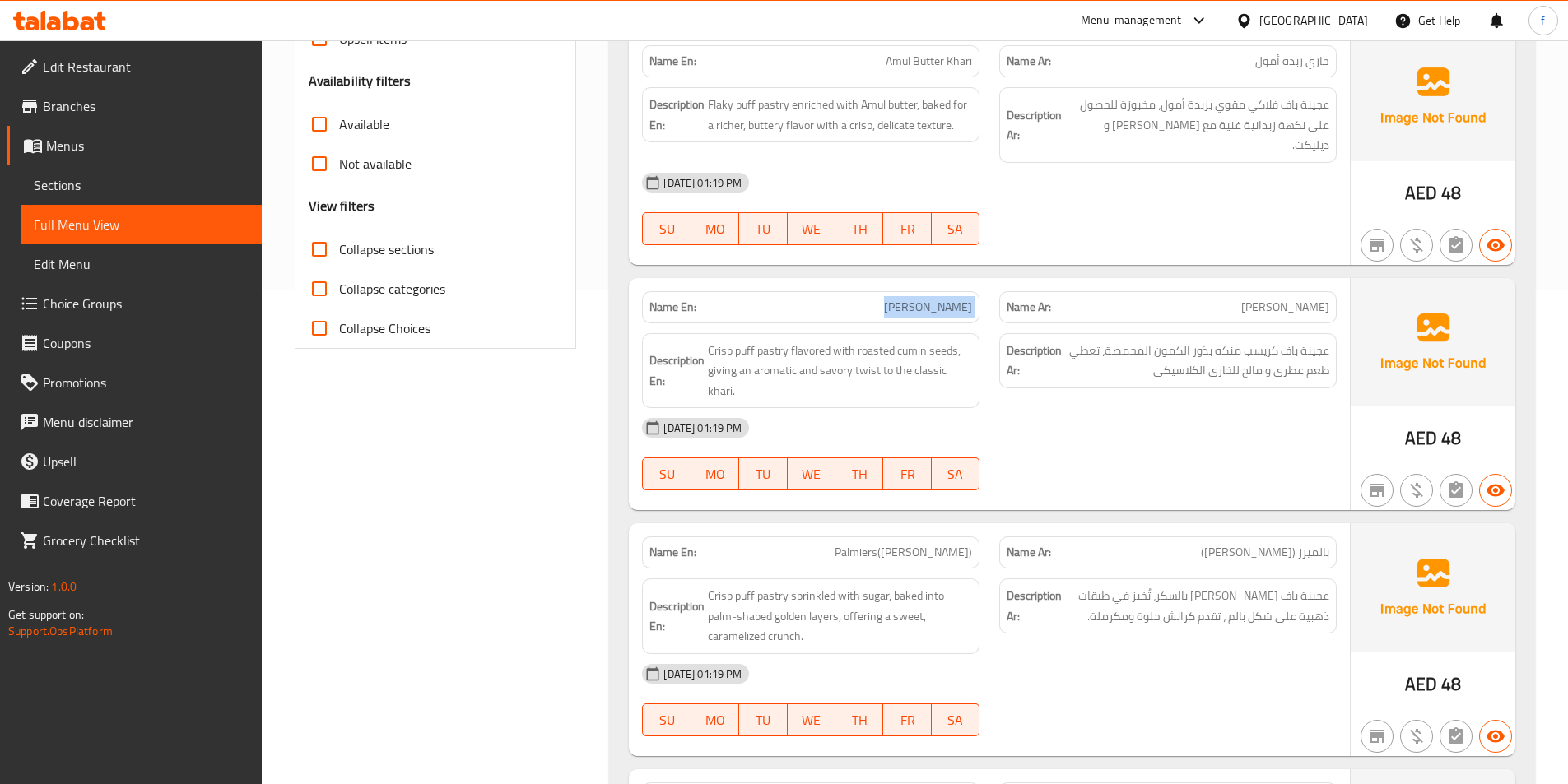
click at [957, 298] on span "Jeera Khari" at bounding box center [928, 307] width 88 height 17
copy span "Jeera Khari"
click at [907, 292] on div "Name En: Jeera Khari" at bounding box center [811, 307] width 337 height 32
click at [941, 298] on span "Jeera Khari" at bounding box center [928, 307] width 88 height 17
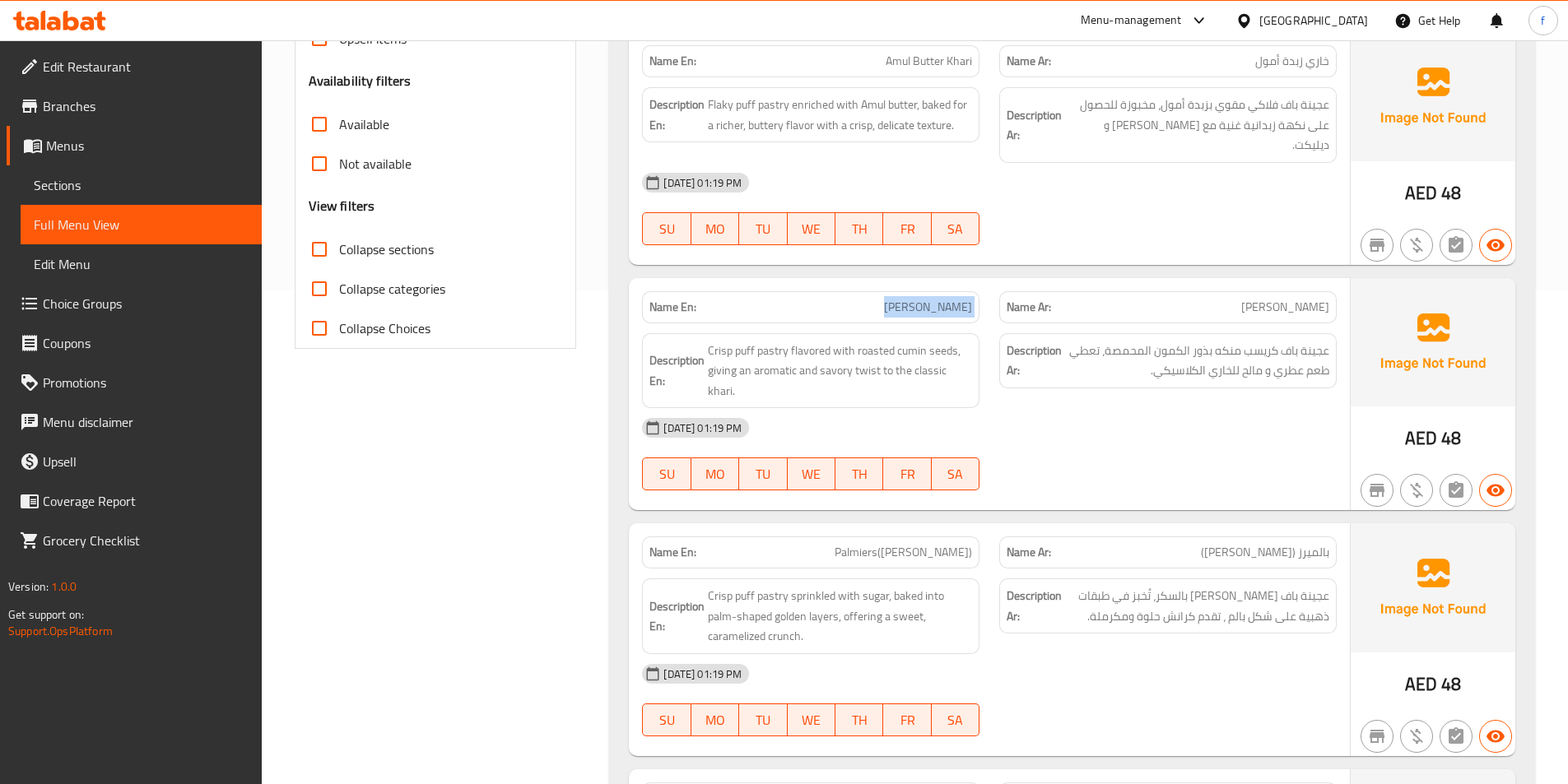
click at [941, 298] on span "Jeera Khari" at bounding box center [928, 307] width 88 height 17
click at [780, 341] on span "Crisp puff pastry flavored with roasted cumin seeds, giving an aromatic and sav…" at bounding box center [840, 370] width 264 height 60
click at [738, 341] on span "Crisp puff pastry flavored with roasted cumin seeds, giving an aromatic and sav…" at bounding box center [840, 370] width 264 height 60
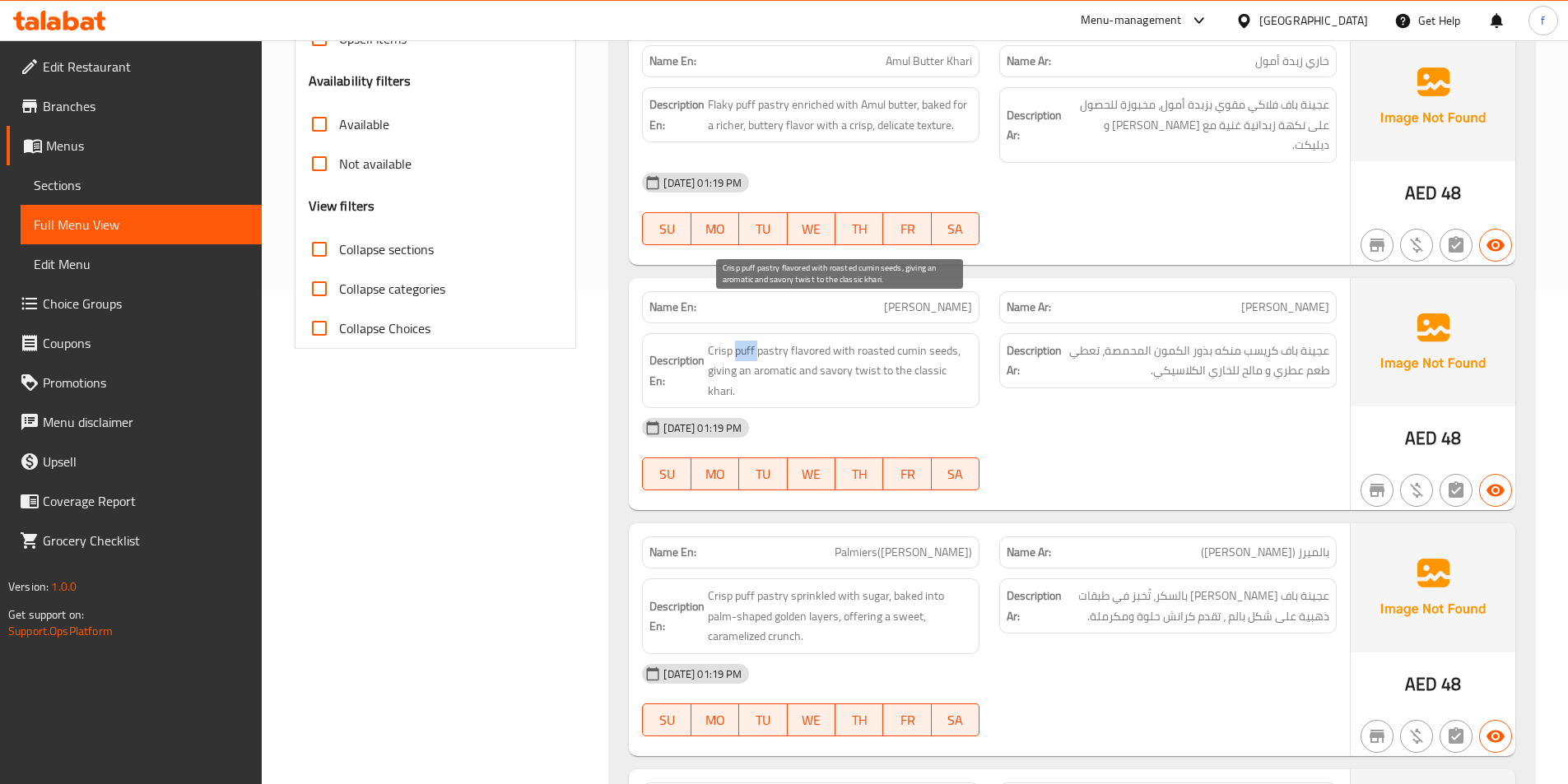
click at [738, 341] on span "Crisp puff pastry flavored with roasted cumin seeds, giving an aromatic and sav…" at bounding box center [840, 370] width 264 height 60
click at [719, 341] on span "Crisp puff pastry flavored with roasted cumin seeds, giving an aromatic and sav…" at bounding box center [840, 370] width 264 height 60
click at [820, 341] on span "Crisp puff pastry flavored with roasted cumin seeds, giving an aromatic and sav…" at bounding box center [840, 370] width 264 height 60
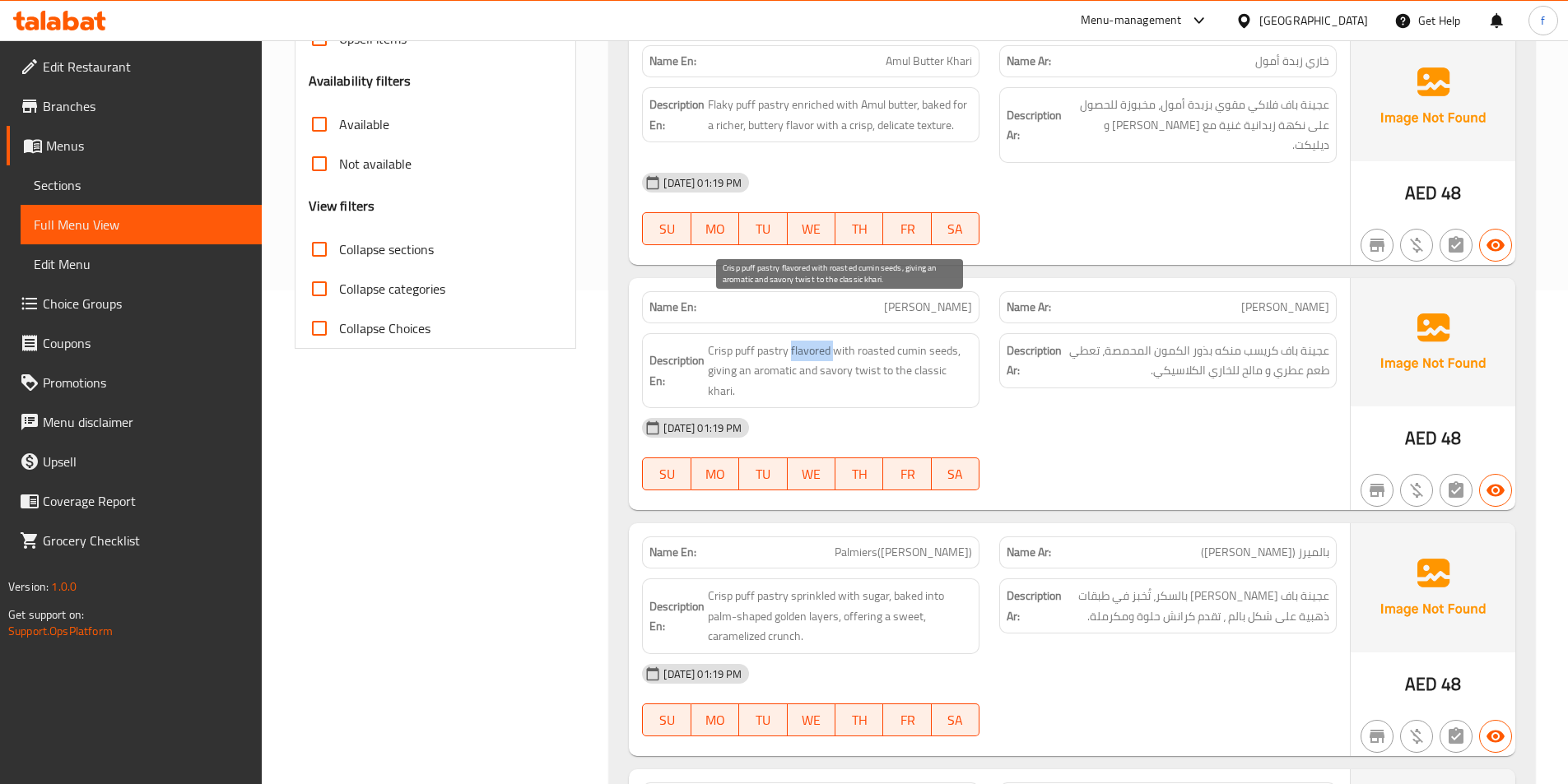
click at [826, 341] on span "Crisp puff pastry flavored with roasted cumin seeds, giving an aromatic and sav…" at bounding box center [840, 370] width 264 height 60
click at [837, 341] on span "Crisp puff pastry flavored with roasted cumin seeds, giving an aromatic and sav…" at bounding box center [840, 370] width 264 height 60
drag, startPoint x: 837, startPoint y: 310, endPoint x: 985, endPoint y: 327, distance: 149.0
click at [870, 341] on span "Crisp puff pastry flavored with roasted cumin seeds, giving an aromatic and sav…" at bounding box center [840, 370] width 264 height 60
click at [940, 341] on span "Crisp puff pastry flavored with roasted cumin seeds, giving an aromatic and sav…" at bounding box center [840, 370] width 264 height 60
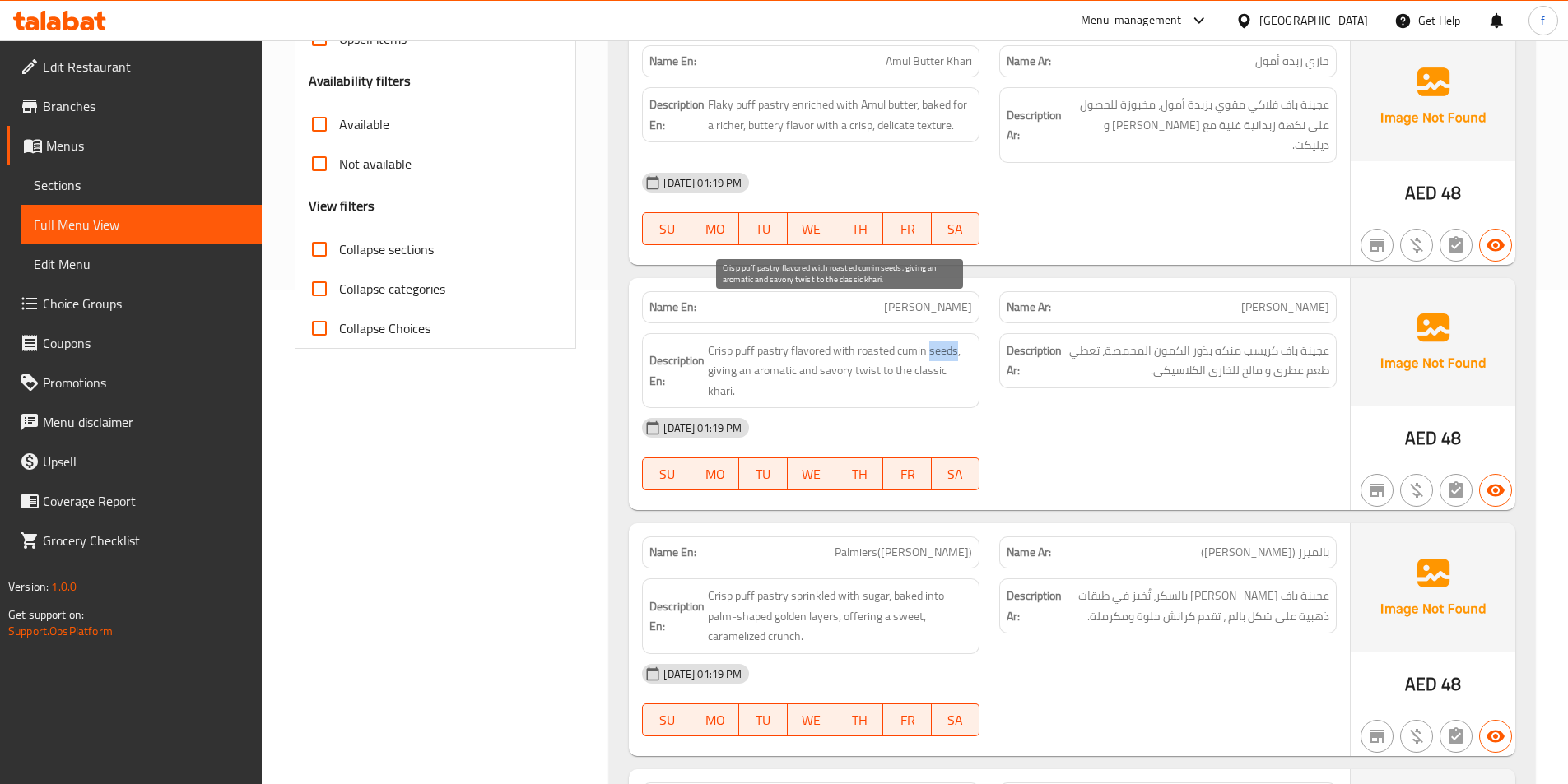
click at [940, 341] on span "Crisp puff pastry flavored with roasted cumin seeds, giving an aromatic and sav…" at bounding box center [840, 370] width 264 height 60
click at [911, 341] on span "Crisp puff pastry flavored with roasted cumin seeds, giving an aromatic and sav…" at bounding box center [840, 370] width 264 height 60
click at [737, 341] on span "Crisp puff pastry flavored with roasted cumin seeds, giving an aromatic and sav…" at bounding box center [840, 370] width 264 height 60
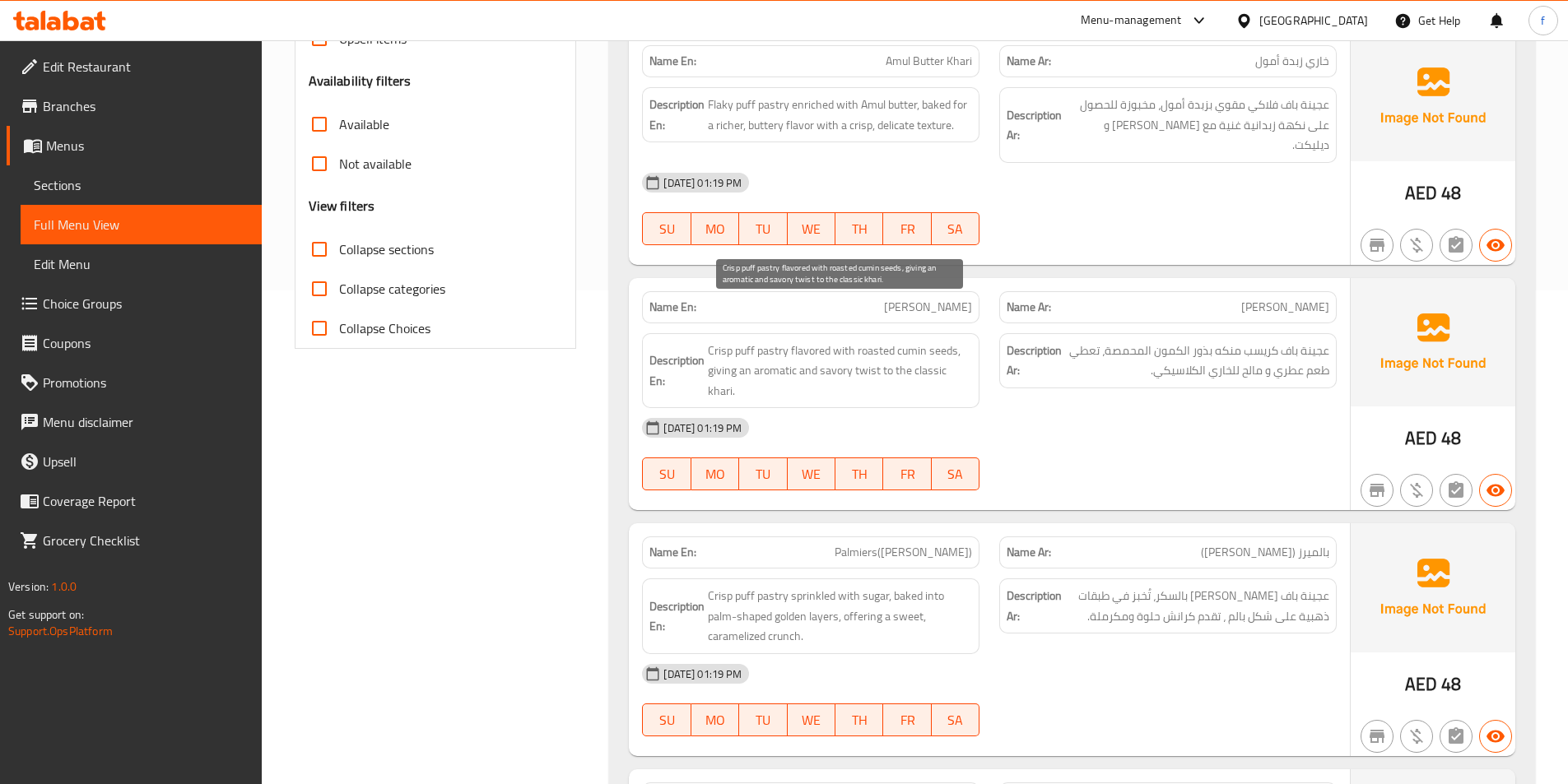
click at [718, 341] on span "Crisp puff pastry flavored with roasted cumin seeds, giving an aromatic and sav…" at bounding box center [840, 370] width 264 height 60
click at [862, 341] on span "Crisp puff pastry flavored with roasted cumin seeds, giving an aromatic and sav…" at bounding box center [840, 370] width 264 height 60
click at [770, 341] on span "Crisp puff pastry flavored with roasted cumin seeds, giving an aromatic and sav…" at bounding box center [840, 370] width 264 height 60
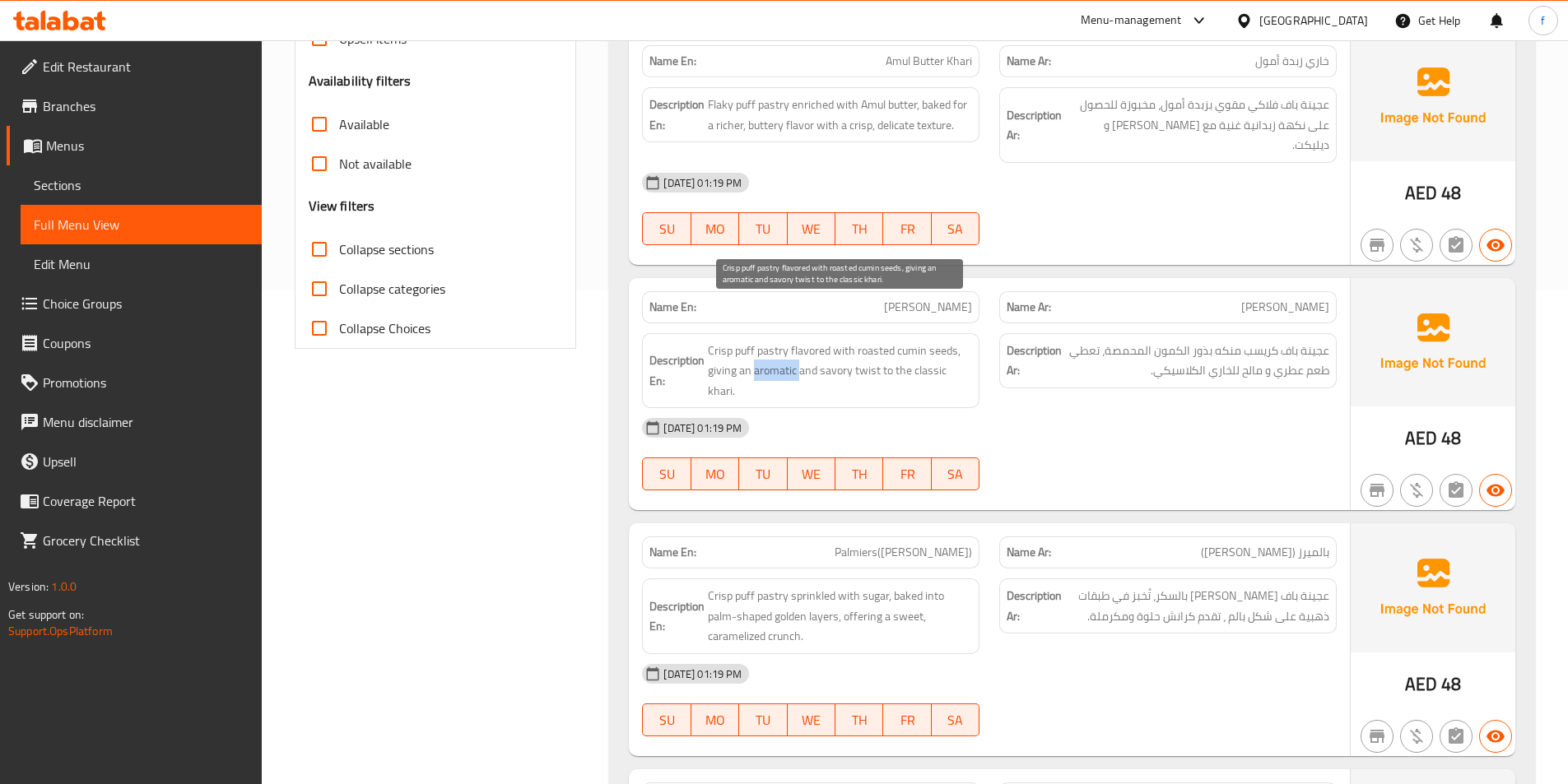
click at [770, 341] on span "Crisp puff pastry flavored with roasted cumin seeds, giving an aromatic and sav…" at bounding box center [840, 370] width 264 height 60
click at [826, 341] on span "Crisp puff pastry flavored with roasted cumin seeds, giving an aromatic and sav…" at bounding box center [840, 370] width 264 height 60
click at [718, 346] on span "Crisp puff pastry flavored with roasted cumin seeds, giving an aromatic and sav…" at bounding box center [840, 370] width 264 height 60
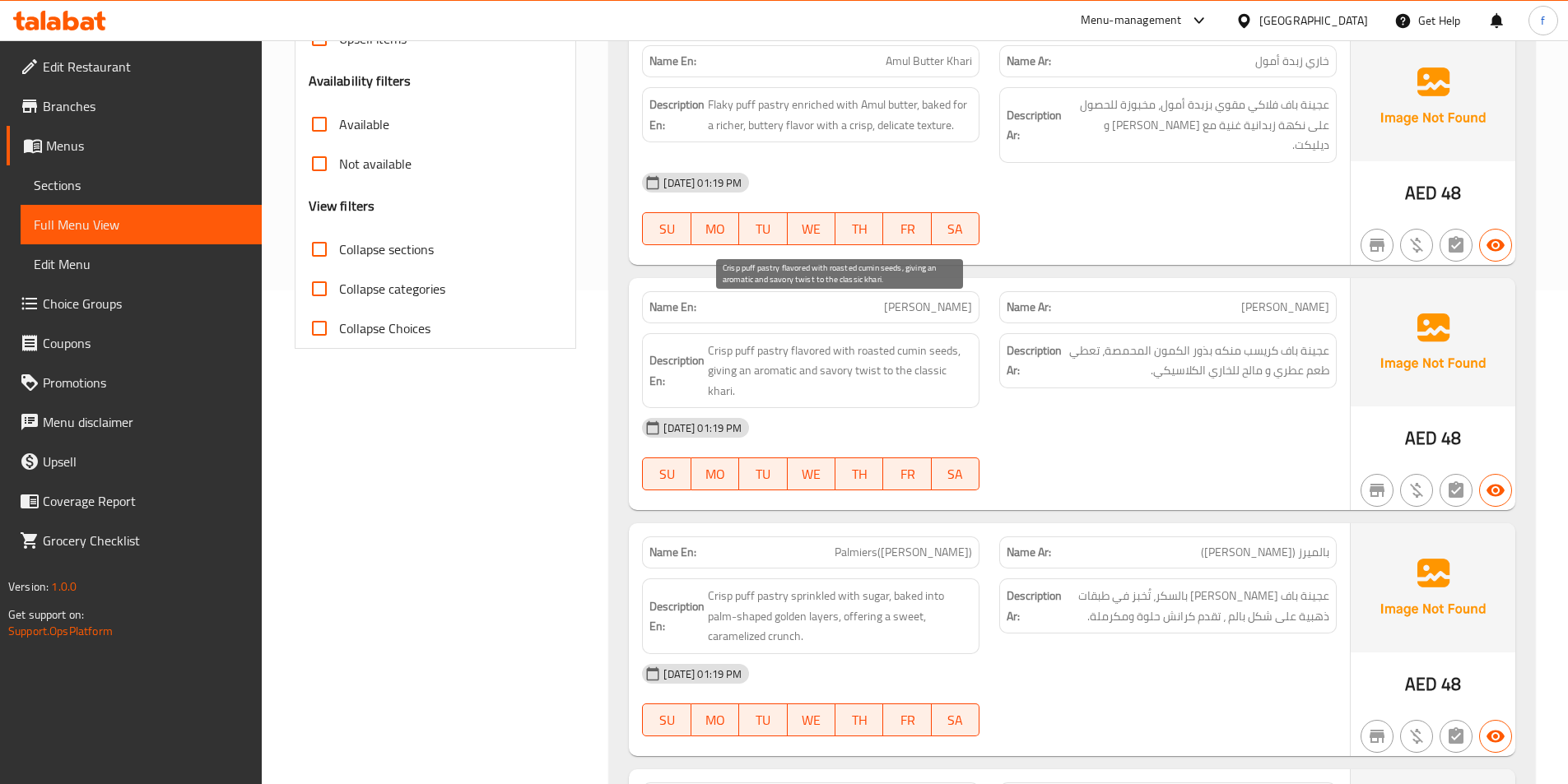
click at [917, 341] on span "Crisp puff pastry flavored with roasted cumin seeds, giving an aromatic and sav…" at bounding box center [840, 370] width 264 height 60
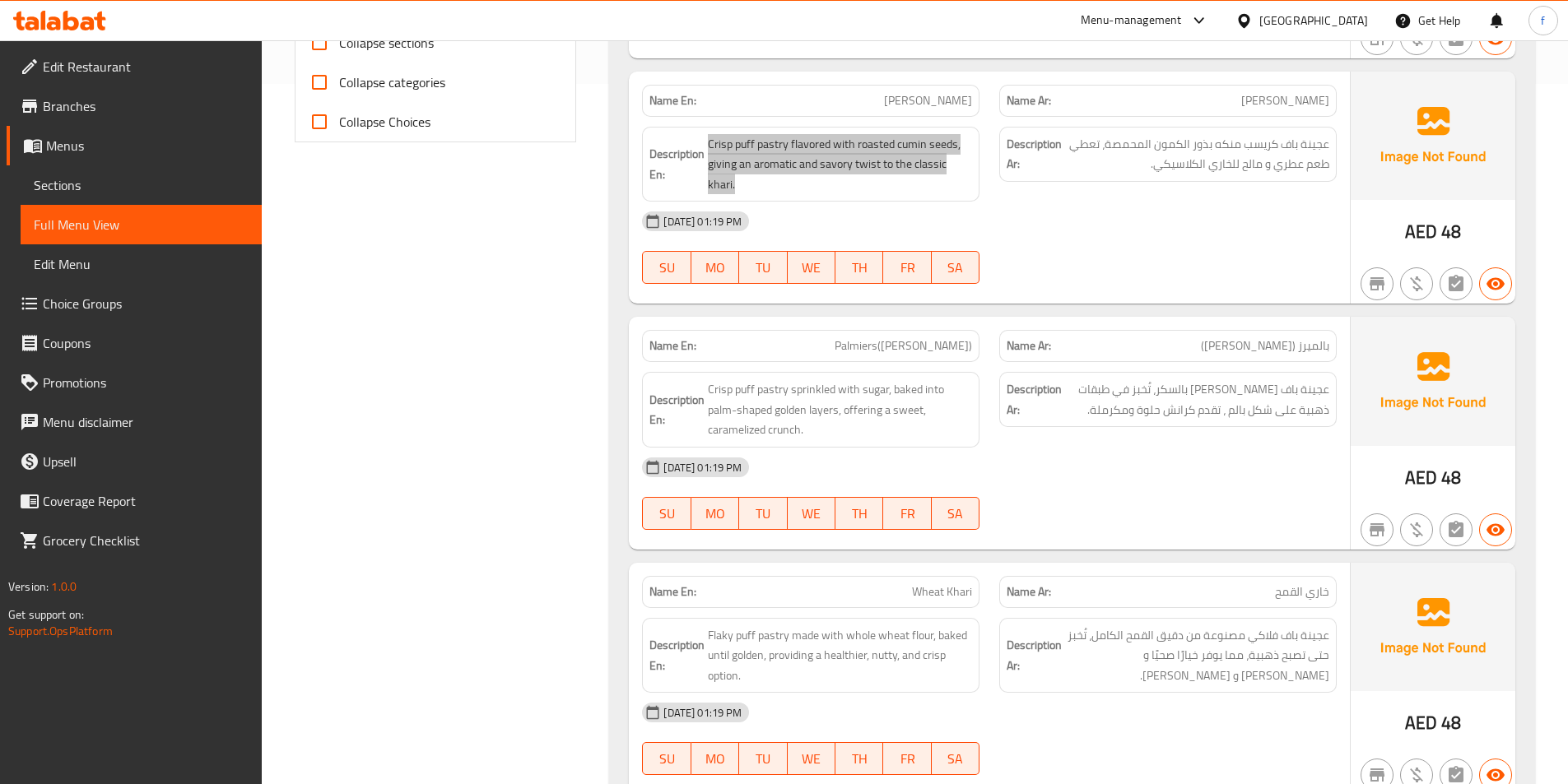
scroll to position [741, 0]
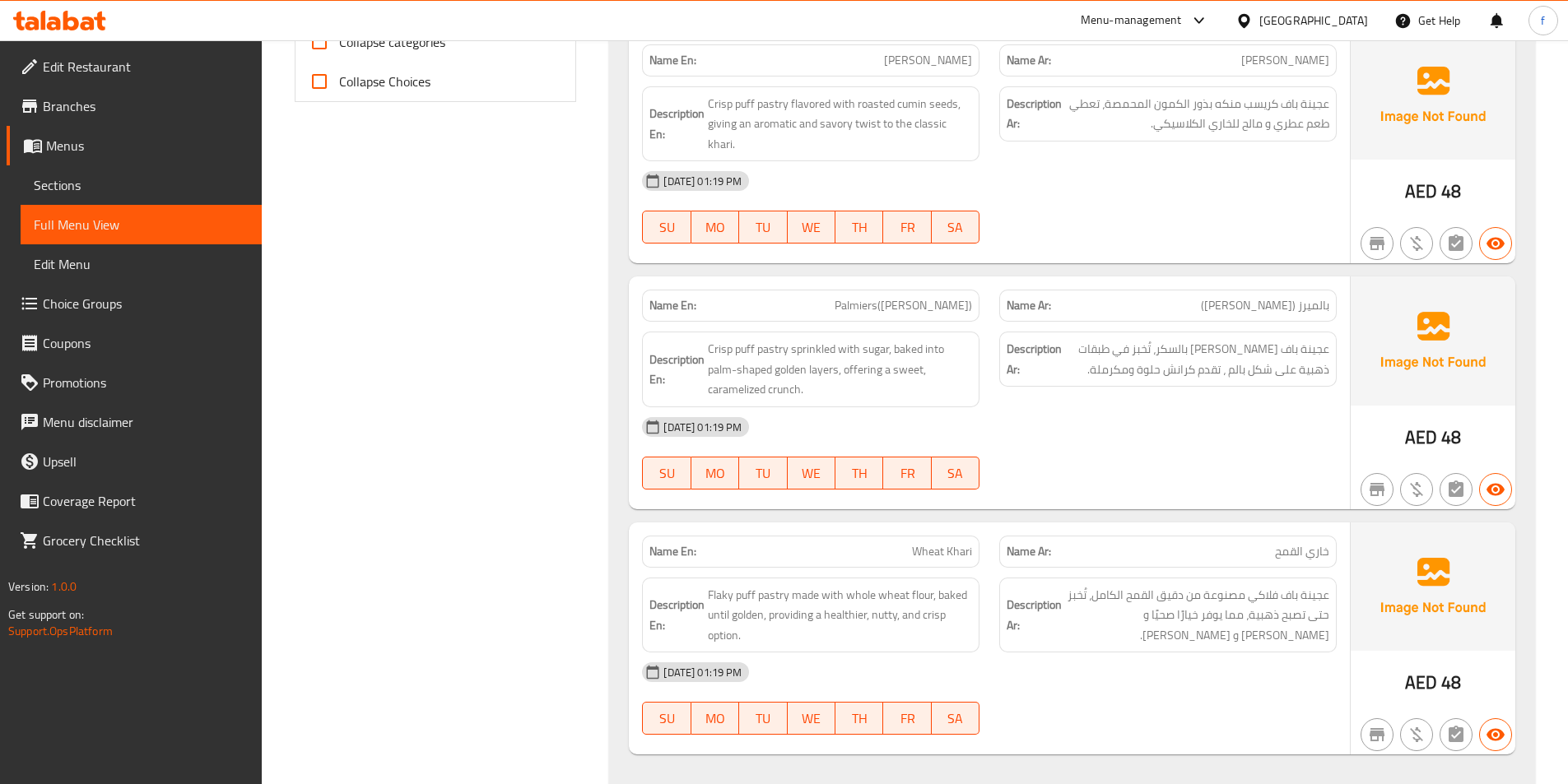
click at [890, 297] on span "Palmiers(Shakkar Khari)" at bounding box center [903, 305] width 138 height 17
click at [934, 297] on span "Palmiers(Shakkar Khari)" at bounding box center [903, 305] width 138 height 17
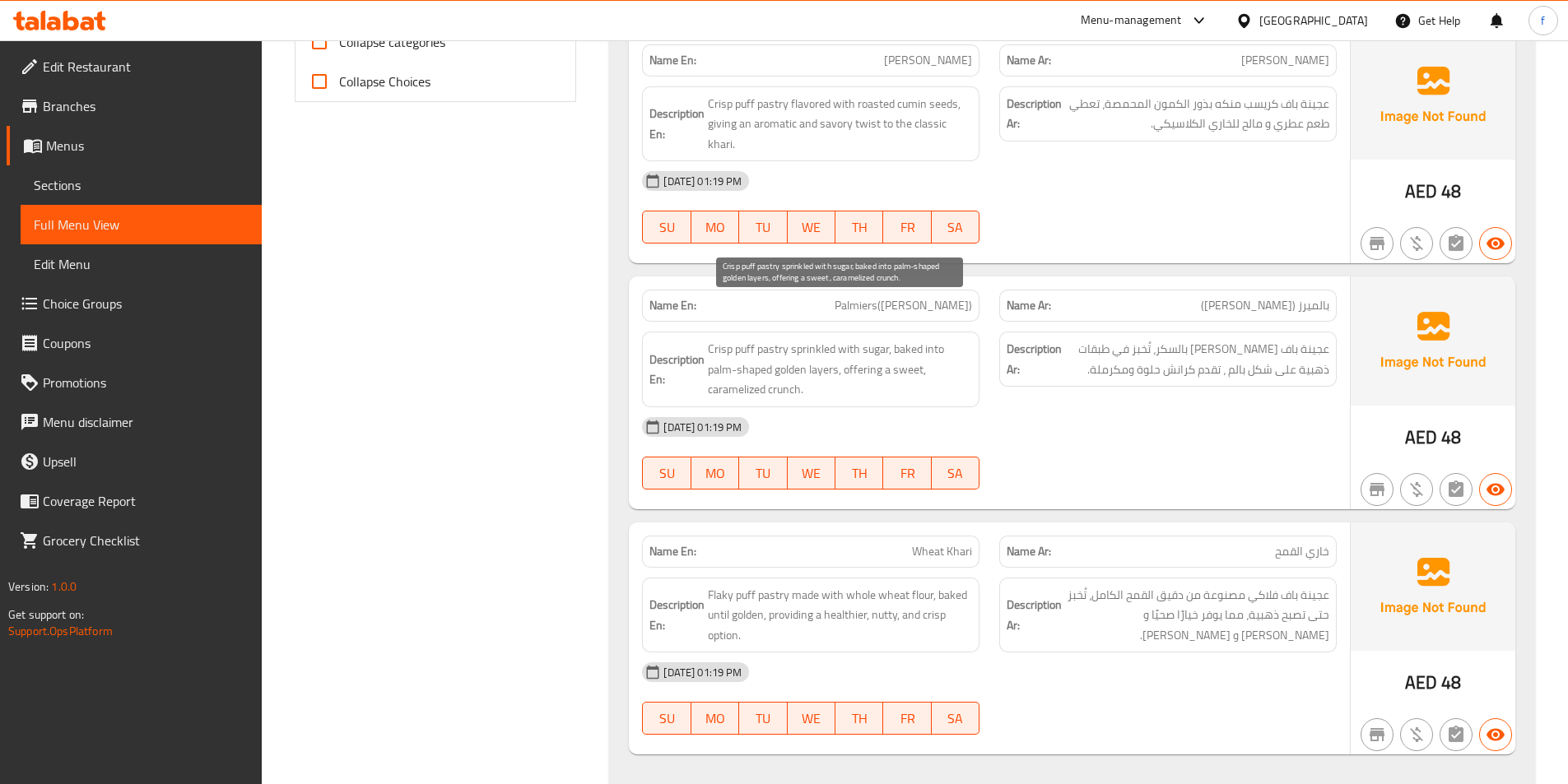
click at [776, 339] on span "Crisp puff pastry sprinkled with sugar, baked into palm-shaped golden layers, o…" at bounding box center [840, 369] width 264 height 60
click at [745, 339] on span "Crisp puff pastry sprinkled with sugar, baked into palm-shaped golden layers, o…" at bounding box center [840, 369] width 264 height 60
drag, startPoint x: 745, startPoint y: 309, endPoint x: 723, endPoint y: 309, distance: 22.0
click at [741, 339] on span "Crisp puff pastry sprinkled with sugar, baked into palm-shaped golden layers, o…" at bounding box center [840, 369] width 264 height 60
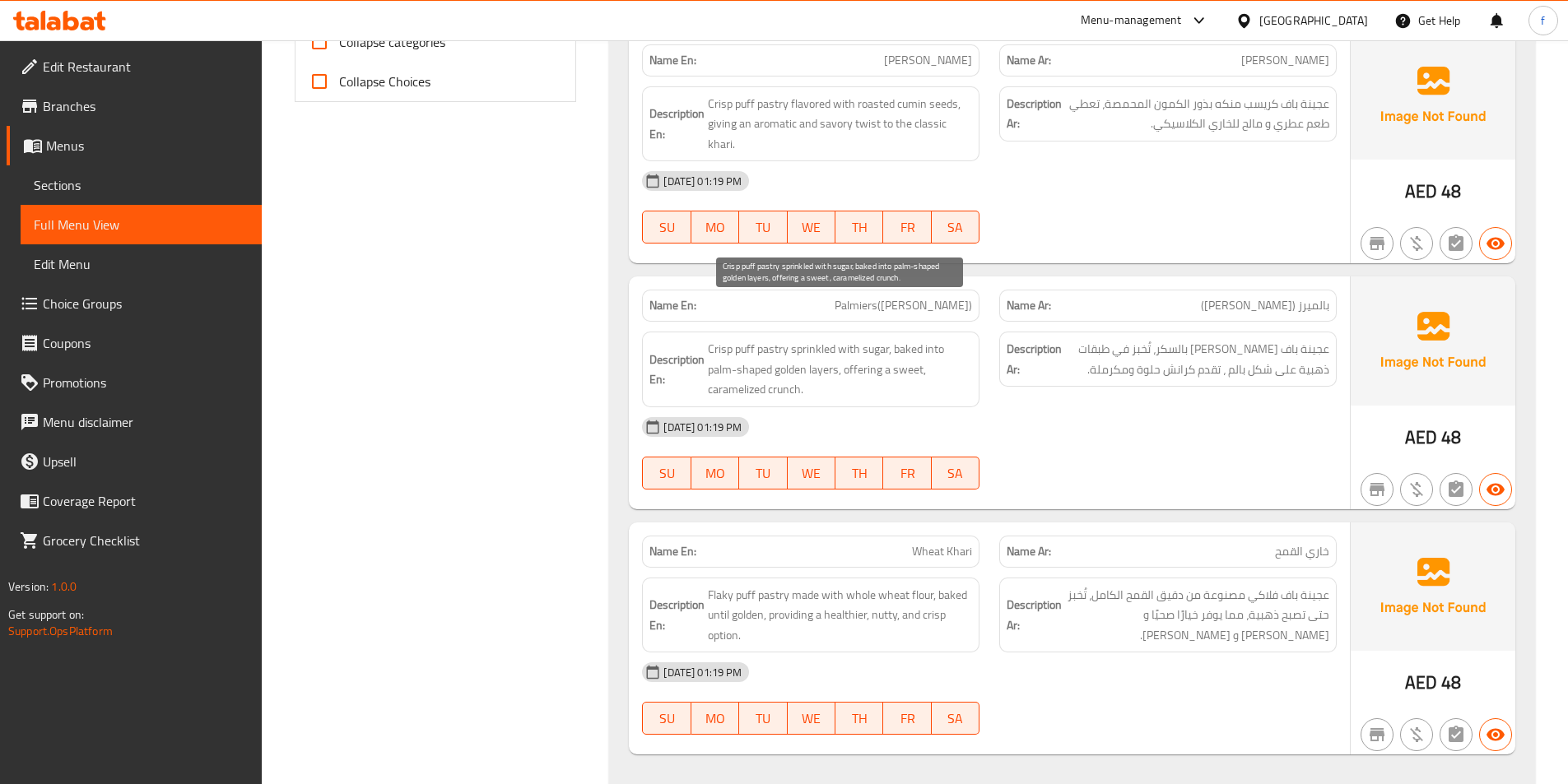
click at [719, 339] on span "Crisp puff pastry sprinkled with sugar, baked into palm-shaped golden layers, o…" at bounding box center [840, 369] width 264 height 60
click at [815, 339] on span "Crisp puff pastry sprinkled with sugar, baked into palm-shaped golden layers, o…" at bounding box center [840, 369] width 264 height 60
click at [849, 339] on span "Crisp puff pastry sprinkled with sugar, baked into palm-shaped golden layers, o…" at bounding box center [840, 369] width 264 height 60
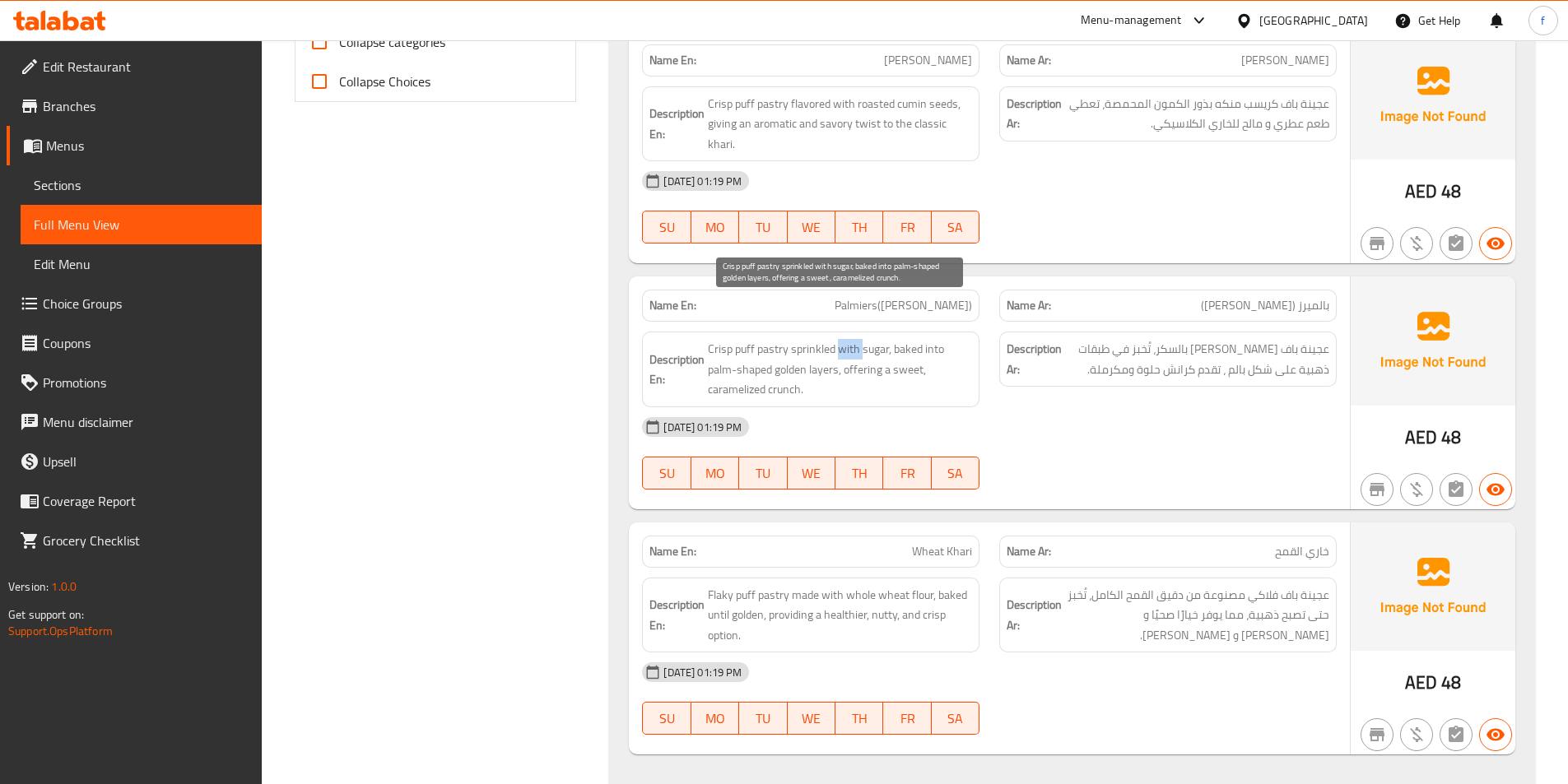
click at [849, 339] on span "Crisp puff pastry sprinkled with sugar, baked into palm-shaped golden layers, o…" at bounding box center [840, 369] width 264 height 60
click at [859, 339] on span "Crisp puff pastry sprinkled with sugar, baked into palm-shaped golden layers, o…" at bounding box center [840, 369] width 264 height 60
click at [871, 339] on span "Crisp puff pastry sprinkled with sugar, baked into palm-shaped golden layers, o…" at bounding box center [840, 369] width 264 height 60
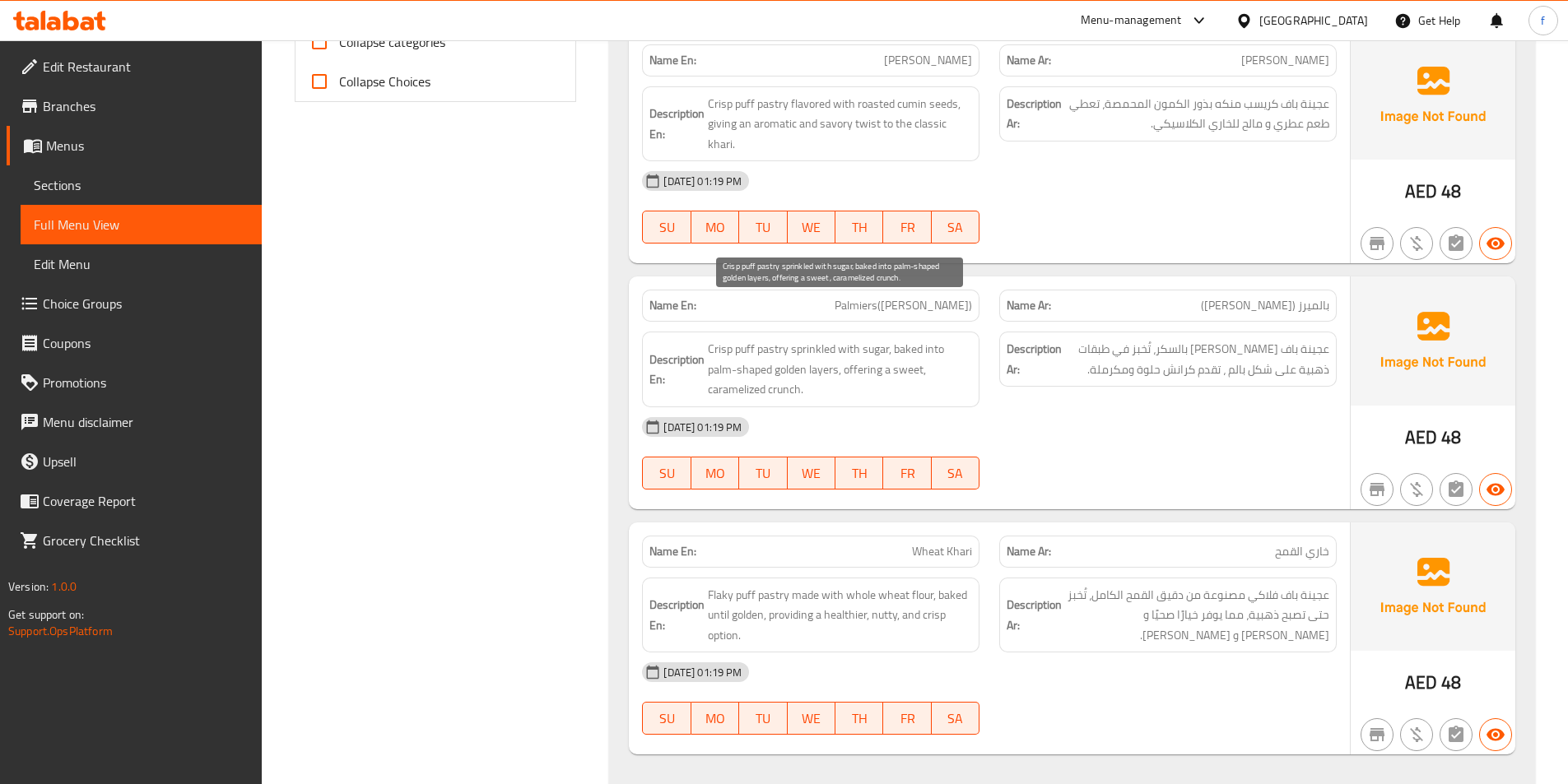
click at [917, 339] on span "Crisp puff pastry sprinkled with sugar, baked into palm-shaped golden layers, o…" at bounding box center [840, 369] width 264 height 60
click at [946, 339] on span "Crisp puff pastry sprinkled with sugar, baked into palm-shaped golden layers, o…" at bounding box center [840, 369] width 264 height 60
click at [934, 339] on span "Crisp puff pastry sprinkled with sugar, baked into palm-shaped golden layers, o…" at bounding box center [840, 369] width 264 height 60
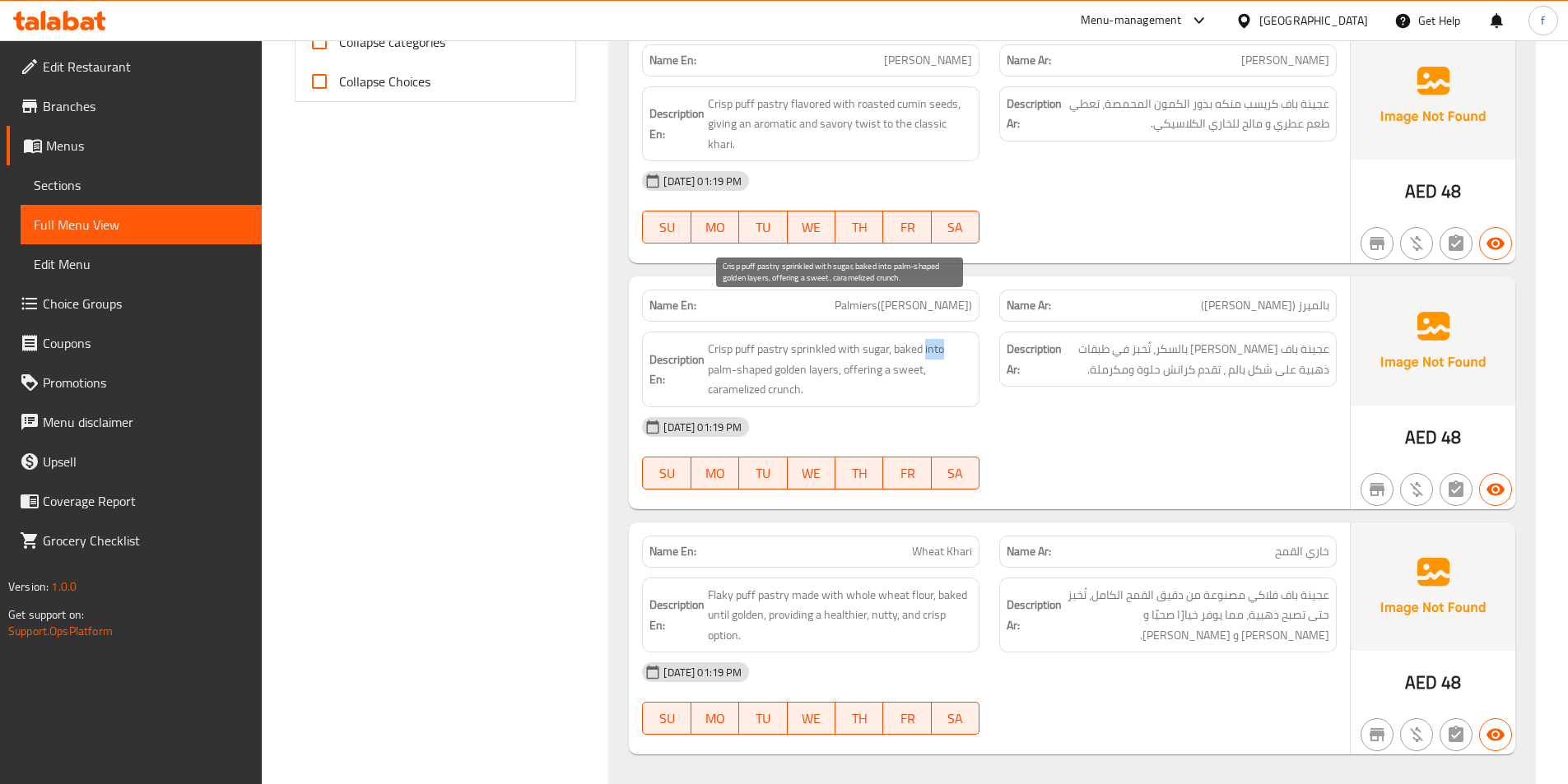
click at [934, 339] on span "Crisp puff pastry sprinkled with sugar, baked into palm-shaped golden layers, o…" at bounding box center [840, 369] width 264 height 60
click at [914, 339] on span "Crisp puff pastry sprinkled with sugar, baked into palm-shaped golden layers, o…" at bounding box center [840, 369] width 264 height 60
drag, startPoint x: 914, startPoint y: 306, endPoint x: 845, endPoint y: 307, distance: 69.0
click at [912, 339] on span "Crisp puff pastry sprinkled with sugar, baked into palm-shaped golden layers, o…" at bounding box center [840, 369] width 264 height 60
click at [823, 339] on span "Crisp puff pastry sprinkled with sugar, baked into palm-shaped golden layers, o…" at bounding box center [840, 369] width 264 height 60
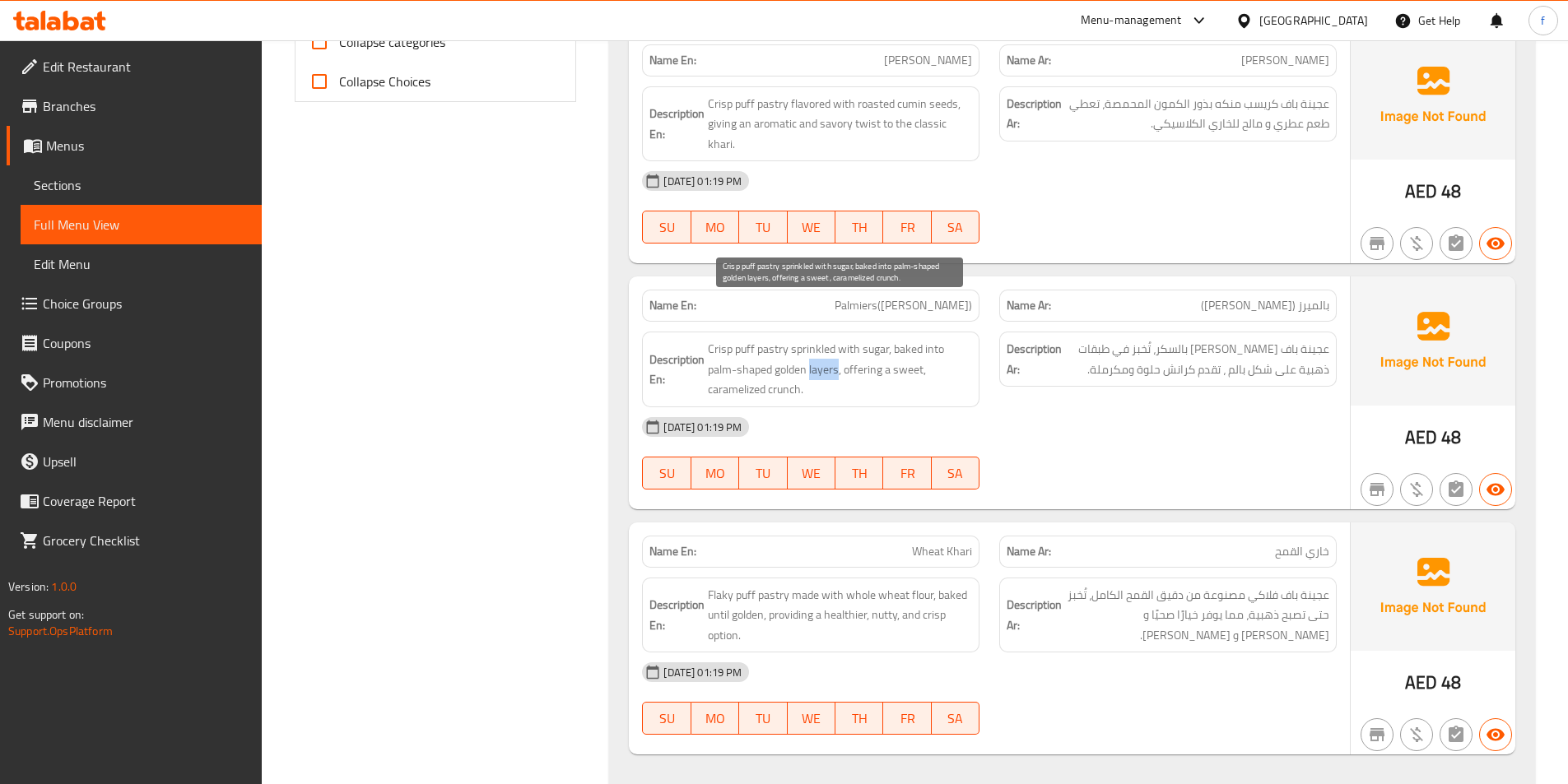
click at [823, 339] on span "Crisp puff pastry sprinkled with sugar, baked into palm-shaped golden layers, o…" at bounding box center [840, 369] width 264 height 60
click at [787, 339] on span "Crisp puff pastry sprinkled with sugar, baked into palm-shaped golden layers, o…" at bounding box center [840, 369] width 264 height 60
click at [769, 339] on span "Crisp puff pastry sprinkled with sugar, baked into palm-shaped golden layers, o…" at bounding box center [840, 369] width 264 height 60
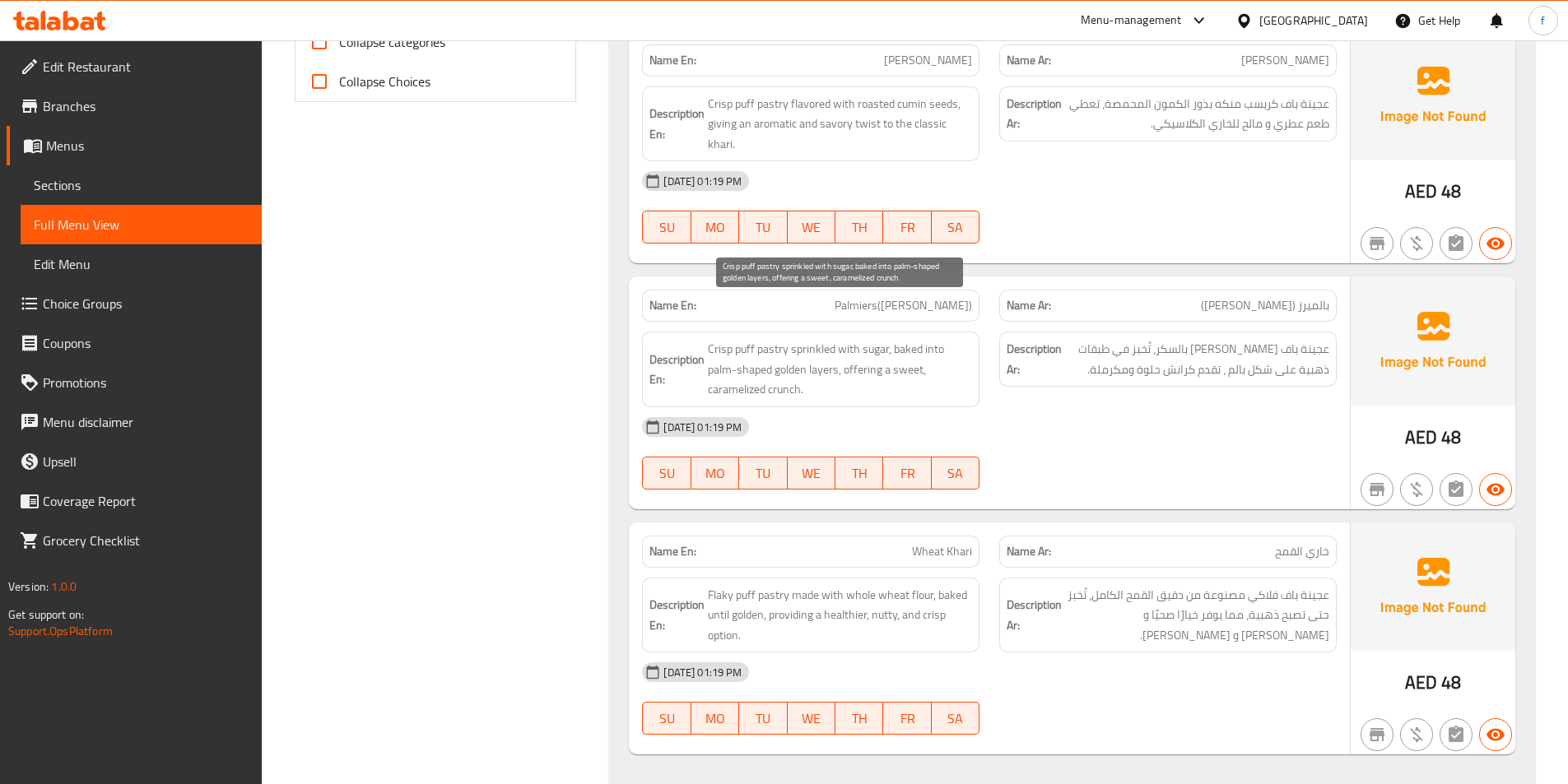
click at [718, 339] on span "Crisp puff pastry sprinkled with sugar, baked into palm-shaped golden layers, o…" at bounding box center [840, 369] width 264 height 60
click at [860, 339] on span "Crisp puff pastry sprinkled with sugar, baked into palm-shaped golden layers, o…" at bounding box center [840, 369] width 264 height 60
click at [861, 339] on span "Crisp puff pastry sprinkled with sugar, baked into palm-shaped golden layers, o…" at bounding box center [840, 369] width 264 height 60
click at [789, 351] on span "Crisp puff pastry sprinkled with sugar, baked into palm-shaped golden layers, o…" at bounding box center [840, 369] width 264 height 60
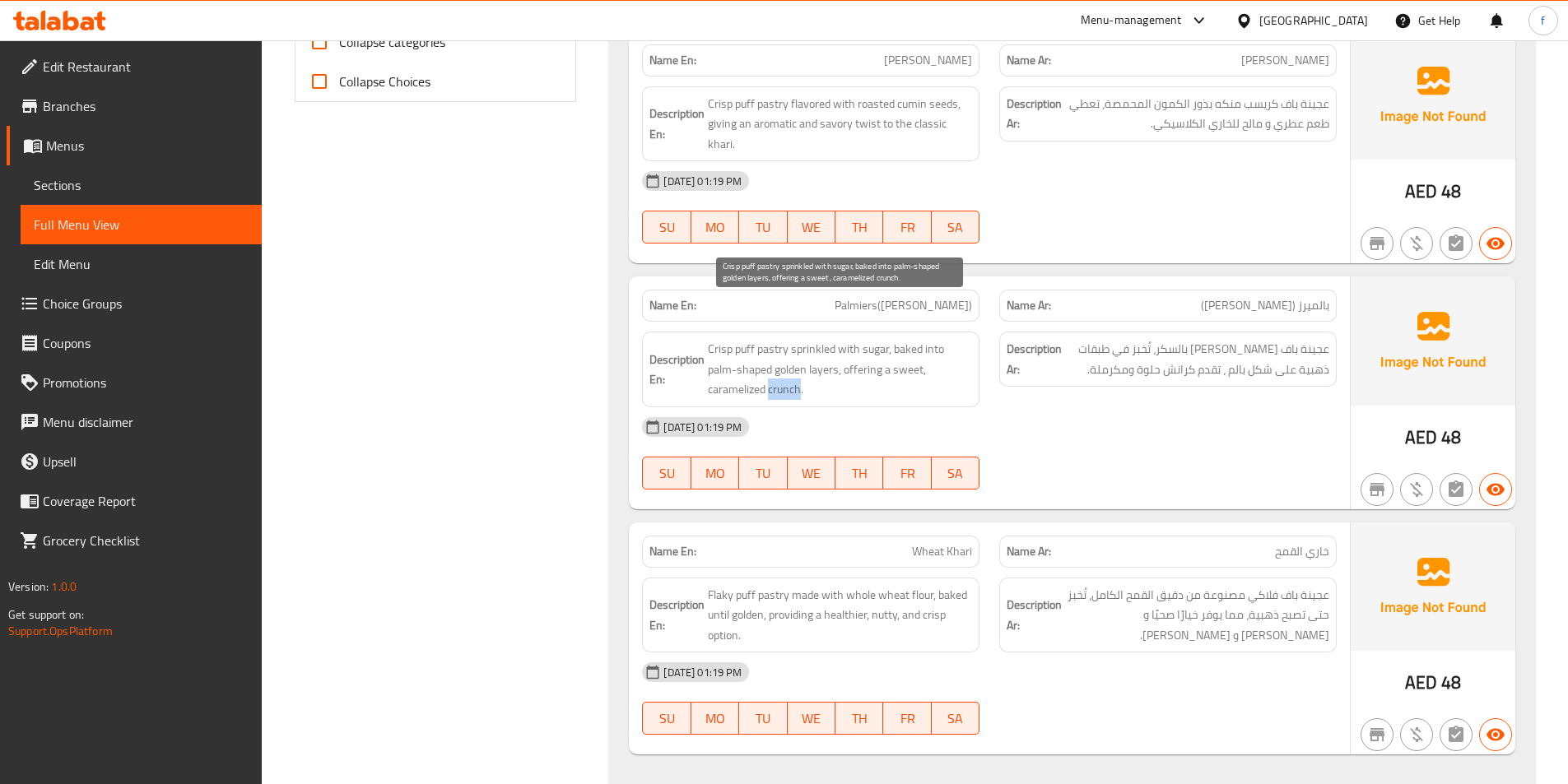
click at [789, 351] on span "Crisp puff pastry sprinkled with sugar, baked into palm-shaped golden layers, o…" at bounding box center [840, 369] width 264 height 60
click at [743, 349] on span "Crisp puff pastry sprinkled with sugar, baked into palm-shaped golden layers, o…" at bounding box center [840, 369] width 264 height 60
click at [896, 339] on span "Crisp puff pastry sprinkled with sugar, baked into palm-shaped golden layers, o…" at bounding box center [840, 369] width 264 height 60
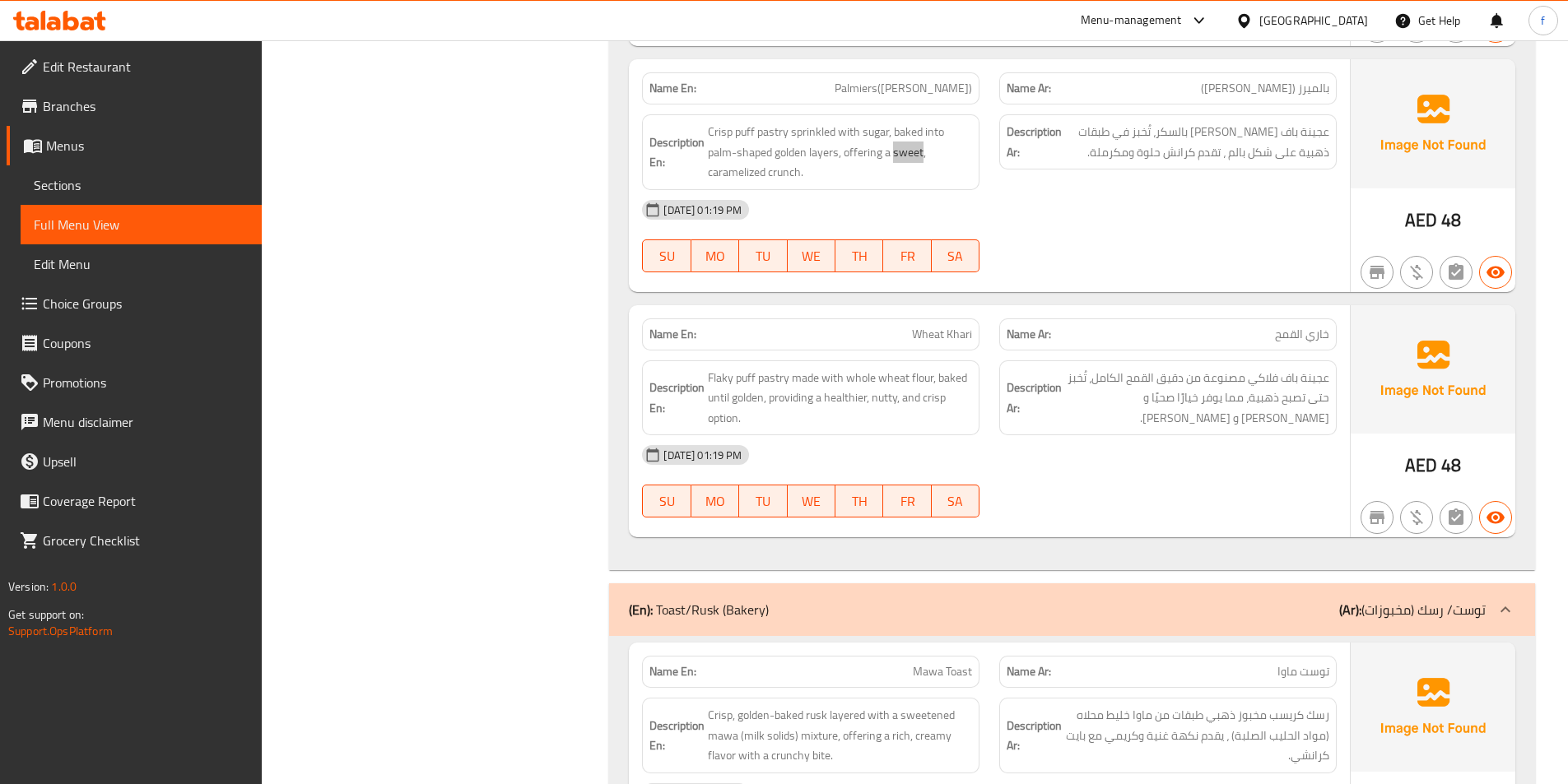
scroll to position [988, 0]
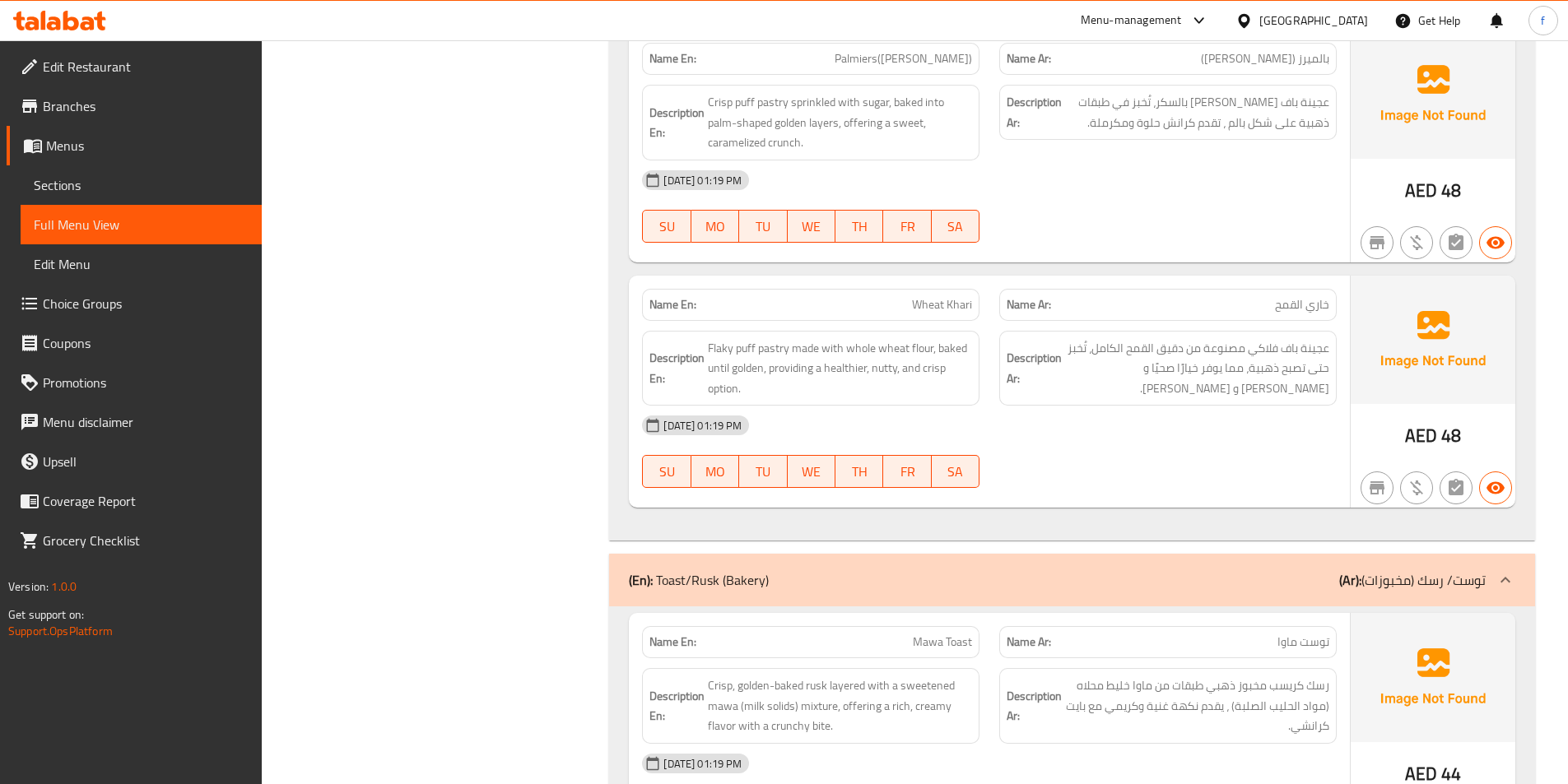
click at [945, 297] on span "Wheat Khari" at bounding box center [941, 305] width 60 height 17
click at [768, 338] on span "Flaky puff pastry made with whole wheat flour, baked until golden, providing a …" at bounding box center [840, 368] width 264 height 60
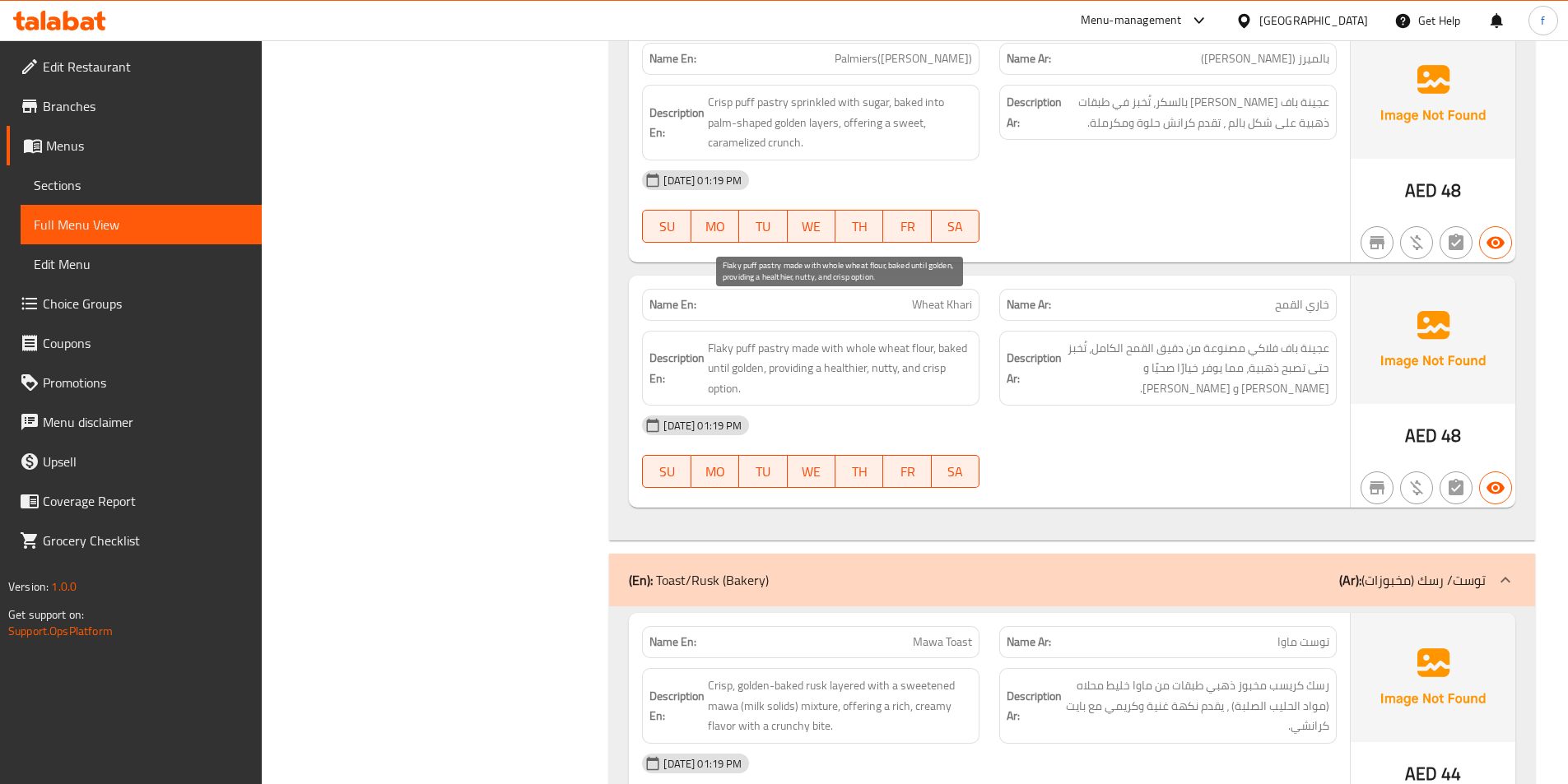
click at [743, 338] on span "Flaky puff pastry made with whole wheat flour, baked until golden, providing a …" at bounding box center [840, 368] width 264 height 60
click at [729, 338] on span "Flaky puff pastry made with whole wheat flour, baked until golden, providing a …" at bounding box center [840, 368] width 264 height 60
click at [809, 338] on span "Flaky puff pastry made with whole wheat flour, baked until golden, providing a …" at bounding box center [840, 368] width 264 height 60
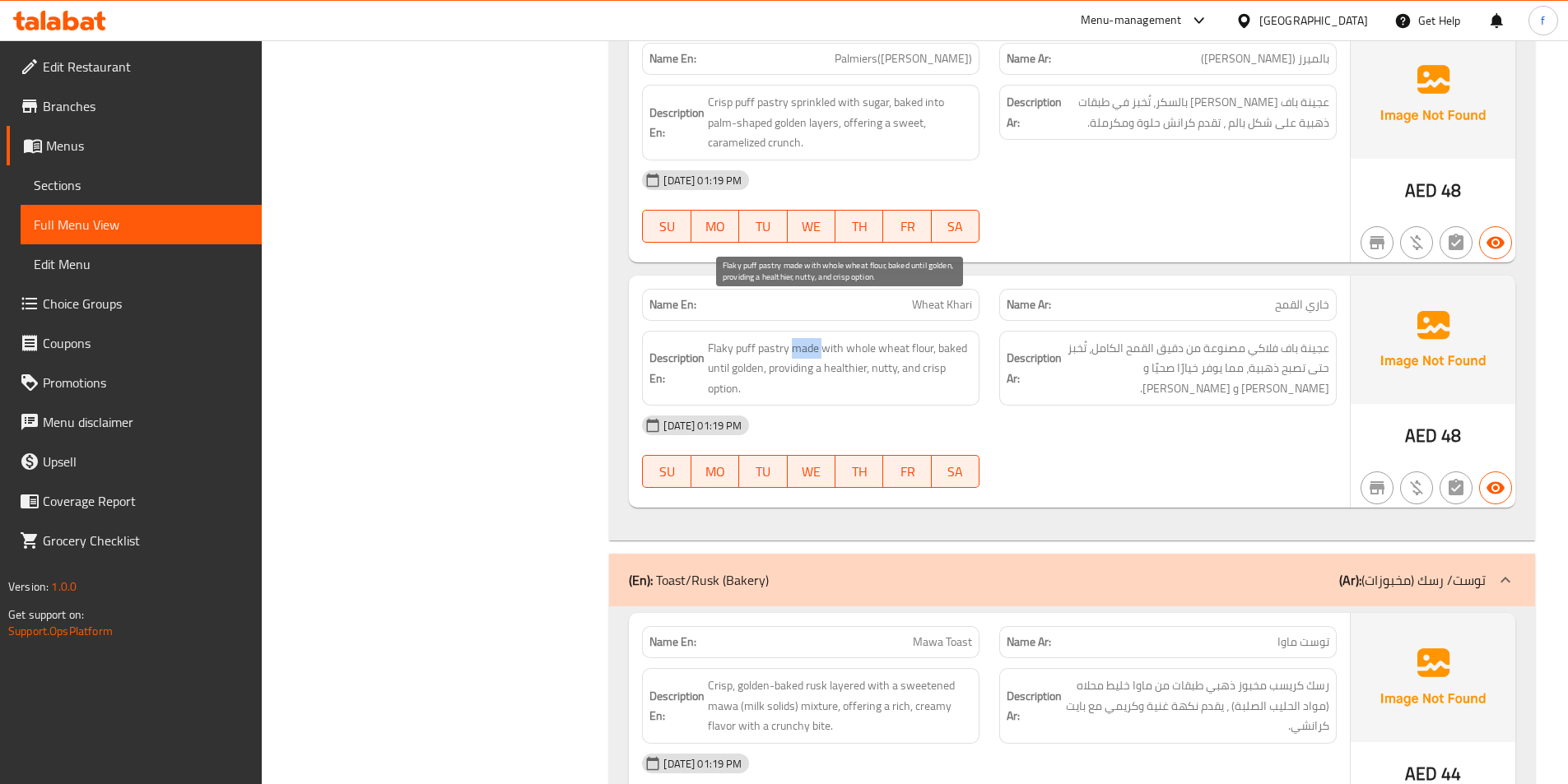
click at [809, 338] on span "Flaky puff pastry made with whole wheat flour, baked until golden, providing a …" at bounding box center [840, 368] width 264 height 60
click at [837, 338] on span "Flaky puff pastry made with whole wheat flour, baked until golden, providing a …" at bounding box center [840, 368] width 264 height 60
click at [901, 338] on span "Flaky puff pastry made with whole wheat flour, baked until golden, providing a …" at bounding box center [840, 368] width 264 height 60
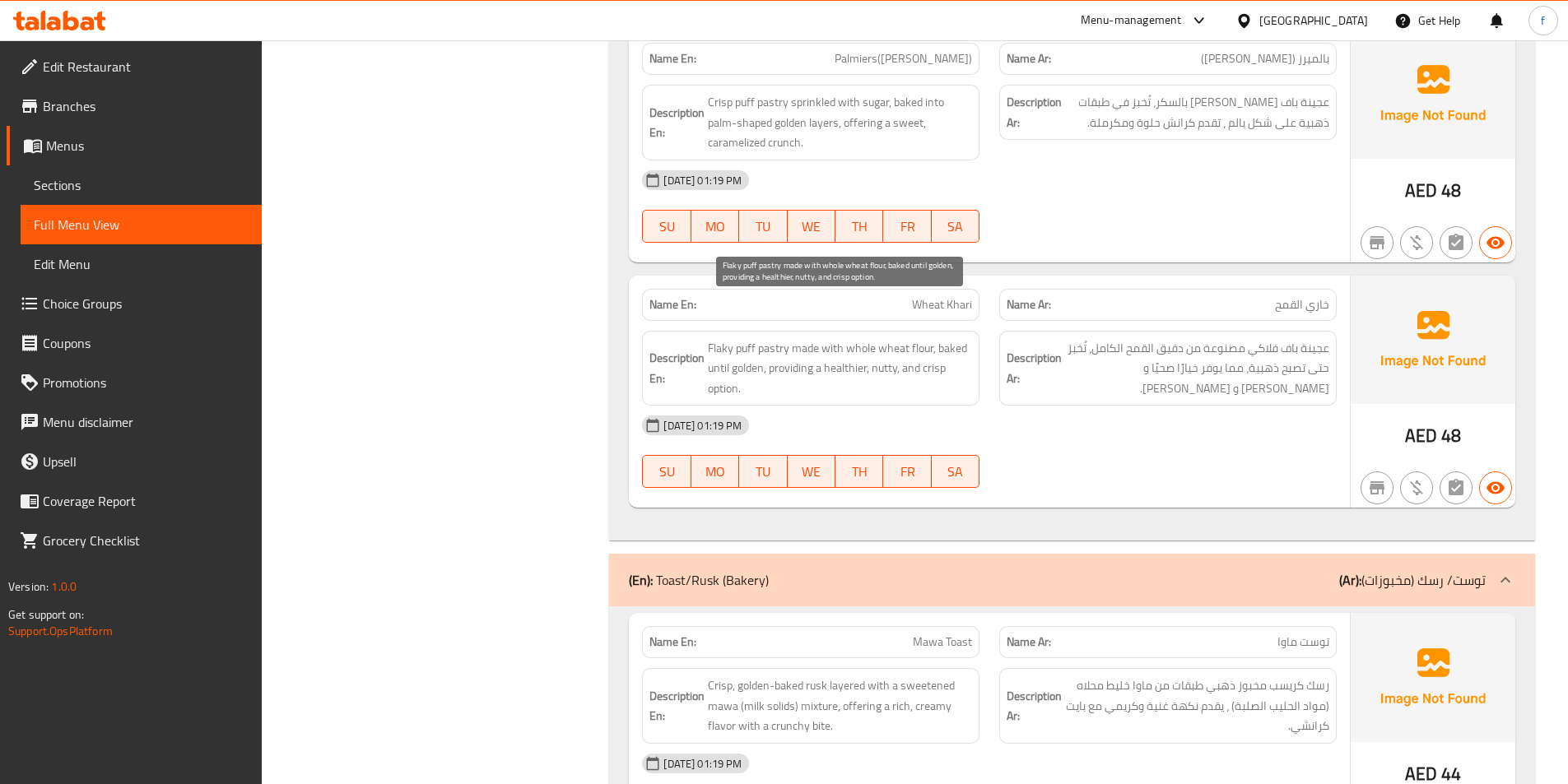
click at [859, 338] on span "Flaky puff pastry made with whole wheat flour, baked until golden, providing a …" at bounding box center [840, 368] width 264 height 60
click at [921, 338] on span "Flaky puff pastry made with whole wheat flour, baked until golden, providing a …" at bounding box center [840, 368] width 264 height 60
drag, startPoint x: 921, startPoint y: 307, endPoint x: 884, endPoint y: 310, distance: 37.1
click at [916, 338] on span "Flaky puff pastry made with whole wheat flour, baked until golden, providing a …" at bounding box center [840, 368] width 264 height 60
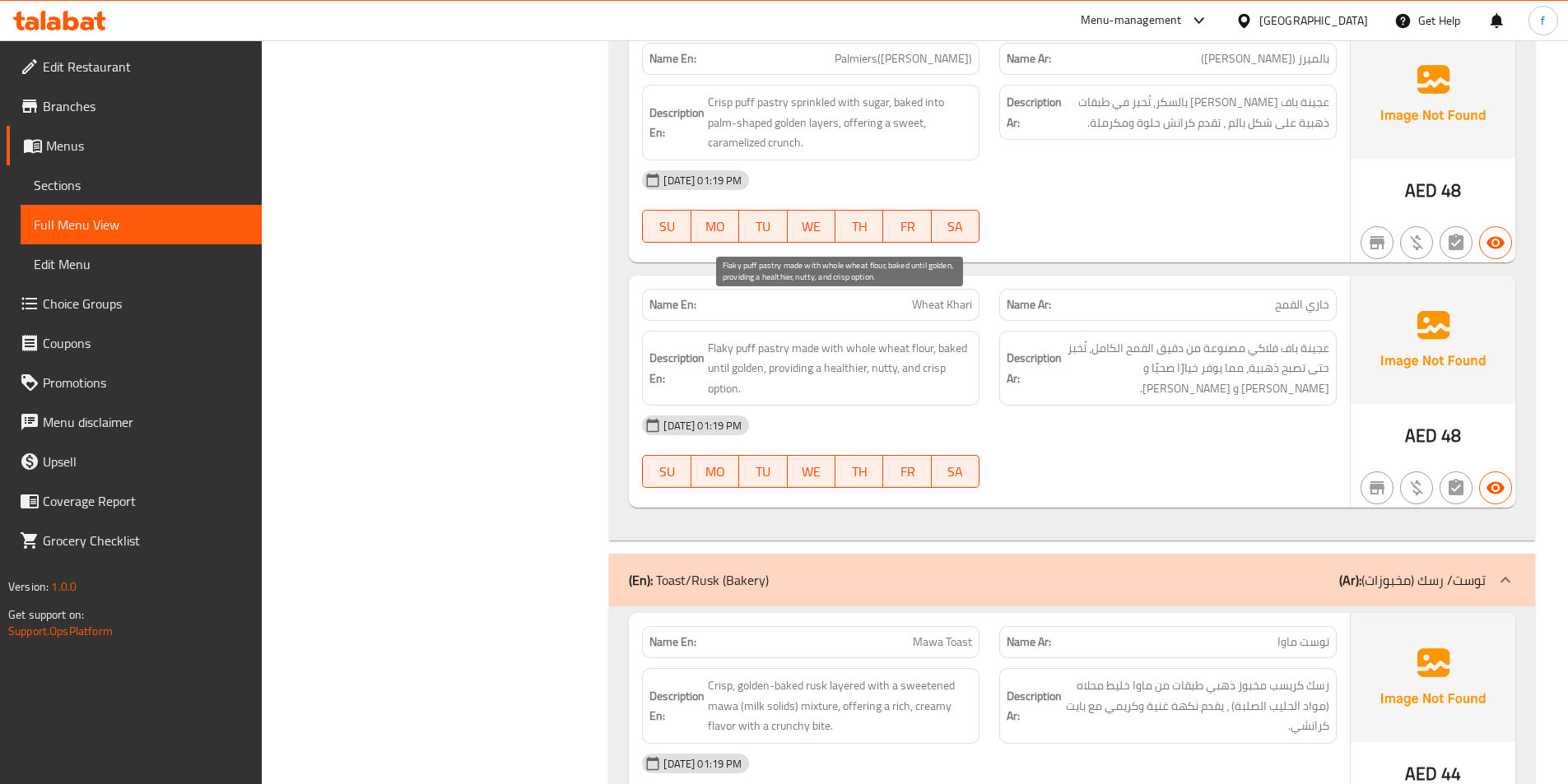
click at [884, 338] on span "Flaky puff pastry made with whole wheat flour, baked until golden, providing a …" at bounding box center [840, 368] width 264 height 60
drag, startPoint x: 884, startPoint y: 310, endPoint x: 858, endPoint y: 309, distance: 26.0
click at [883, 338] on span "Flaky puff pastry made with whole wheat flour, baked until golden, providing a …" at bounding box center [840, 368] width 264 height 60
click at [858, 338] on span "Flaky puff pastry made with whole wheat flour, baked until golden, providing a …" at bounding box center [840, 368] width 264 height 60
click at [861, 338] on span "Flaky puff pastry made with whole wheat flour, baked until golden, providing a …" at bounding box center [840, 368] width 264 height 60
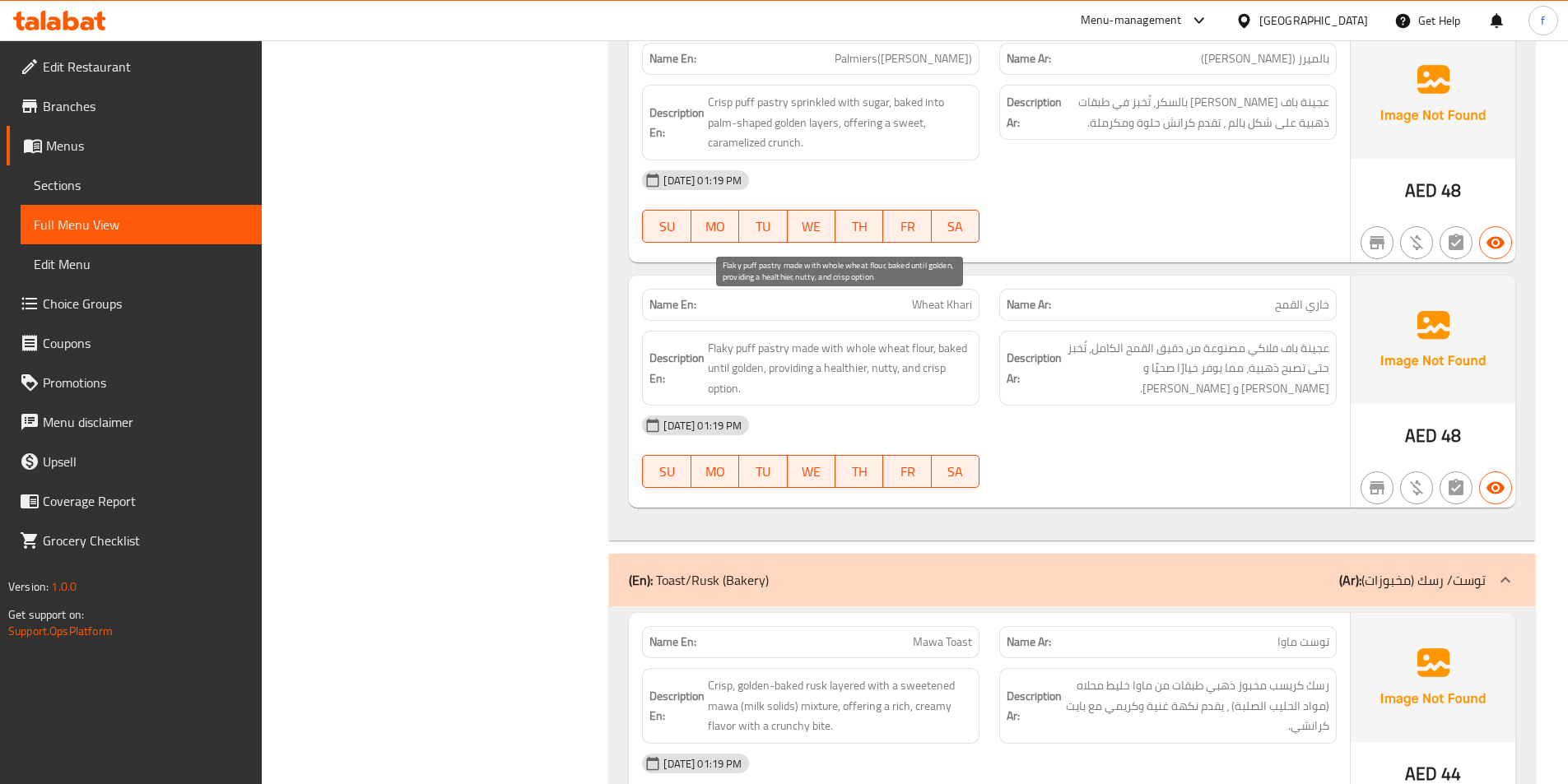
click at [946, 338] on span "Flaky puff pastry made with whole wheat flour, baked until golden, providing a …" at bounding box center [840, 368] width 264 height 60
click at [716, 338] on span "Flaky puff pastry made with whole wheat flour, baked until golden, providing a …" at bounding box center [840, 368] width 264 height 60
click at [740, 338] on span "Flaky puff pastry made with whole wheat flour, baked until golden, providing a …" at bounding box center [840, 368] width 264 height 60
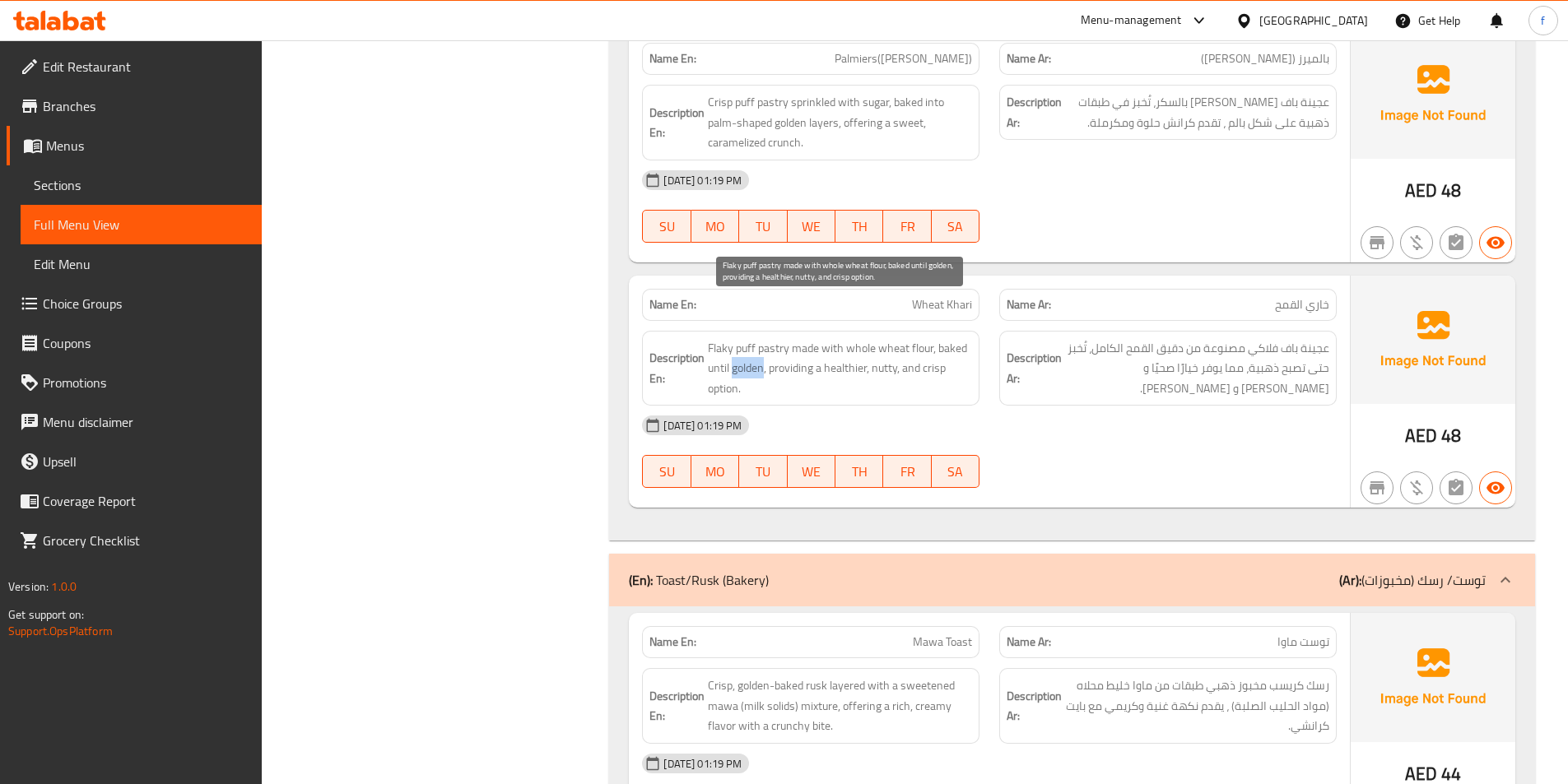
click at [740, 338] on span "Flaky puff pastry made with whole wheat flour, baked until golden, providing a …" at bounding box center [840, 368] width 264 height 60
click at [784, 338] on span "Flaky puff pastry made with whole wheat flour, baked until golden, providing a …" at bounding box center [840, 368] width 264 height 60
click at [720, 344] on span "Flaky puff pastry made with whole wheat flour, baked until golden, providing a …" at bounding box center [840, 368] width 264 height 60
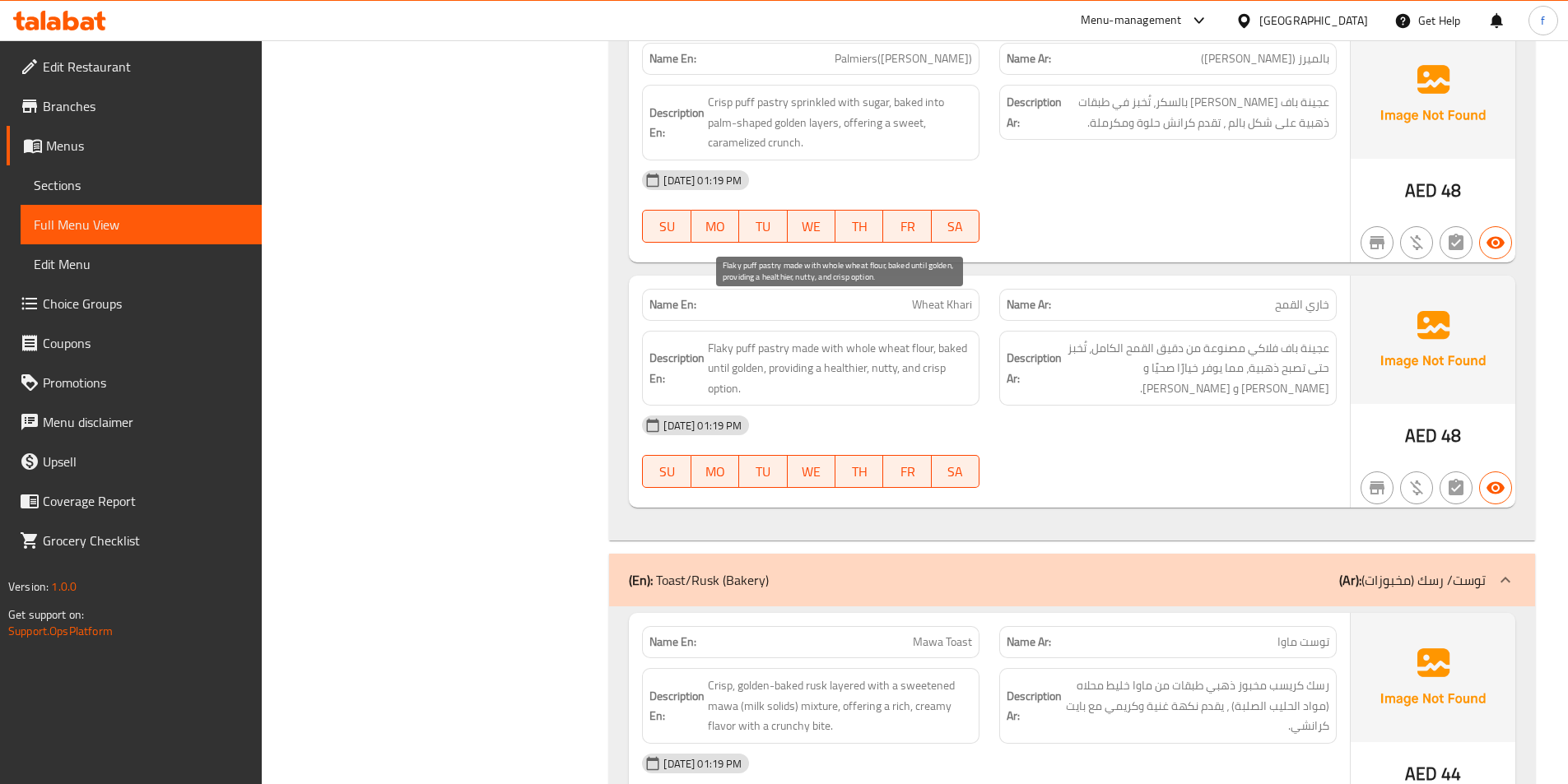
click at [851, 338] on span "Flaky puff pastry made with whole wheat flour, baked until golden, providing a …" at bounding box center [840, 368] width 264 height 60
click at [880, 338] on span "Flaky puff pastry made with whole wheat flour, baked until golden, providing a …" at bounding box center [840, 368] width 264 height 60
click at [924, 338] on span "Flaky puff pastry made with whole wheat flour, baked until golden, providing a …" at bounding box center [840, 368] width 264 height 60
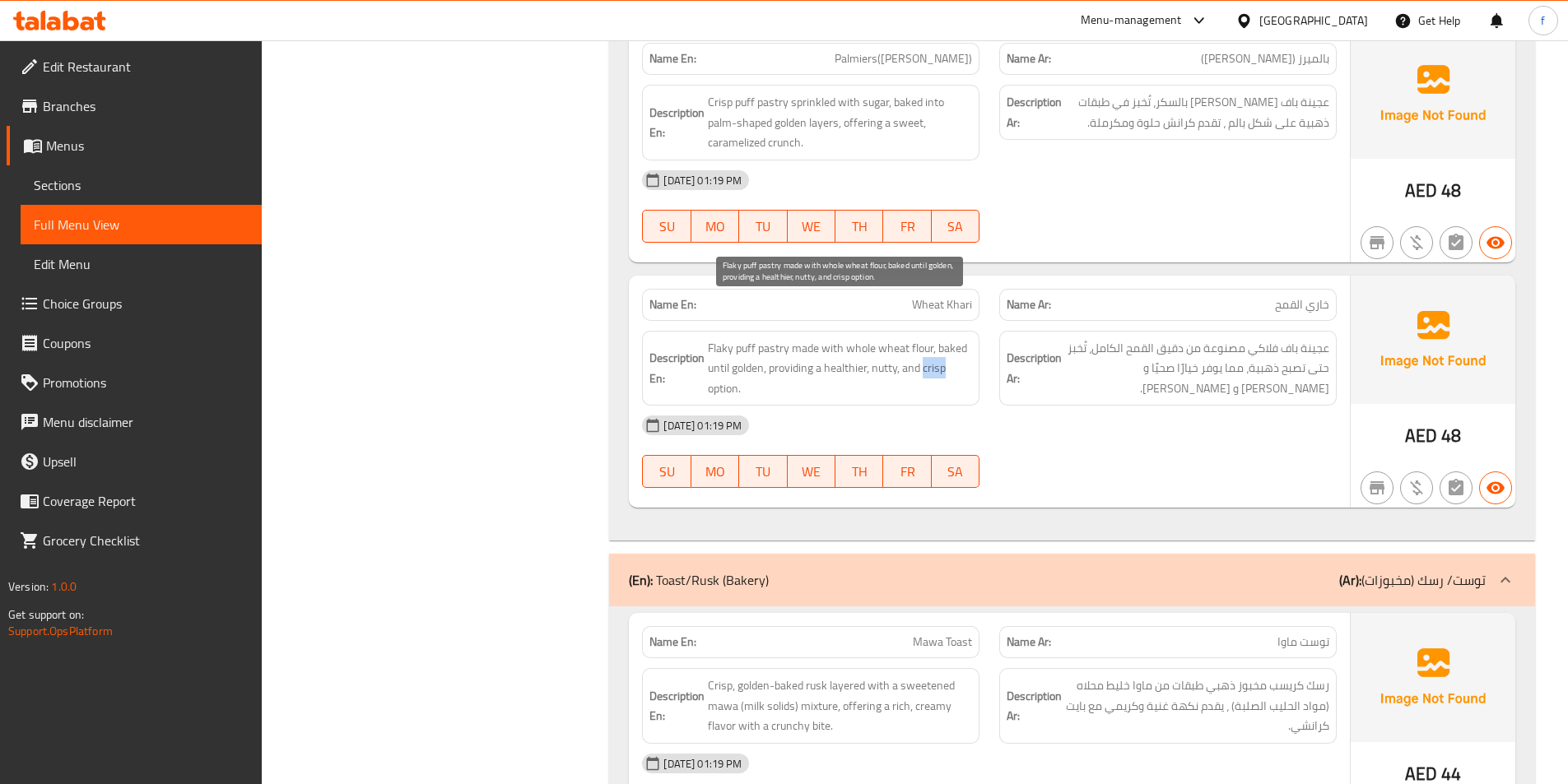
click at [924, 338] on span "Flaky puff pastry made with whole wheat flour, baked until golden, providing a …" at bounding box center [840, 368] width 264 height 60
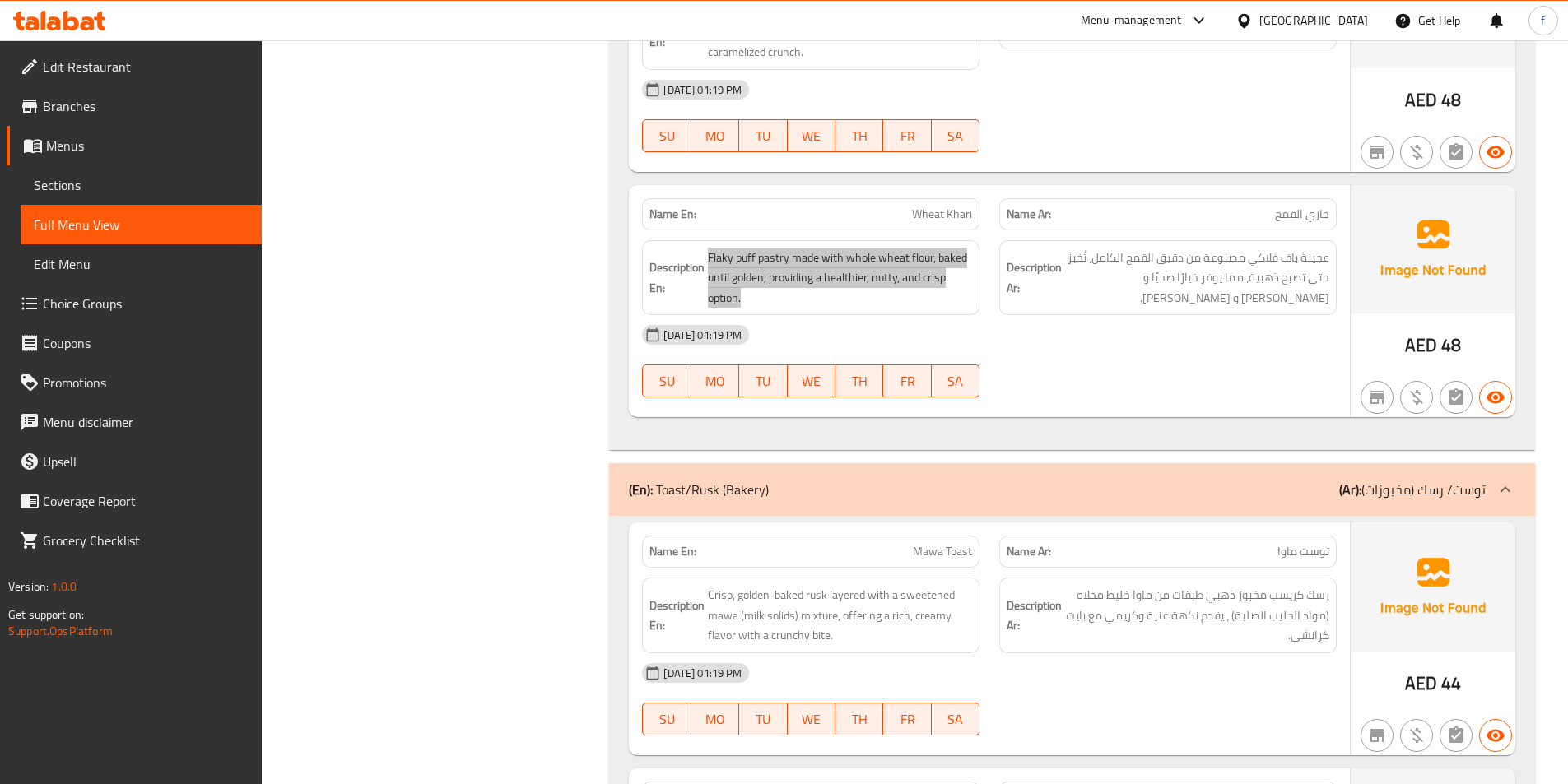
scroll to position [1317, 0]
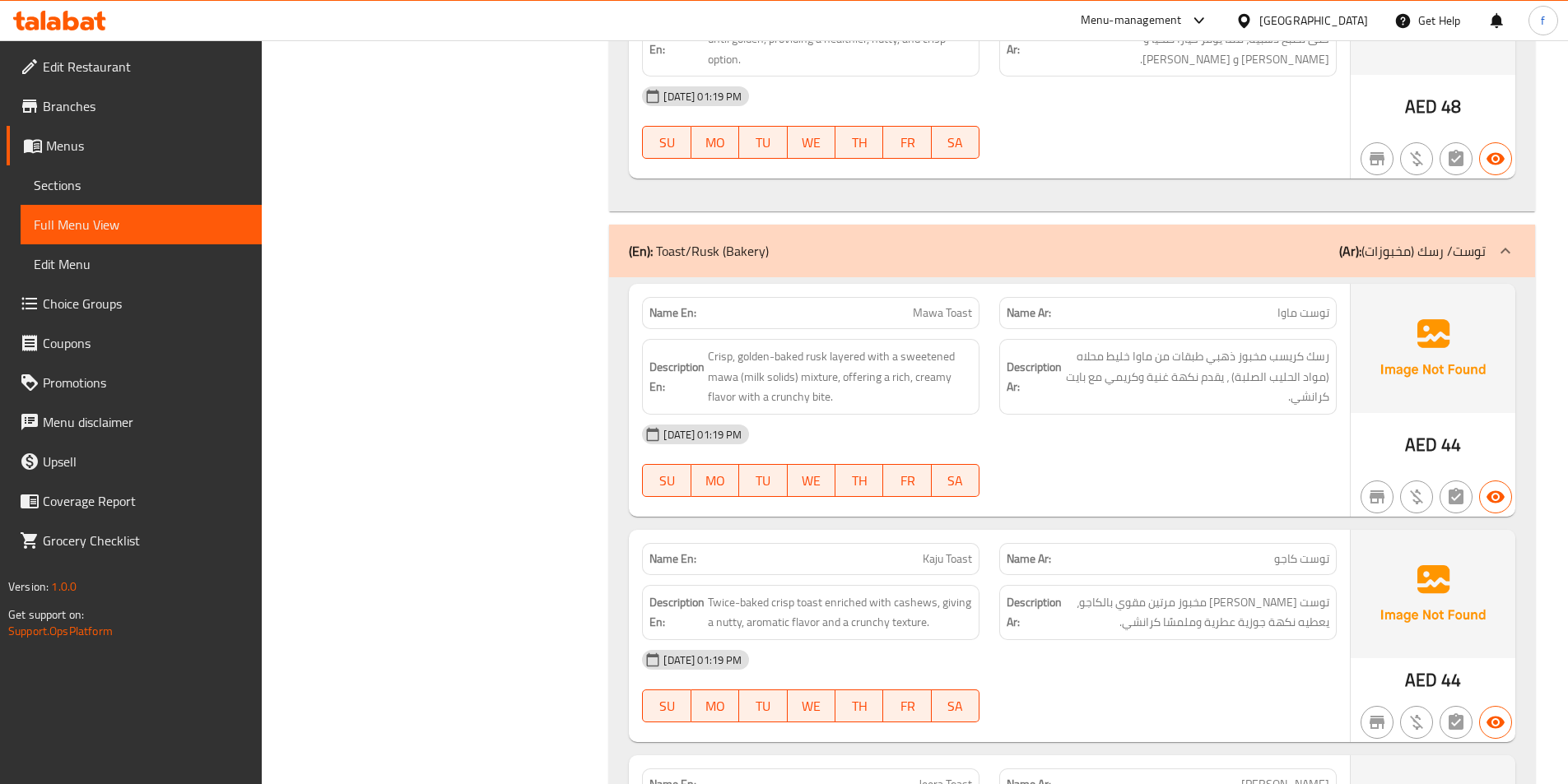
click at [940, 304] on span "Mawa Toast" at bounding box center [942, 312] width 60 height 17
click at [808, 346] on span "Crisp, golden-baked rusk layered with a sweetened mawa (milk solids) mixture, o…" at bounding box center [840, 376] width 264 height 60
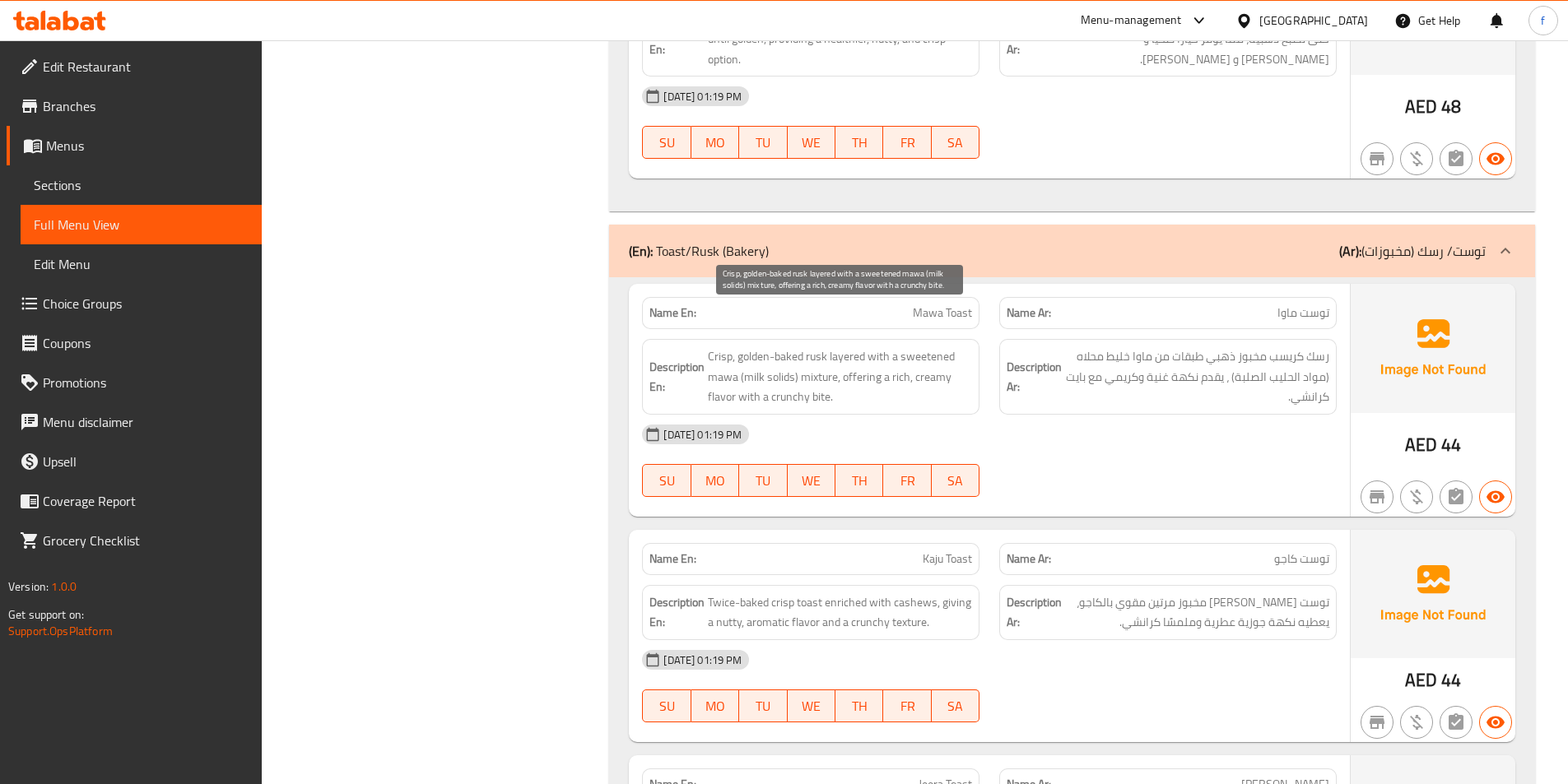
click at [783, 346] on span "Crisp, golden-baked rusk layered with a sweetened mawa (milk solids) mixture, o…" at bounding box center [840, 376] width 264 height 60
click at [753, 346] on span "Crisp, golden-baked rusk layered with a sweetened mawa (milk solids) mixture, o…" at bounding box center [840, 376] width 264 height 60
click at [718, 346] on span "Crisp, golden-baked rusk layered with a sweetened mawa (milk solids) mixture, o…" at bounding box center [840, 376] width 264 height 60
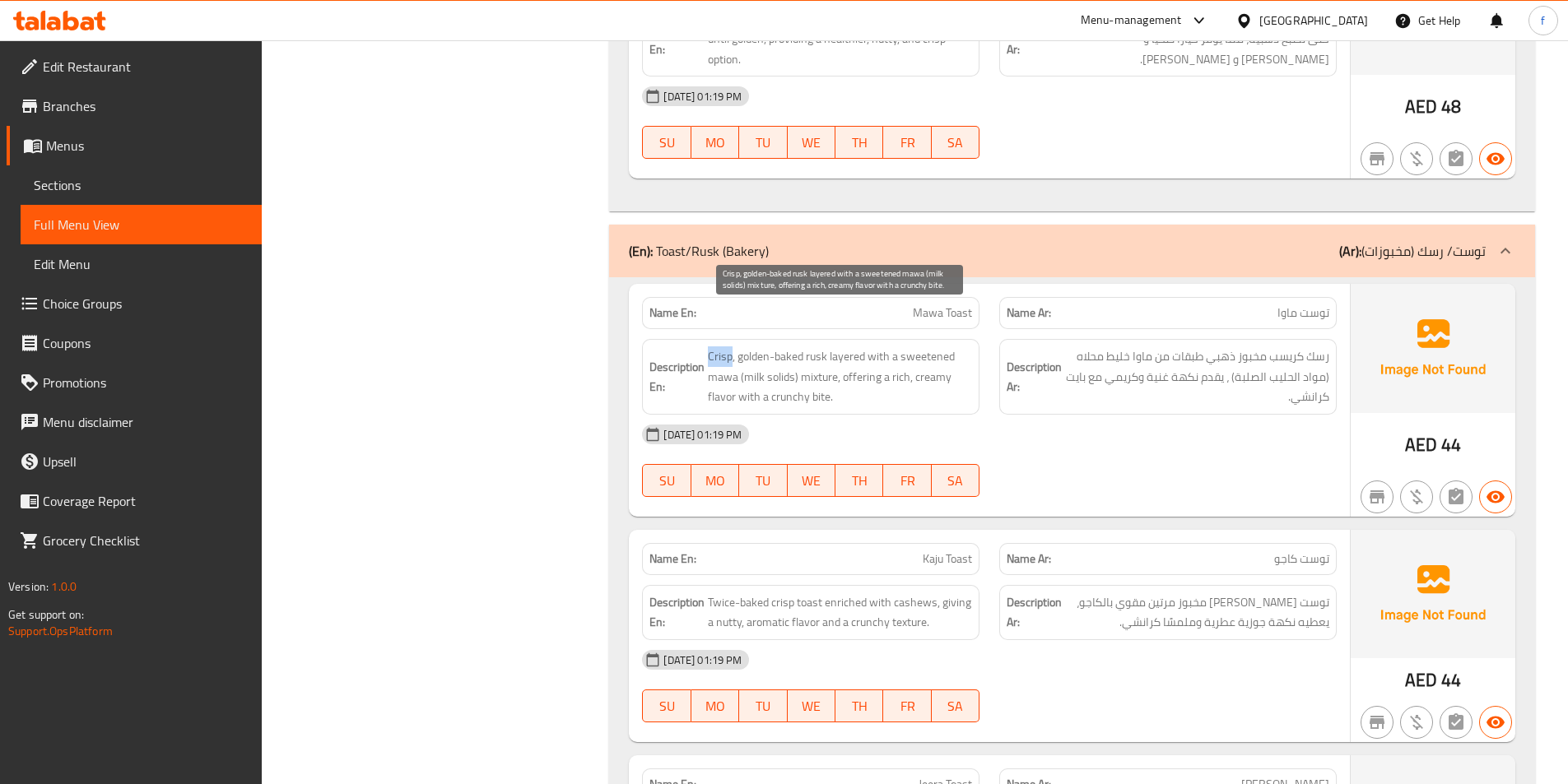
click at [718, 346] on span "Crisp, golden-baked rusk layered with a sweetened mawa (milk solids) mixture, o…" at bounding box center [840, 376] width 264 height 60
click at [847, 346] on span "Crisp, golden-baked rusk layered with a sweetened mawa (milk solids) mixture, o…" at bounding box center [840, 376] width 264 height 60
click at [883, 346] on span "Crisp, golden-baked rusk layered with a sweetened mawa (milk solids) mixture, o…" at bounding box center [840, 376] width 264 height 60
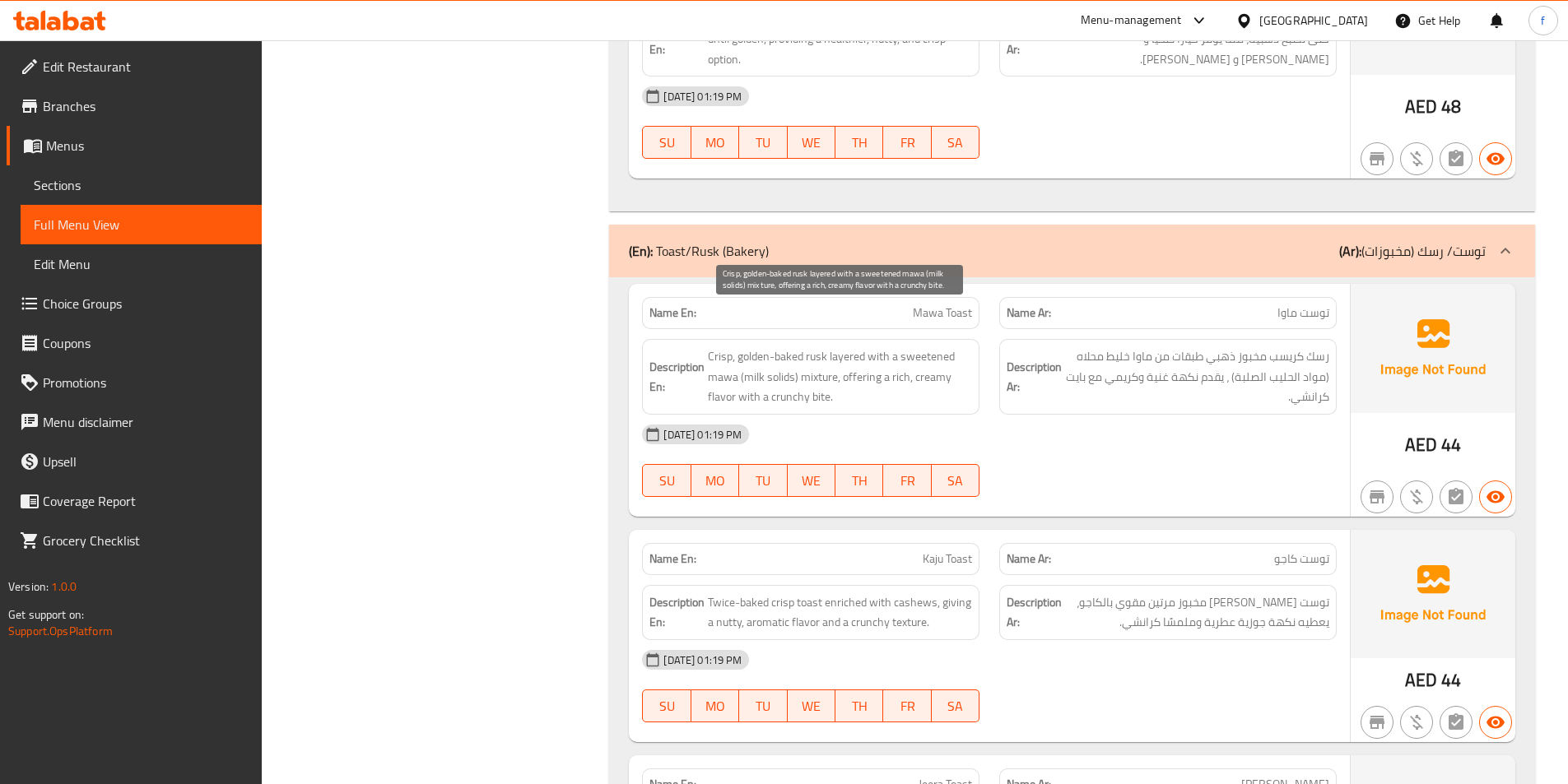
click at [723, 346] on span "Crisp, golden-baked rusk layered with a sweetened mawa (milk solids) mixture, o…" at bounding box center [840, 376] width 264 height 60
click at [943, 346] on span "Crisp, golden-baked rusk layered with a sweetened mawa (milk solids) mixture, o…" at bounding box center [840, 376] width 264 height 60
click at [862, 346] on span "Crisp, golden-baked rusk layered with a sweetened mawa (milk solids) mixture, o…" at bounding box center [840, 376] width 264 height 60
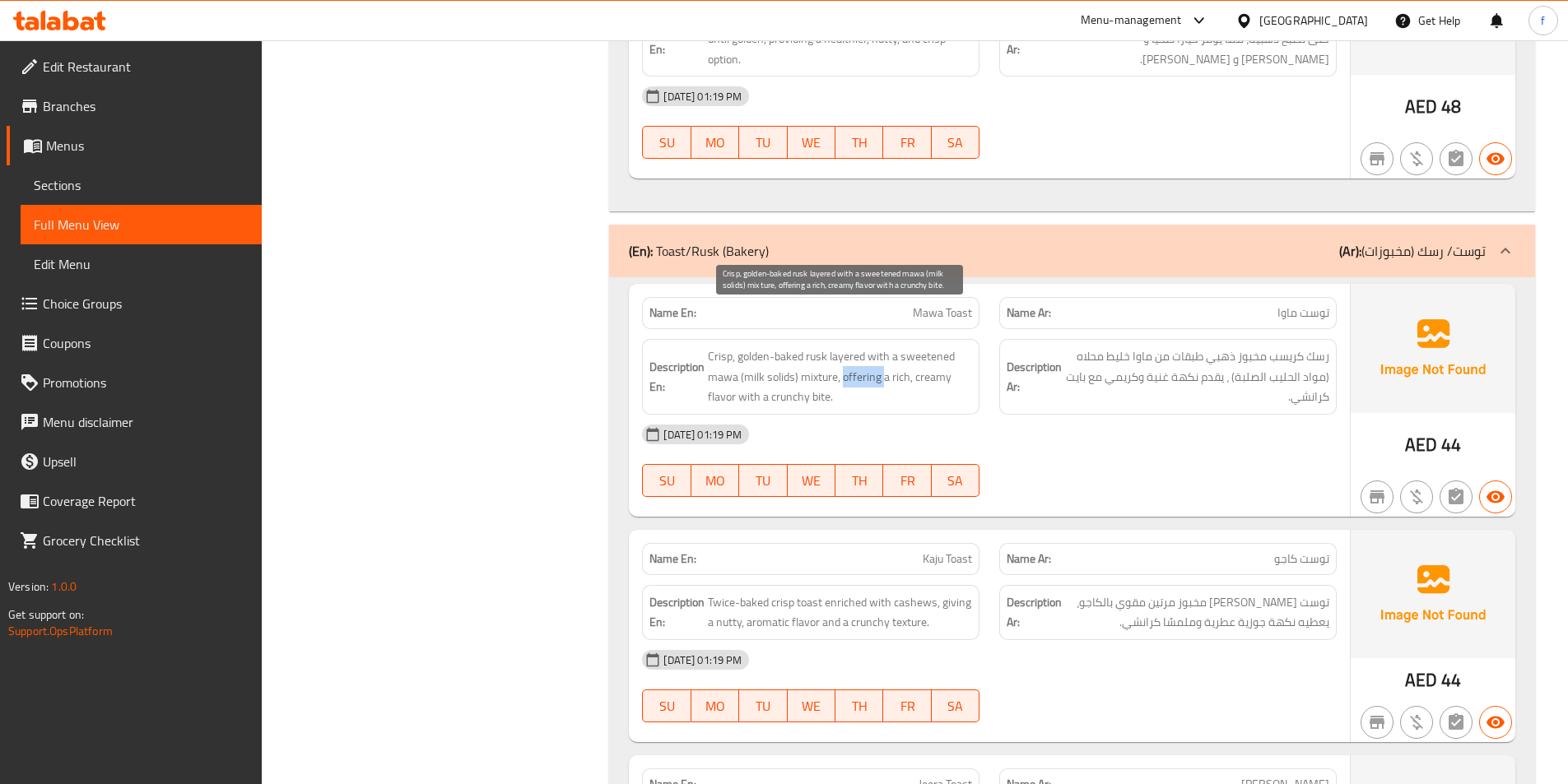
click at [862, 346] on span "Crisp, golden-baked rusk layered with a sweetened mawa (milk solids) mixture, o…" at bounding box center [840, 376] width 264 height 60
click at [717, 356] on span "Crisp, golden-baked rusk layered with a sweetened mawa (milk solids) mixture, o…" at bounding box center [840, 376] width 264 height 60
click at [936, 346] on span "Crisp, golden-baked rusk layered with a sweetened mawa (milk solids) mixture, o…" at bounding box center [840, 376] width 264 height 60
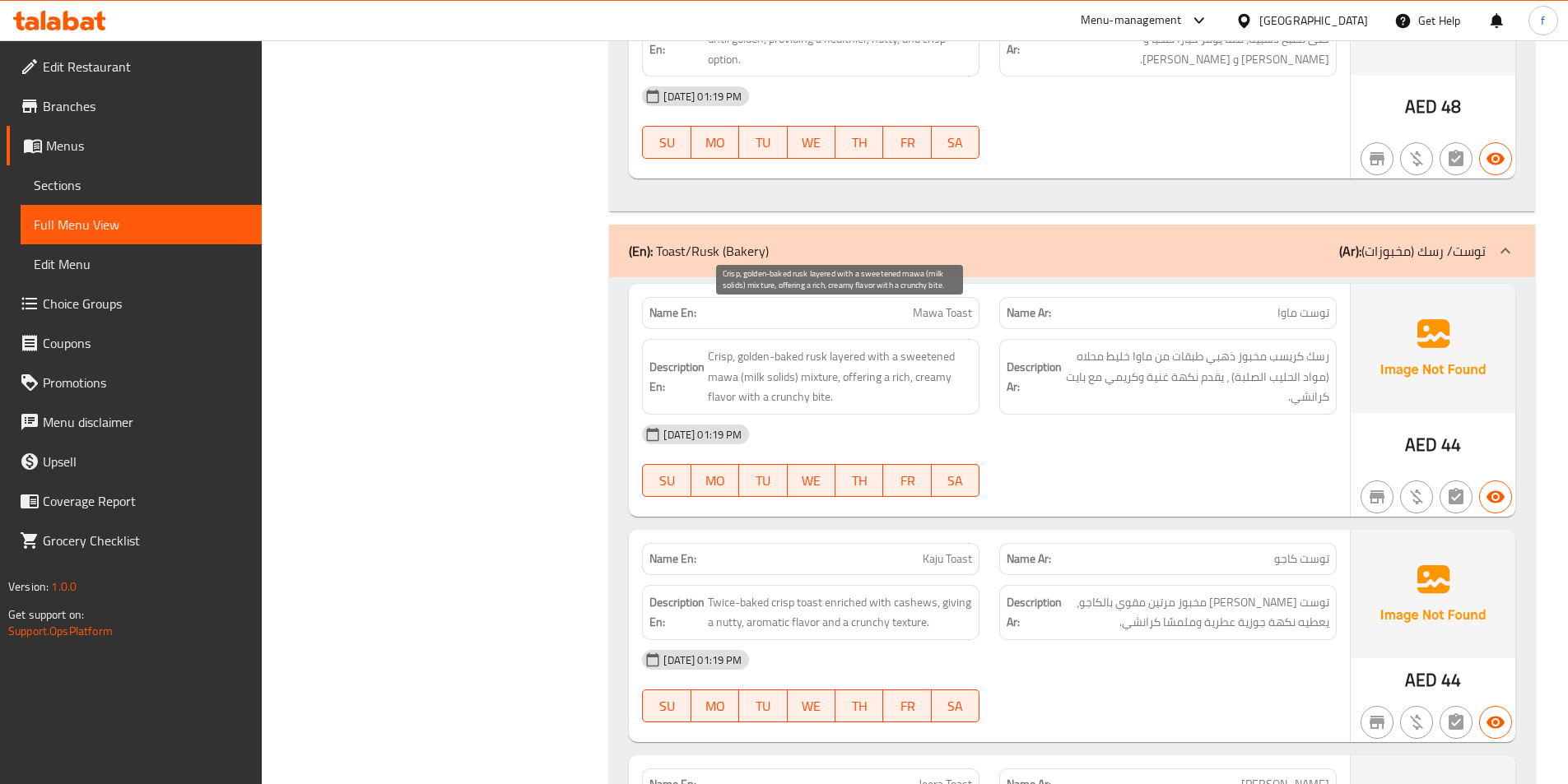
click at [799, 356] on span "Crisp, golden-baked rusk layered with a sweetened mawa (milk solids) mixture, o…" at bounding box center [840, 376] width 264 height 60
drag, startPoint x: 799, startPoint y: 356, endPoint x: 1406, endPoint y: 409, distance: 609.3
click at [803, 356] on span "Crisp, golden-baked rusk layered with a sweetened mawa (milk solids) mixture, o…" at bounding box center [840, 376] width 264 height 60
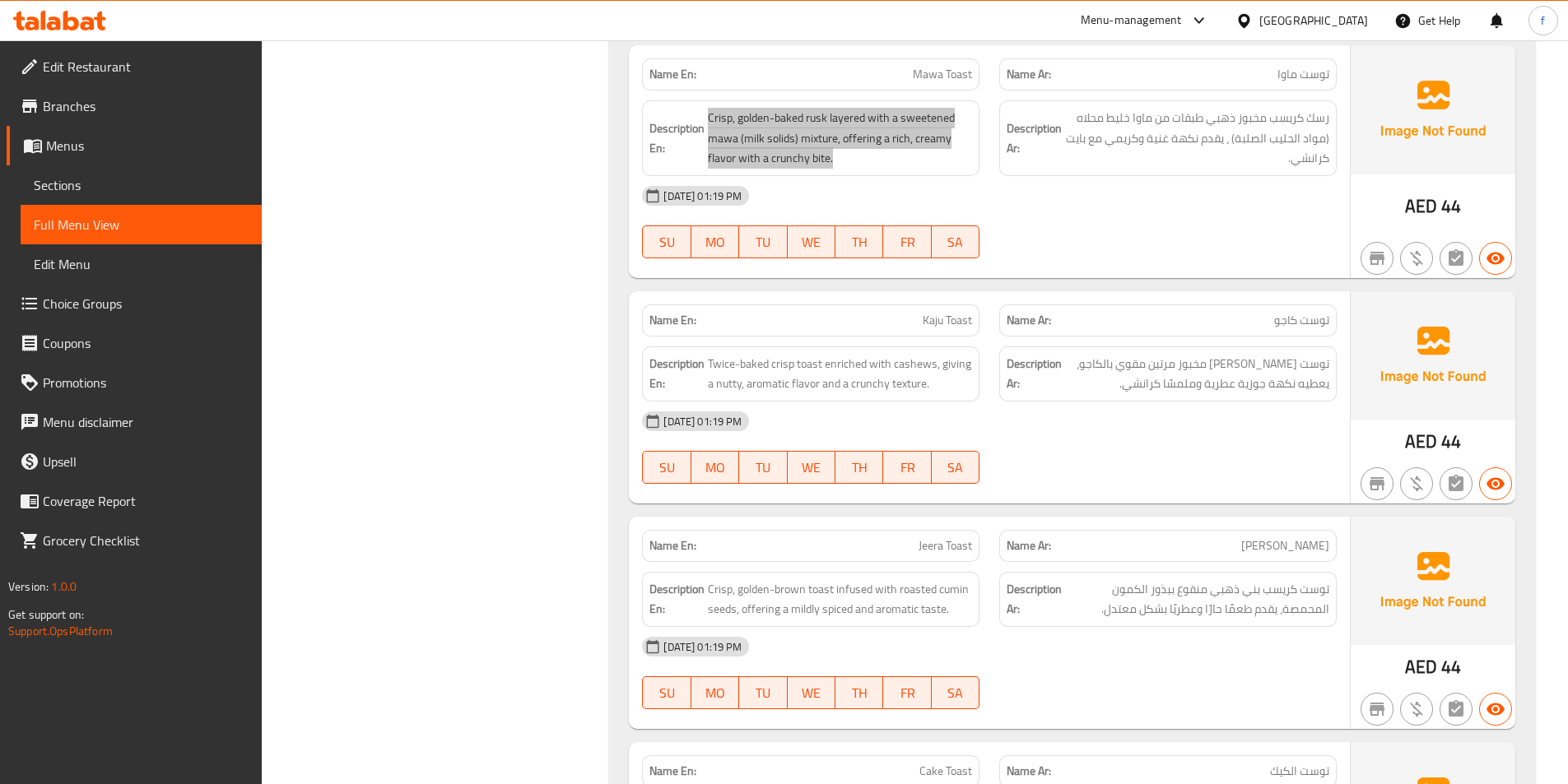
scroll to position [1564, 0]
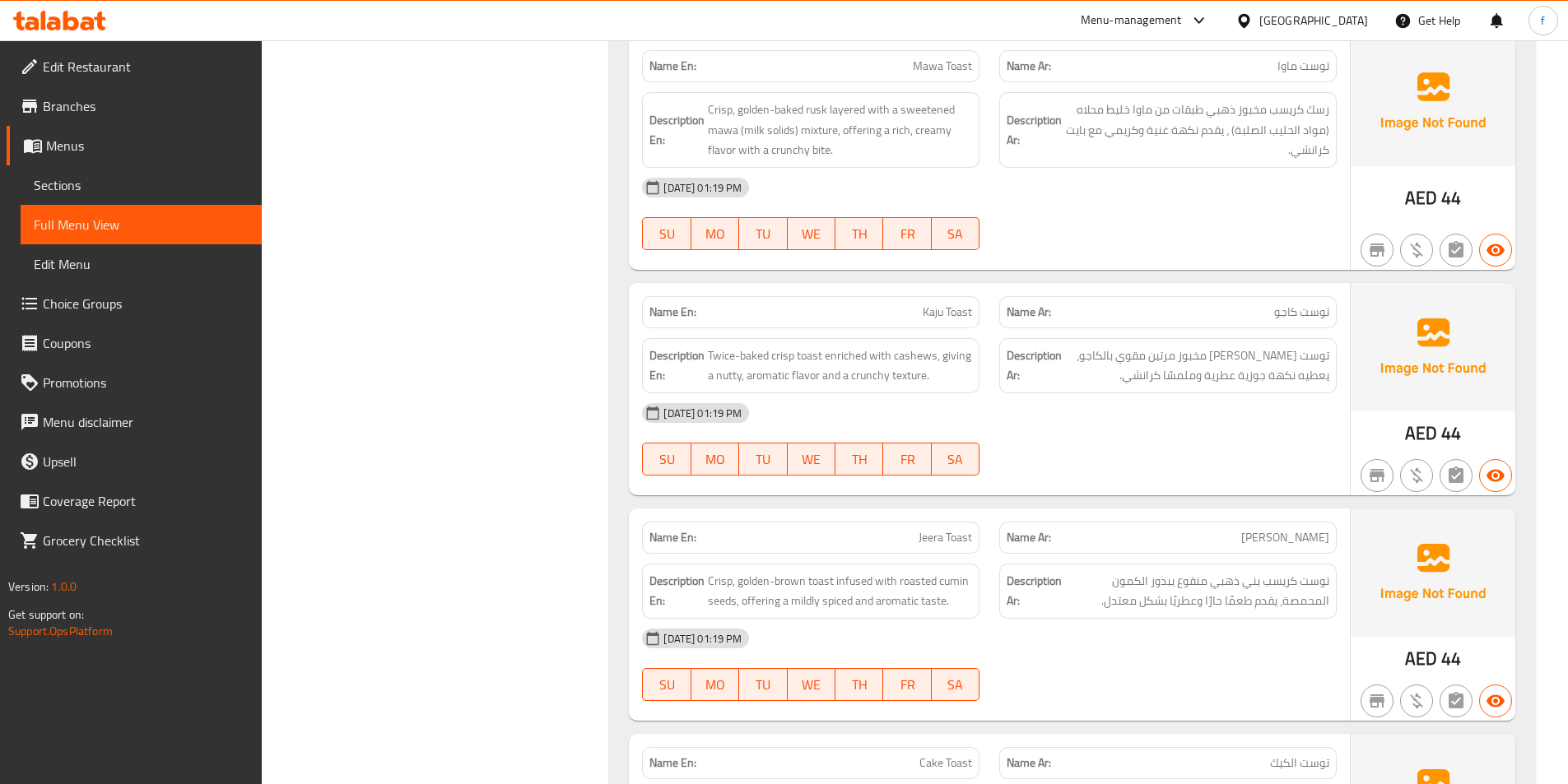
click at [953, 303] on span "Kaju Toast" at bounding box center [947, 312] width 50 height 17
click at [812, 346] on span "Twice-baked crisp toast enriched with cashews, giving a nutty, aromatic flavor …" at bounding box center [840, 365] width 264 height 41
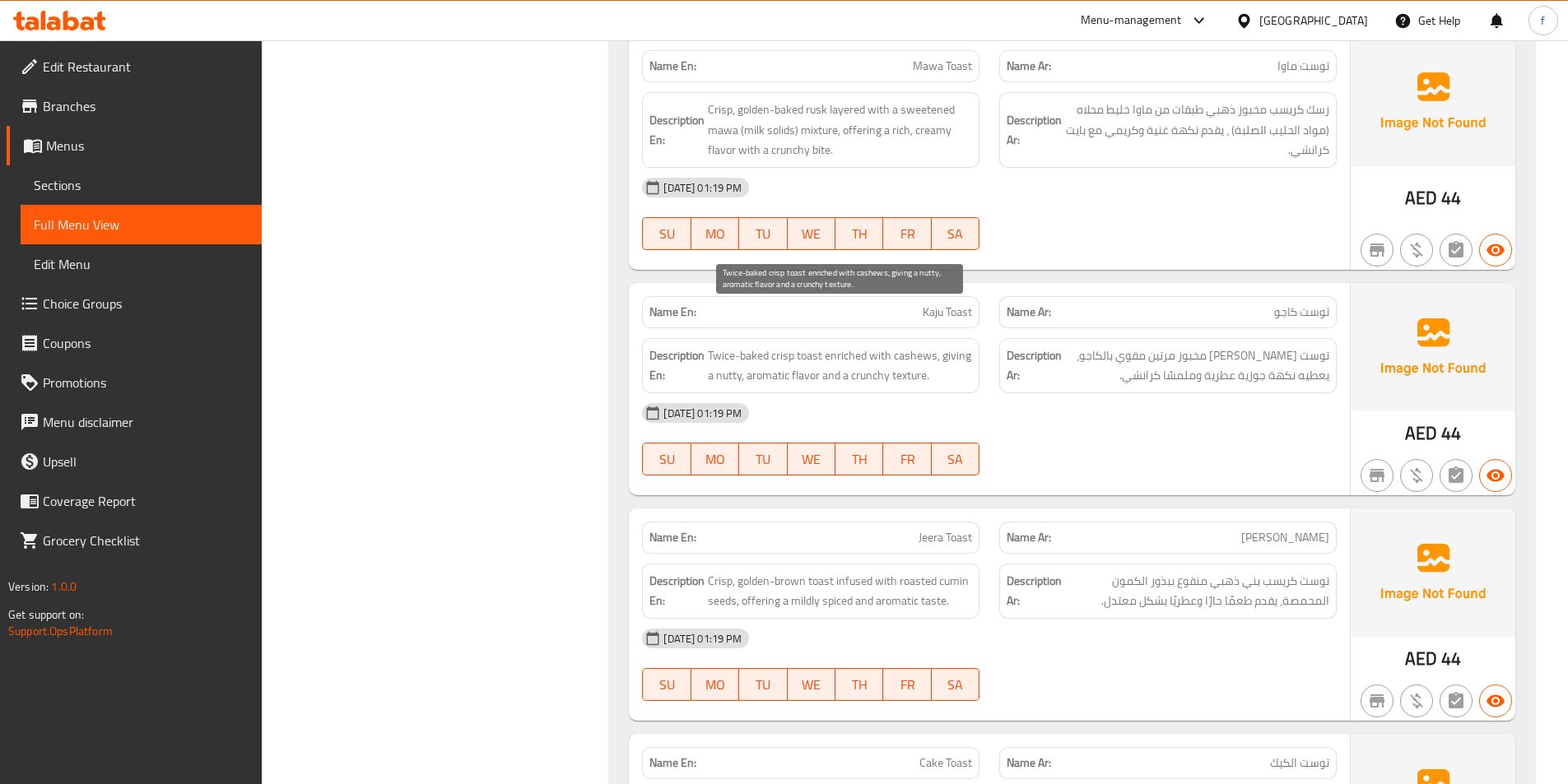
click at [786, 346] on span "Twice-baked crisp toast enriched with cashews, giving a nutty, aromatic flavor …" at bounding box center [840, 365] width 264 height 41
click at [753, 346] on span "Twice-baked crisp toast enriched with cashews, giving a nutty, aromatic flavor …" at bounding box center [840, 365] width 264 height 41
click at [718, 346] on span "Twice-baked crisp toast enriched with cashews, giving a nutty, aromatic flavor …" at bounding box center [840, 365] width 264 height 41
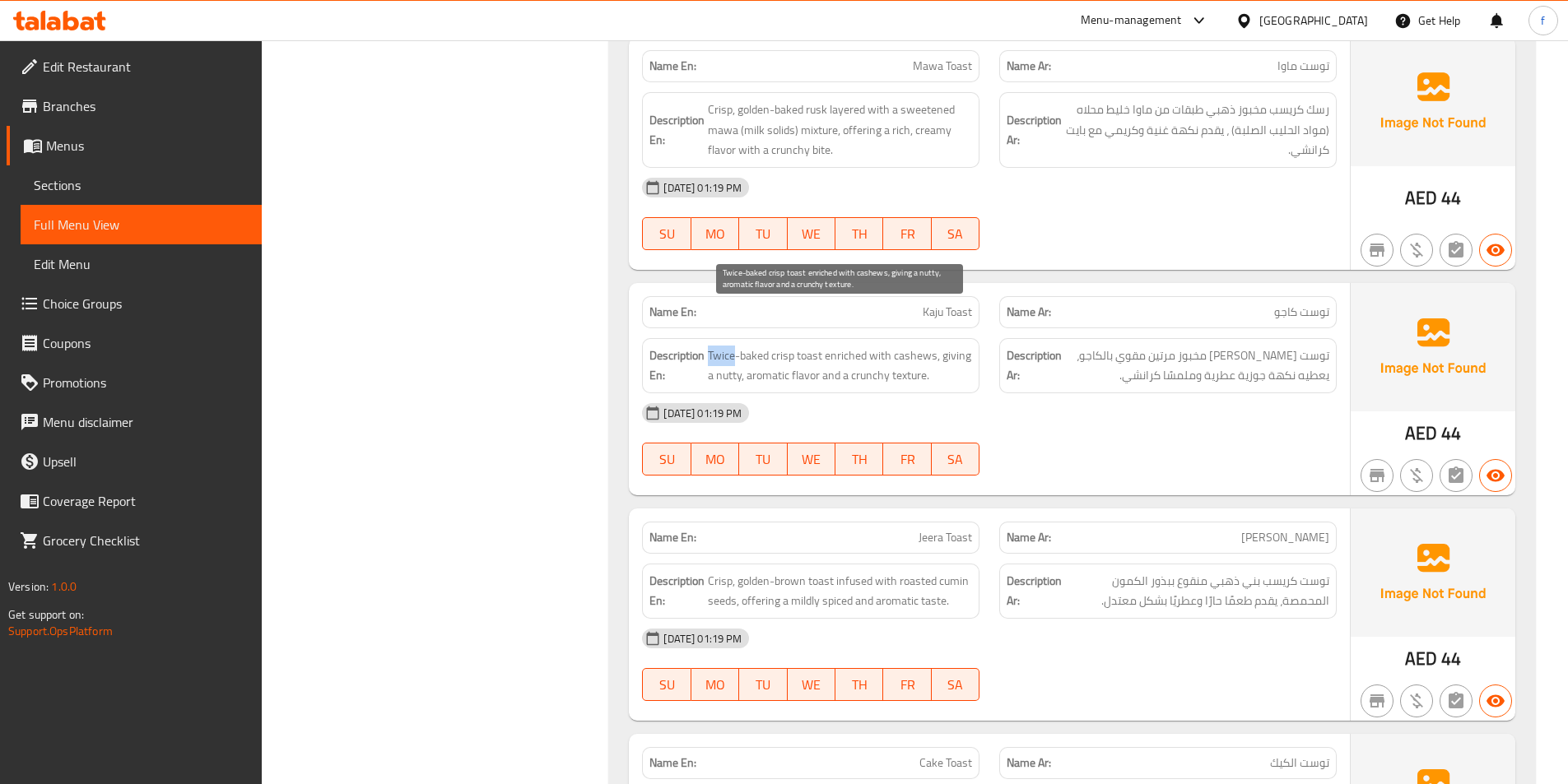
click at [718, 346] on span "Twice-baked crisp toast enriched with cashews, giving a nutty, aromatic flavor …" at bounding box center [840, 365] width 264 height 41
click at [844, 346] on span "Twice-baked crisp toast enriched with cashews, giving a nutty, aromatic flavor …" at bounding box center [840, 365] width 264 height 41
click at [879, 346] on span "Twice-baked crisp toast enriched with cashews, giving a nutty, aromatic flavor …" at bounding box center [840, 365] width 264 height 41
drag, startPoint x: 879, startPoint y: 315, endPoint x: 910, endPoint y: 315, distance: 31.0
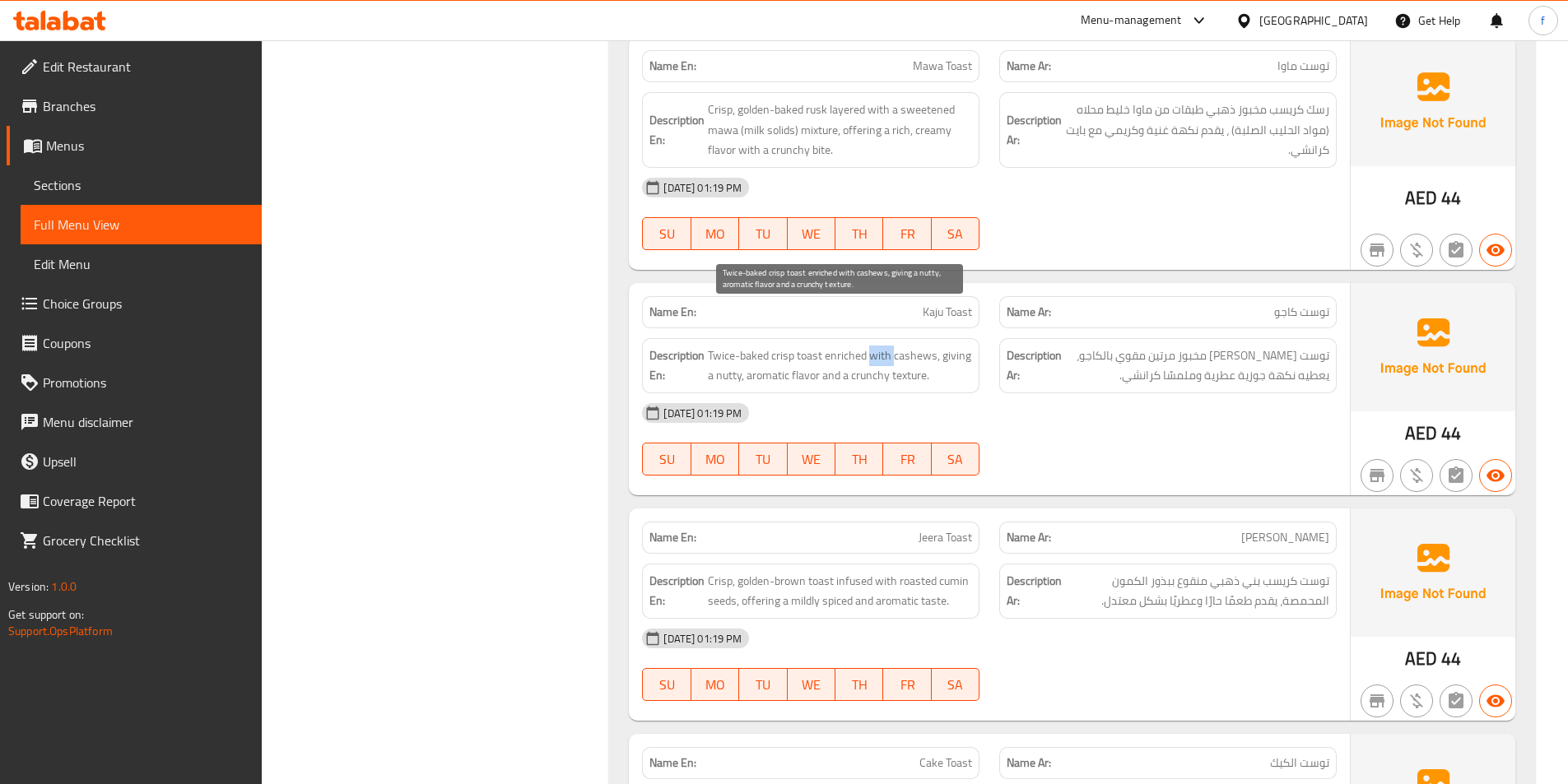
click at [883, 346] on span "Twice-baked crisp toast enriched with cashews, giving a nutty, aromatic flavor …" at bounding box center [840, 365] width 264 height 41
click at [910, 346] on span "Twice-baked crisp toast enriched with cashews, giving a nutty, aromatic flavor …" at bounding box center [840, 365] width 264 height 41
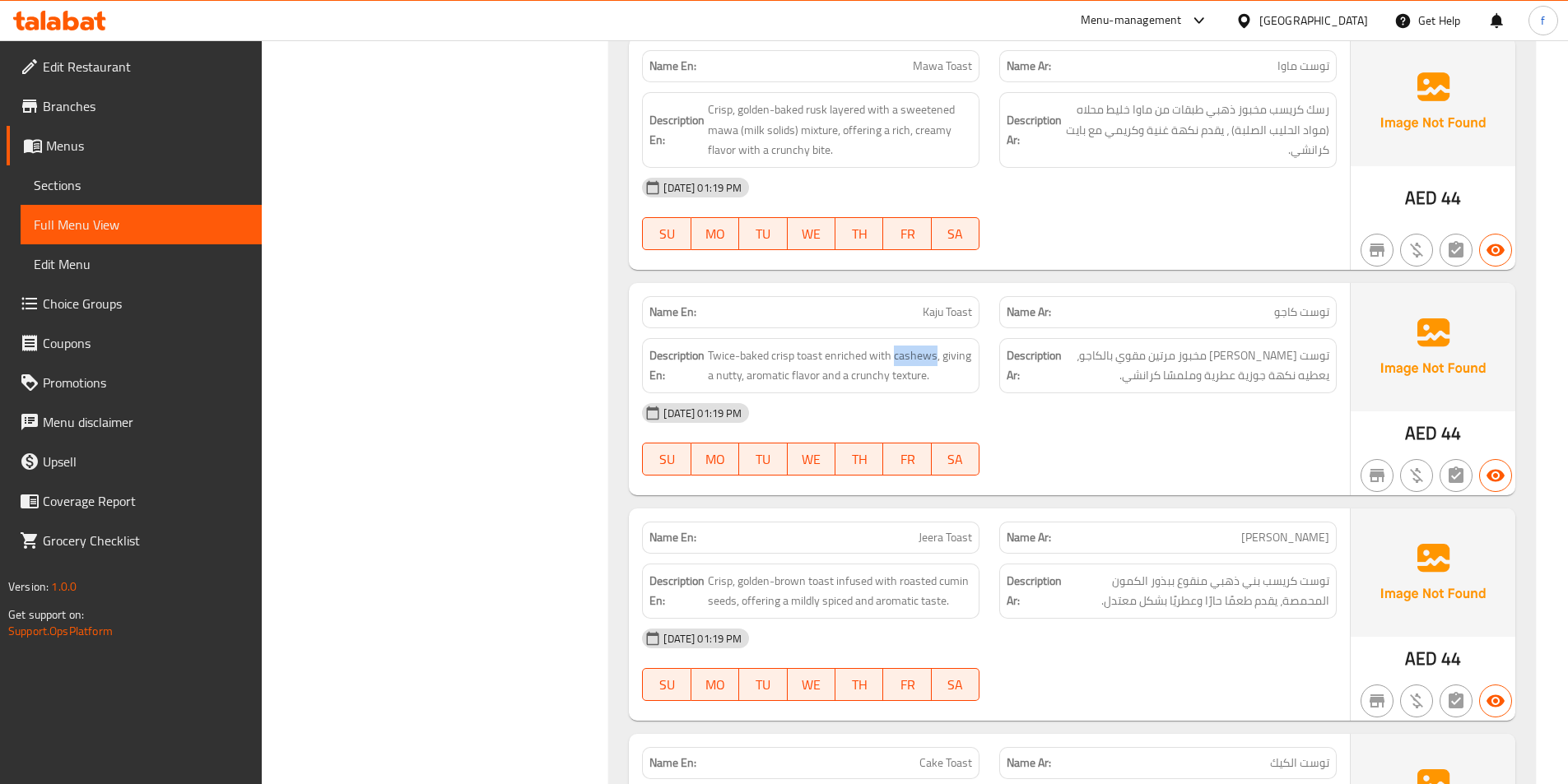
copy span "cashews"
click at [966, 346] on span "Twice-baked crisp toast enriched with cashews, giving a nutty, aromatic flavor …" at bounding box center [840, 365] width 264 height 41
click at [963, 346] on span "Twice-baked crisp toast enriched with cashews, giving a nutty, aromatic flavor …" at bounding box center [840, 365] width 264 height 41
click at [947, 346] on span "Twice-baked crisp toast enriched with cashews, giving a nutty, aromatic flavor …" at bounding box center [840, 365] width 264 height 41
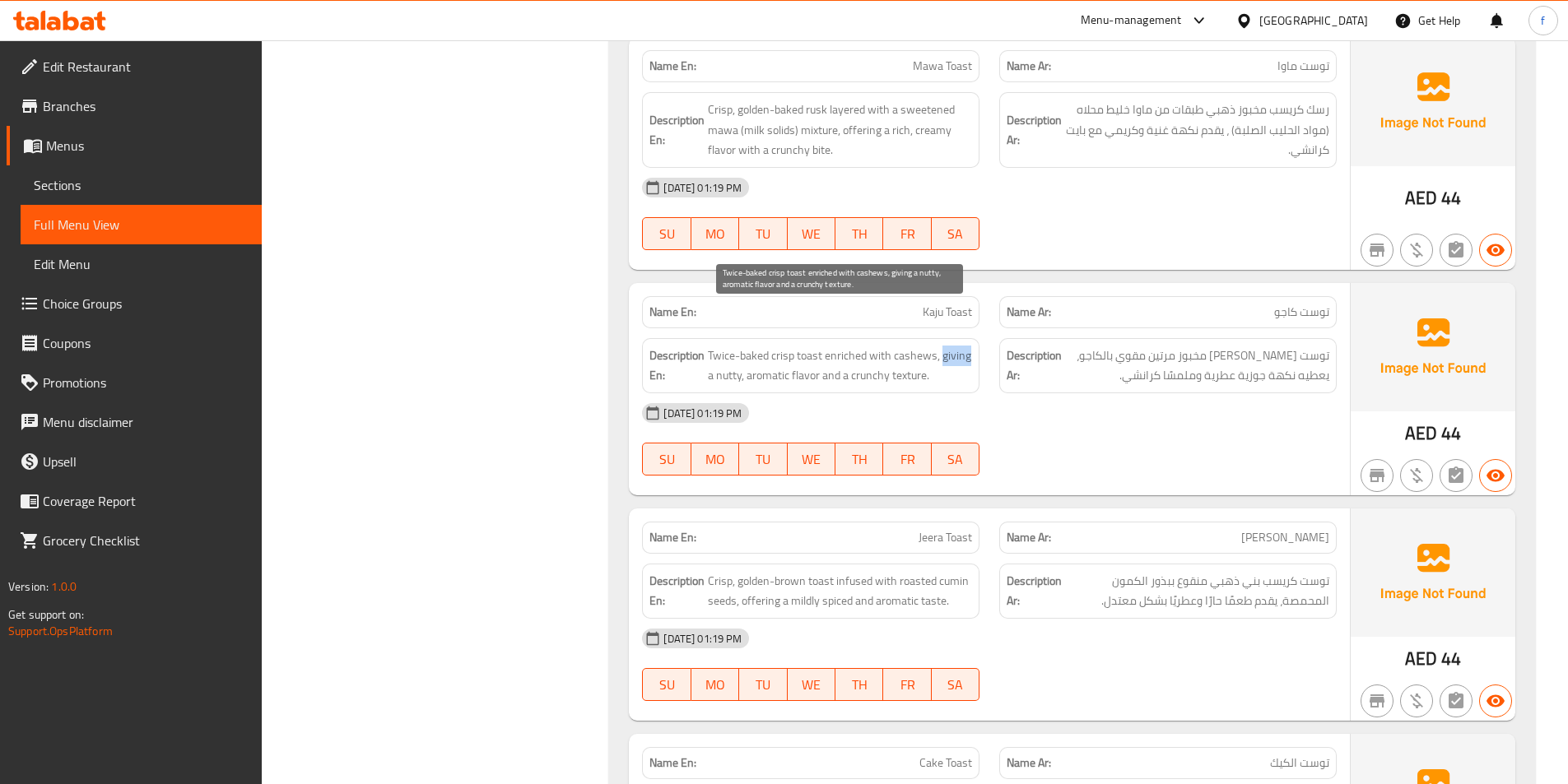
click at [947, 346] on span "Twice-baked crisp toast enriched with cashews, giving a nutty, aromatic flavor …" at bounding box center [840, 365] width 264 height 41
click at [801, 346] on span "Twice-baked crisp toast enriched with cashews, giving a nutty, aromatic flavor …" at bounding box center [840, 365] width 264 height 41
click at [781, 346] on span "Twice-baked crisp toast enriched with cashews, giving a nutty, aromatic flavor …" at bounding box center [840, 365] width 264 height 41
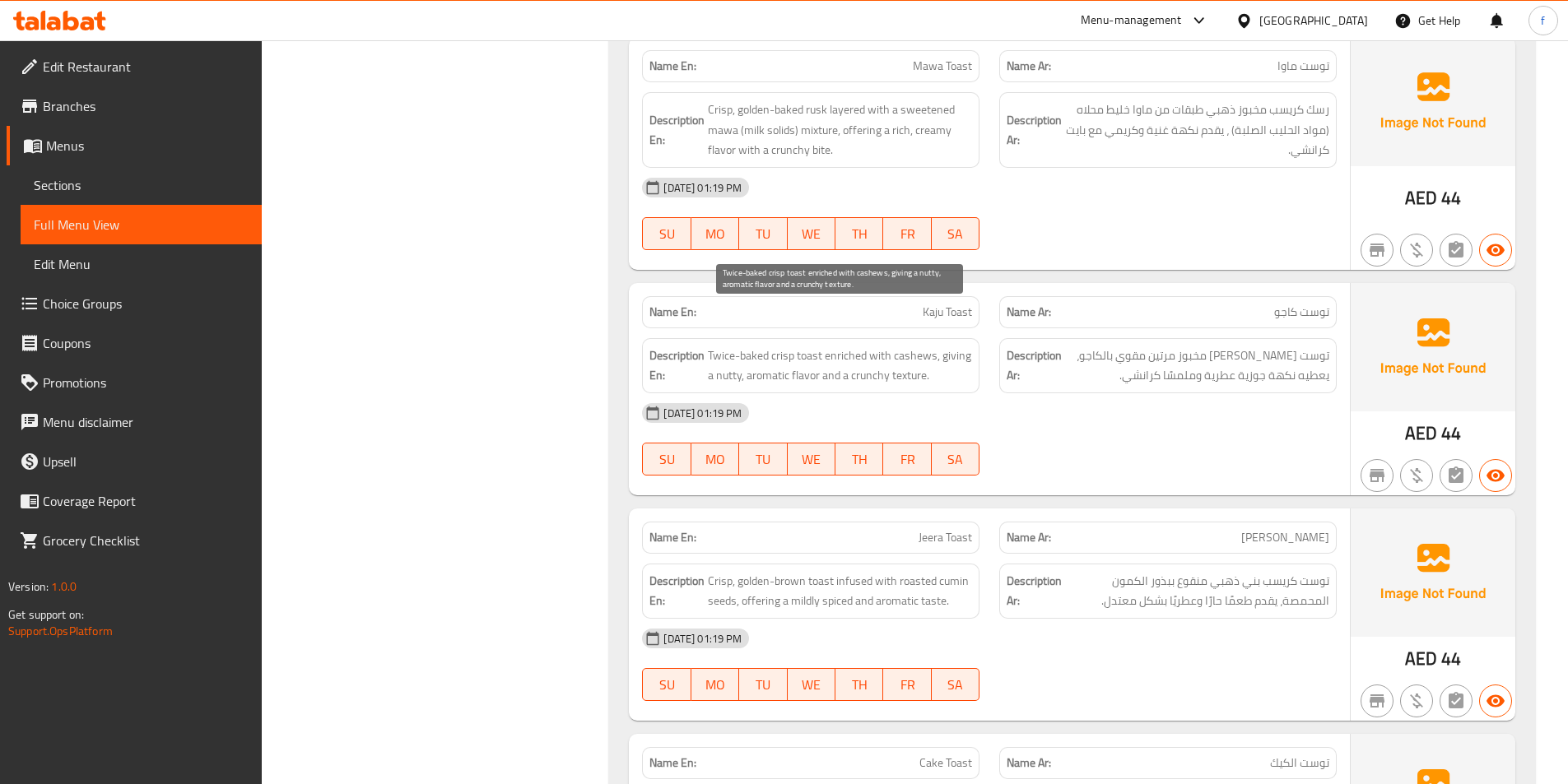
click at [919, 346] on span "Twice-baked crisp toast enriched with cashews, giving a nutty, aromatic flavor …" at bounding box center [840, 365] width 264 height 41
click at [874, 346] on span "Twice-baked crisp toast enriched with cashews, giving a nutty, aromatic flavor …" at bounding box center [840, 365] width 264 height 41
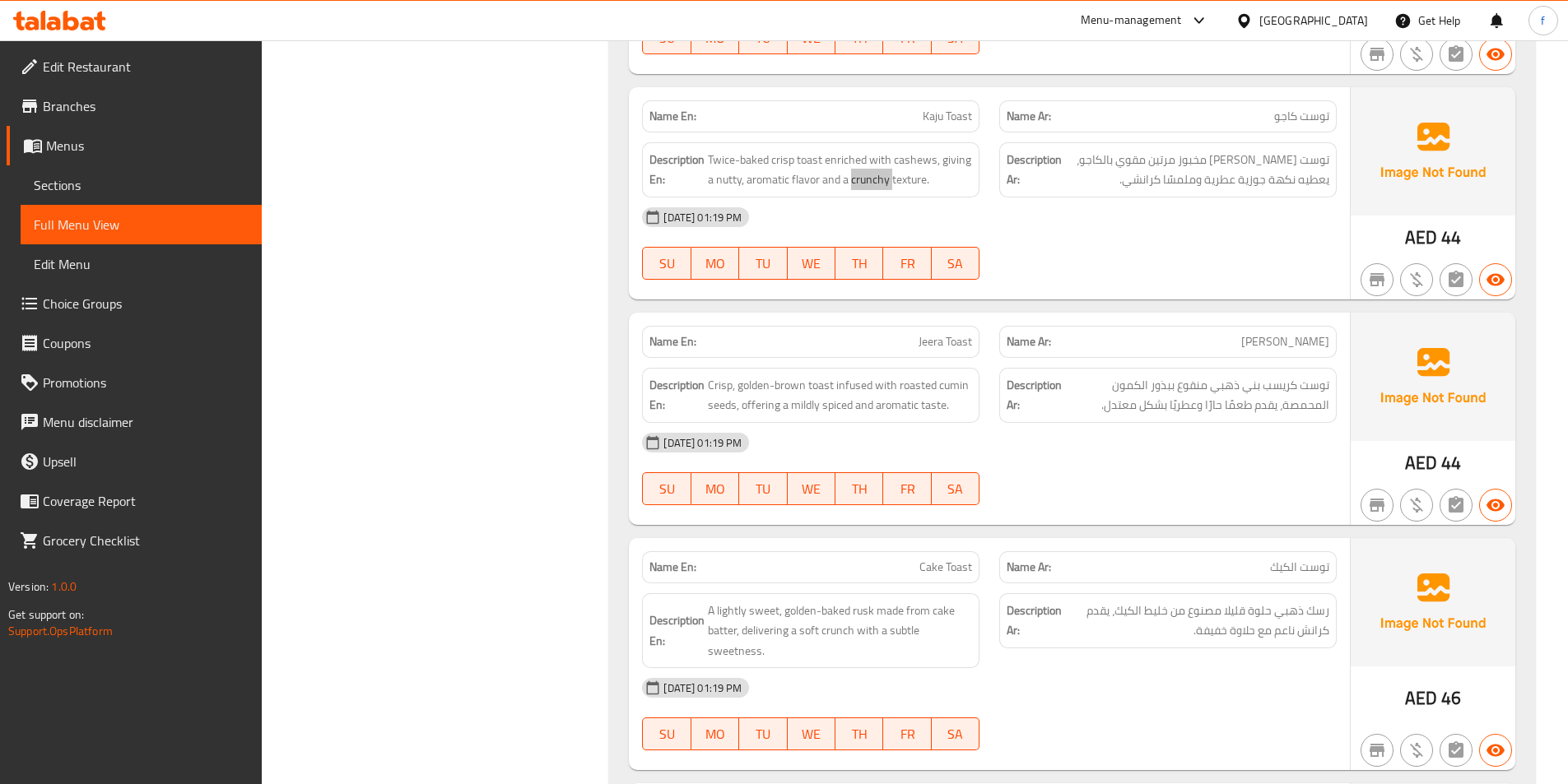
scroll to position [1728, 0]
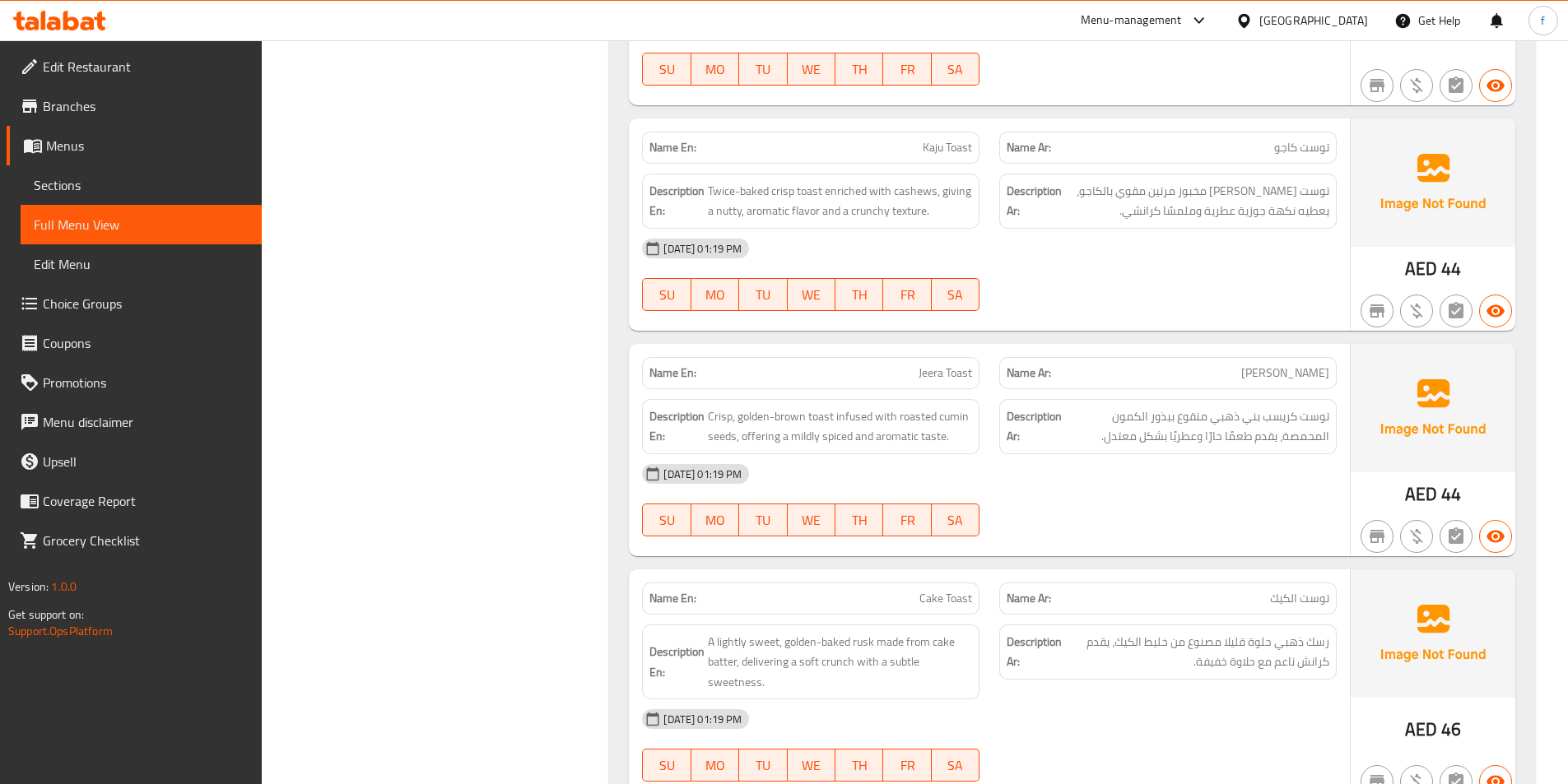
click at [940, 365] on span "Jeera Toast" at bounding box center [945, 373] width 54 height 17
click at [941, 365] on span "Jeera Toast" at bounding box center [945, 373] width 54 height 17
click at [827, 407] on span "Crisp, golden-brown toast infused with roasted cumin seeds, offering a mildly s…" at bounding box center [840, 427] width 264 height 41
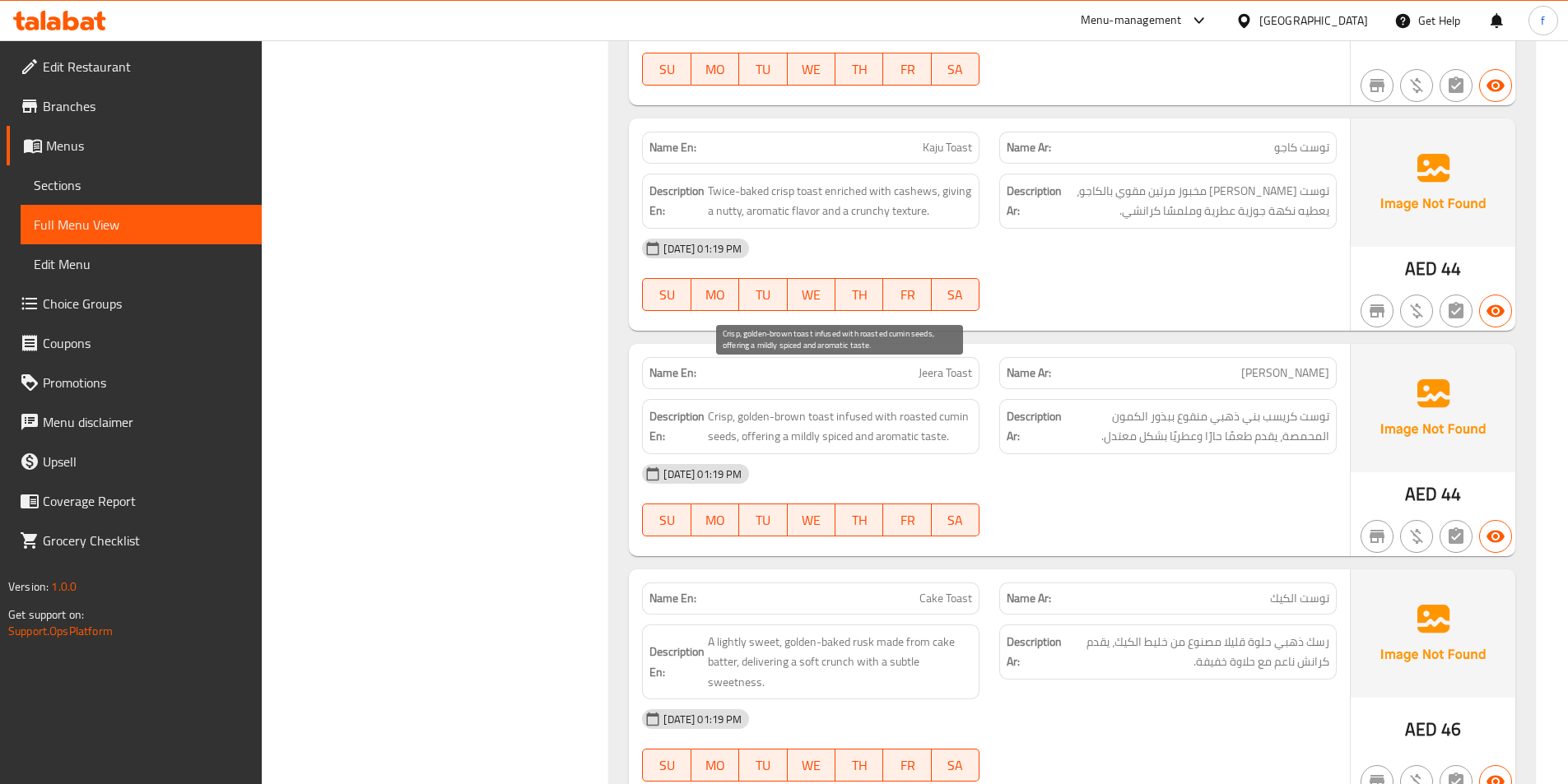
click at [719, 407] on span "Crisp, golden-brown toast infused with roasted cumin seeds, offering a mildly s…" at bounding box center [840, 427] width 264 height 41
drag, startPoint x: 719, startPoint y: 377, endPoint x: 738, endPoint y: 377, distance: 19.0
click at [721, 407] on span "Crisp, golden-brown toast infused with roasted cumin seeds, offering a mildly s…" at bounding box center [840, 427] width 264 height 41
click at [759, 407] on span "Crisp, golden-brown toast infused with roasted cumin seeds, offering a mildly s…" at bounding box center [840, 427] width 264 height 41
drag, startPoint x: 759, startPoint y: 377, endPoint x: 786, endPoint y: 377, distance: 27.0
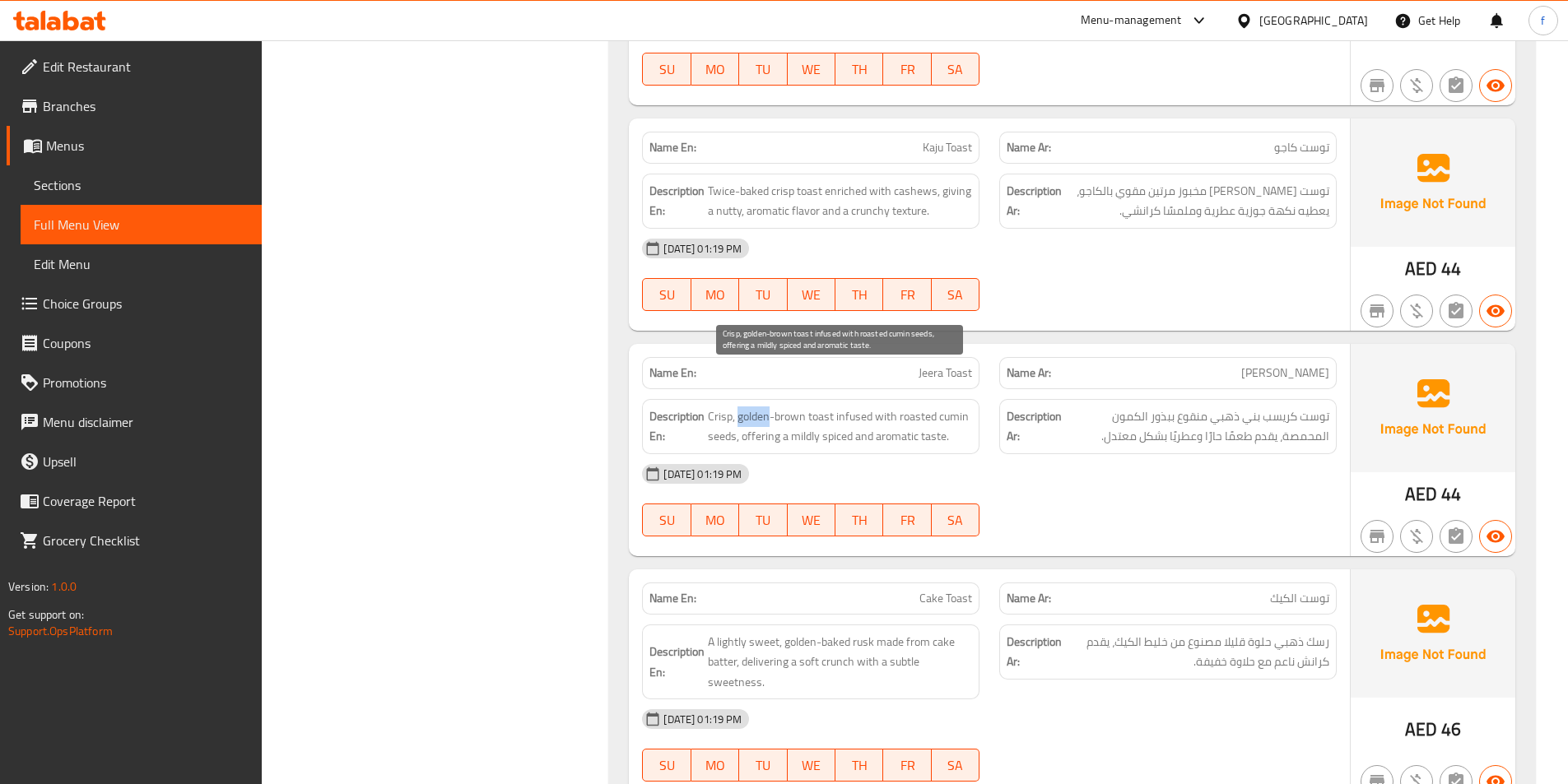
click at [768, 407] on span "Crisp, golden-brown toast infused with roasted cumin seeds, offering a mildly s…" at bounding box center [840, 427] width 264 height 41
click at [786, 407] on span "Crisp, golden-brown toast infused with roasted cumin seeds, offering a mildly s…" at bounding box center [840, 427] width 264 height 41
drag, startPoint x: 786, startPoint y: 377, endPoint x: 850, endPoint y: 377, distance: 64.0
click at [805, 407] on span "Crisp, golden-brown toast infused with roasted cumin seeds, offering a mildly s…" at bounding box center [840, 427] width 264 height 41
click at [857, 407] on span "Crisp, golden-brown toast infused with roasted cumin seeds, offering a mildly s…" at bounding box center [840, 427] width 264 height 41
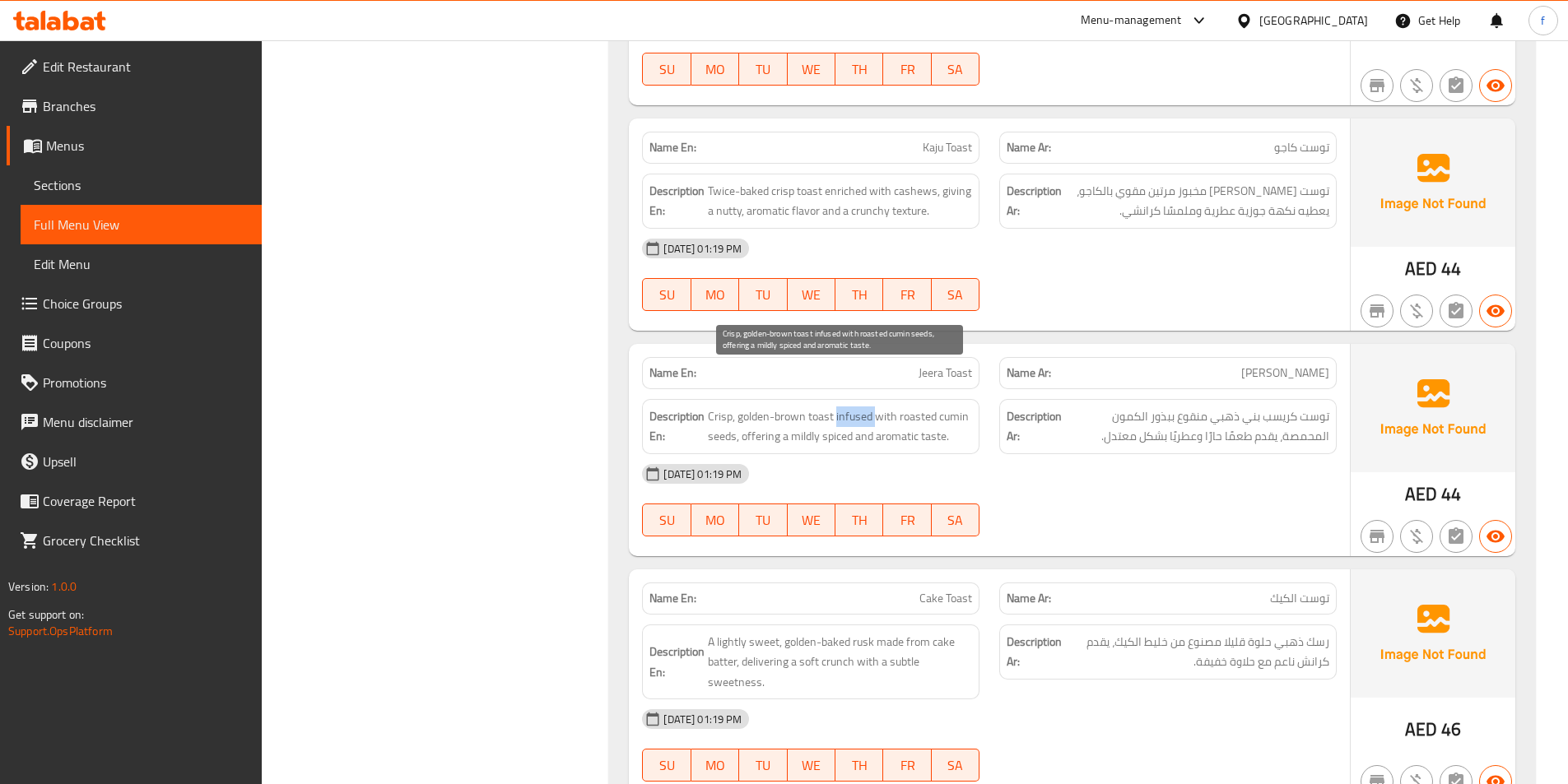
drag, startPoint x: 857, startPoint y: 376, endPoint x: 901, endPoint y: 376, distance: 44.0
click at [864, 407] on span "Crisp, golden-brown toast infused with roasted cumin seeds, offering a mildly s…" at bounding box center [840, 427] width 264 height 41
click at [951, 365] on span "Jeera Toast" at bounding box center [945, 373] width 54 height 17
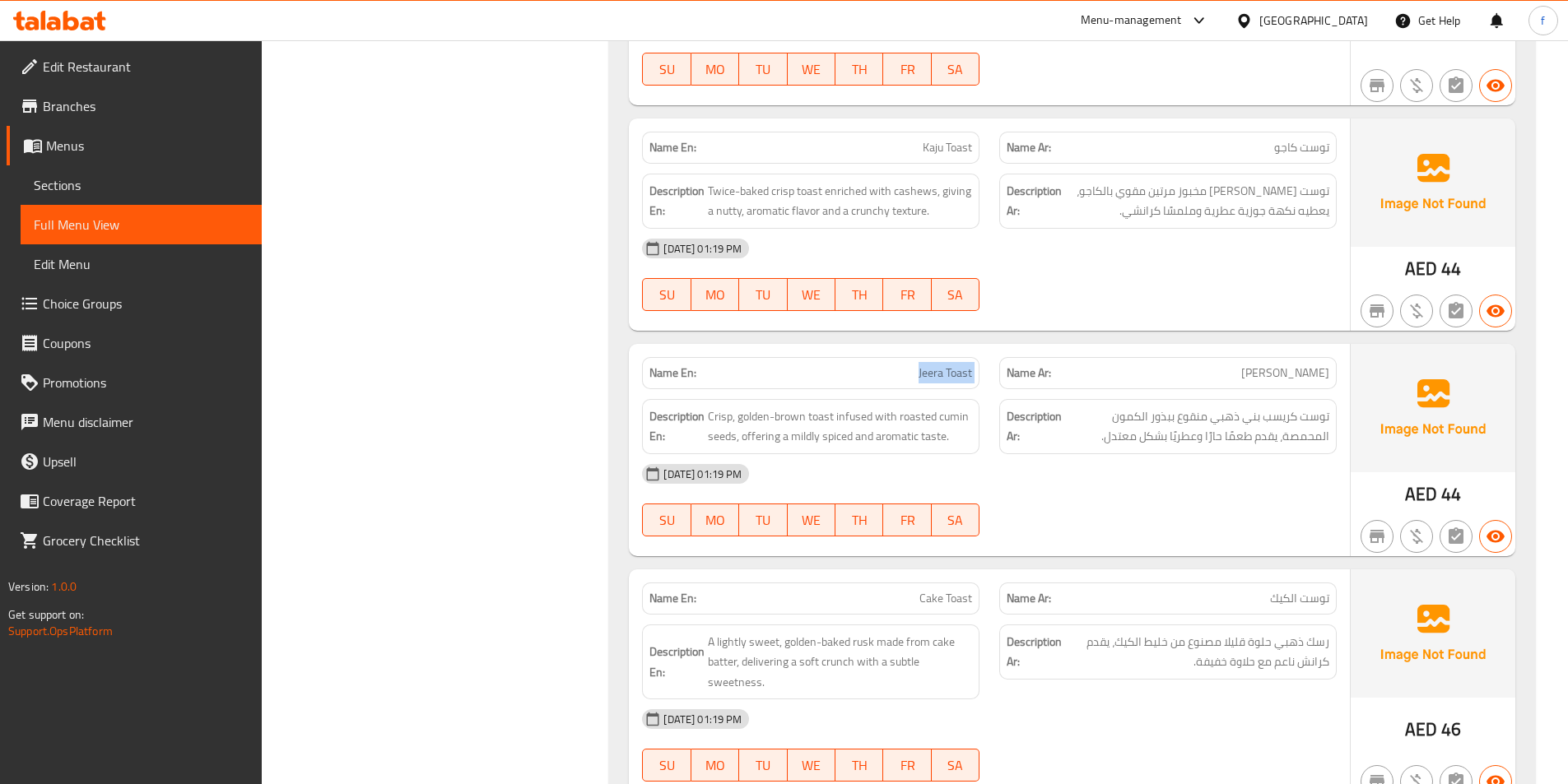
copy span "Jeera Toast"
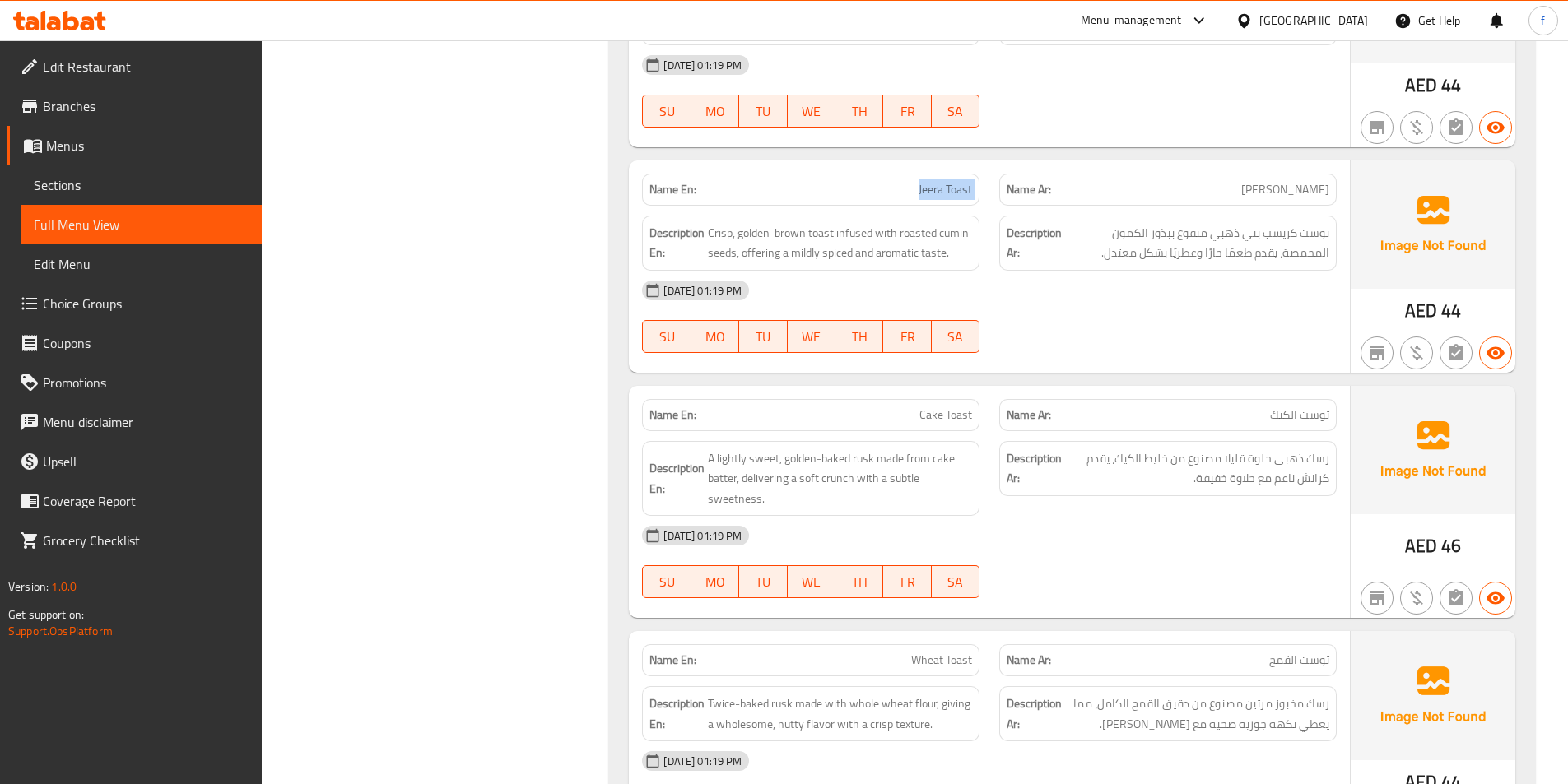
scroll to position [2140, 0]
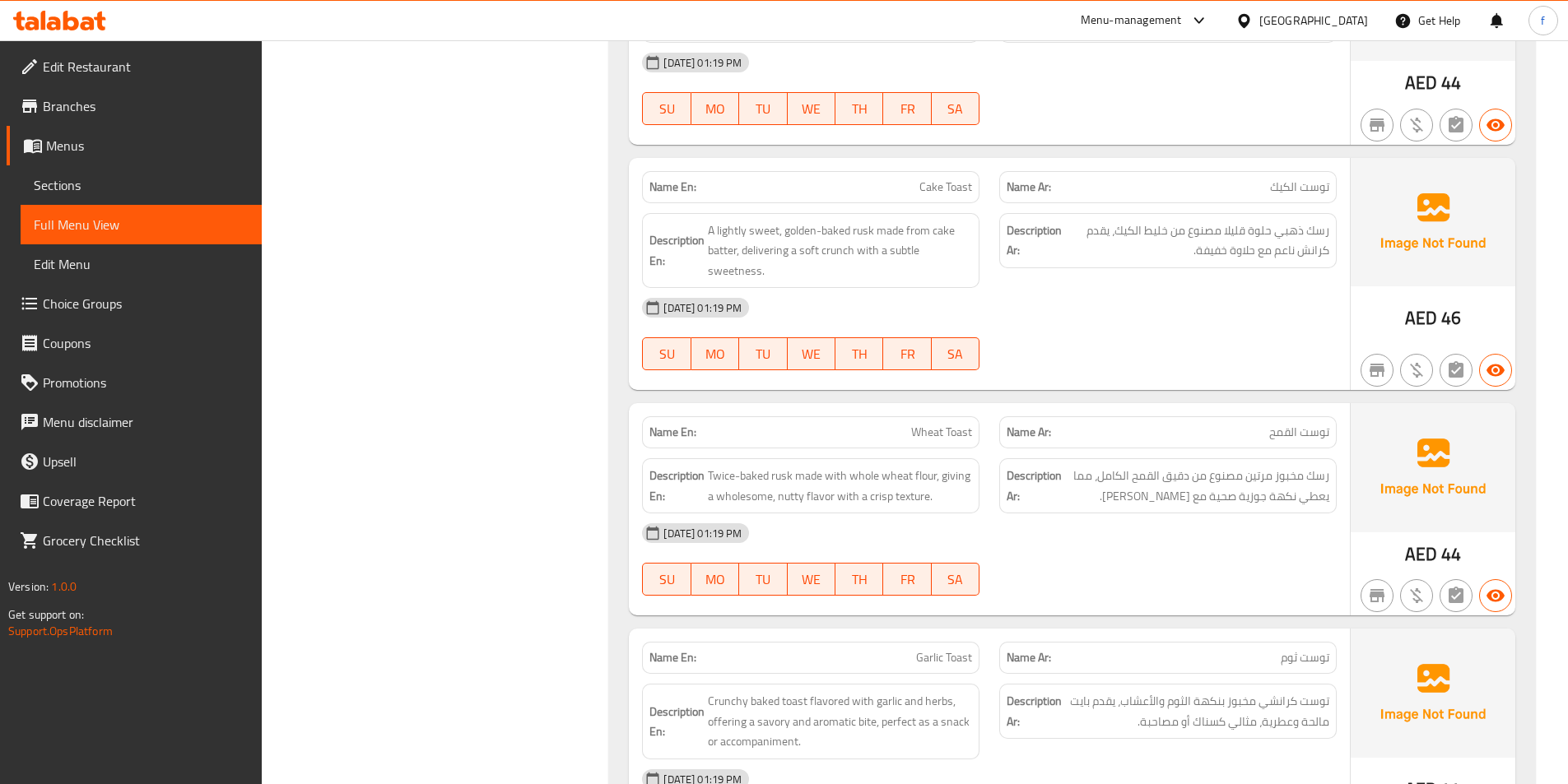
click at [954, 178] on span "Cake Toast" at bounding box center [946, 186] width 53 height 17
click at [862, 220] on span "A lightly sweet, golden-baked rusk made from cake batter, delivering a soft cru…" at bounding box center [840, 250] width 264 height 60
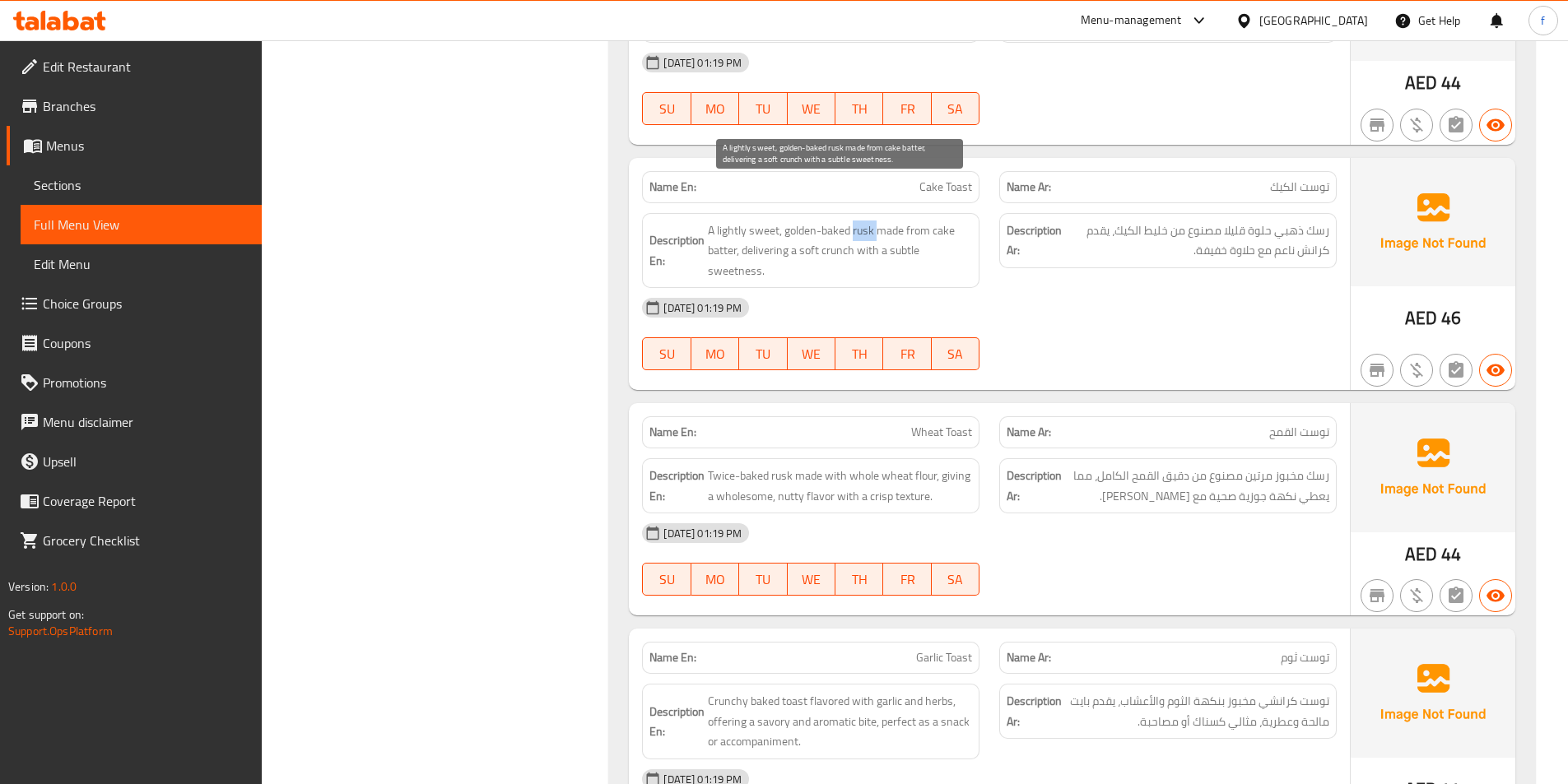
click at [862, 220] on span "A lightly sweet, golden-baked rusk made from cake batter, delivering a soft cru…" at bounding box center [840, 250] width 264 height 60
click at [799, 220] on span "A lightly sweet, golden-baked rusk made from cake batter, delivering a soft cru…" at bounding box center [840, 250] width 264 height 60
click at [720, 220] on span "A lightly sweet, golden-baked rusk made from cake batter, delivering a soft cru…" at bounding box center [840, 250] width 264 height 60
drag, startPoint x: 720, startPoint y: 192, endPoint x: 772, endPoint y: 193, distance: 52.0
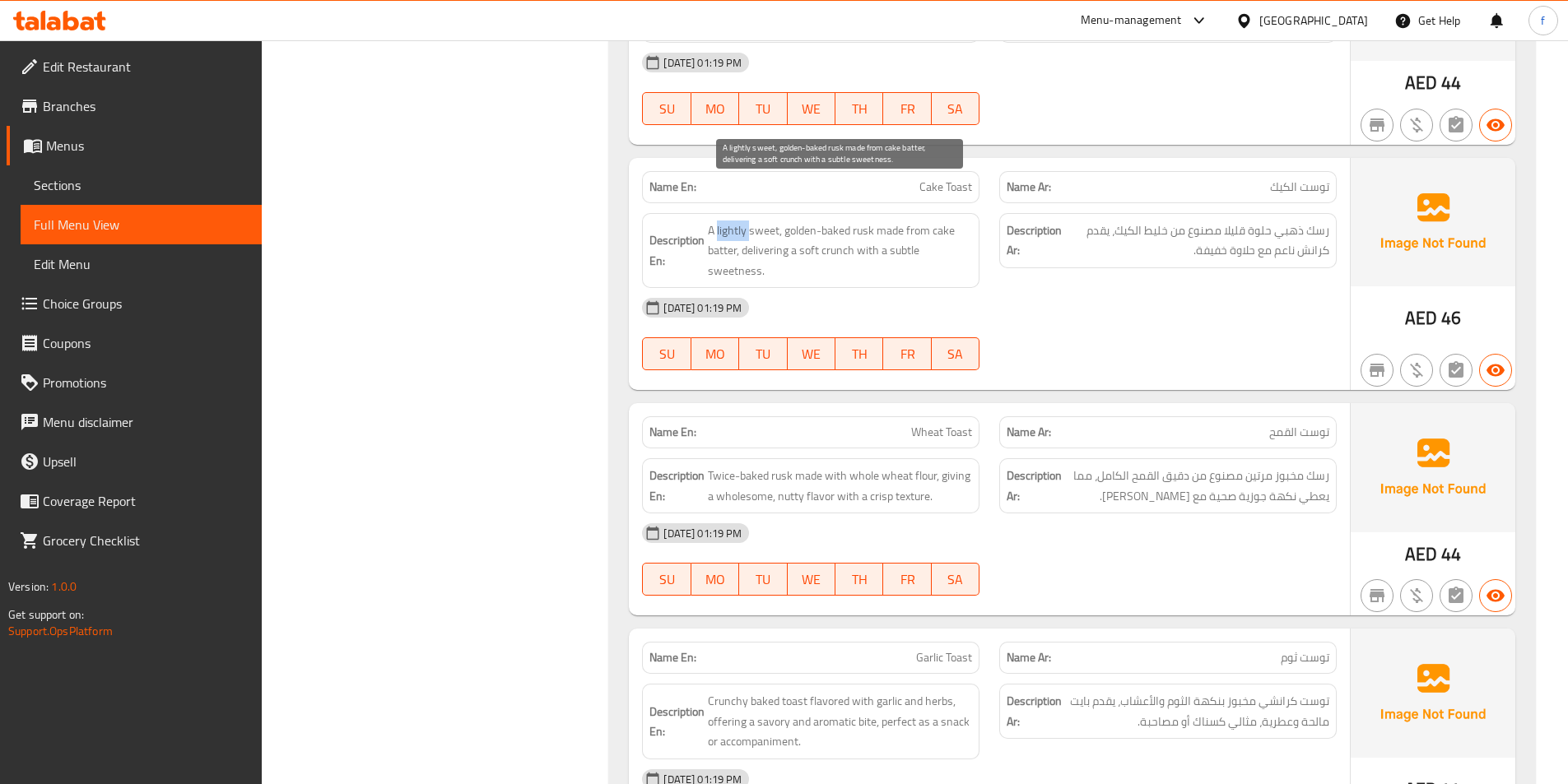
click at [732, 220] on span "A lightly sweet, golden-baked rusk made from cake batter, delivering a soft cru…" at bounding box center [840, 250] width 264 height 60
click at [776, 220] on span "A lightly sweet, golden-baked rusk made from cake batter, delivering a soft cru…" at bounding box center [840, 250] width 264 height 60
click at [888, 220] on span "A lightly sweet, golden-baked rusk made from cake batter, delivering a soft cru…" at bounding box center [840, 250] width 264 height 60
drag, startPoint x: 888, startPoint y: 188, endPoint x: 903, endPoint y: 188, distance: 15.0
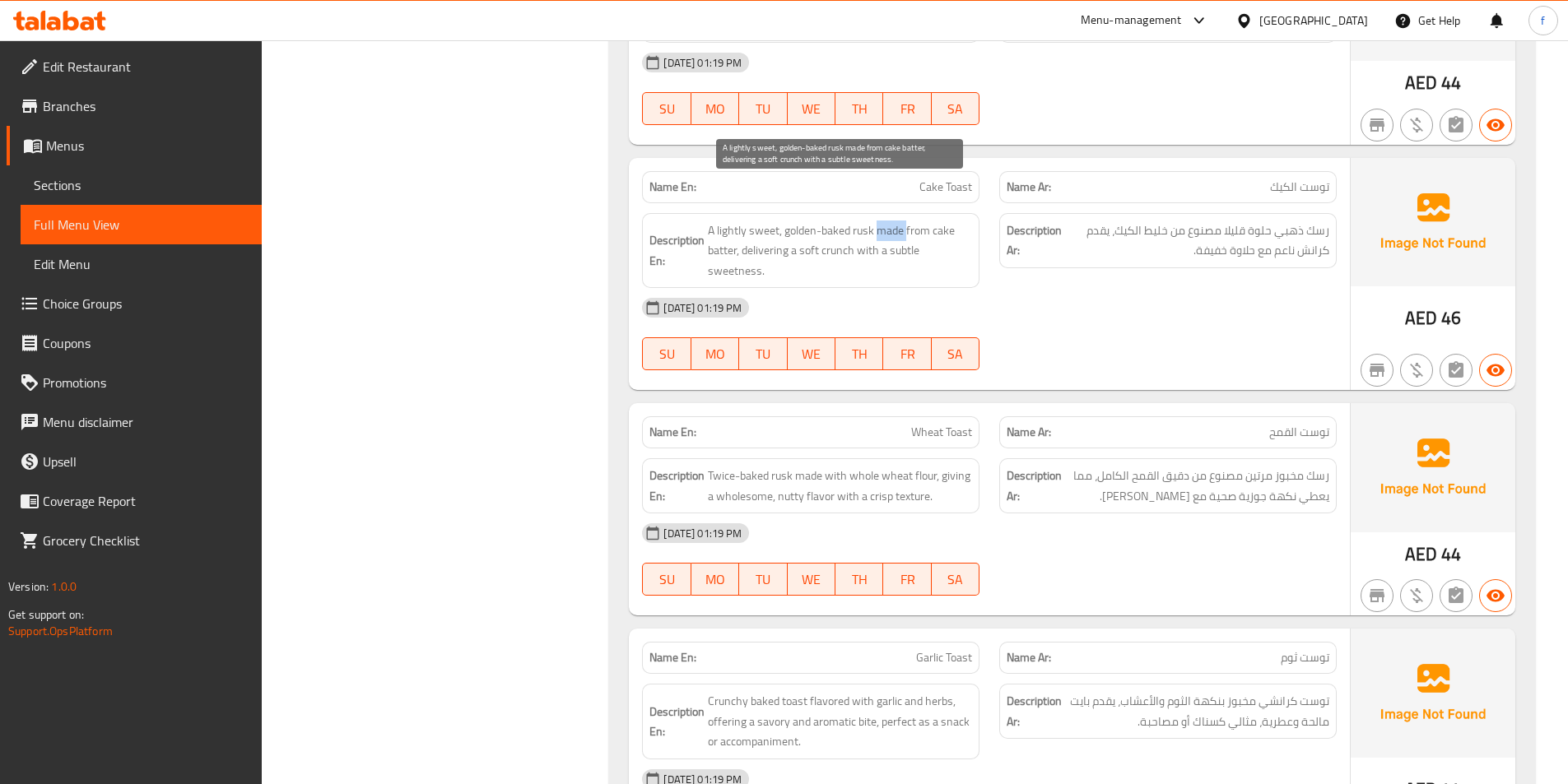
click at [888, 220] on span "A lightly sweet, golden-baked rusk made from cake batter, delivering a soft cru…" at bounding box center [840, 250] width 264 height 60
click at [903, 220] on span "A lightly sweet, golden-baked rusk made from cake batter, delivering a soft cru…" at bounding box center [840, 250] width 264 height 60
click at [933, 220] on span "A lightly sweet, golden-baked rusk made from cake batter, delivering a soft cru…" at bounding box center [840, 250] width 264 height 60
drag, startPoint x: 933, startPoint y: 186, endPoint x: 850, endPoint y: 194, distance: 83.4
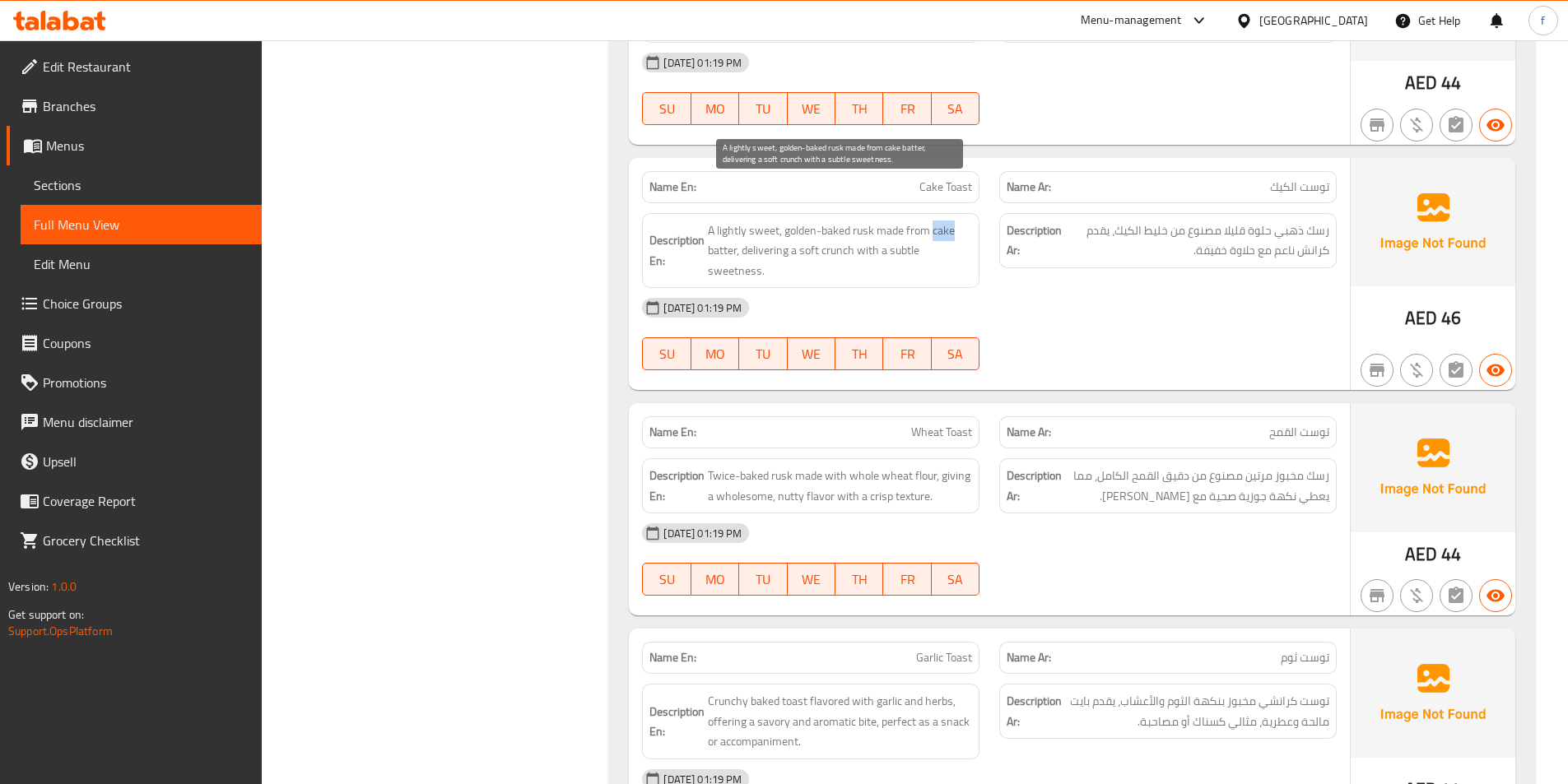
click at [928, 220] on span "A lightly sweet, golden-baked rusk made from cake batter, delivering a soft cru…" at bounding box center [840, 250] width 264 height 60
click at [721, 220] on span "A lightly sweet, golden-baked rusk made from cake batter, delivering a soft cru…" at bounding box center [840, 250] width 264 height 60
click at [759, 220] on span "A lightly sweet, golden-baked rusk made from cake batter, delivering a soft cru…" at bounding box center [840, 250] width 264 height 60
click at [761, 220] on span "A lightly sweet, golden-baked rusk made from cake batter, delivering a soft cru…" at bounding box center [840, 250] width 264 height 60
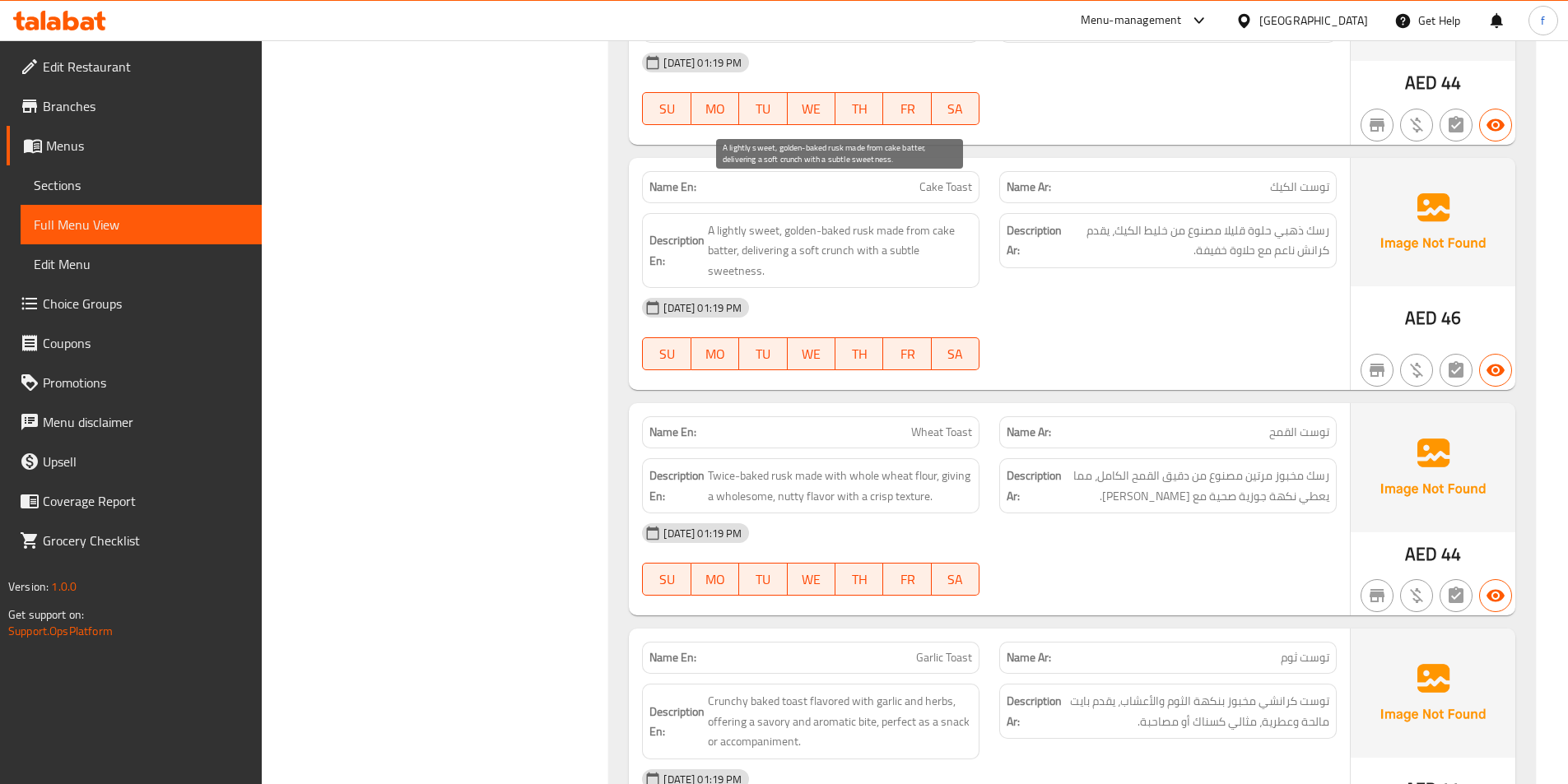
click at [834, 220] on span "A lightly sweet, golden-baked rusk made from cake batter, delivering a soft cru…" at bounding box center [840, 250] width 264 height 60
drag, startPoint x: 834, startPoint y: 211, endPoint x: 809, endPoint y: 210, distance: 25.0
click at [831, 220] on span "A lightly sweet, golden-baked rusk made from cake batter, delivering a soft cru…" at bounding box center [840, 250] width 264 height 60
click at [809, 220] on span "A lightly sweet, golden-baked rusk made from cake batter, delivering a soft cru…" at bounding box center [840, 250] width 264 height 60
drag, startPoint x: 809, startPoint y: 210, endPoint x: 849, endPoint y: 212, distance: 40.0
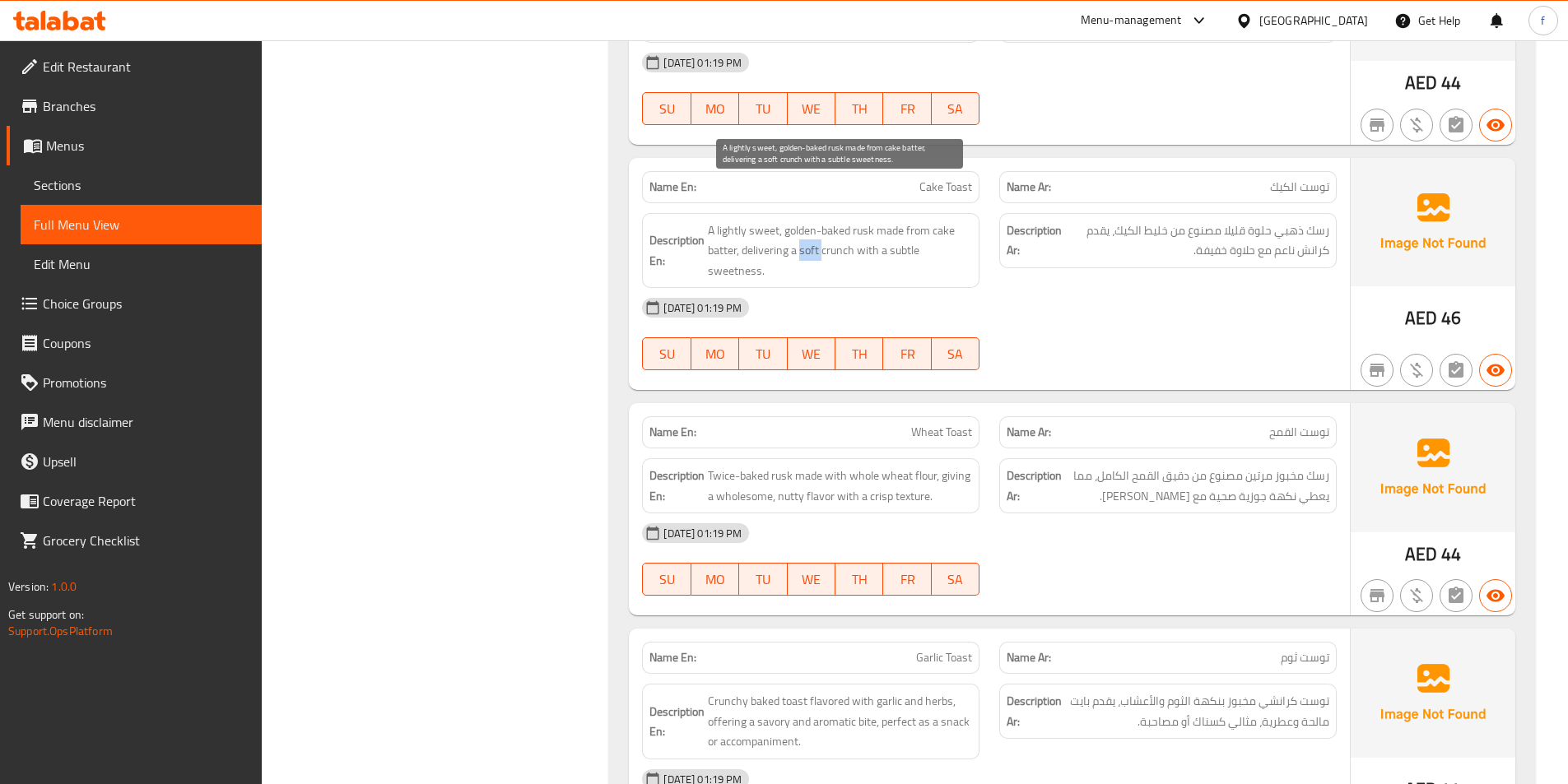
click at [835, 220] on span "A lightly sweet, golden-baked rusk made from cake batter, delivering a soft cru…" at bounding box center [840, 250] width 264 height 60
click at [871, 220] on span "A lightly sweet, golden-baked rusk made from cake batter, delivering a soft cru…" at bounding box center [840, 250] width 264 height 60
click at [720, 224] on span "A lightly sweet, golden-baked rusk made from cake batter, delivering a soft cru…" at bounding box center [840, 250] width 264 height 60
click at [902, 220] on span "A lightly sweet, golden-baked rusk made from cake batter, delivering a soft cru…" at bounding box center [840, 250] width 264 height 60
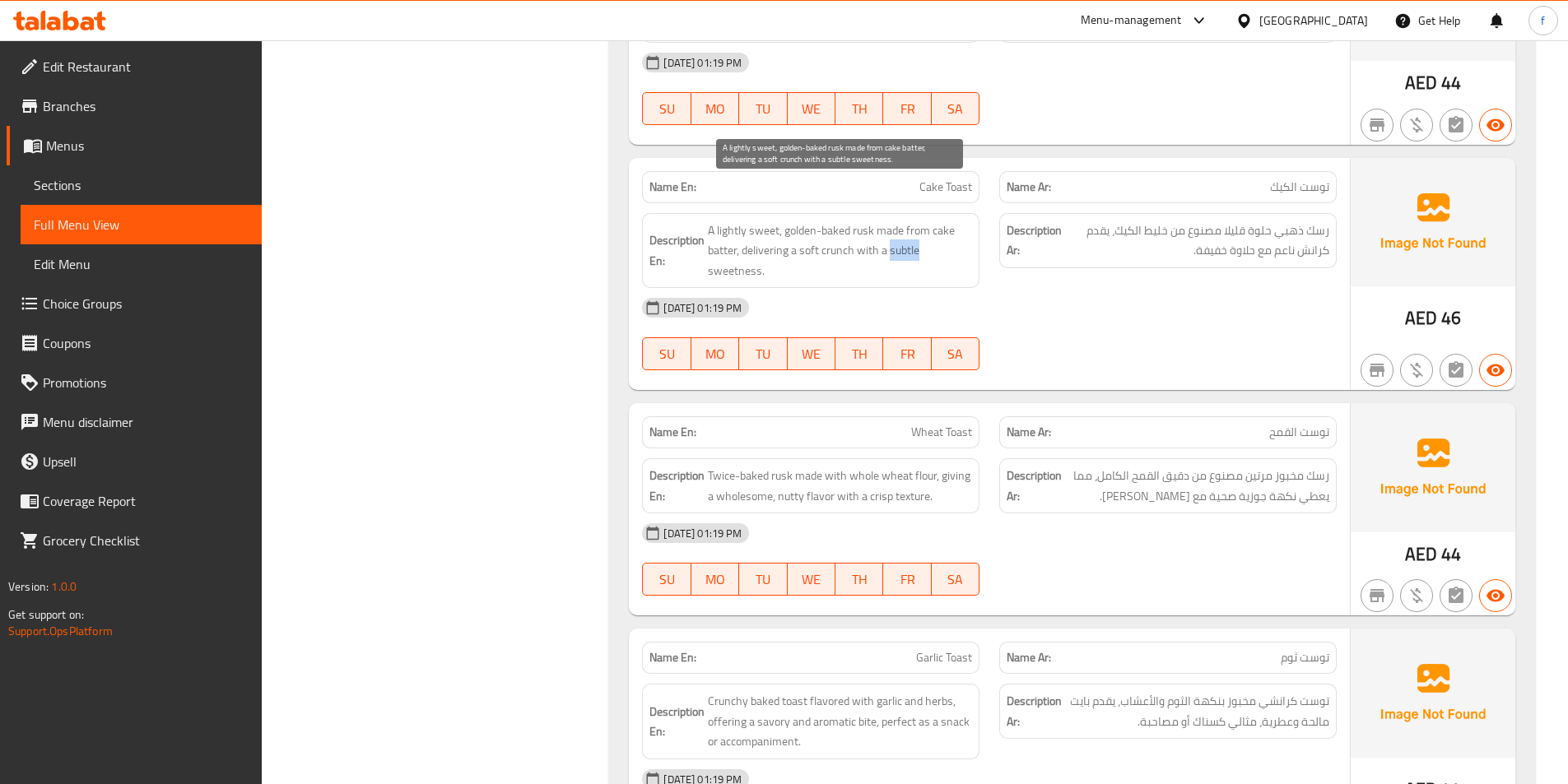
click at [902, 220] on span "A lightly sweet, golden-baked rusk made from cake batter, delivering a soft cru…" at bounding box center [840, 250] width 264 height 60
copy span "subtle"
click at [909, 220] on span "A lightly sweet, golden-baked rusk made from cake batter, delivering a soft cru…" at bounding box center [840, 250] width 264 height 60
drag, startPoint x: 891, startPoint y: 208, endPoint x: 936, endPoint y: 235, distance: 52.5
click at [936, 235] on span "A lightly sweet, golden-baked rusk made from cake batter, delivering a soft cru…" at bounding box center [840, 250] width 264 height 60
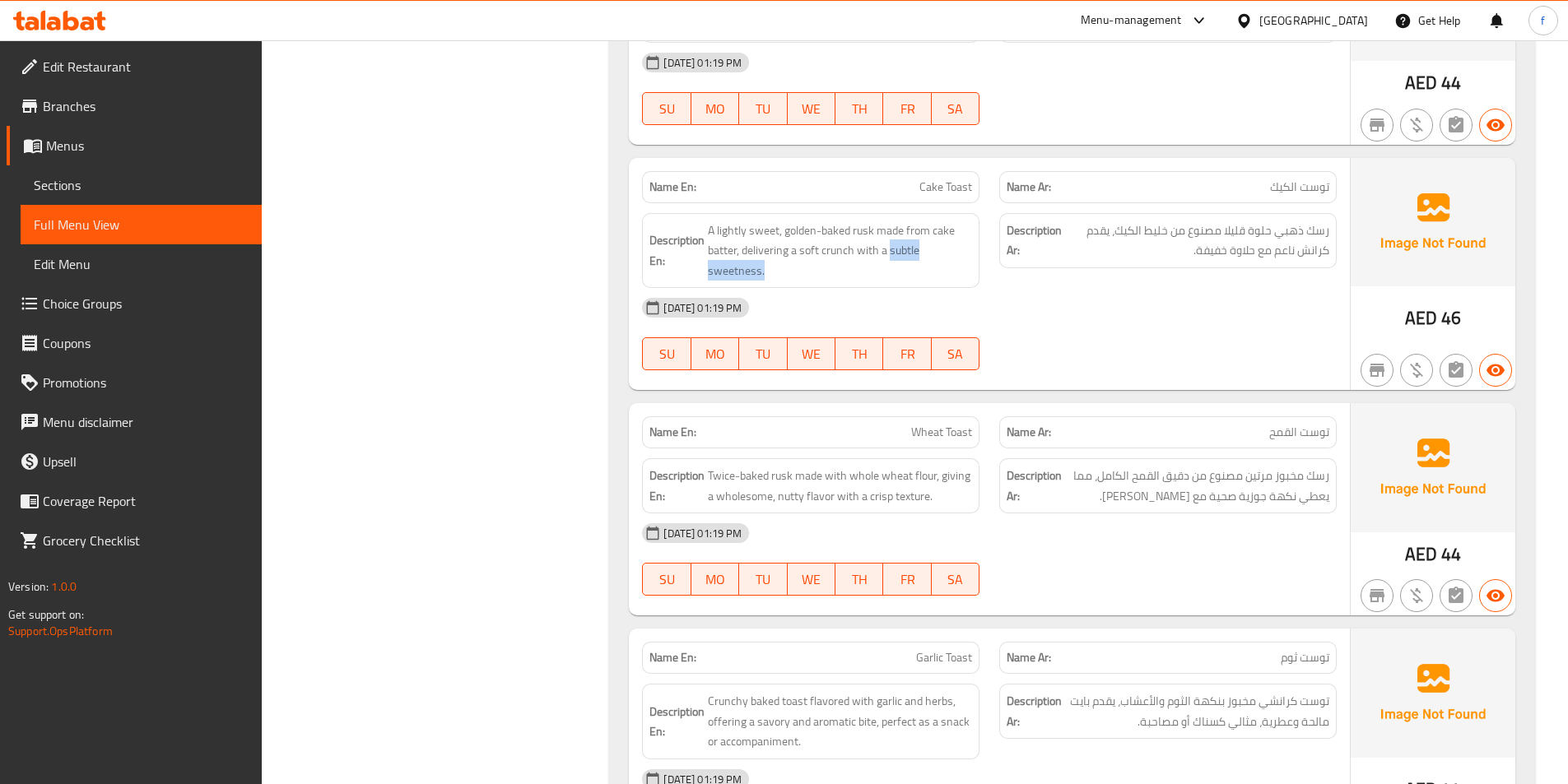
copy span "subtle sweetness."
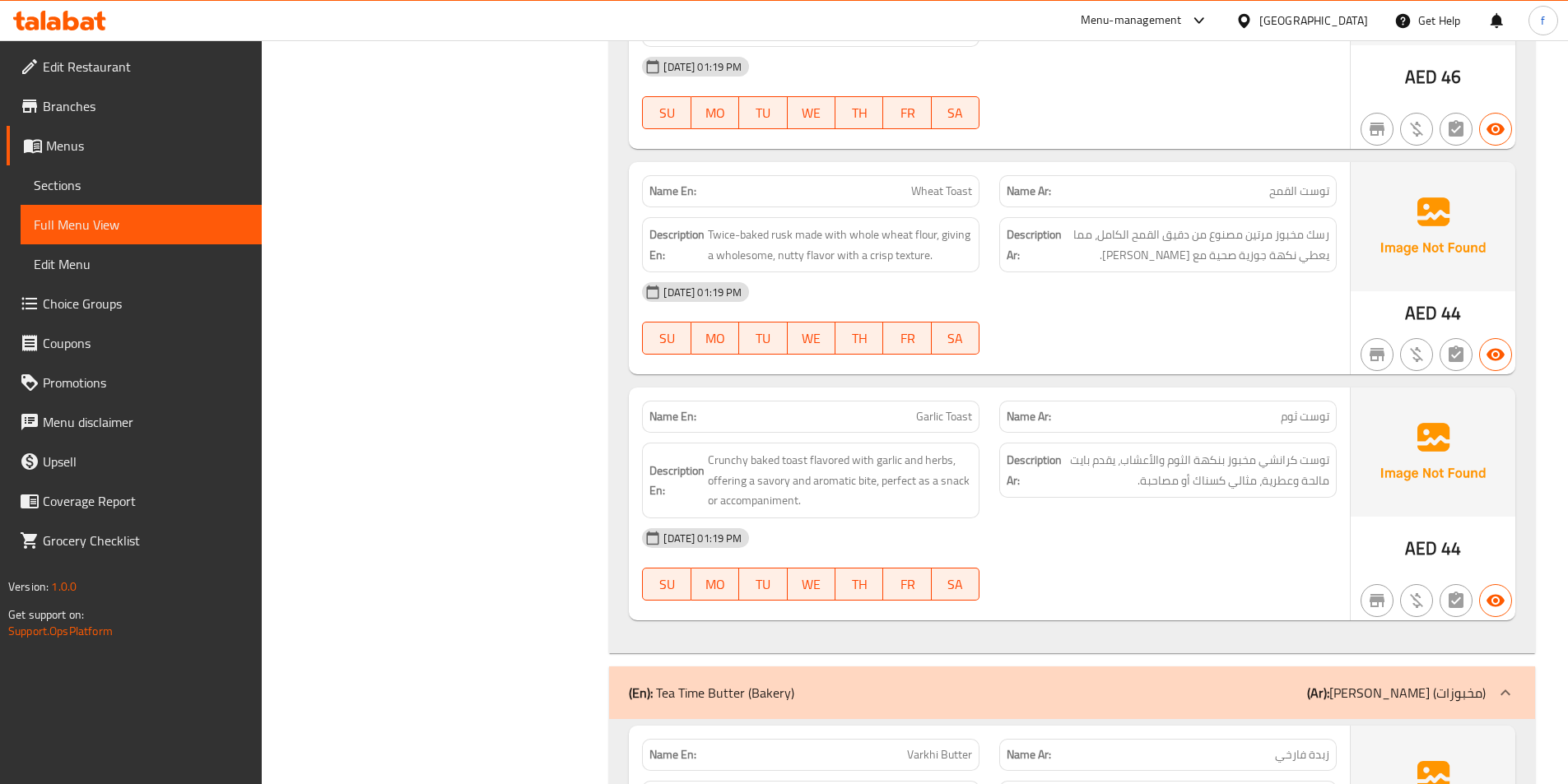
scroll to position [2387, 0]
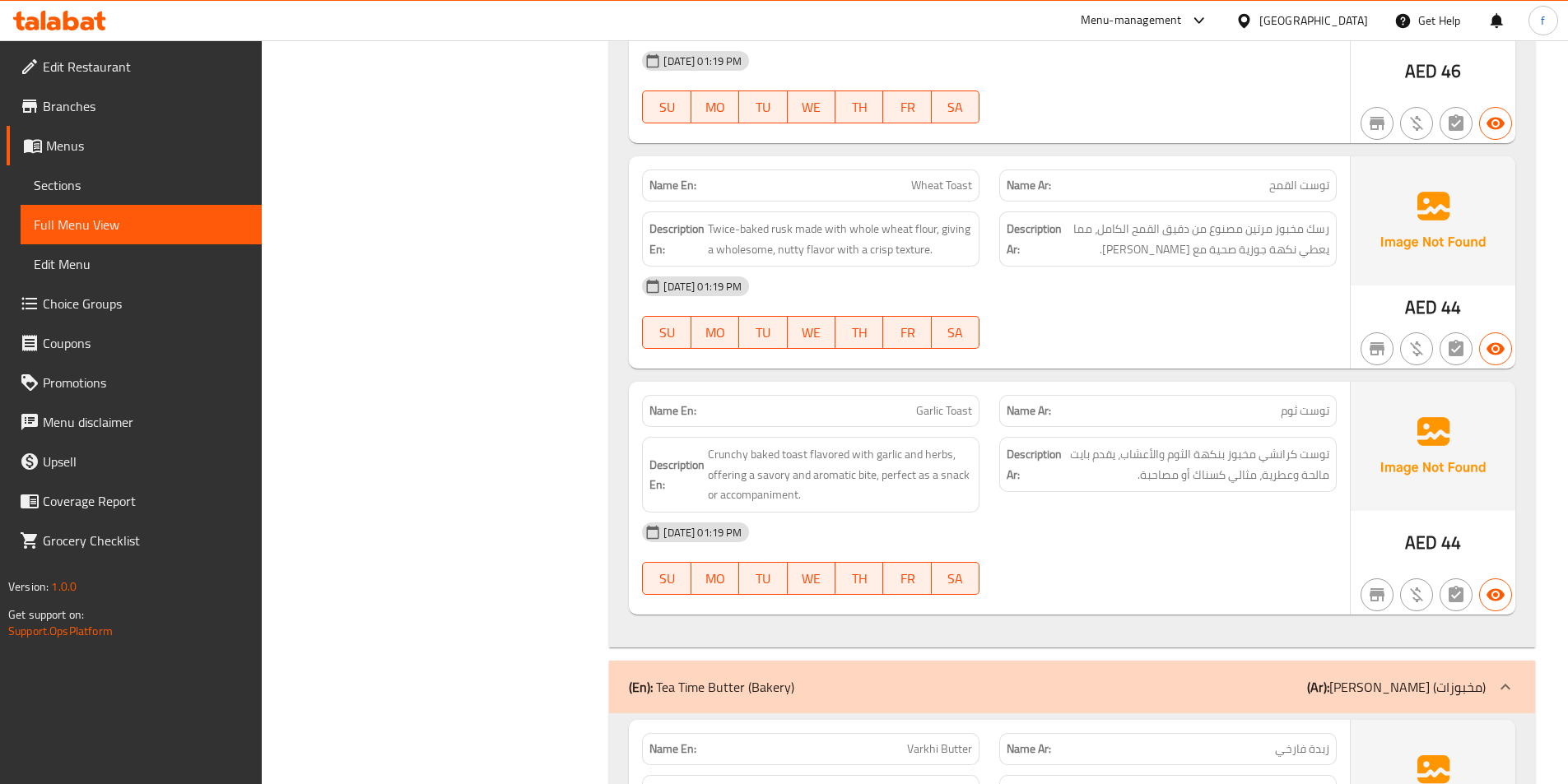
click at [943, 177] on span "Wheat Toast" at bounding box center [941, 186] width 60 height 17
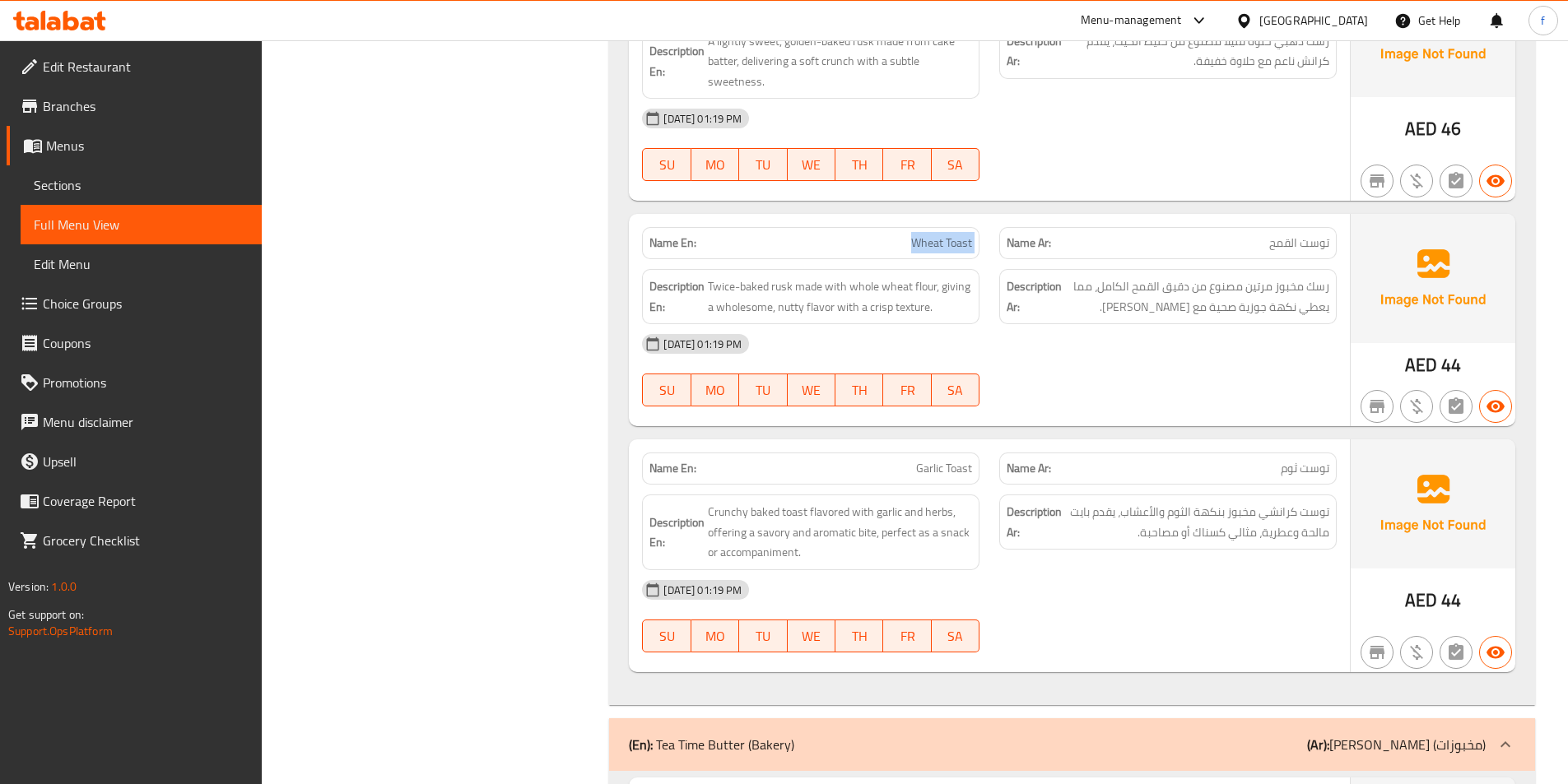
scroll to position [2305, 0]
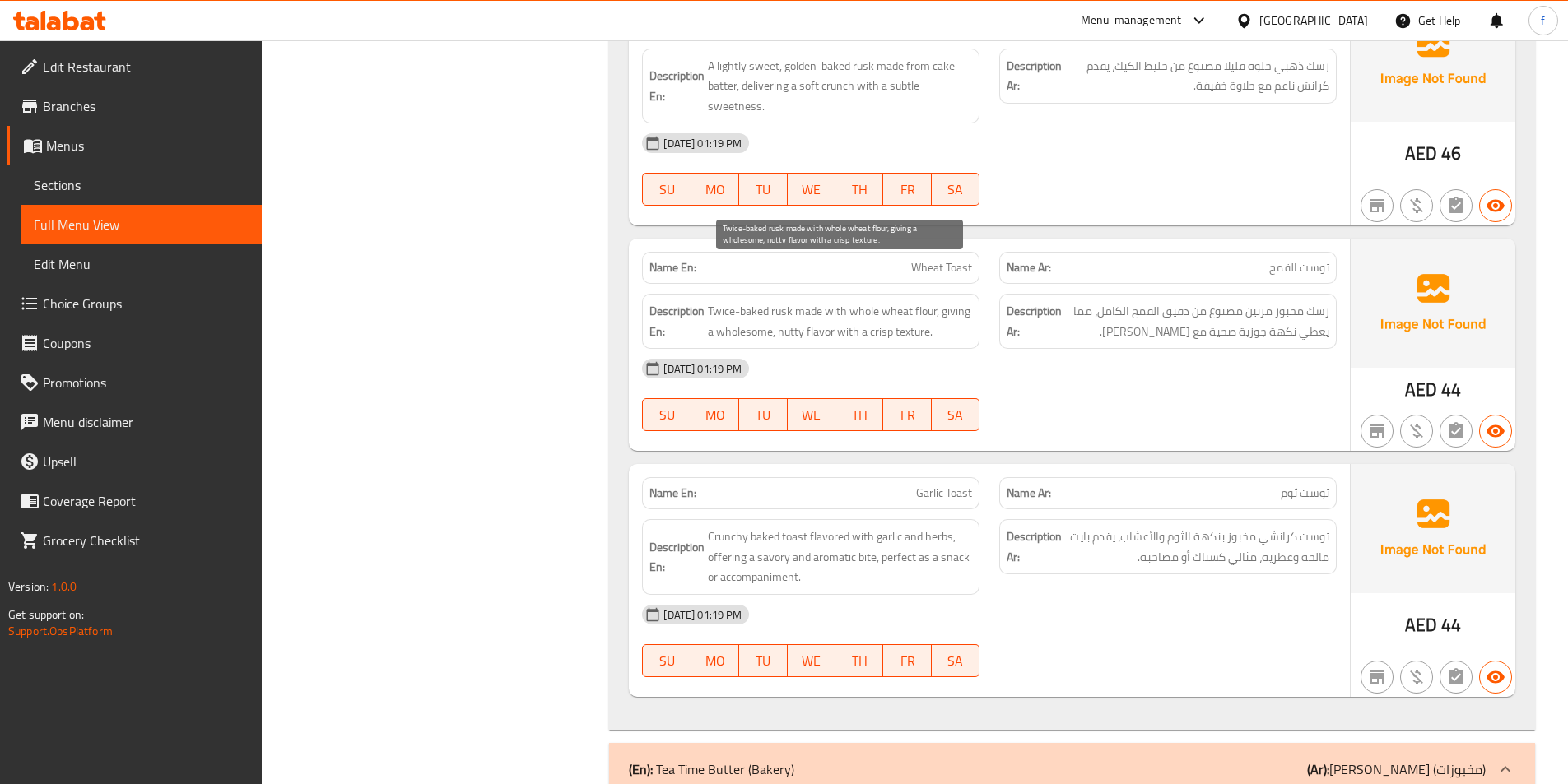
click at [779, 301] on span "Twice-baked rusk made with whole wheat flour, giving a wholesome, nutty flavor …" at bounding box center [840, 321] width 264 height 41
drag, startPoint x: 779, startPoint y: 273, endPoint x: 763, endPoint y: 273, distance: 16.0
click at [778, 301] on span "Twice-baked rusk made with whole wheat flour, giving a wholesome, nutty flavor …" at bounding box center [840, 321] width 264 height 41
click at [756, 301] on span "Twice-baked rusk made with whole wheat flour, giving a wholesome, nutty flavor …" at bounding box center [840, 321] width 264 height 41
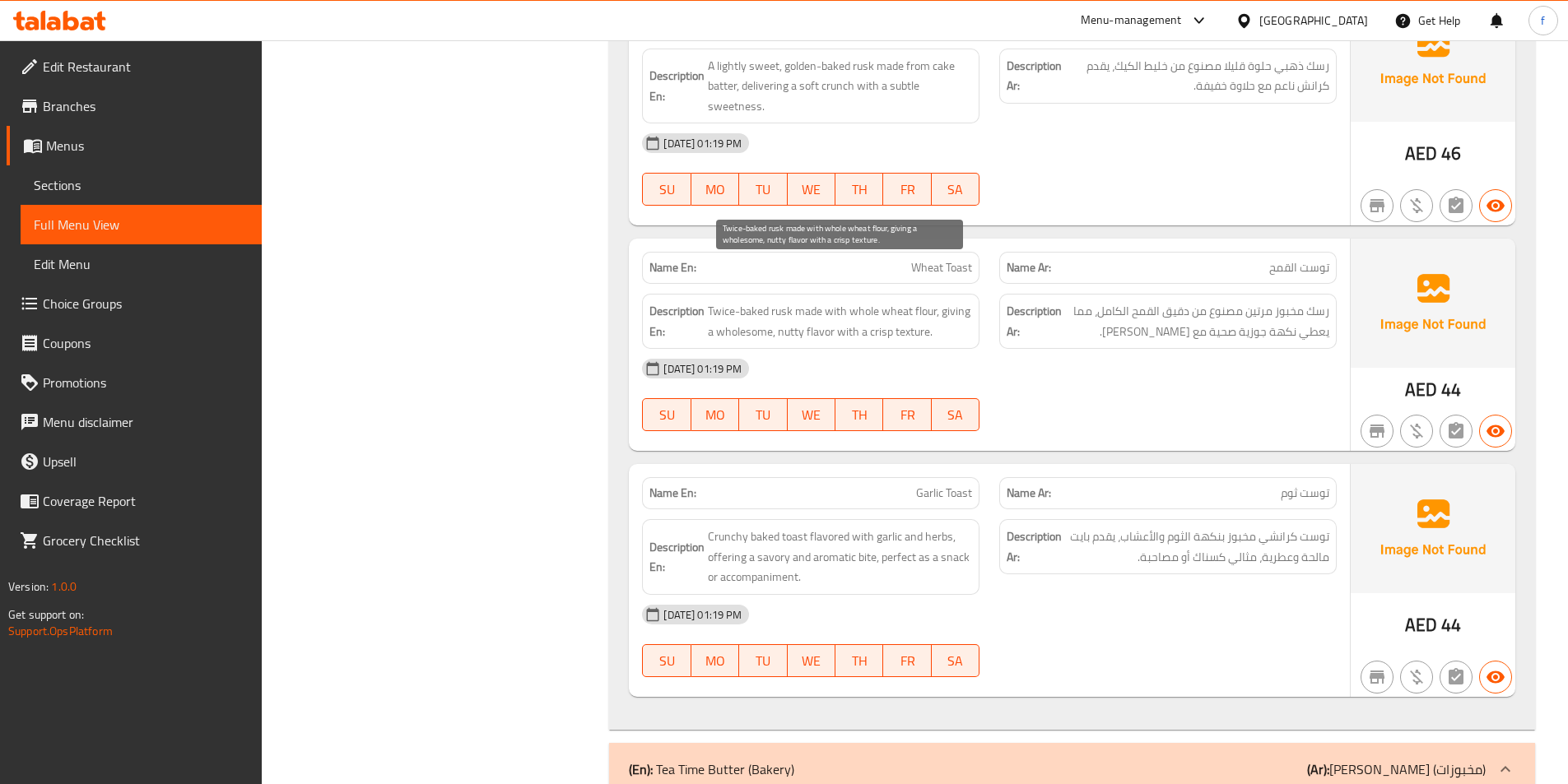
click at [719, 301] on span "Twice-baked rusk made with whole wheat flour, giving a wholesome, nutty flavor …" at bounding box center [840, 321] width 264 height 41
click at [812, 301] on span "Twice-baked rusk made with whole wheat flour, giving a wholesome, nutty flavor …" at bounding box center [840, 321] width 264 height 41
click at [843, 301] on span "Twice-baked rusk made with whole wheat flour, giving a wholesome, nutty flavor …" at bounding box center [840, 321] width 264 height 41
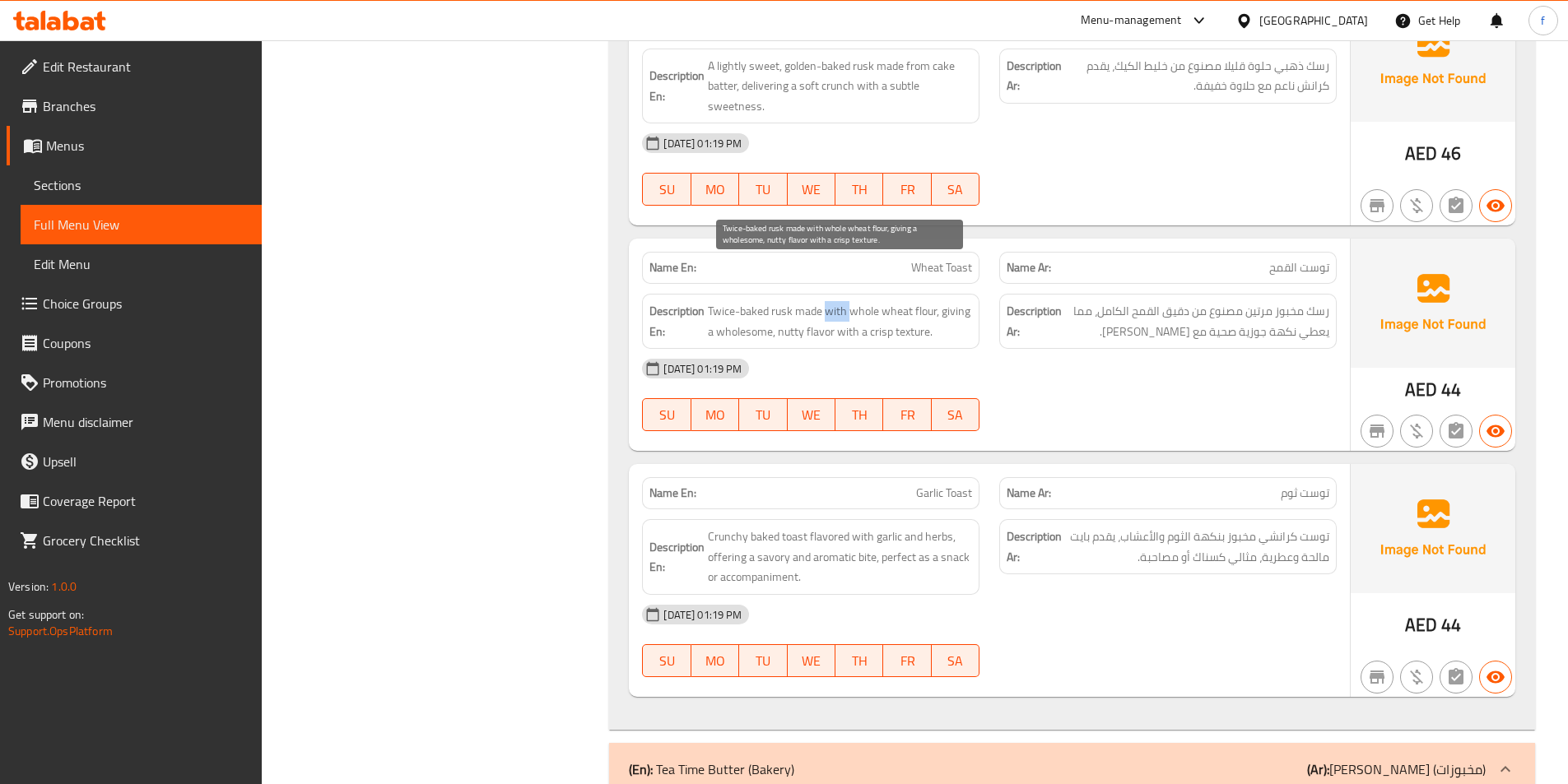
click at [843, 301] on span "Twice-baked rusk made with whole wheat flour, giving a wholesome, nutty flavor …" at bounding box center [840, 321] width 264 height 41
click at [925, 301] on span "Twice-baked rusk made with whole wheat flour, giving a wholesome, nutty flavor …" at bounding box center [840, 321] width 264 height 41
drag, startPoint x: 925, startPoint y: 271, endPoint x: 887, endPoint y: 273, distance: 38.1
click at [914, 301] on span "Twice-baked rusk made with whole wheat flour, giving a wholesome, nutty flavor …" at bounding box center [840, 321] width 264 height 41
click at [896, 301] on span "Twice-baked rusk made with whole wheat flour, giving a wholesome, nutty flavor …" at bounding box center [840, 321] width 264 height 41
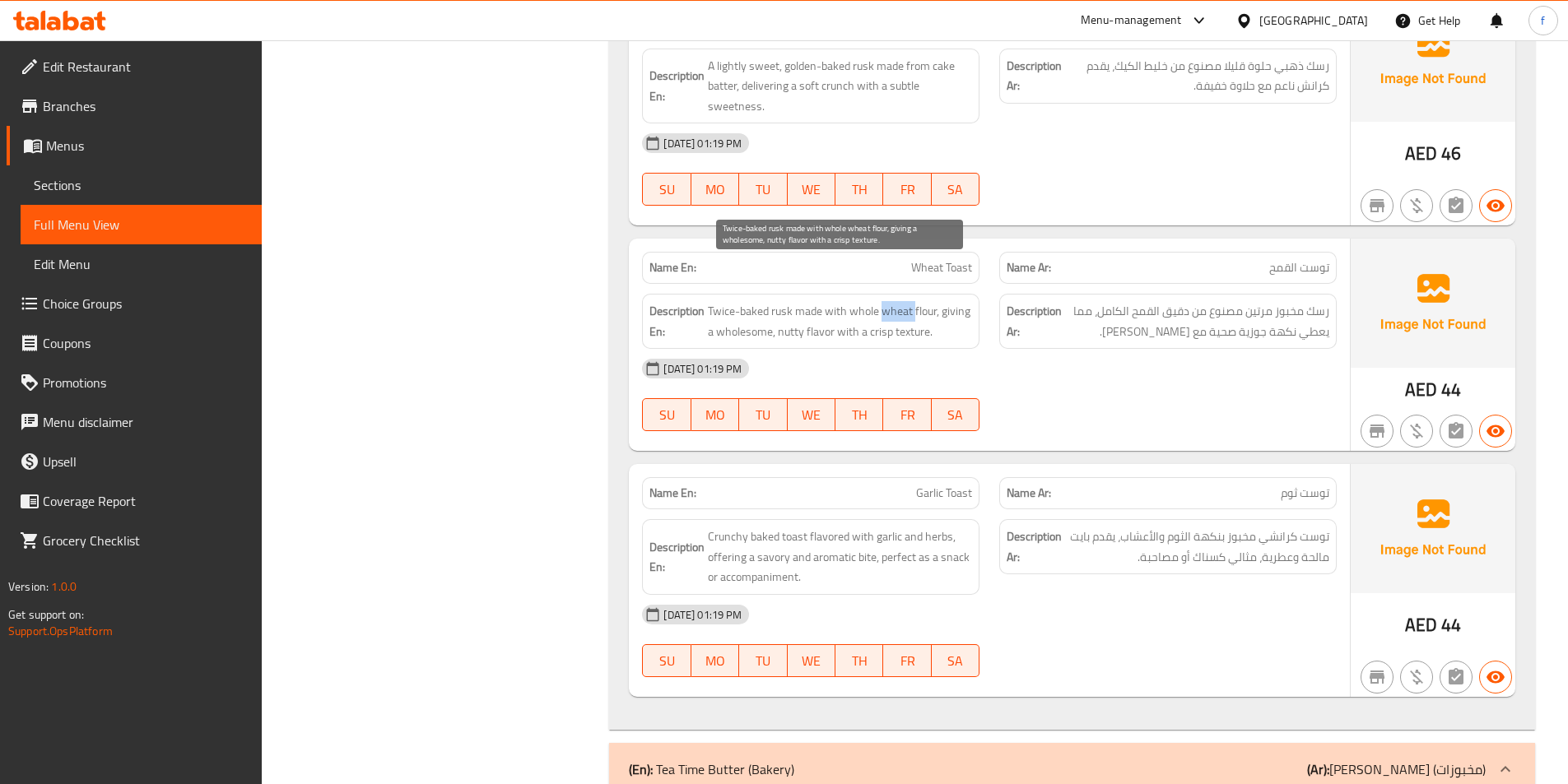
drag, startPoint x: 896, startPoint y: 273, endPoint x: 878, endPoint y: 273, distance: 18.0
click at [895, 301] on span "Twice-baked rusk made with whole wheat flour, giving a wholesome, nutty flavor …" at bounding box center [840, 321] width 264 height 41
click at [878, 301] on span "Twice-baked rusk made with whole wheat flour, giving a wholesome, nutty flavor …" at bounding box center [840, 321] width 264 height 41
click at [957, 301] on span "Twice-baked rusk made with whole wheat flour, giving a wholesome, nutty flavor …" at bounding box center [840, 321] width 264 height 41
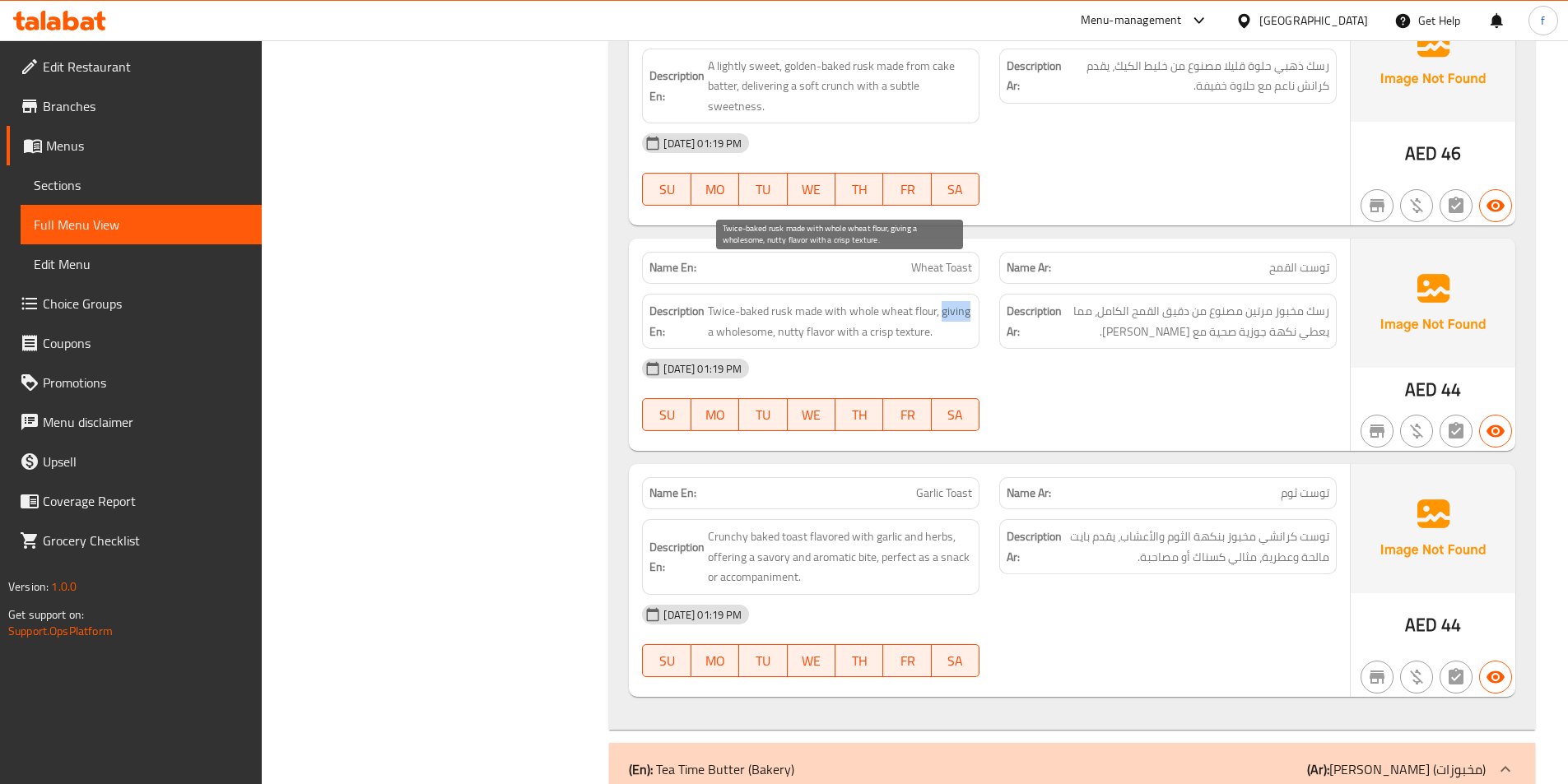
click at [957, 301] on span "Twice-baked rusk made with whole wheat flour, giving a wholesome, nutty flavor …" at bounding box center [840, 321] width 264 height 41
click at [822, 301] on span "Twice-baked rusk made with whole wheat flour, giving a wholesome, nutty flavor …" at bounding box center [840, 321] width 264 height 41
click at [792, 301] on span "Twice-baked rusk made with whole wheat flour, giving a wholesome, nutty flavor …" at bounding box center [840, 321] width 264 height 41
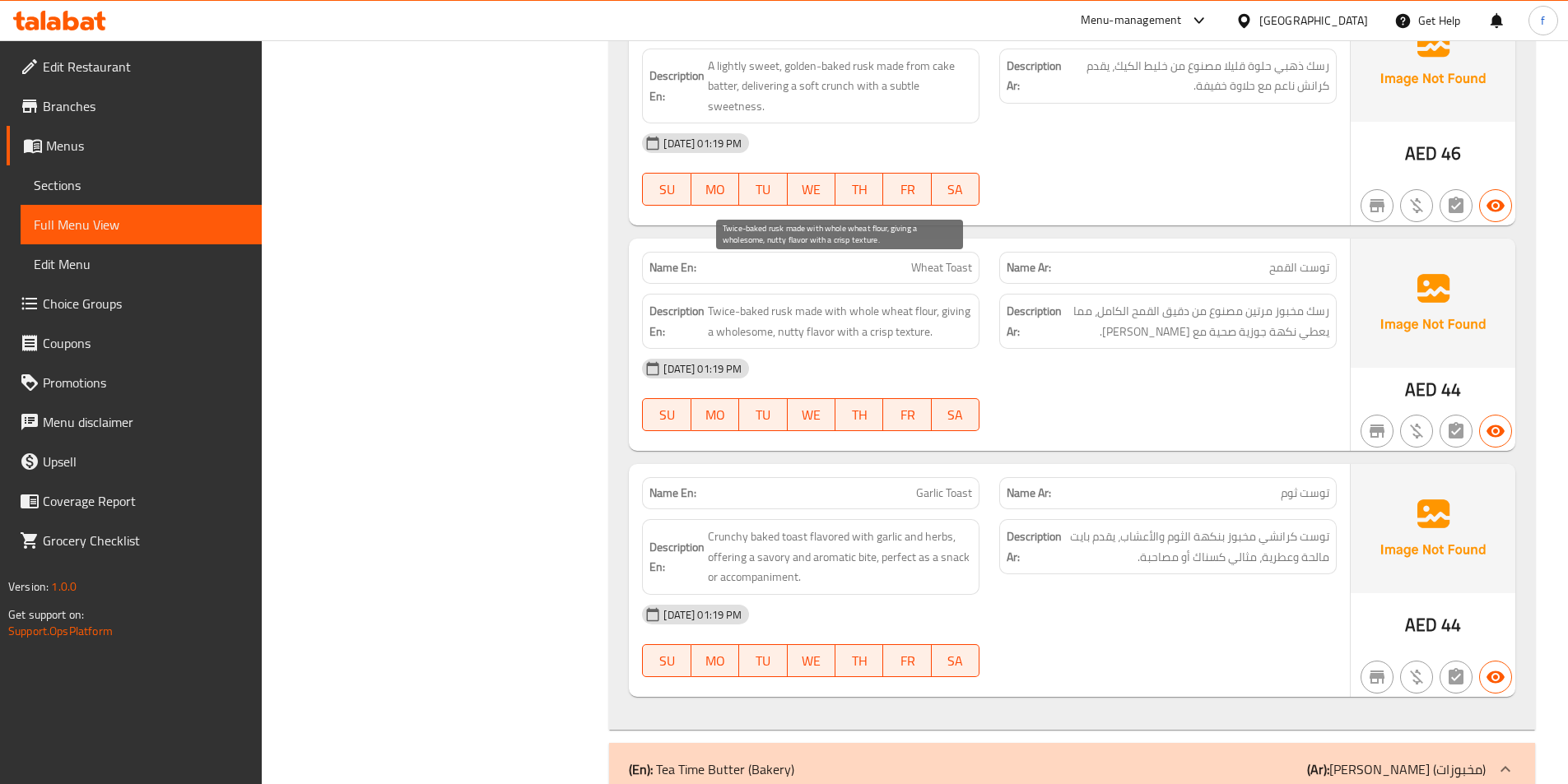
click at [754, 301] on span "Twice-baked rusk made with whole wheat flour, giving a wholesome, nutty flavor …" at bounding box center [840, 321] width 264 height 41
click at [911, 301] on span "Twice-baked rusk made with whole wheat flour, giving a wholesome, nutty flavor …" at bounding box center [840, 321] width 264 height 41
click at [879, 301] on span "Twice-baked rusk made with whole wheat flour, giving a wholesome, nutty flavor …" at bounding box center [840, 321] width 264 height 41
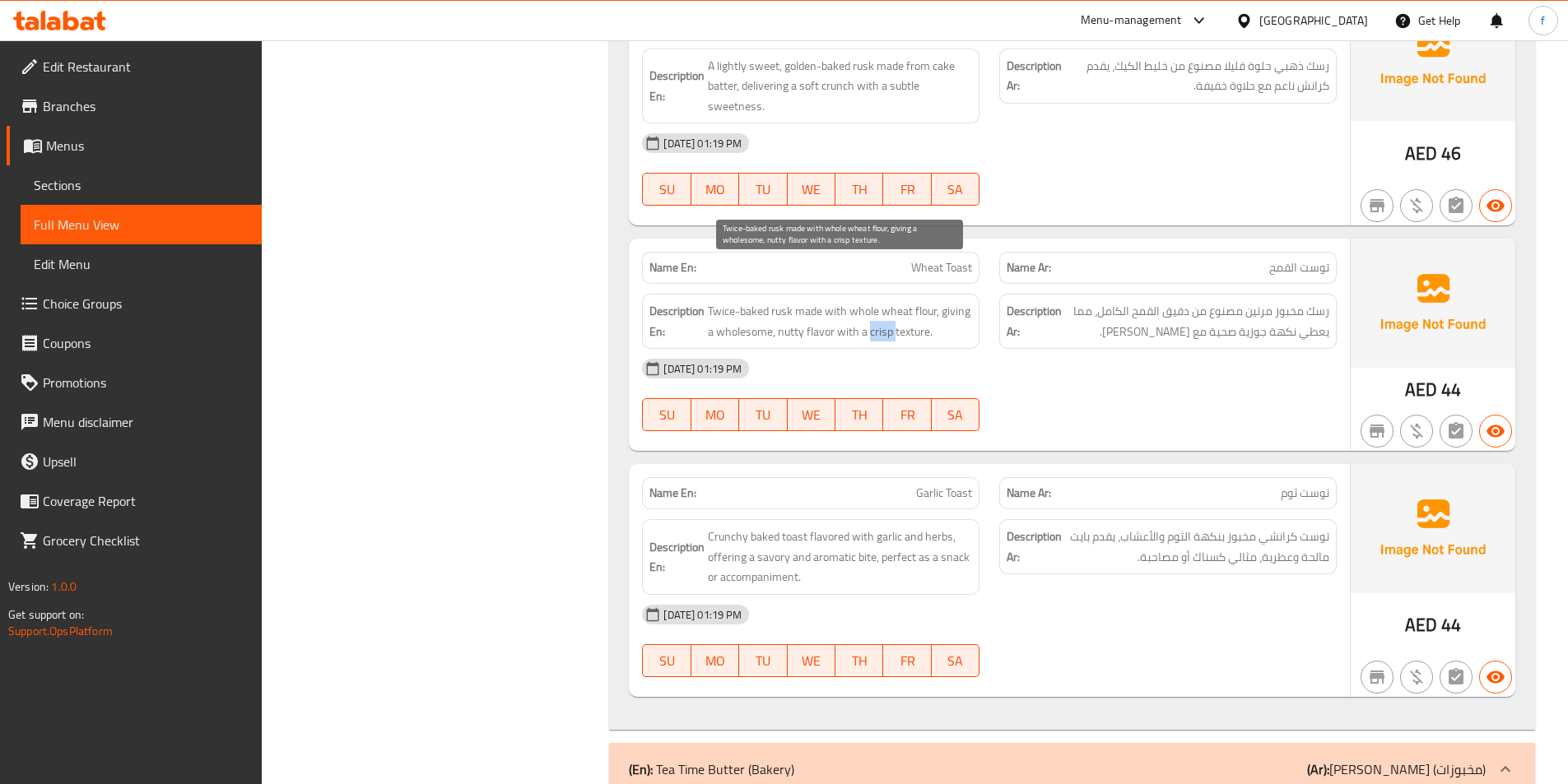
click at [879, 301] on span "Twice-baked rusk made with whole wheat flour, giving a wholesome, nutty flavor …" at bounding box center [840, 321] width 264 height 41
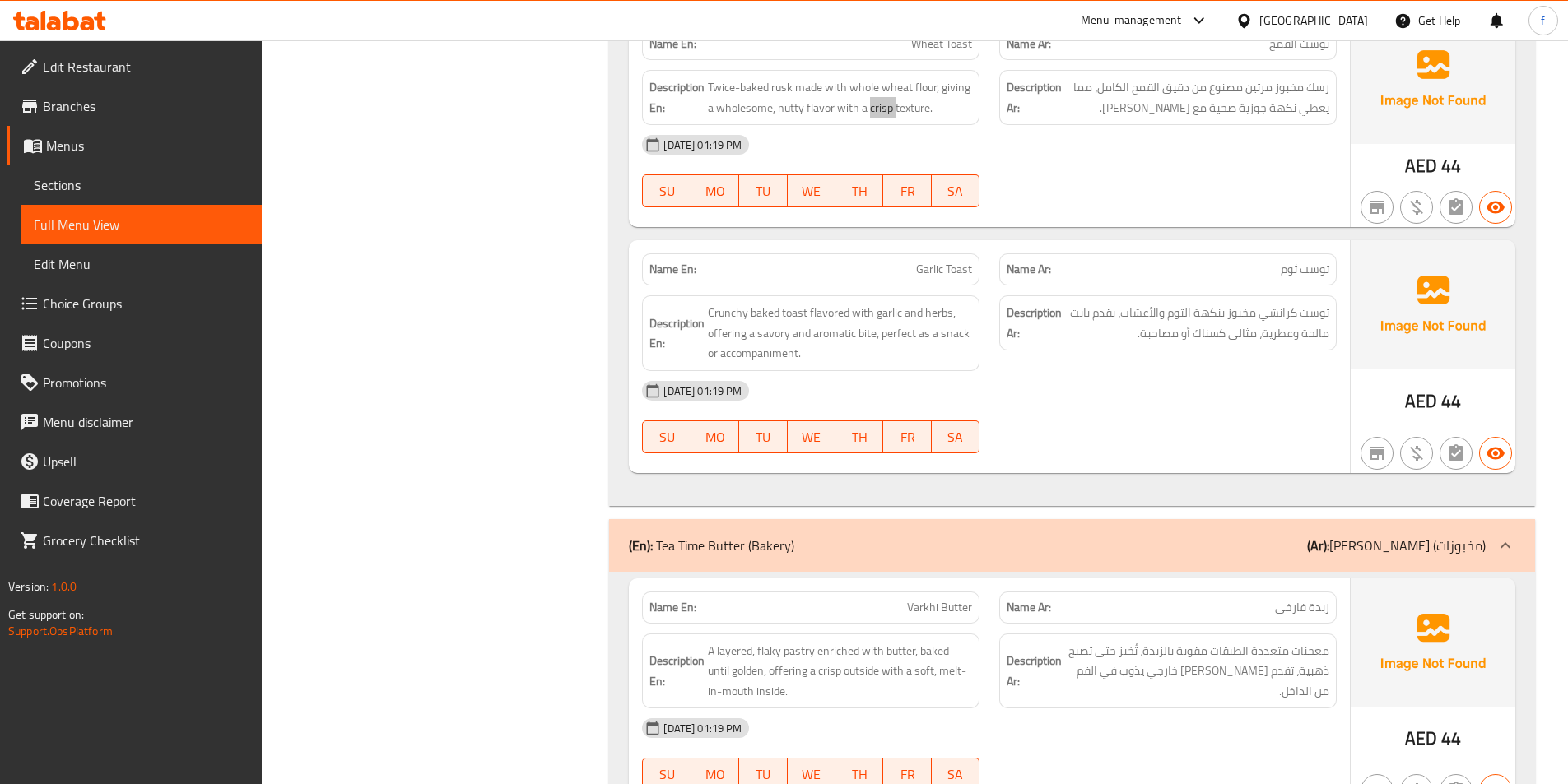
scroll to position [2551, 0]
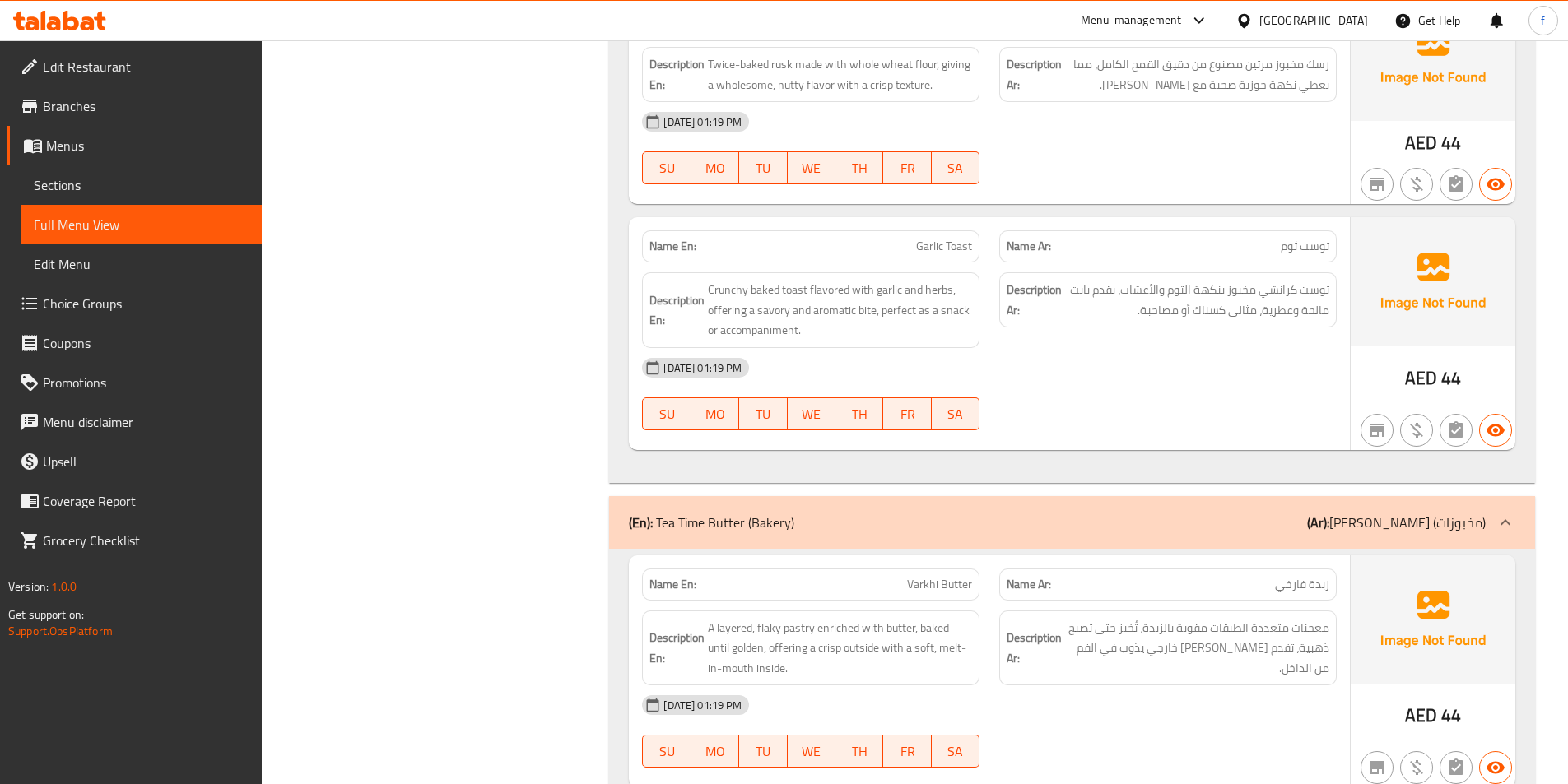
click at [952, 238] on span "Garlic Toast" at bounding box center [944, 246] width 56 height 17
click at [795, 280] on span "Crunchy baked toast flavored with garlic and herbs, offering a savory and aroma…" at bounding box center [840, 310] width 264 height 60
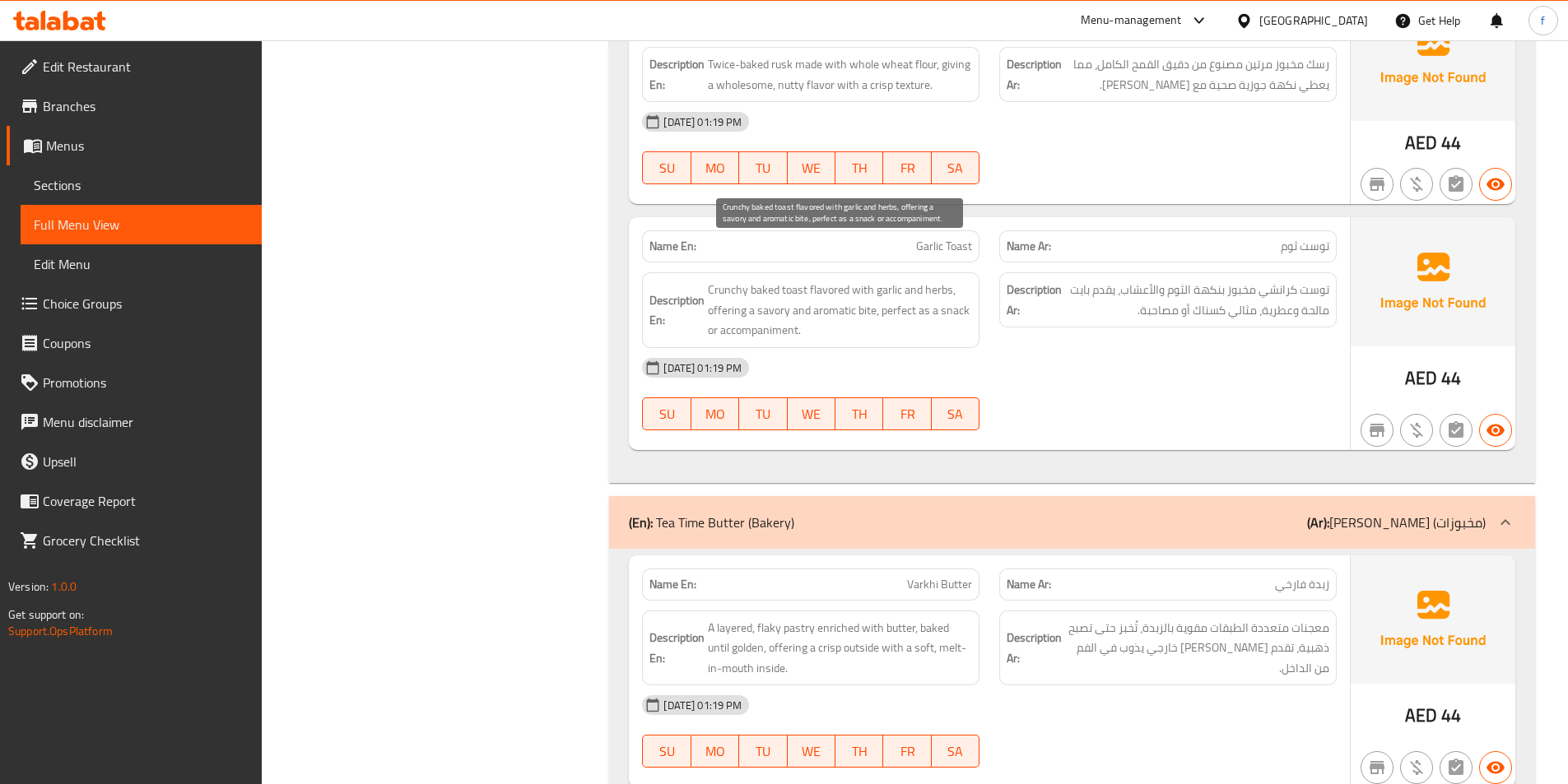
click at [726, 280] on span "Crunchy baked toast flavored with garlic and herbs, offering a savory and aroma…" at bounding box center [840, 310] width 264 height 60
drag, startPoint x: 726, startPoint y: 249, endPoint x: 753, endPoint y: 249, distance: 27.0
click at [728, 280] on span "Crunchy baked toast flavored with garlic and herbs, offering a savory and aroma…" at bounding box center [840, 310] width 264 height 60
click at [753, 280] on span "Crunchy baked toast flavored with garlic and herbs, offering a savory and aroma…" at bounding box center [840, 310] width 264 height 60
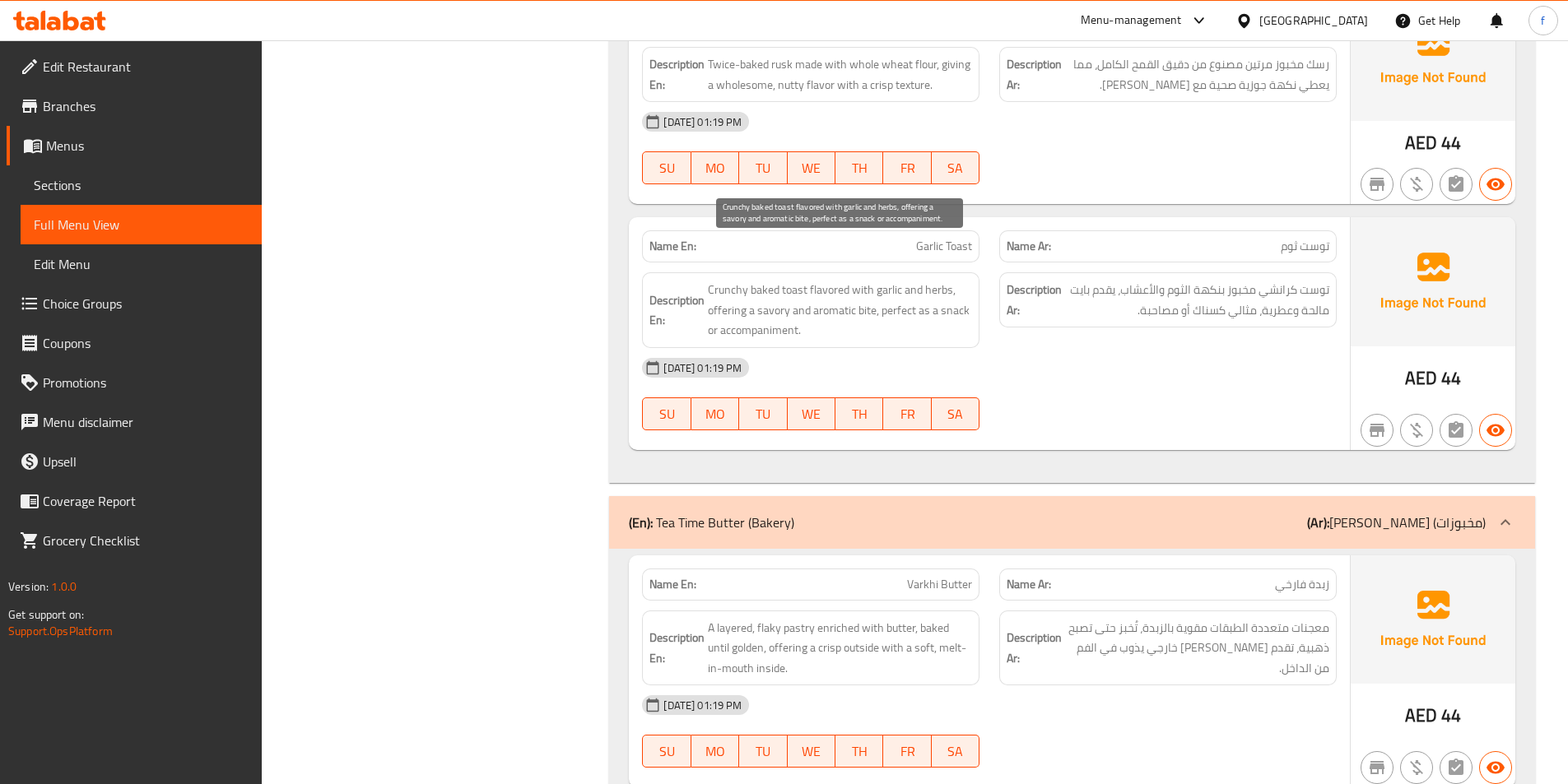
click at [834, 280] on span "Crunchy baked toast flavored with garlic and herbs, offering a savory and aroma…" at bounding box center [840, 310] width 264 height 60
click at [861, 280] on span "Crunchy baked toast flavored with garlic and herbs, offering a savory and aroma…" at bounding box center [840, 310] width 264 height 60
drag, startPoint x: 861, startPoint y: 246, endPoint x: 844, endPoint y: 246, distance: 17.0
click at [859, 280] on span "Crunchy baked toast flavored with garlic and herbs, offering a savory and aroma…" at bounding box center [840, 310] width 264 height 60
click at [825, 280] on span "Crunchy baked toast flavored with garlic and herbs, offering a savory and aroma…" at bounding box center [840, 310] width 264 height 60
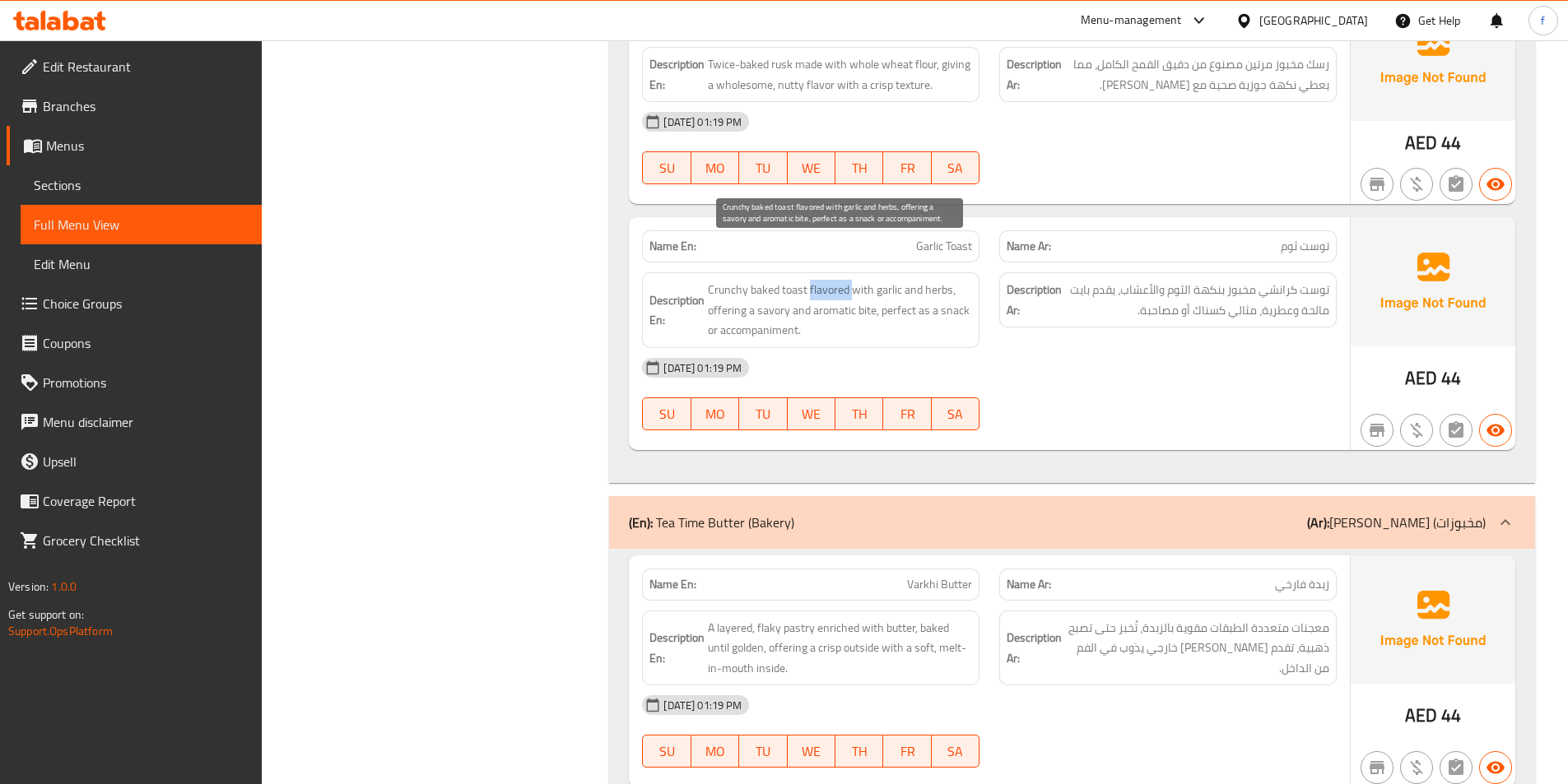
drag, startPoint x: 825, startPoint y: 247, endPoint x: 867, endPoint y: 247, distance: 42.0
click at [844, 280] on span "Crunchy baked toast flavored with garlic and herbs, offering a savory and aroma…" at bounding box center [840, 310] width 264 height 60
click at [874, 280] on span "Crunchy baked toast flavored with garlic and herbs, offering a savory and aroma…" at bounding box center [840, 310] width 264 height 60
click at [876, 280] on span "Crunchy baked toast flavored with garlic and herbs, offering a savory and aroma…" at bounding box center [840, 310] width 264 height 60
click at [886, 280] on span "Crunchy baked toast flavored with garlic and herbs, offering a savory and aroma…" at bounding box center [840, 310] width 264 height 60
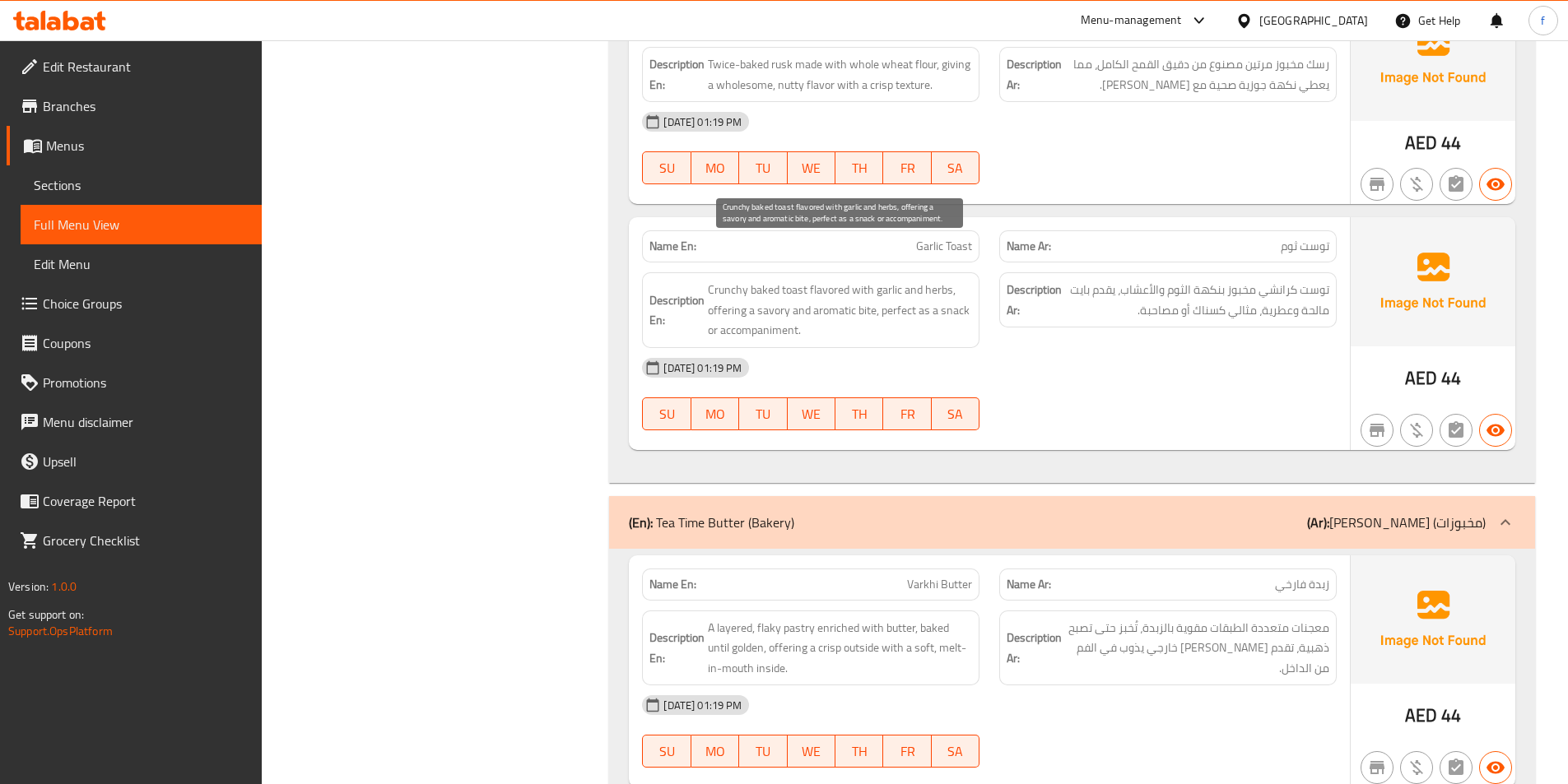
click at [958, 280] on span "Crunchy baked toast flavored with garlic and herbs, offering a savory and aroma…" at bounding box center [840, 310] width 264 height 60
click at [936, 280] on span "Crunchy baked toast flavored with garlic and herbs, offering a savory and aroma…" at bounding box center [840, 310] width 264 height 60
click at [712, 280] on span "Crunchy baked toast flavored with garlic and herbs, offering a savory and aroma…" at bounding box center [840, 310] width 264 height 60
drag, startPoint x: 712, startPoint y: 273, endPoint x: 743, endPoint y: 273, distance: 31.0
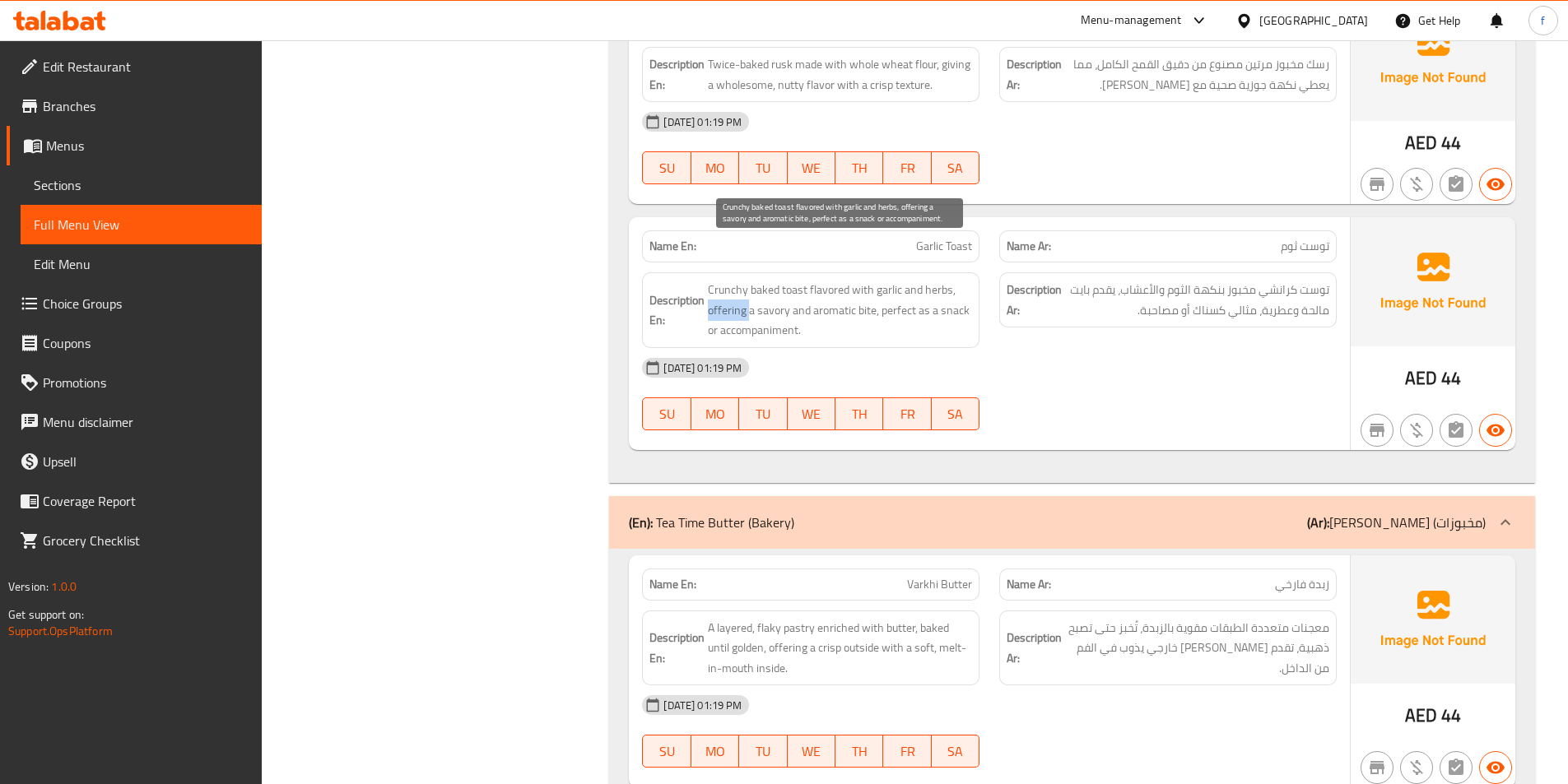
click at [729, 280] on span "Crunchy baked toast flavored with garlic and herbs, offering a savory and aroma…" at bounding box center [840, 310] width 264 height 60
click at [877, 280] on span "Crunchy baked toast flavored with garlic and herbs, offering a savory and aroma…" at bounding box center [840, 310] width 264 height 60
click at [833, 280] on span "Crunchy baked toast flavored with garlic and herbs, offering a savory and aroma…" at bounding box center [840, 310] width 264 height 60
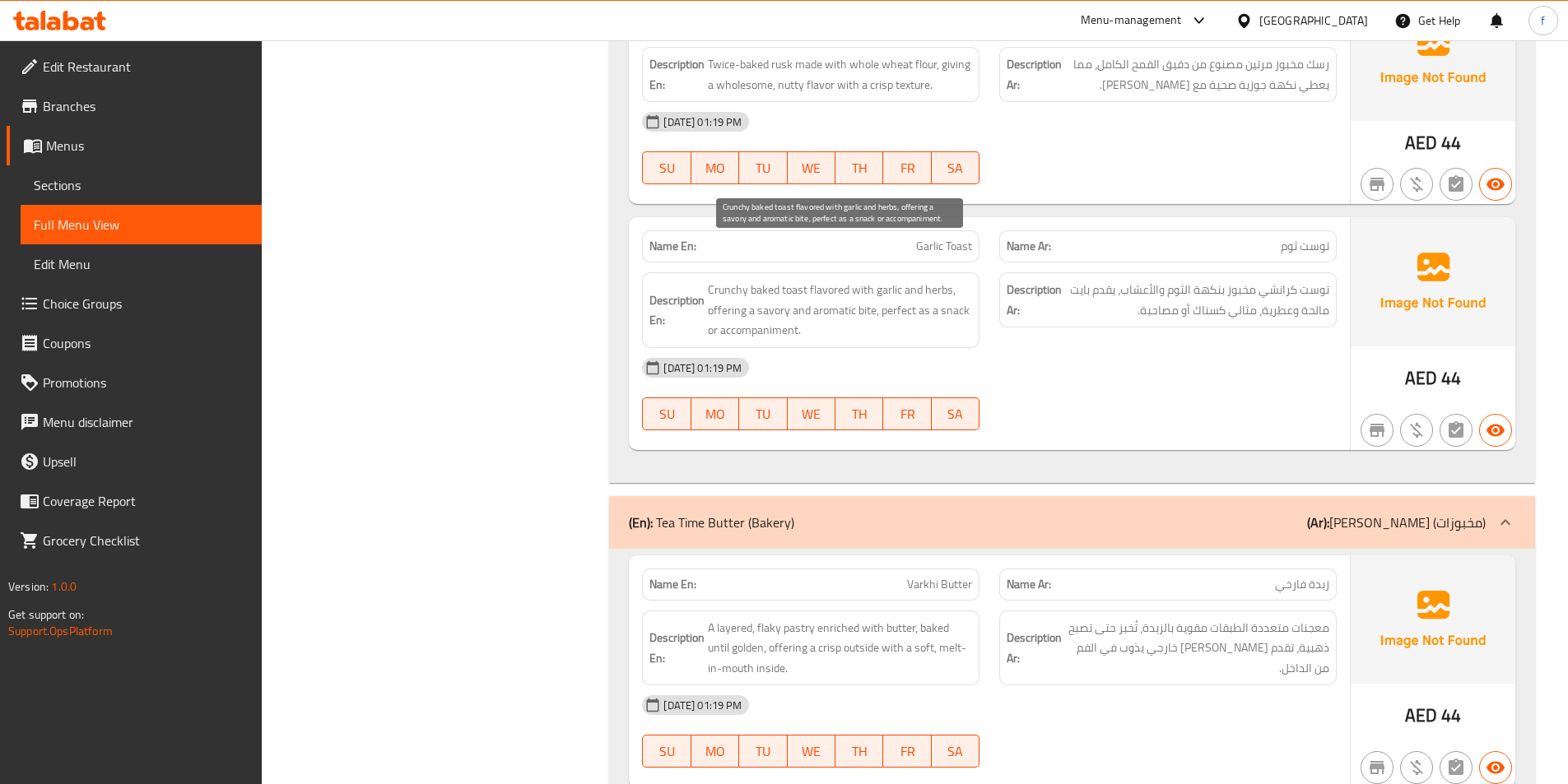
click at [774, 280] on span "Crunchy baked toast flavored with garlic and herbs, offering a savory and aroma…" at bounding box center [840, 310] width 264 height 60
click at [896, 280] on span "Crunchy baked toast flavored with garlic and herbs, offering a savory and aroma…" at bounding box center [840, 310] width 264 height 60
click at [948, 280] on span "Crunchy baked toast flavored with garlic and herbs, offering a savory and aroma…" at bounding box center [840, 310] width 264 height 60
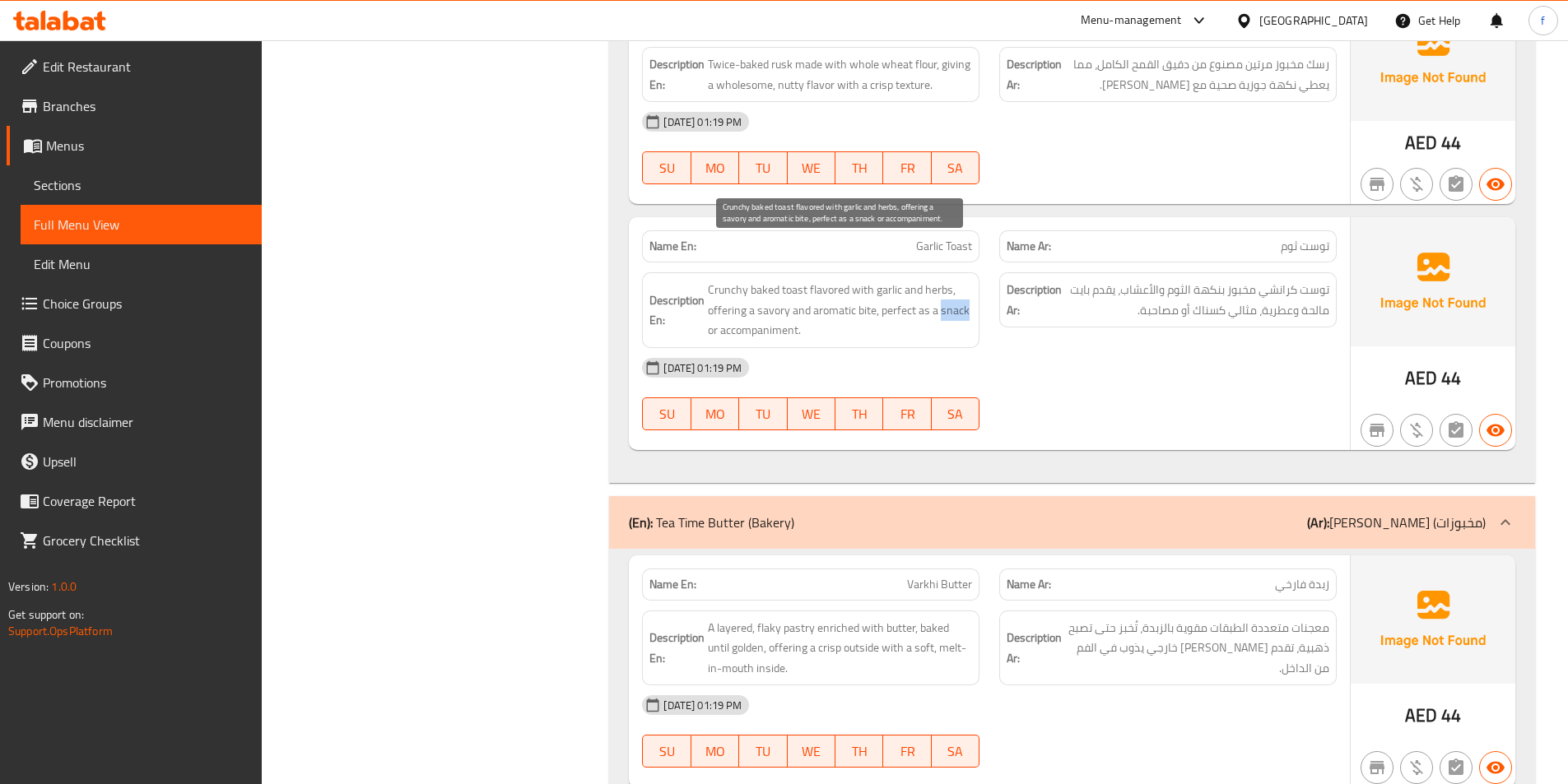
click at [949, 280] on span "Crunchy baked toast flavored with garlic and herbs, offering a savory and aroma…" at bounding box center [840, 310] width 264 height 60
click at [747, 292] on span "Crunchy baked toast flavored with garlic and herbs, offering a savory and aroma…" at bounding box center [840, 310] width 264 height 60
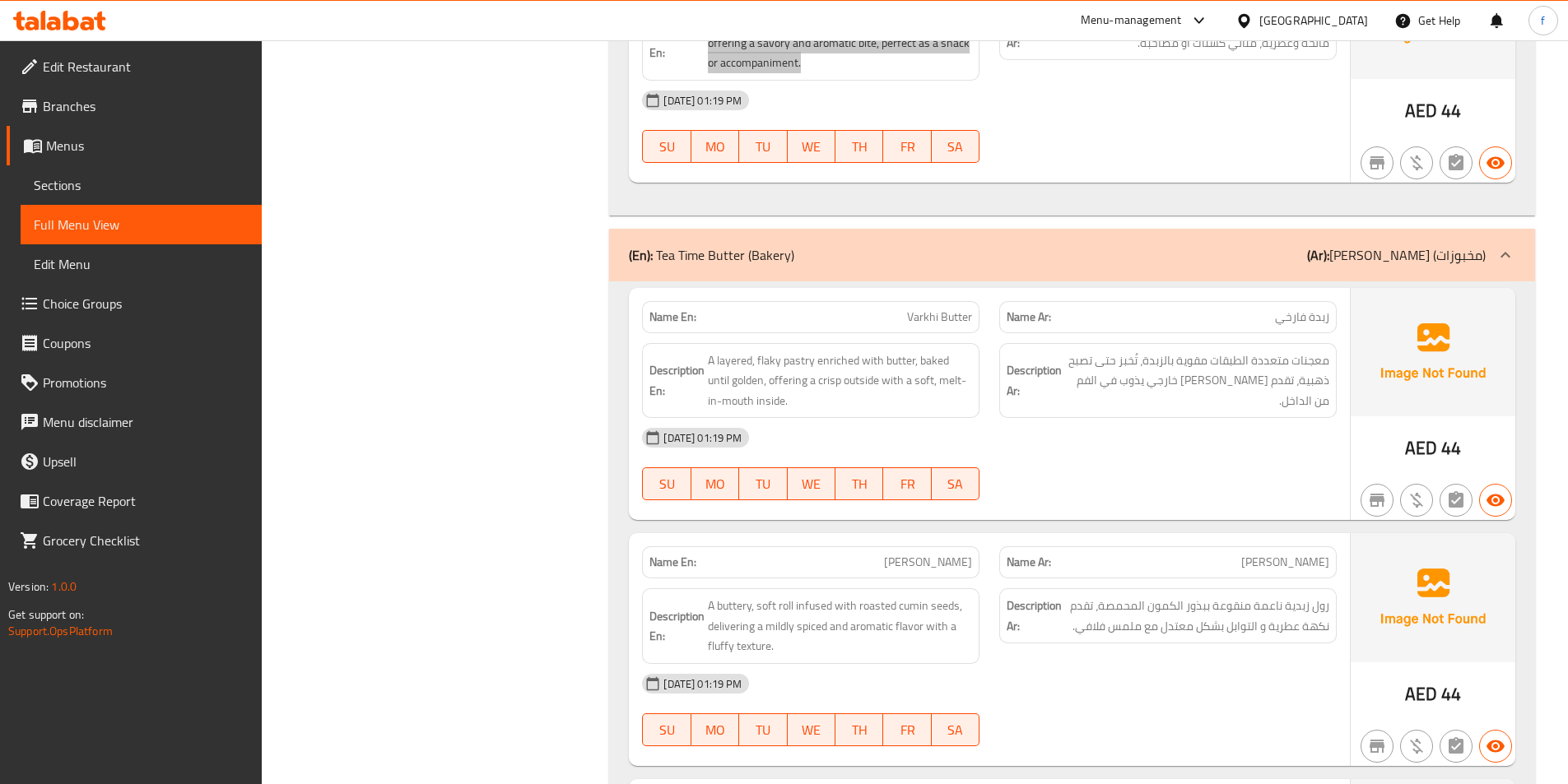
scroll to position [2881, 0]
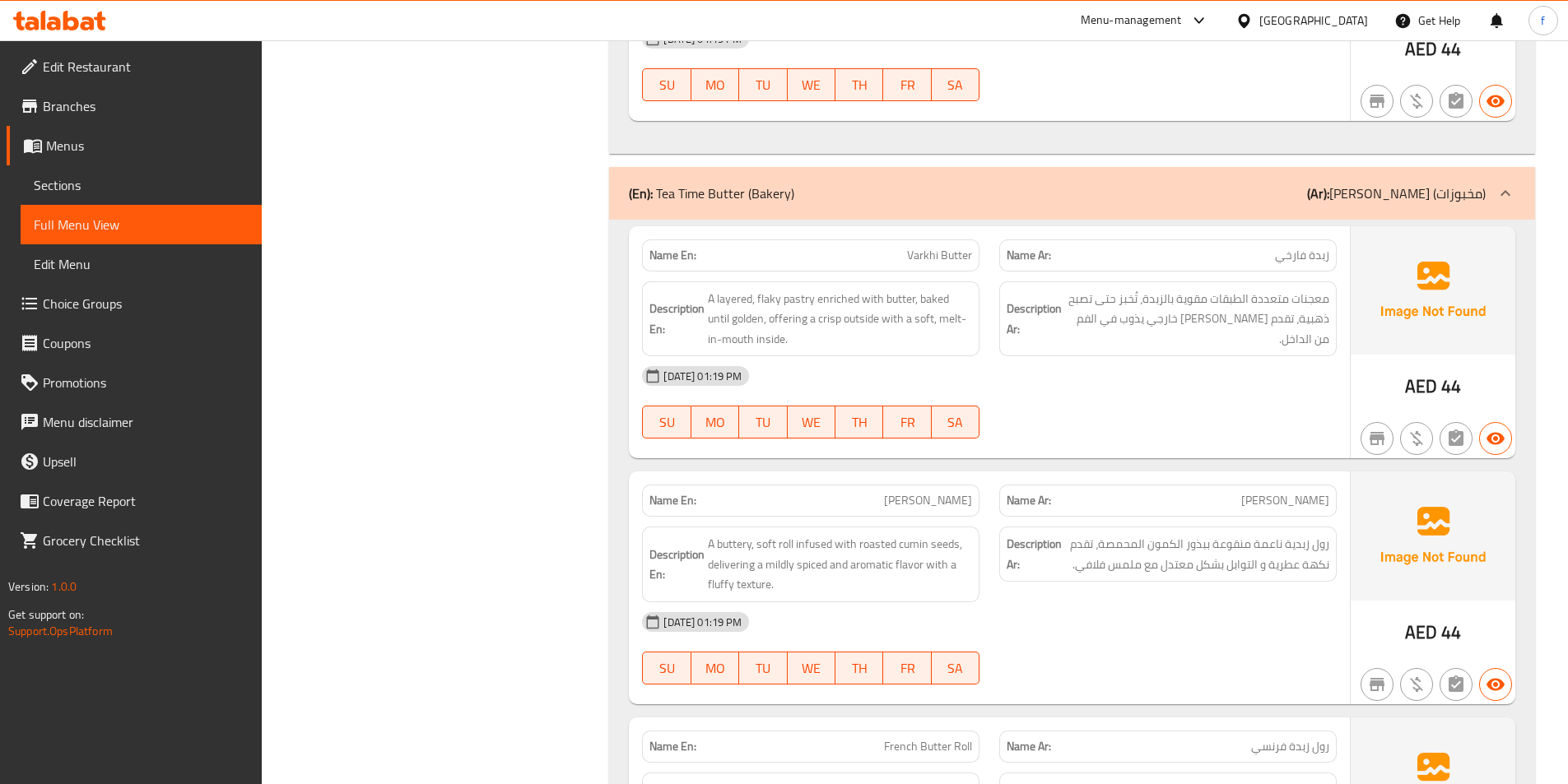
click at [939, 247] on span "Varkhi Butter" at bounding box center [939, 255] width 65 height 17
click at [791, 289] on span "A layered, flaky pastry enriched with butter, baked until golden, offering a cr…" at bounding box center [840, 319] width 264 height 60
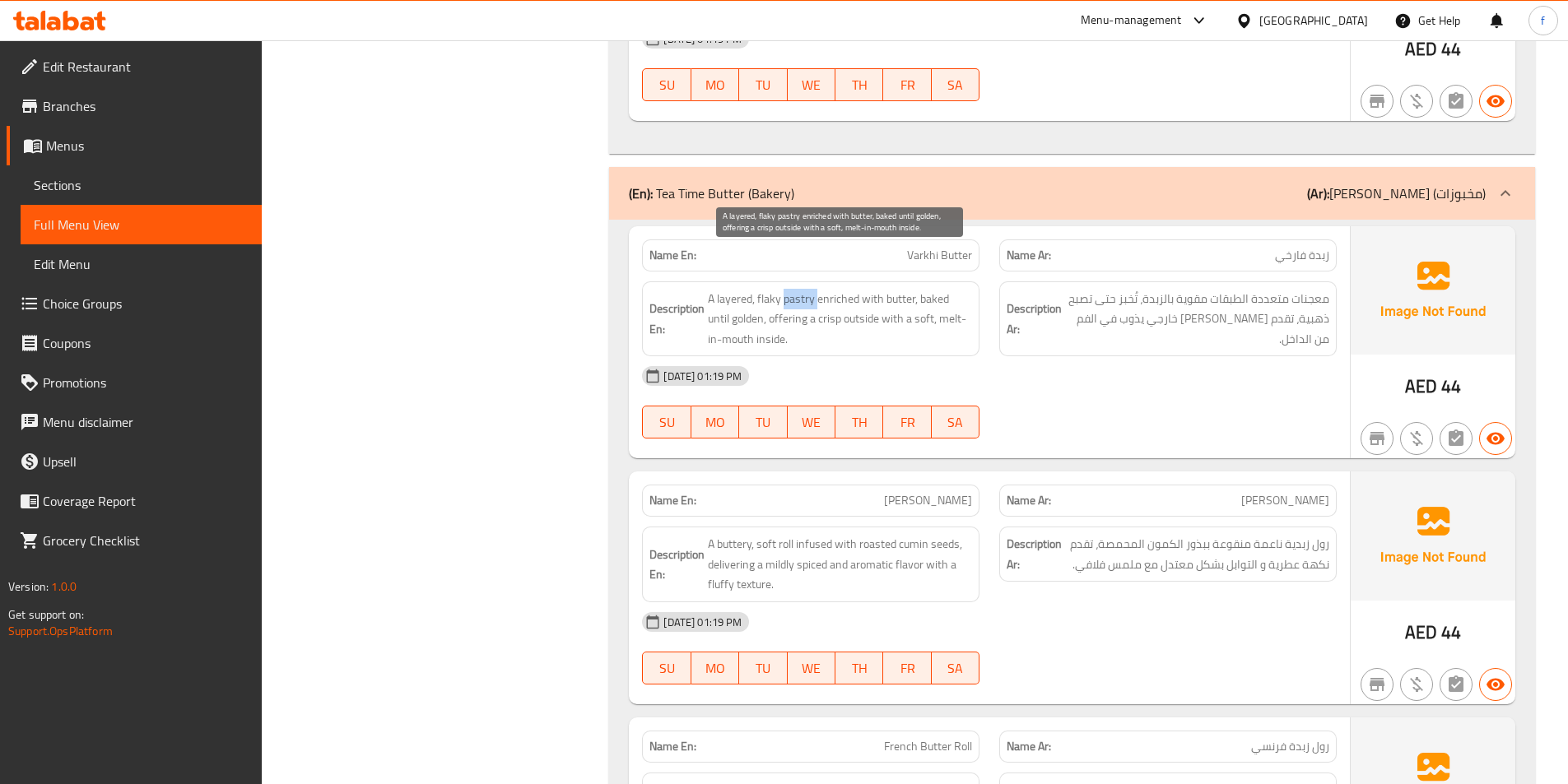
click at [791, 289] on span "A layered, flaky pastry enriched with butter, baked until golden, offering a cr…" at bounding box center [840, 319] width 264 height 60
click at [730, 289] on span "A layered, flaky pastry enriched with butter, baked until golden, offering a cr…" at bounding box center [840, 319] width 264 height 60
click at [728, 289] on span "A layered, flaky pastry enriched with butter, baked until golden, offering a cr…" at bounding box center [840, 319] width 264 height 60
drag, startPoint x: 728, startPoint y: 255, endPoint x: 814, endPoint y: 261, distance: 86.2
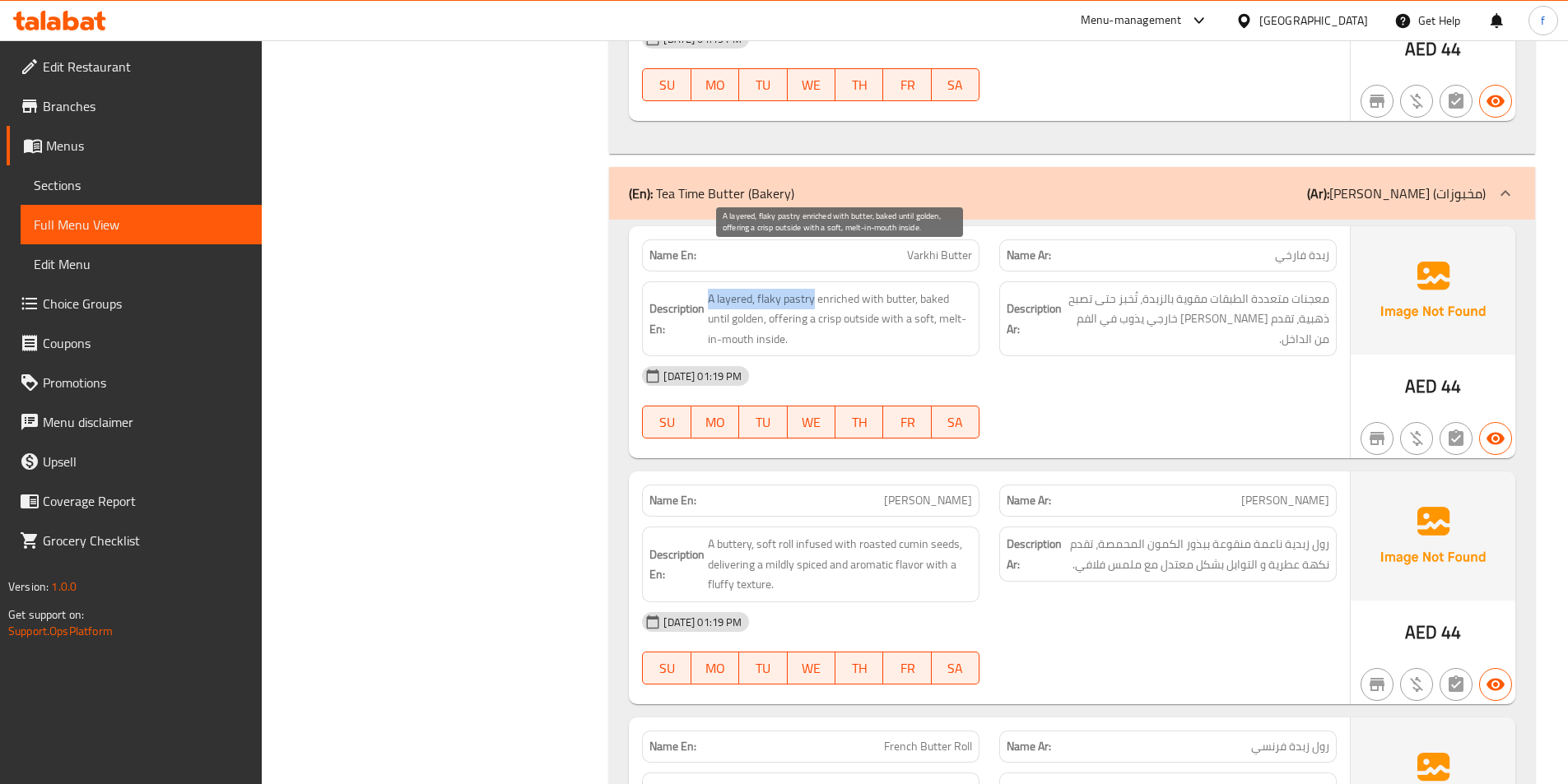
click at [814, 289] on span "A layered, flaky pastry enriched with butter, baked until golden, offering a cr…" at bounding box center [840, 319] width 264 height 60
click at [795, 289] on span "A layered, flaky pastry enriched with butter, baked until golden, offering a cr…" at bounding box center [840, 319] width 264 height 60
click at [733, 289] on span "A layered, flaky pastry enriched with butter, baked until golden, offering a cr…" at bounding box center [840, 319] width 264 height 60
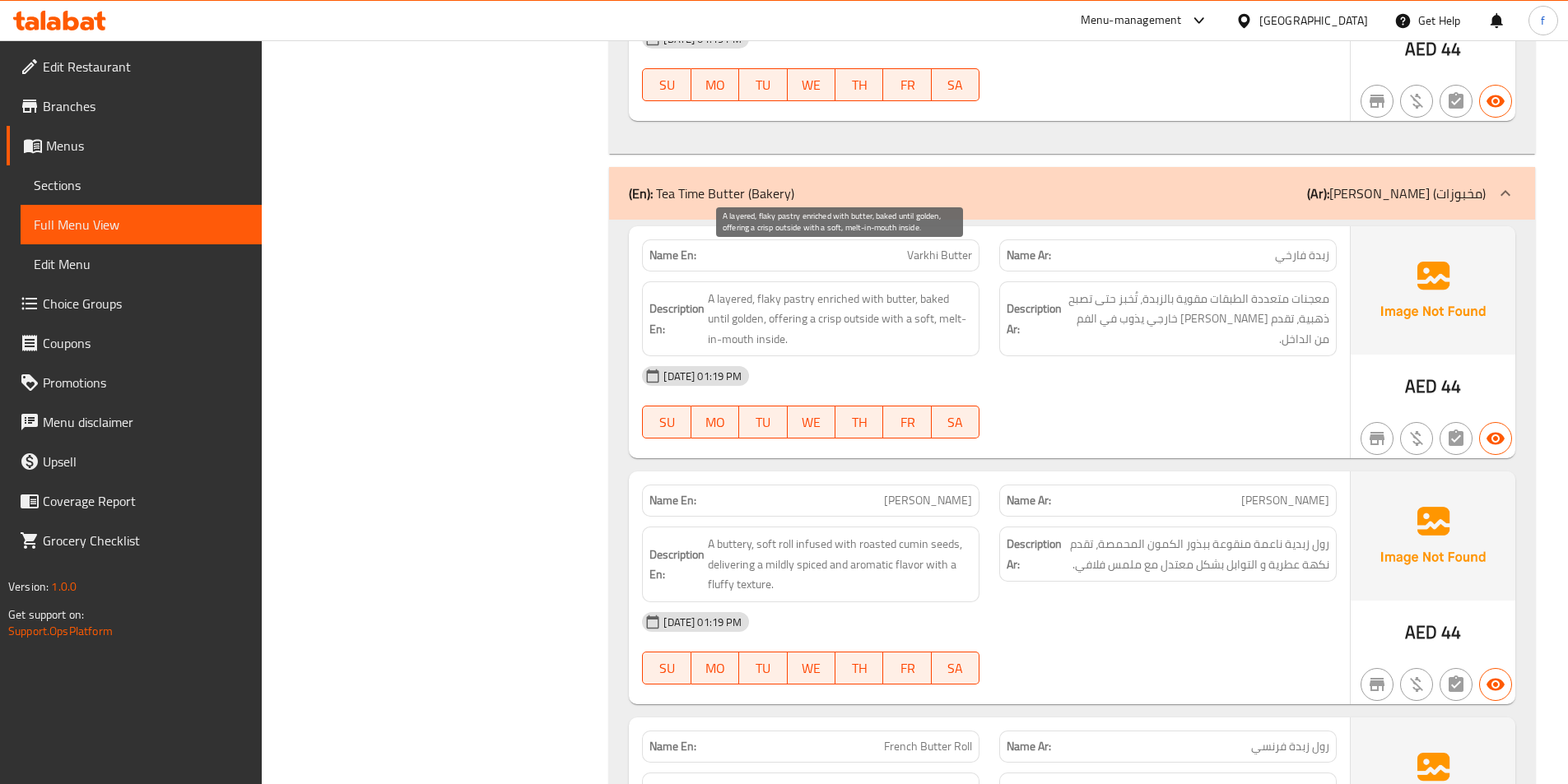
click at [809, 289] on span "A layered, flaky pastry enriched with butter, baked until golden, offering a cr…" at bounding box center [840, 319] width 264 height 60
click at [739, 289] on span "A layered, flaky pastry enriched with butter, baked until golden, offering a cr…" at bounding box center [840, 319] width 264 height 60
drag, startPoint x: 817, startPoint y: 259, endPoint x: 888, endPoint y: 259, distance: 71.0
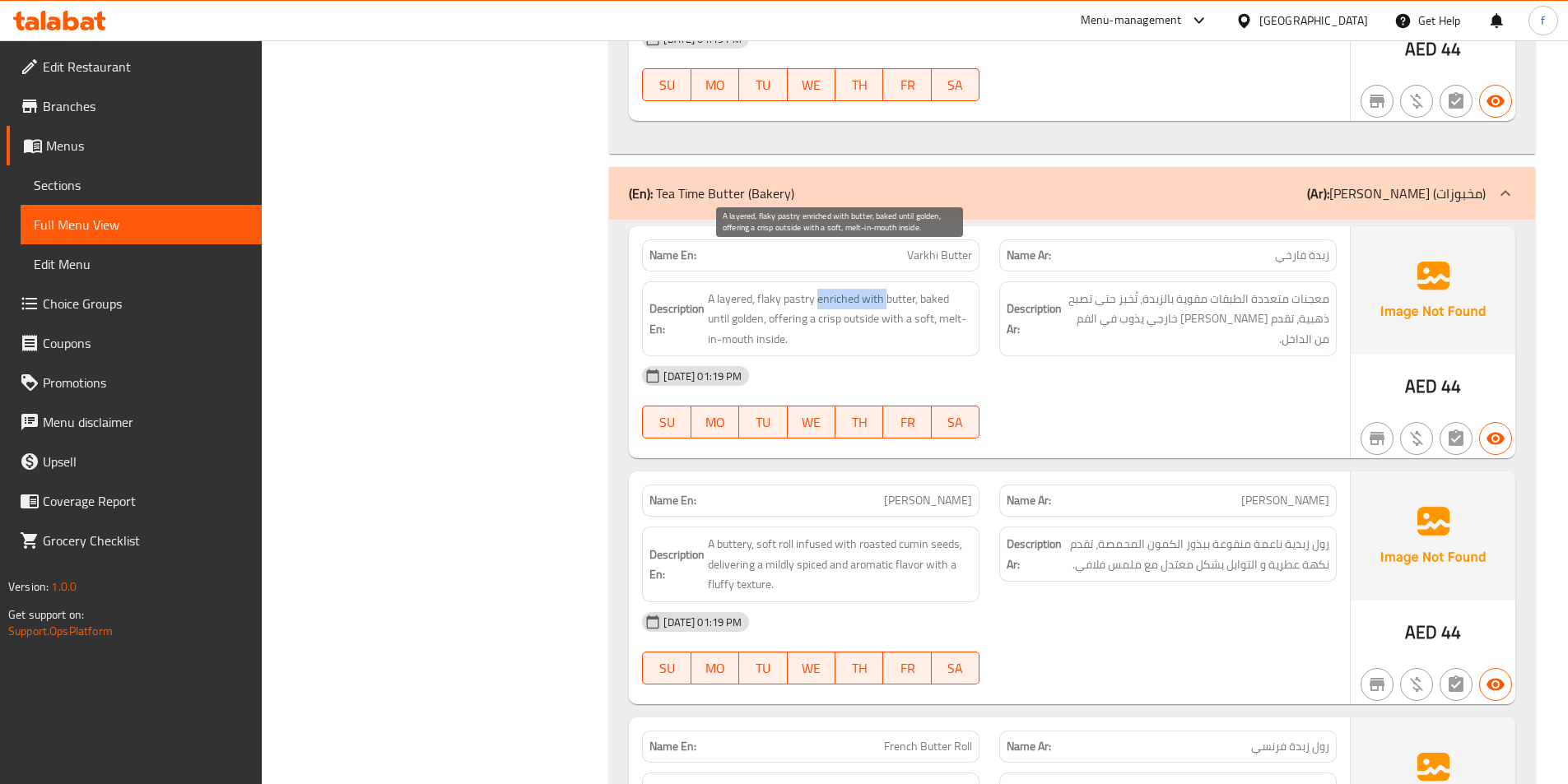
click at [888, 289] on span "A layered, flaky pastry enriched with butter, baked until golden, offering a cr…" at bounding box center [840, 319] width 264 height 60
click at [938, 247] on span "Varkhi Butter" at bounding box center [939, 255] width 65 height 17
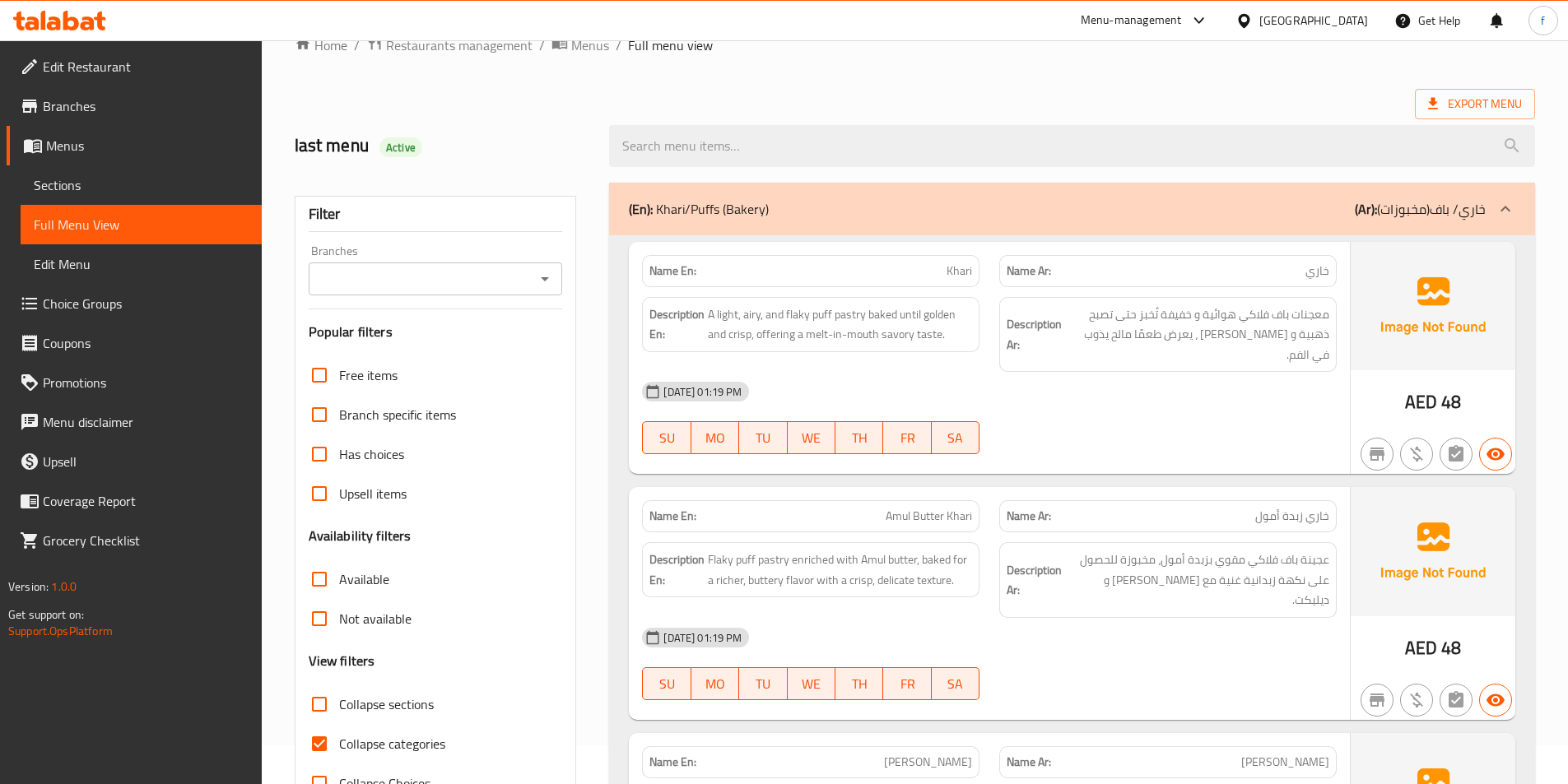
scroll to position [91, 0]
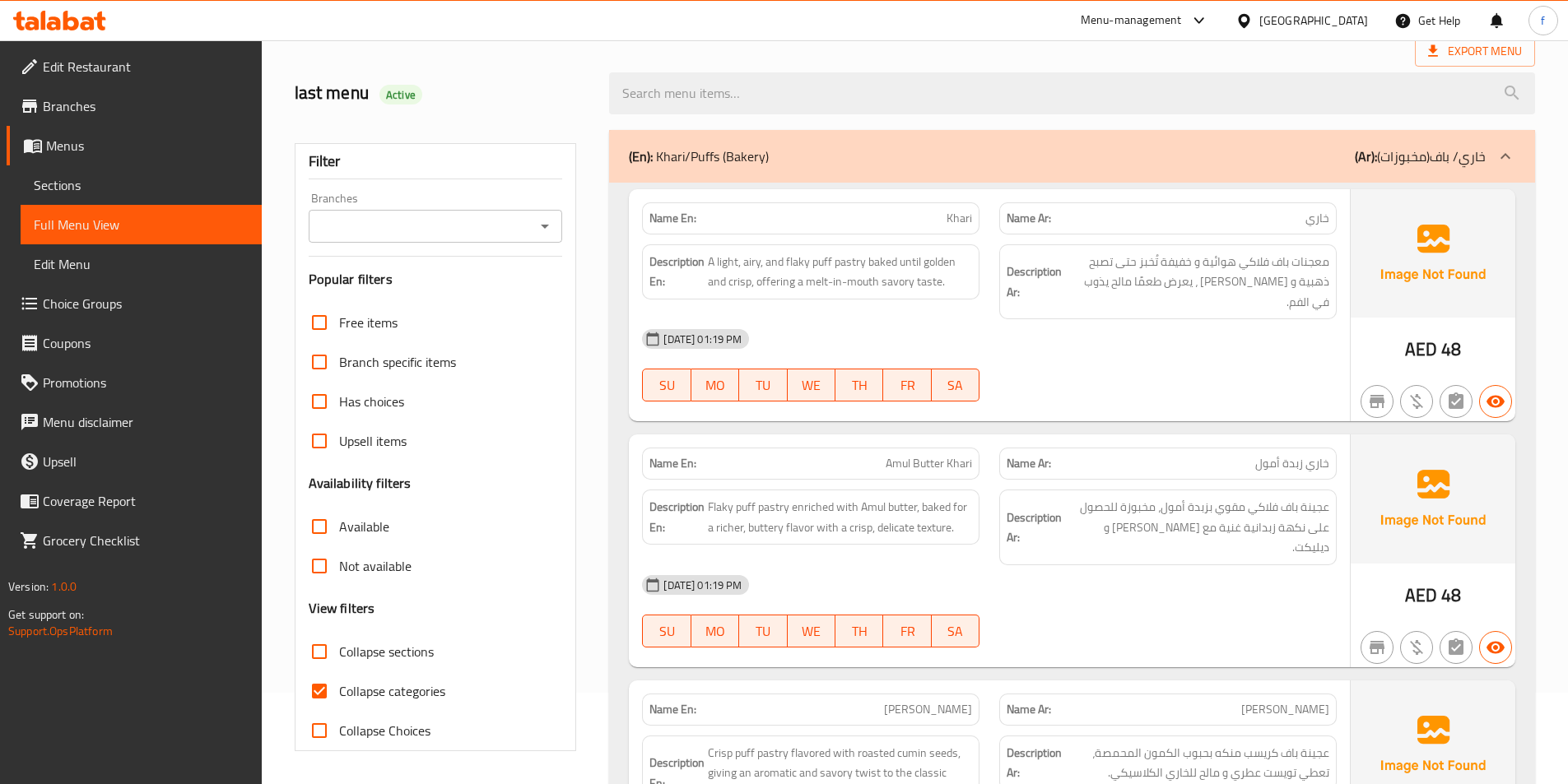
click at [329, 689] on input "Collapse categories" at bounding box center [319, 691] width 40 height 40
checkbox input "false"
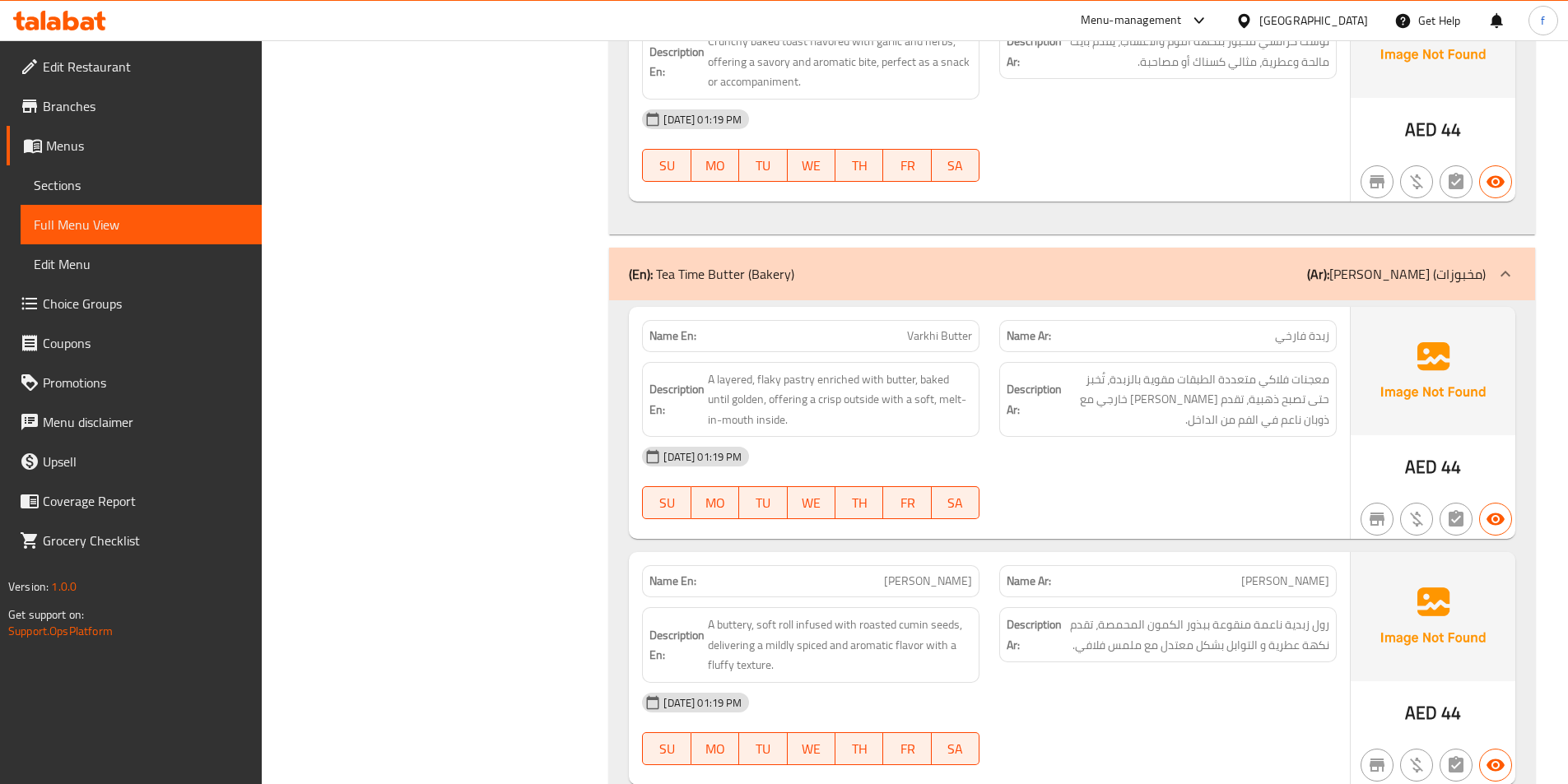
scroll to position [2643, 0]
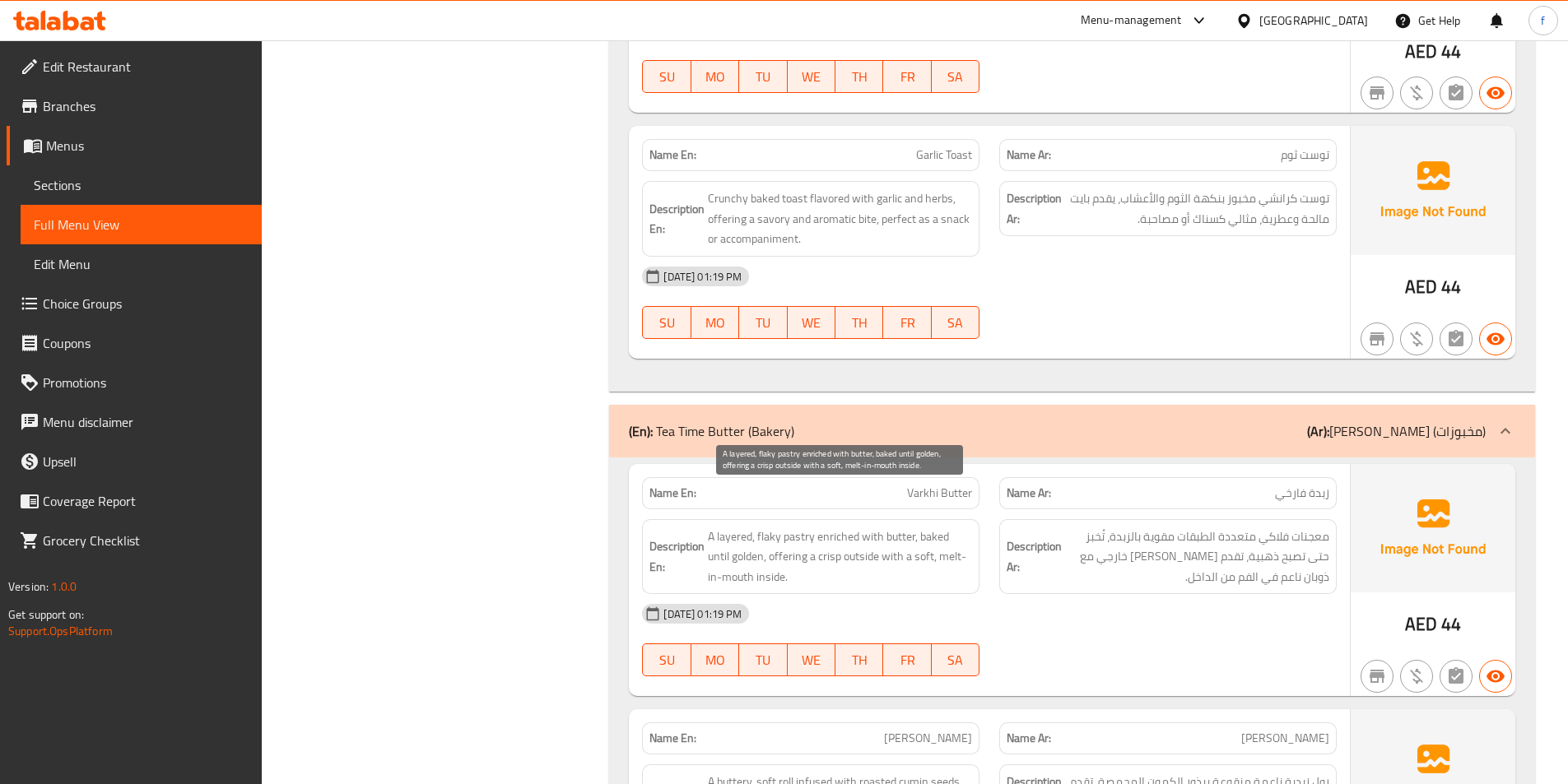
click at [810, 527] on span "A layered, flaky pastry enriched with butter, baked until golden, offering a cr…" at bounding box center [840, 557] width 264 height 60
click at [771, 527] on span "A layered, flaky pastry enriched with butter, baked until golden, offering a cr…" at bounding box center [840, 557] width 264 height 60
click at [729, 527] on span "A layered, flaky pastry enriched with butter, baked until golden, offering a cr…" at bounding box center [840, 557] width 264 height 60
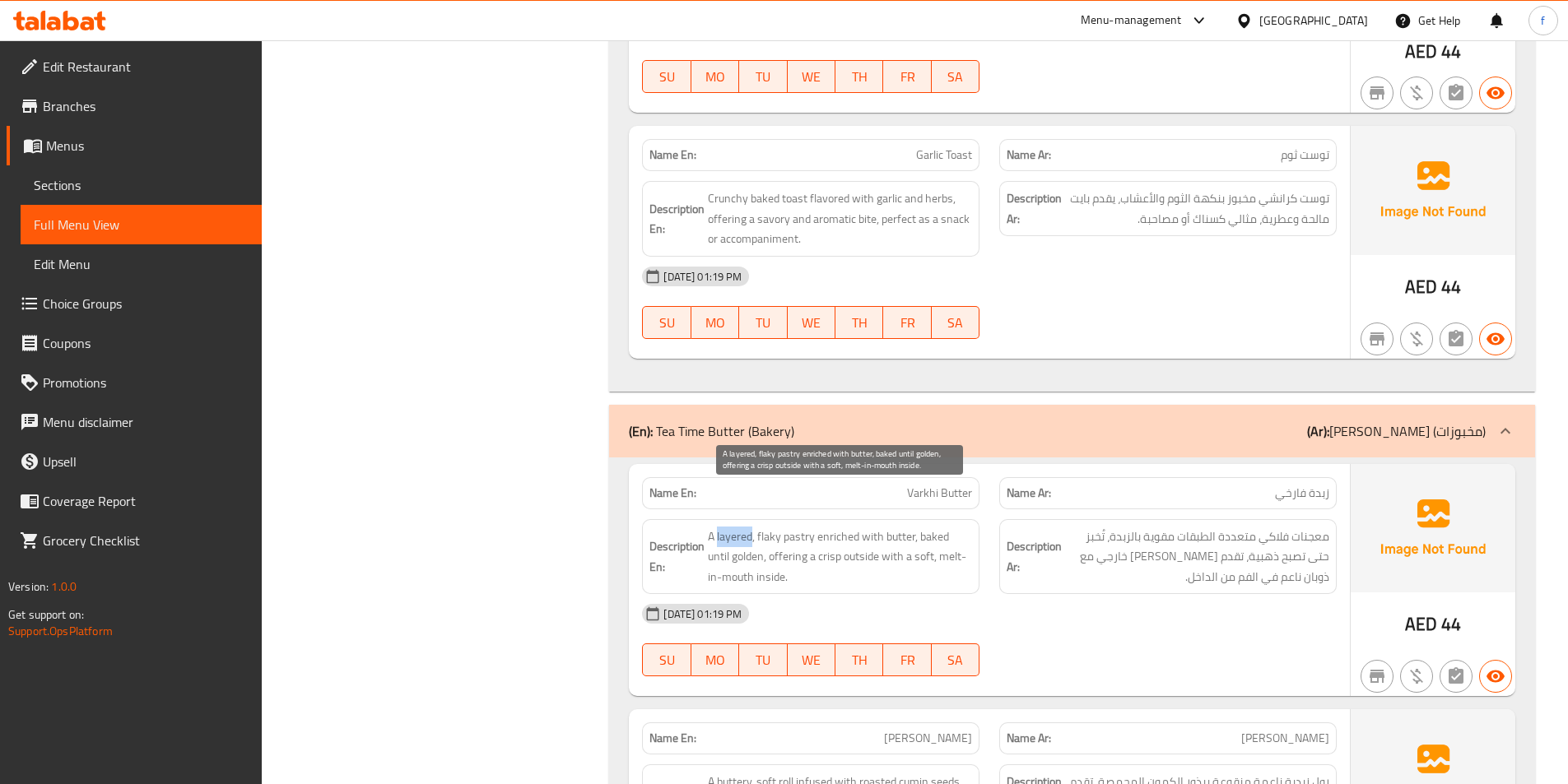
click at [729, 527] on span "A layered, flaky pastry enriched with butter, baked until golden, offering a cr…" at bounding box center [840, 557] width 264 height 60
click at [836, 527] on span "A layered, flaky pastry enriched with butter, baked until golden, offering a cr…" at bounding box center [840, 557] width 264 height 60
click at [894, 527] on span "A layered, flaky pastry enriched with butter, baked until golden, offering a cr…" at bounding box center [840, 557] width 264 height 60
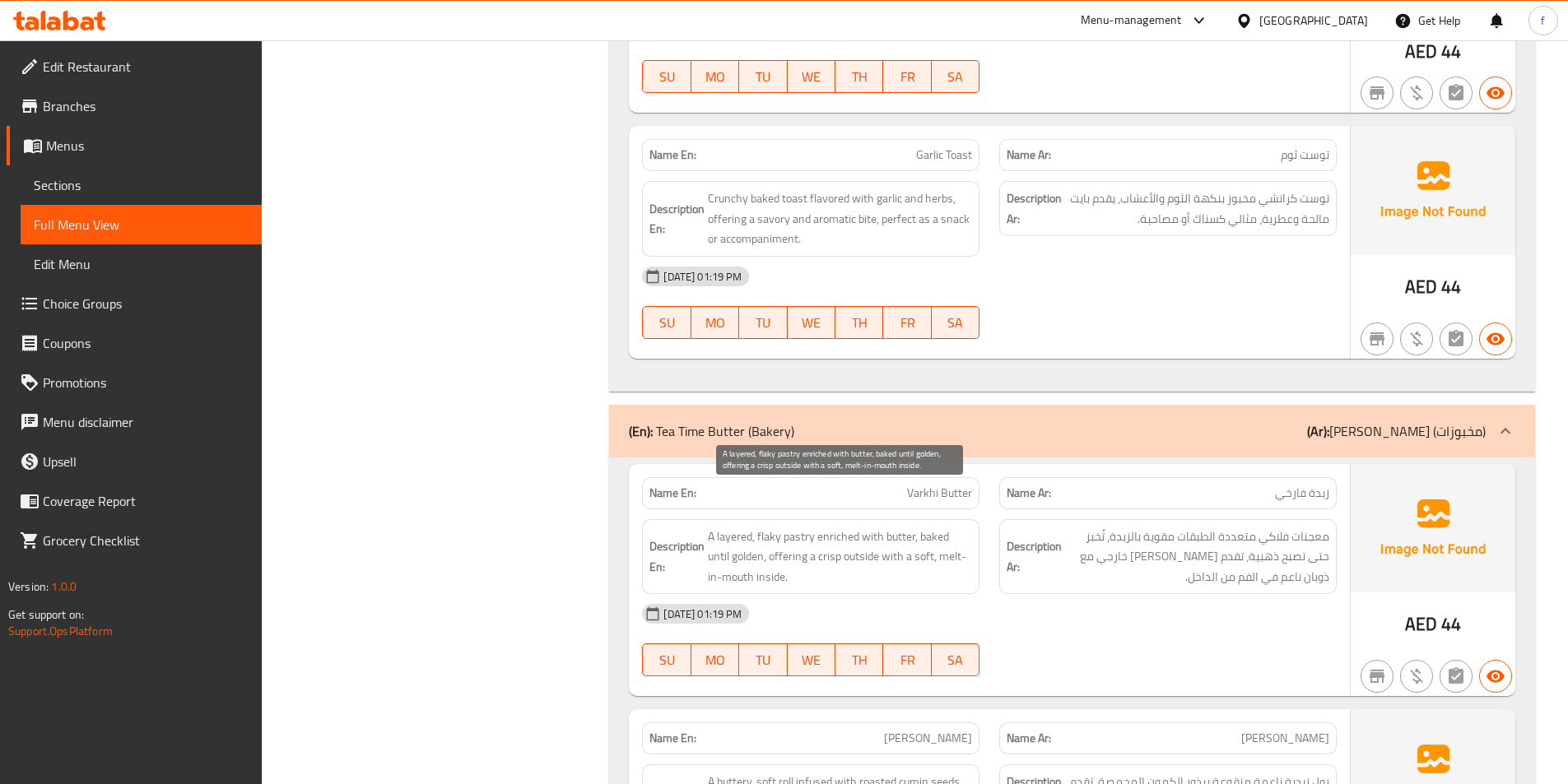
click at [932, 527] on span "A layered, flaky pastry enriched with butter, baked until golden, offering a cr…" at bounding box center [840, 557] width 264 height 60
click at [718, 527] on span "A layered, flaky pastry enriched with butter, baked until golden, offering a cr…" at bounding box center [840, 557] width 264 height 60
click at [748, 527] on span "A layered, flaky pastry enriched with butter, baked until golden, offering a cr…" at bounding box center [840, 557] width 264 height 60
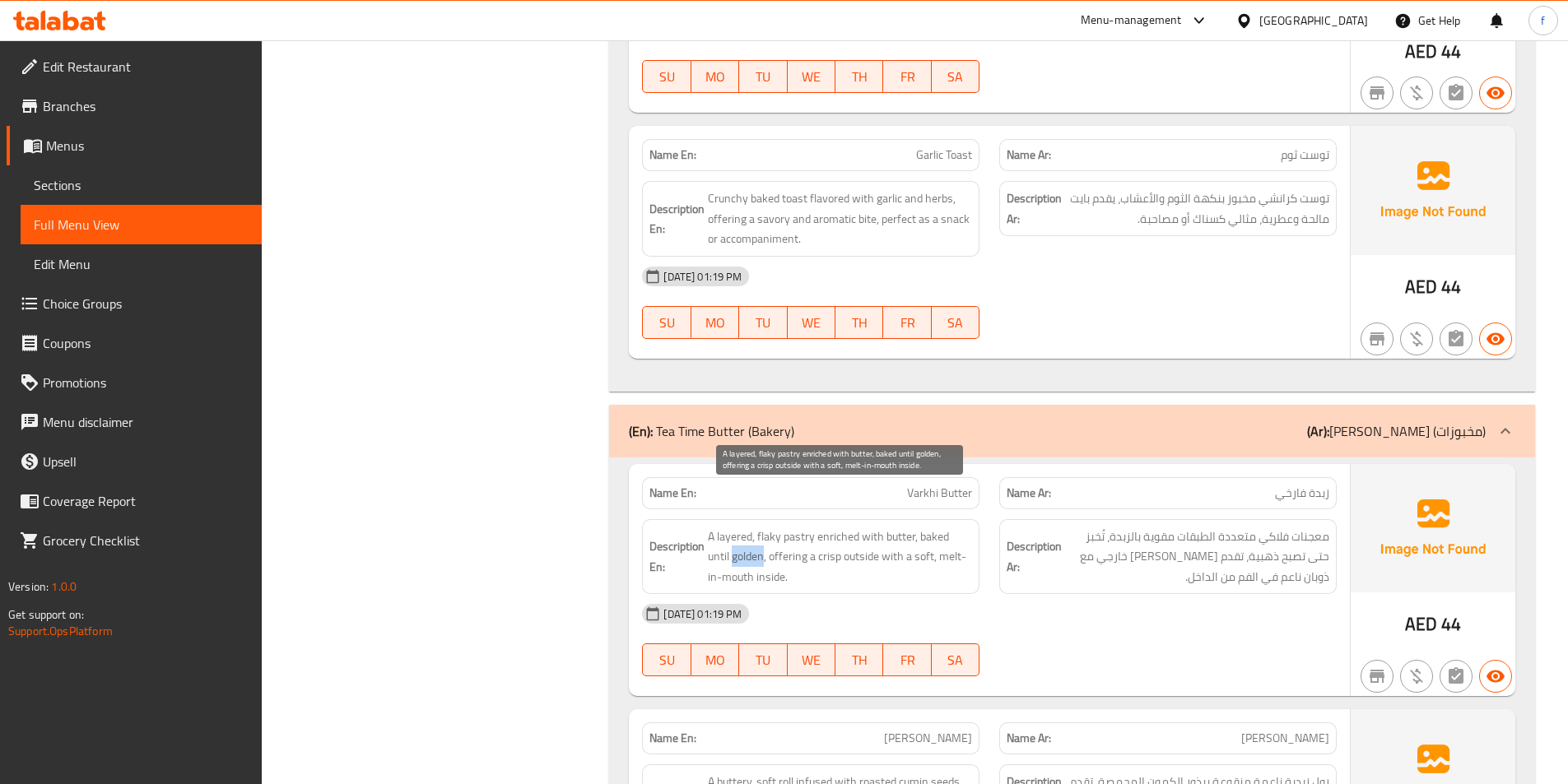
click at [748, 527] on span "A layered, flaky pastry enriched with butter, baked until golden, offering a cr…" at bounding box center [840, 557] width 264 height 60
click at [794, 527] on span "A layered, flaky pastry enriched with butter, baked until golden, offering a cr…" at bounding box center [840, 557] width 264 height 60
click at [828, 527] on span "A layered, flaky pastry enriched with butter, baked until golden, offering a cr…" at bounding box center [840, 557] width 264 height 60
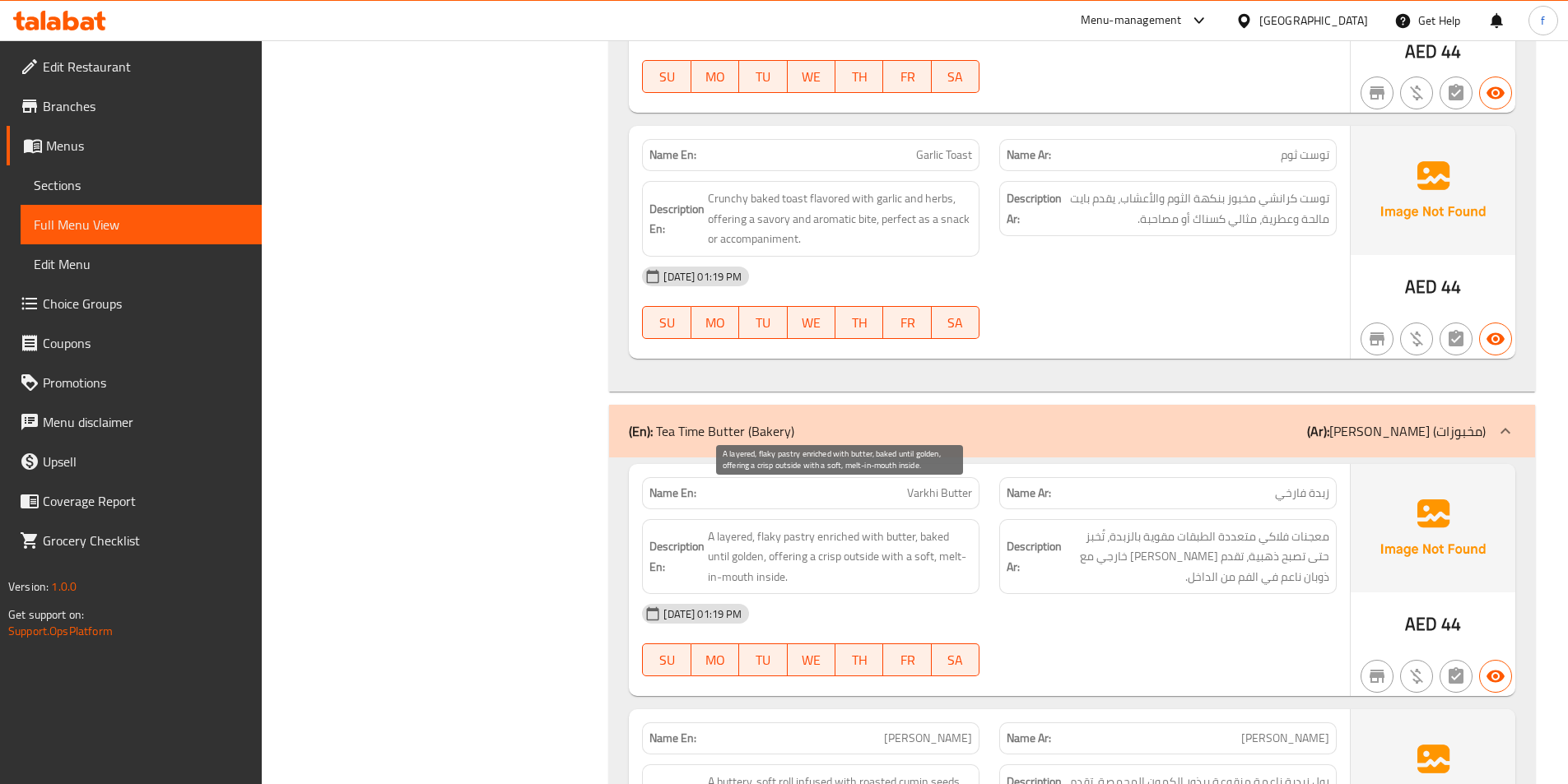
click at [855, 527] on span "A layered, flaky pastry enriched with butter, baked until golden, offering a cr…" at bounding box center [840, 557] width 264 height 60
click at [892, 527] on span "A layered, flaky pastry enriched with butter, baked until golden, offering a cr…" at bounding box center [840, 557] width 264 height 60
click at [951, 527] on span "A layered, flaky pastry enriched with butter, baked until golden, offering a cr…" at bounding box center [840, 557] width 264 height 60
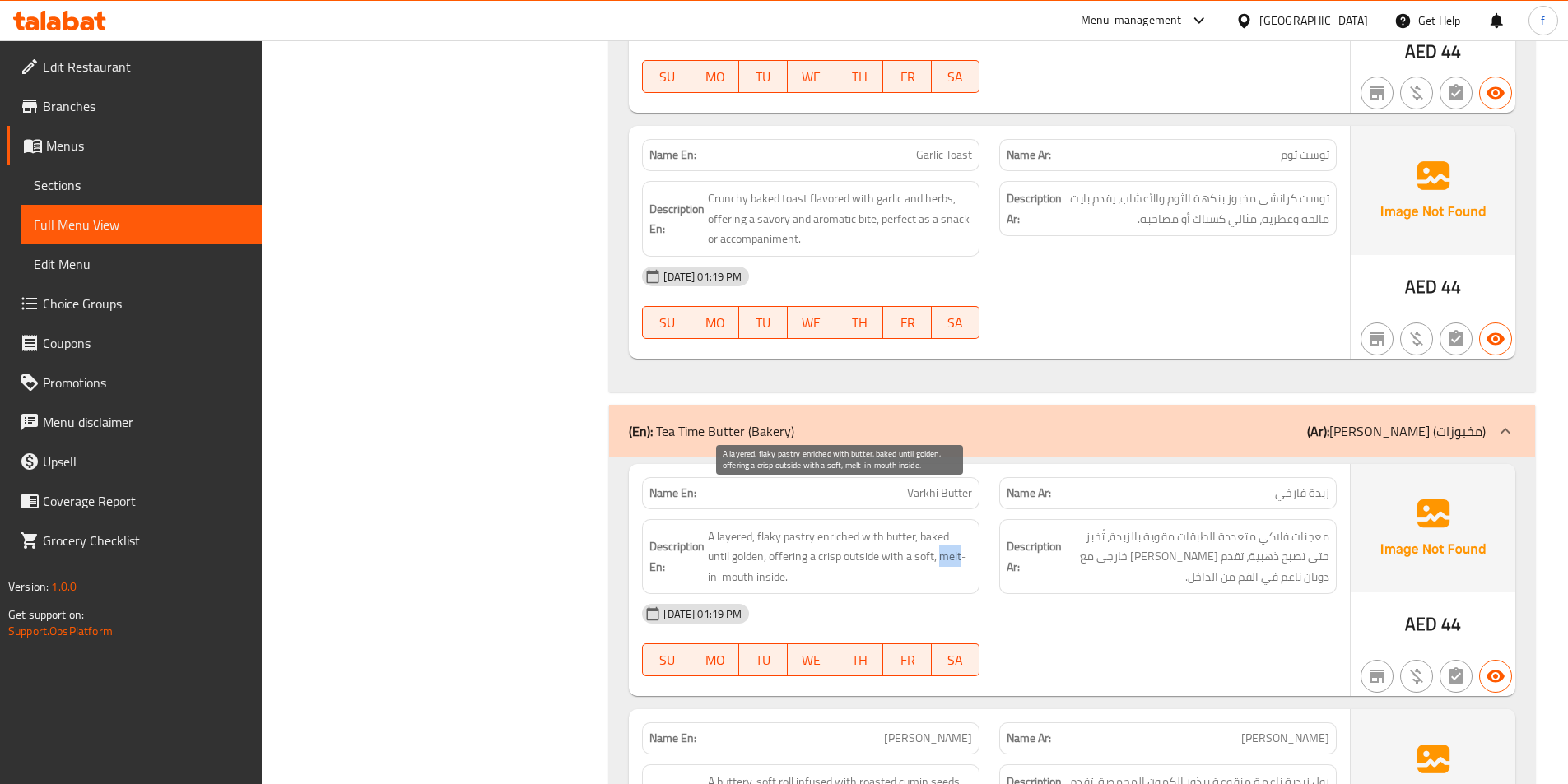
click at [951, 527] on span "A layered, flaky pastry enriched with butter, baked until golden, offering a cr…" at bounding box center [840, 557] width 264 height 60
click at [919, 527] on span "A layered, flaky pastry enriched with butter, baked until golden, offering a cr…" at bounding box center [840, 557] width 264 height 60
click at [705, 537] on h6 "Description En: A layered, flaky pastry enriched with butter, baked until golde…" at bounding box center [811, 557] width 322 height 60
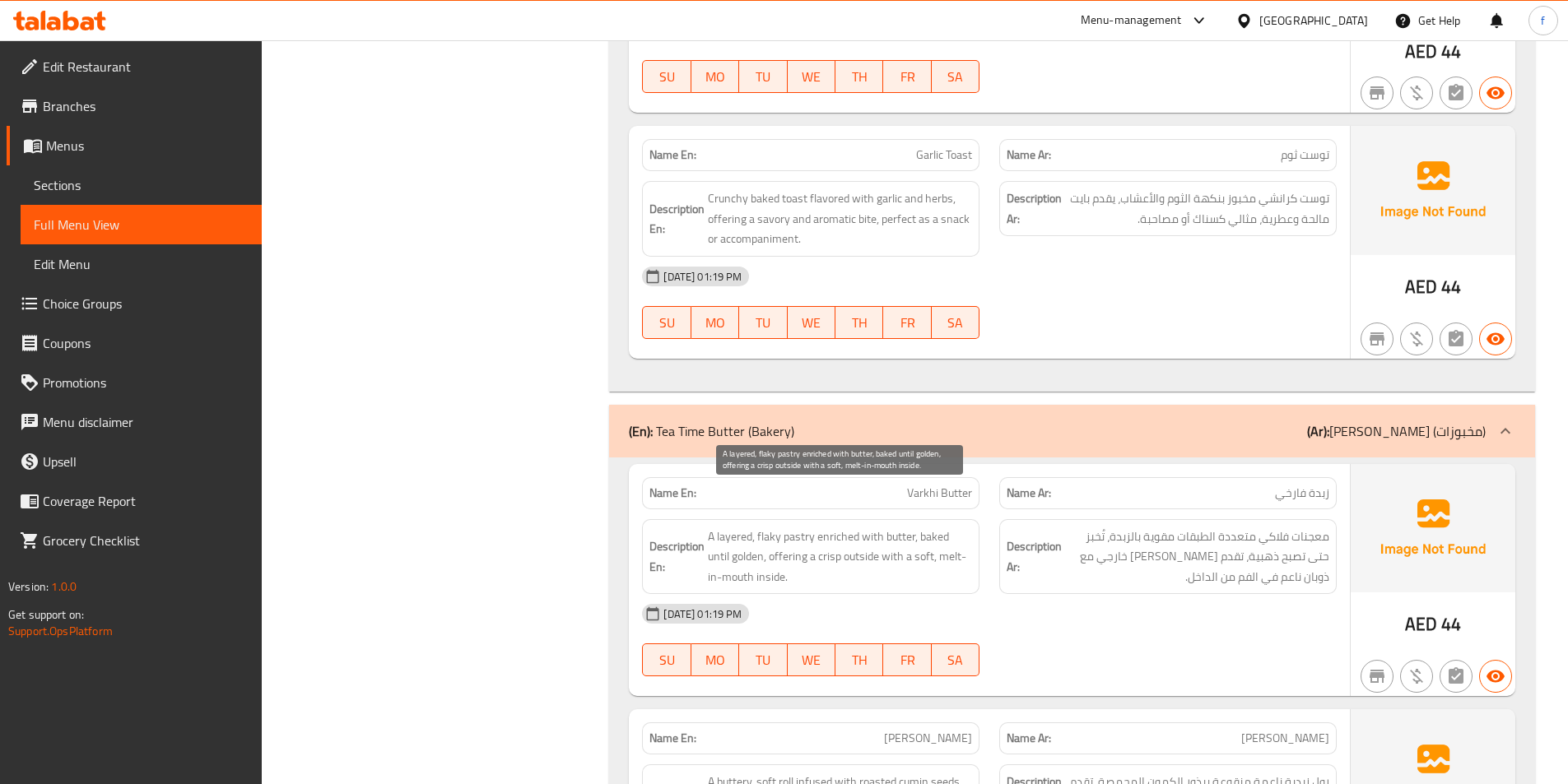
click at [755, 535] on span "A layered, flaky pastry enriched with butter, baked until golden, offering a cr…" at bounding box center [840, 557] width 264 height 60
drag, startPoint x: 755, startPoint y: 535, endPoint x: 1455, endPoint y: 509, distance: 700.5
click at [765, 537] on span "A layered, flaky pastry enriched with butter, baked until golden, offering a cr…" at bounding box center [840, 557] width 264 height 60
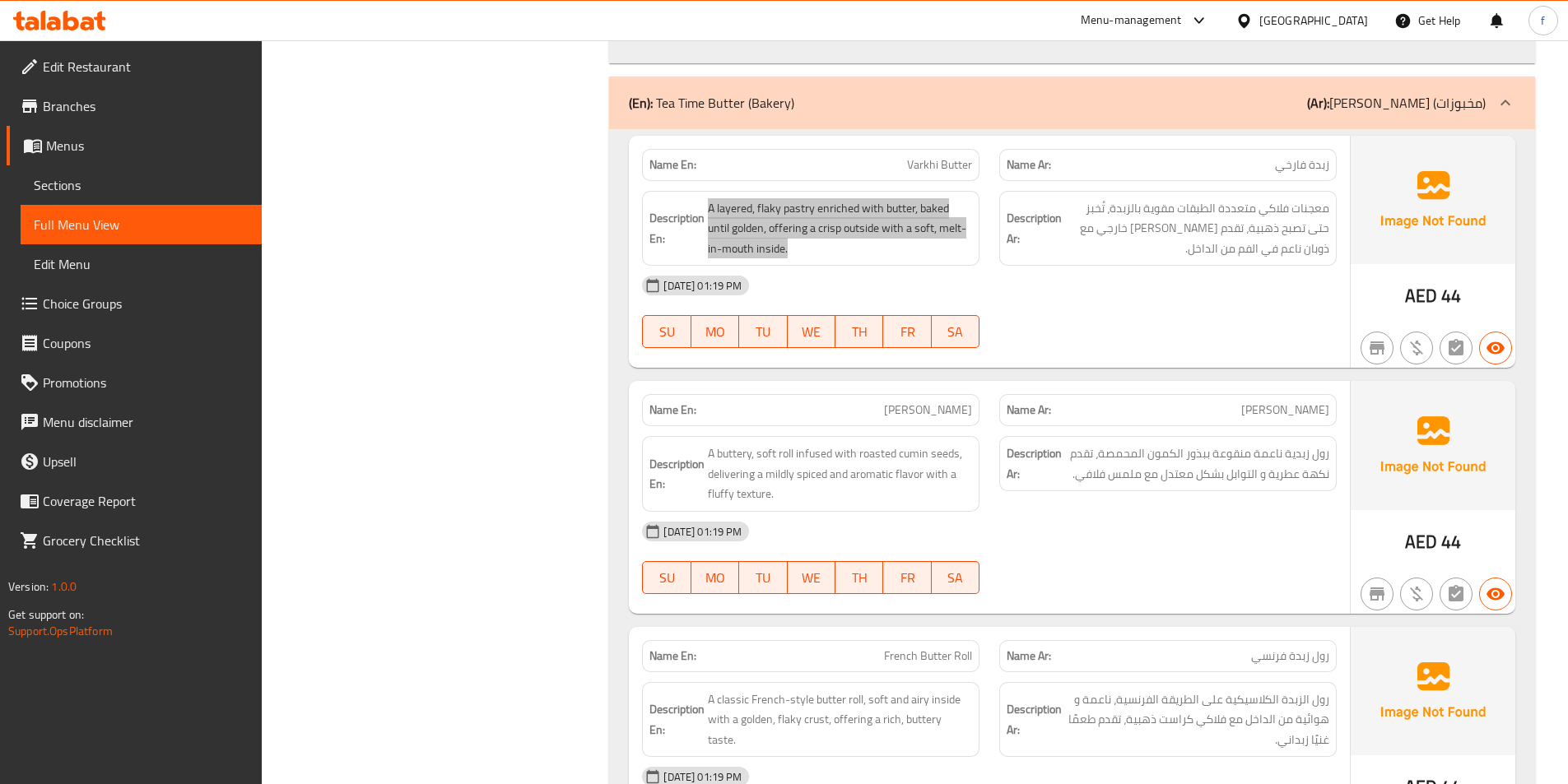
scroll to position [2972, 0]
click at [912, 401] on span "[PERSON_NAME]" at bounding box center [928, 409] width 88 height 17
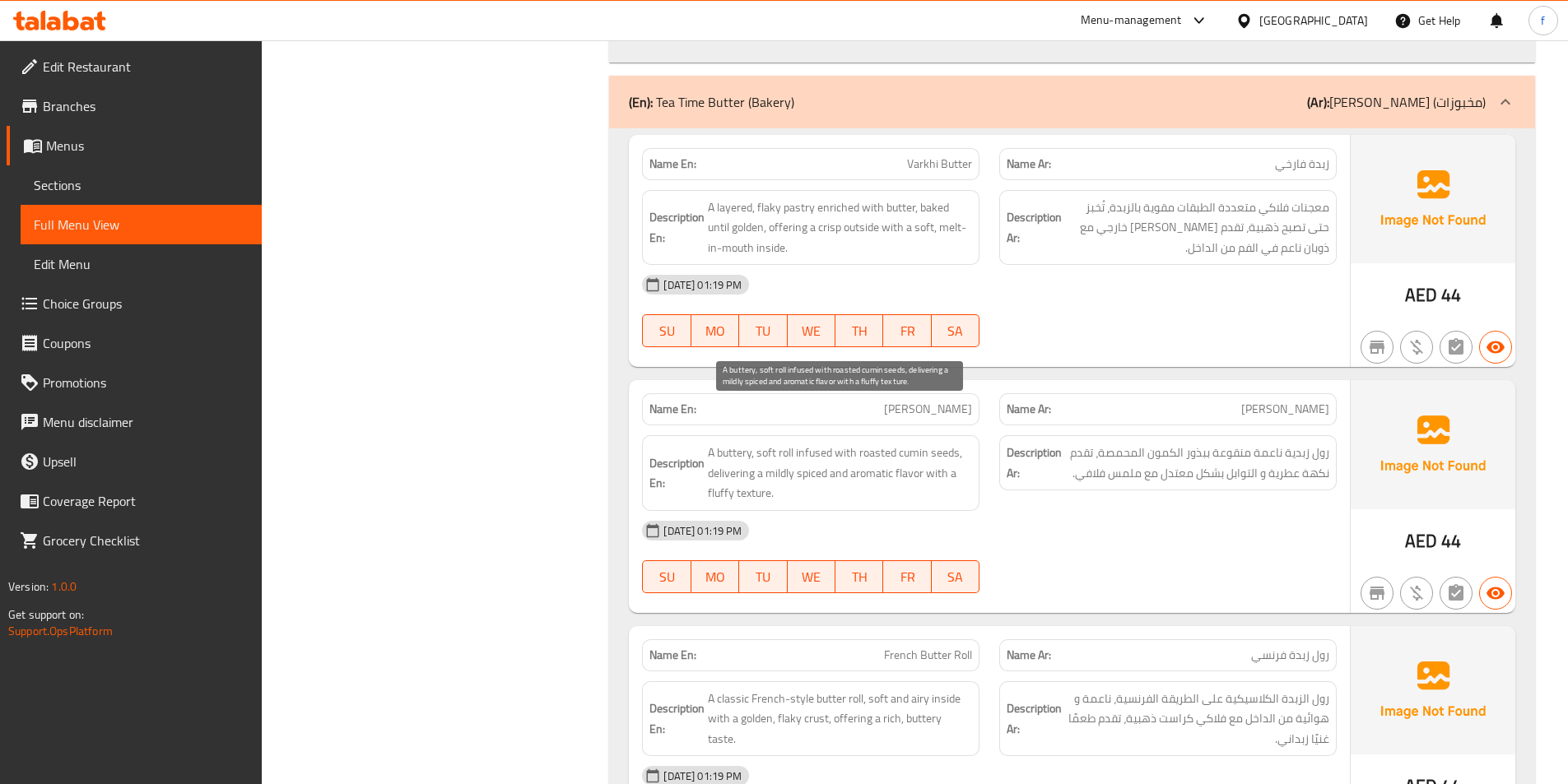
click at [787, 443] on span "A buttery, soft roll infused with roasted cumin seeds, delivering a mildly spic…" at bounding box center [840, 472] width 264 height 60
click at [729, 443] on span "A buttery, soft roll infused with roasted cumin seeds, delivering a mildly spic…" at bounding box center [840, 472] width 264 height 60
click at [772, 443] on span "A buttery, soft roll infused with roasted cumin seeds, delivering a mildly spic…" at bounding box center [840, 472] width 264 height 60
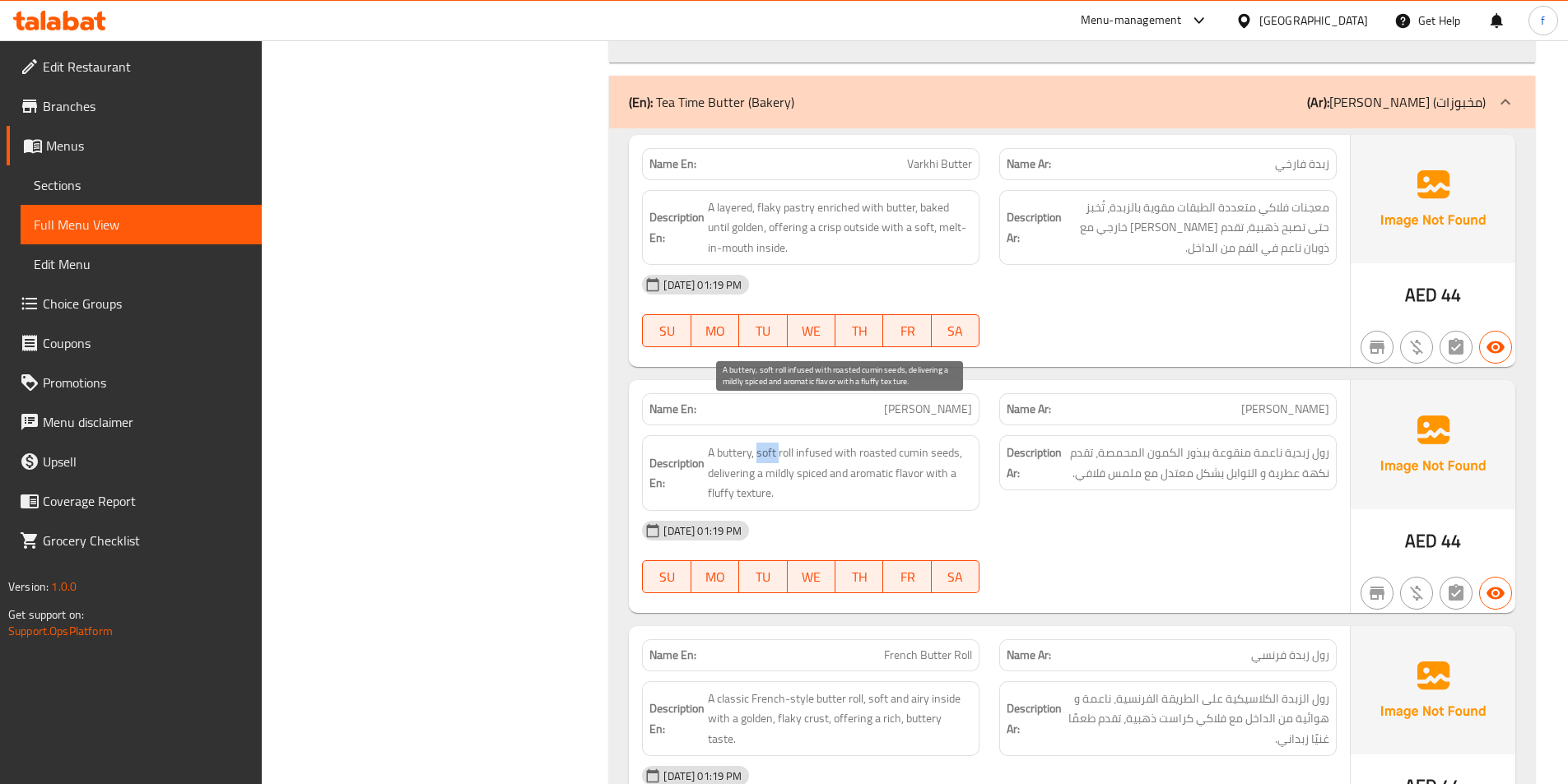
click at [772, 443] on span "A buttery, soft roll infused with roasted cumin seeds, delivering a mildly spic…" at bounding box center [840, 472] width 264 height 60
click at [819, 443] on span "A buttery, soft roll infused with roasted cumin seeds, delivering a mildly spic…" at bounding box center [840, 472] width 264 height 60
click at [847, 443] on span "A buttery, soft roll infused with roasted cumin seeds, delivering a mildly spic…" at bounding box center [840, 472] width 264 height 60
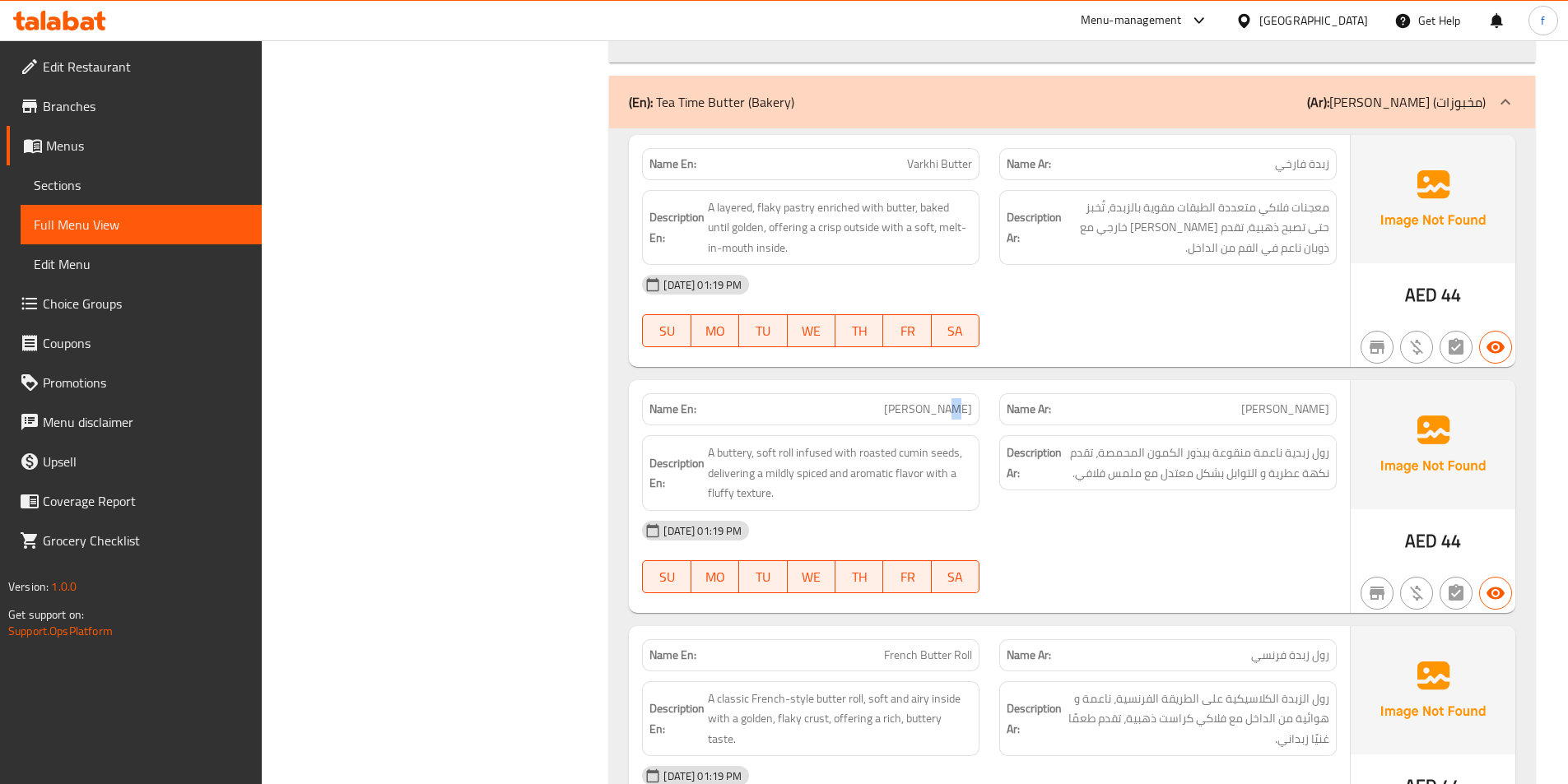
click at [950, 401] on span "[PERSON_NAME]" at bounding box center [928, 409] width 88 height 17
copy span "[PERSON_NAME]"
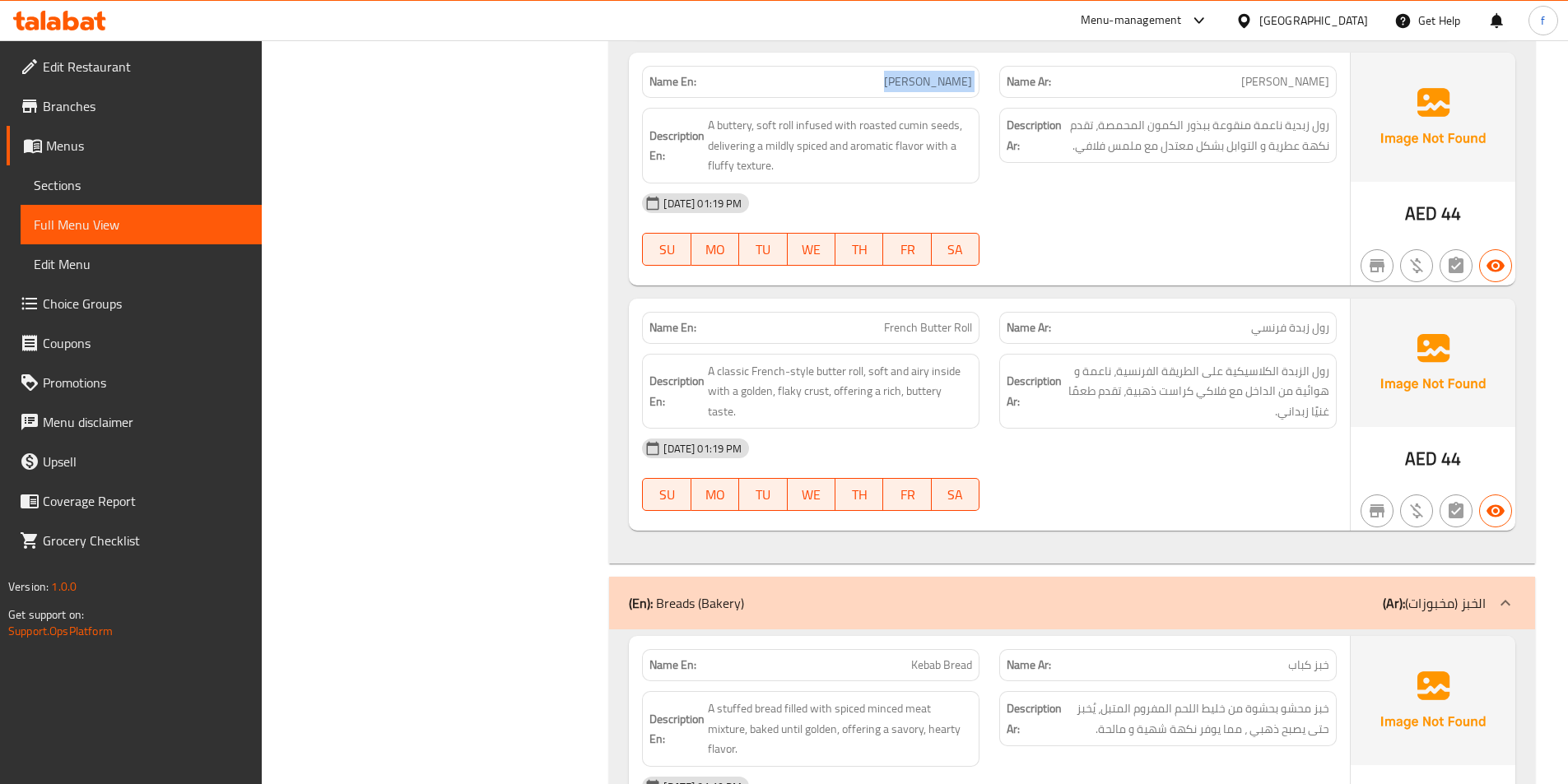
scroll to position [3301, 0]
click at [957, 317] on span "French Butter Roll" at bounding box center [928, 326] width 88 height 17
click at [958, 317] on span "French Butter Roll" at bounding box center [928, 326] width 88 height 17
click at [941, 317] on span "French Butter Roll" at bounding box center [928, 326] width 88 height 17
drag, startPoint x: 941, startPoint y: 289, endPoint x: 917, endPoint y: 288, distance: 24.0
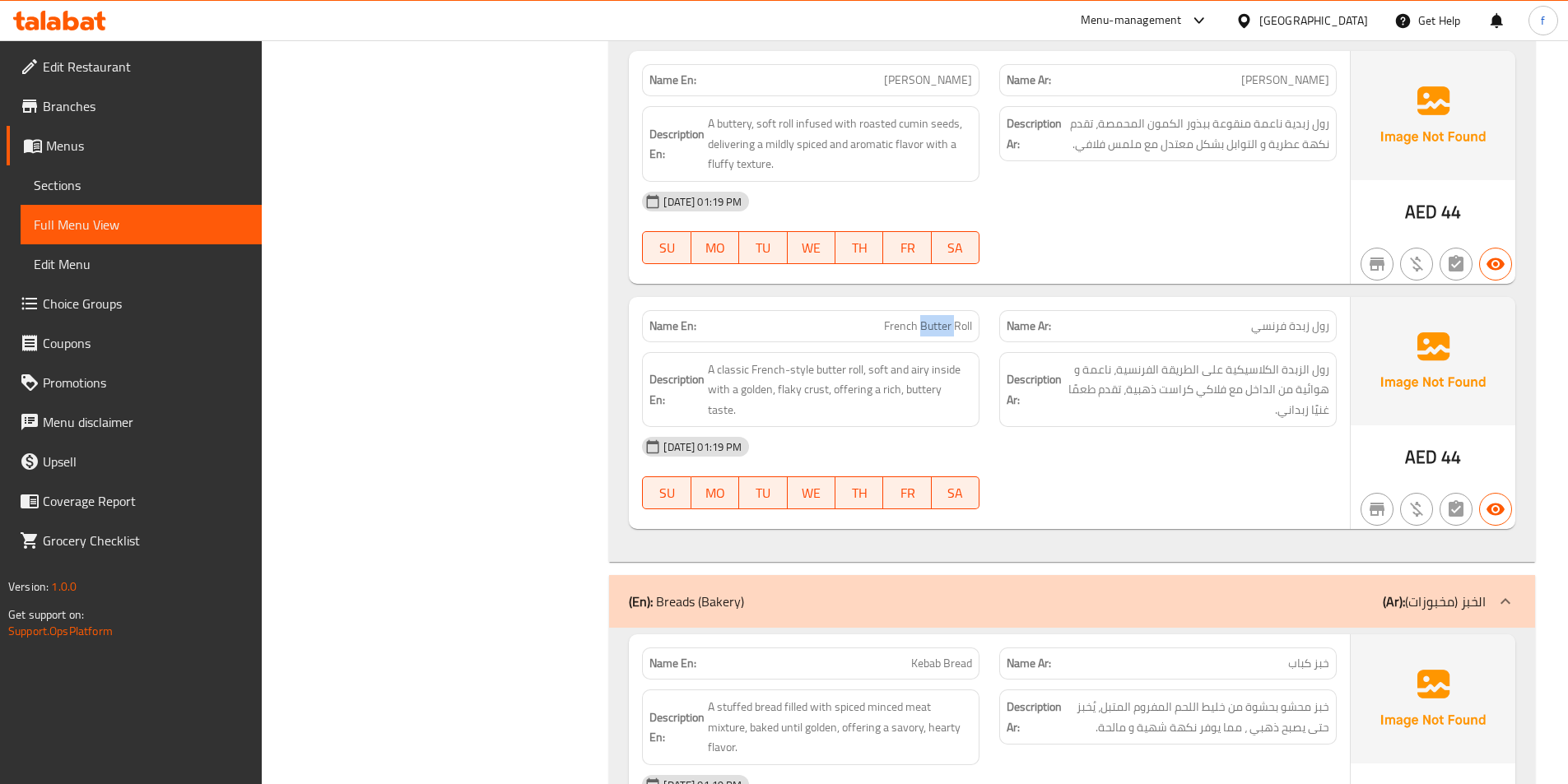
click at [933, 317] on span "French Butter Roll" at bounding box center [928, 326] width 88 height 17
click at [917, 317] on span "French Butter Roll" at bounding box center [928, 326] width 88 height 17
click at [859, 360] on span "A classic French-style butter roll, soft and airy inside with a golden, flaky c…" at bounding box center [840, 390] width 264 height 60
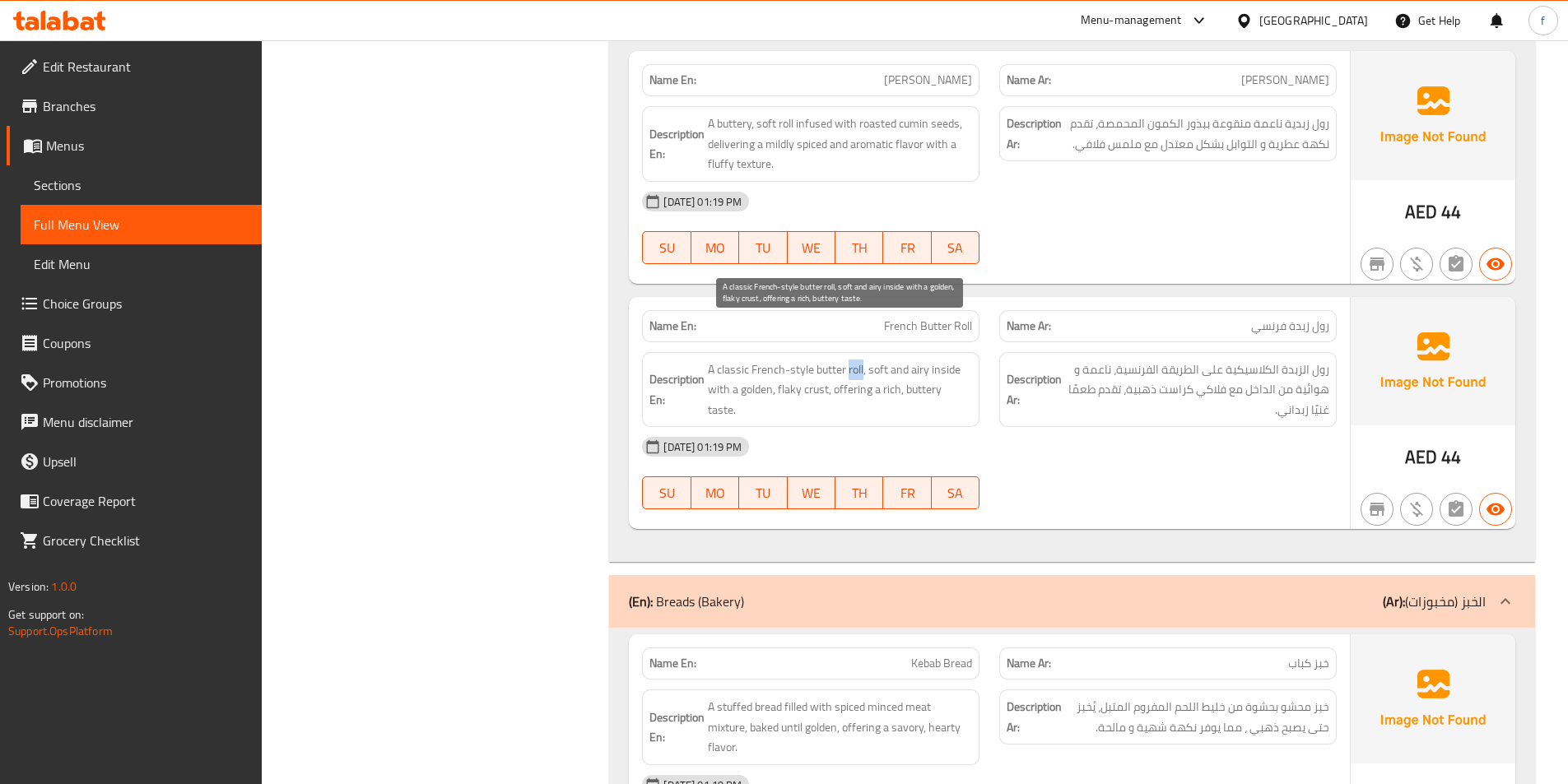
drag, startPoint x: 859, startPoint y: 329, endPoint x: 833, endPoint y: 328, distance: 26.0
click at [858, 360] on span "A classic French-style butter roll, soft and airy inside with a golden, flaky c…" at bounding box center [840, 390] width 264 height 60
click at [833, 360] on span "A classic French-style butter roll, soft and airy inside with a golden, flaky c…" at bounding box center [840, 390] width 264 height 60
click at [722, 360] on span "A classic French-style butter roll, soft and airy inside with a golden, flaky c…" at bounding box center [840, 390] width 264 height 60
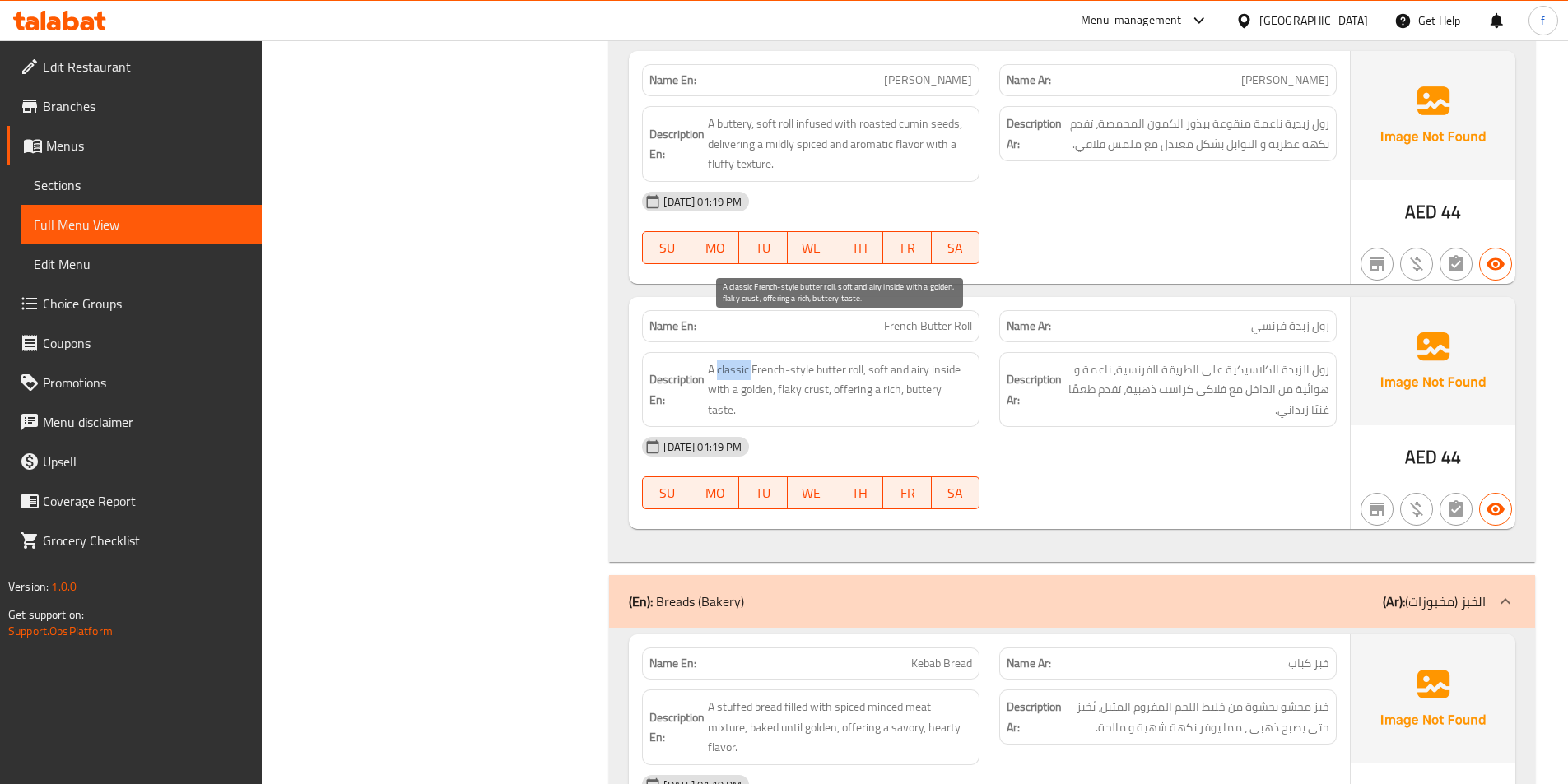
drag, startPoint x: 722, startPoint y: 326, endPoint x: 737, endPoint y: 328, distance: 15.1
click at [732, 360] on span "A classic French-style butter roll, soft and airy inside with a golden, flaky c…" at bounding box center [840, 390] width 264 height 60
drag, startPoint x: 760, startPoint y: 329, endPoint x: 798, endPoint y: 331, distance: 38.1
click at [798, 360] on span "A classic French-style butter roll, soft and airy inside with a golden, flaky c…" at bounding box center [840, 390] width 264 height 60
click at [878, 360] on span "A classic French-style butter roll, soft and airy inside with a golden, flaky c…" at bounding box center [840, 390] width 264 height 60
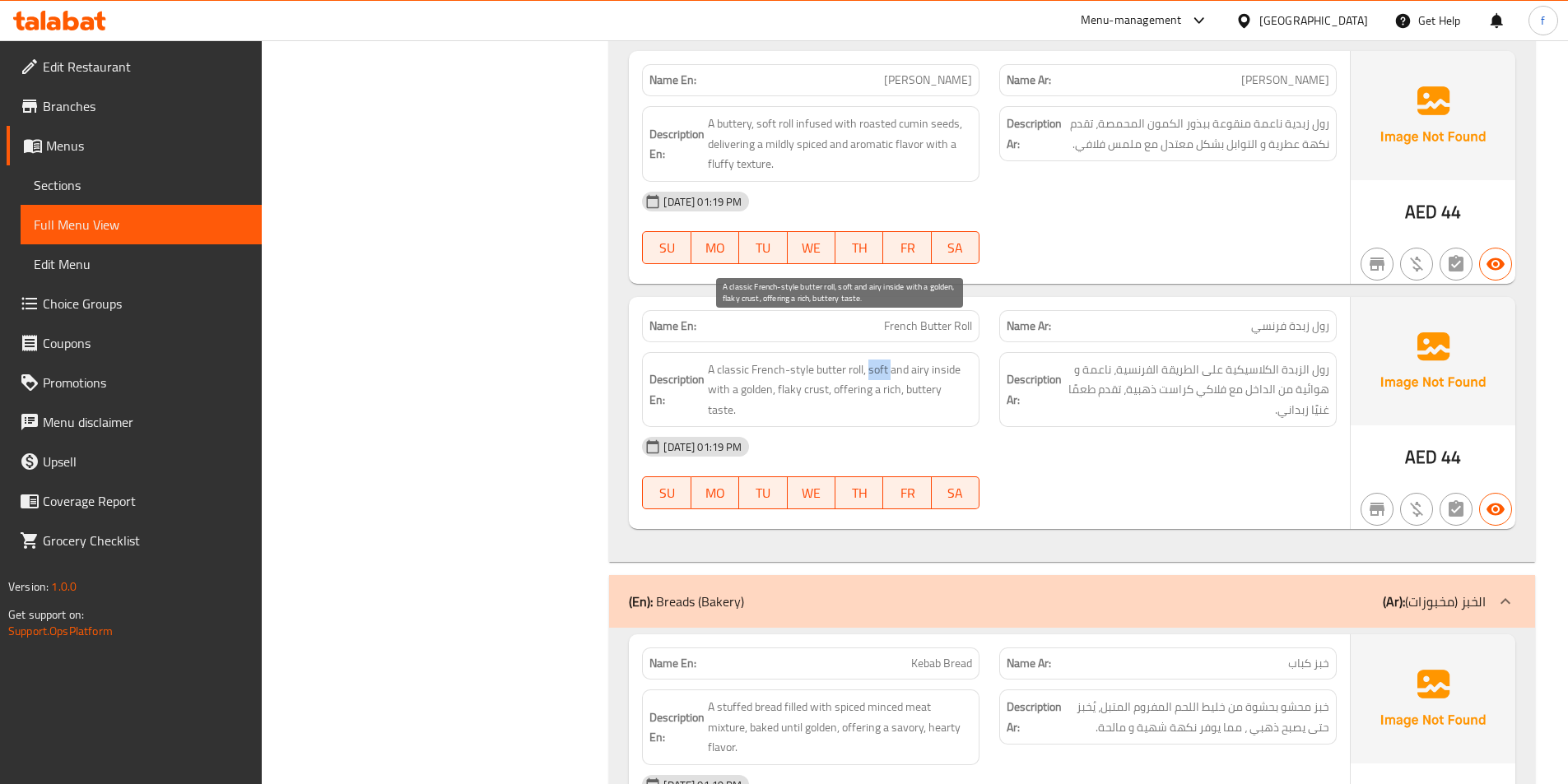
click at [878, 360] on span "A classic French-style butter roll, soft and airy inside with a golden, flaky c…" at bounding box center [840, 390] width 264 height 60
click at [923, 360] on span "A classic French-style butter roll, soft and airy inside with a golden, flaky c…" at bounding box center [840, 390] width 264 height 60
click at [940, 360] on span "A classic French-style butter roll, soft and airy inside with a golden, flaky c…" at bounding box center [840, 390] width 264 height 60
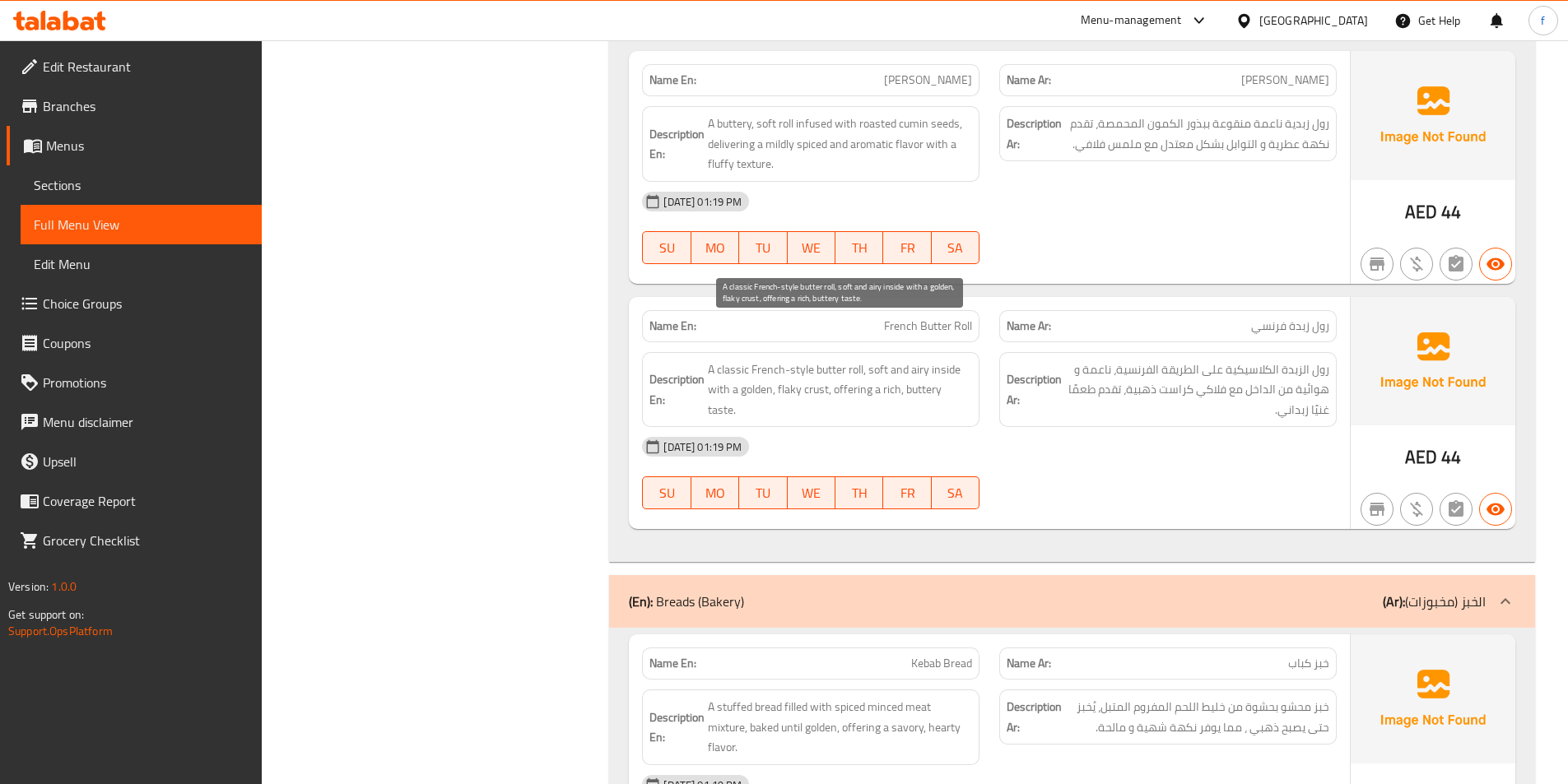
click at [714, 360] on span "A classic French-style butter roll, soft and airy inside with a golden, flaky c…" at bounding box center [840, 390] width 264 height 60
drag, startPoint x: 714, startPoint y: 351, endPoint x: 779, endPoint y: 351, distance: 65.0
click at [743, 360] on span "A classic French-style butter roll, soft and airy inside with a golden, flaky c…" at bounding box center [840, 390] width 264 height 60
click at [786, 360] on span "A classic French-style butter roll, soft and airy inside with a golden, flaky c…" at bounding box center [840, 390] width 264 height 60
drag, startPoint x: 786, startPoint y: 350, endPoint x: 811, endPoint y: 351, distance: 25.0
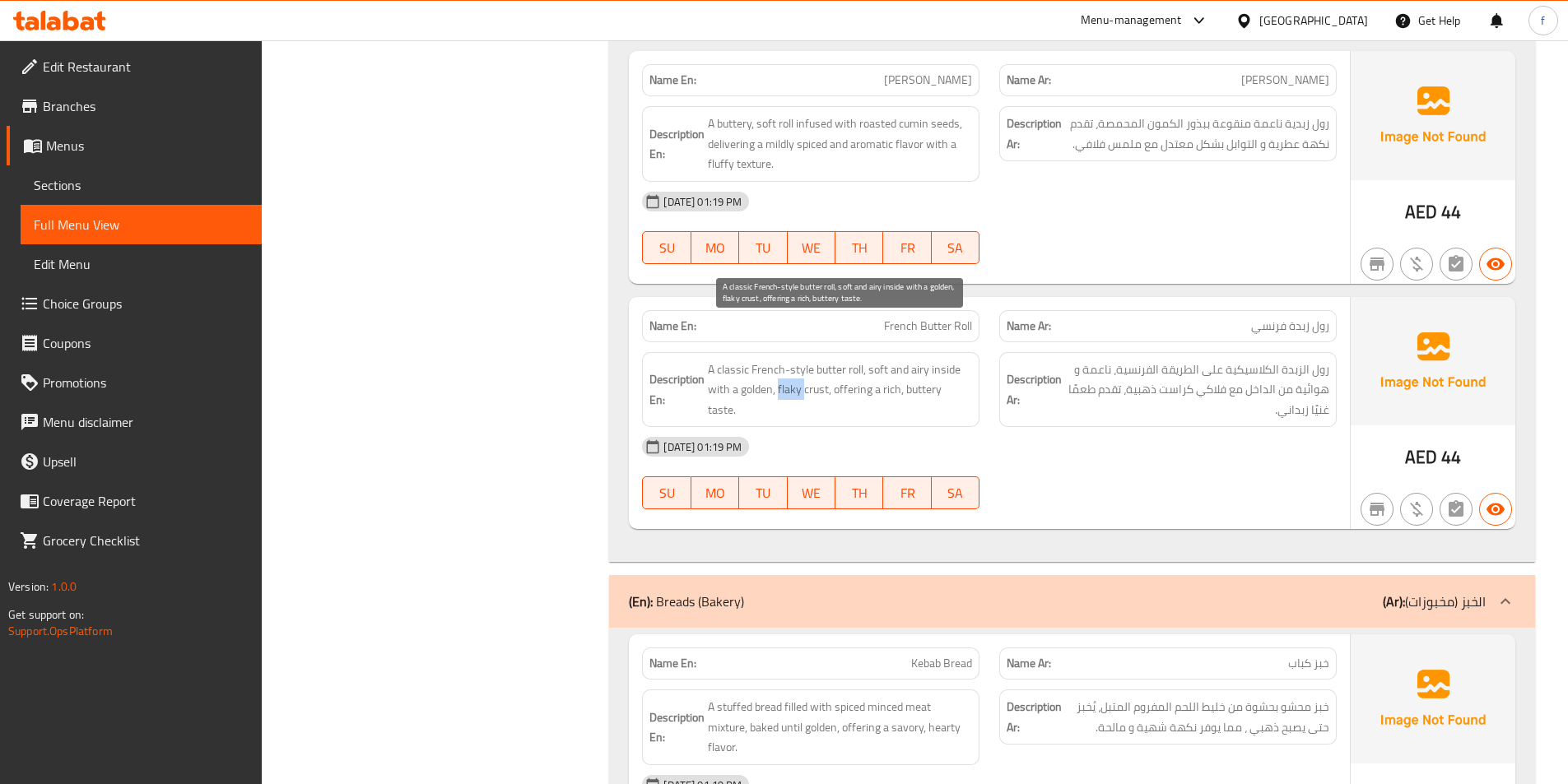
click at [786, 360] on span "A classic French-style butter roll, soft and airy inside with a golden, flaky c…" at bounding box center [840, 390] width 264 height 60
click at [811, 360] on span "A classic French-style butter roll, soft and airy inside with a golden, flaky c…" at bounding box center [840, 390] width 264 height 60
click at [757, 360] on span "A classic French-style butter roll, soft and airy inside with a golden, flaky c…" at bounding box center [840, 390] width 264 height 60
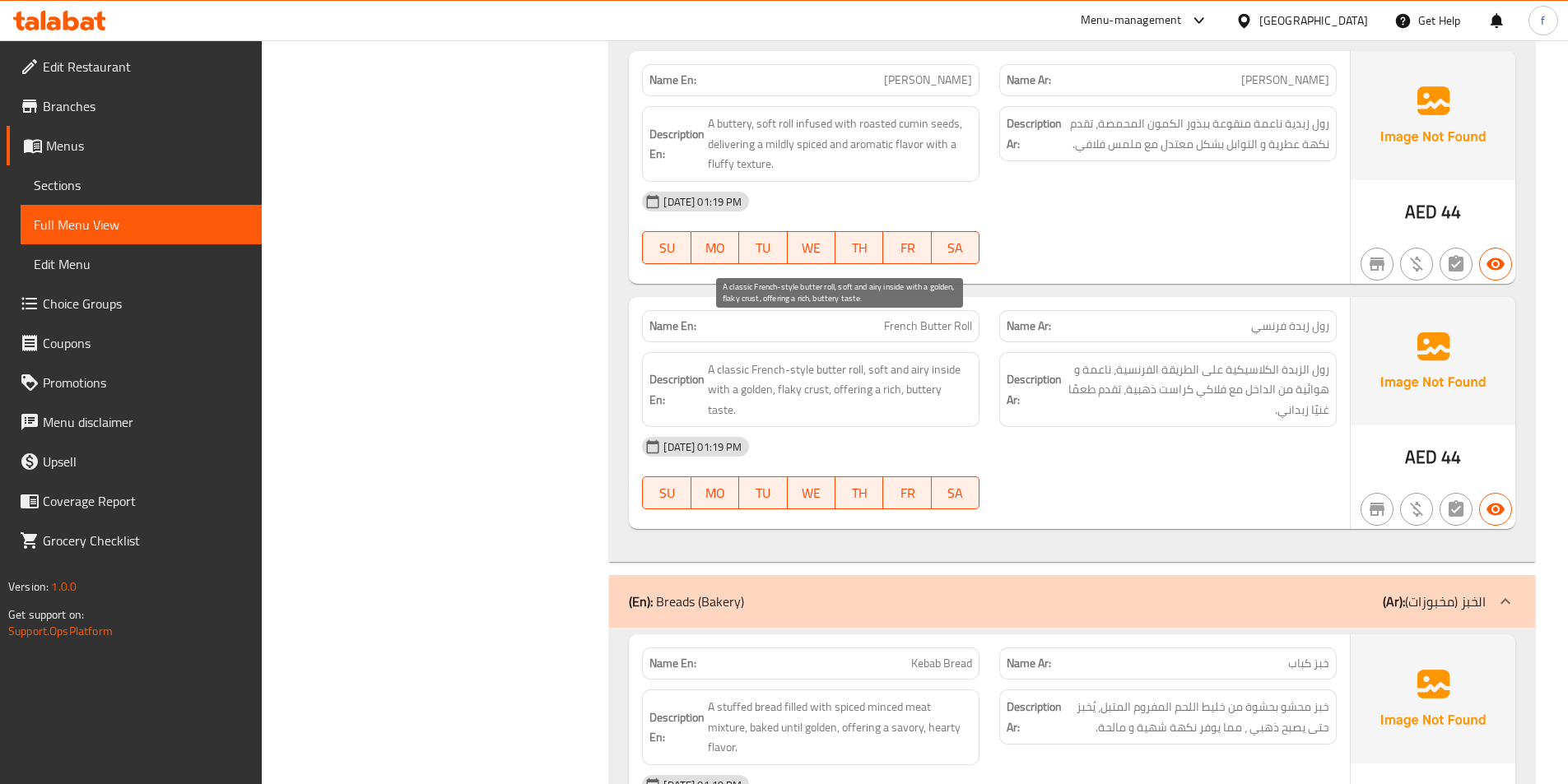
click at [858, 360] on span "A classic French-style butter roll, soft and airy inside with a golden, flaky c…" at bounding box center [840, 390] width 264 height 60
drag, startPoint x: 858, startPoint y: 351, endPoint x: 889, endPoint y: 351, distance: 31.0
click at [864, 360] on span "A classic French-style butter roll, soft and airy inside with a golden, flaky c…" at bounding box center [840, 390] width 264 height 60
click at [956, 360] on span "A classic French-style butter roll, soft and airy inside with a golden, flaky c…" at bounding box center [840, 390] width 264 height 60
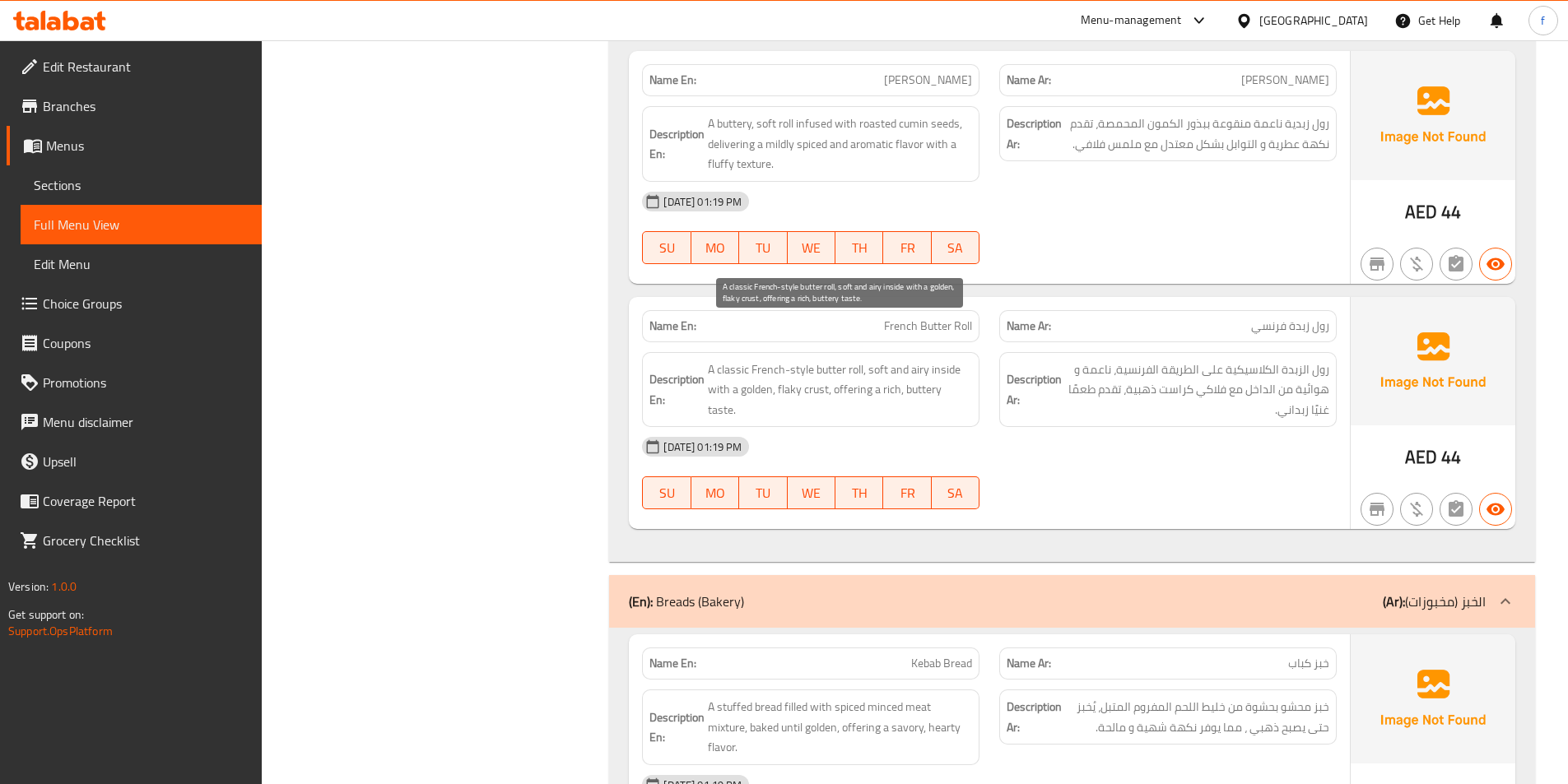
click at [919, 360] on span "A classic French-style butter roll, soft and airy inside with a golden, flaky c…" at bounding box center [840, 390] width 264 height 60
drag, startPoint x: 919, startPoint y: 347, endPoint x: 904, endPoint y: 351, distance: 15.5
click at [911, 360] on span "A classic French-style butter roll, soft and airy inside with a golden, flaky c…" at bounding box center [840, 390] width 264 height 60
click at [898, 360] on span "A classic French-style butter roll, soft and airy inside with a golden, flaky c…" at bounding box center [840, 390] width 264 height 60
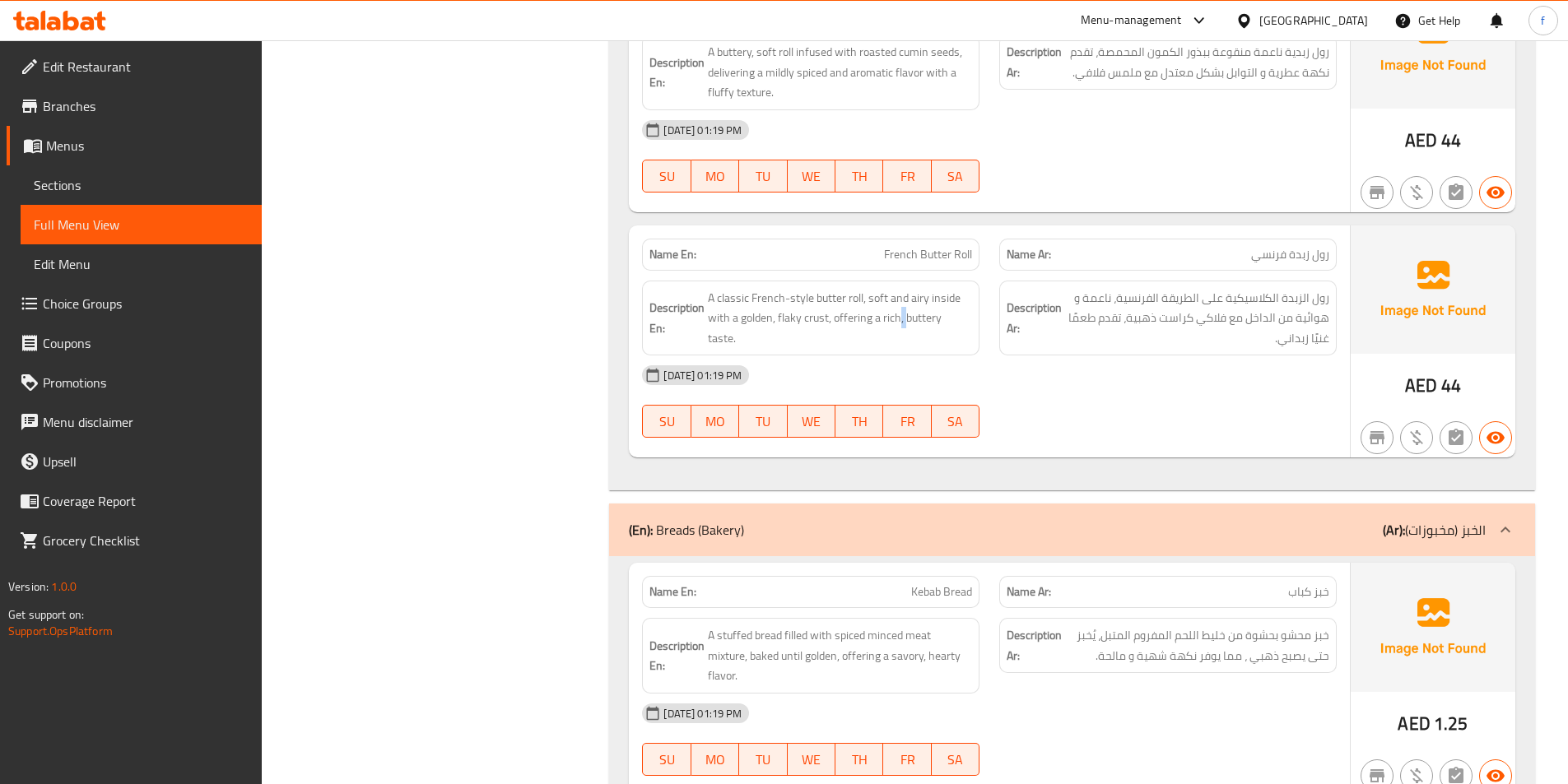
scroll to position [3466, 0]
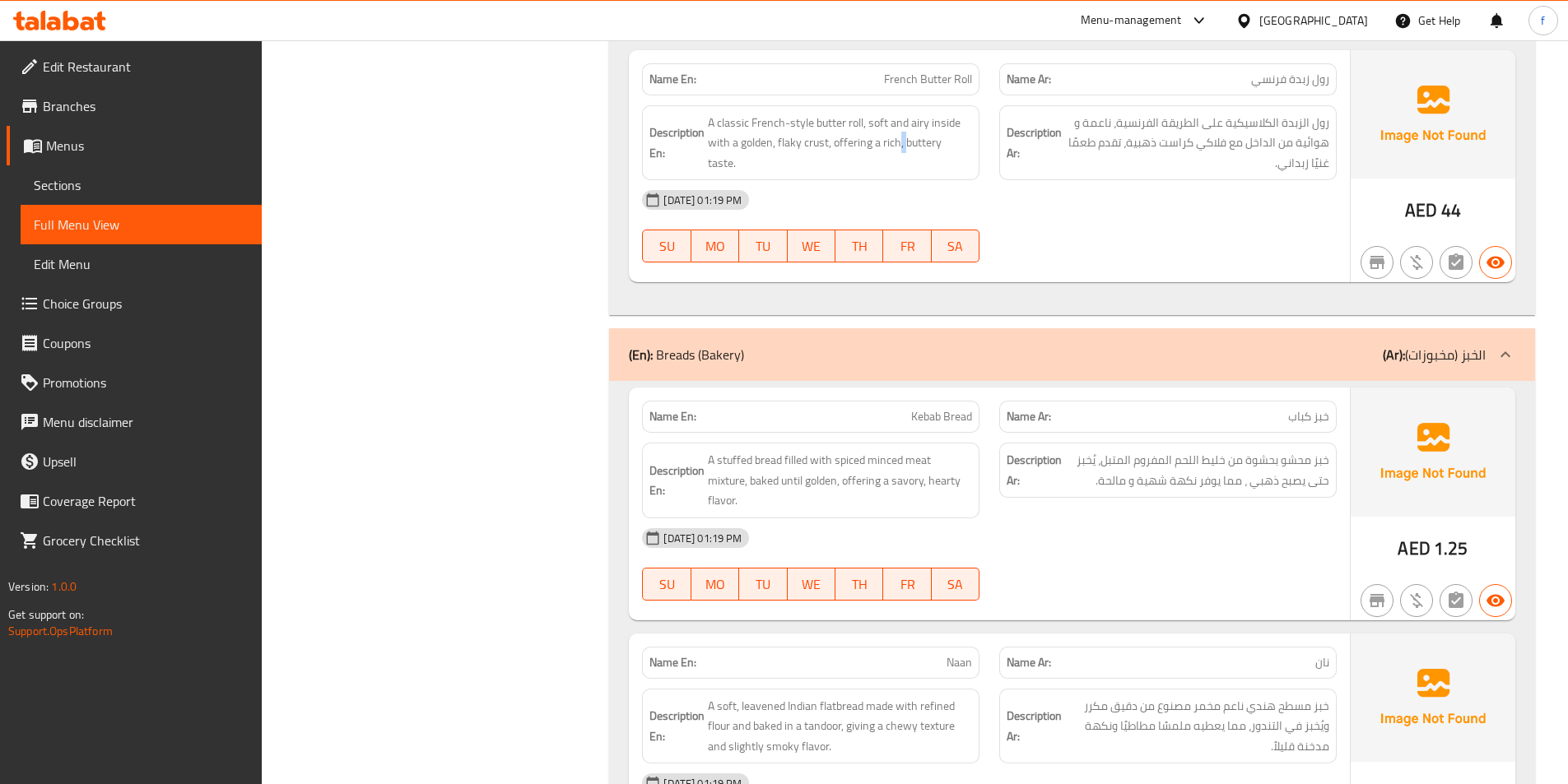
click at [1445, 345] on p "(Ar): الخبز (مخبوزات)" at bounding box center [1434, 355] width 103 height 20
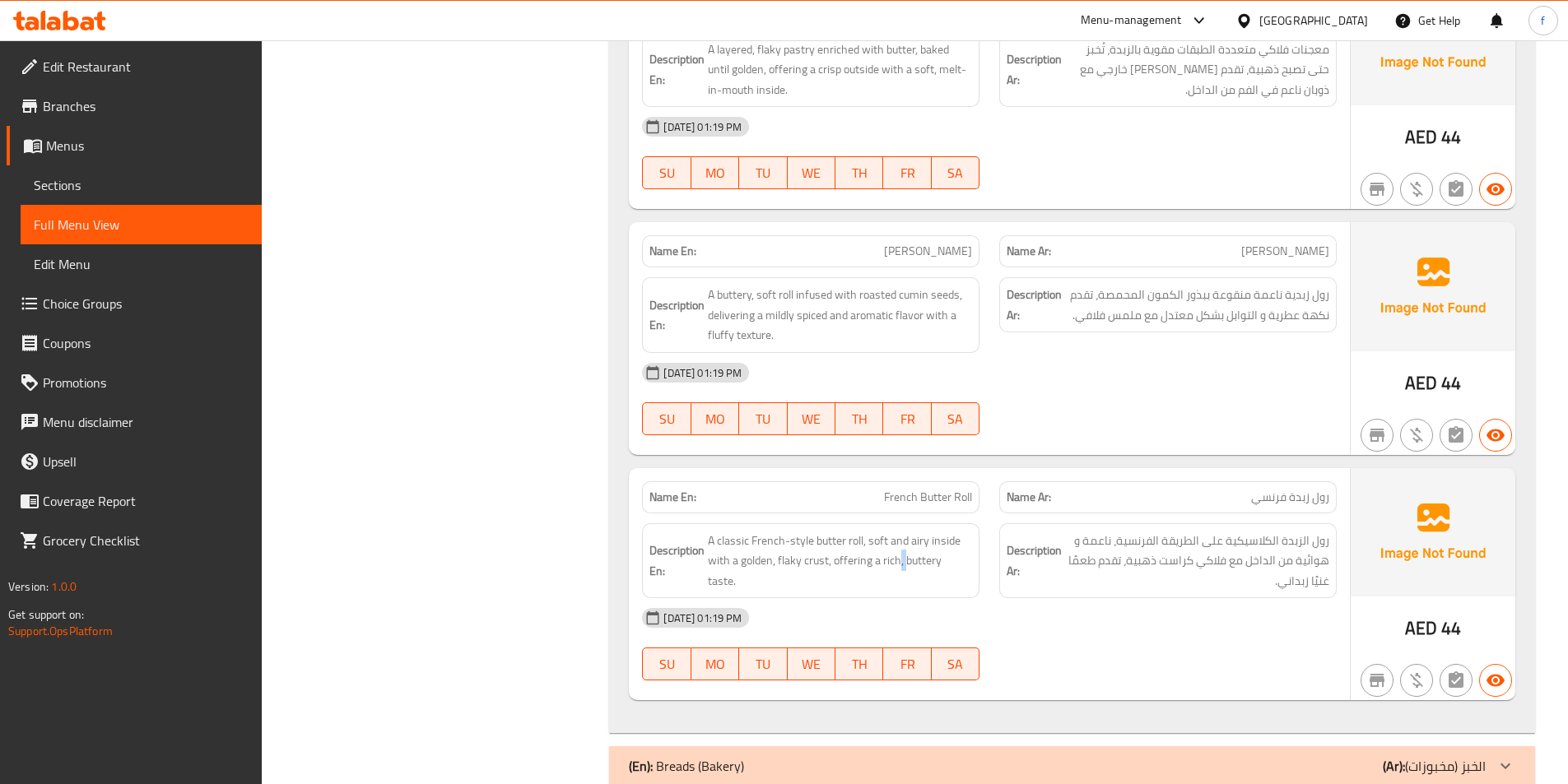
scroll to position [3124, 0]
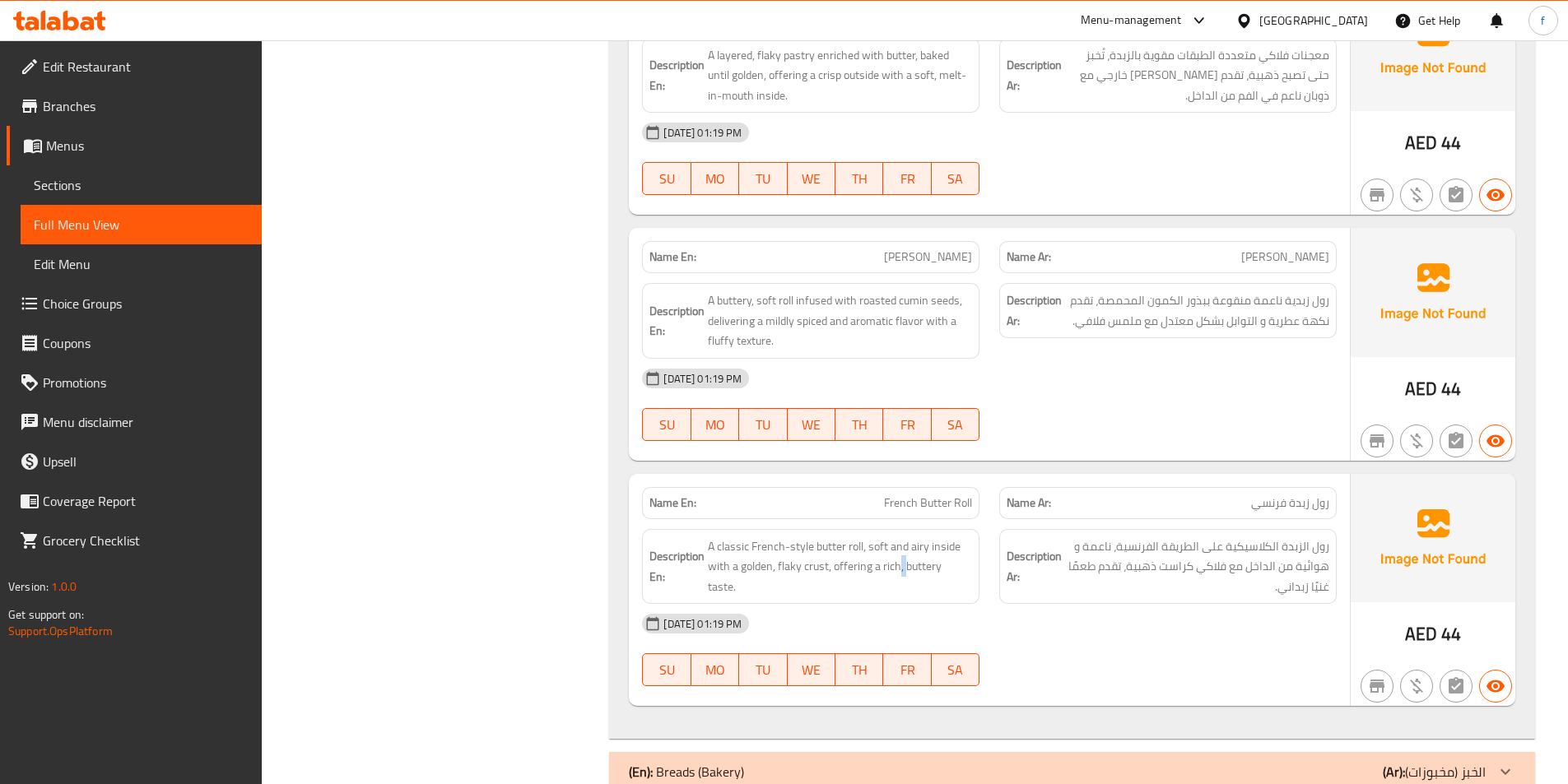
click at [1343, 762] on div "(En): Breads (Bakery) (Ar): الخبز (مخبوزات)" at bounding box center [1057, 772] width 857 height 20
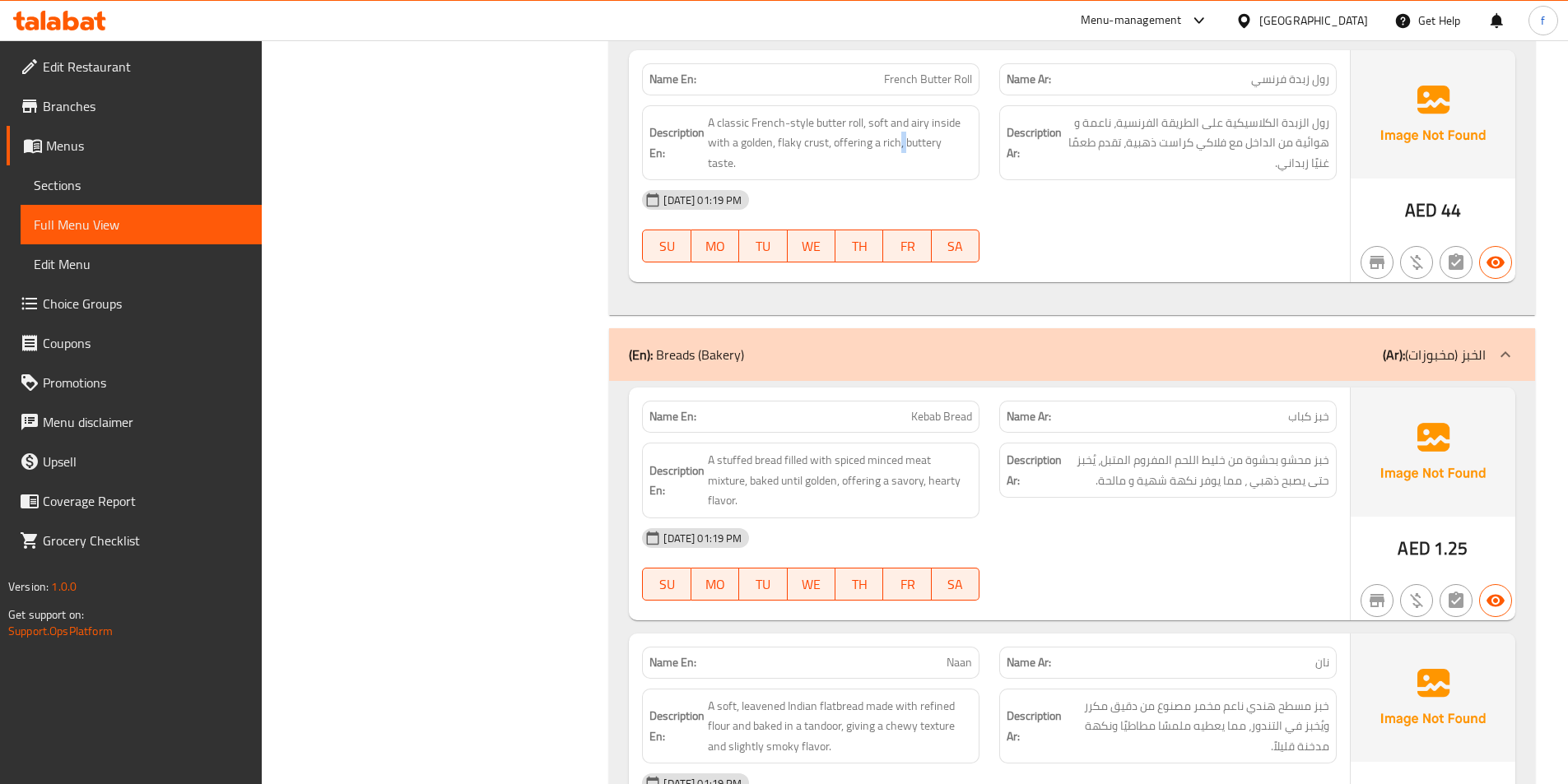
scroll to position [3795, 0]
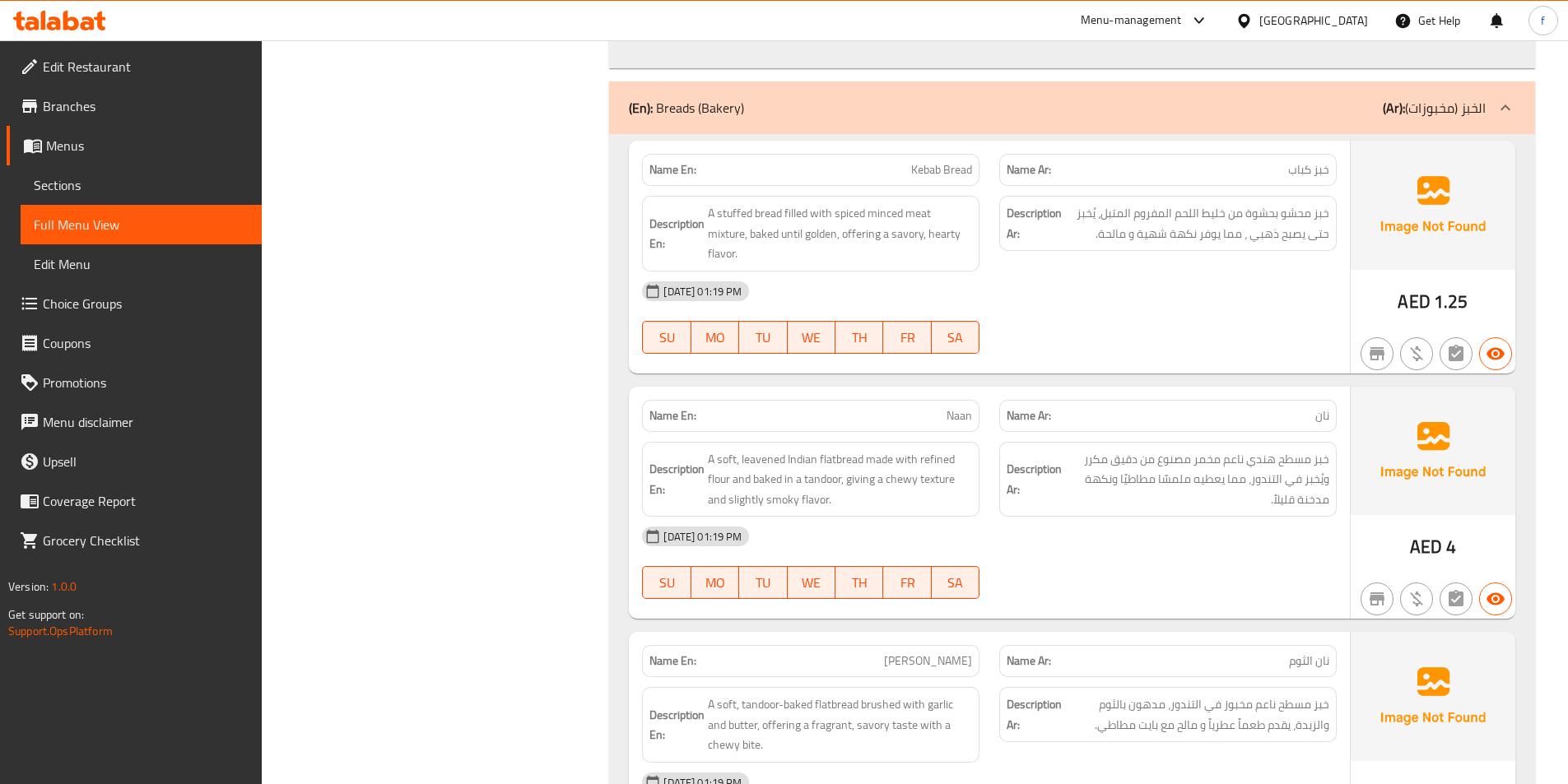
click at [904, 162] on p "Name En: Kebab Bread" at bounding box center [811, 170] width 322 height 17
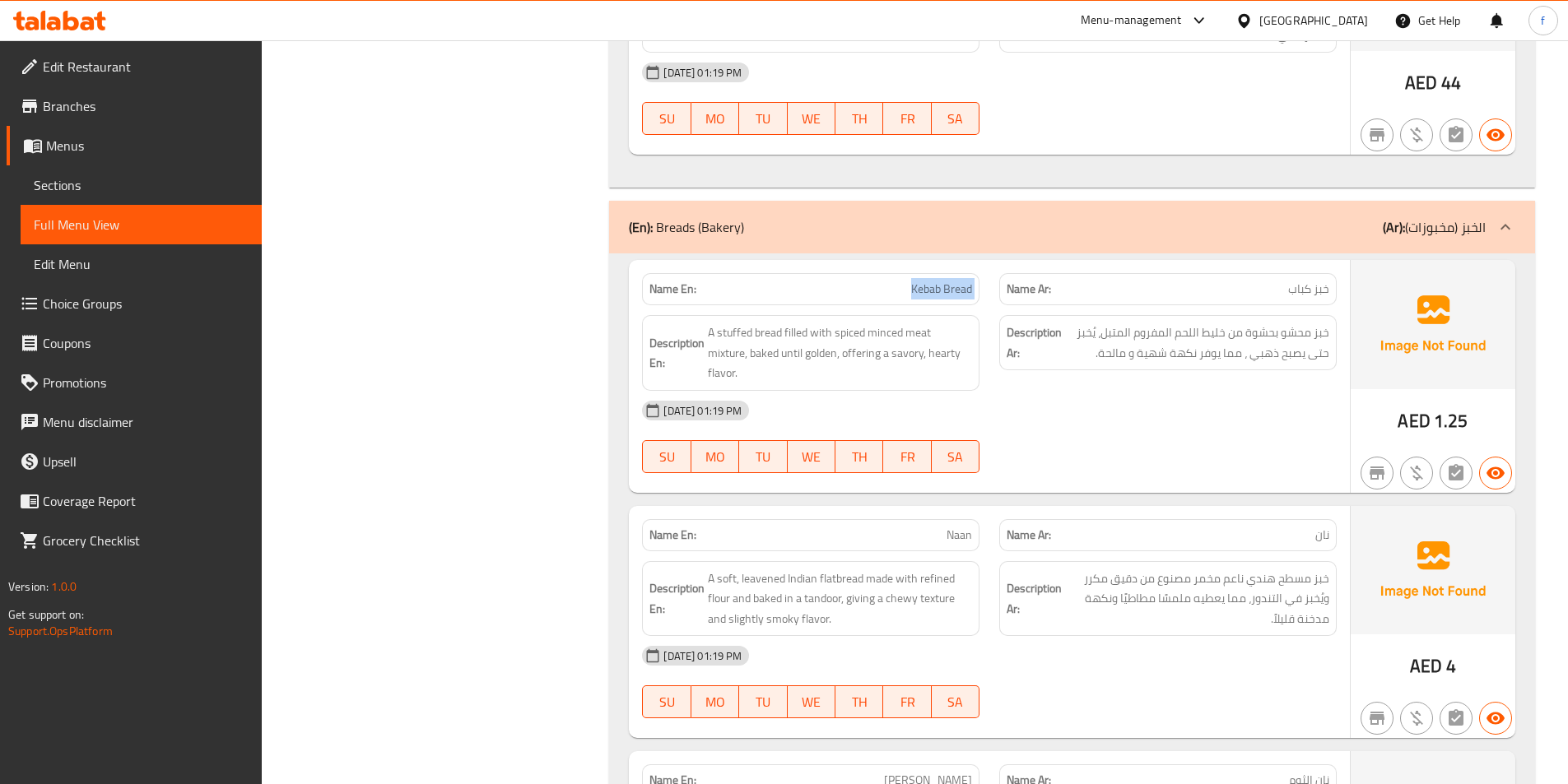
scroll to position [3630, 0]
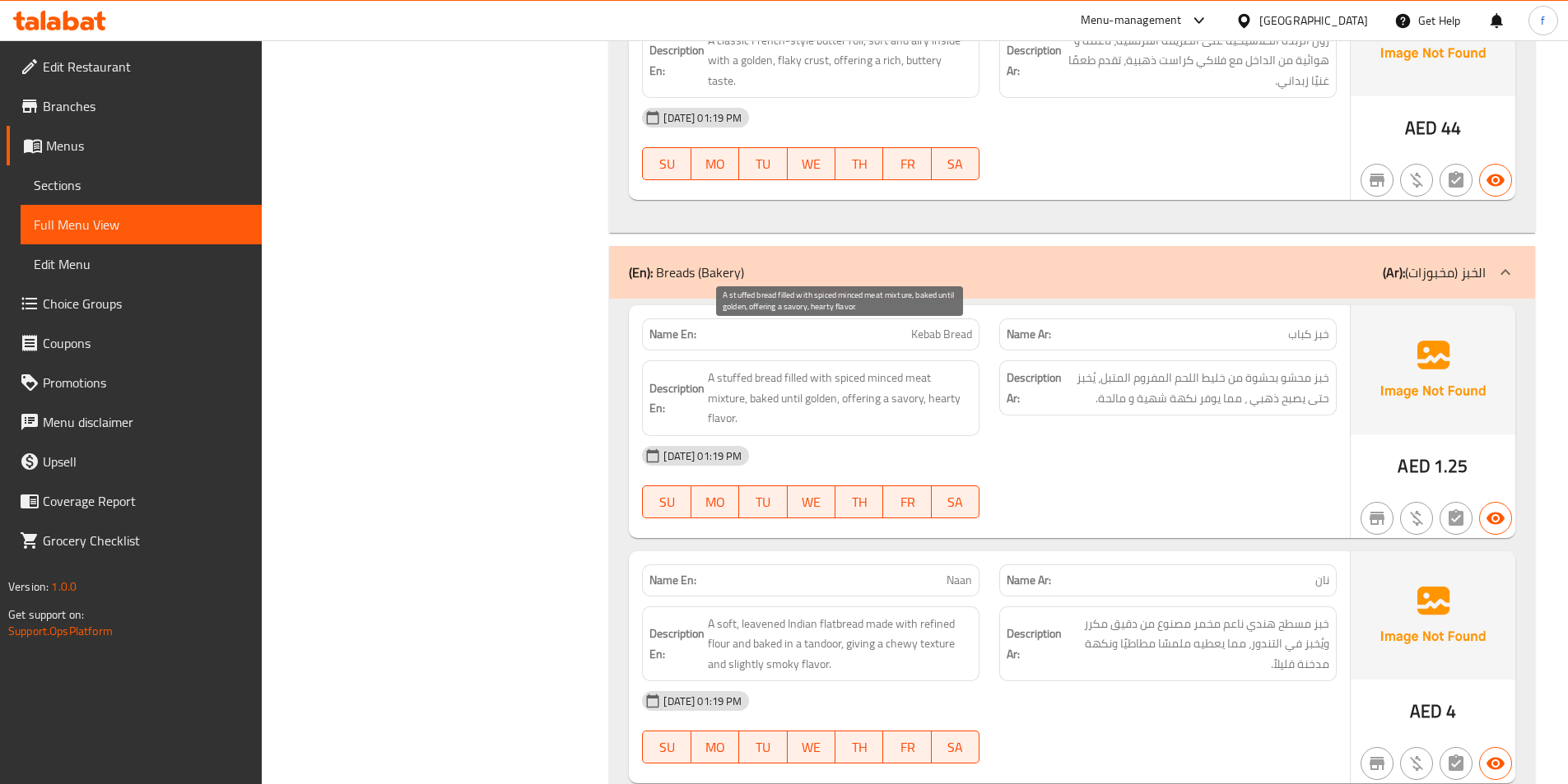
click at [779, 368] on span "A stuffed bread filled with spiced minced meat mixture, baked until golden, off…" at bounding box center [840, 398] width 264 height 60
click at [734, 368] on span "A stuffed bread filled with spiced minced meat mixture, baked until golden, off…" at bounding box center [840, 398] width 264 height 60
click at [796, 368] on span "A stuffed bread filled with spiced minced meat mixture, baked until golden, off…" at bounding box center [840, 398] width 264 height 60
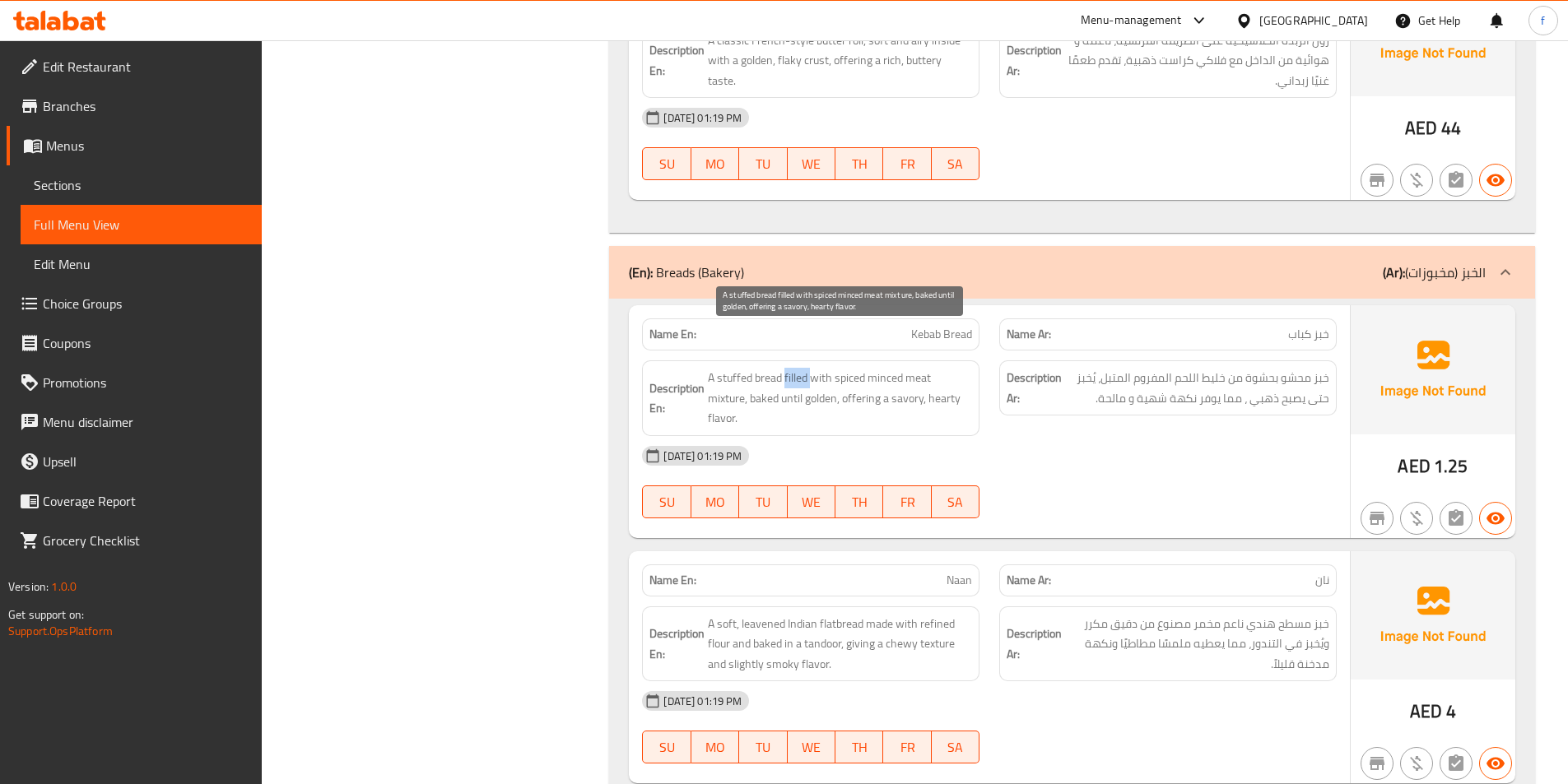
click at [796, 368] on span "A stuffed bread filled with spiced minced meat mixture, baked until golden, off…" at bounding box center [840, 398] width 264 height 60
click at [816, 368] on span "A stuffed bread filled with spiced minced meat mixture, baked until golden, off…" at bounding box center [840, 398] width 264 height 60
click at [723, 368] on span "A stuffed bread filled with spiced minced meat mixture, baked until golden, off…" at bounding box center [840, 398] width 264 height 60
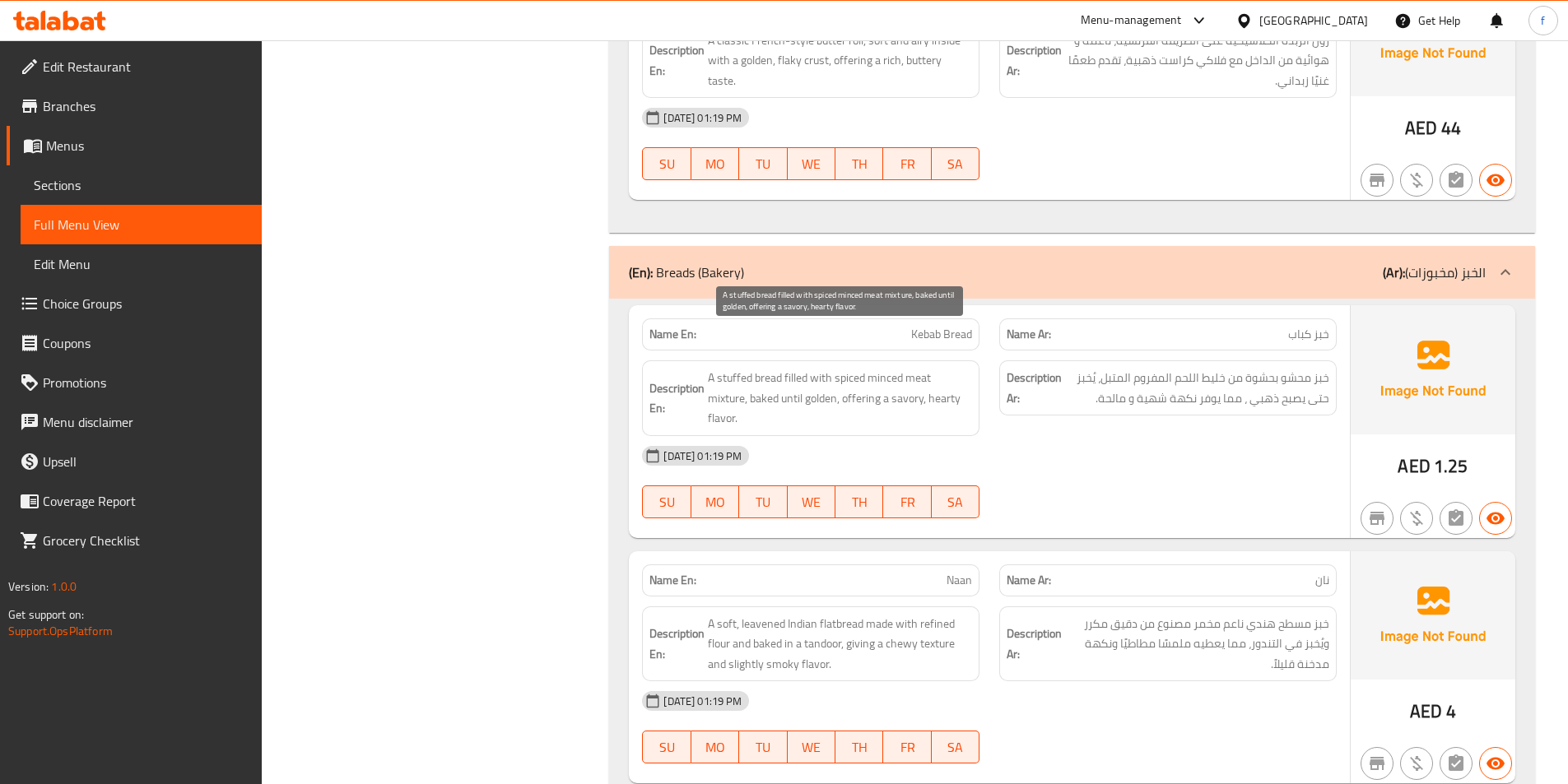
click at [886, 368] on span "A stuffed bread filled with spiced minced meat mixture, baked until golden, off…" at bounding box center [840, 398] width 264 height 60
drag, startPoint x: 886, startPoint y: 332, endPoint x: 933, endPoint y: 343, distance: 48.3
click at [917, 368] on span "A stuffed bread filled with spiced minced meat mixture, baked until golden, off…" at bounding box center [840, 398] width 264 height 60
click at [933, 368] on span "A stuffed bread filled with spiced minced meat mixture, baked until golden, off…" at bounding box center [840, 398] width 264 height 60
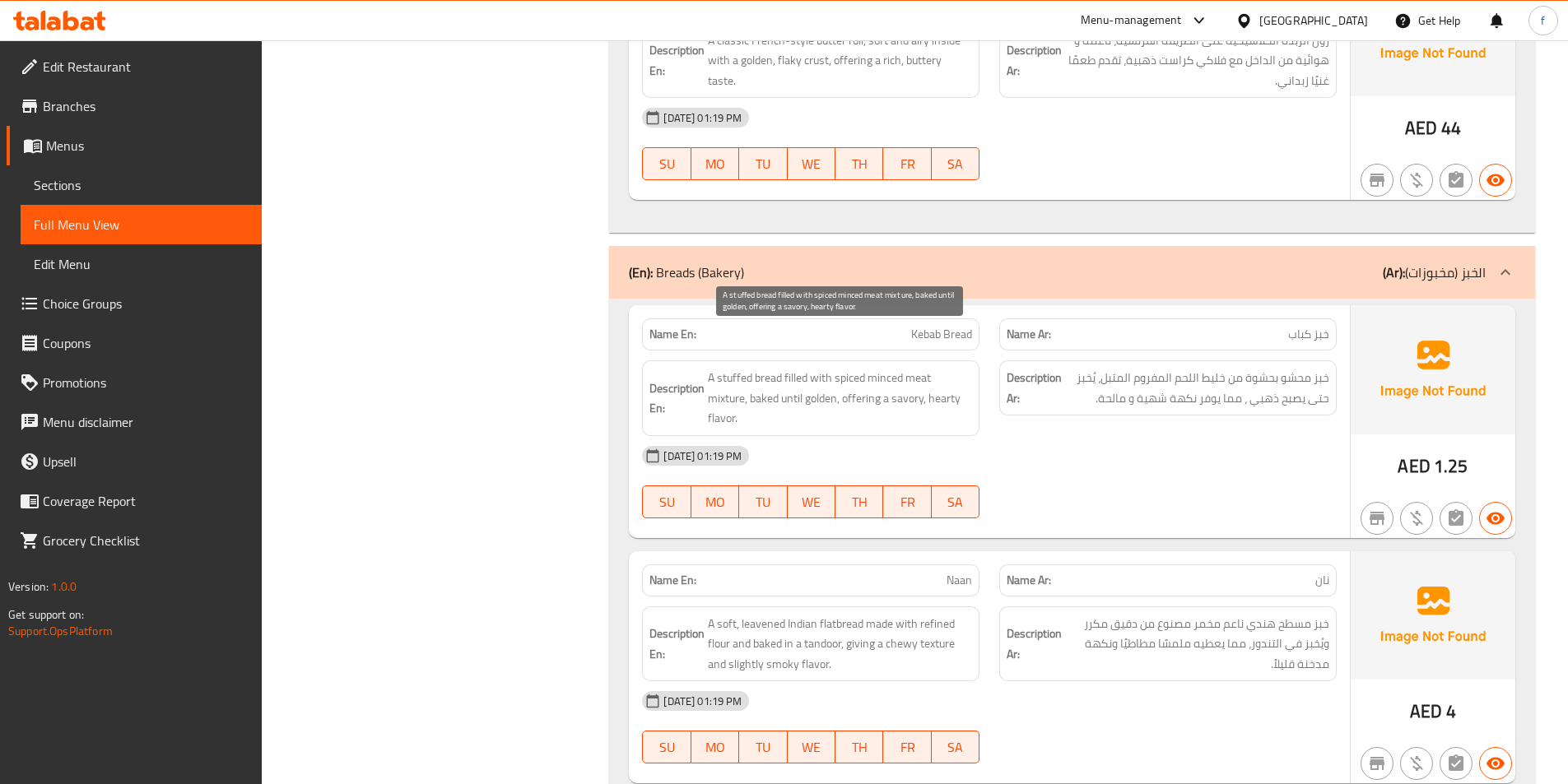
click at [848, 368] on span "A stuffed bread filled with spiced minced meat mixture, baked until golden, off…" at bounding box center [840, 398] width 264 height 60
click at [767, 368] on span "A stuffed bread filled with spiced minced meat mixture, baked until golden, off…" at bounding box center [840, 398] width 264 height 60
click at [794, 368] on span "A stuffed bread filled with spiced minced meat mixture, baked until golden, off…" at bounding box center [840, 398] width 264 height 60
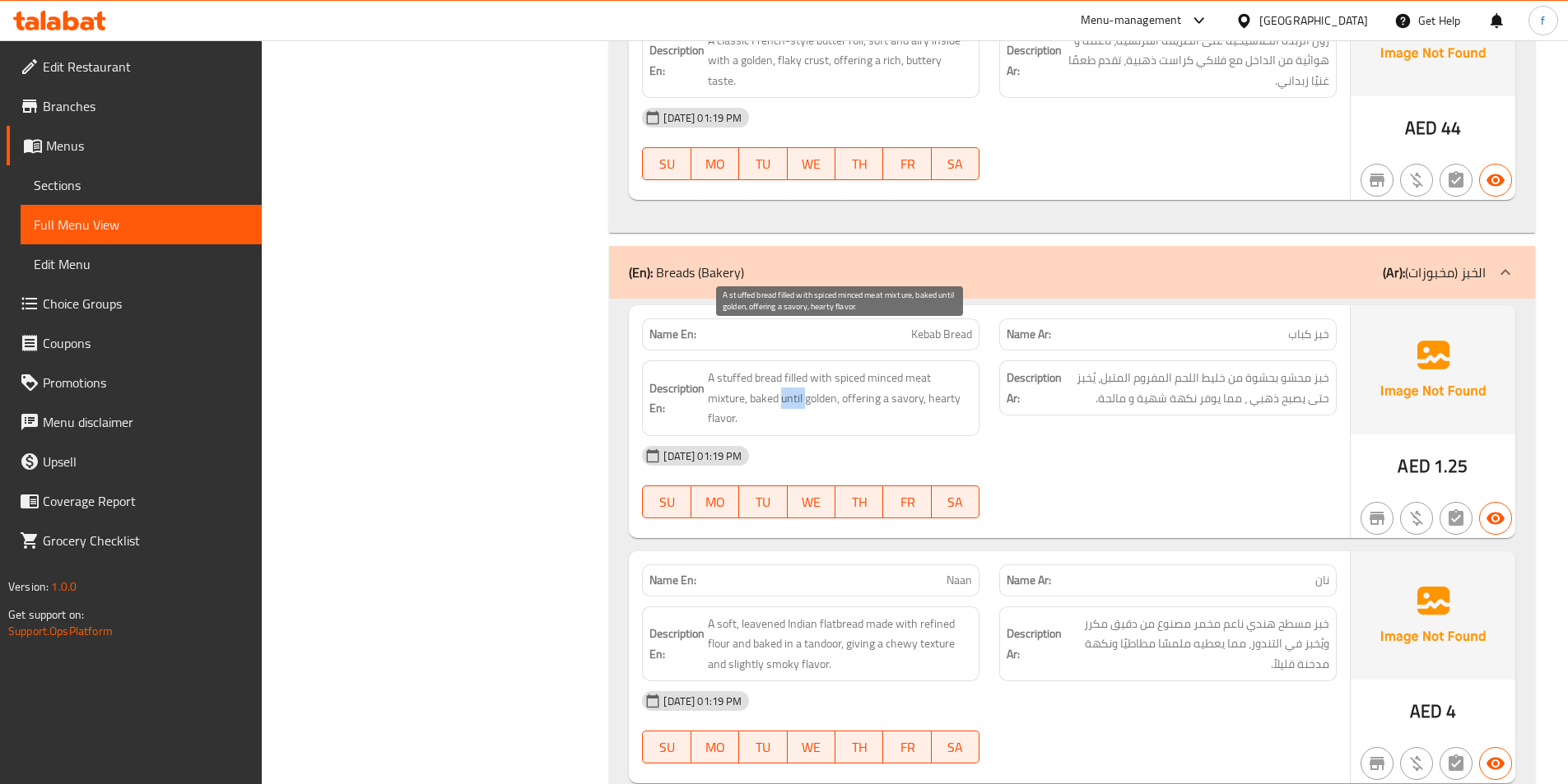
click at [794, 368] on span "A stuffed bread filled with spiced minced meat mixture, baked until golden, off…" at bounding box center [840, 398] width 264 height 60
click at [808, 368] on span "A stuffed bread filled with spiced minced meat mixture, baked until golden, off…" at bounding box center [840, 398] width 264 height 60
click at [850, 368] on span "A stuffed bread filled with spiced minced meat mixture, baked until golden, off…" at bounding box center [840, 398] width 264 height 60
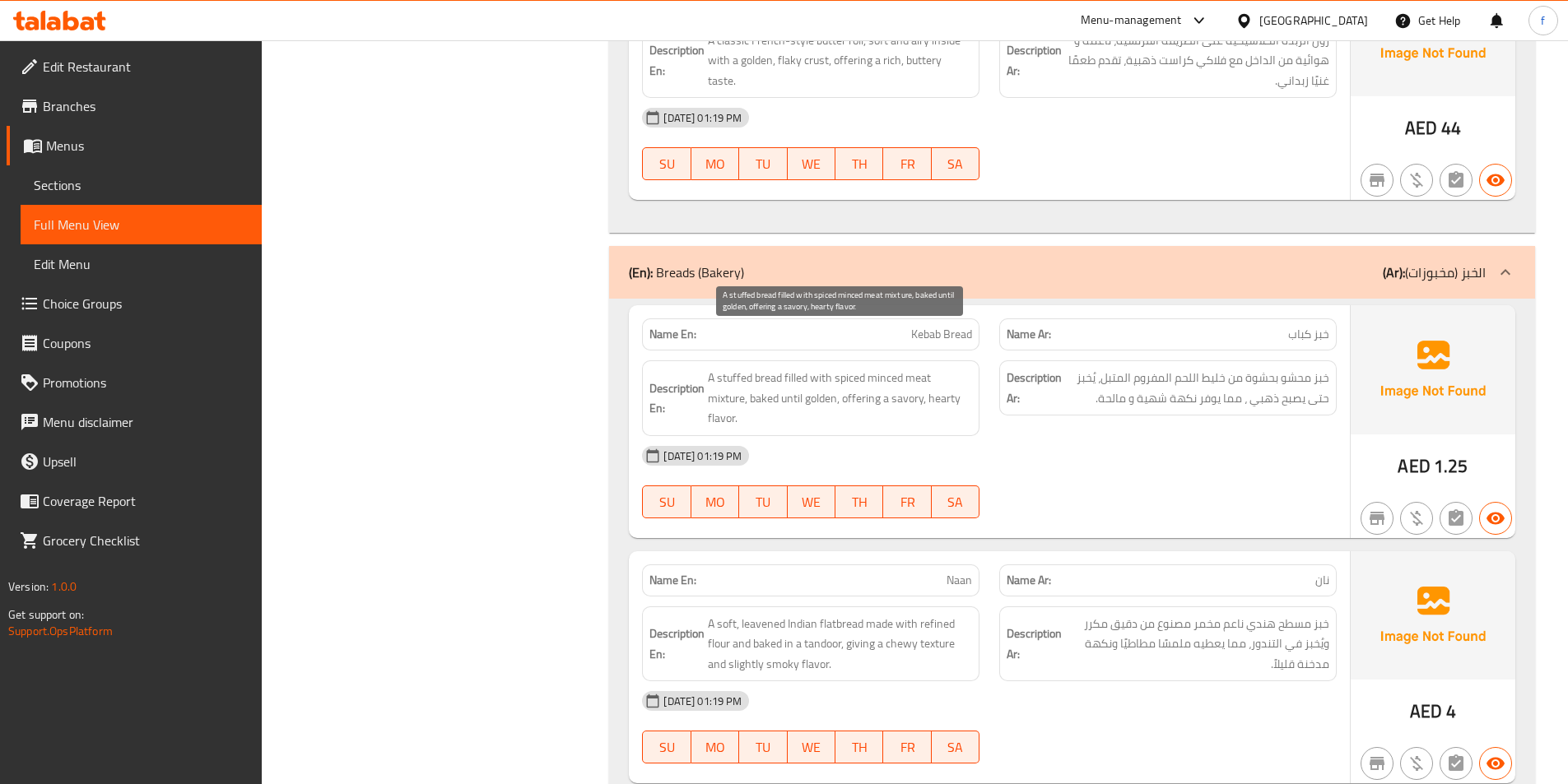
click at [724, 375] on span "A stuffed bread filled with spiced minced meat mixture, baked until golden, off…" at bounding box center [840, 398] width 264 height 60
drag, startPoint x: 724, startPoint y: 375, endPoint x: 892, endPoint y: 380, distance: 168.1
click at [814, 380] on span "A stuffed bread filled with spiced minced meat mixture, baked until golden, off…" at bounding box center [840, 398] width 264 height 60
click at [939, 368] on span "A stuffed bread filled with spiced minced meat mixture, baked until golden, off…" at bounding box center [840, 398] width 264 height 60
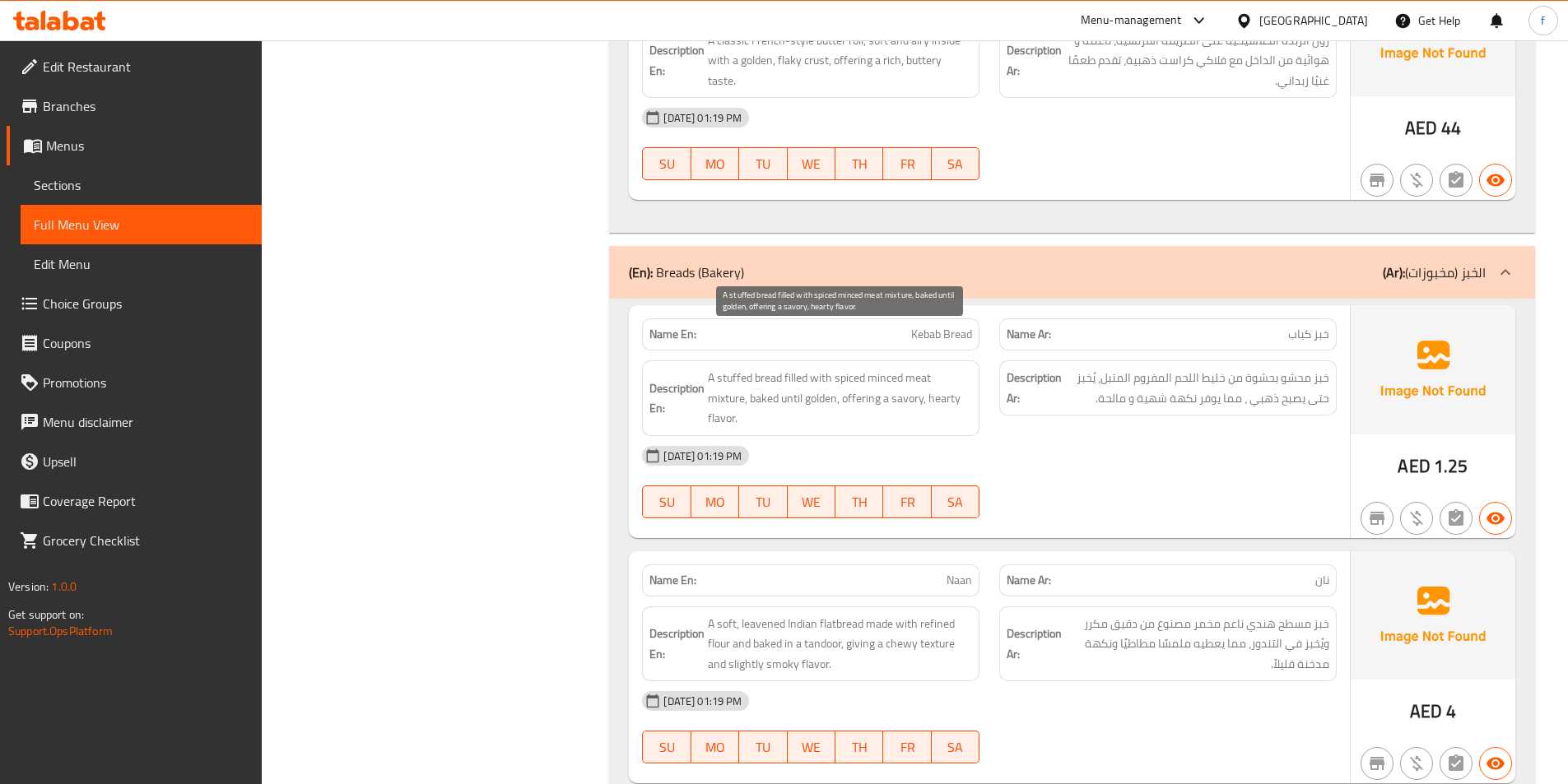
click at [907, 368] on span "A stuffed bread filled with spiced minced meat mixture, baked until golden, off…" at bounding box center [840, 398] width 264 height 60
click at [849, 368] on span "A stuffed bread filled with spiced minced meat mixture, baked until golden, off…" at bounding box center [840, 398] width 264 height 60
copy span "offering"
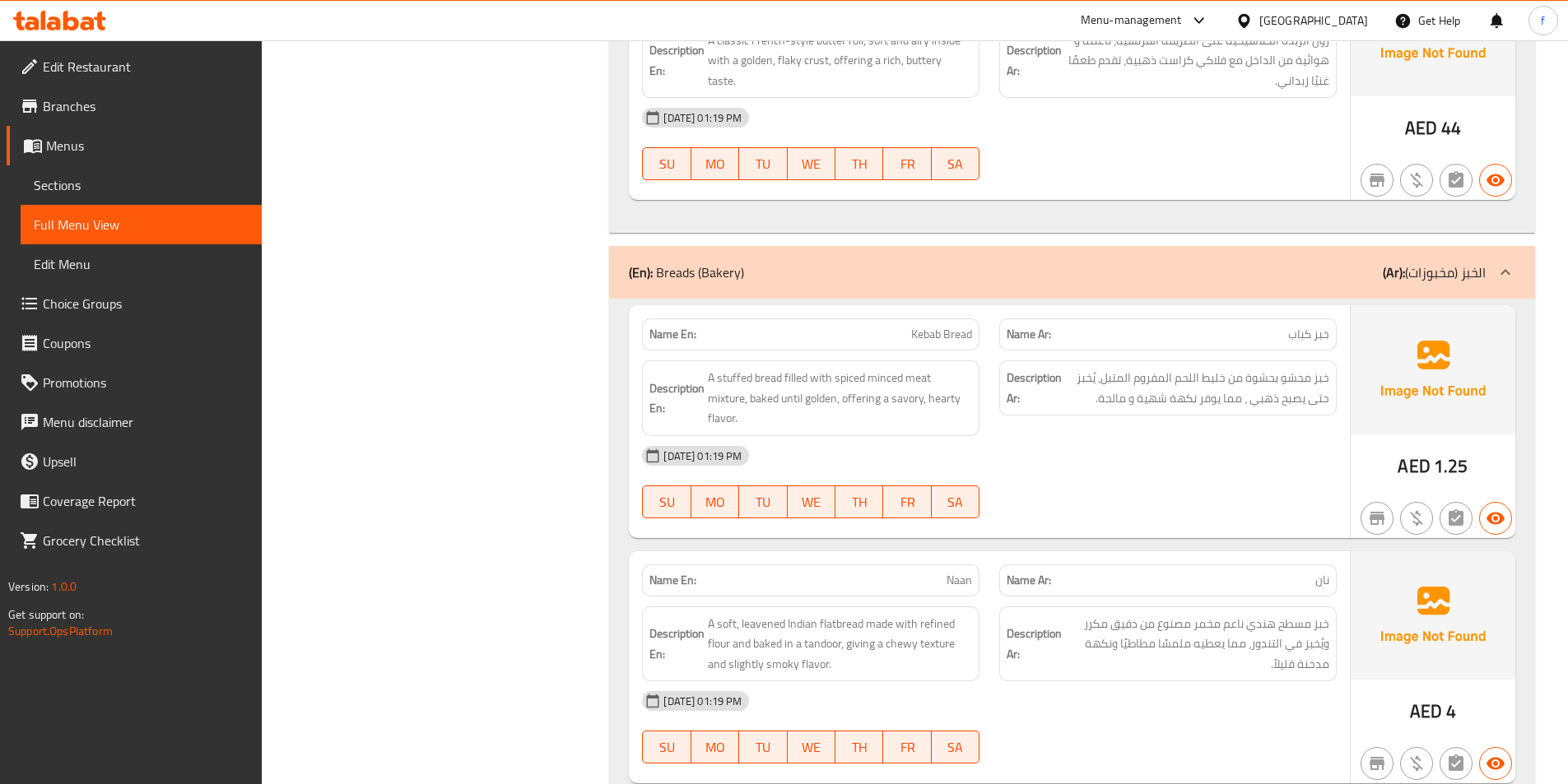
click at [916, 326] on span "Kebab Bread" at bounding box center [941, 334] width 60 height 17
copy span "Kebab Bread"
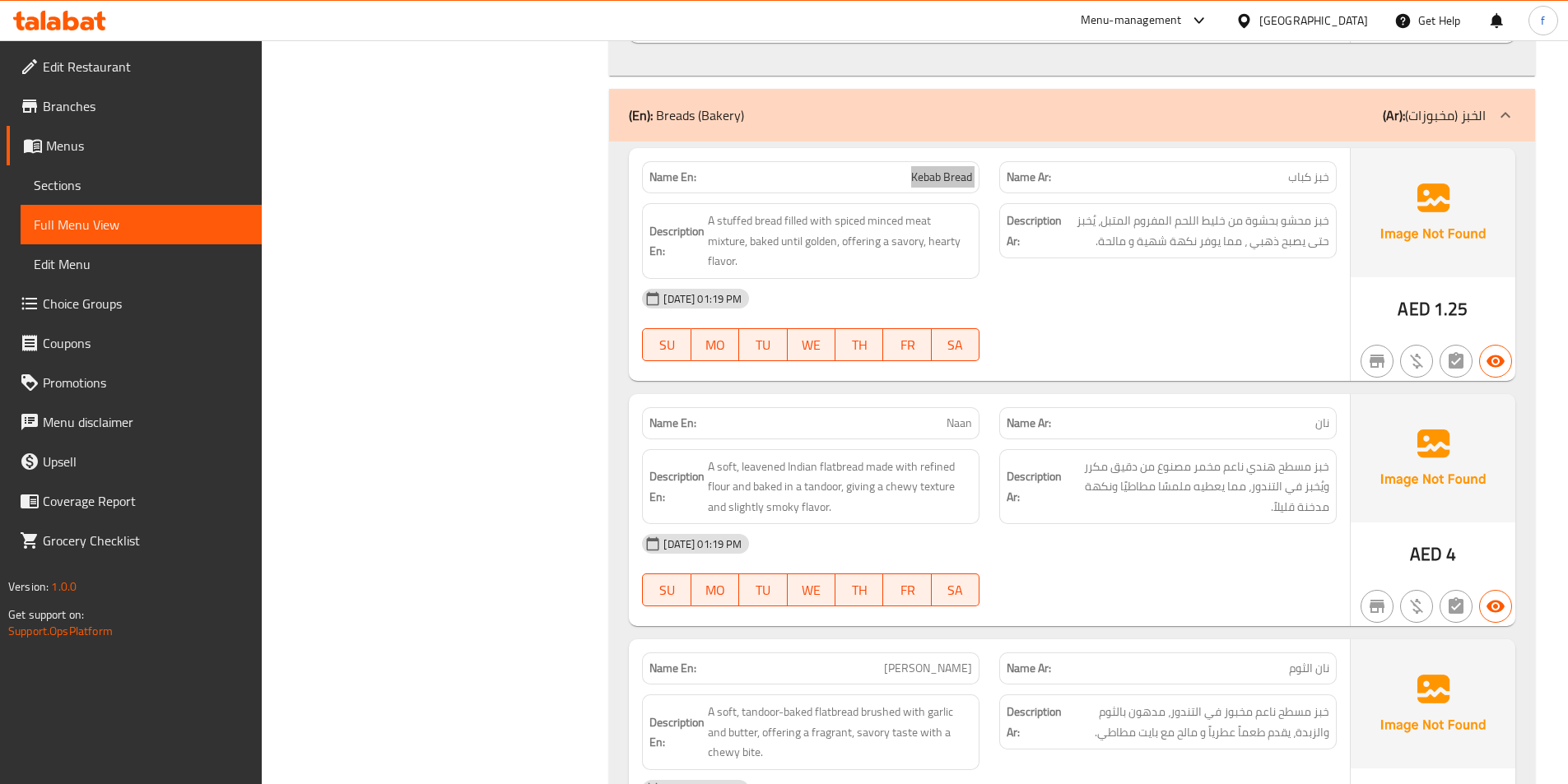
scroll to position [3901, 0]
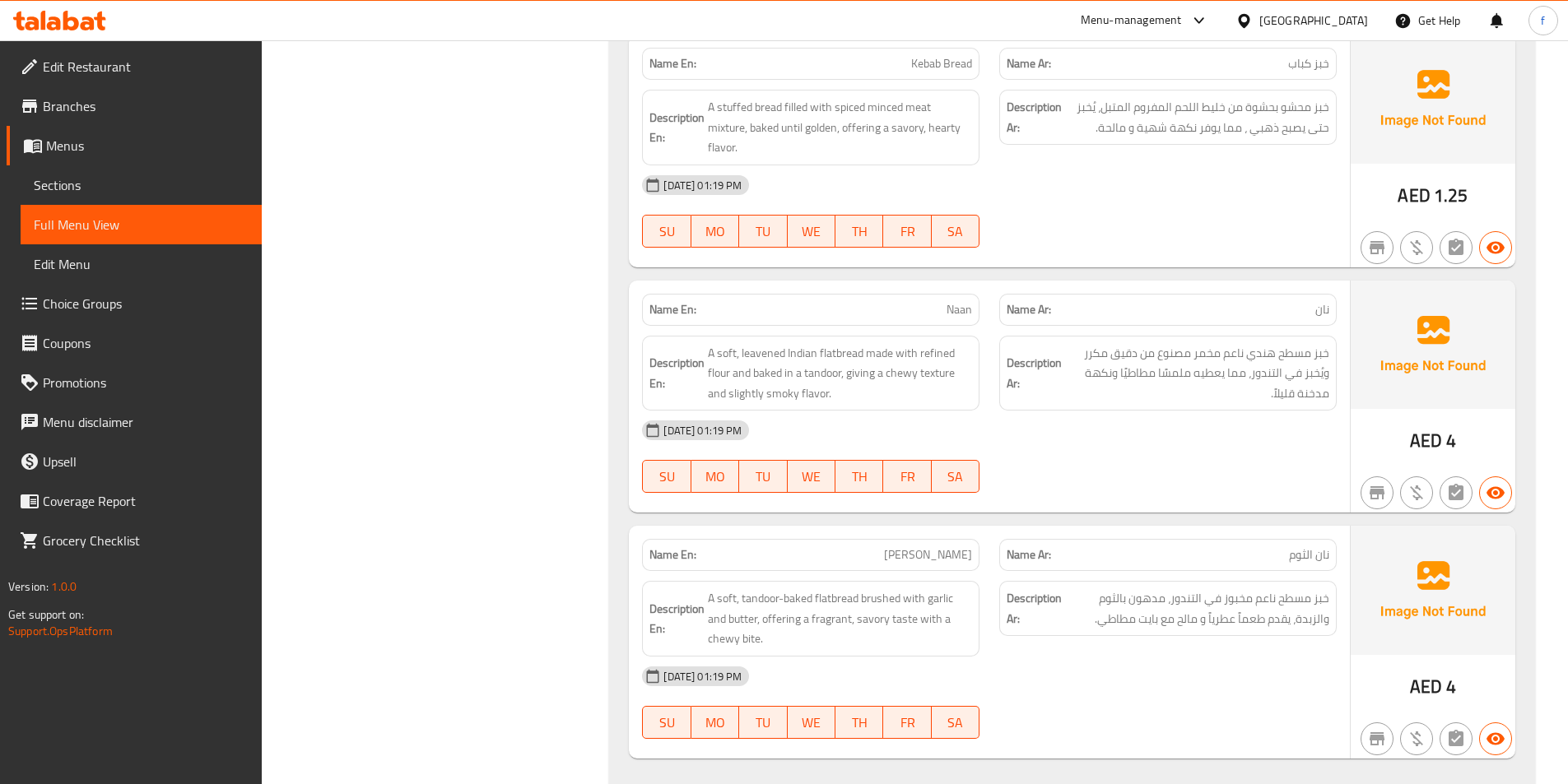
click at [937, 294] on div "Name En: Naan" at bounding box center [811, 310] width 337 height 32
click at [960, 301] on span "Naan" at bounding box center [959, 309] width 26 height 17
drag, startPoint x: 960, startPoint y: 267, endPoint x: 852, endPoint y: 313, distance: 117.4
click at [936, 285] on div "Name En: Naan Name Ar: نان Description En: A soft, leavened Indian flatbread ma…" at bounding box center [990, 397] width 721 height 233
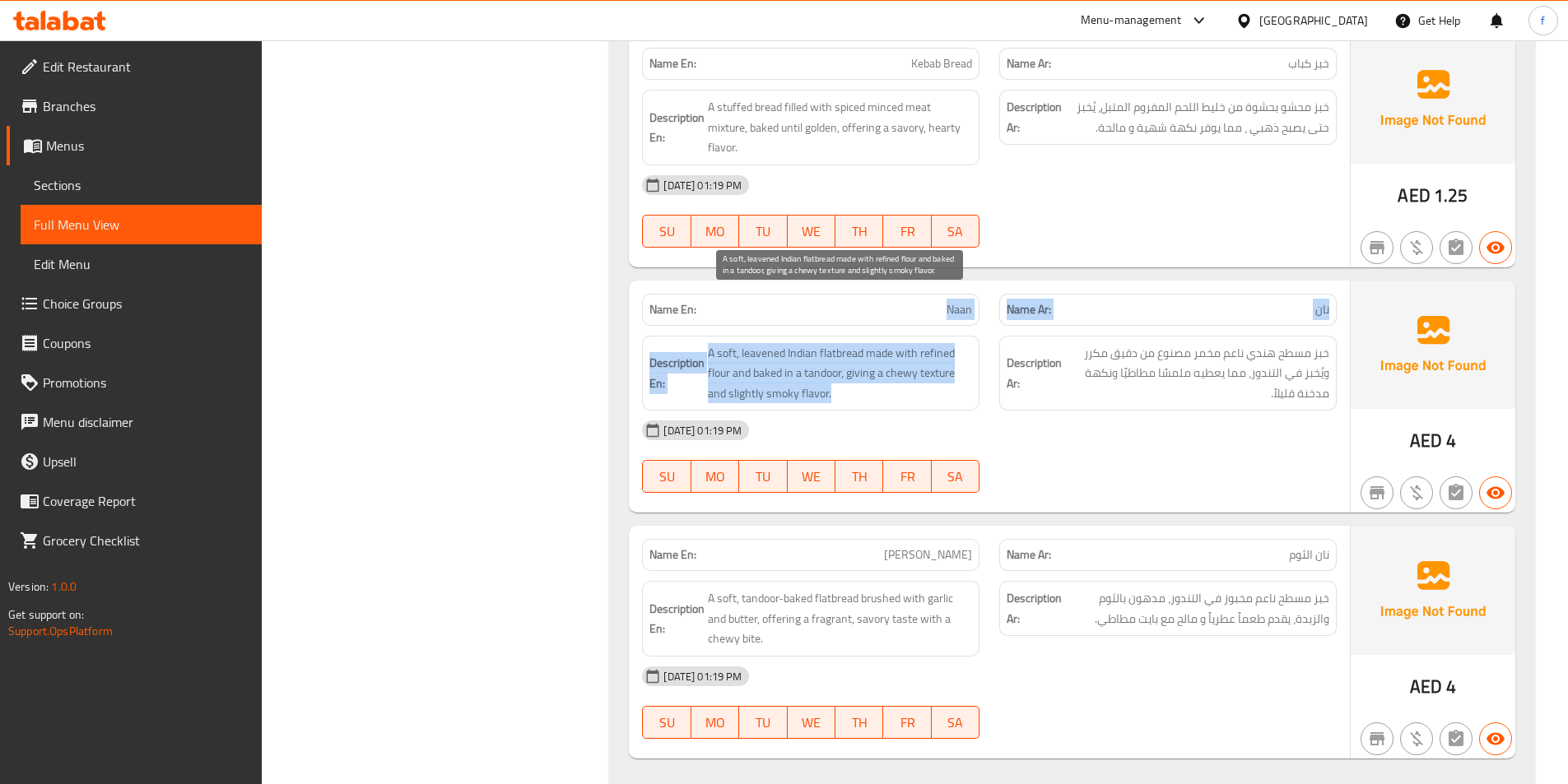
click at [896, 343] on span "A soft, leavened Indian flatbread made with refined flour and baked in a tandoo…" at bounding box center [840, 373] width 264 height 60
click at [922, 301] on p "Name En: Naan" at bounding box center [811, 309] width 322 height 17
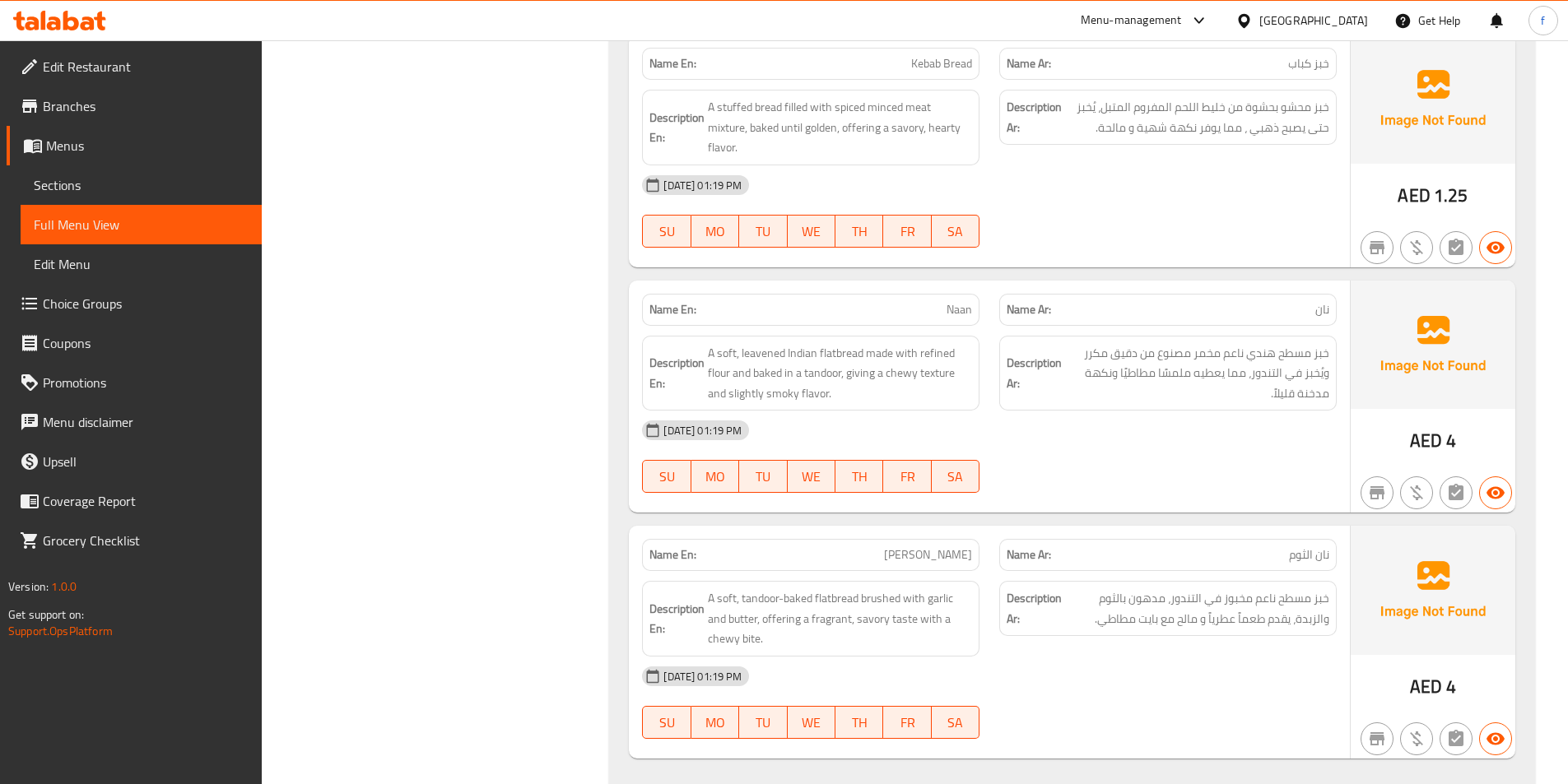
click at [980, 294] on div "Name En: Naan" at bounding box center [811, 310] width 337 height 32
click at [852, 343] on span "A soft, leavened Indian flatbread made with refined flour and baked in a tandoo…" at bounding box center [840, 373] width 264 height 60
click at [803, 343] on span "A soft, leavened Indian flatbread made with refined flour and baked in a tandoo…" at bounding box center [840, 373] width 264 height 60
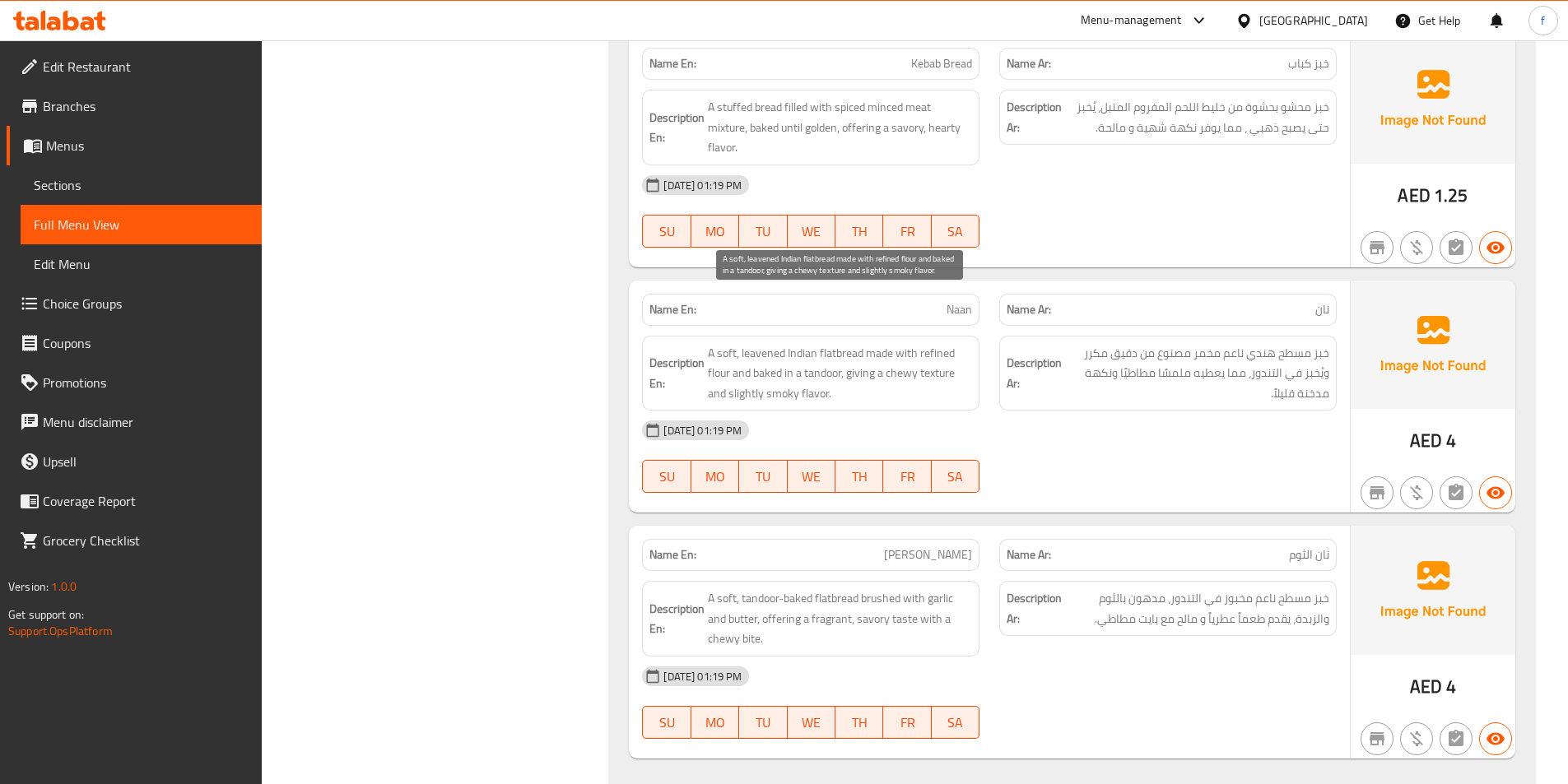
click at [720, 343] on span "A soft, leavened Indian flatbread made with refined flour and baked in a tandoo…" at bounding box center [840, 373] width 264 height 60
drag, startPoint x: 720, startPoint y: 313, endPoint x: 774, endPoint y: 314, distance: 54.0
click at [732, 343] on span "A soft, leavened Indian flatbread made with refined flour and baked in a tandoo…" at bounding box center [840, 373] width 264 height 60
click at [774, 343] on span "A soft, leavened Indian flatbread made with refined flour and baked in a tandoo…" at bounding box center [840, 373] width 264 height 60
drag, startPoint x: 774, startPoint y: 314, endPoint x: 869, endPoint y: 332, distance: 96.7
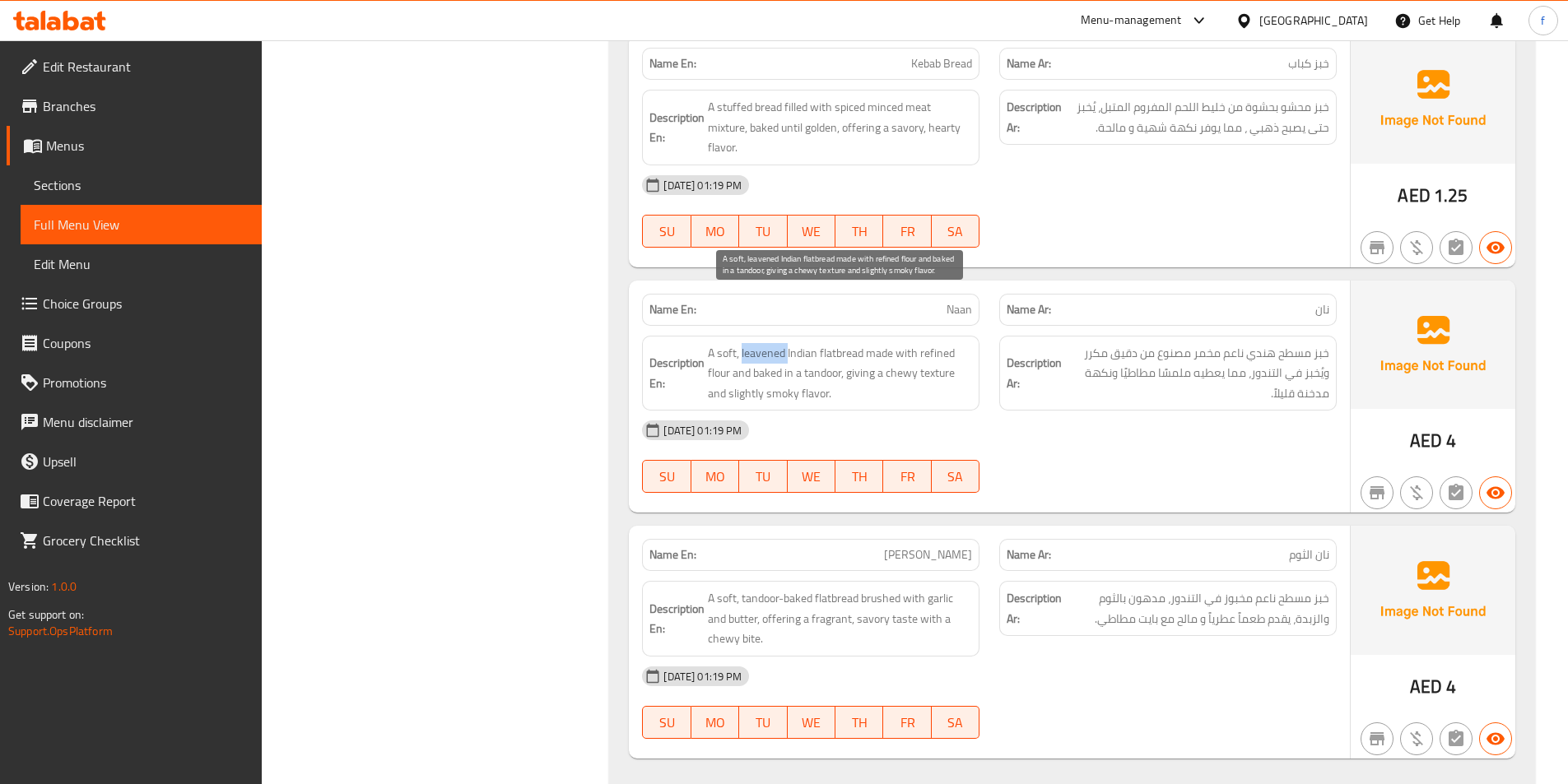
click at [789, 343] on span "A soft, leavened Indian flatbread made with refined flour and baked in a tandoo…" at bounding box center [840, 373] width 264 height 60
click at [880, 343] on span "A soft, leavened Indian flatbread made with refined flour and baked in a tandoo…" at bounding box center [840, 373] width 264 height 60
drag, startPoint x: 880, startPoint y: 315, endPoint x: 899, endPoint y: 315, distance: 19.0
click at [882, 343] on span "A soft, leavened Indian flatbread made with refined flour and baked in a tandoo…" at bounding box center [840, 373] width 264 height 60
click at [902, 343] on span "A soft, leavened Indian flatbread made with refined flour and baked in a tandoo…" at bounding box center [840, 373] width 264 height 60
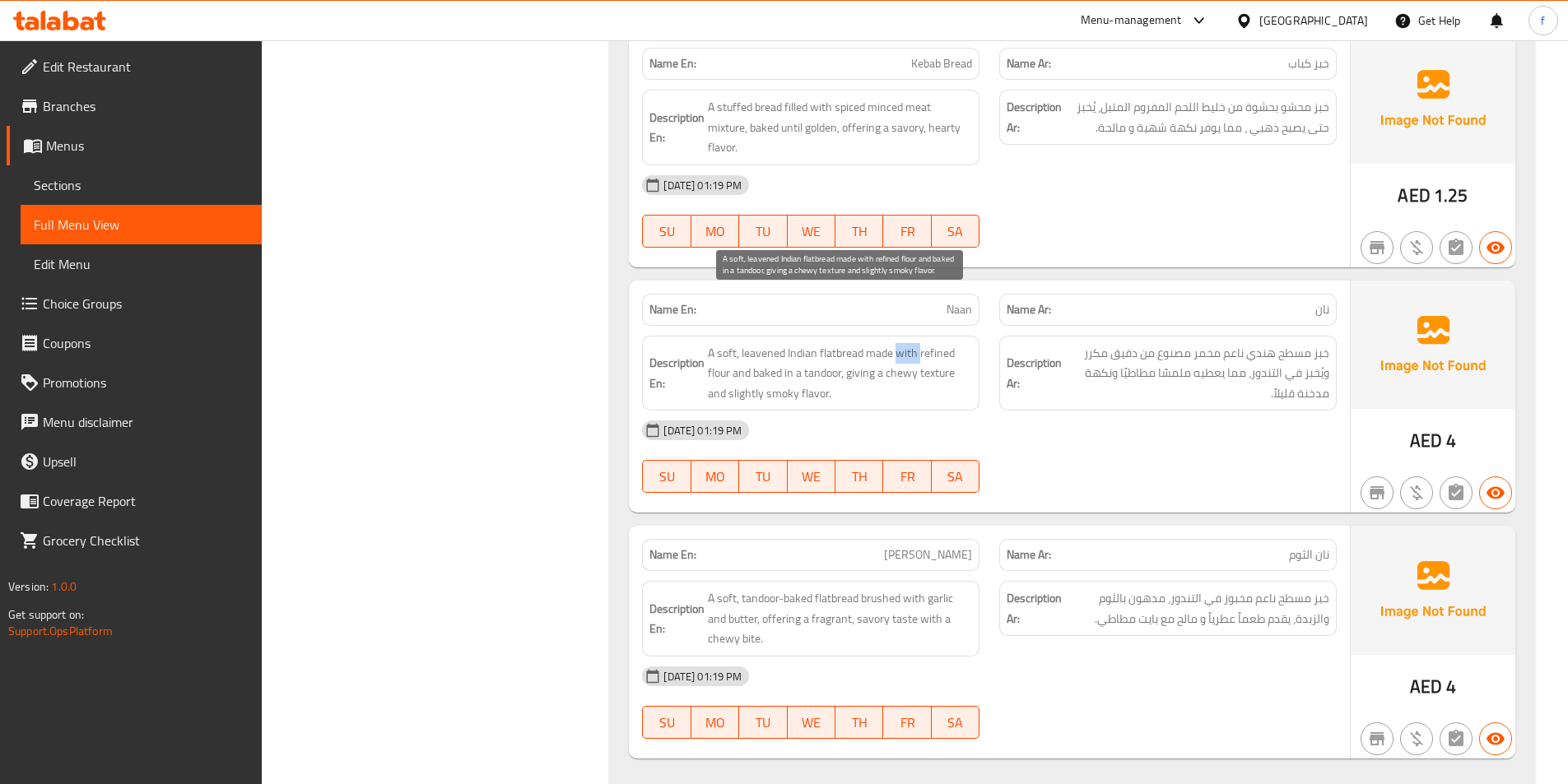
click at [902, 343] on span "A soft, leavened Indian flatbread made with refined flour and baked in a tandoo…" at bounding box center [840, 373] width 264 height 60
click at [925, 343] on span "A soft, leavened Indian flatbread made with refined flour and baked in a tandoo…" at bounding box center [840, 373] width 264 height 60
click at [720, 343] on span "A soft, leavened Indian flatbread made with refined flour and baked in a tandoo…" at bounding box center [840, 373] width 264 height 60
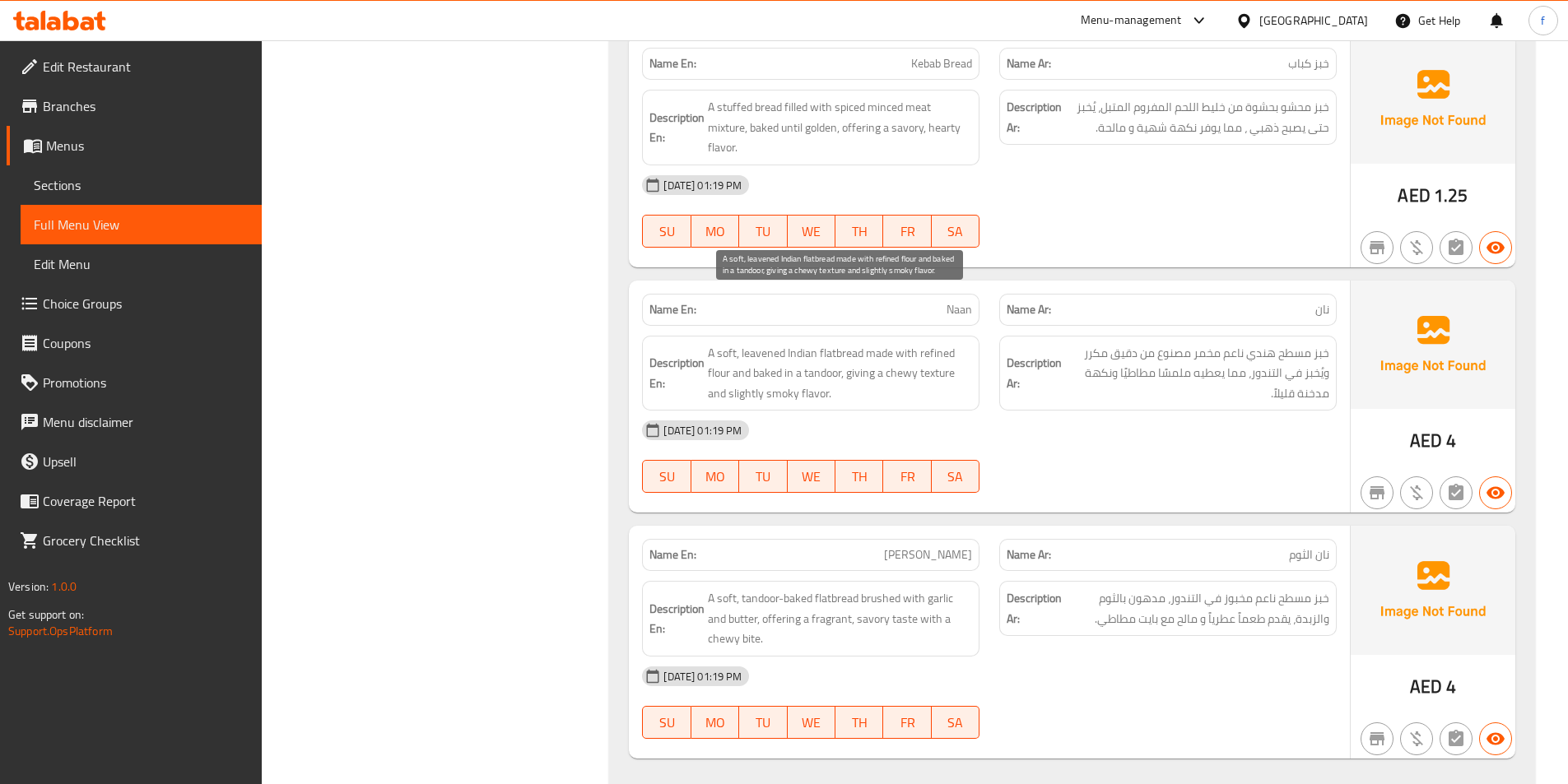
click at [745, 343] on span "A soft, leavened Indian flatbread made with refined flour and baked in a tandoo…" at bounding box center [840, 373] width 264 height 60
drag, startPoint x: 745, startPoint y: 332, endPoint x: 765, endPoint y: 332, distance: 20.0
click at [754, 343] on span "A soft, leavened Indian flatbread made with refined flour and baked in a tandoo…" at bounding box center [840, 373] width 264 height 60
click at [770, 343] on span "A soft, leavened Indian flatbread made with refined flour and baked in a tandoo…" at bounding box center [840, 373] width 264 height 60
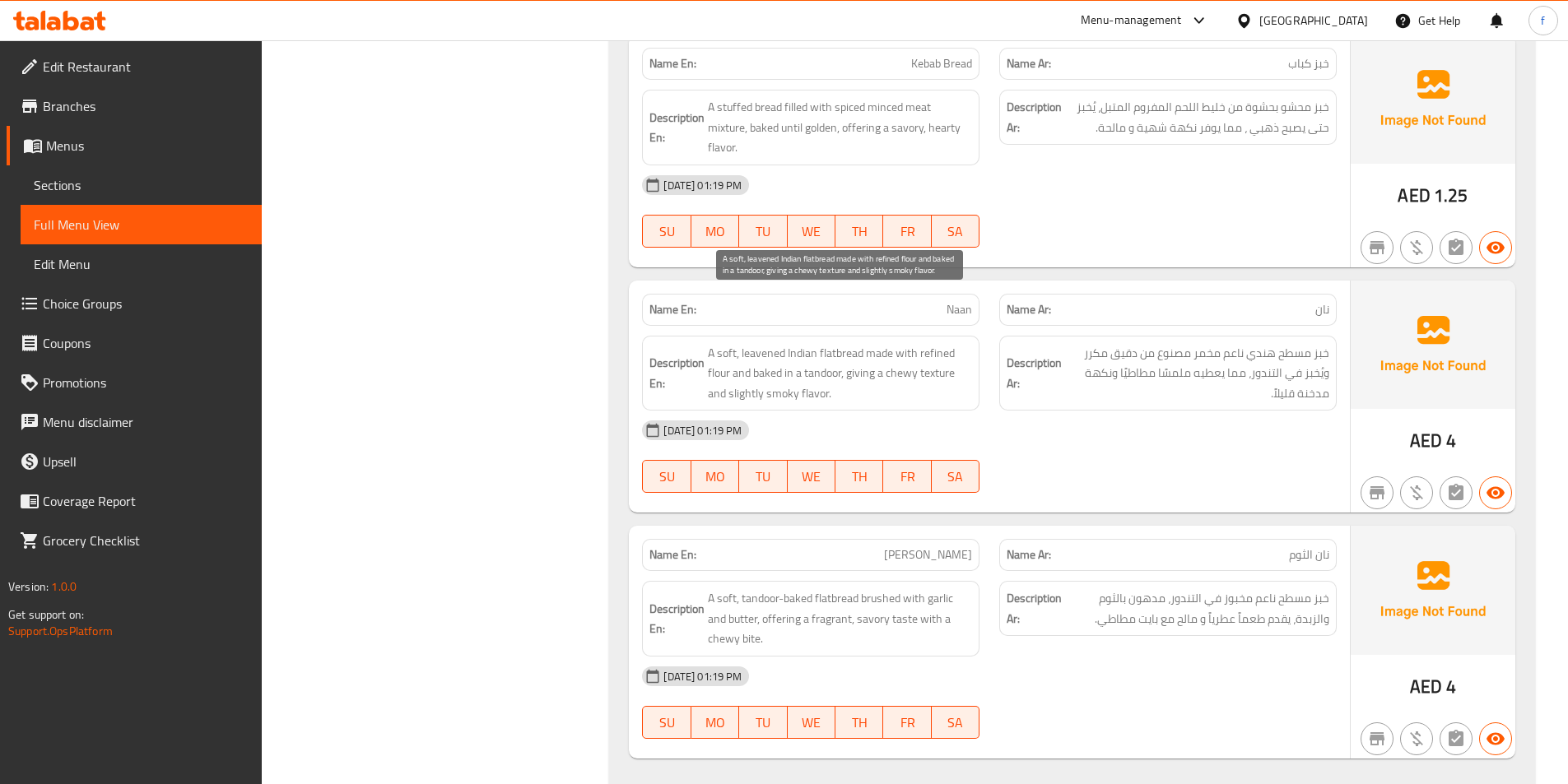
click at [824, 343] on span "A soft, leavened Indian flatbread made with refined flour and baked in a tandoo…" at bounding box center [840, 373] width 264 height 60
click at [858, 343] on span "A soft, leavened Indian flatbread made with refined flour and baked in a tandoo…" at bounding box center [840, 373] width 264 height 60
click at [946, 343] on span "A soft, leavened Indian flatbread made with refined flour and baked in a tandoo…" at bounding box center [840, 373] width 264 height 60
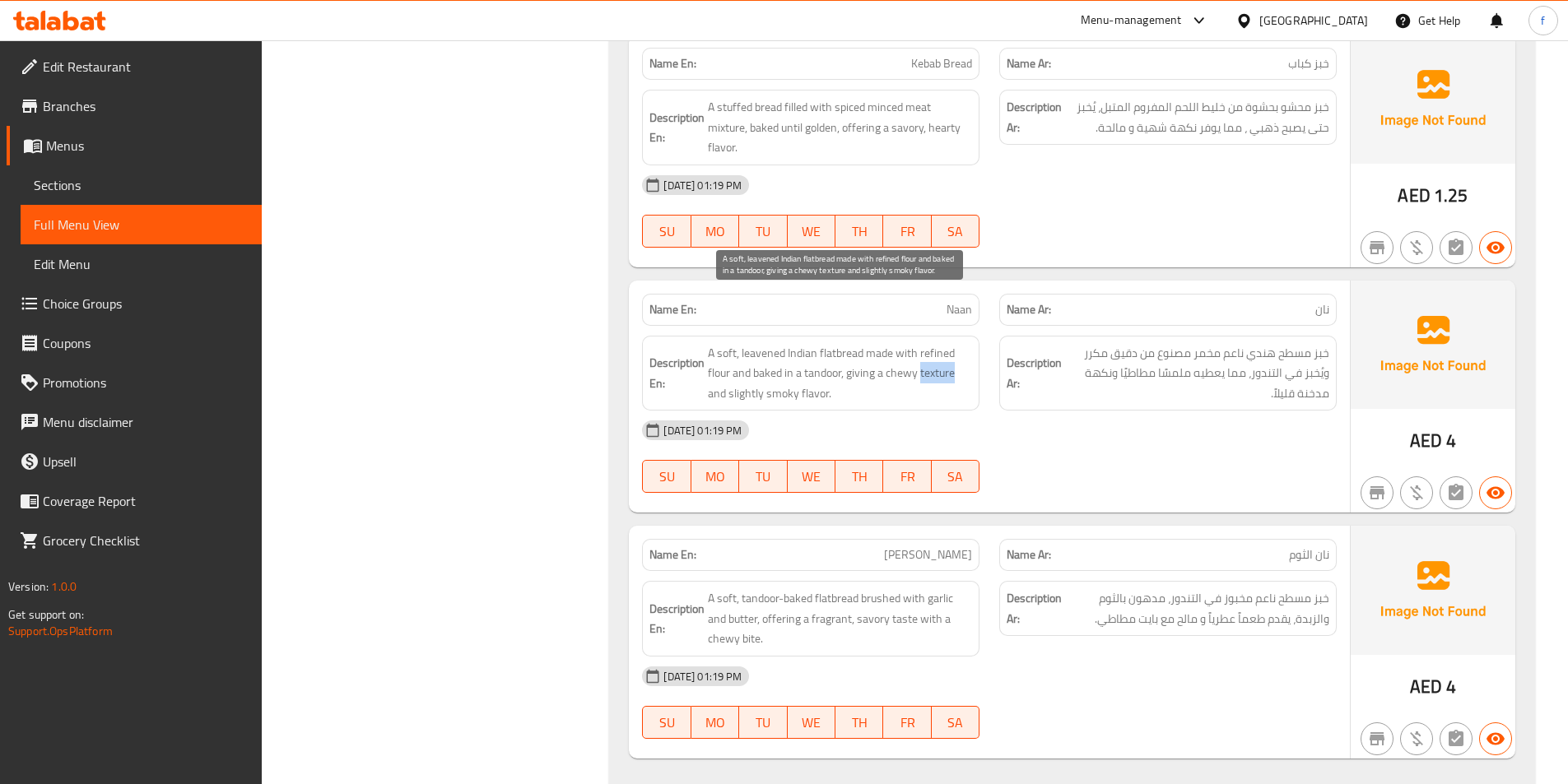
click at [946, 343] on span "A soft, leavened Indian flatbread made with refined flour and baked in a tandoo…" at bounding box center [840, 373] width 264 height 60
click at [888, 343] on span "A soft, leavened Indian flatbread made with refined flour and baked in a tandoo…" at bounding box center [840, 373] width 264 height 60
click at [719, 351] on span "A soft, leavened Indian flatbread made with refined flour and baked in a tandoo…" at bounding box center [840, 373] width 264 height 60
drag, startPoint x: 719, startPoint y: 351, endPoint x: 844, endPoint y: 350, distance: 125.0
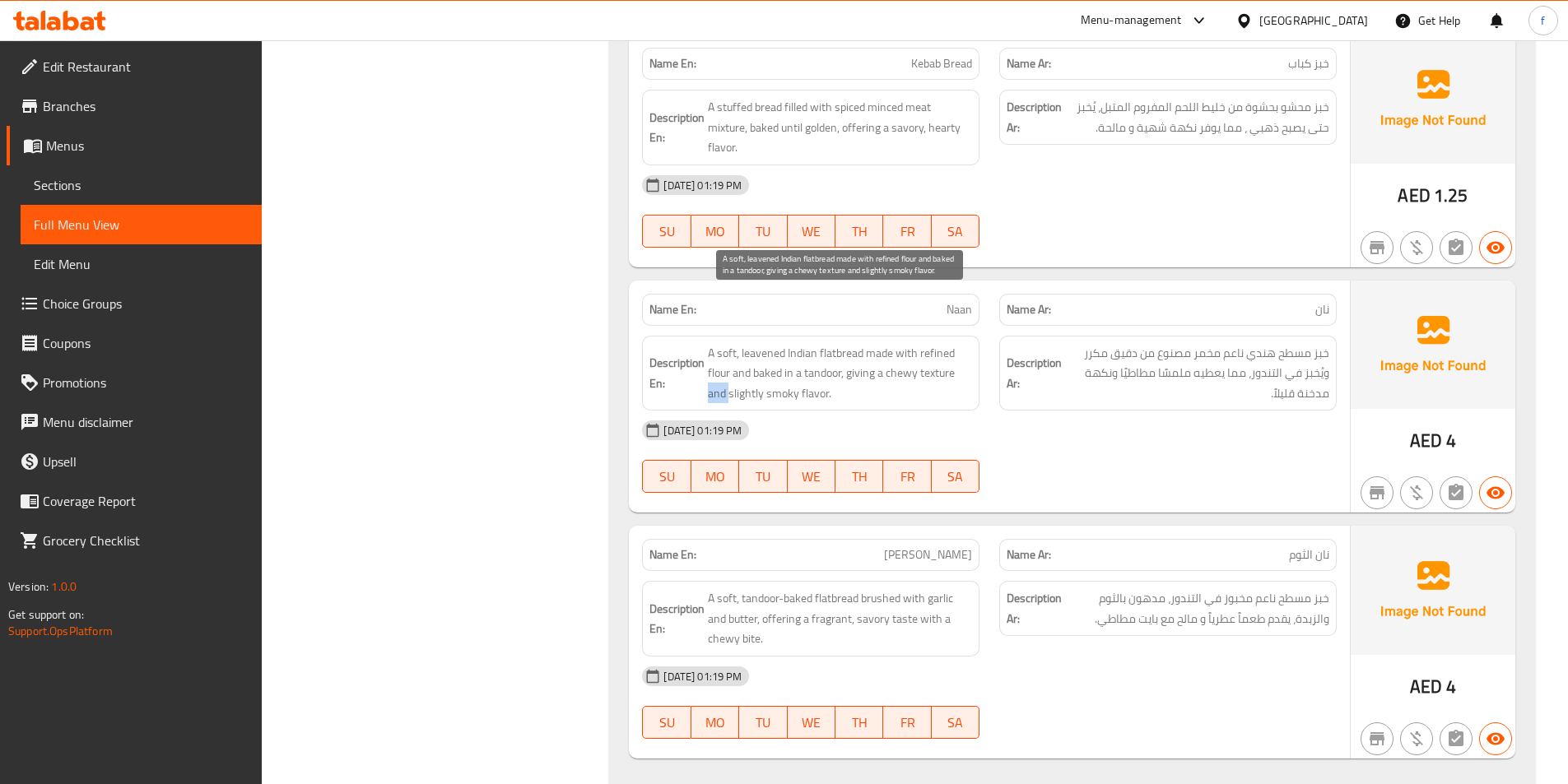
click at [756, 350] on span "A soft, leavened Indian flatbread made with refined flour and baked in a tandoo…" at bounding box center [840, 373] width 264 height 60
click at [815, 350] on span "A soft, leavened Indian flatbread made with refined flour and baked in a tandoo…" at bounding box center [840, 373] width 264 height 60
click at [744, 350] on span "A soft, leavened Indian flatbread made with refined flour and baked in a tandoo…" at bounding box center [840, 373] width 264 height 60
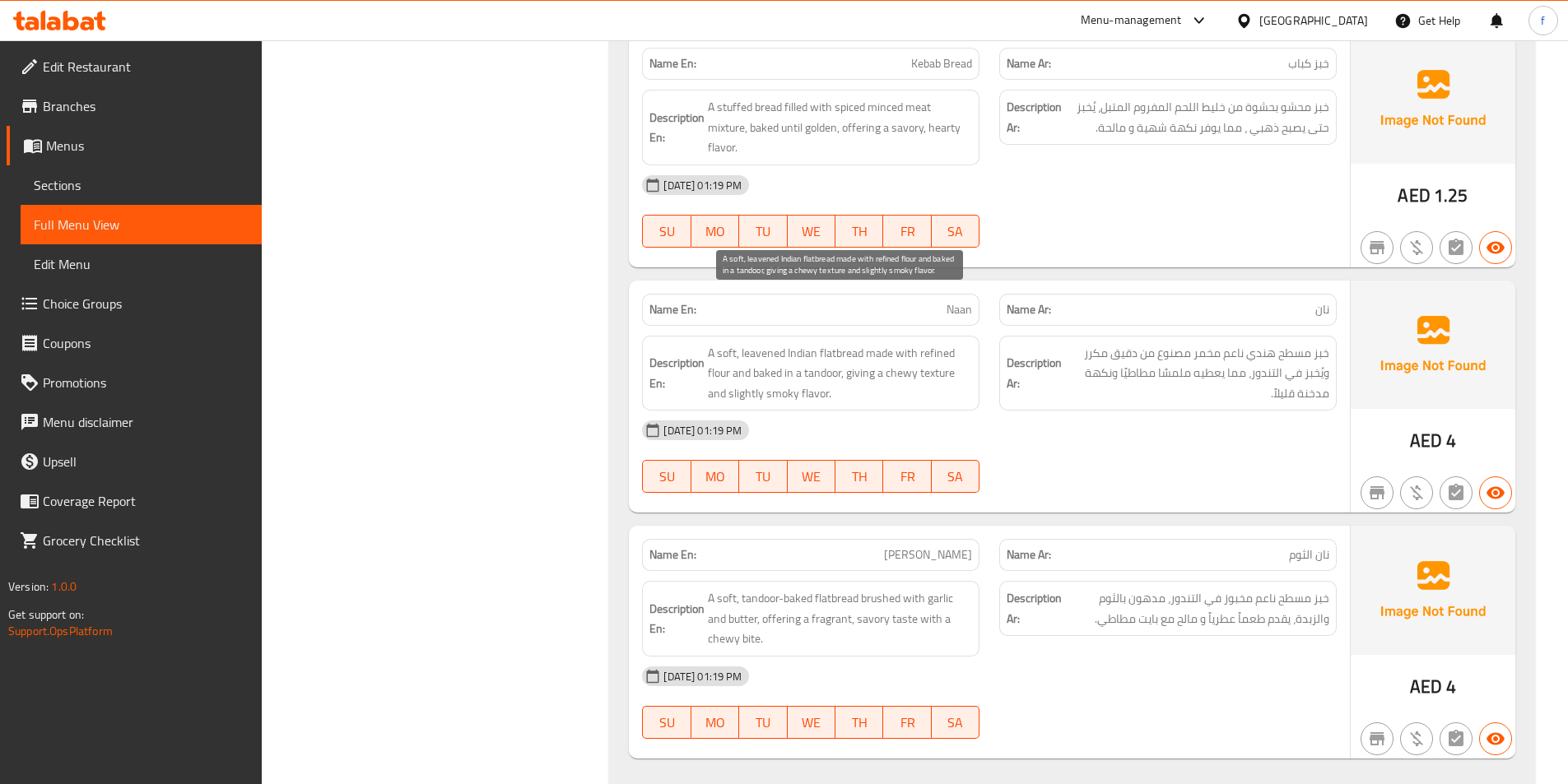
click at [782, 353] on span "A soft, leavened Indian flatbread made with refined flour and baked in a tandoo…" at bounding box center [840, 373] width 264 height 60
click at [1293, 546] on span "نان الثوم" at bounding box center [1309, 554] width 41 height 17
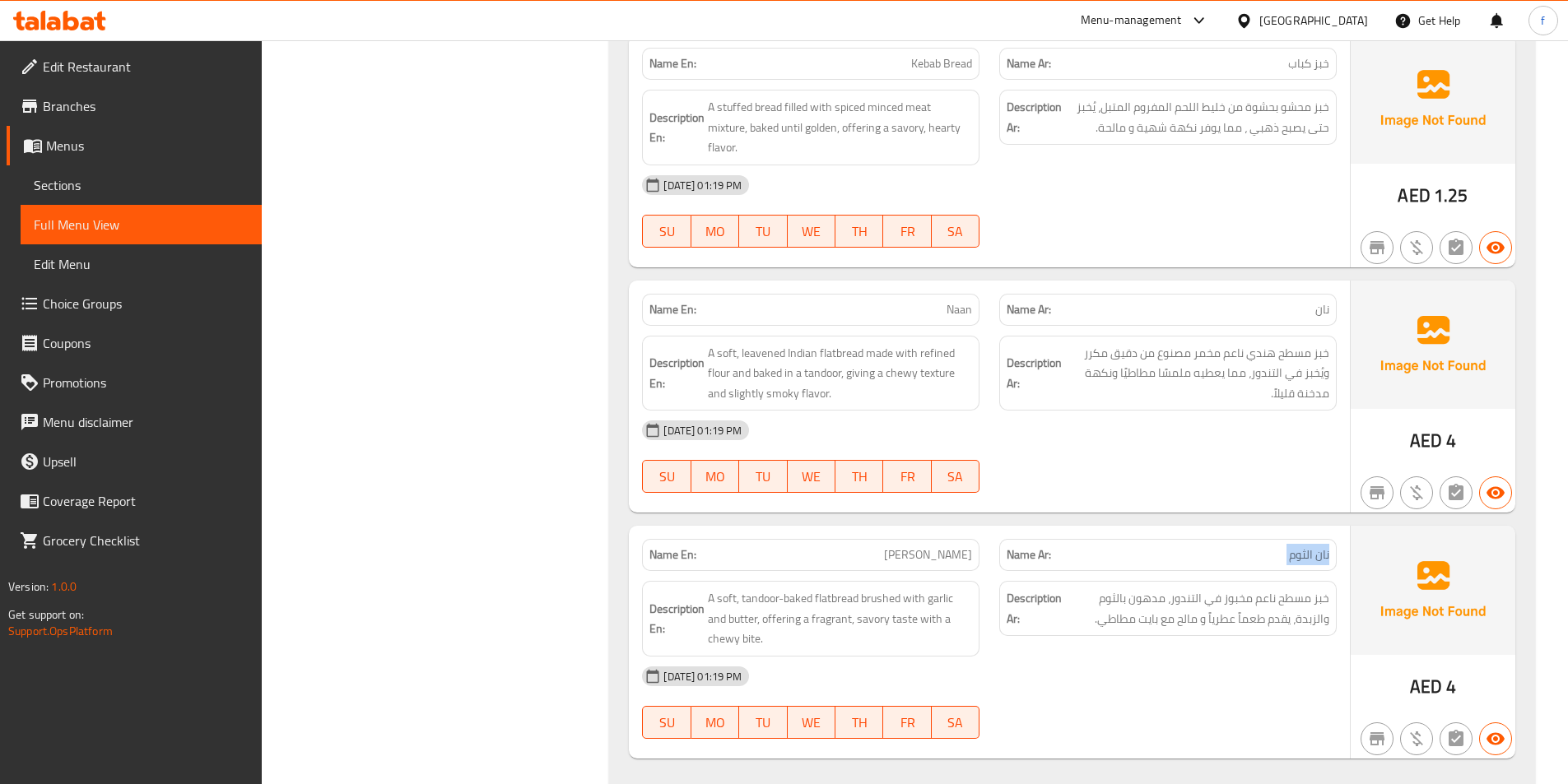
drag, startPoint x: 1293, startPoint y: 518, endPoint x: 1570, endPoint y: 551, distance: 279.0
click at [1357, 526] on div "Name En: Garlic Naan Name Ar: نان الثوم Description En: A soft, tandoor-baked f…" at bounding box center [1072, 642] width 887 height 233
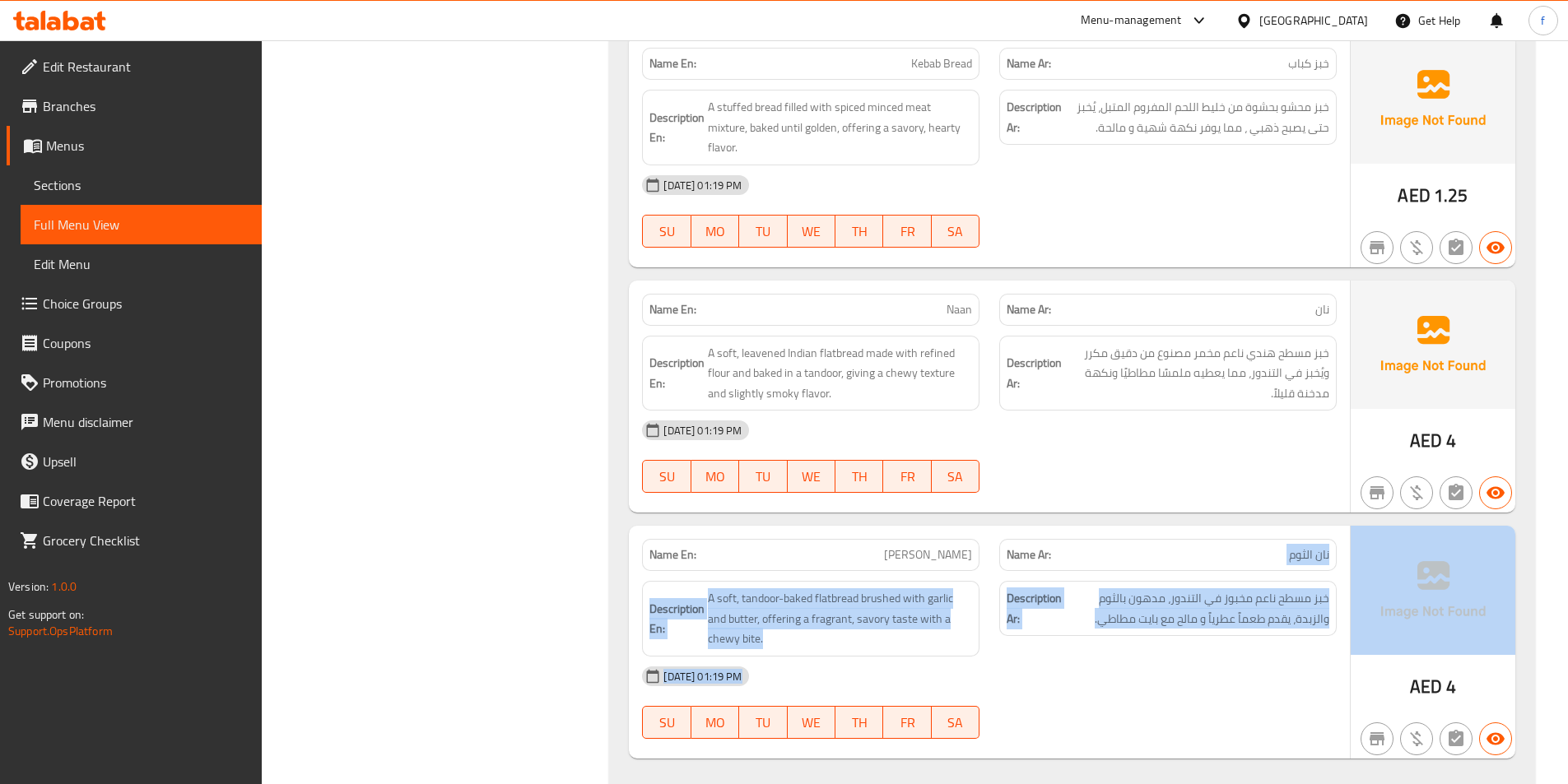
click at [1007, 656] on div "03-10-2025 01:19 PM" at bounding box center [990, 676] width 714 height 40
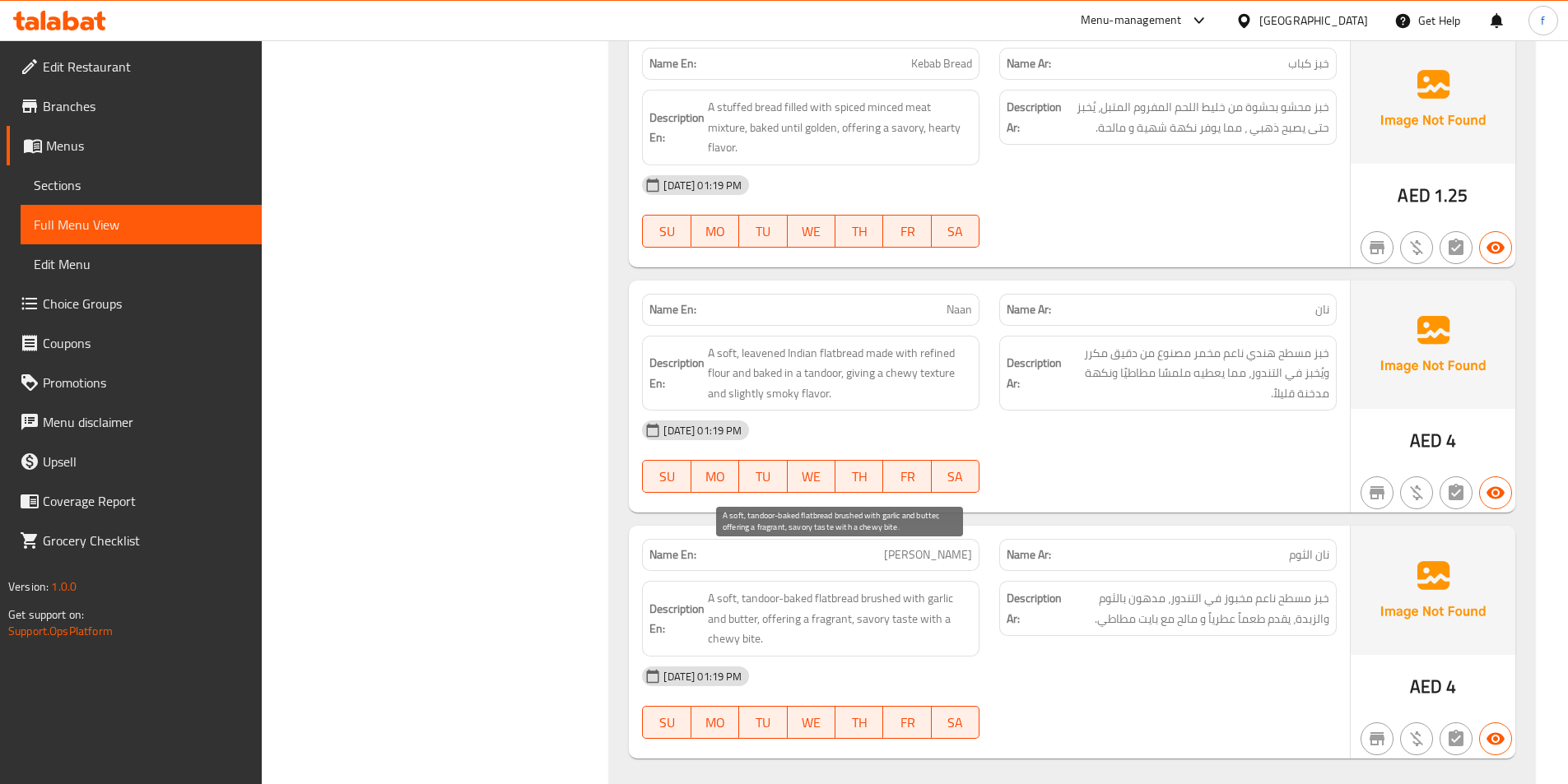
click at [835, 588] on span "A soft, tandoor-baked flatbread brushed with garlic and butter, offering a frag…" at bounding box center [840, 618] width 264 height 60
click at [724, 588] on span "A soft, tandoor-baked flatbread brushed with garlic and butter, offering a frag…" at bounding box center [840, 618] width 264 height 60
click at [796, 588] on span "A soft, tandoor-baked flatbread brushed with garlic and butter, offering a frag…" at bounding box center [840, 618] width 264 height 60
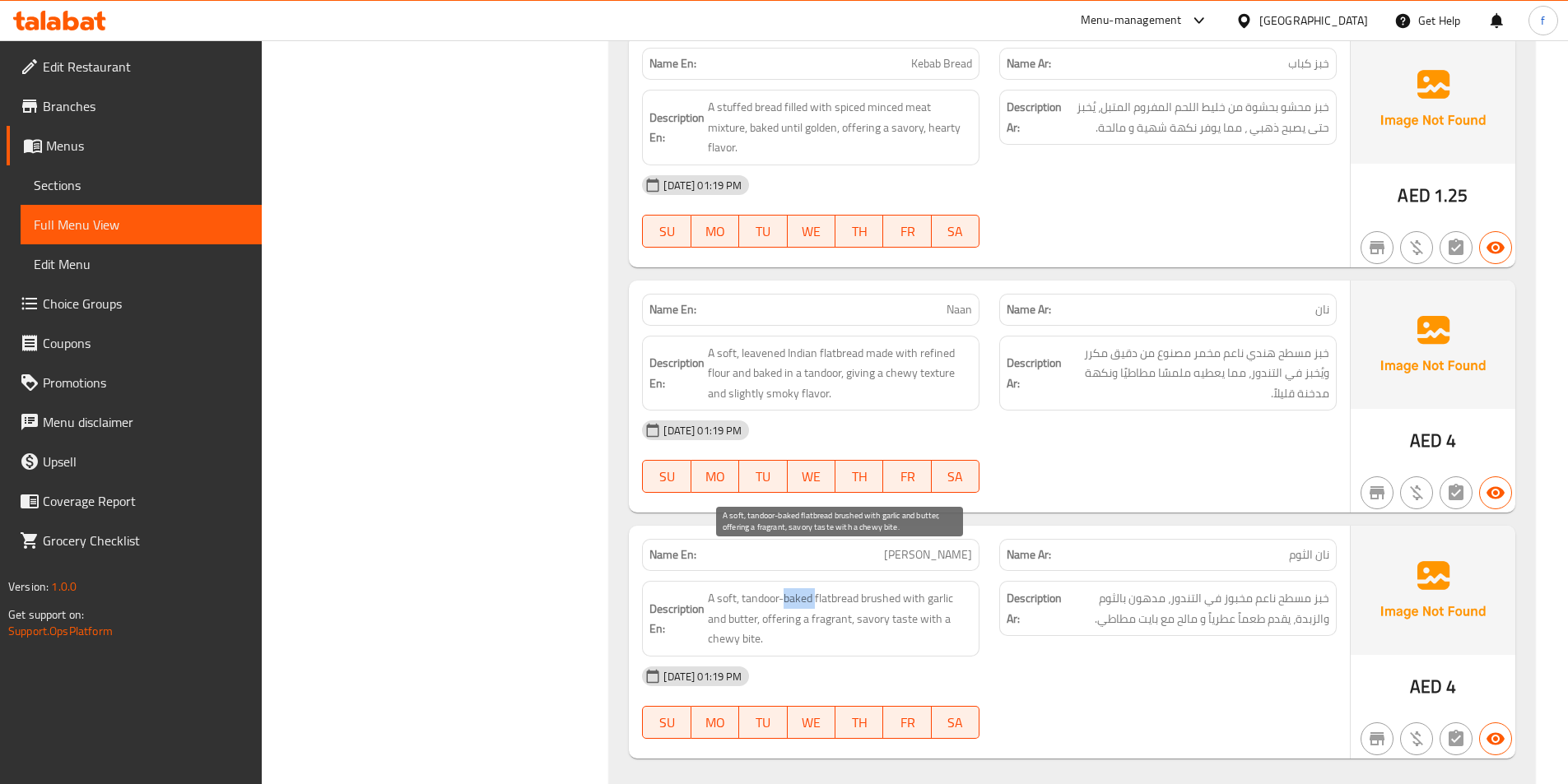
drag, startPoint x: 796, startPoint y: 558, endPoint x: 756, endPoint y: 560, distance: 40.0
click at [796, 588] on span "A soft, tandoor-baked flatbread brushed with garlic and butter, offering a frag…" at bounding box center [840, 618] width 264 height 60
click at [753, 588] on span "A soft, tandoor-baked flatbread brushed with garlic and butter, offering a frag…" at bounding box center [840, 618] width 264 height 60
click at [885, 588] on span "A soft, tandoor-baked flatbread brushed with garlic and butter, offering a frag…" at bounding box center [840, 618] width 264 height 60
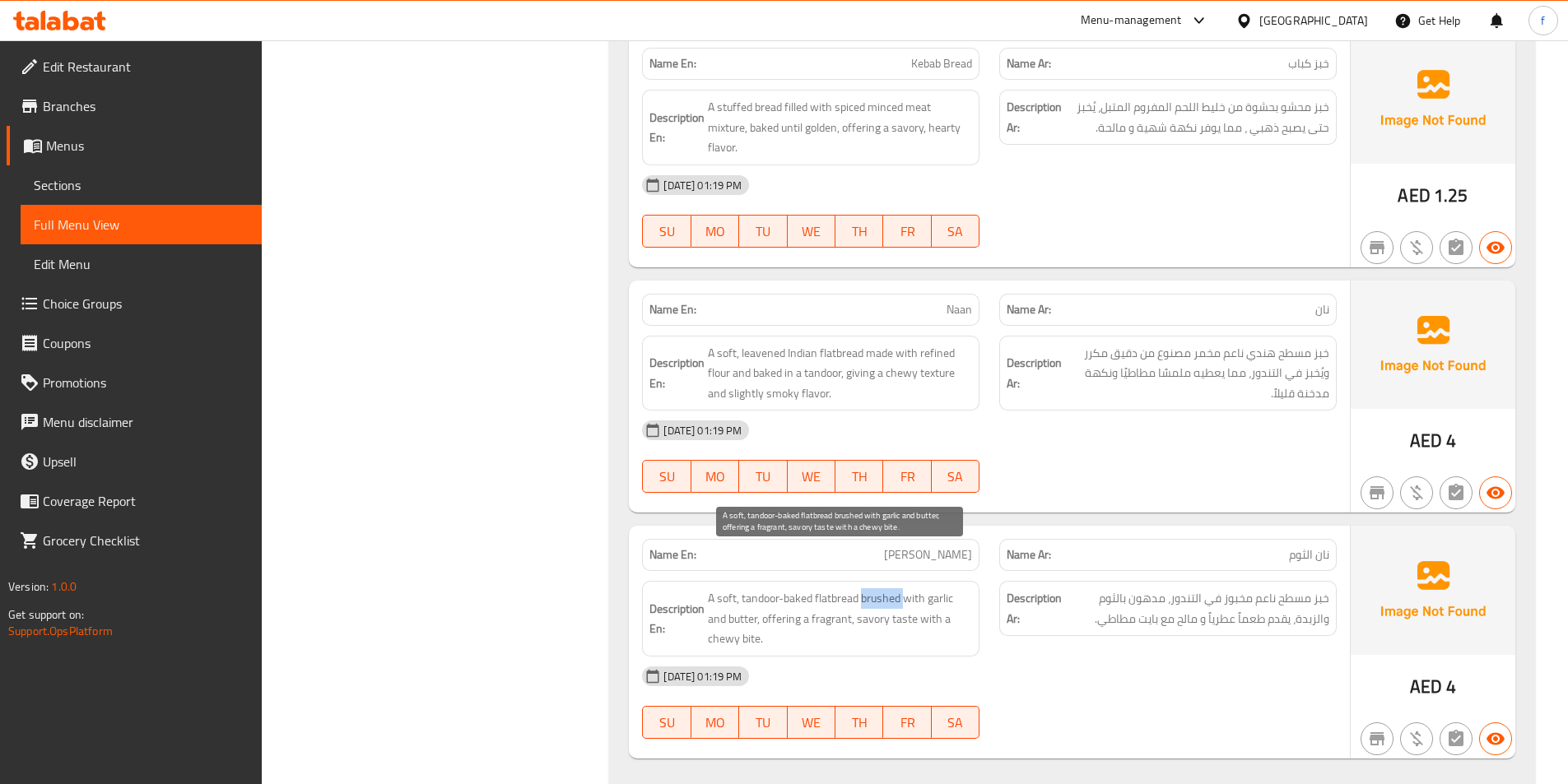
click at [885, 588] on span "A soft, tandoor-baked flatbread brushed with garlic and butter, offering a frag…" at bounding box center [840, 618] width 264 height 60
click at [909, 588] on span "A soft, tandoor-baked flatbread brushed with garlic and butter, offering a frag…" at bounding box center [840, 618] width 264 height 60
click at [936, 588] on span "A soft, tandoor-baked flatbread brushed with garlic and butter, offering a frag…" at bounding box center [840, 618] width 264 height 60
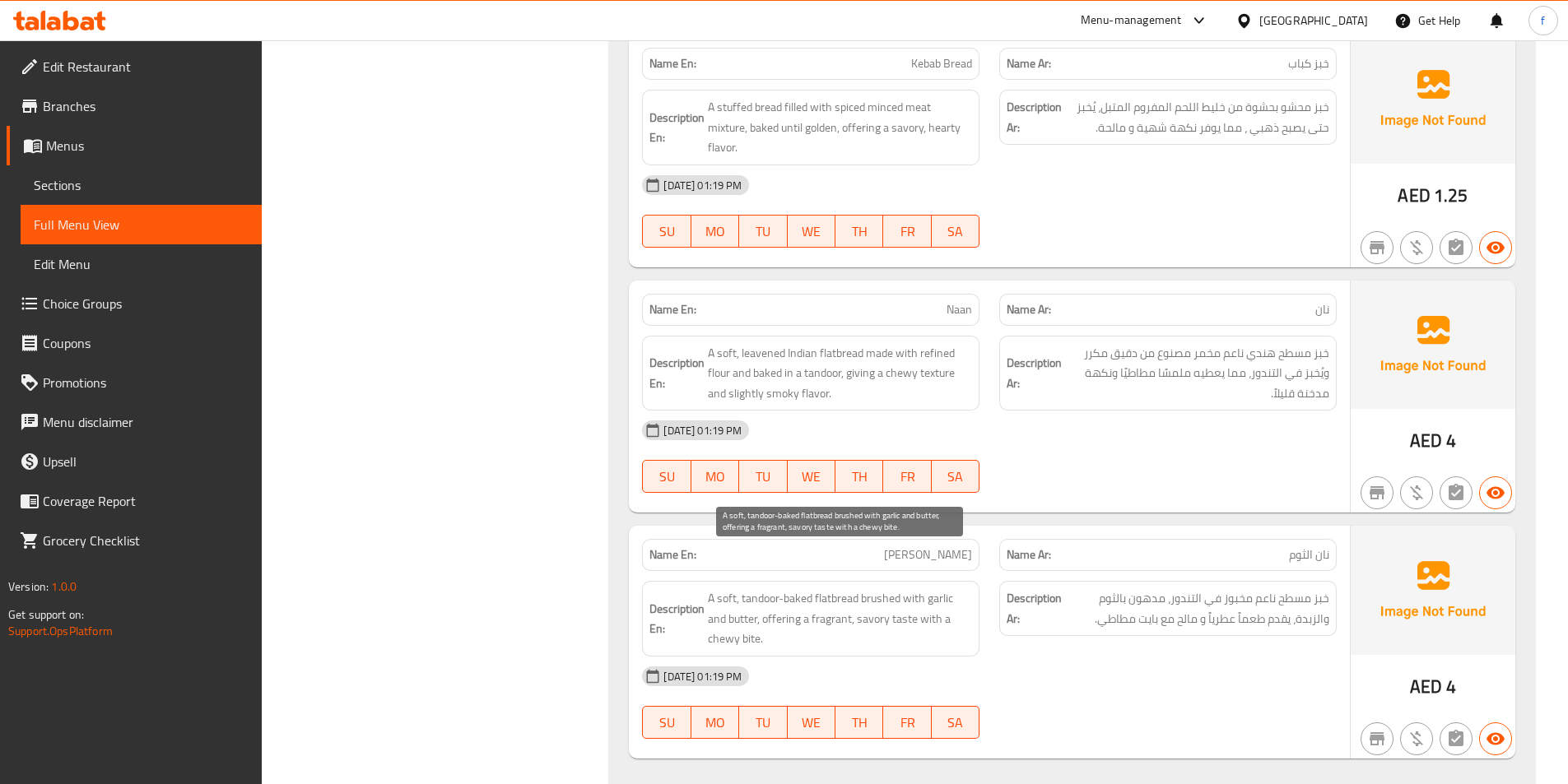
click at [745, 588] on span "A soft, tandoor-baked flatbread brushed with garlic and butter, offering a frag…" at bounding box center [840, 618] width 264 height 60
click at [777, 588] on span "A soft, tandoor-baked flatbread brushed with garlic and butter, offering a frag…" at bounding box center [840, 618] width 264 height 60
click at [901, 588] on span "A soft, tandoor-baked flatbread brushed with garlic and butter, offering a frag…" at bounding box center [840, 618] width 264 height 60
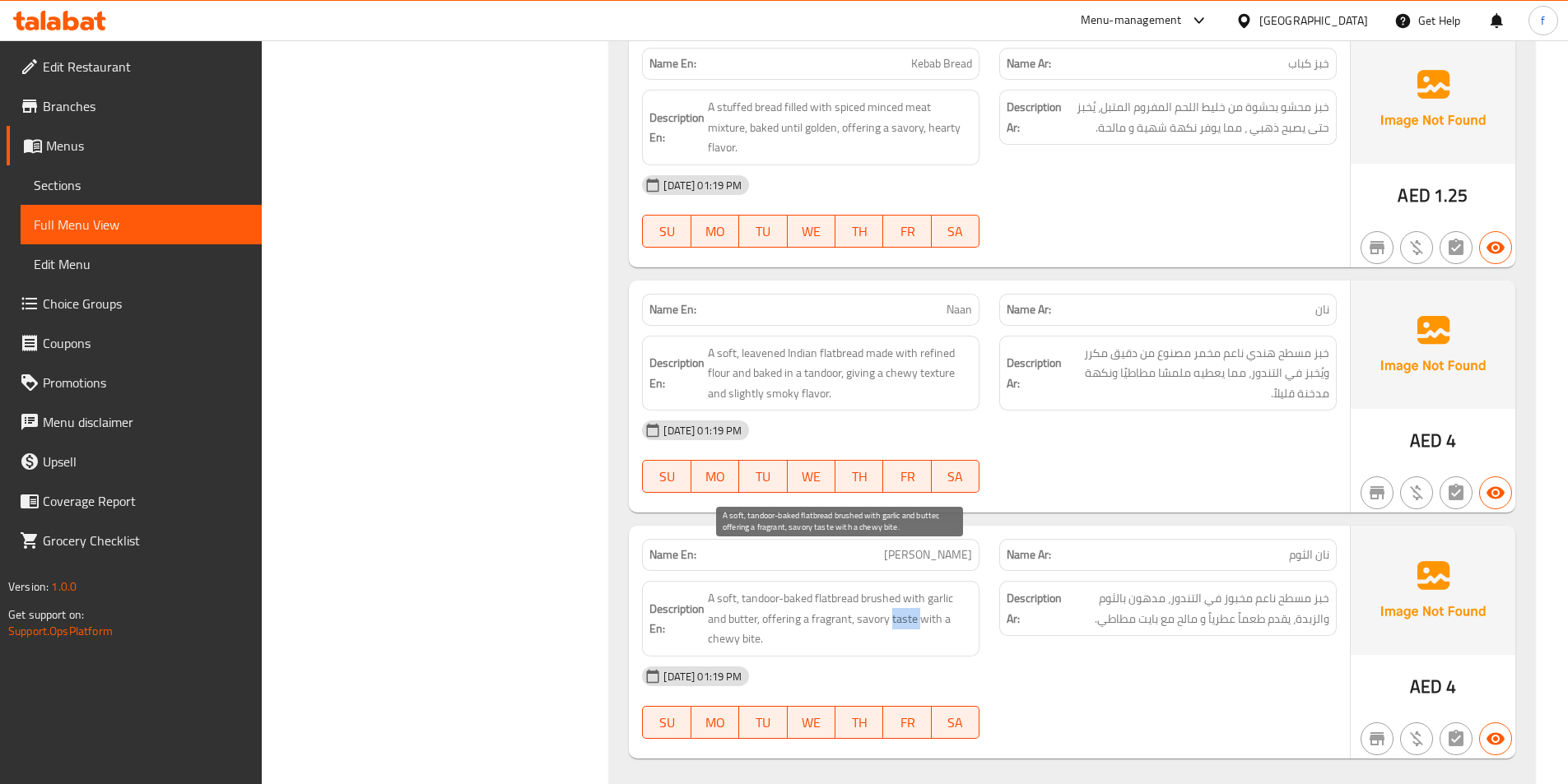
click at [901, 588] on span "A soft, tandoor-baked flatbread brushed with garlic and butter, offering a frag…" at bounding box center [840, 618] width 264 height 60
click at [830, 588] on span "A soft, tandoor-baked flatbread brushed with garlic and butter, offering a frag…" at bounding box center [840, 618] width 264 height 60
click at [880, 588] on span "A soft, tandoor-baked flatbread brushed with garlic and butter, offering a frag…" at bounding box center [840, 618] width 264 height 60
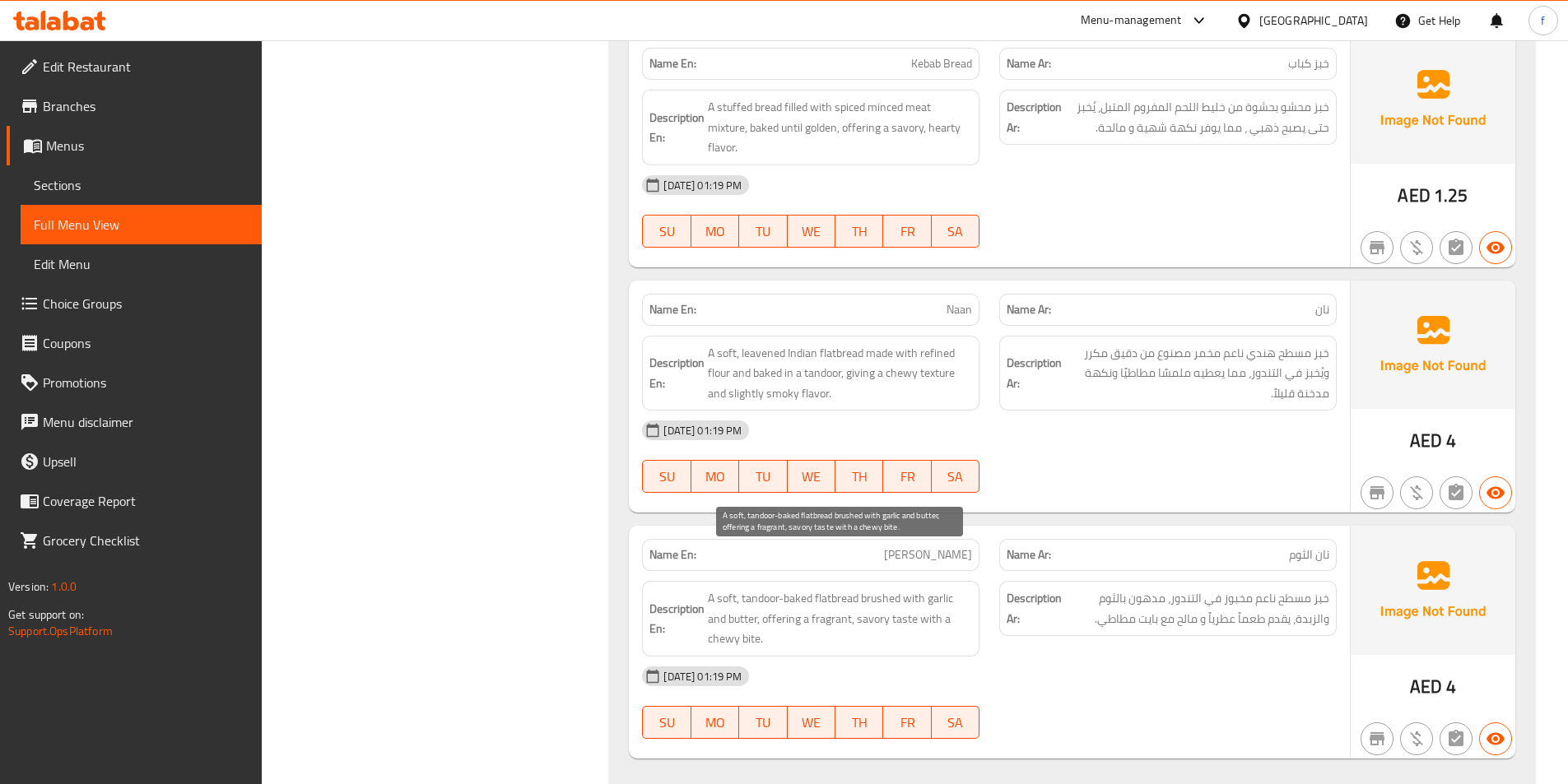
click at [941, 588] on span "A soft, tandoor-baked flatbread brushed with garlic and butter, offering a frag…" at bounding box center [840, 618] width 264 height 60
click at [738, 602] on span "A soft, tandoor-baked flatbread brushed with garlic and butter, offering a frag…" at bounding box center [840, 618] width 264 height 60
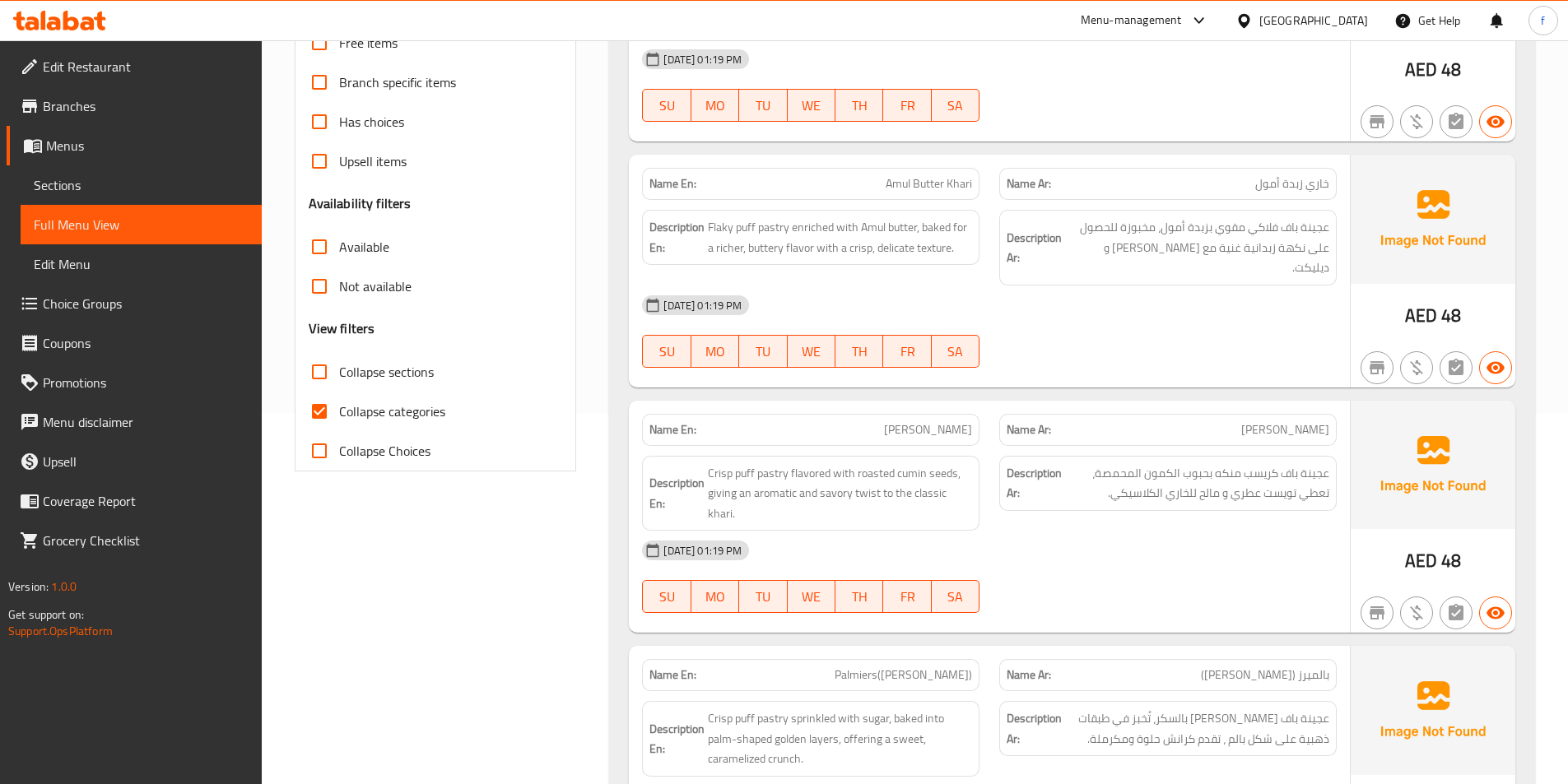
scroll to position [412, 0]
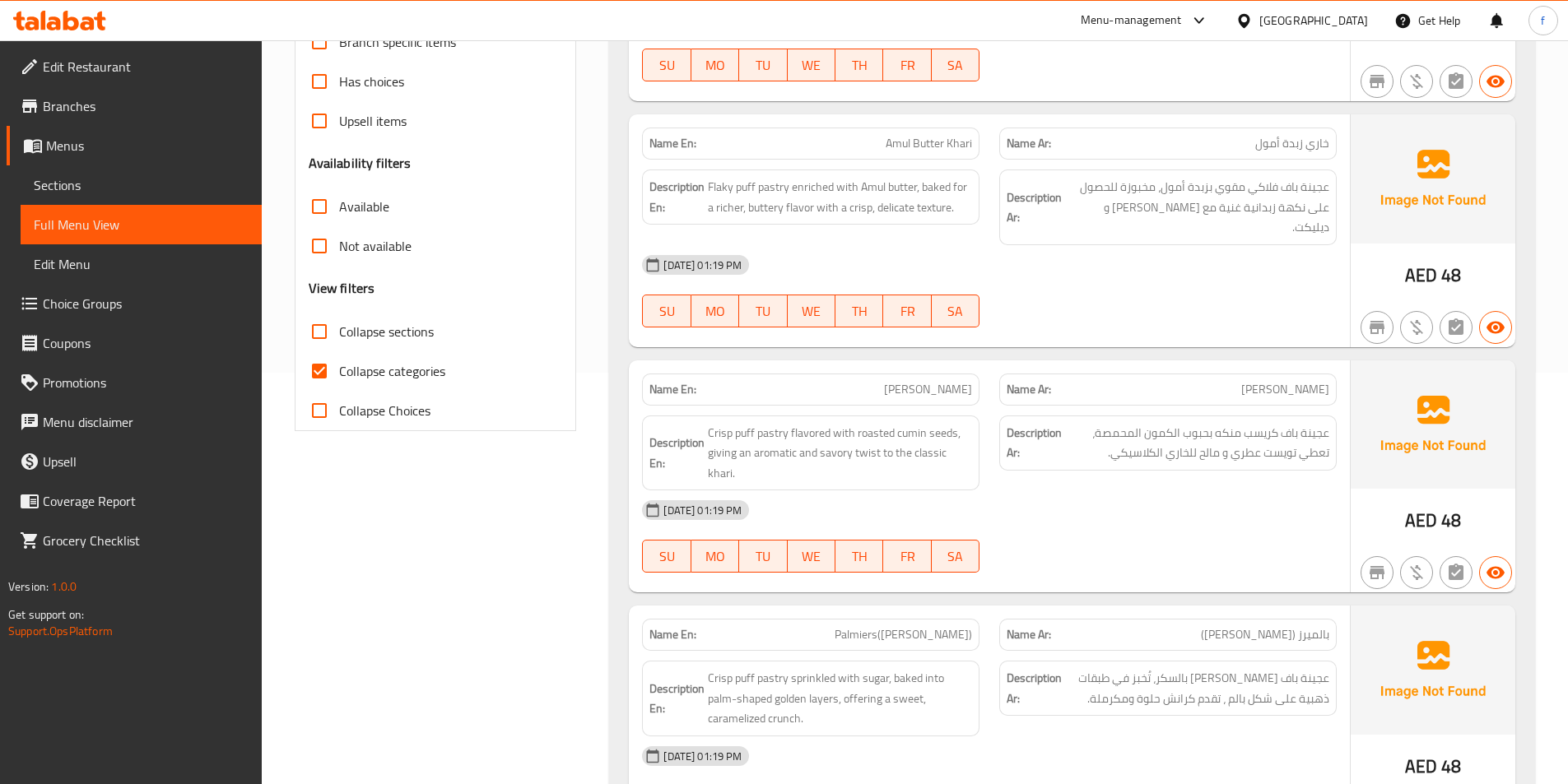
click at [356, 367] on span "Collapse categories" at bounding box center [392, 371] width 106 height 20
click at [339, 367] on input "Collapse categories" at bounding box center [319, 371] width 40 height 40
checkbox input "false"
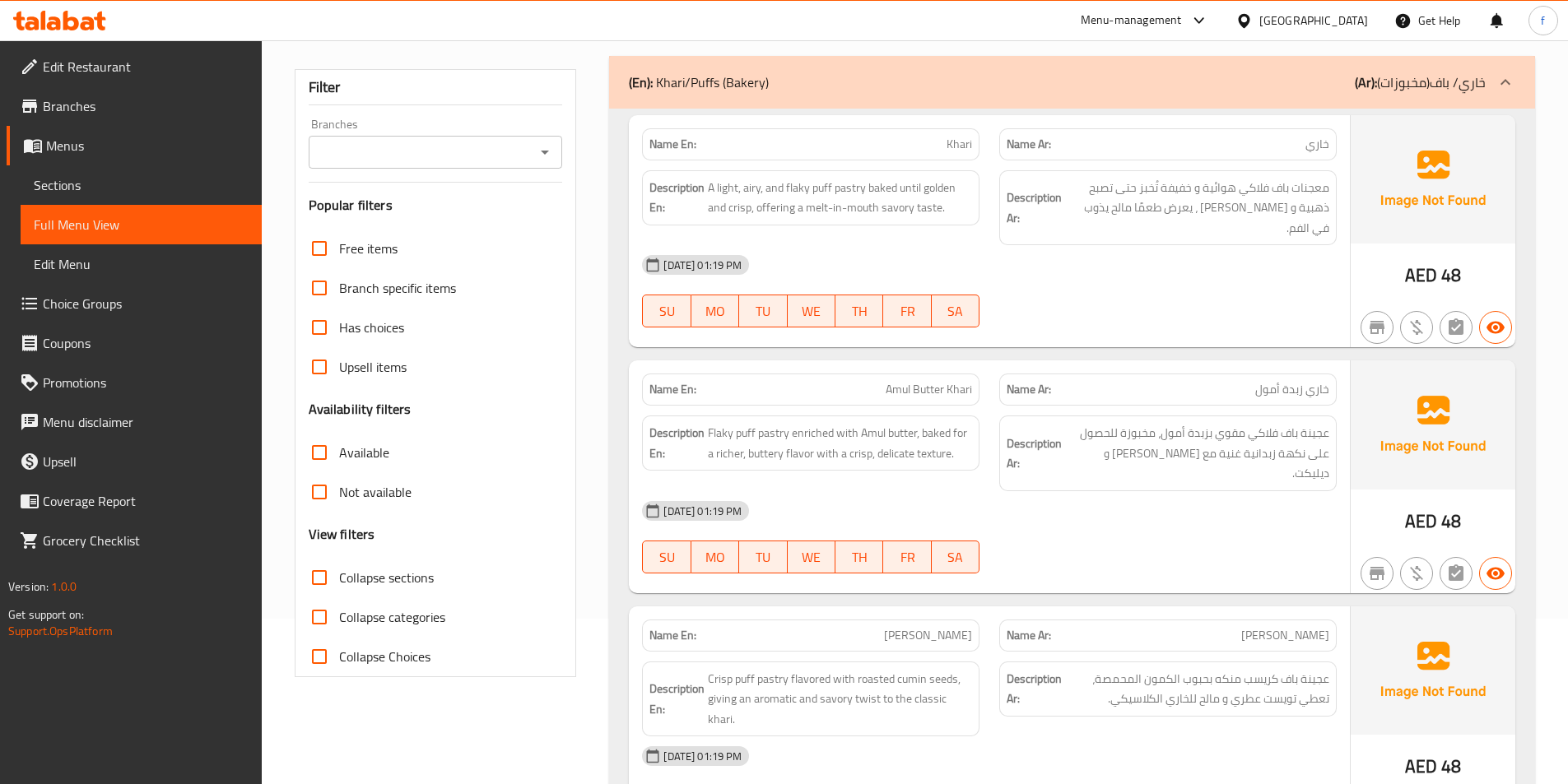
scroll to position [165, 0]
click at [772, 212] on span "A light, airy, and flaky puff pastry baked until golden and crisp, offering a m…" at bounding box center [840, 198] width 264 height 41
copy span "offering"
click at [1250, 269] on div "[DATE] 01:19 PM SU MO TU WE TH FR SA" at bounding box center [990, 292] width 714 height 92
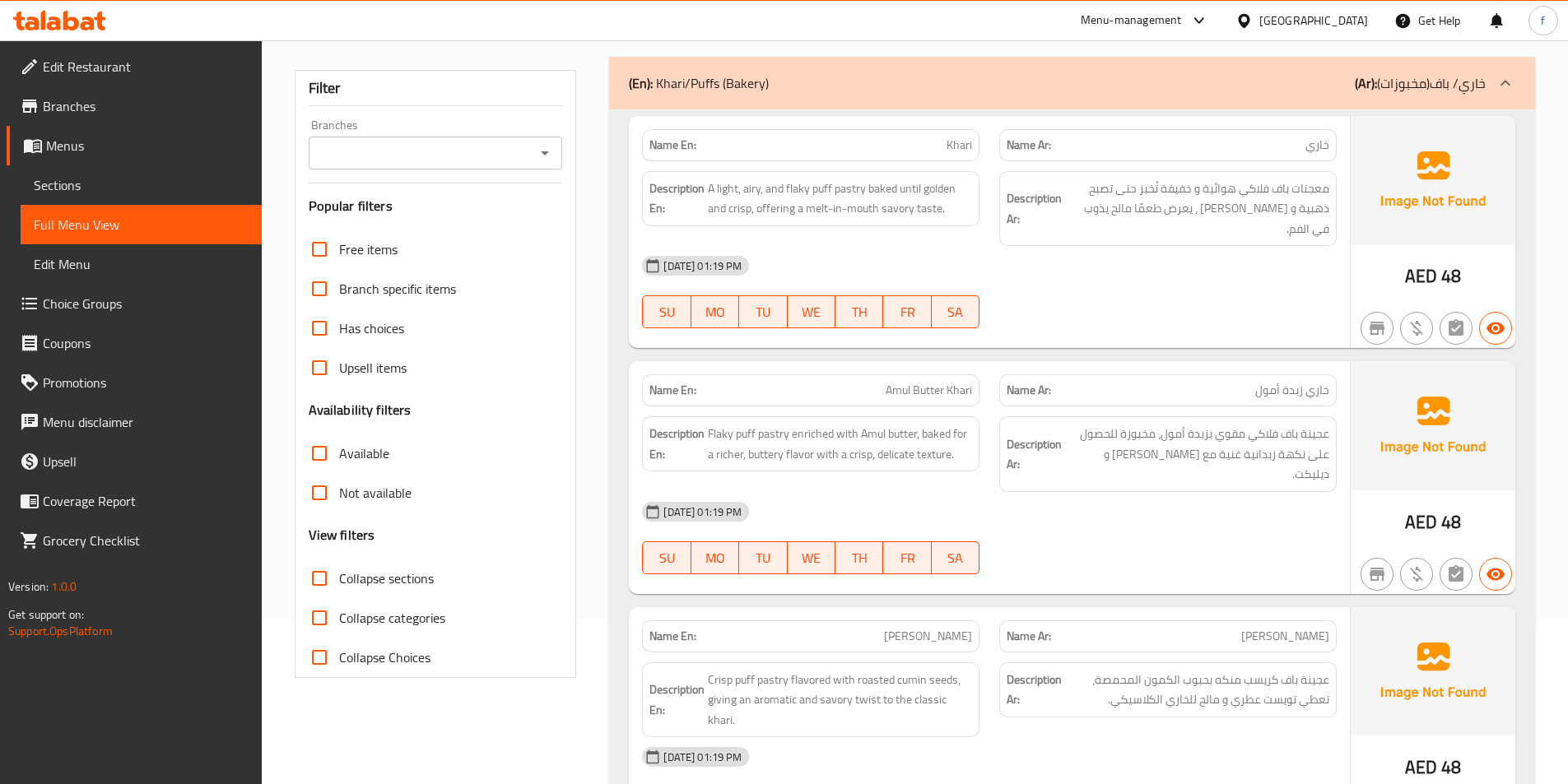
scroll to position [677, 0]
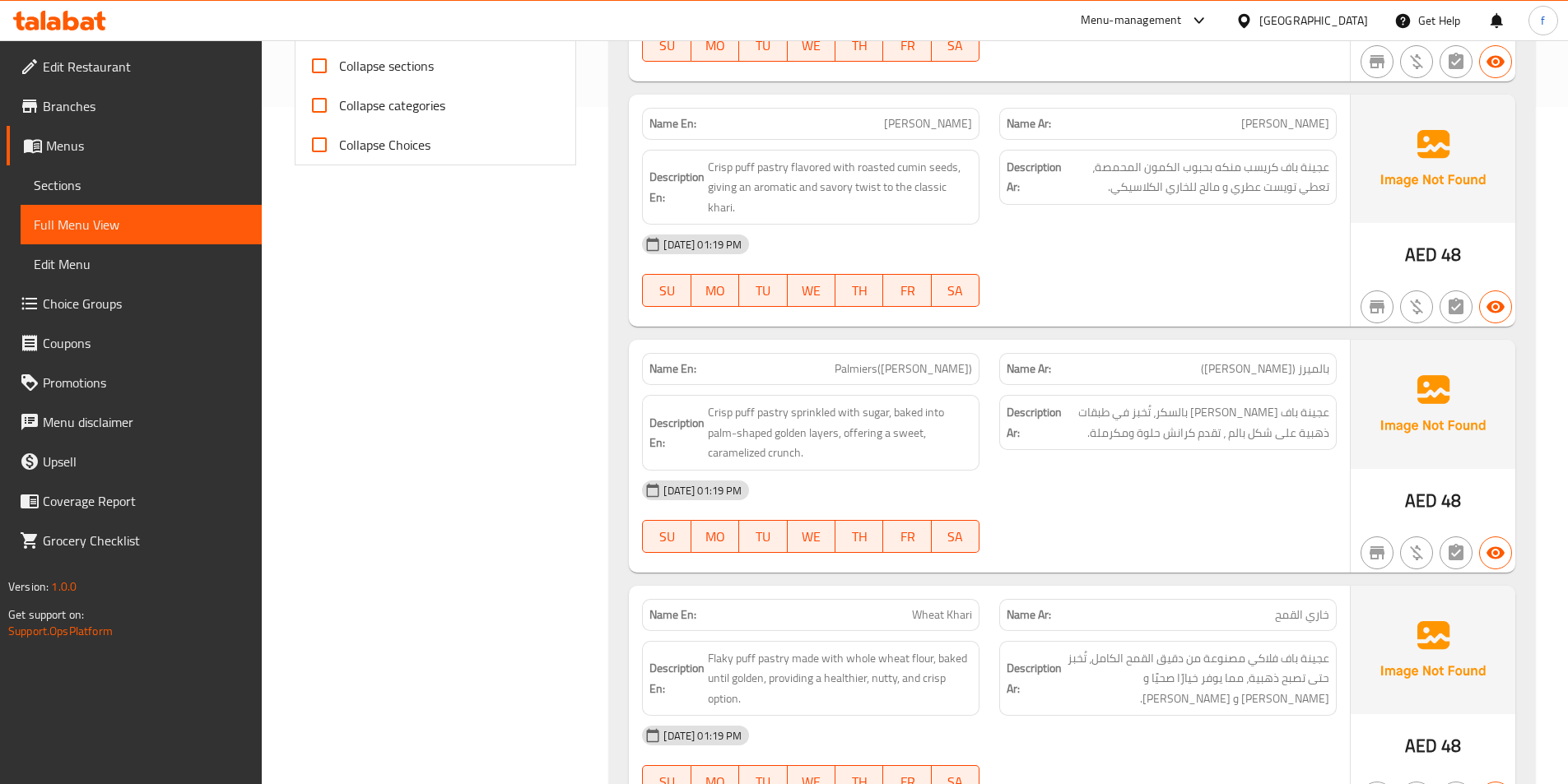
click at [941, 361] on span "Palmiers([PERSON_NAME])" at bounding box center [903, 369] width 138 height 17
copy span "Palmiers([PERSON_NAME])"
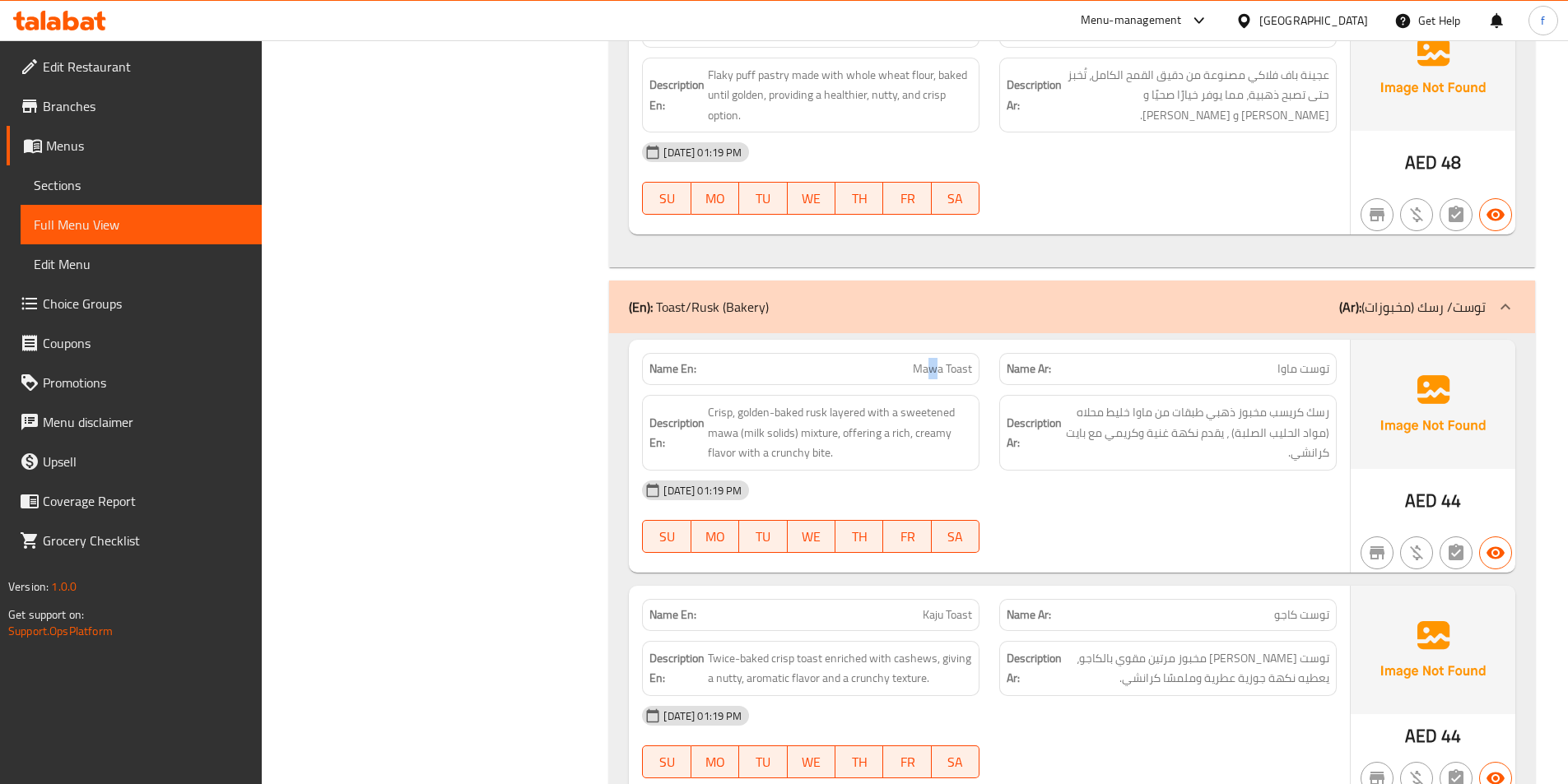
click at [933, 361] on span "Mawa Toast" at bounding box center [942, 369] width 60 height 17
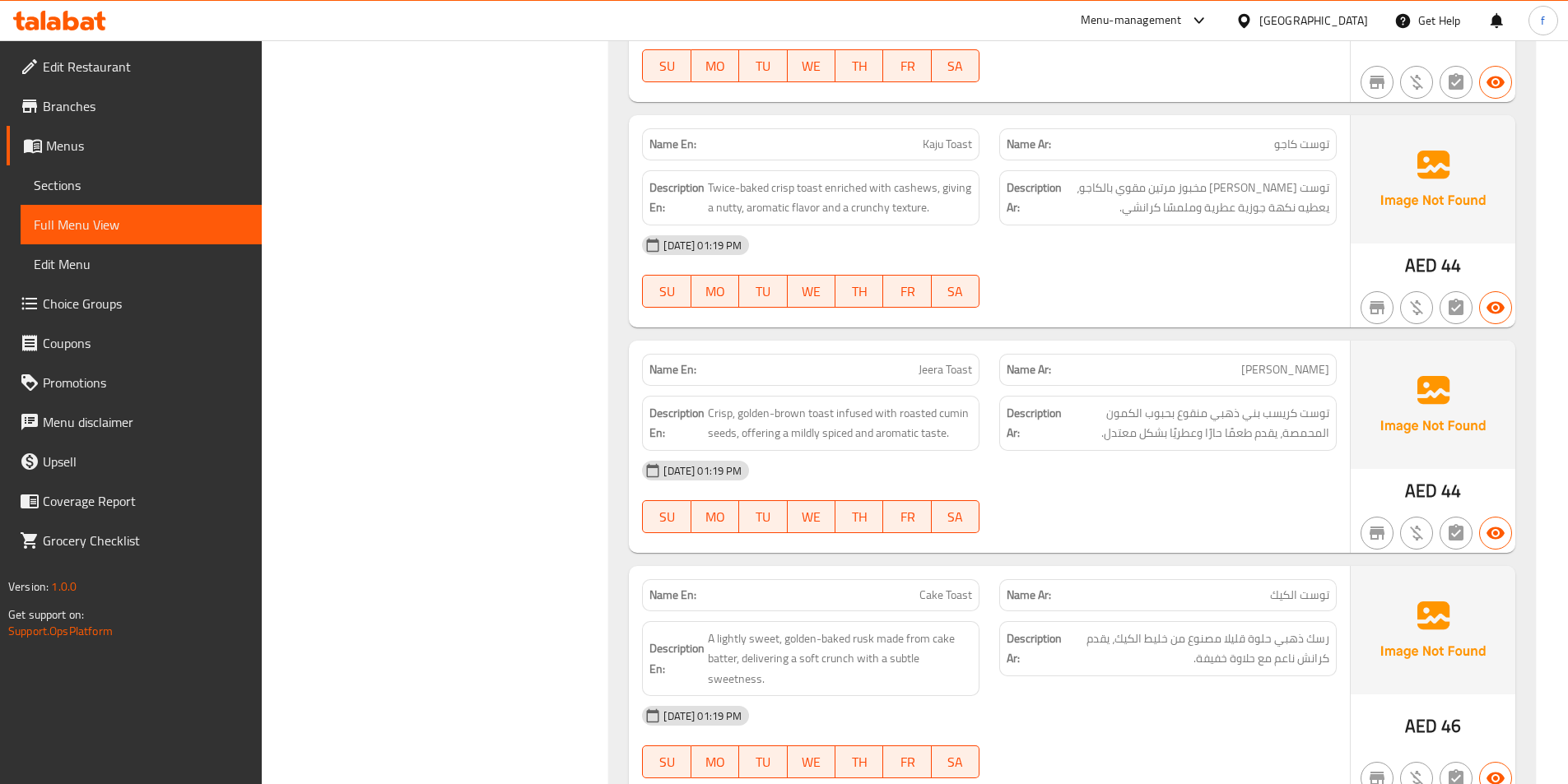
click at [962, 361] on span "Jeera Toast" at bounding box center [945, 370] width 54 height 17
click at [961, 361] on span "Jeera Toast" at bounding box center [945, 370] width 54 height 17
copy span "Jeera Toast"
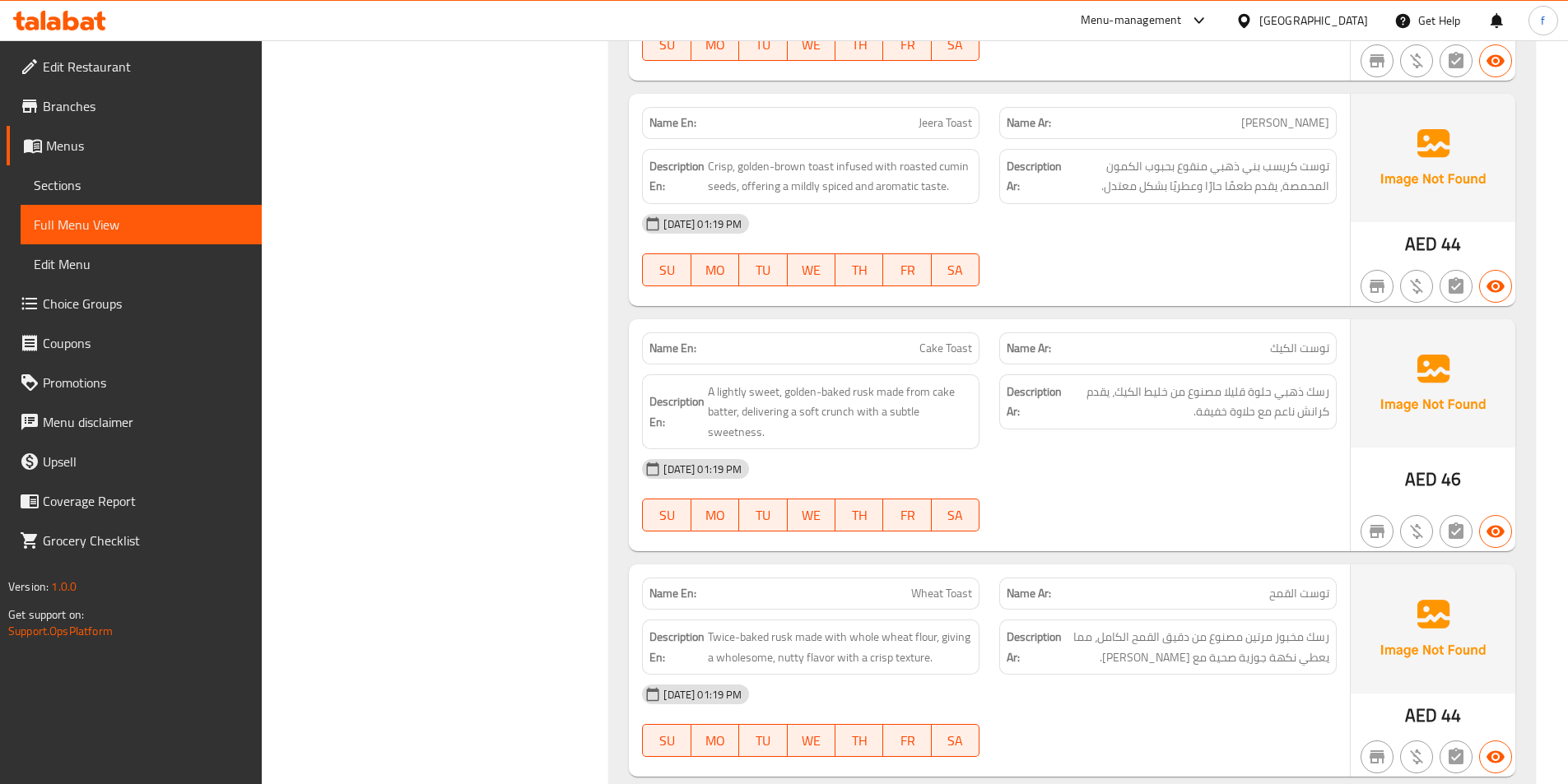
scroll to position [2429, 0]
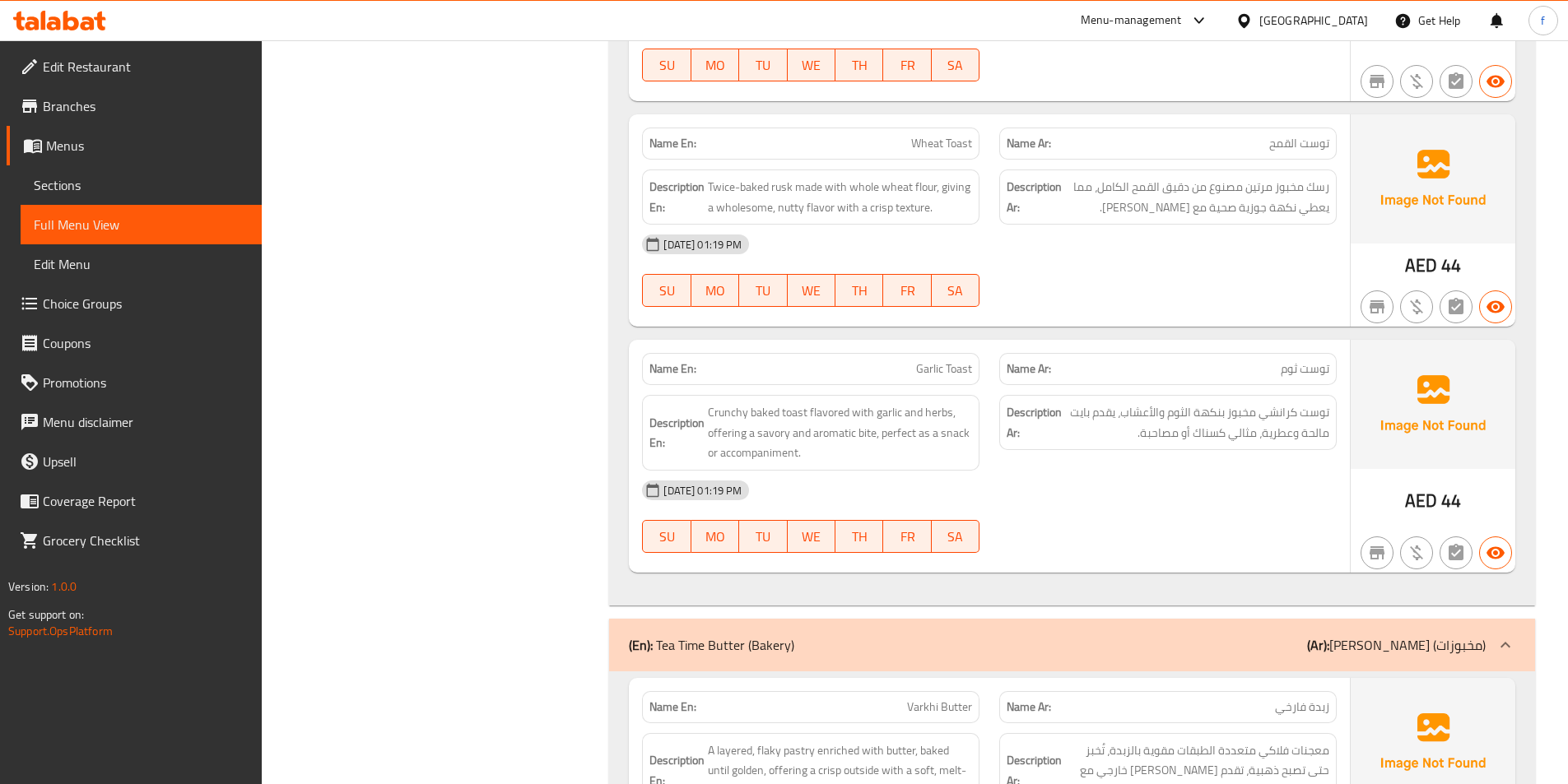
click at [948, 361] on span "Garlic Toast" at bounding box center [944, 369] width 56 height 17
copy span "Garlic Toast"
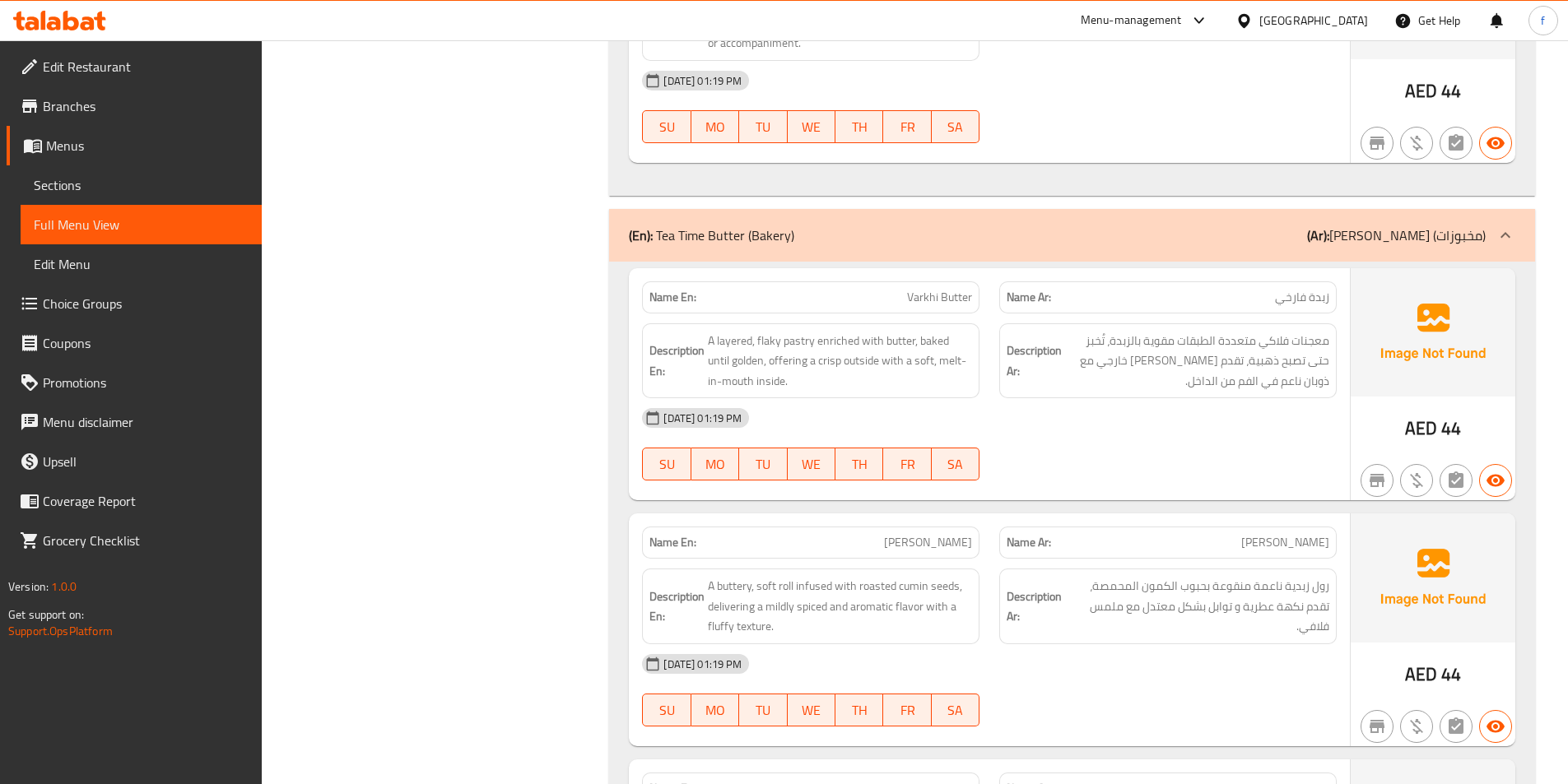
scroll to position [2840, 0]
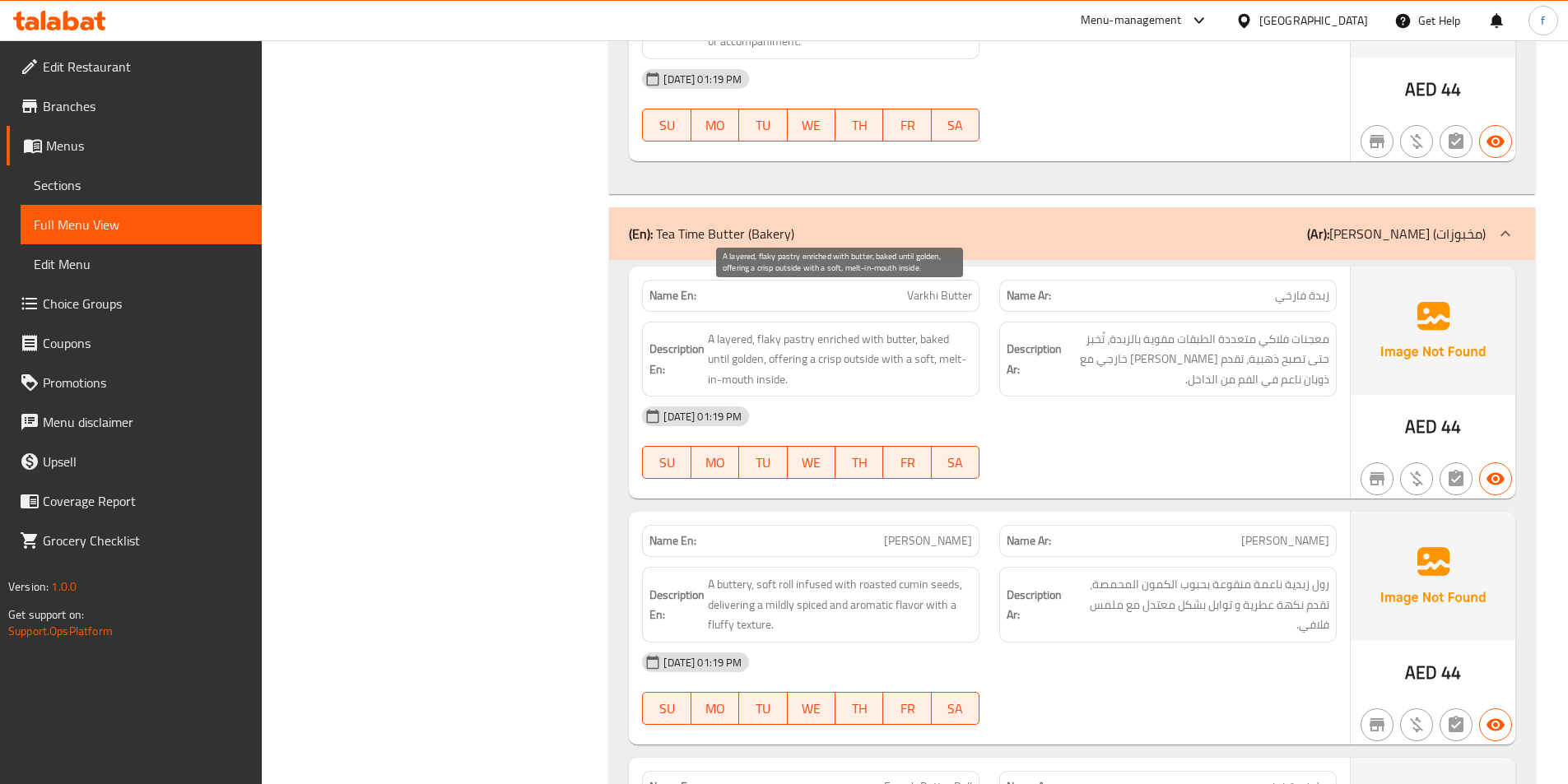
click at [799, 329] on span "A layered, flaky pastry enriched with butter, baked until golden, offering a cr…" at bounding box center [840, 359] width 264 height 60
click at [951, 288] on span "Varkhi Butter" at bounding box center [939, 296] width 65 height 17
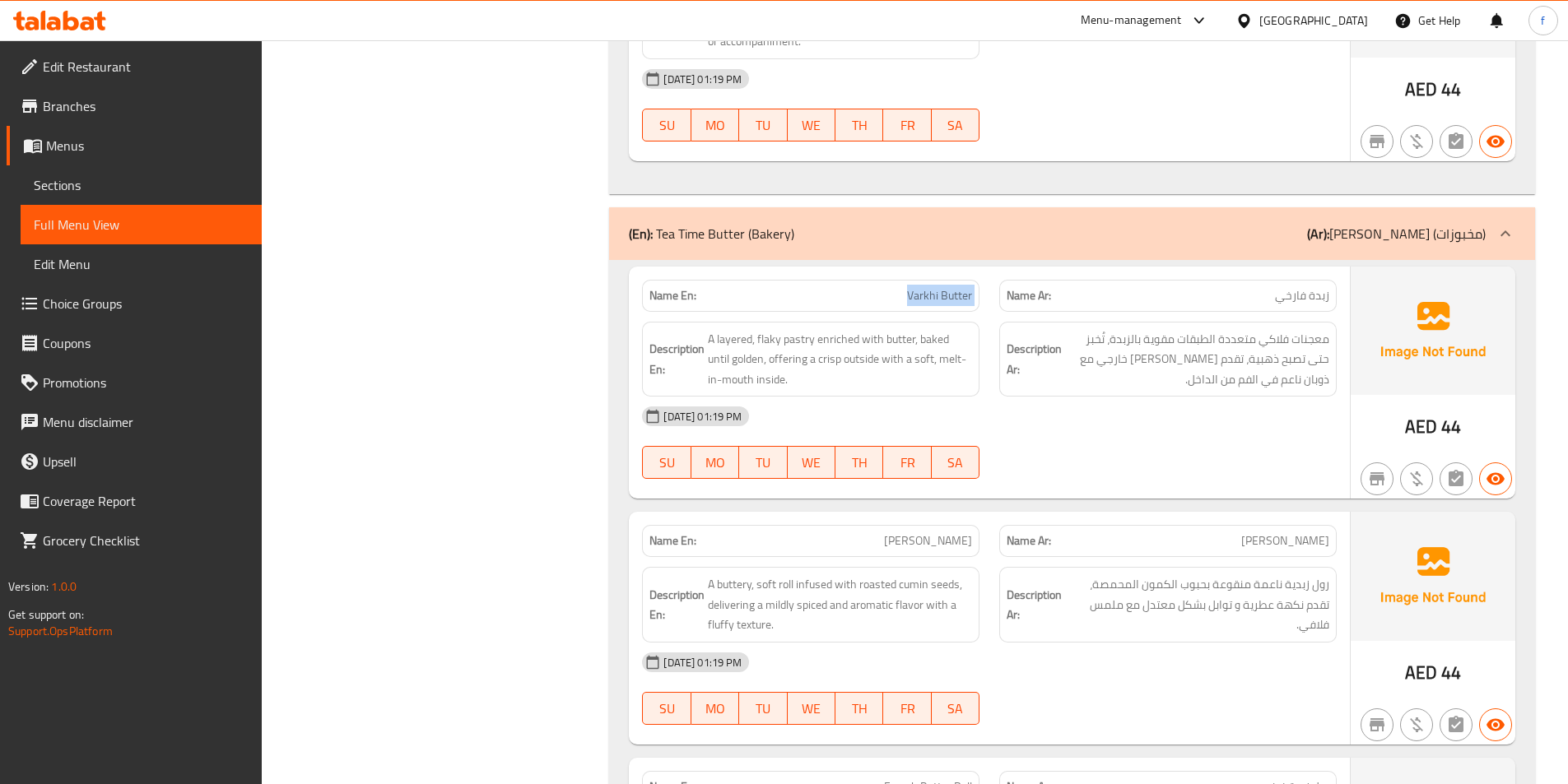
click at [951, 288] on span "Varkhi Butter" at bounding box center [939, 296] width 65 height 17
copy span "Varkhi Butter"
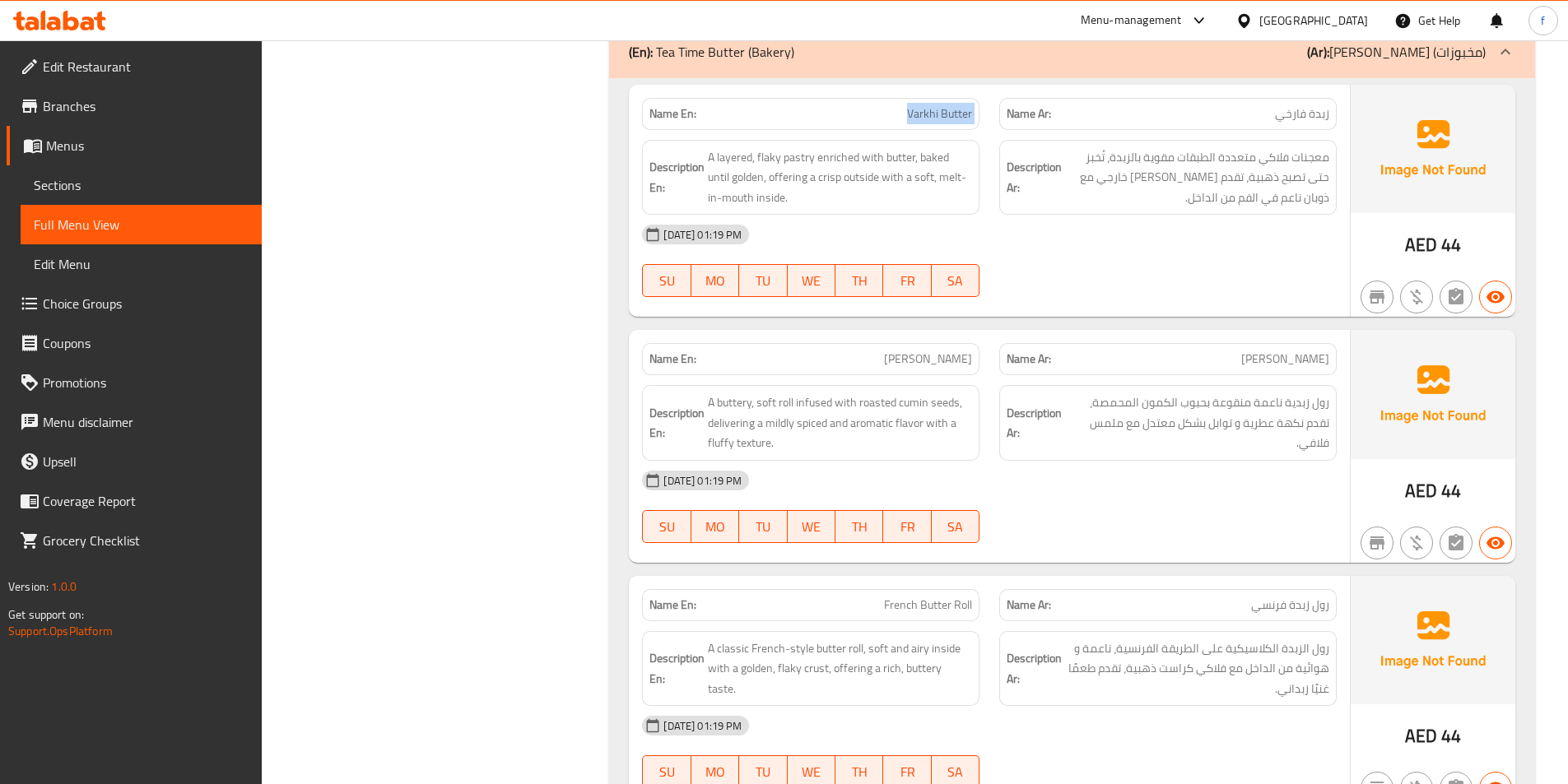
scroll to position [3169, 0]
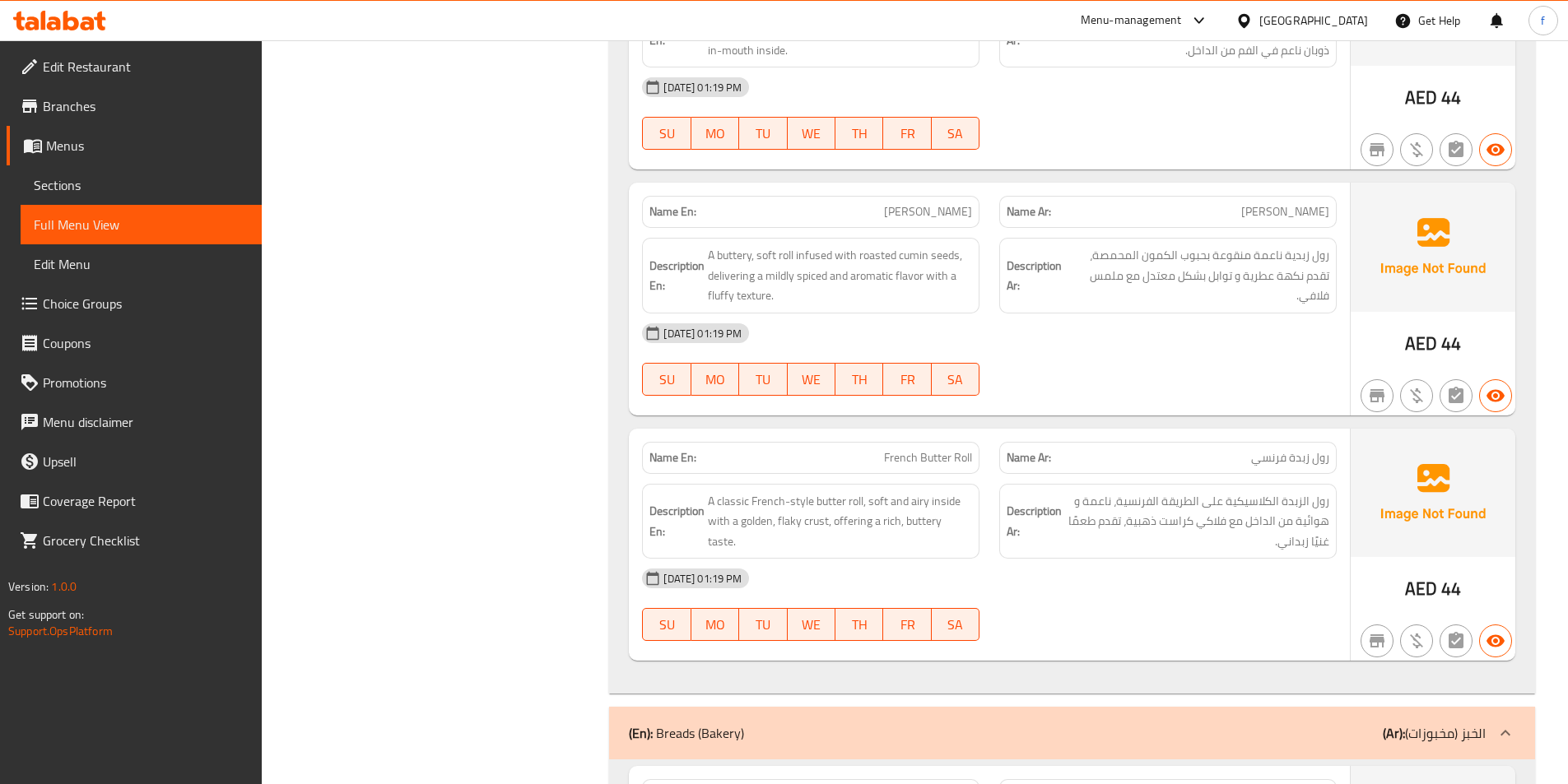
click at [953, 449] on span "French Butter Roll" at bounding box center [928, 457] width 88 height 17
copy span "French Butter Roll"
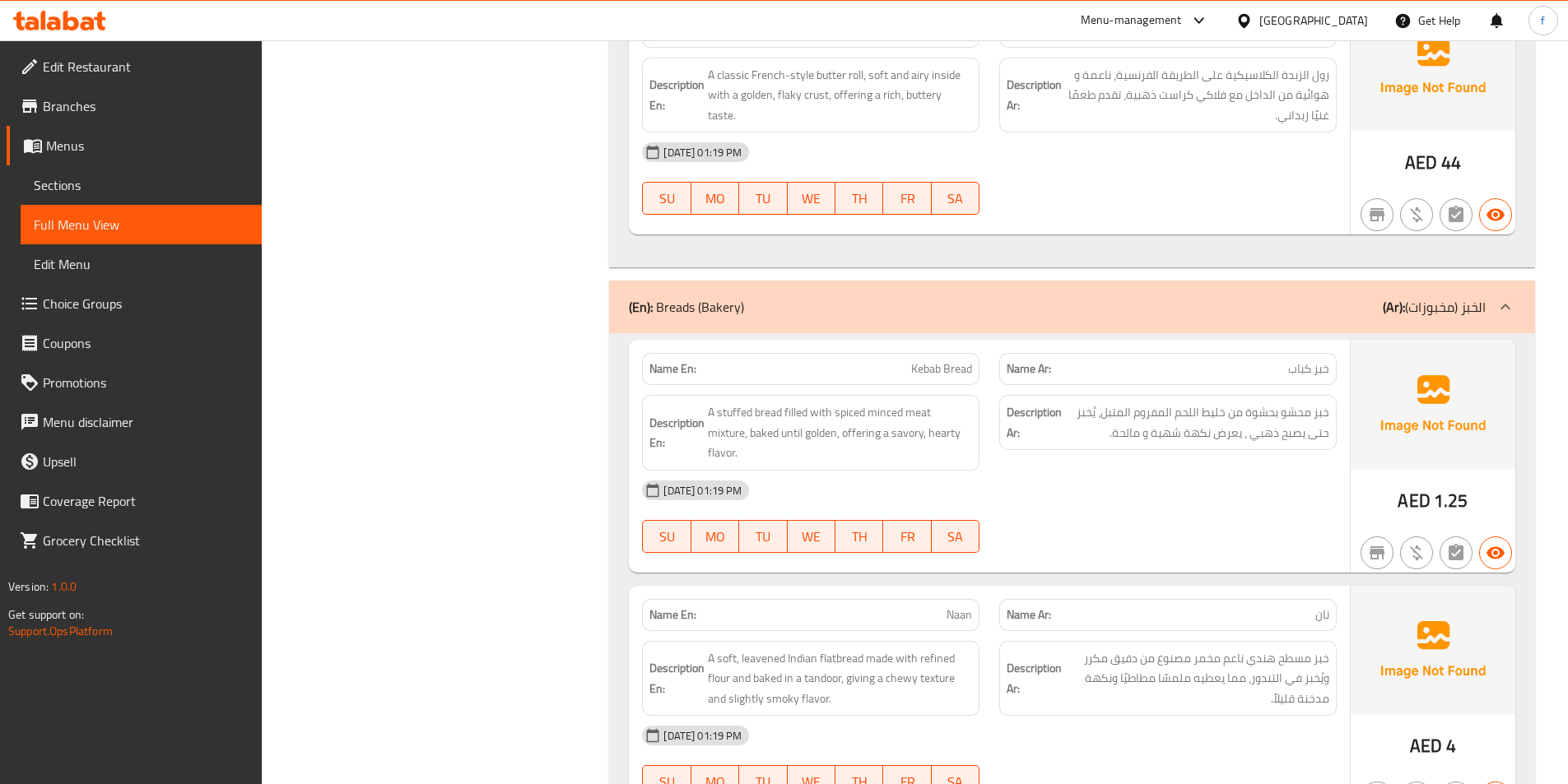
scroll to position [3901, 0]
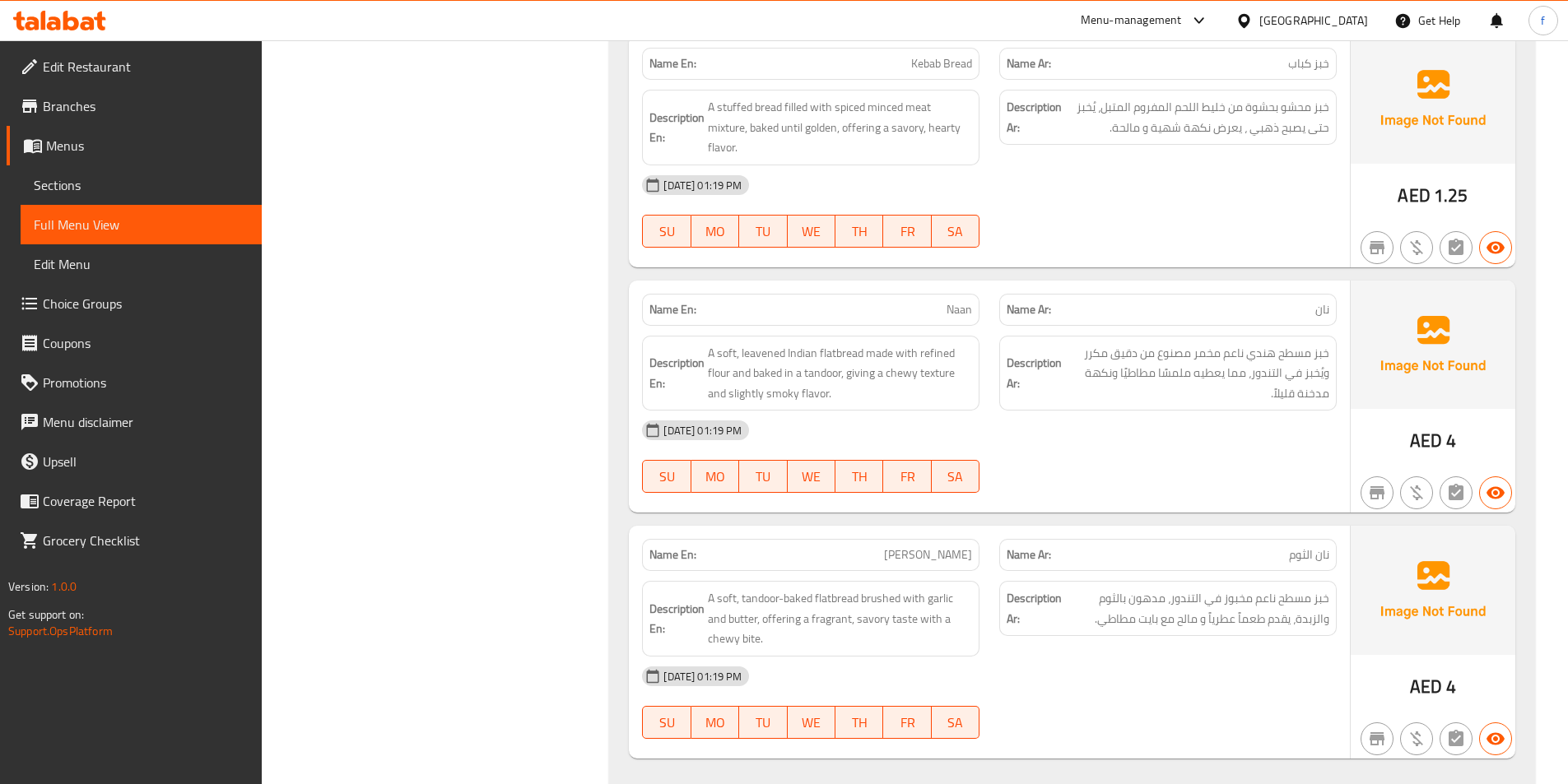
click at [942, 546] on span "[PERSON_NAME]" at bounding box center [928, 554] width 88 height 17
copy span "[PERSON_NAME]"
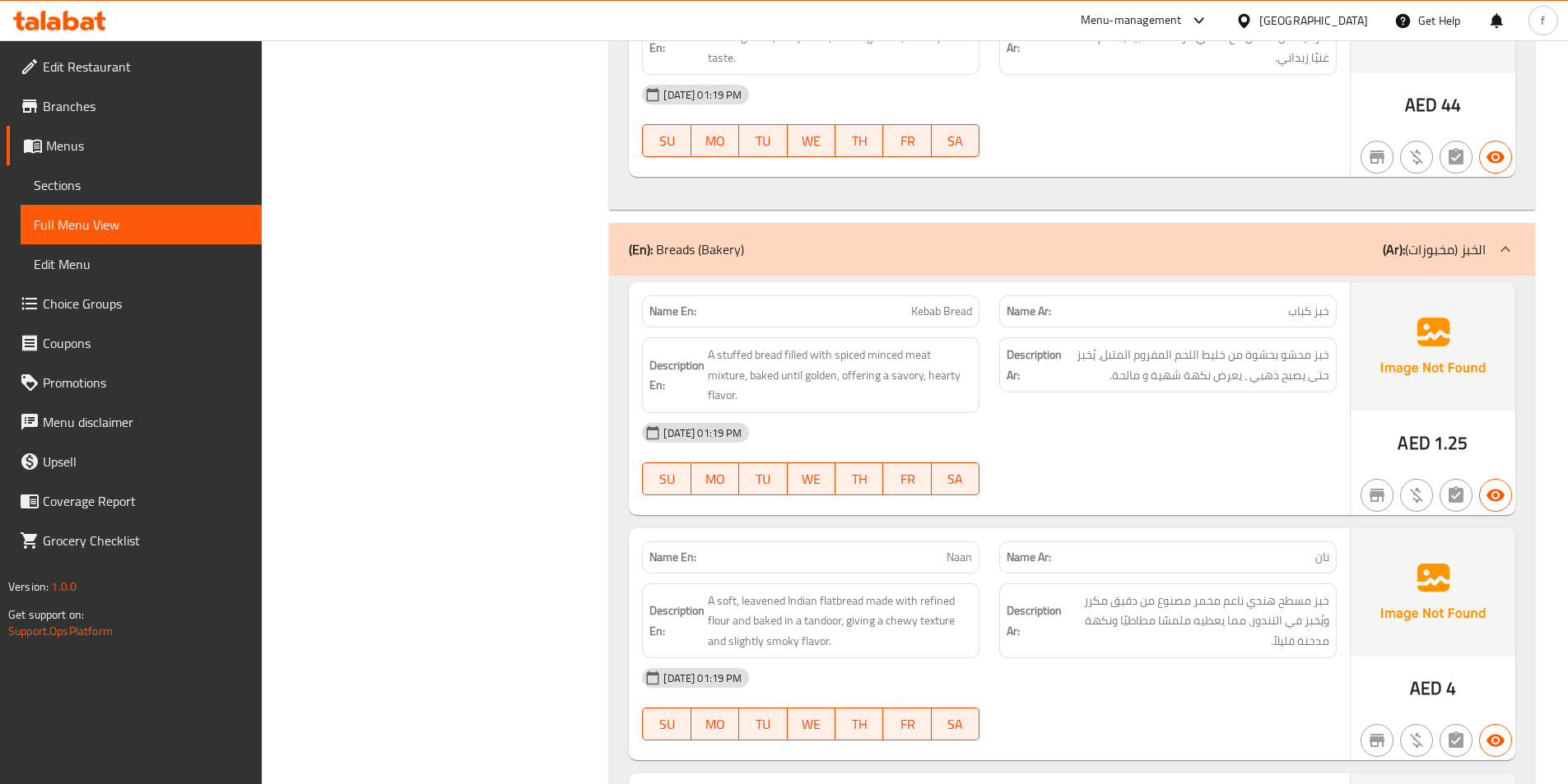
scroll to position [3490, 0]
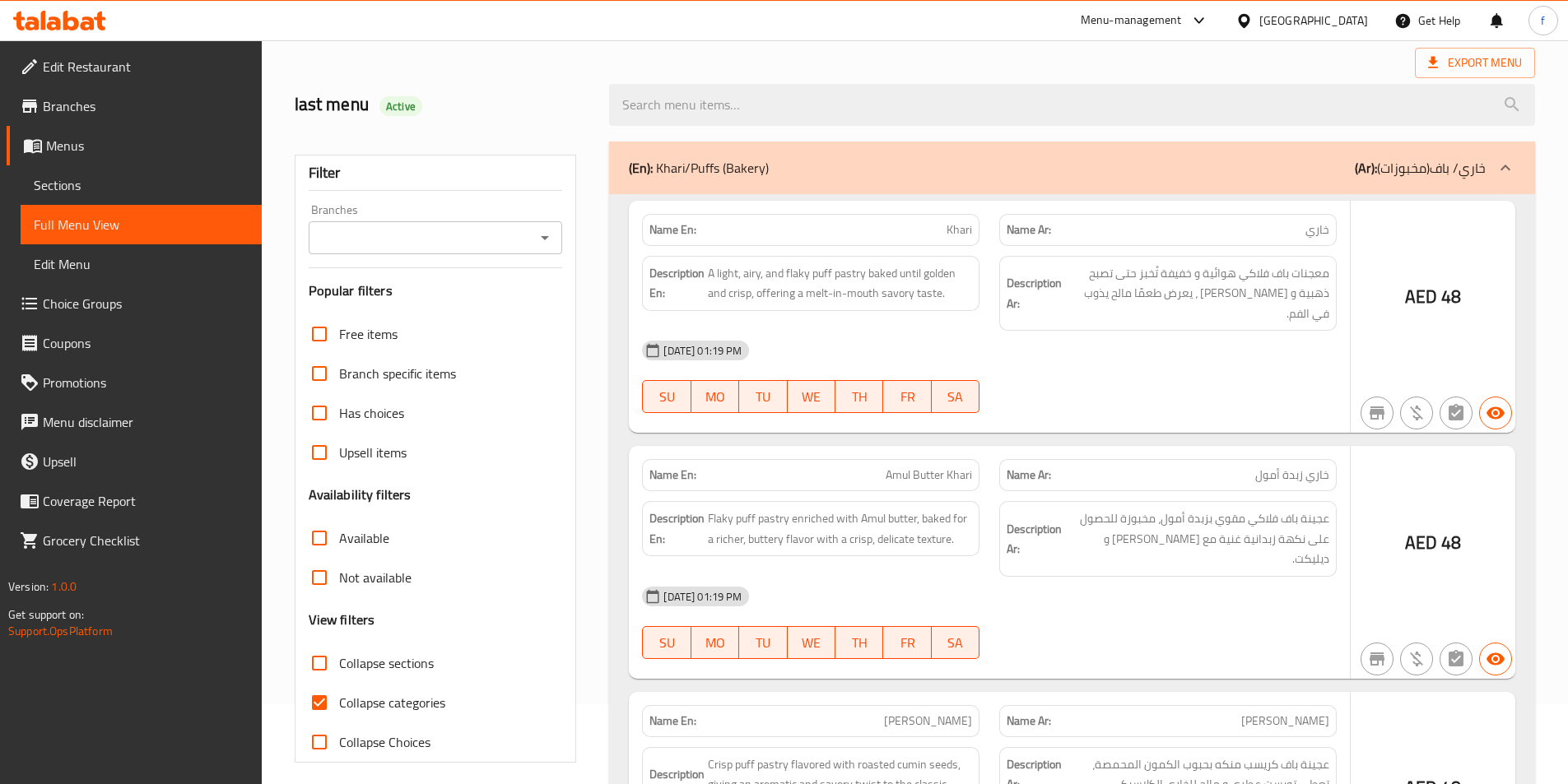
scroll to position [91, 0]
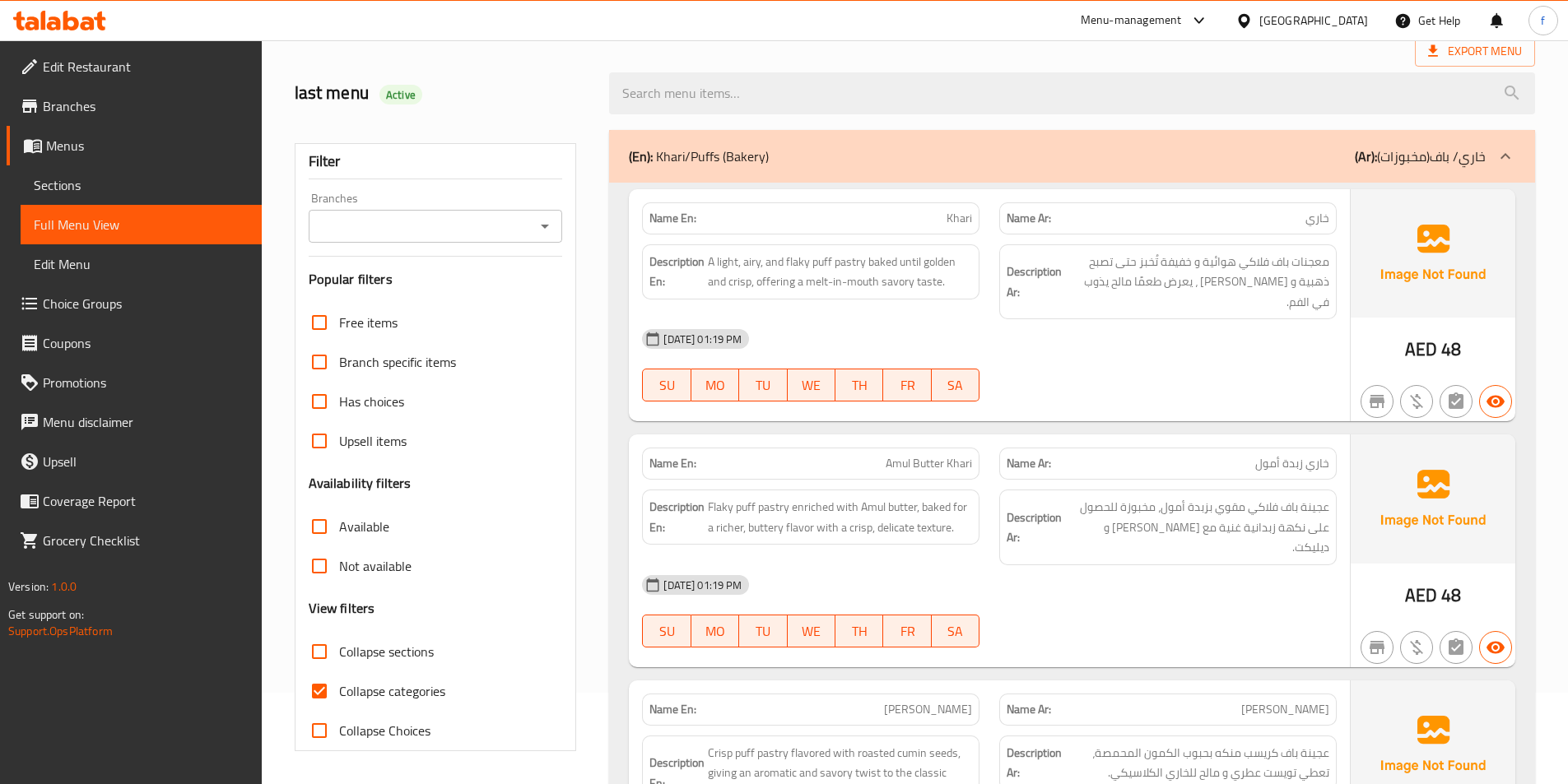
click at [319, 688] on input "Collapse categories" at bounding box center [319, 691] width 40 height 40
checkbox input "false"
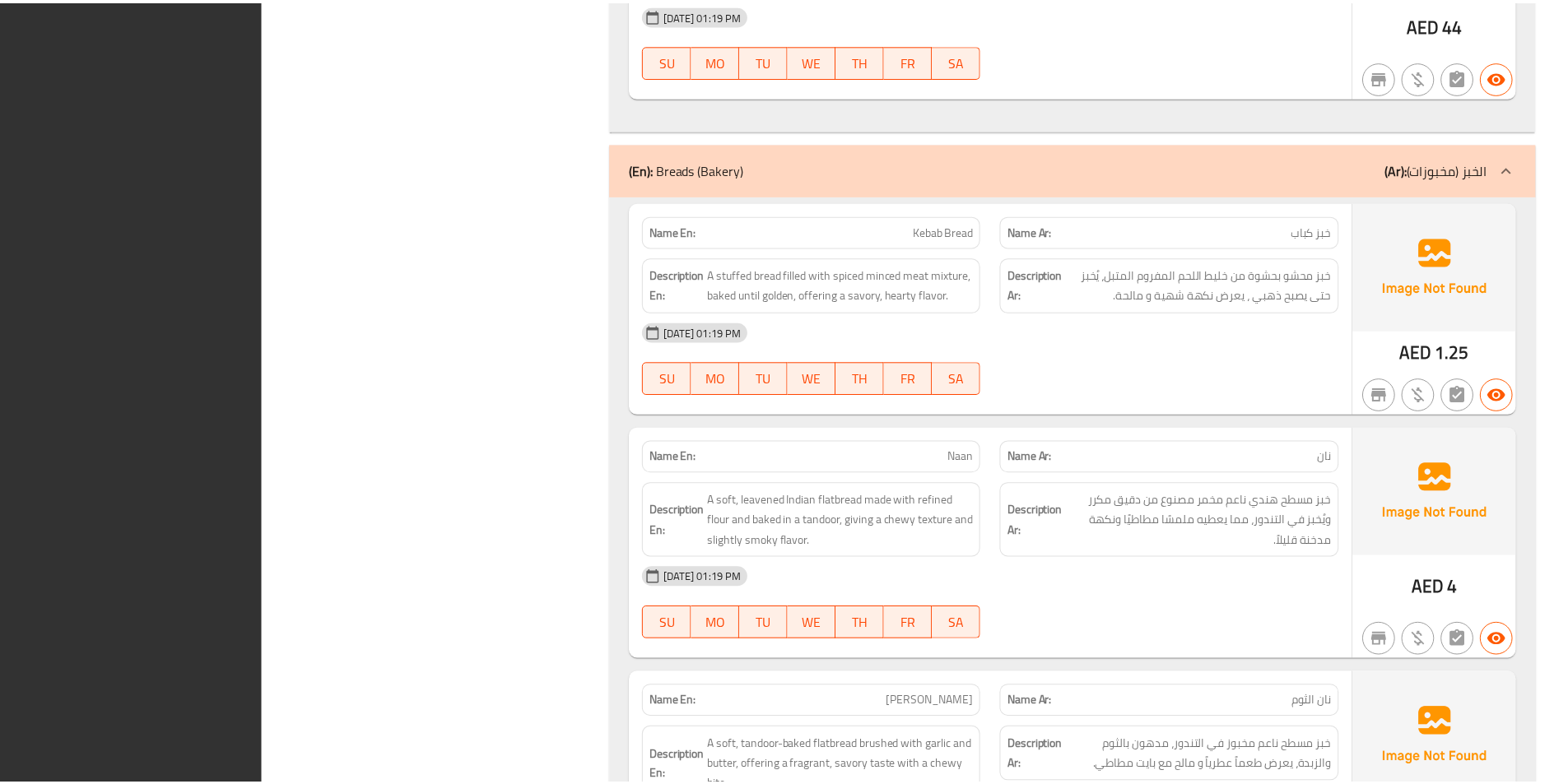
scroll to position [3860, 0]
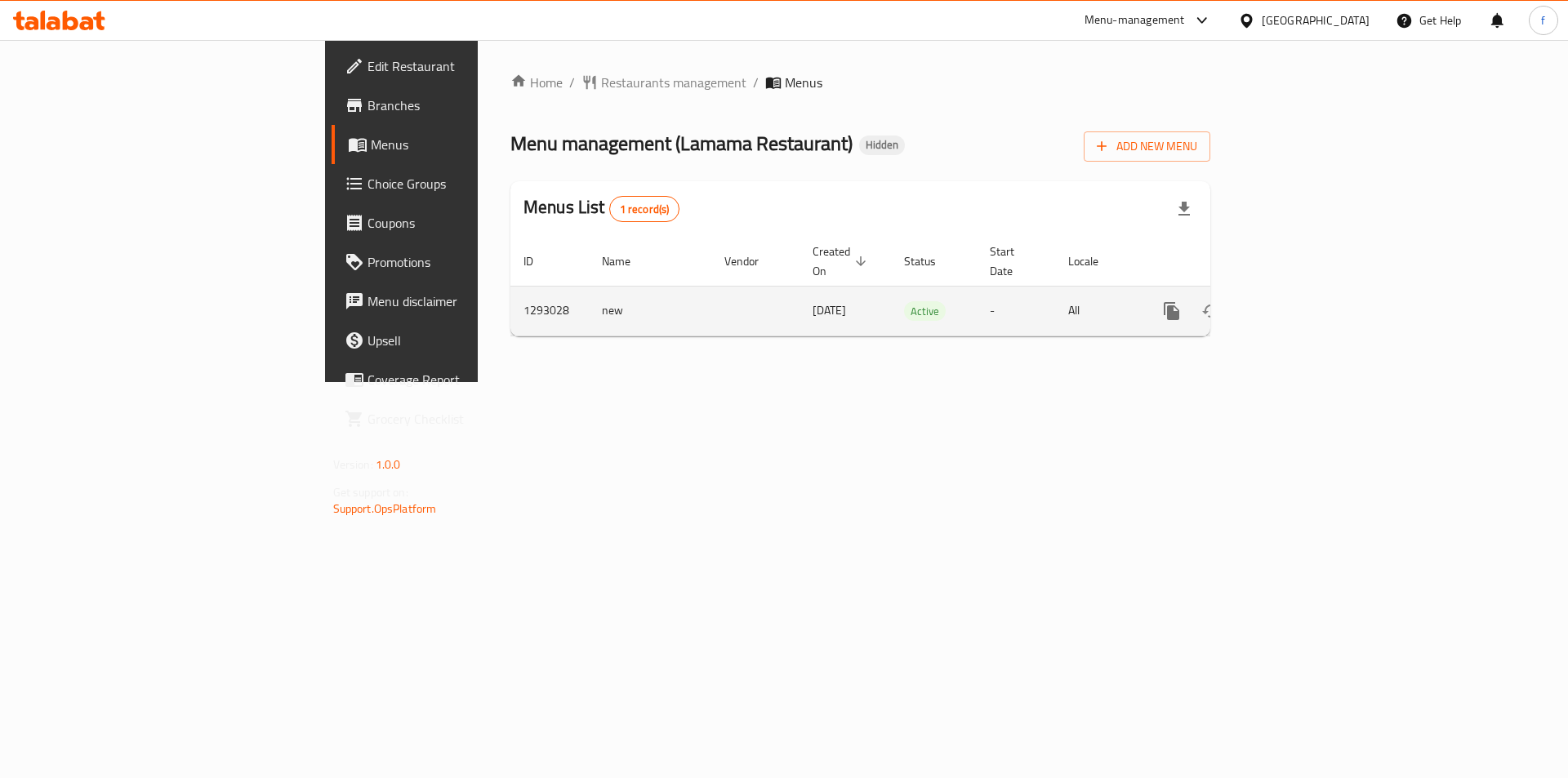
click at [1309, 298] on link "enhanced table" at bounding box center [1289, 312] width 39 height 39
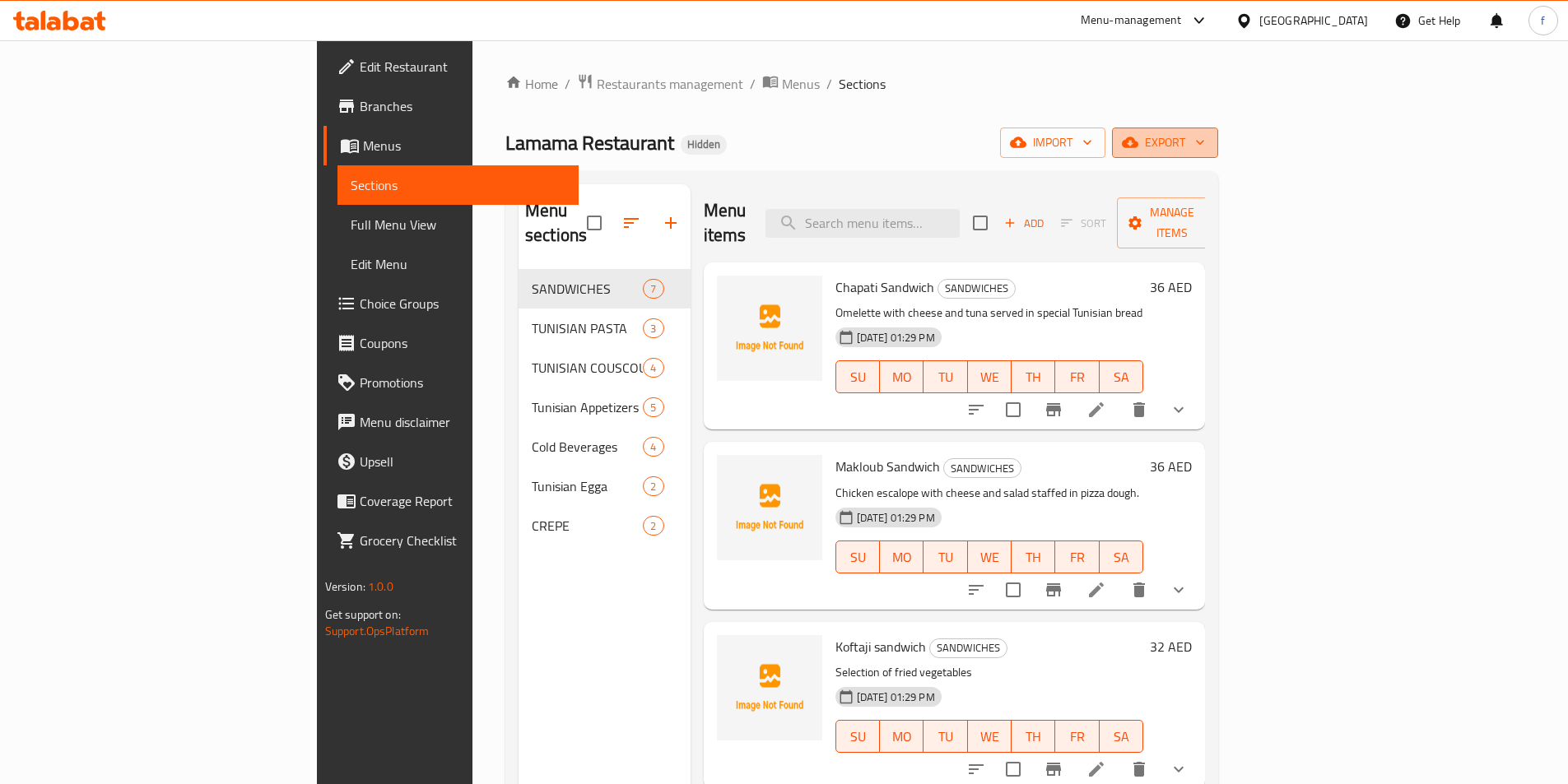
click at [1205, 152] on span "export" at bounding box center [1165, 143] width 80 height 21
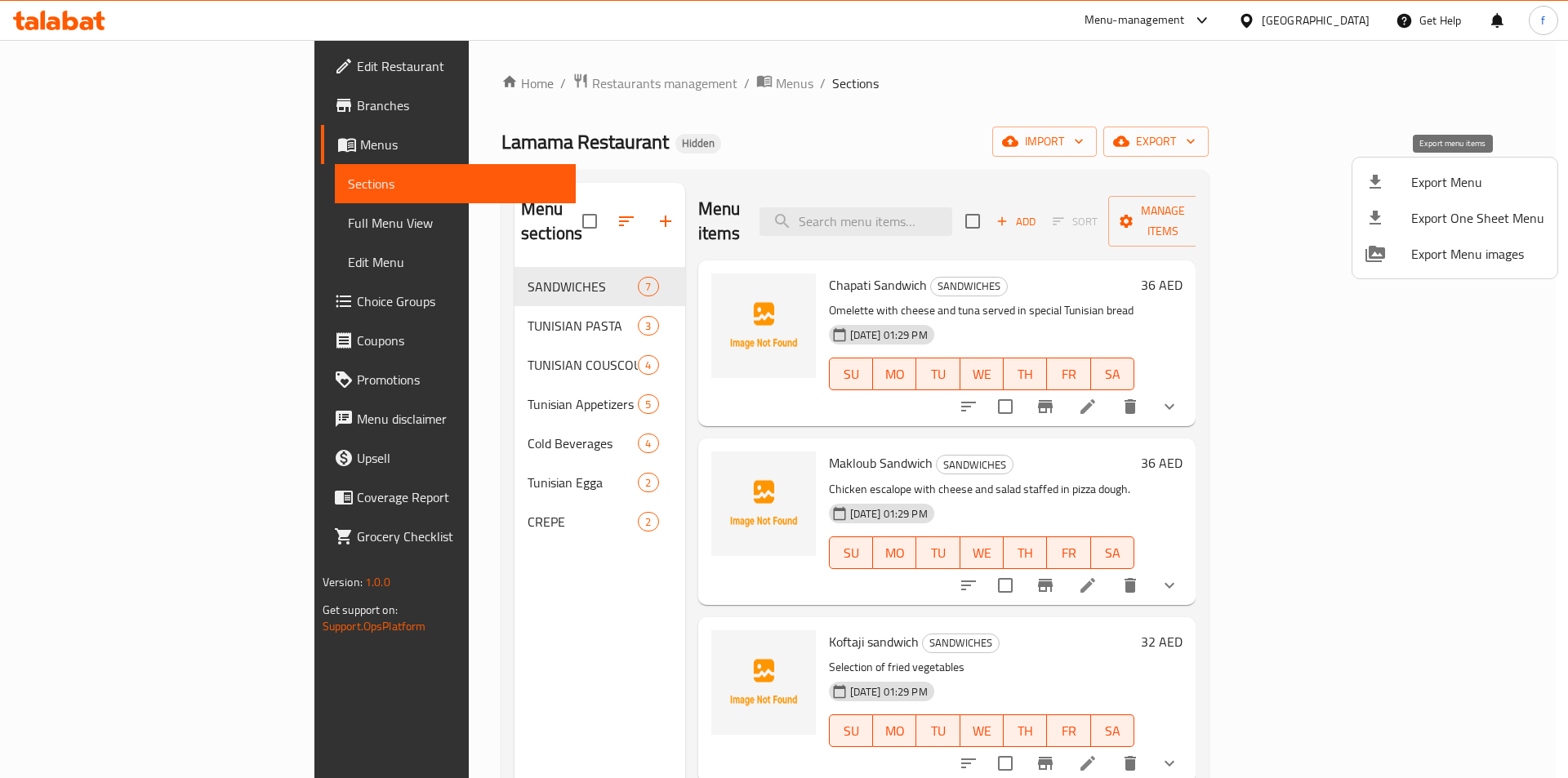
click at [1442, 173] on span "Export Menu" at bounding box center [1478, 183] width 133 height 20
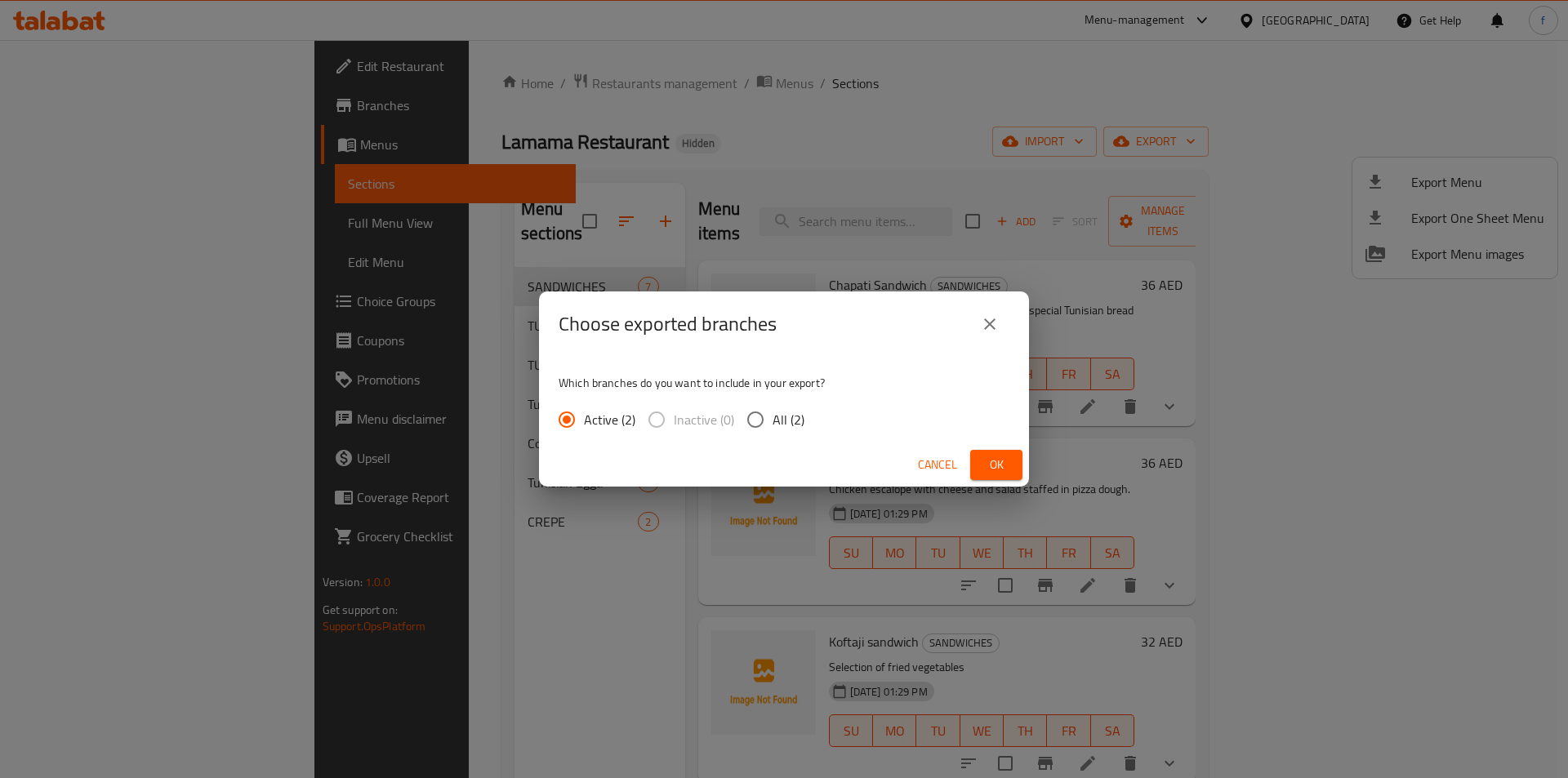
drag, startPoint x: 750, startPoint y: 416, endPoint x: 1029, endPoint y: 470, distance: 284.2
click at [751, 416] on input "All (2)" at bounding box center [756, 420] width 35 height 35
radio input "true"
click at [1012, 465] on button "Ok" at bounding box center [997, 465] width 53 height 30
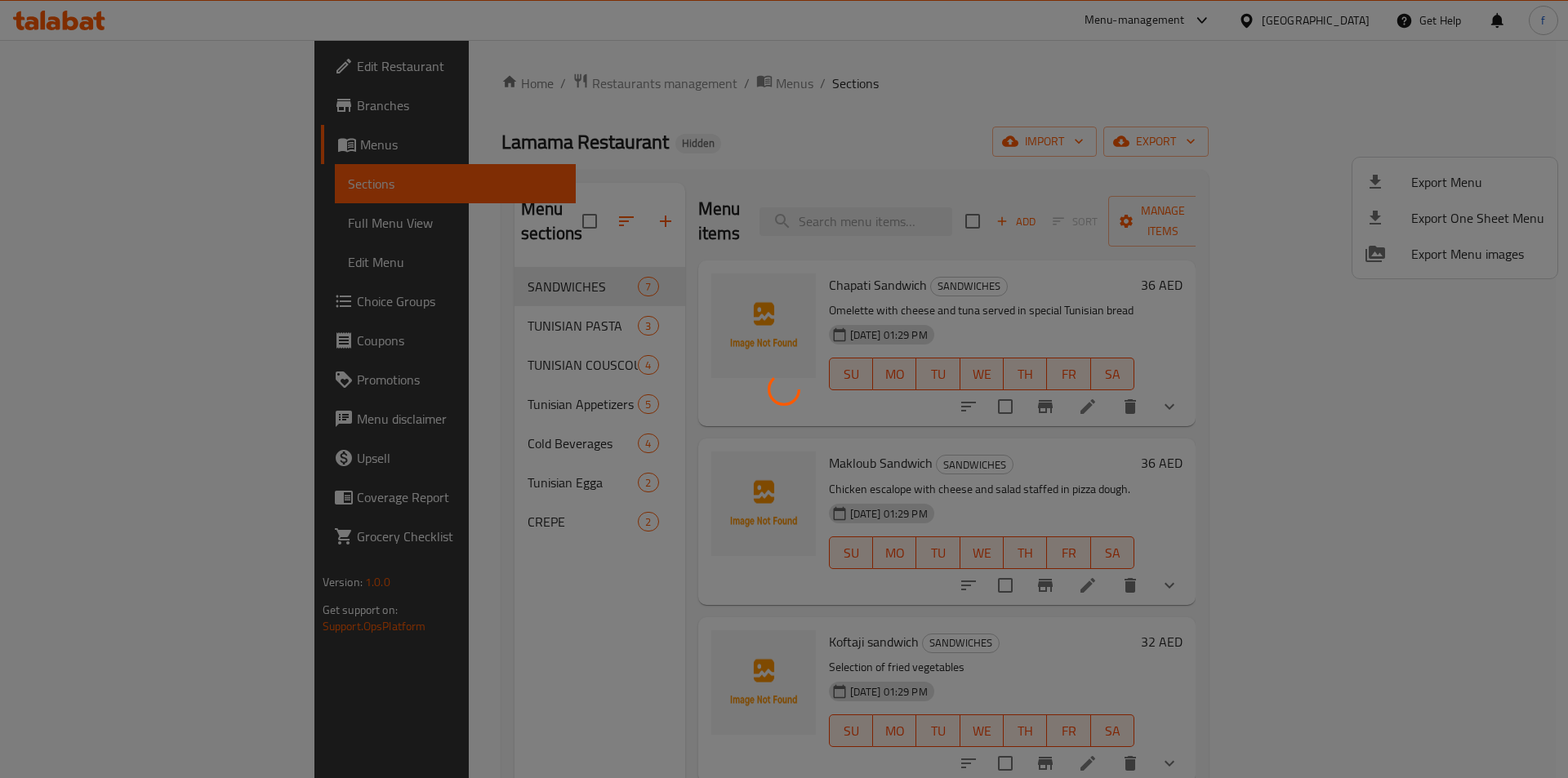
click at [102, 146] on div at bounding box center [784, 389] width 1568 height 778
click at [87, 147] on div at bounding box center [784, 389] width 1568 height 778
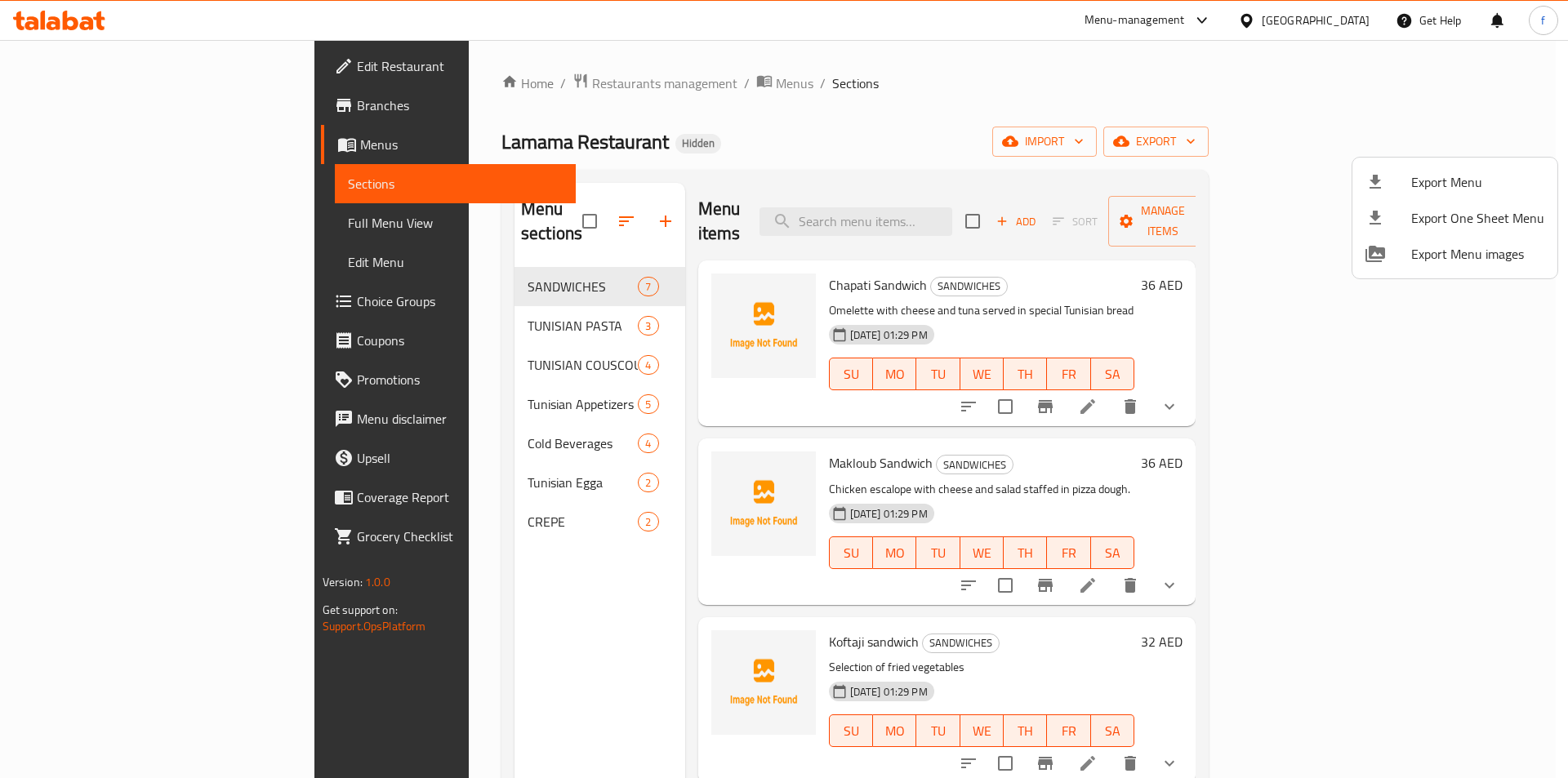
click at [89, 146] on div at bounding box center [784, 389] width 1568 height 778
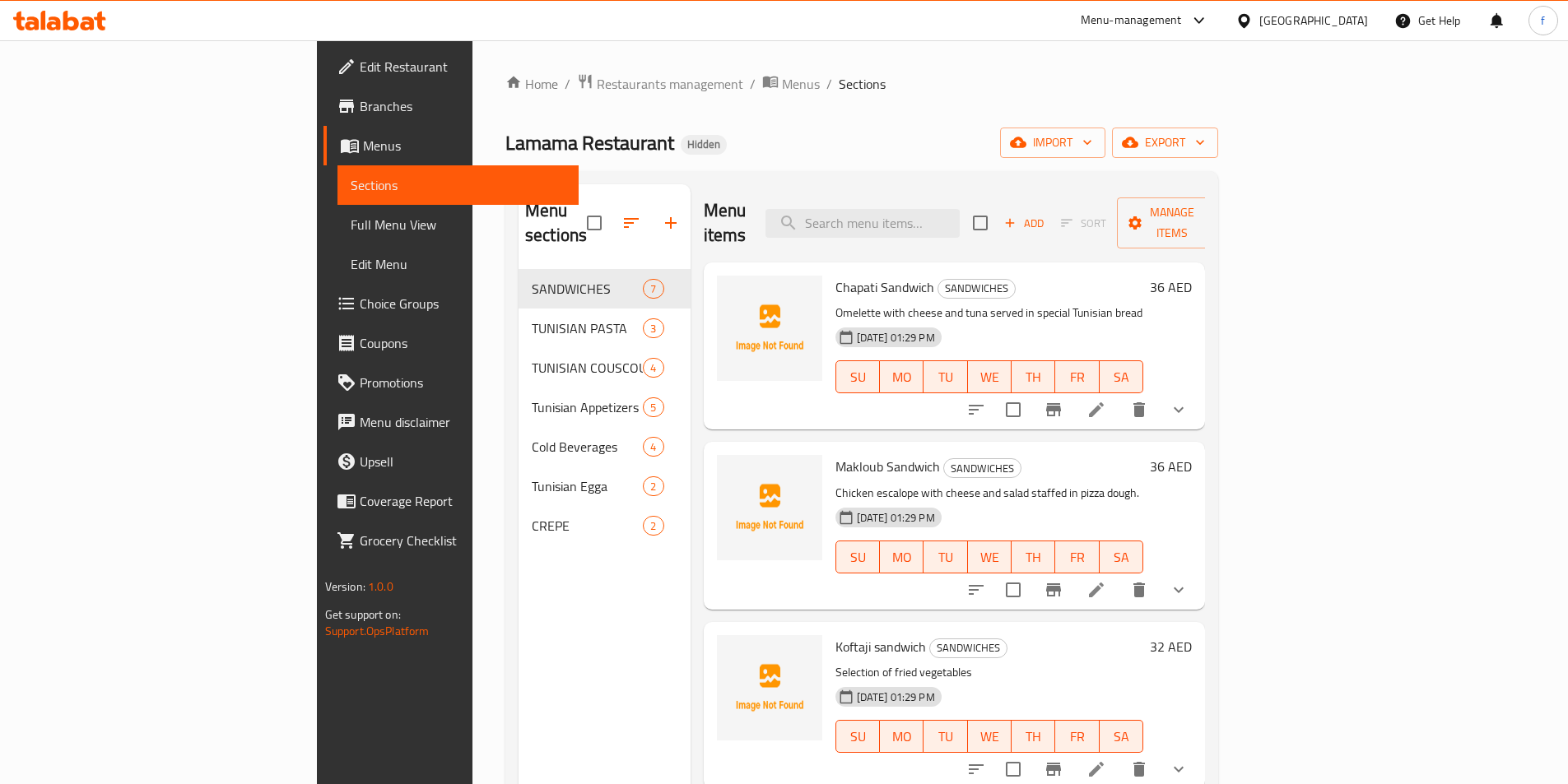
click at [360, 96] on span "Branches" at bounding box center [462, 106] width 206 height 20
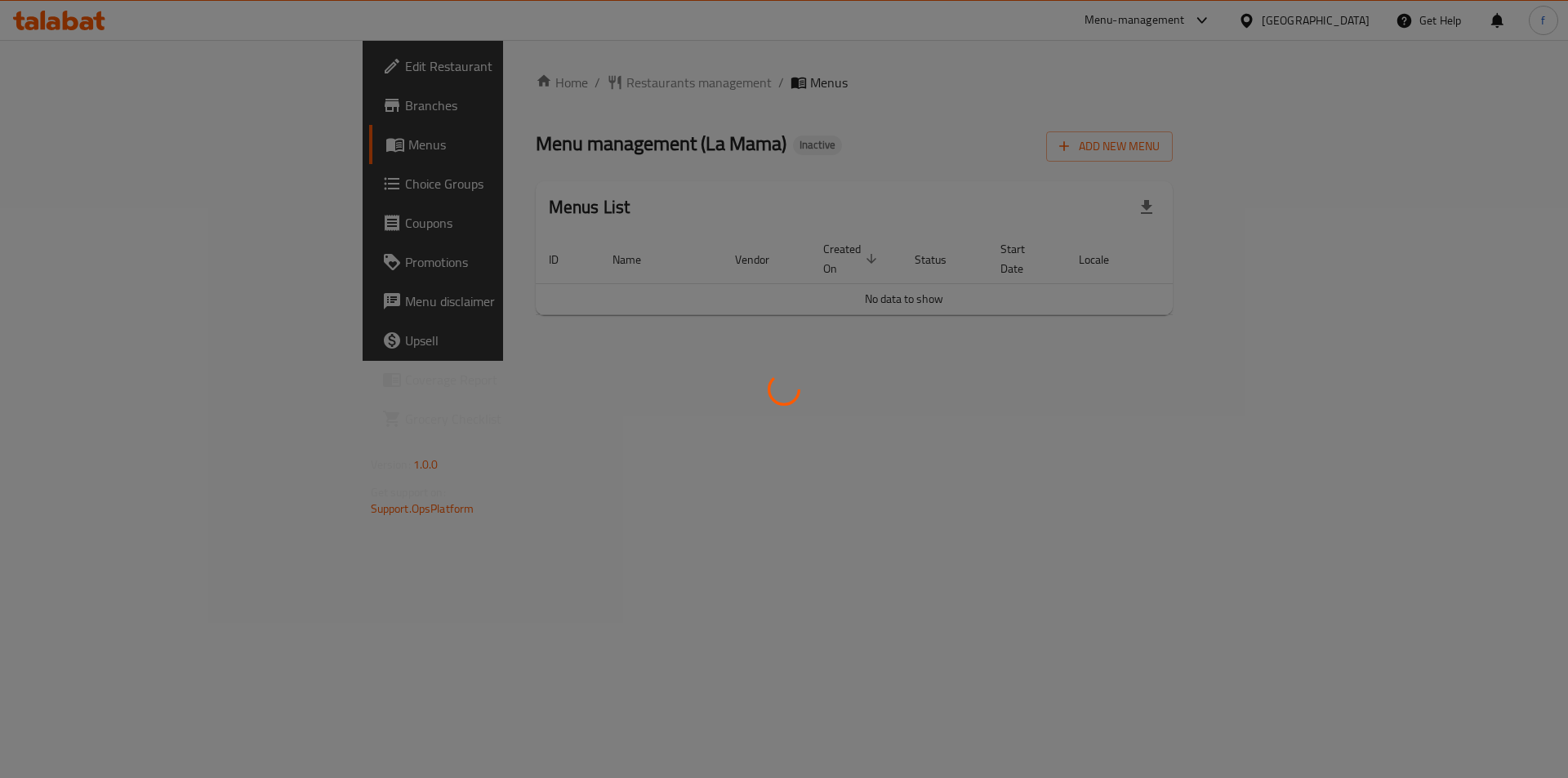
drag, startPoint x: 437, startPoint y: 279, endPoint x: 472, endPoint y: 286, distance: 35.7
click at [440, 279] on div at bounding box center [784, 389] width 1568 height 778
drag, startPoint x: 503, startPoint y: 293, endPoint x: 514, endPoint y: 303, distance: 14.9
click at [504, 293] on div at bounding box center [784, 389] width 1568 height 778
click at [467, 234] on div at bounding box center [784, 389] width 1568 height 778
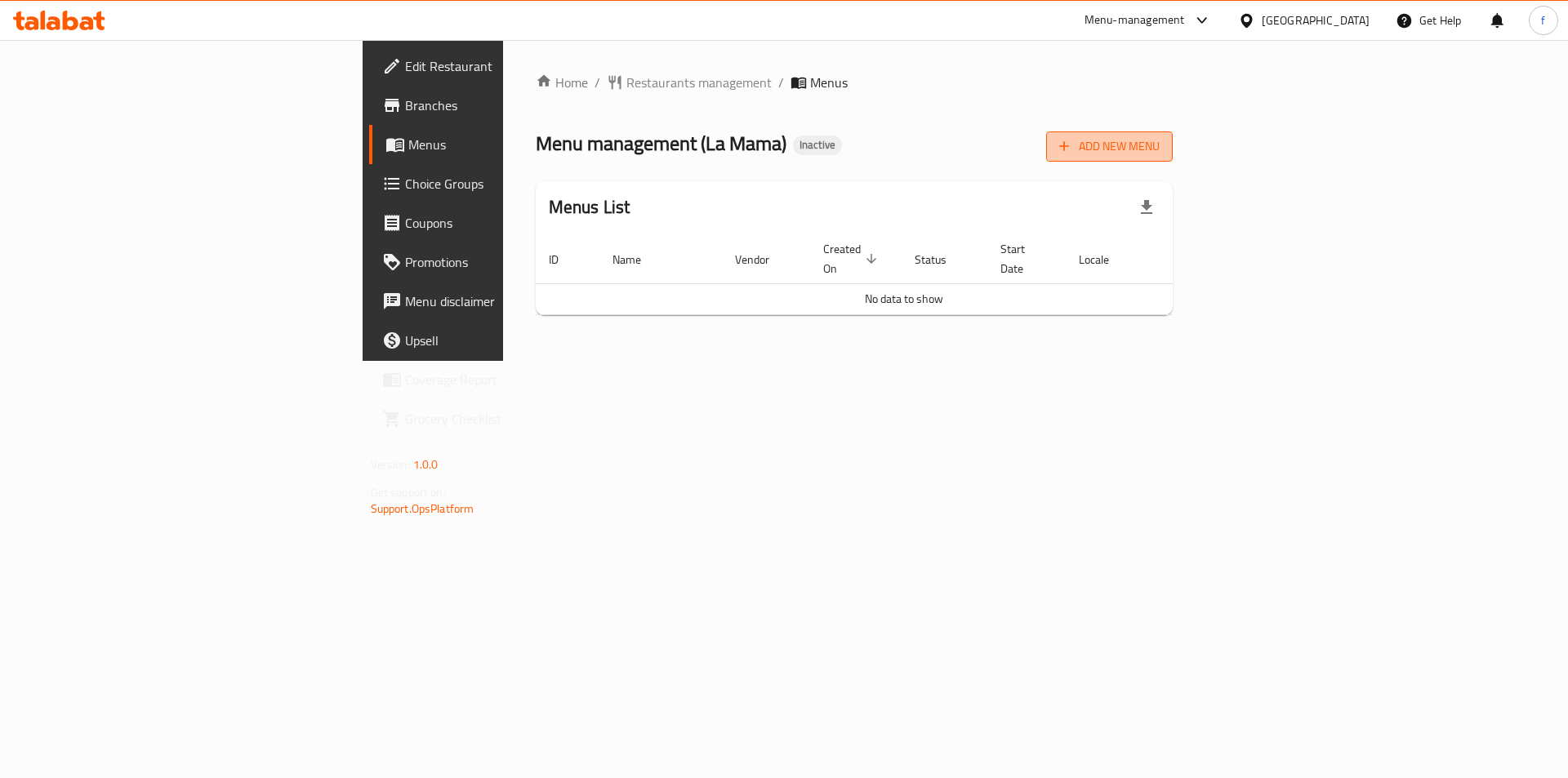
click at [1159, 137] on span "Add New Menu" at bounding box center [1109, 146] width 100 height 21
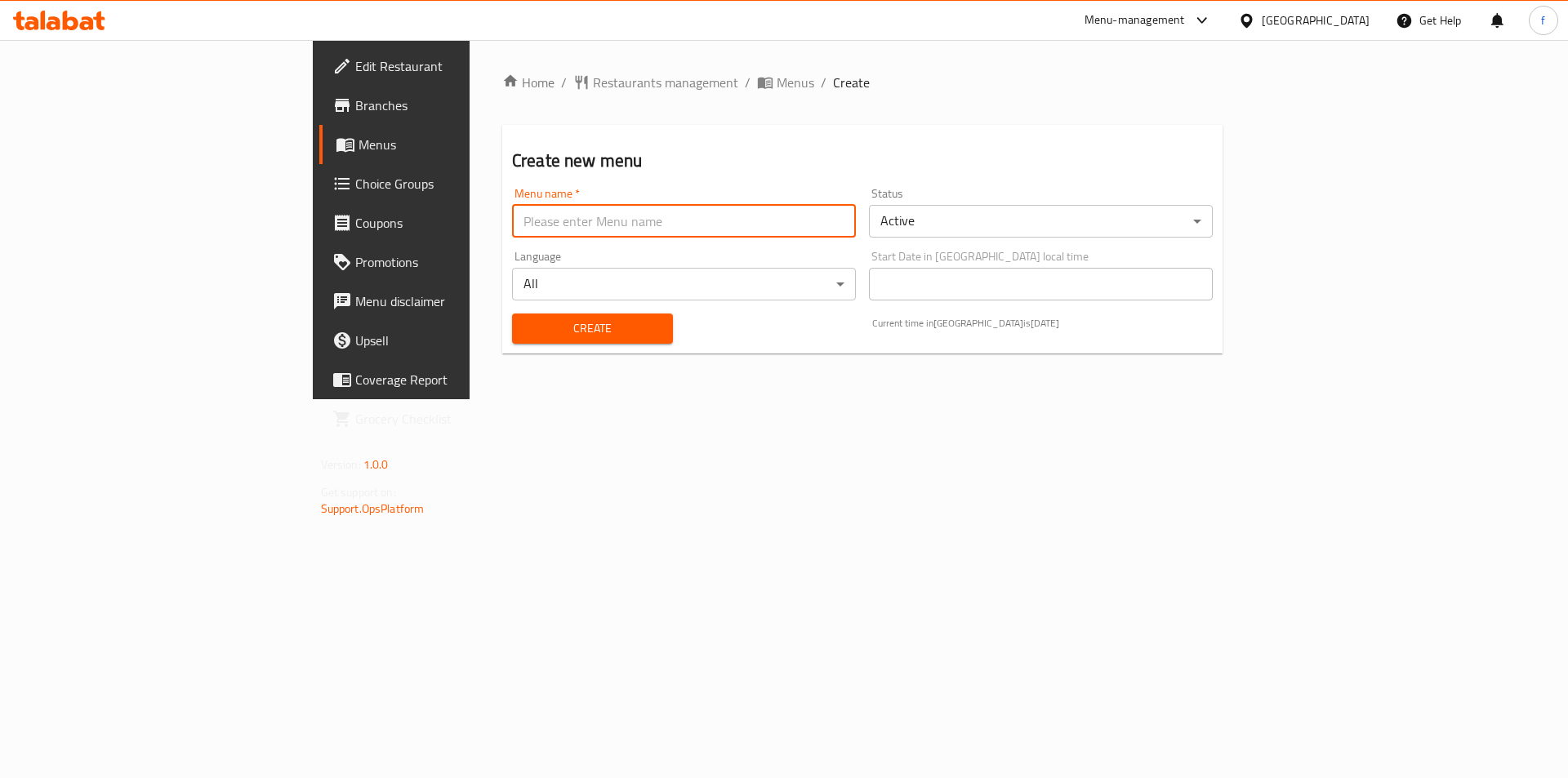
click at [512, 206] on input "text" at bounding box center [684, 221] width 344 height 33
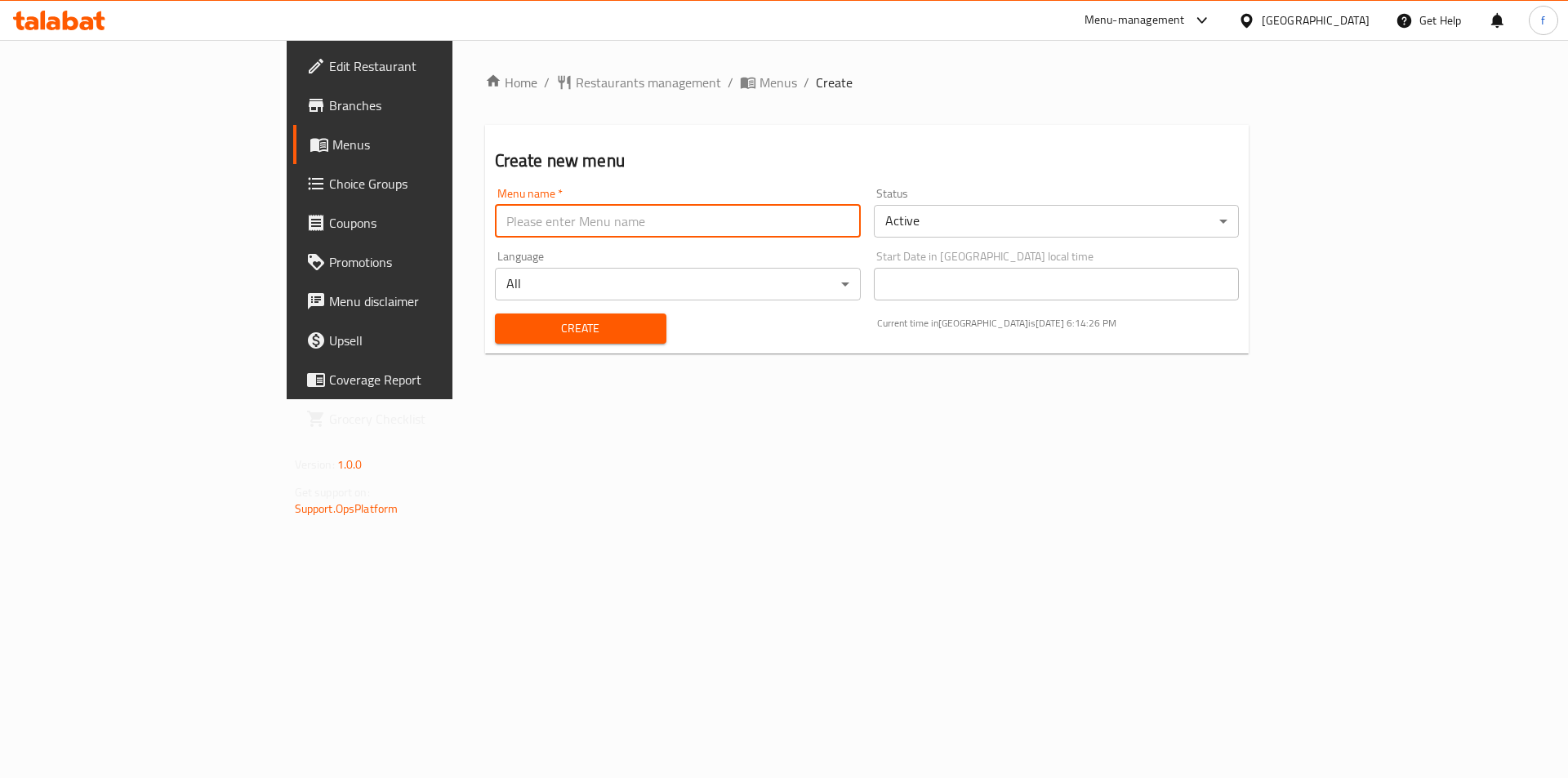
type input "menu"
click at [508, 330] on span "Create" at bounding box center [580, 328] width 146 height 21
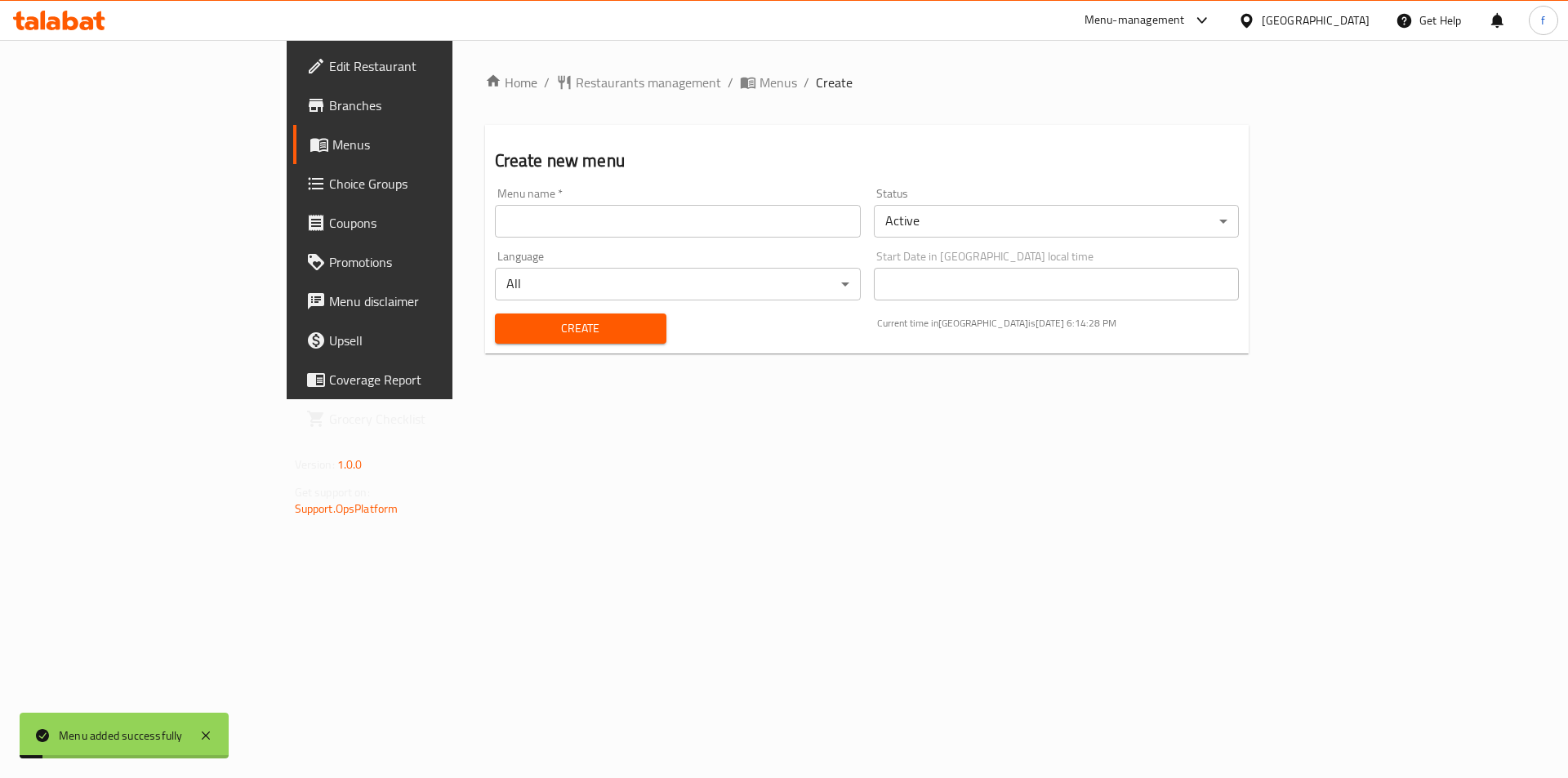
click at [332, 151] on span "Menus" at bounding box center [433, 145] width 203 height 20
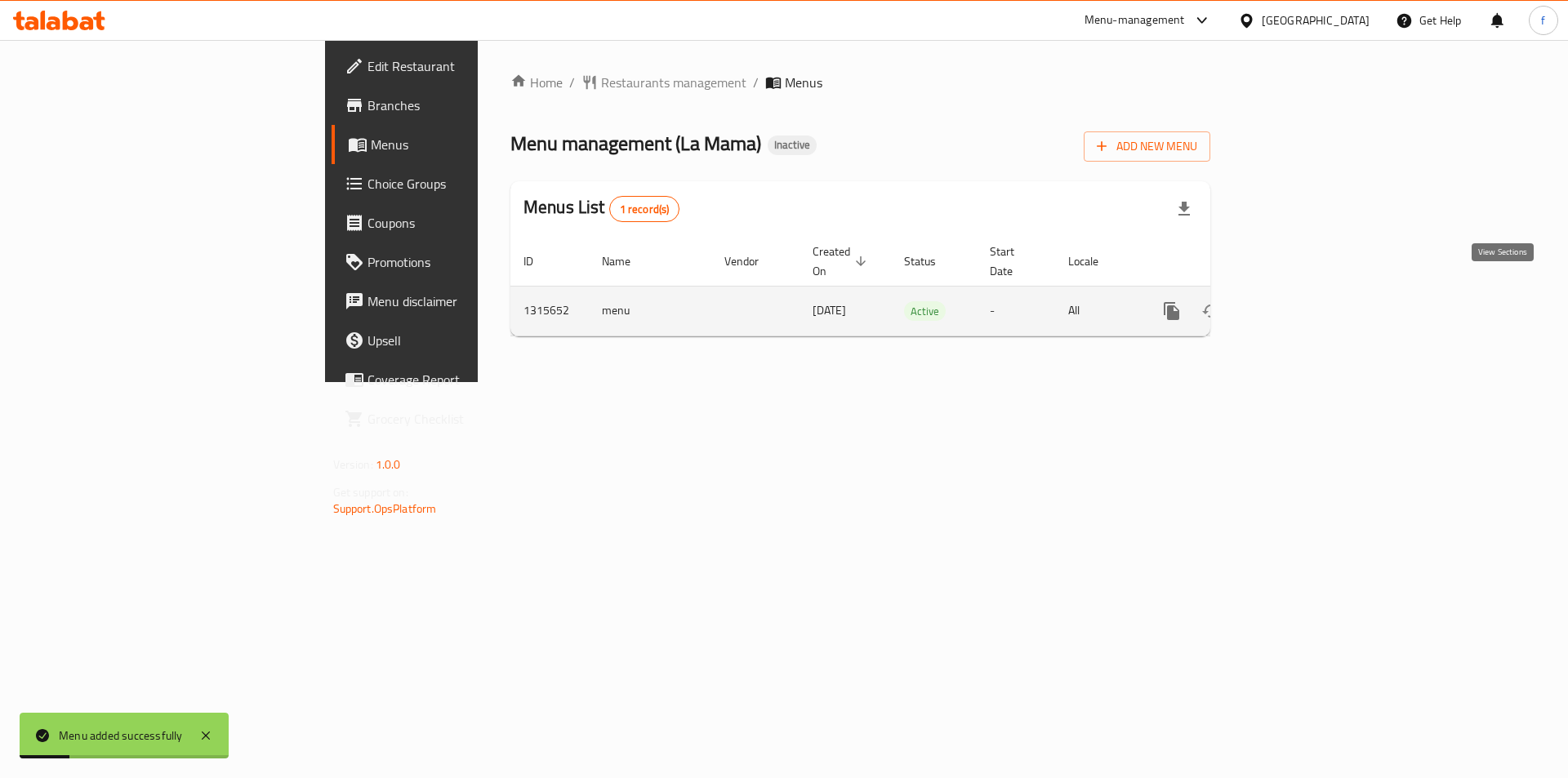
click at [1309, 292] on link "enhanced table" at bounding box center [1289, 312] width 39 height 39
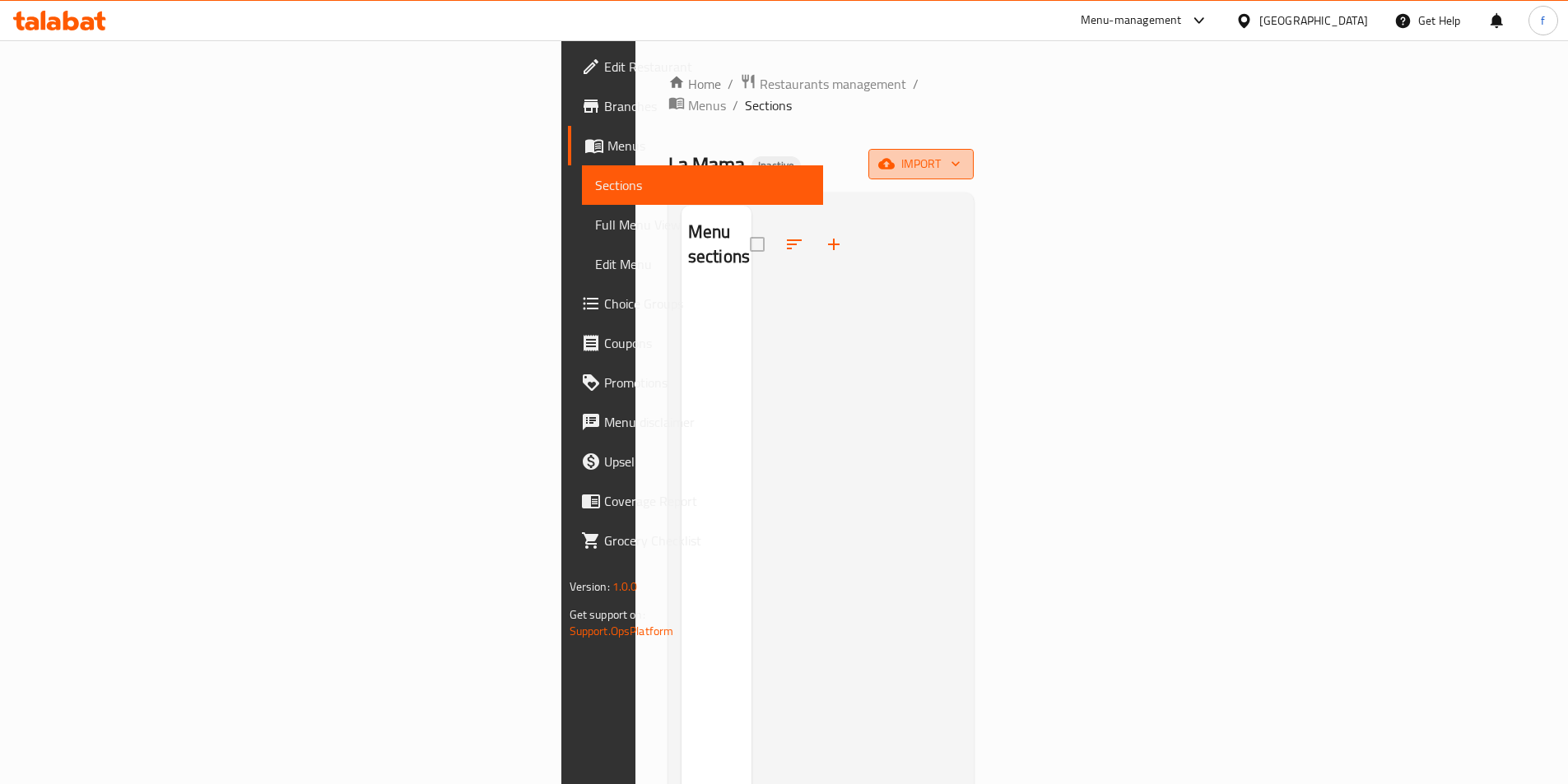
click at [894, 159] on icon "button" at bounding box center [887, 164] width 17 height 11
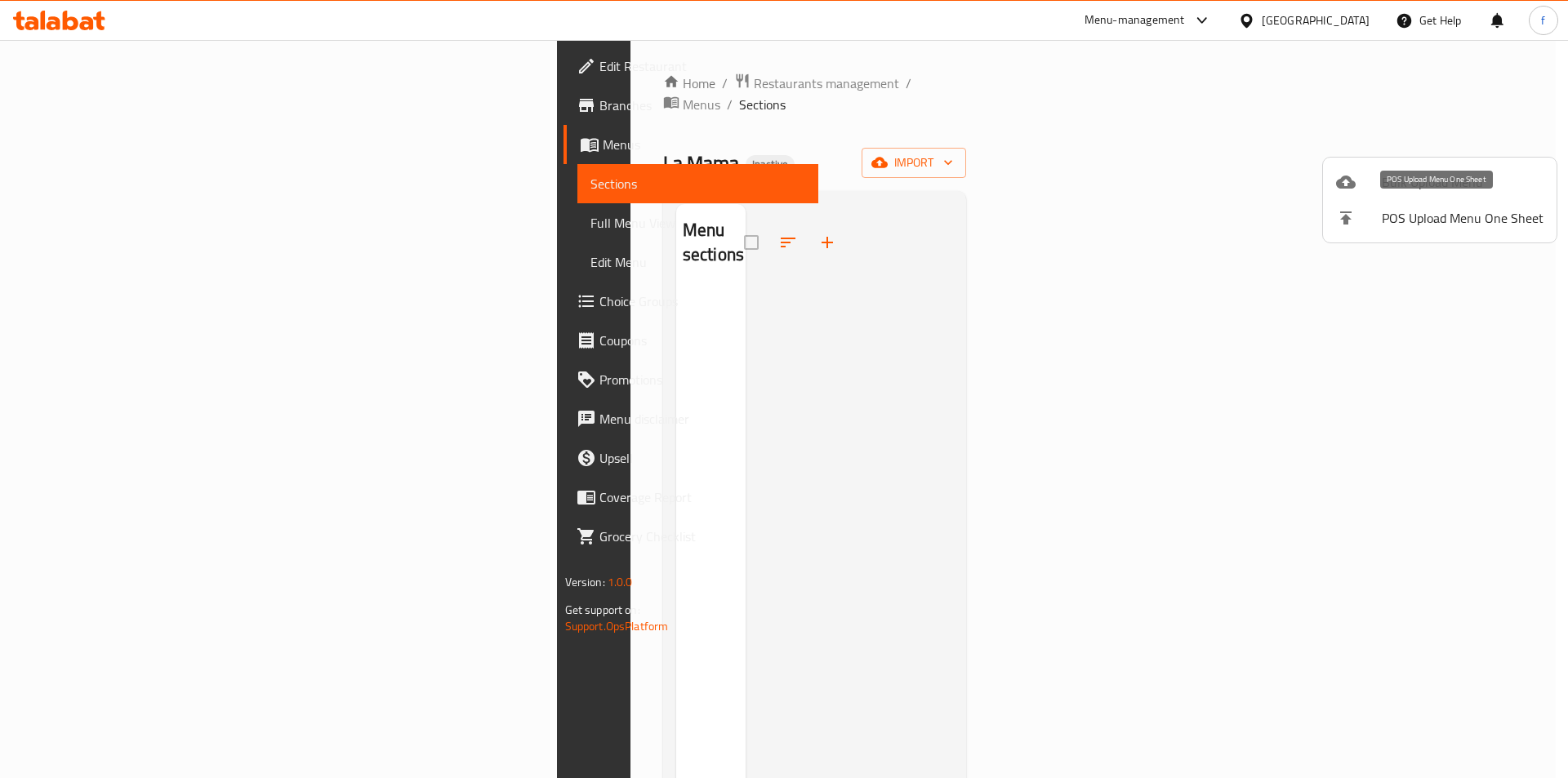
click at [1399, 195] on li "Bulk Upload Menu" at bounding box center [1440, 183] width 234 height 36
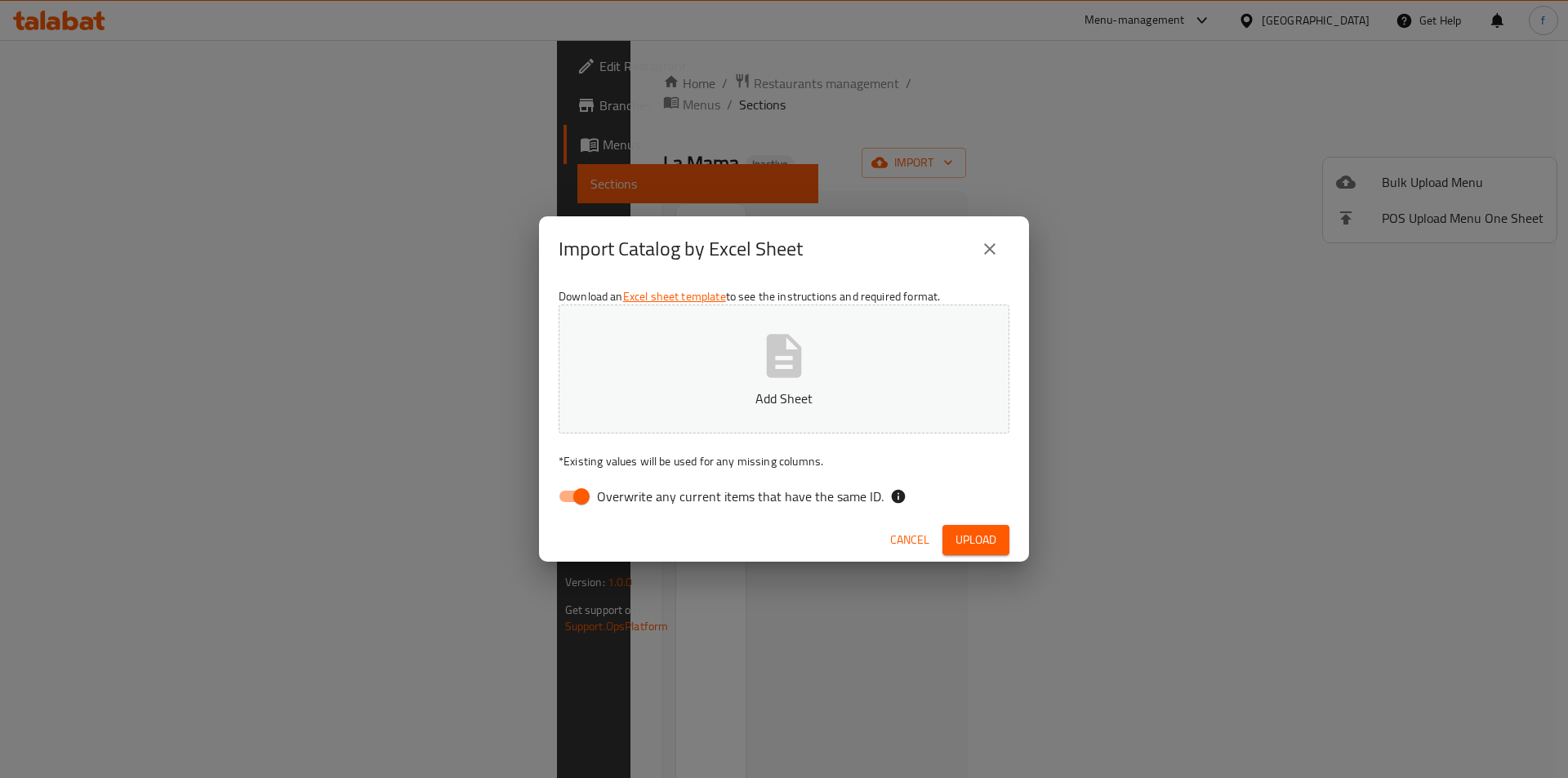
drag, startPoint x: 568, startPoint y: 500, endPoint x: 628, endPoint y: 440, distance: 84.9
click at [569, 500] on input "Overwrite any current items that have the same ID." at bounding box center [580, 497] width 93 height 31
checkbox input "false"
click at [969, 533] on span "Upload" at bounding box center [976, 540] width 41 height 21
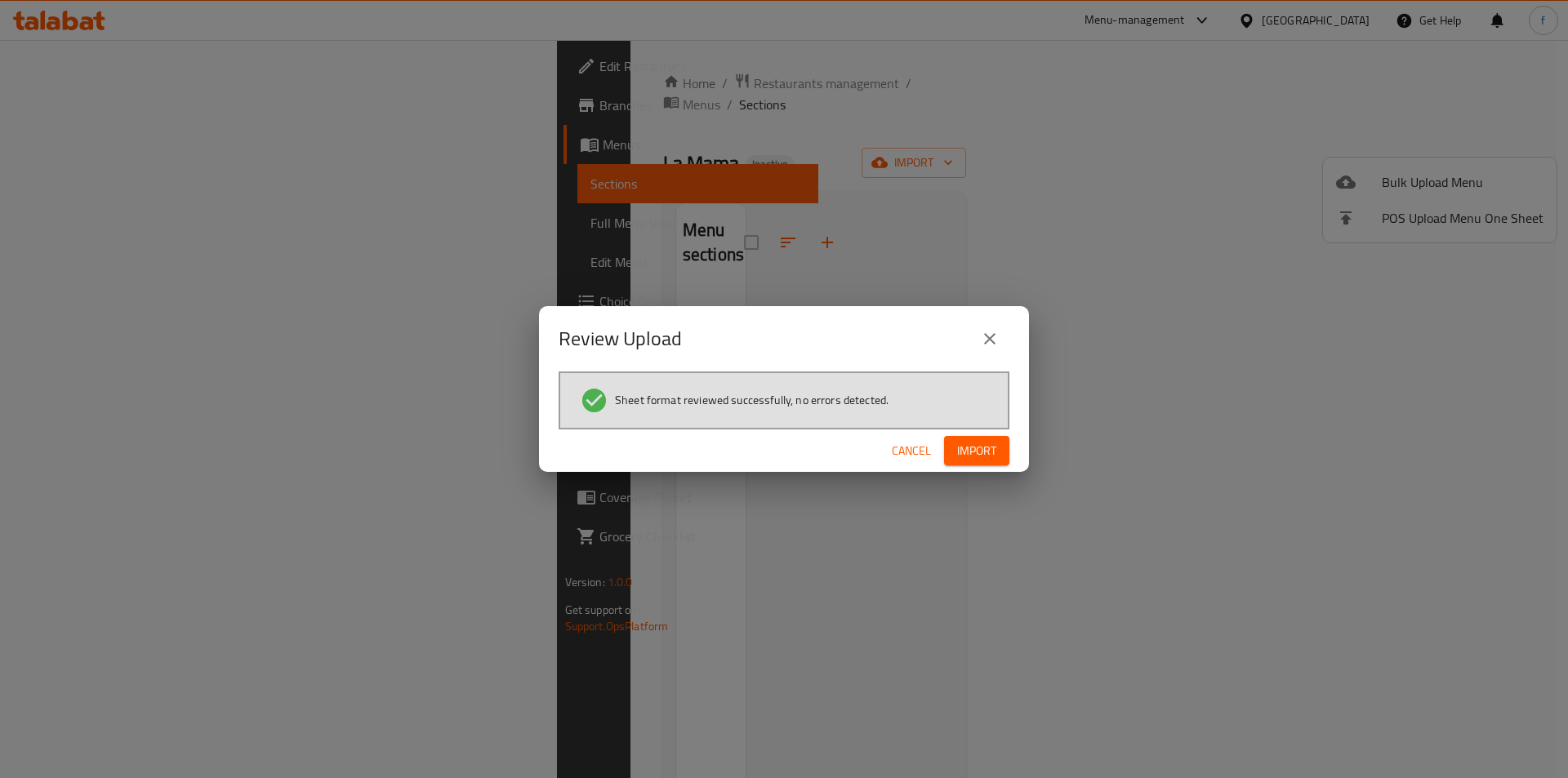
click at [942, 440] on div "Cancel Import" at bounding box center [784, 451] width 490 height 44
click at [967, 446] on span "Import" at bounding box center [977, 451] width 39 height 21
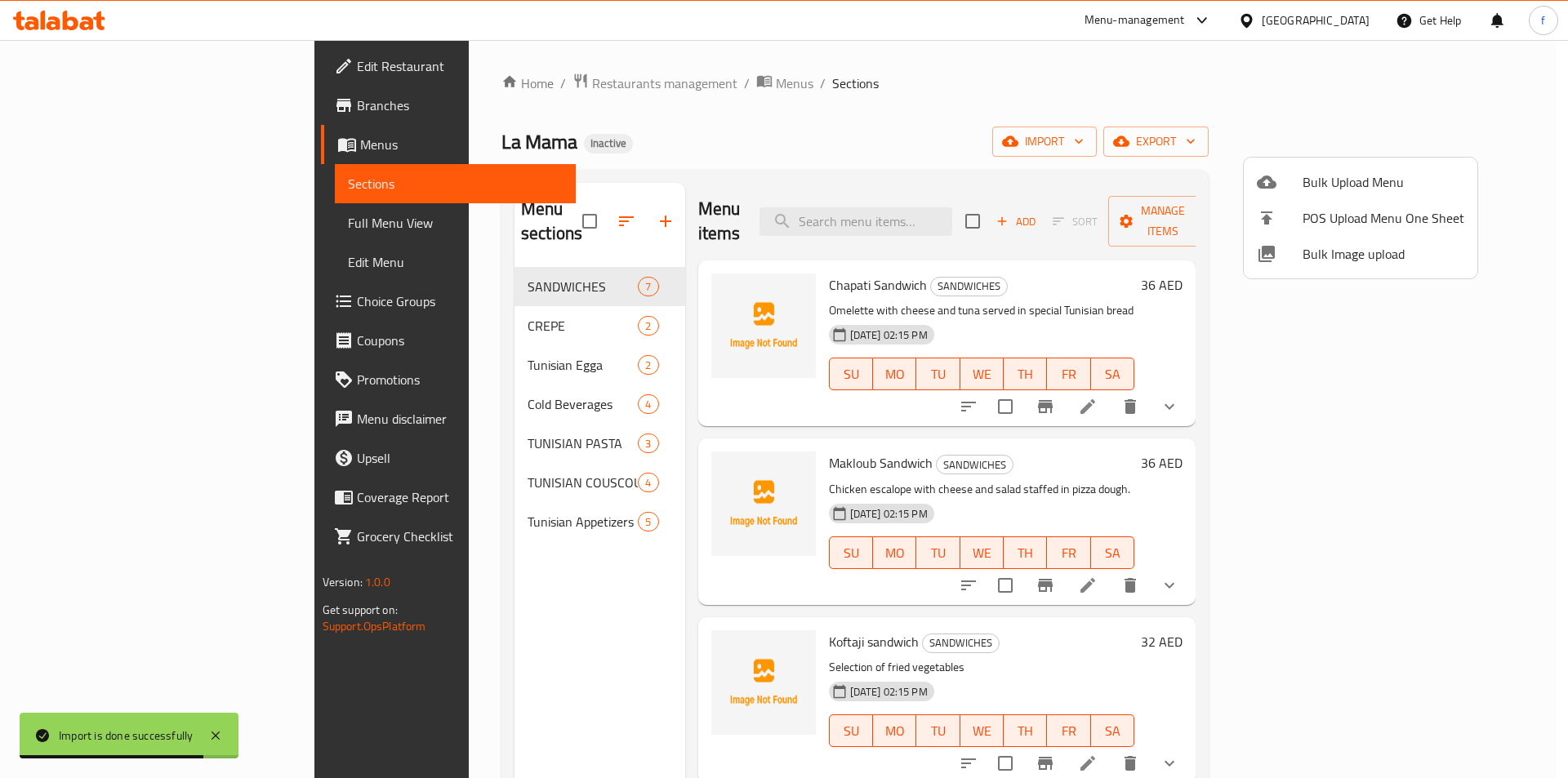
click at [69, 235] on div at bounding box center [784, 389] width 1568 height 778
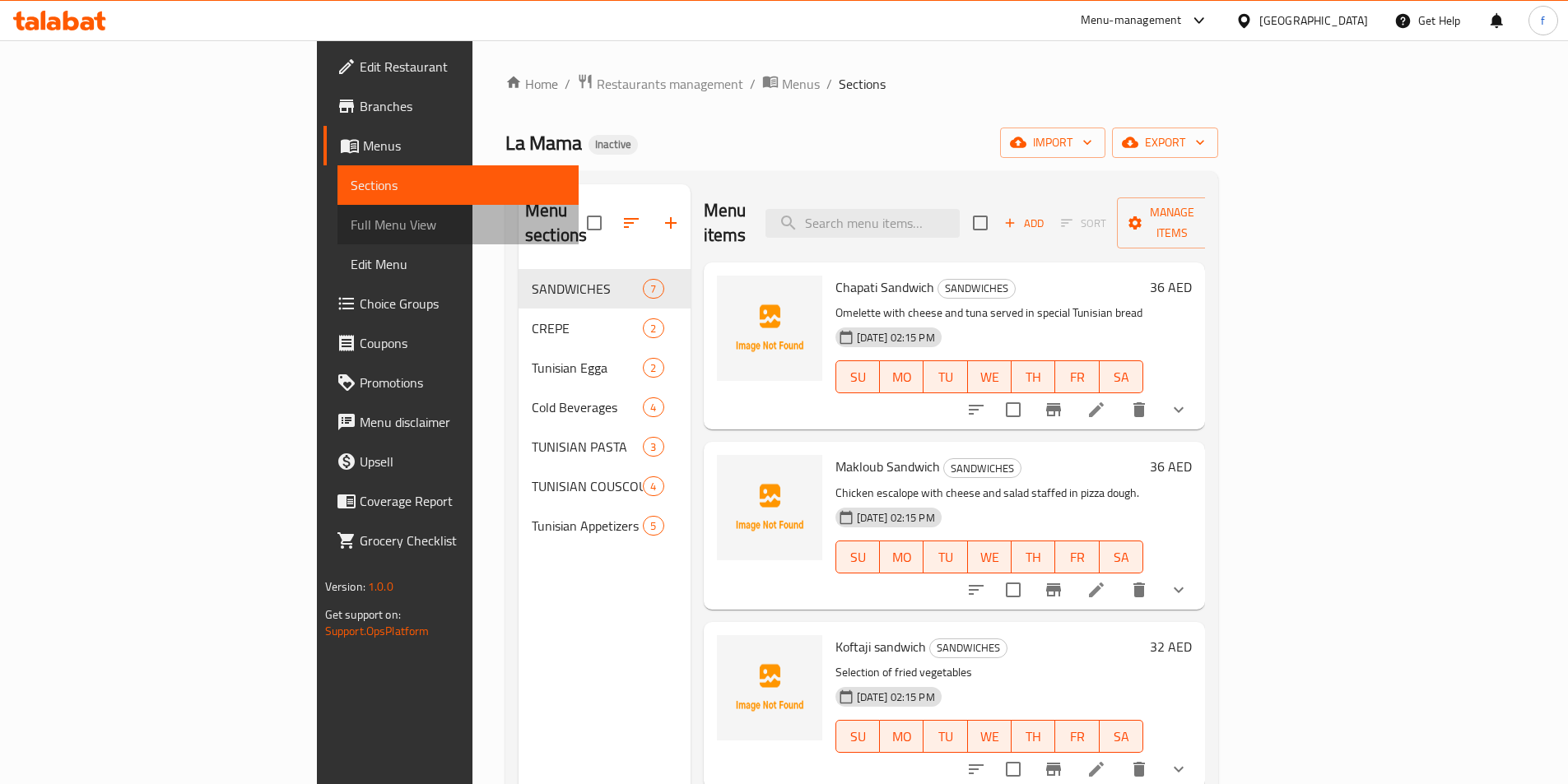
click at [351, 233] on span "Full Menu View" at bounding box center [457, 225] width 215 height 20
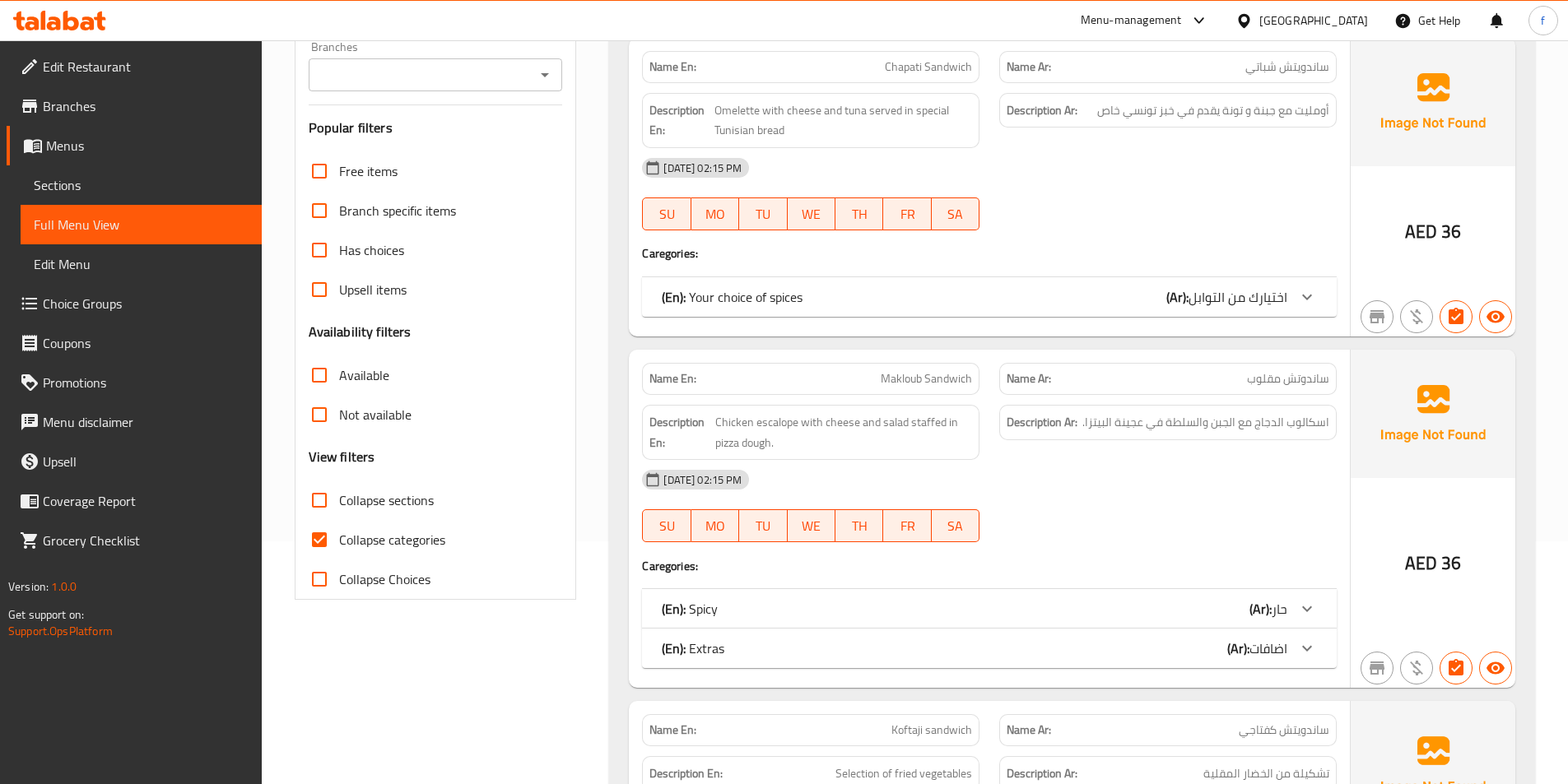
scroll to position [247, 0]
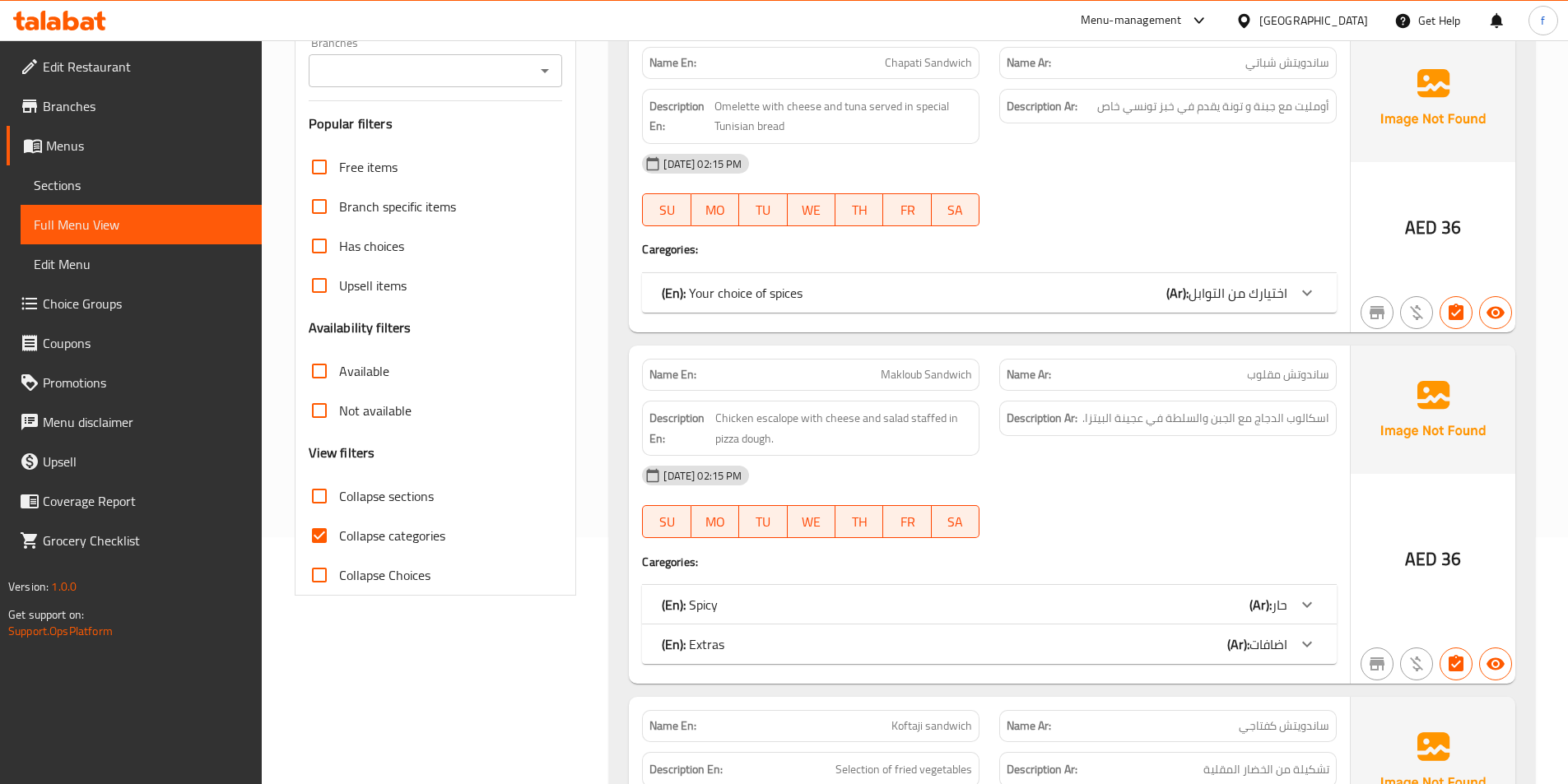
click at [365, 531] on span "Collapse categories" at bounding box center [392, 536] width 106 height 20
click at [339, 531] on input "Collapse categories" at bounding box center [319, 536] width 40 height 40
checkbox input "false"
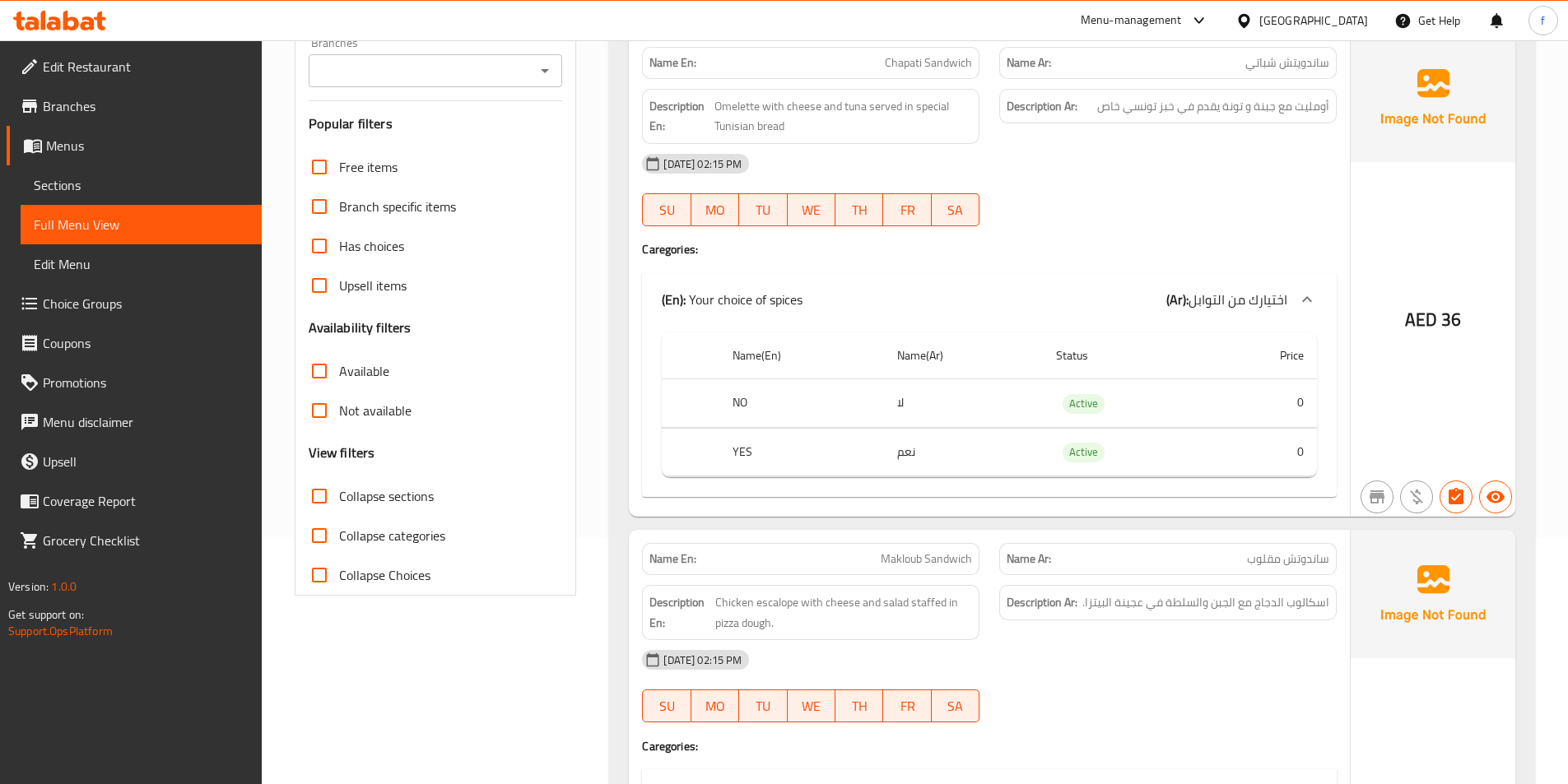
scroll to position [0, 0]
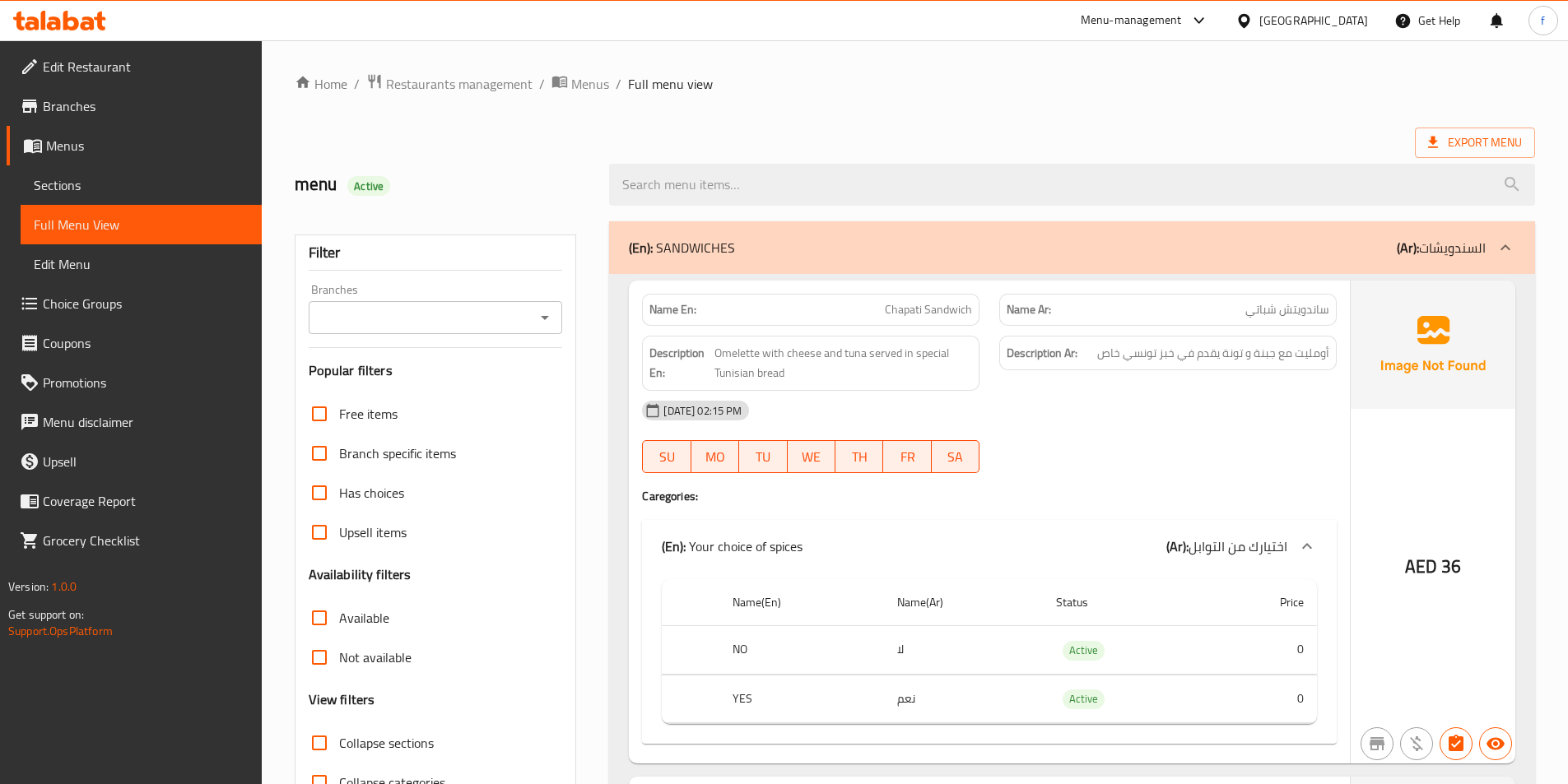
click at [1151, 130] on div "Export Menu" at bounding box center [915, 143] width 1241 height 31
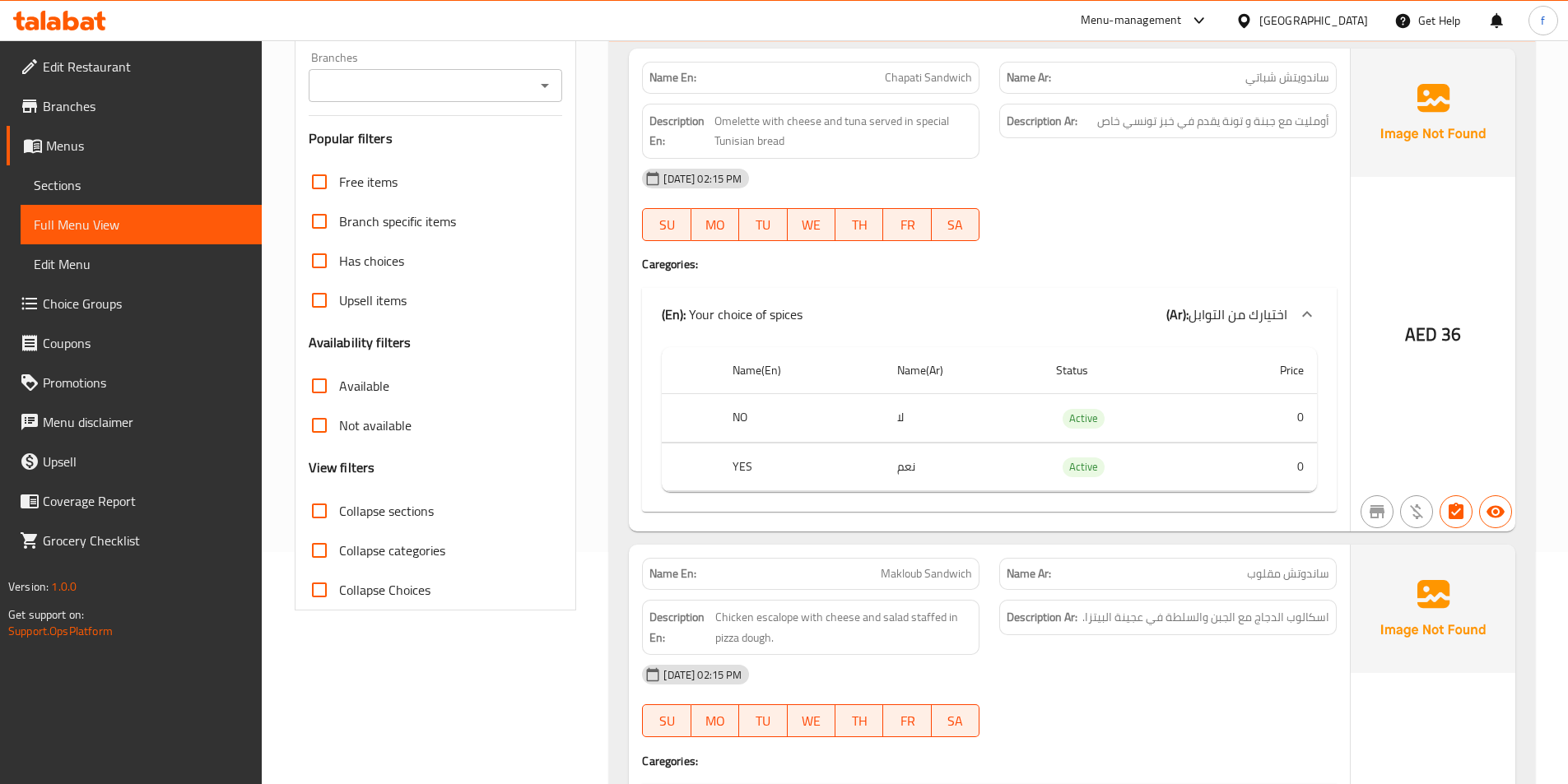
scroll to position [247, 0]
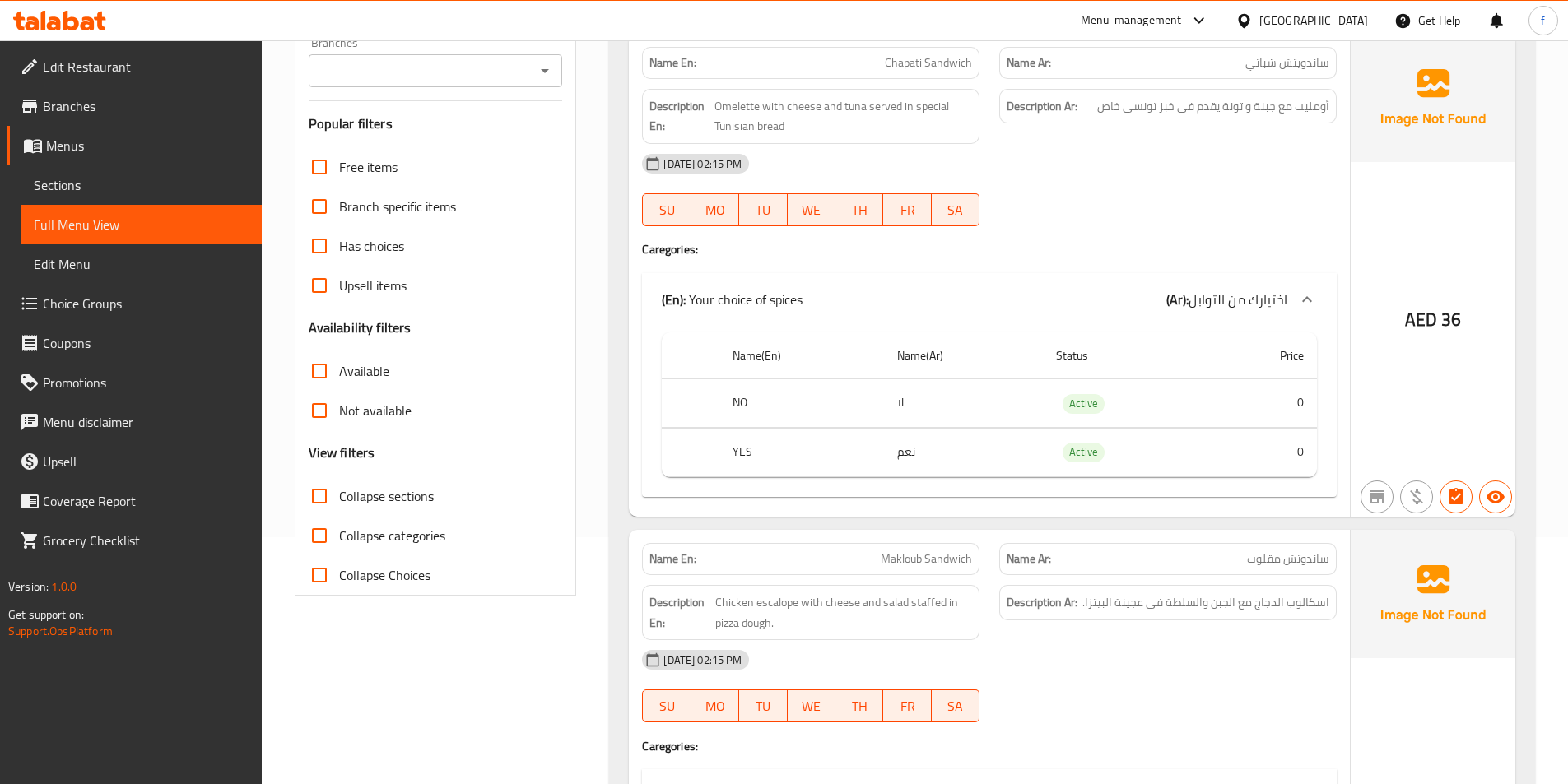
click at [907, 458] on td "نعم" at bounding box center [964, 452] width 159 height 49
click at [899, 394] on td "لا" at bounding box center [964, 404] width 159 height 49
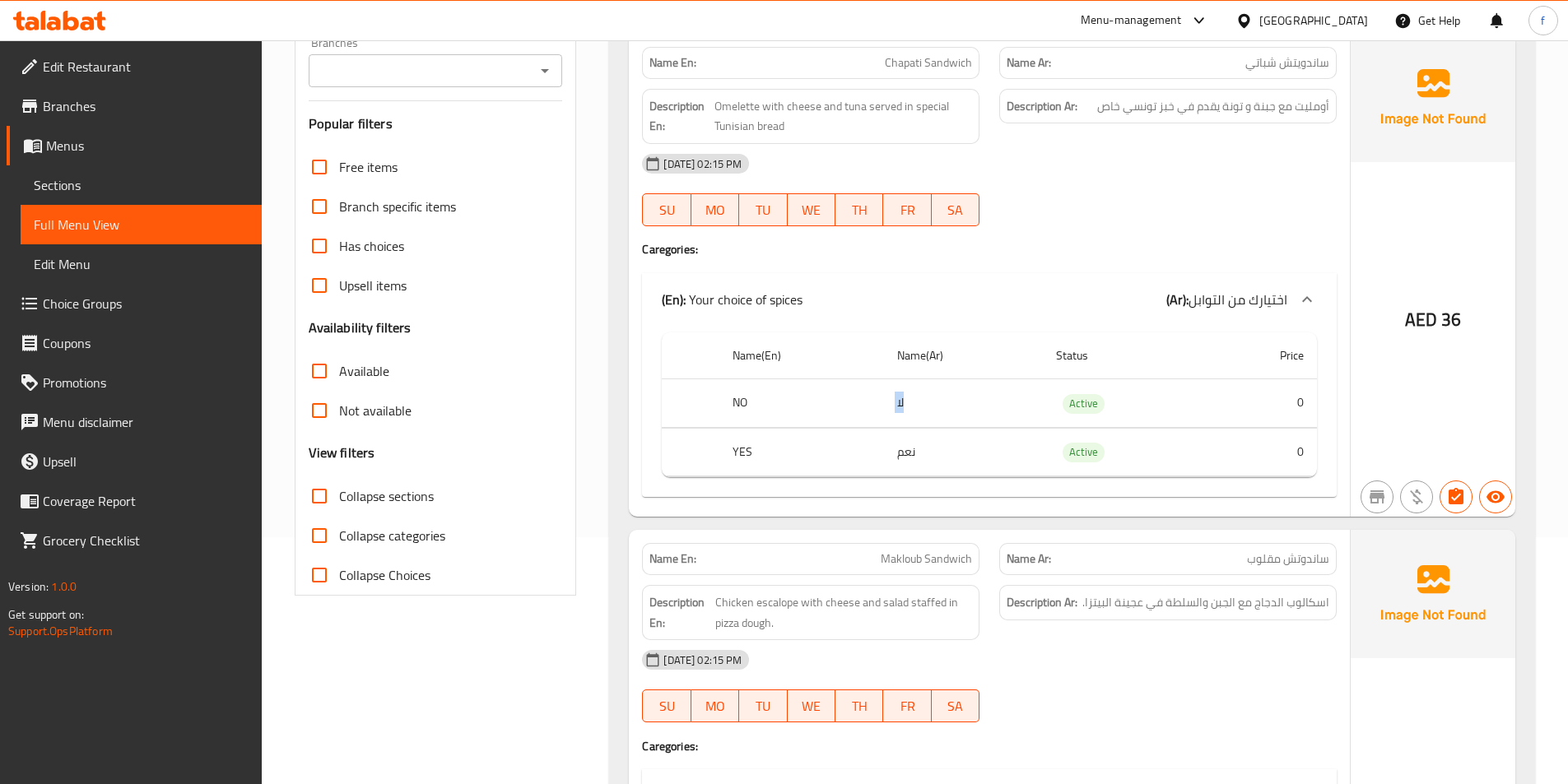
drag, startPoint x: 899, startPoint y: 394, endPoint x: 895, endPoint y: 409, distance: 15.5
click at [898, 398] on td "لا" at bounding box center [964, 404] width 159 height 49
click at [885, 434] on td "نعم" at bounding box center [964, 452] width 159 height 49
click at [911, 449] on td "نعم" at bounding box center [964, 452] width 159 height 49
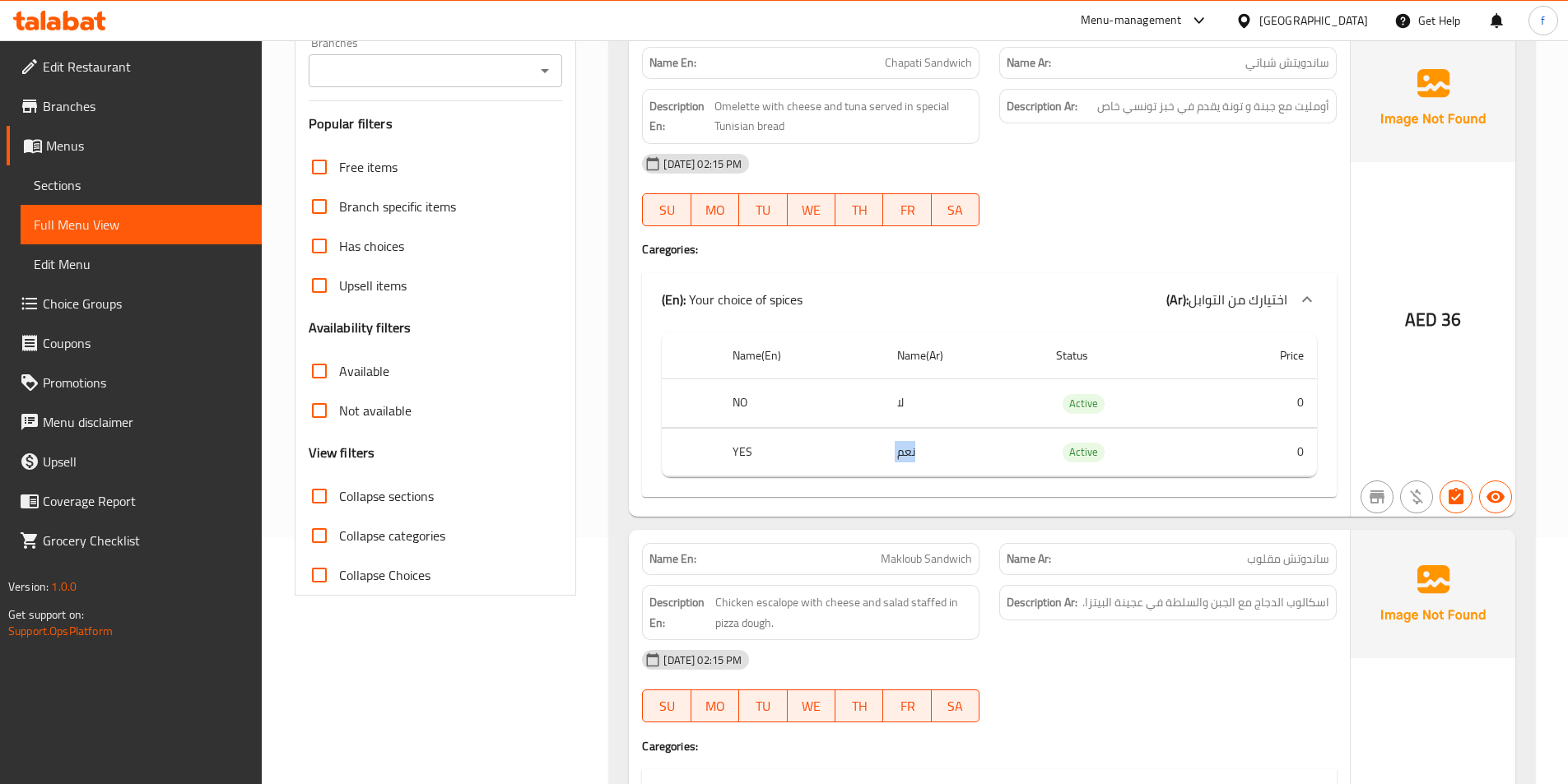
drag, startPoint x: 911, startPoint y: 449, endPoint x: 1524, endPoint y: 458, distance: 613.1
click at [934, 452] on td "نعم" at bounding box center [964, 452] width 159 height 49
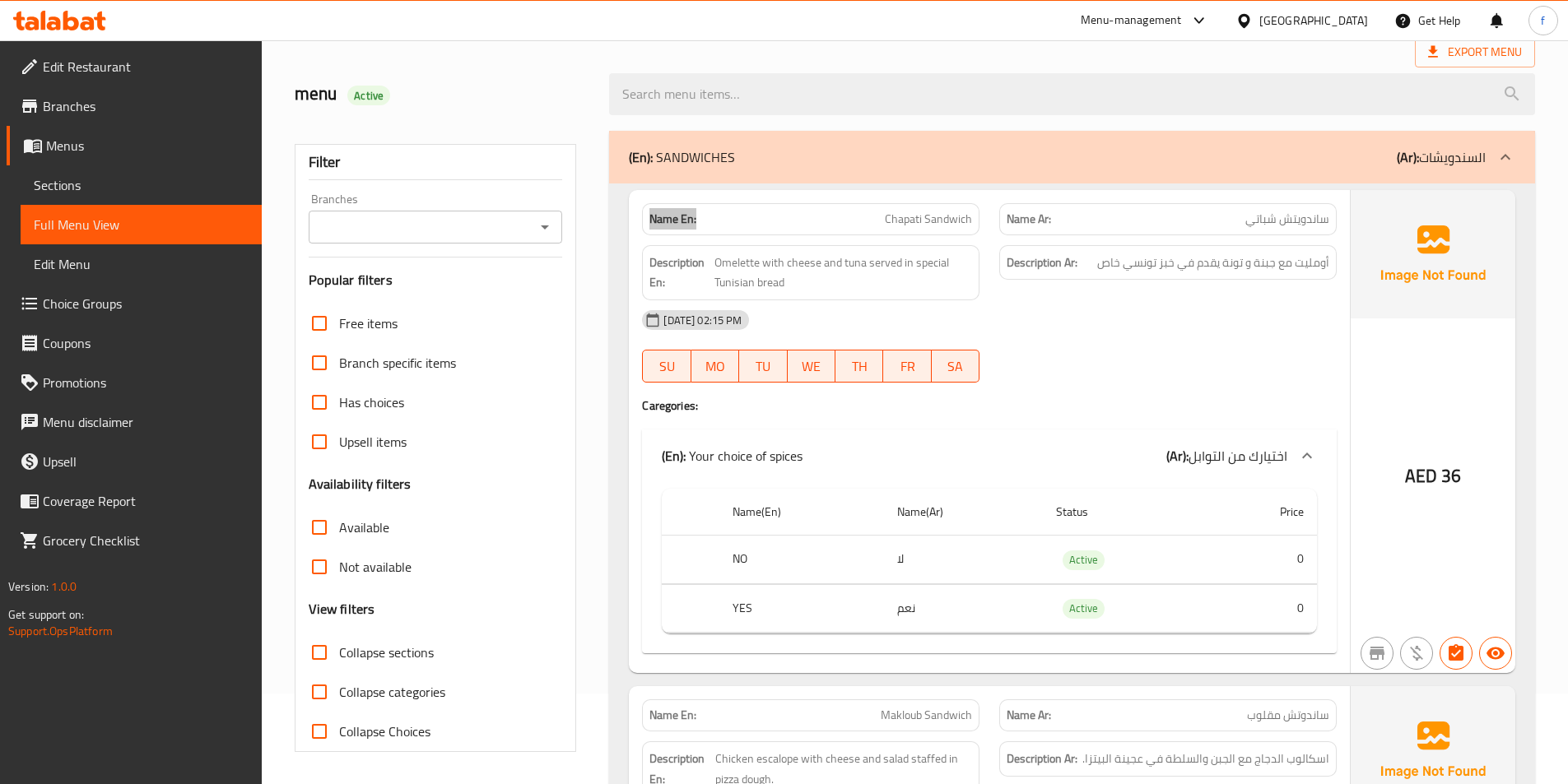
scroll to position [0, 0]
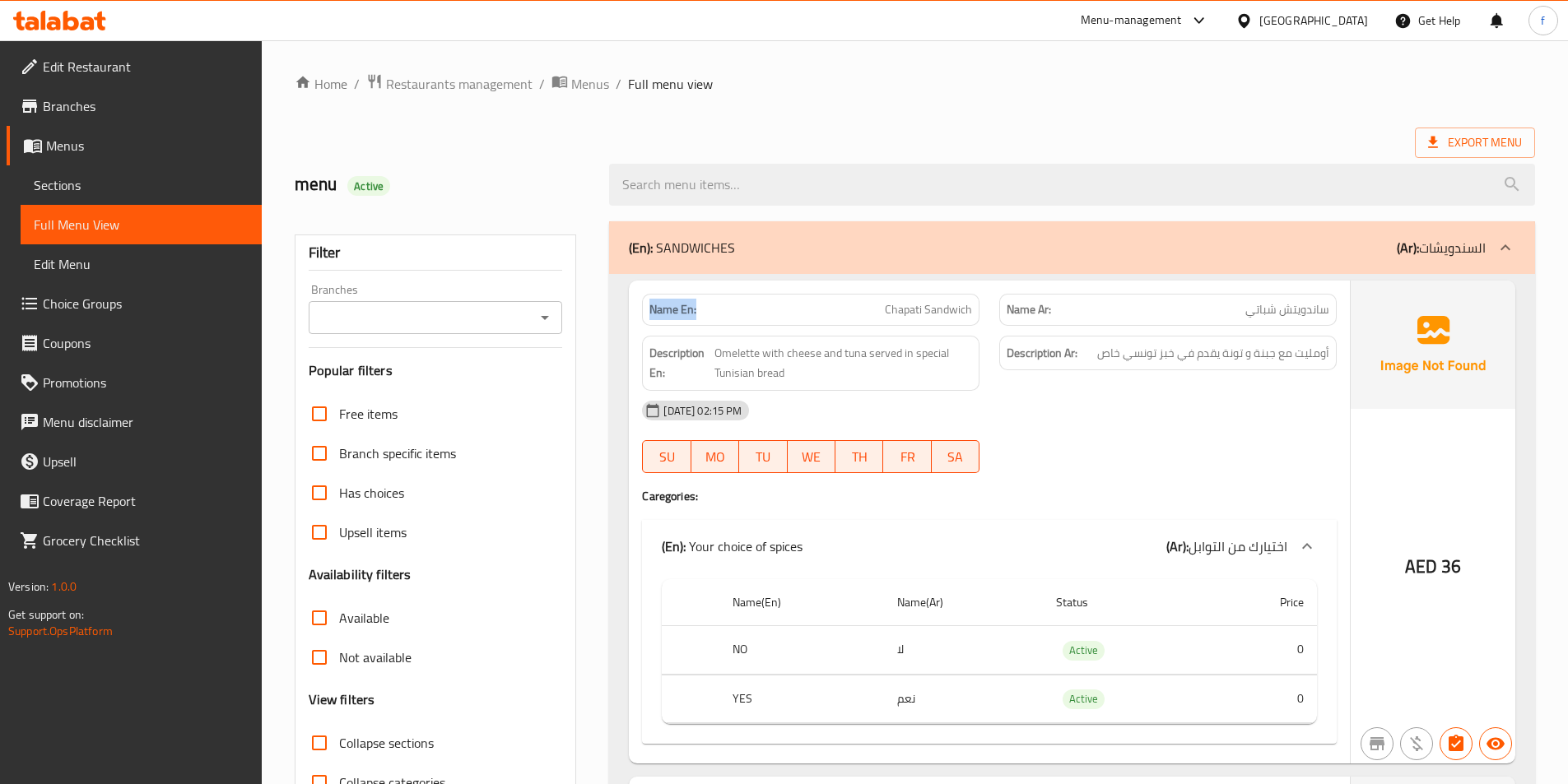
click at [113, 104] on span "Branches" at bounding box center [146, 106] width 206 height 20
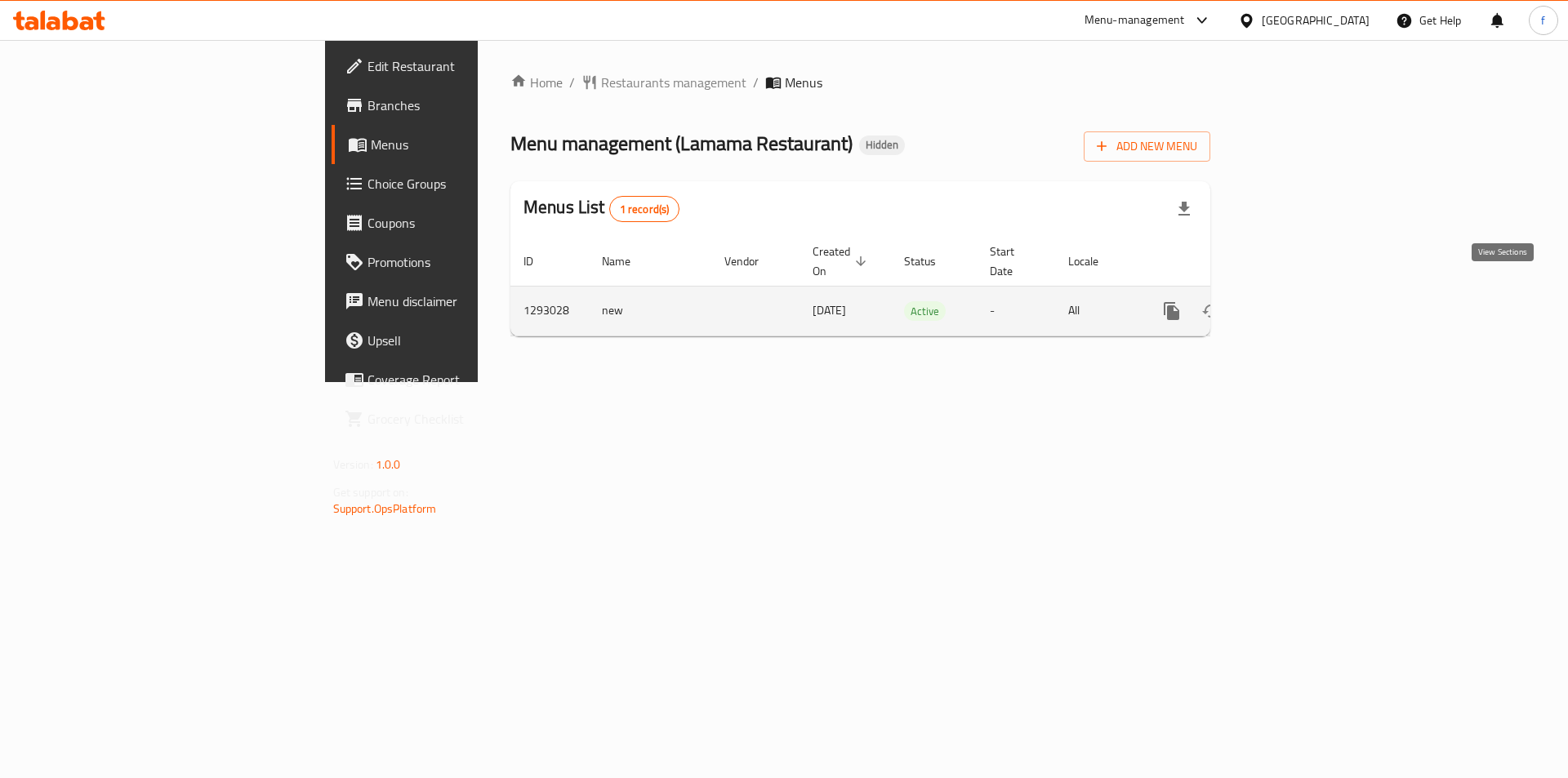
click at [1299, 301] on icon "enhanced table" at bounding box center [1289, 311] width 20 height 20
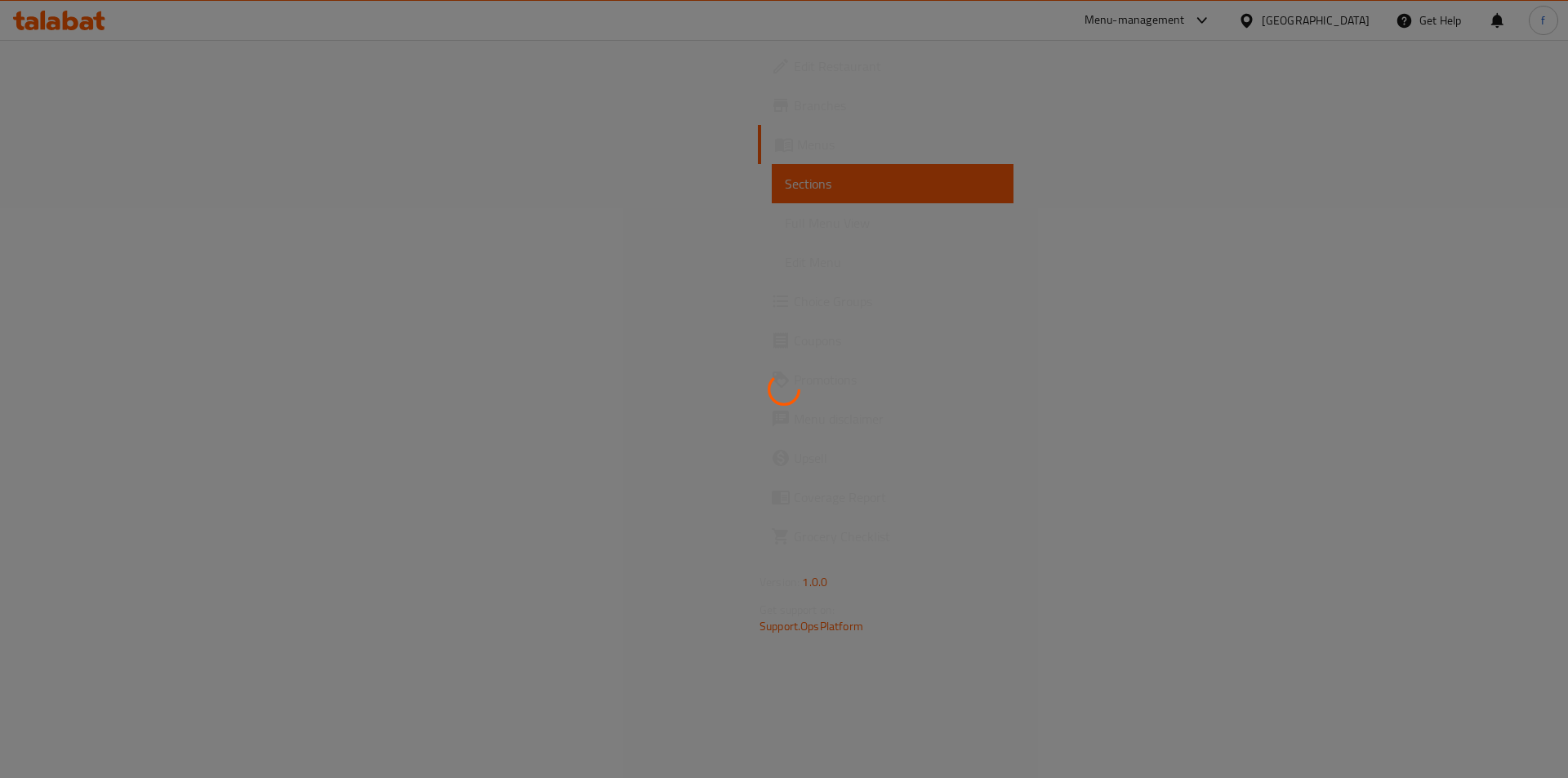
click at [818, 345] on div at bounding box center [784, 389] width 1568 height 778
click at [818, 346] on div at bounding box center [784, 389] width 1568 height 778
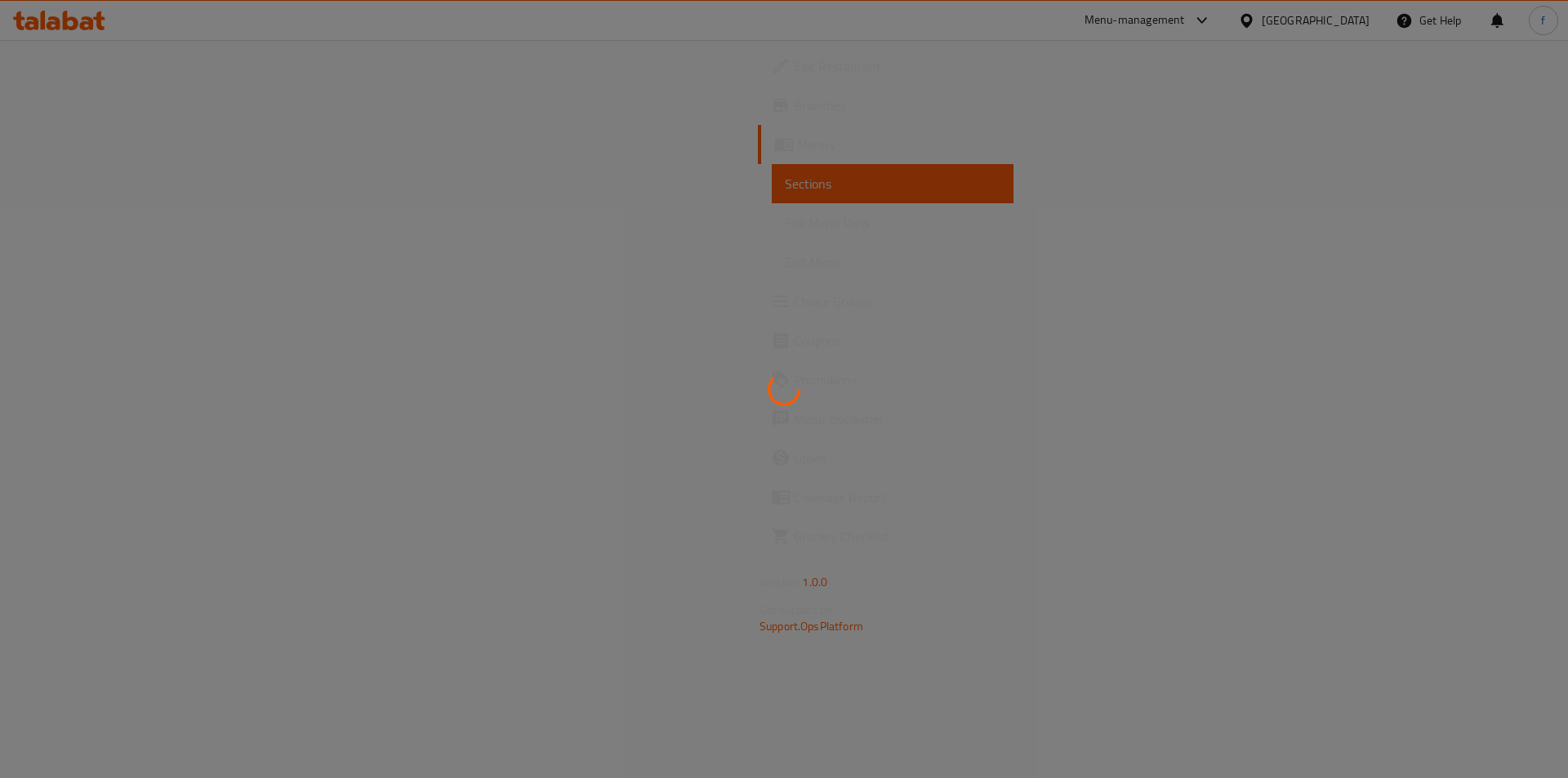
click at [818, 346] on div at bounding box center [784, 389] width 1568 height 778
click at [825, 365] on div at bounding box center [784, 389] width 1568 height 778
click at [821, 377] on div at bounding box center [784, 389] width 1568 height 778
drag, startPoint x: 1138, startPoint y: 569, endPoint x: 1220, endPoint y: 595, distance: 86.0
click at [1138, 572] on div at bounding box center [784, 389] width 1568 height 778
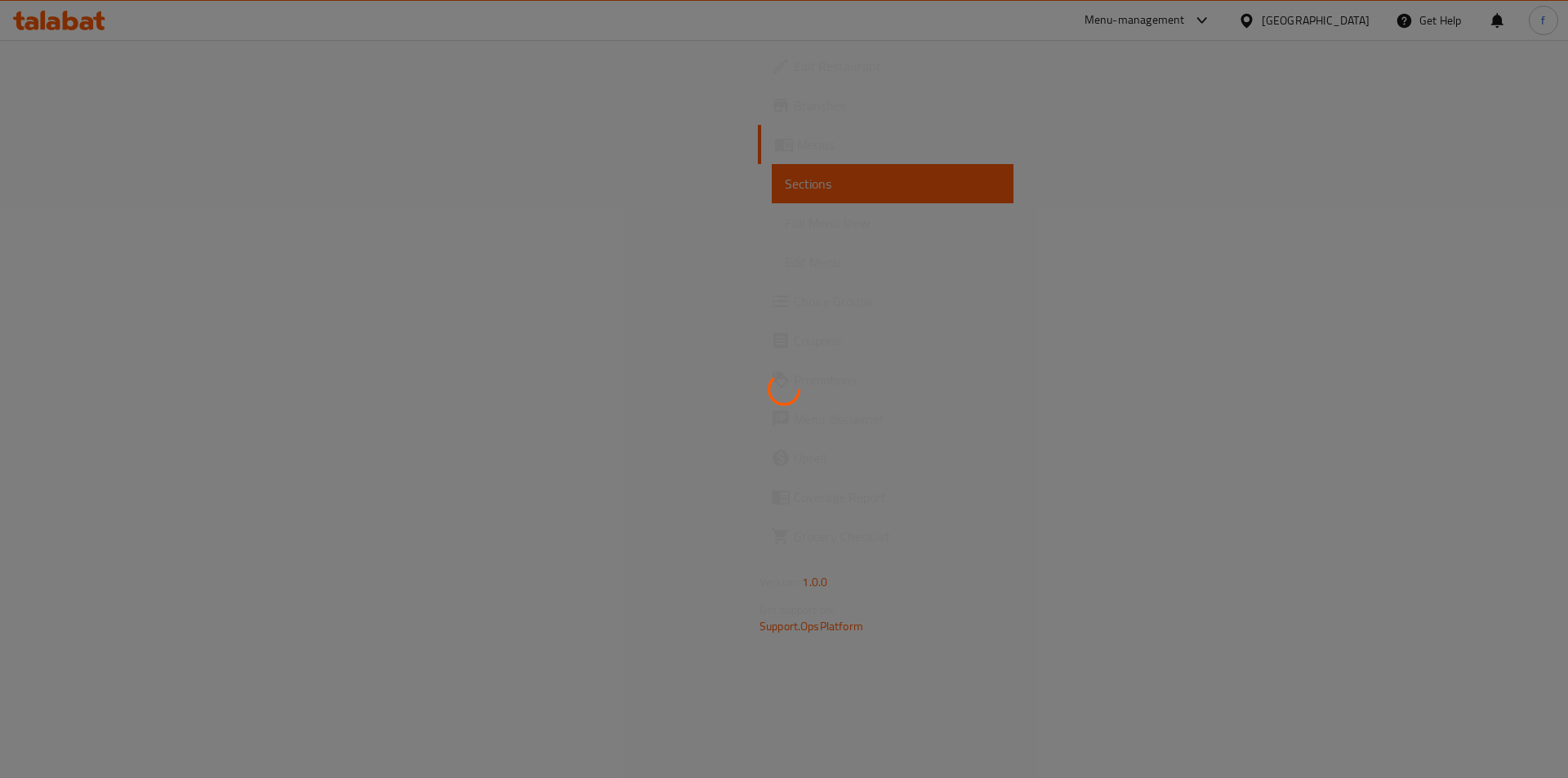
click at [653, 411] on div at bounding box center [784, 389] width 1568 height 778
click at [602, 224] on div at bounding box center [784, 389] width 1568 height 778
click at [542, 279] on div at bounding box center [784, 389] width 1568 height 778
click at [543, 271] on div at bounding box center [784, 389] width 1568 height 778
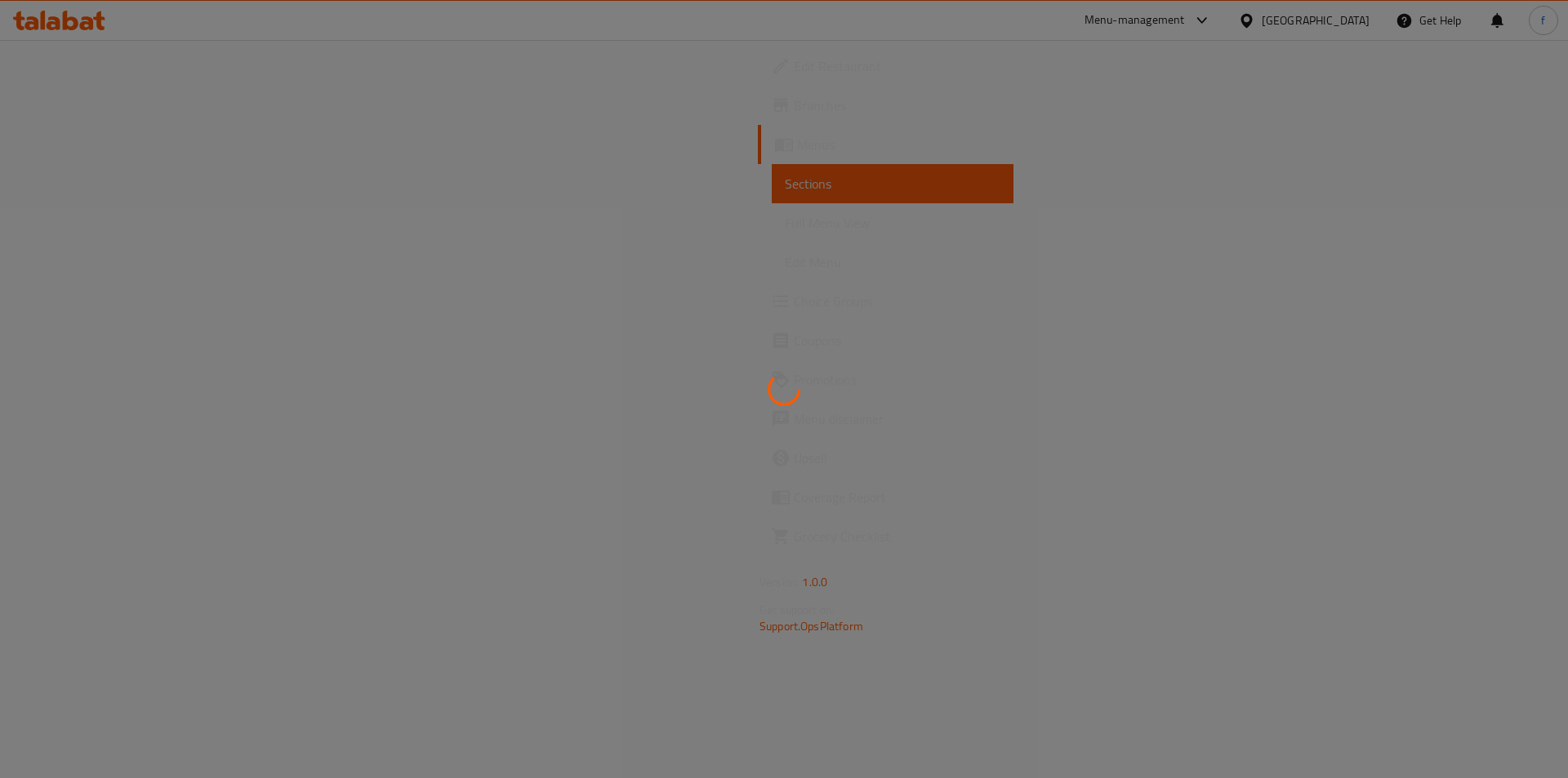
click at [543, 271] on div at bounding box center [784, 389] width 1568 height 778
click at [468, 188] on div at bounding box center [784, 389] width 1568 height 778
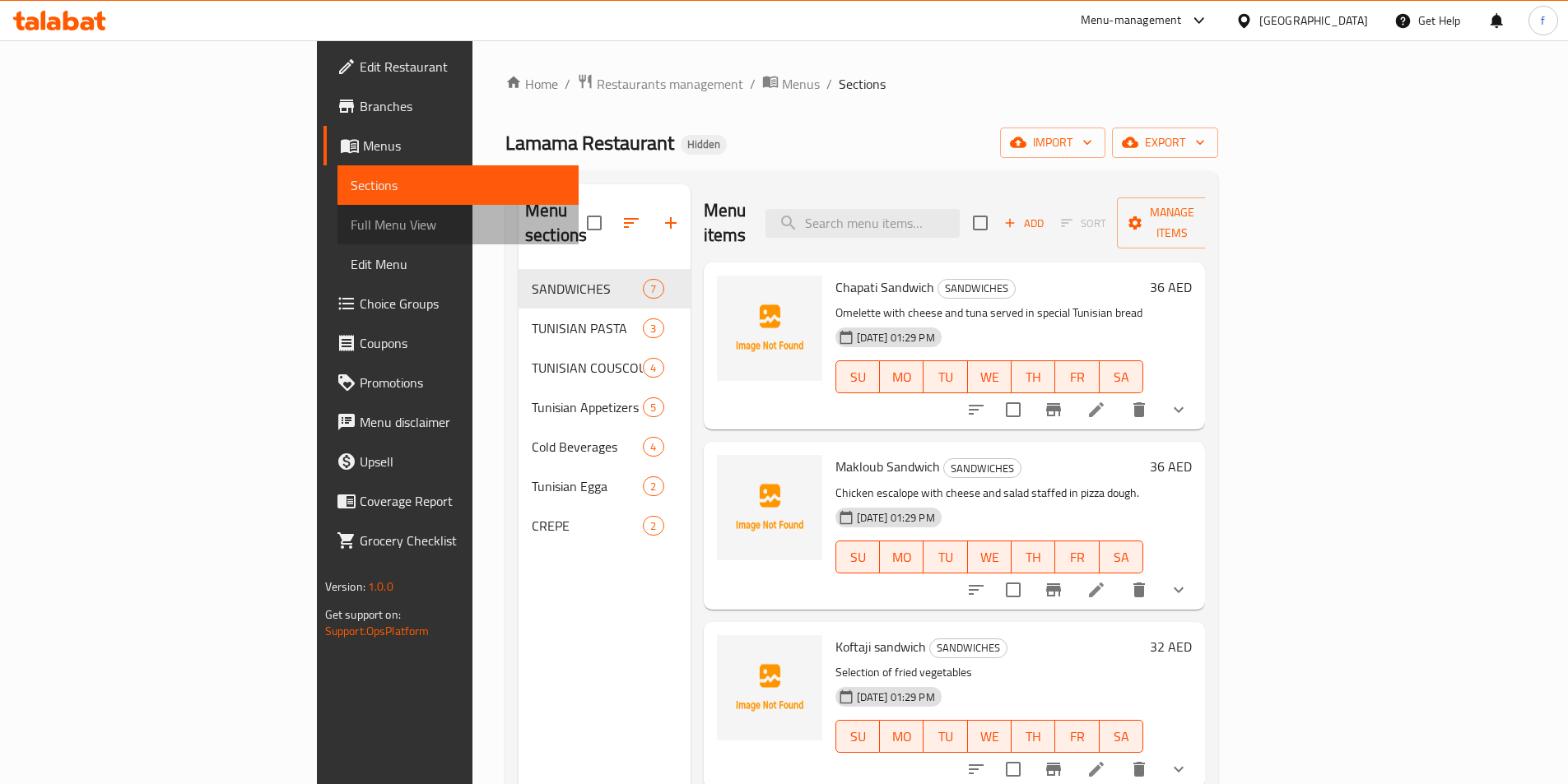
click at [351, 220] on span "Full Menu View" at bounding box center [457, 225] width 215 height 20
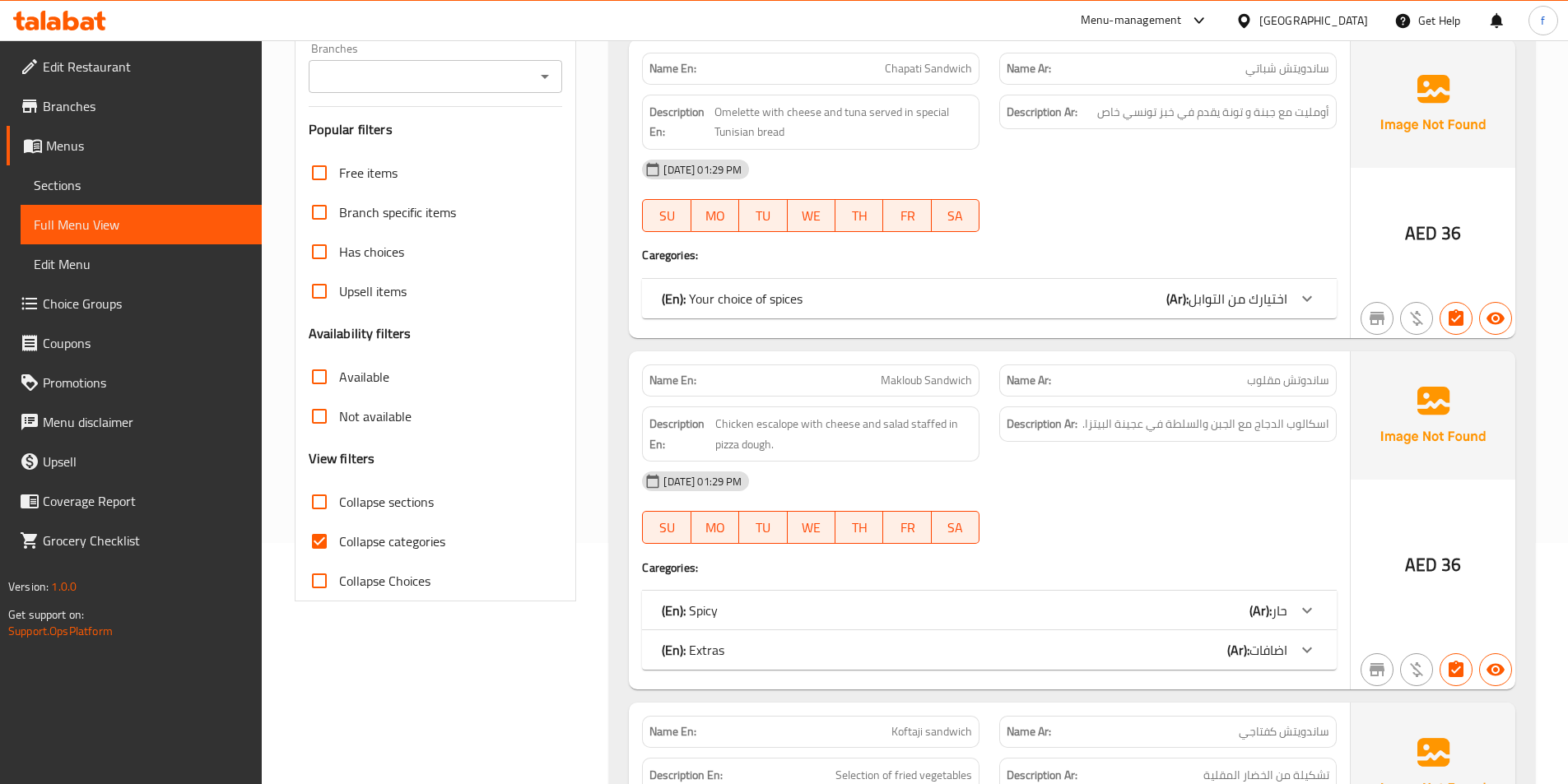
scroll to position [247, 0]
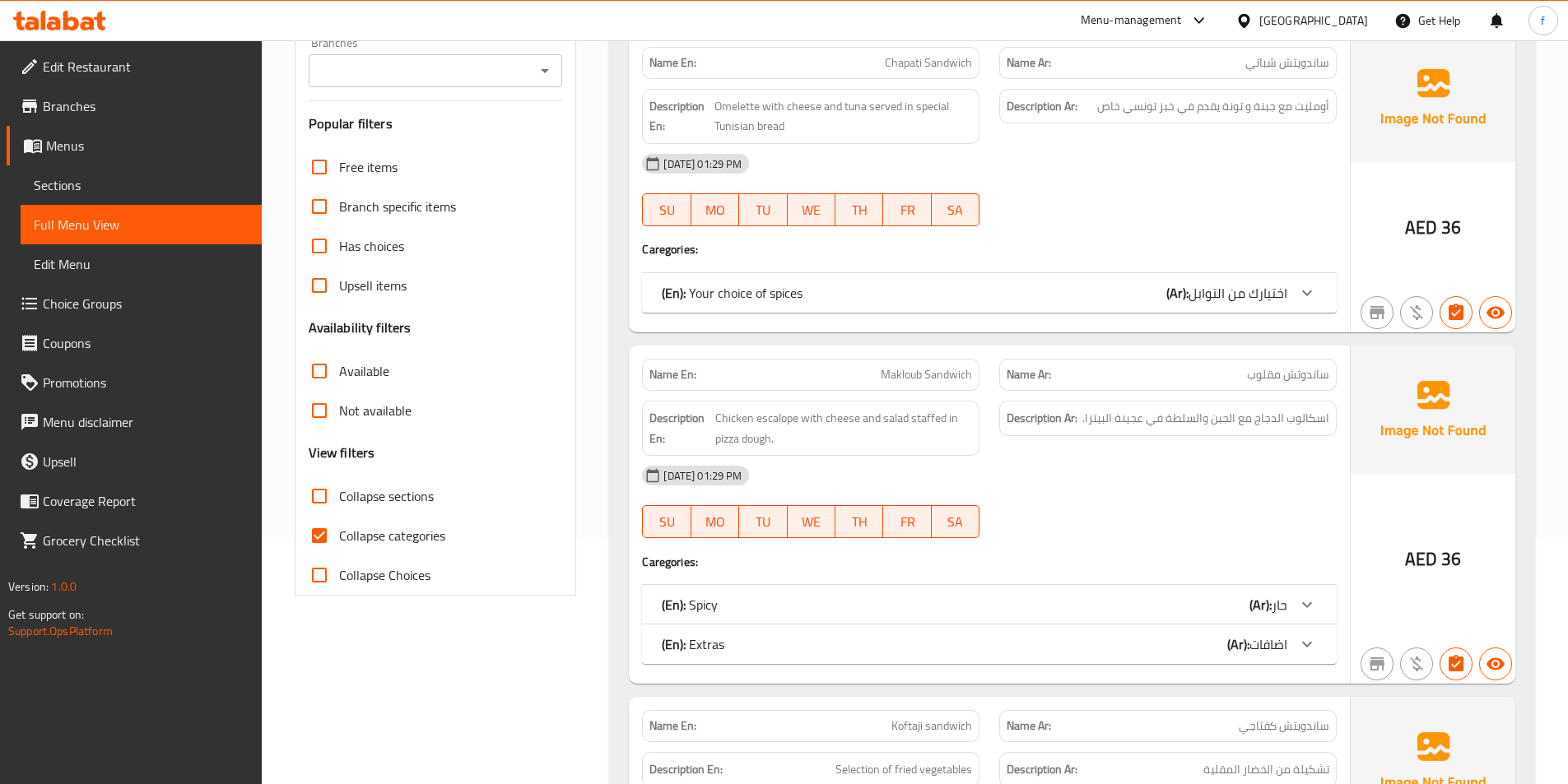
click at [326, 534] on input "Collapse categories" at bounding box center [319, 536] width 40 height 40
checkbox input "false"
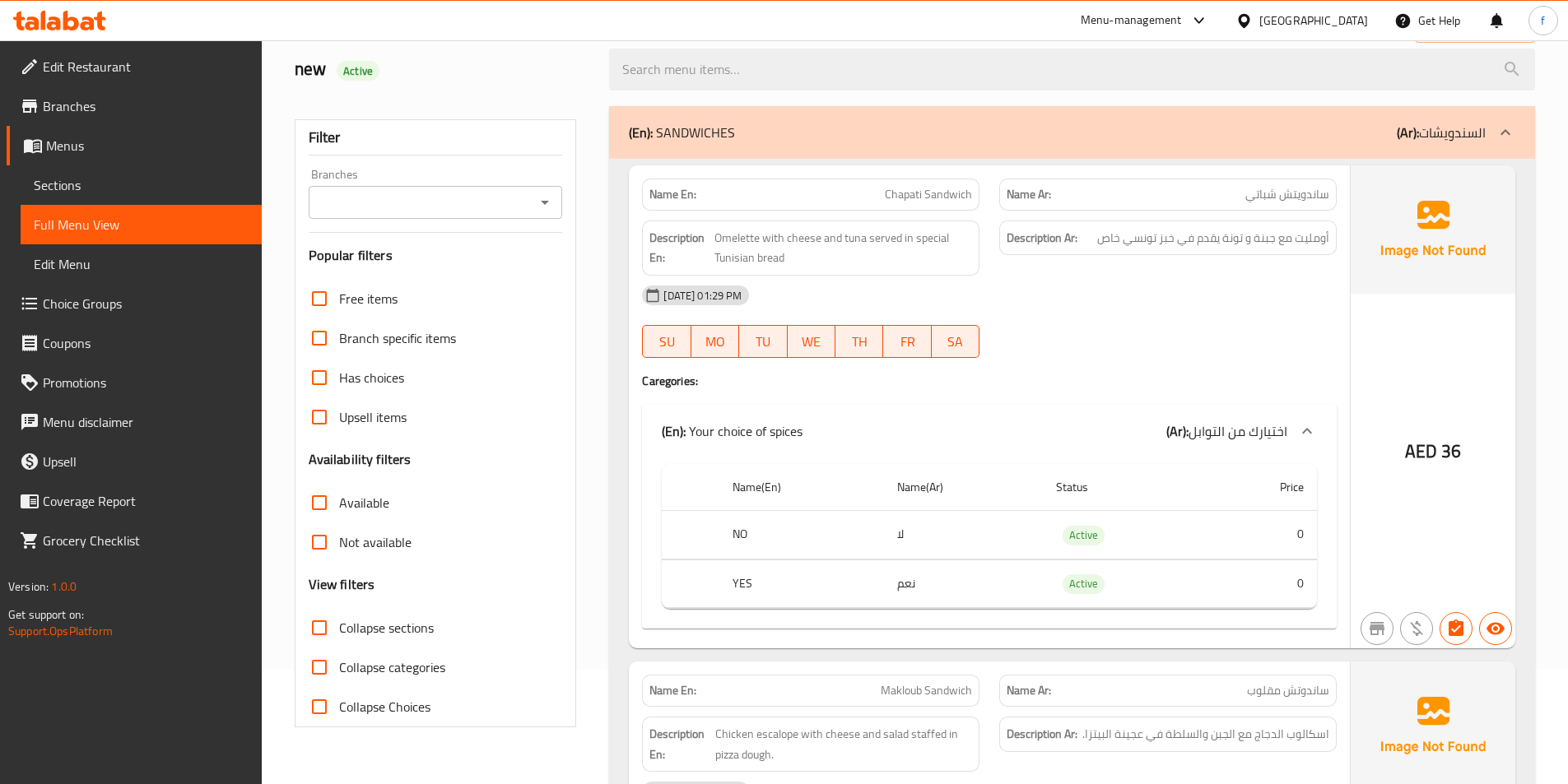
scroll to position [0, 0]
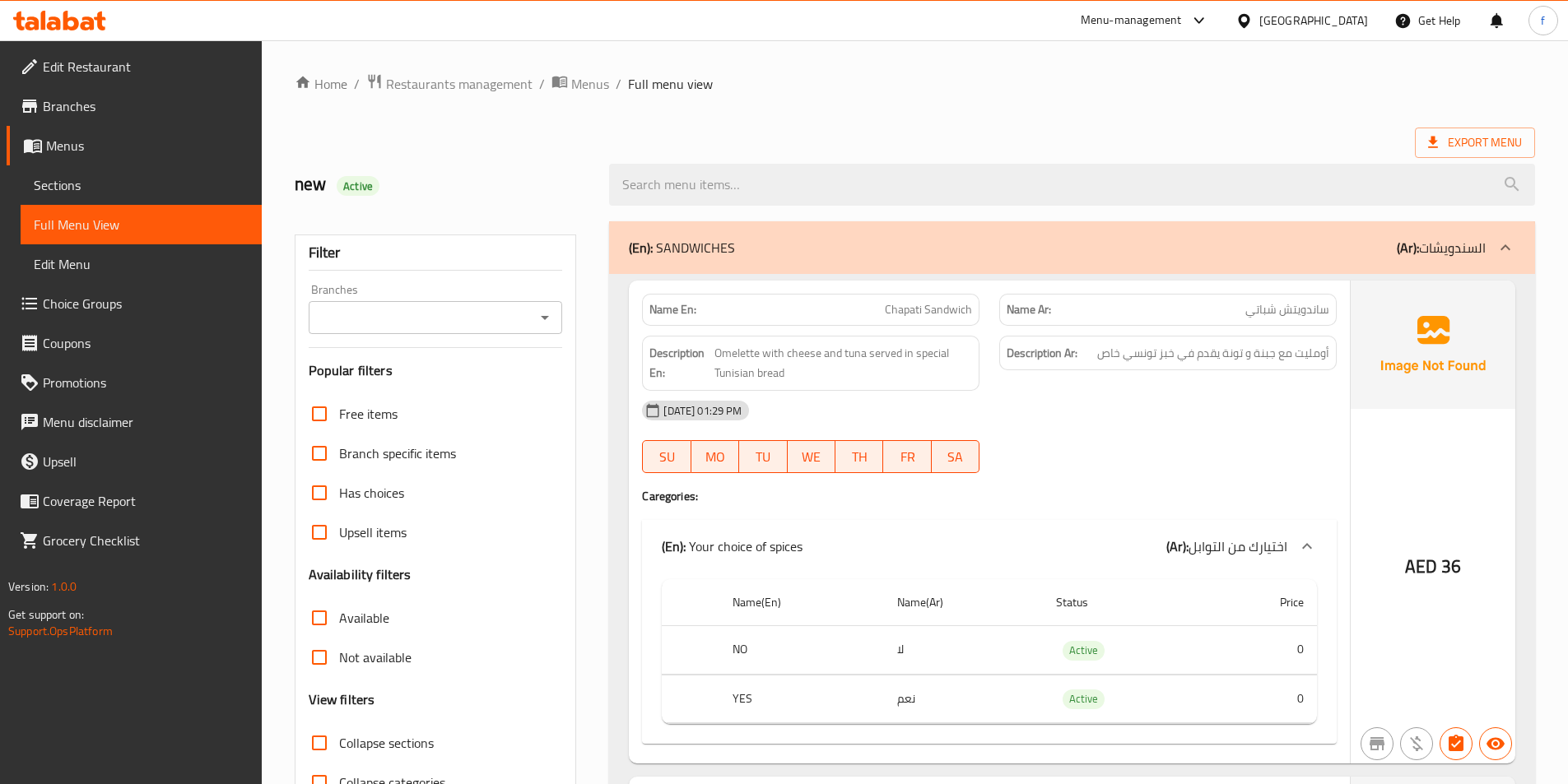
click at [682, 356] on strong "Description En:" at bounding box center [680, 363] width 61 height 41
copy strong "Description En:"
click at [680, 311] on strong "Name En:" at bounding box center [673, 309] width 47 height 17
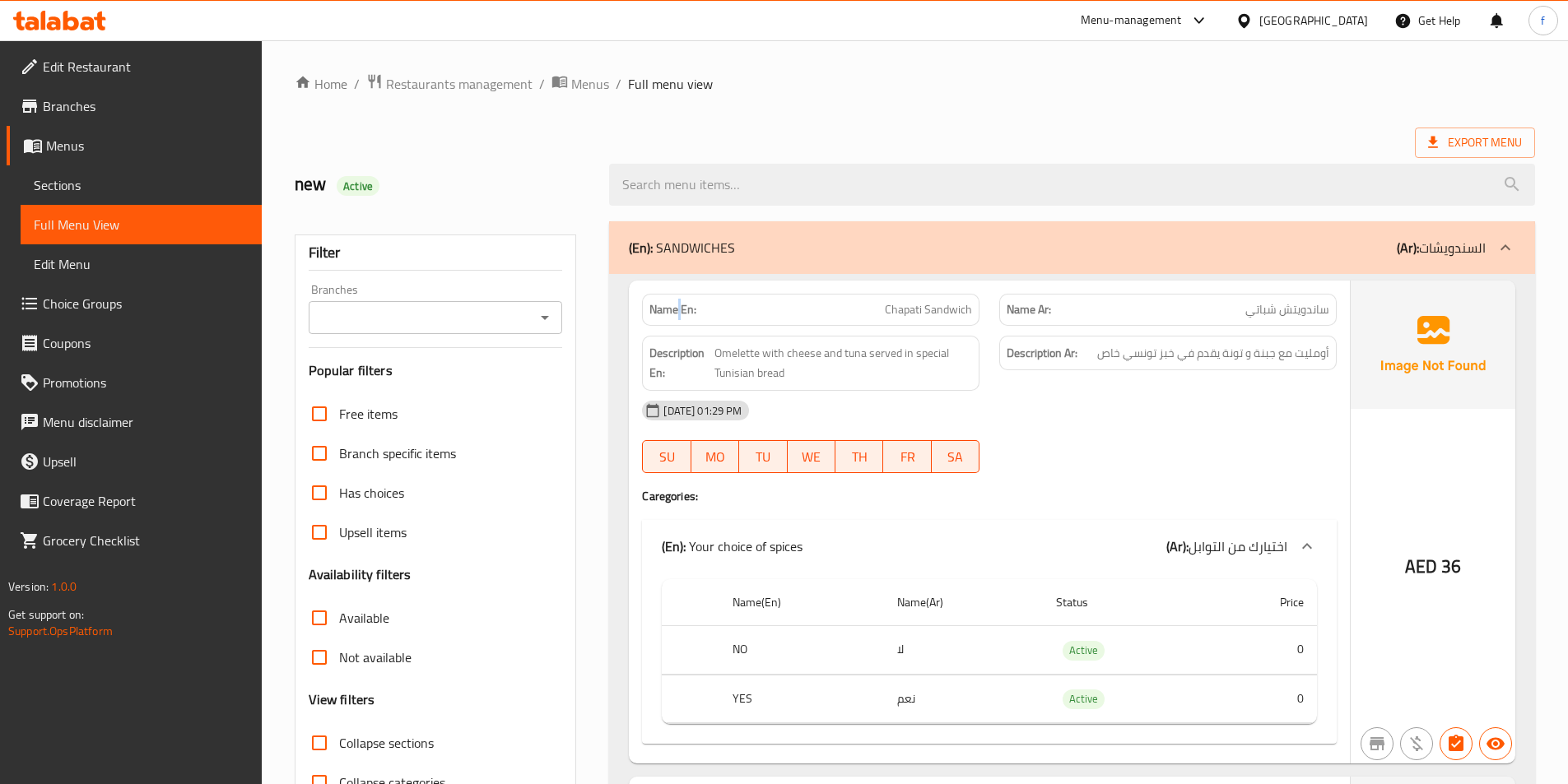
click at [680, 311] on strong "Name En:" at bounding box center [673, 309] width 47 height 17
copy strong "Name En:"
